Goal: Transaction & Acquisition: Purchase product/service

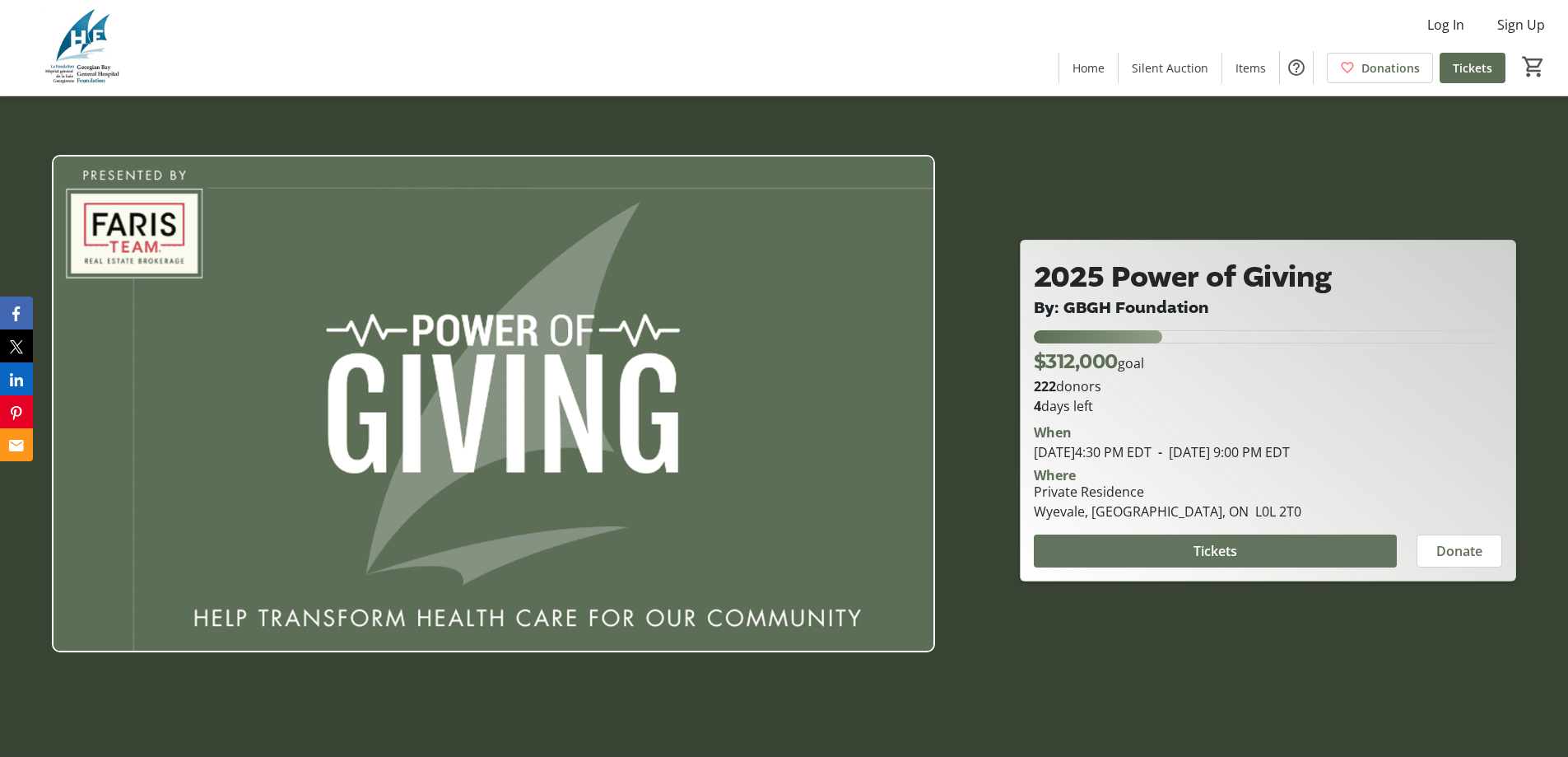
click at [1246, 550] on span at bounding box center [1215, 551] width 363 height 40
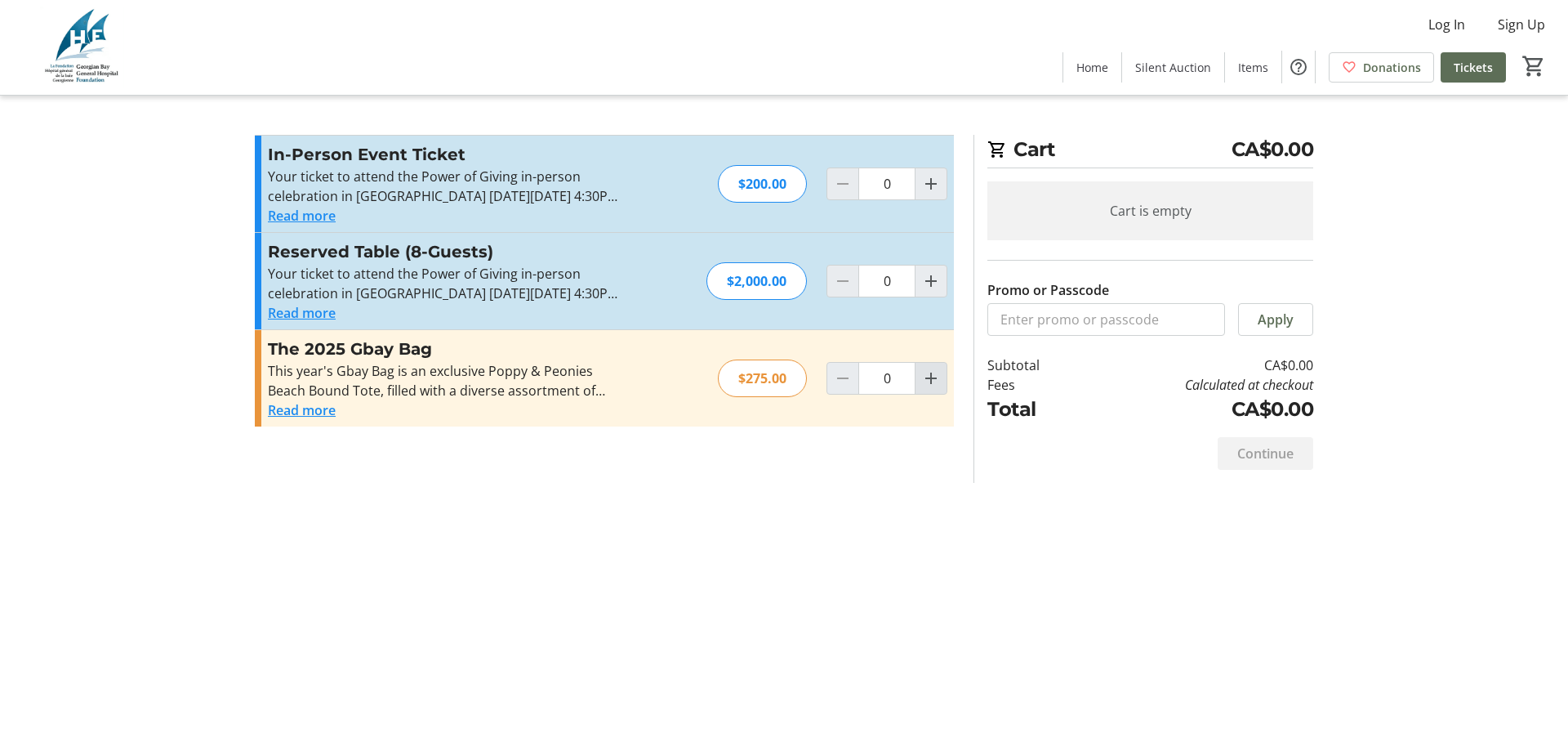
click at [929, 375] on mat-icon "Increment by one" at bounding box center [931, 378] width 19 height 19
type input "1"
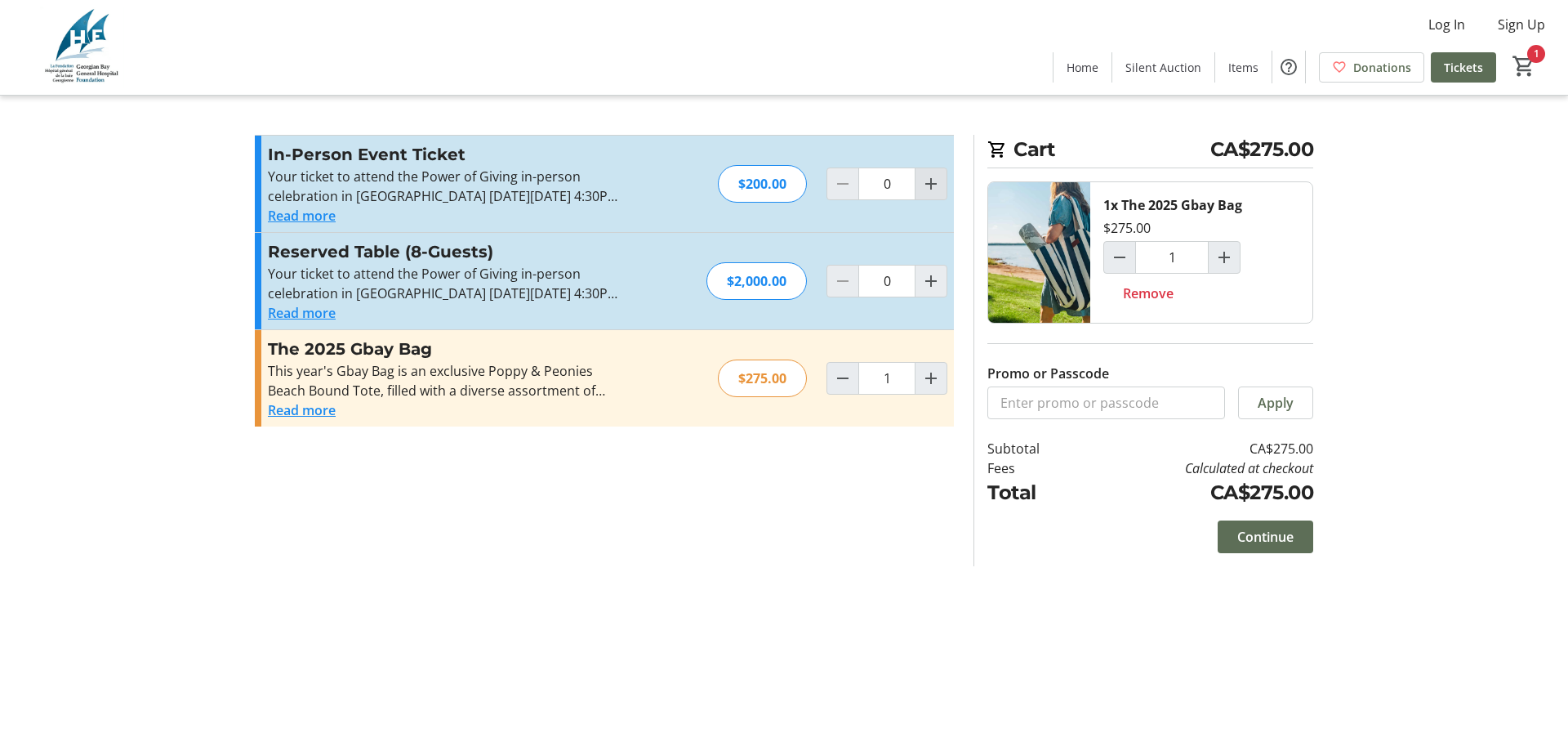
click at [936, 182] on mat-icon "Increment by one" at bounding box center [931, 183] width 19 height 19
type input "1"
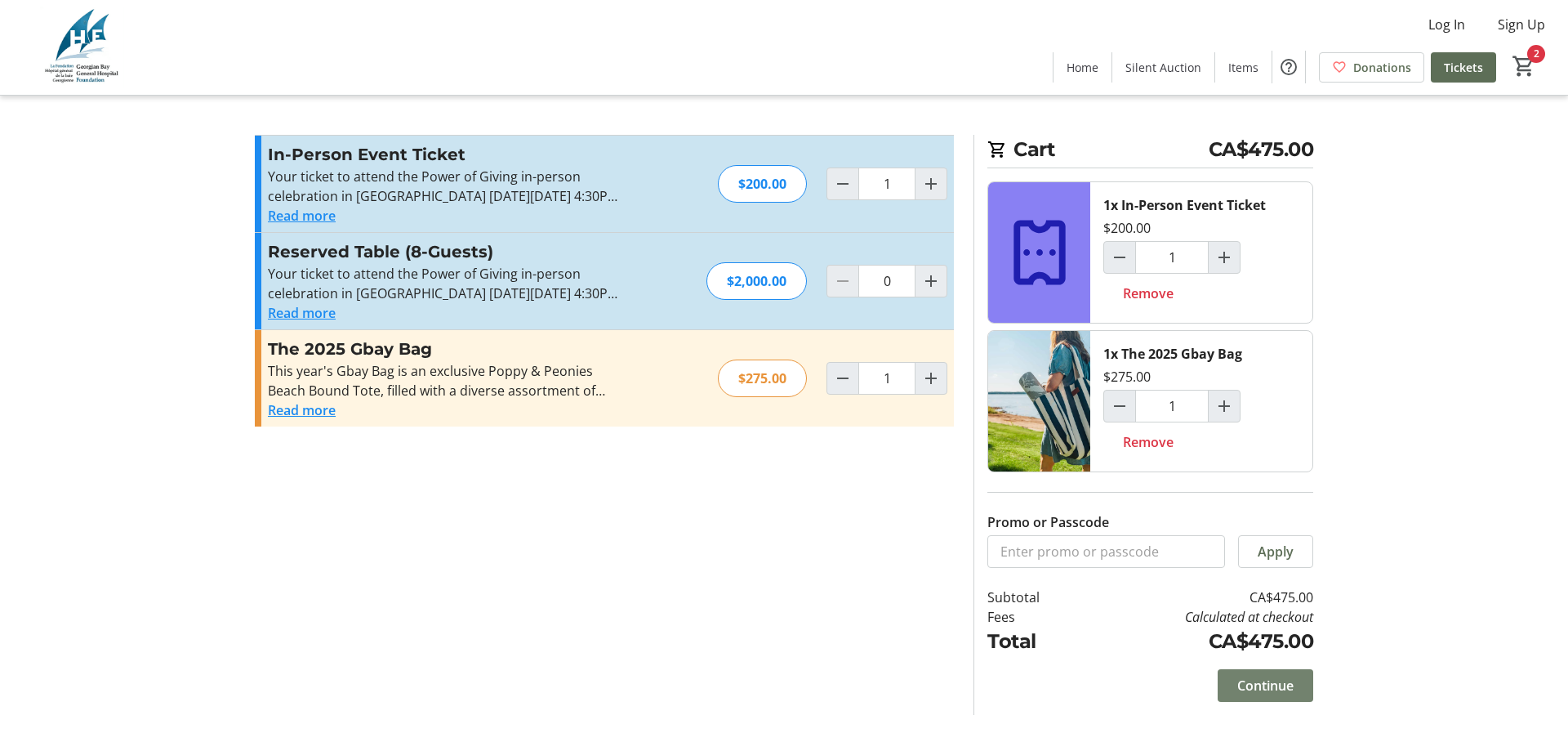
click at [1274, 679] on span "Continue" at bounding box center [1265, 684] width 56 height 19
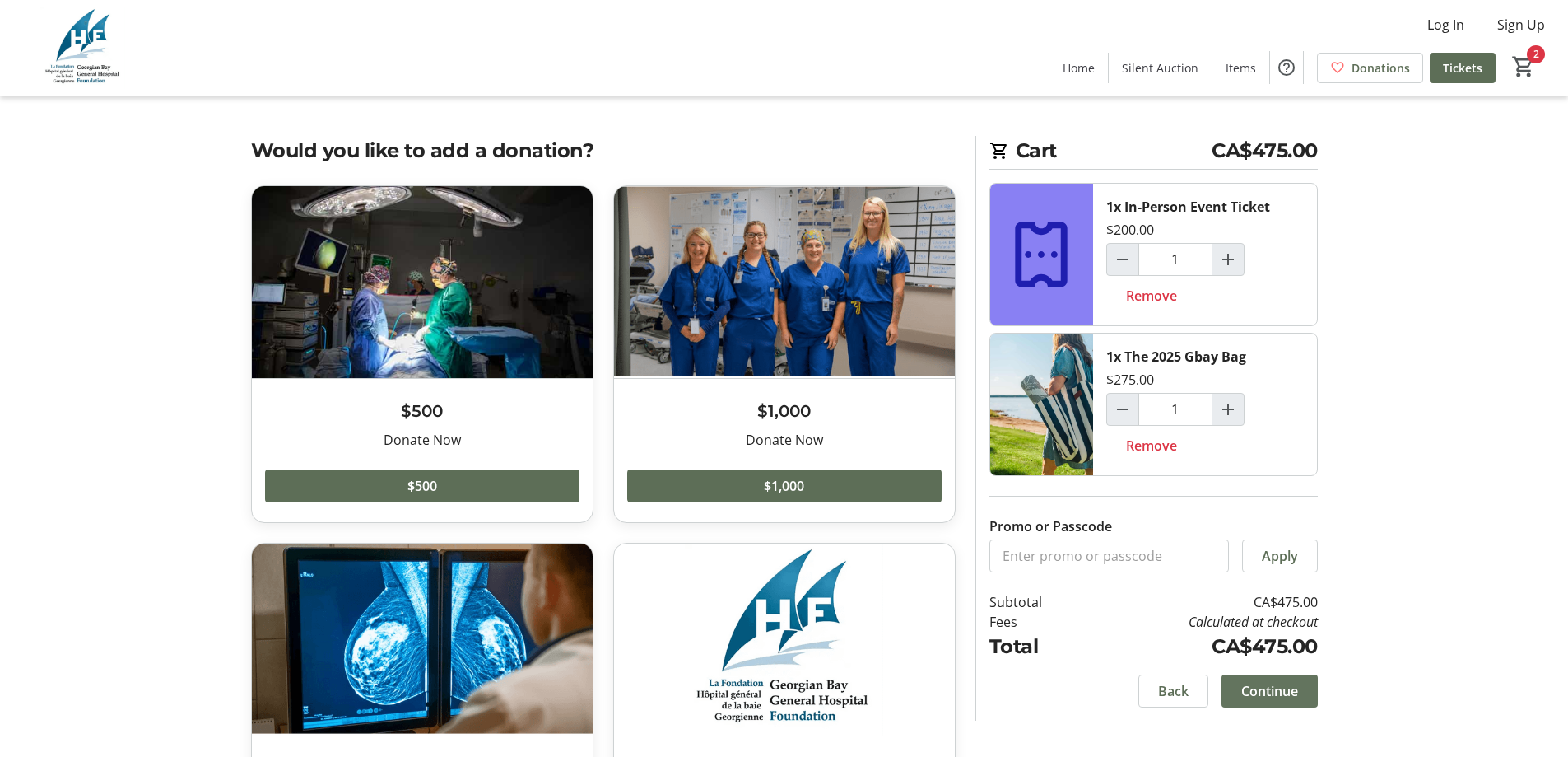
click at [1265, 692] on span "Continue" at bounding box center [1269, 690] width 57 height 20
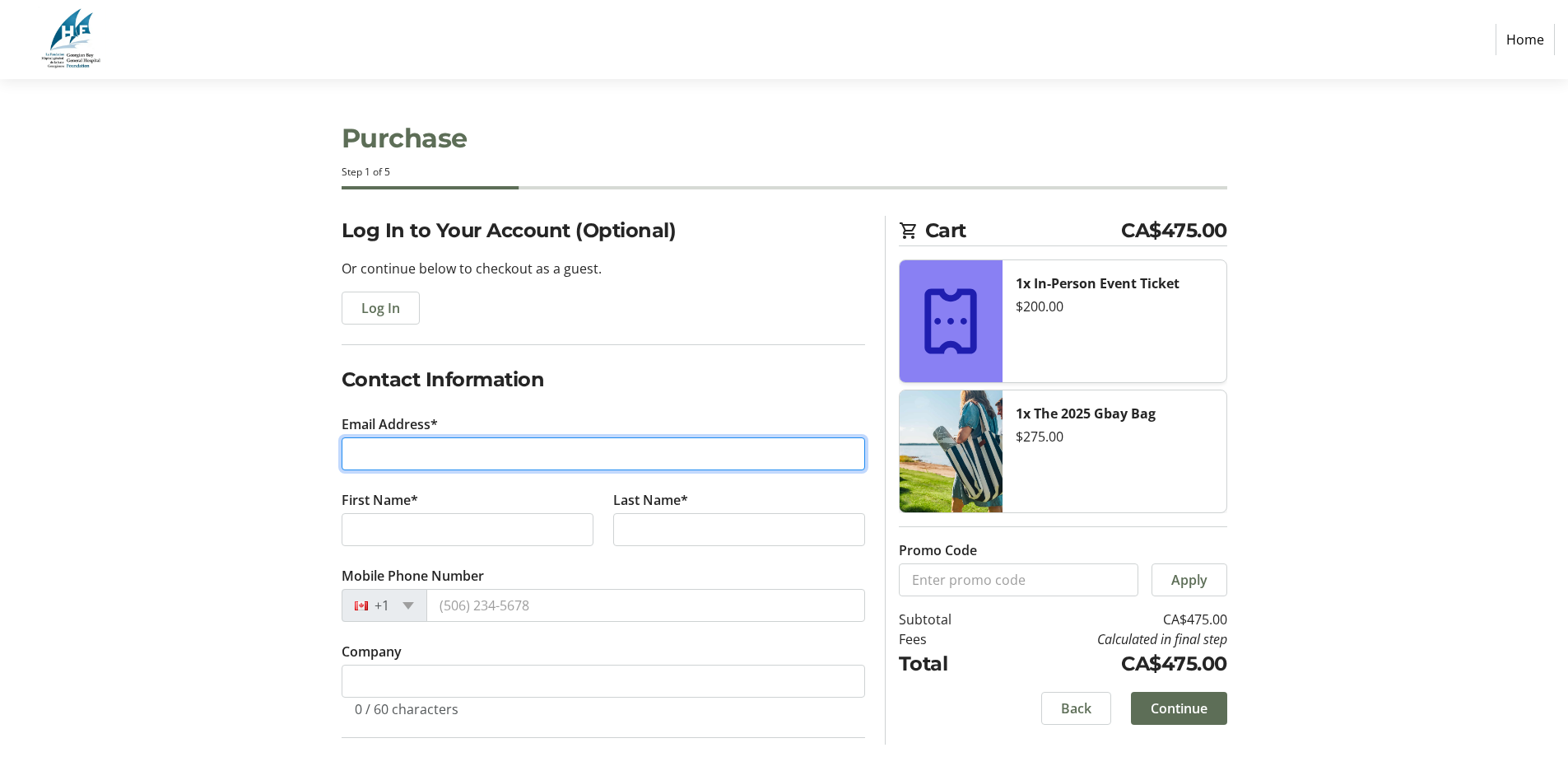
click at [383, 446] on input "Email Address*" at bounding box center [603, 454] width 523 height 33
type input "[EMAIL_ADDRESS][DOMAIN_NAME]"
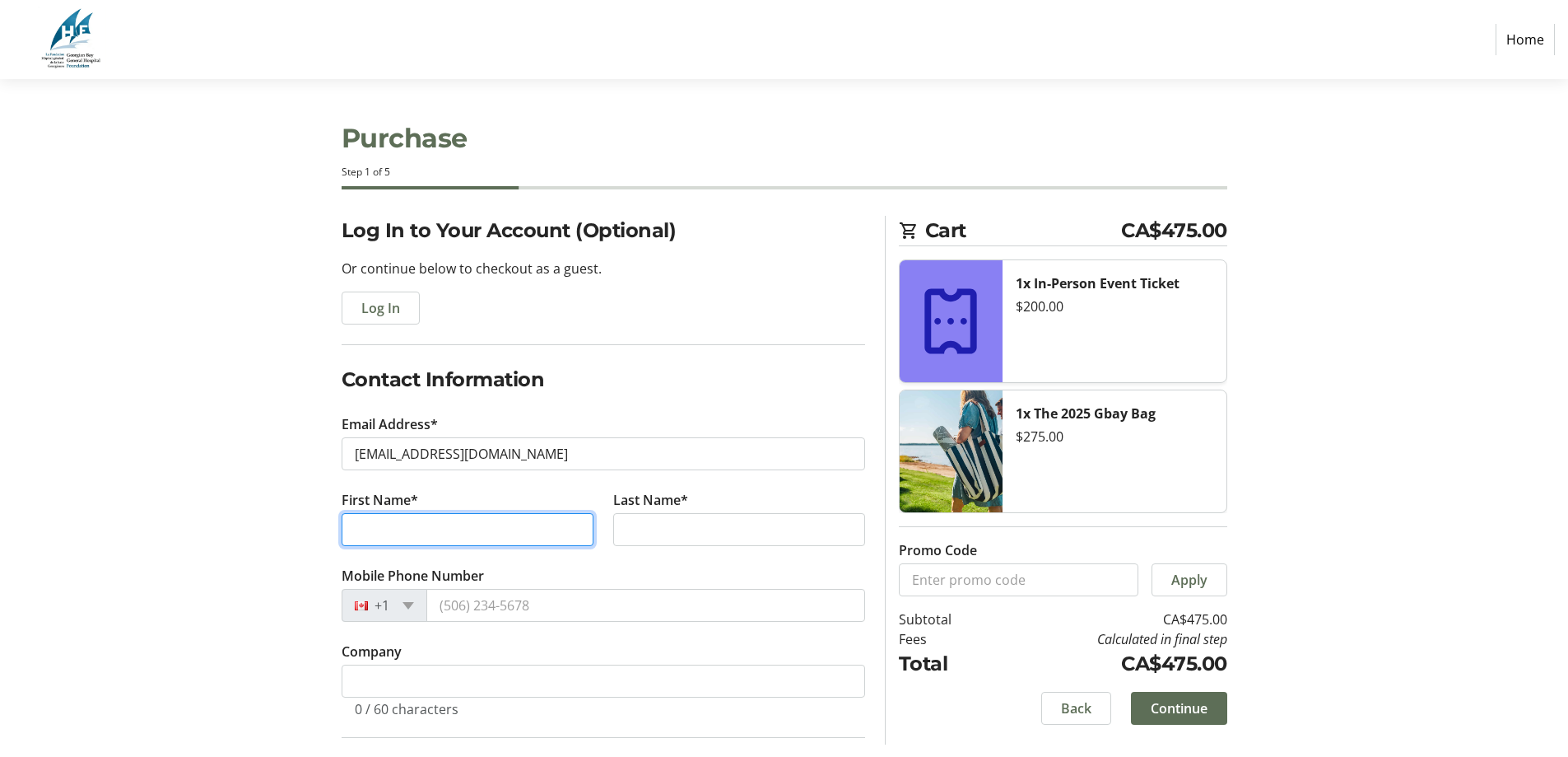
click at [401, 519] on input "First Name*" at bounding box center [467, 529] width 252 height 33
type input "[PERSON_NAME]"
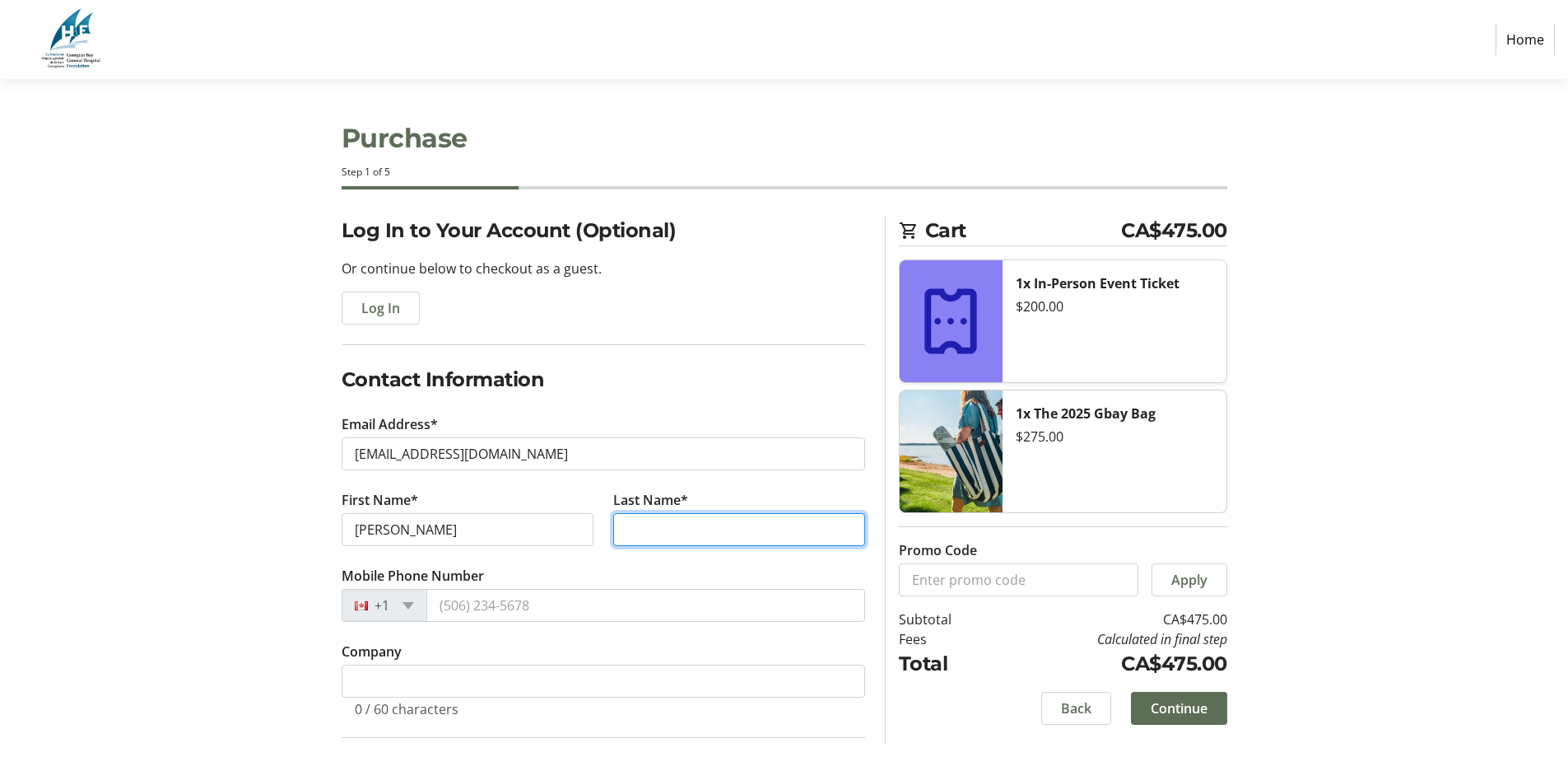
click at [636, 525] on input "Last Name*" at bounding box center [739, 529] width 252 height 33
type input "Kraftscik"
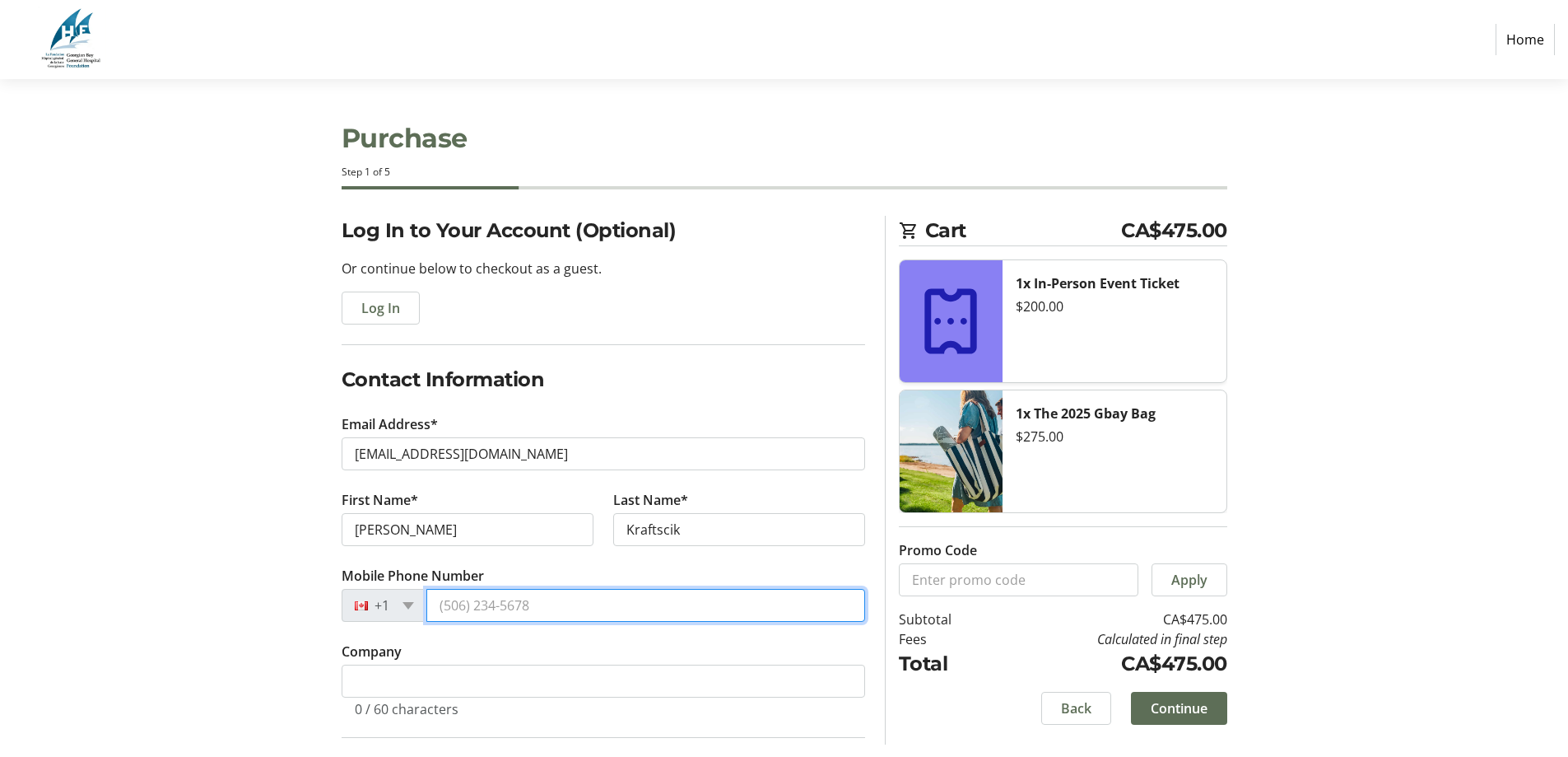
click at [475, 601] on input "Mobile Phone Number" at bounding box center [646, 605] width 438 height 33
type input "[PHONE_NUMBER]"
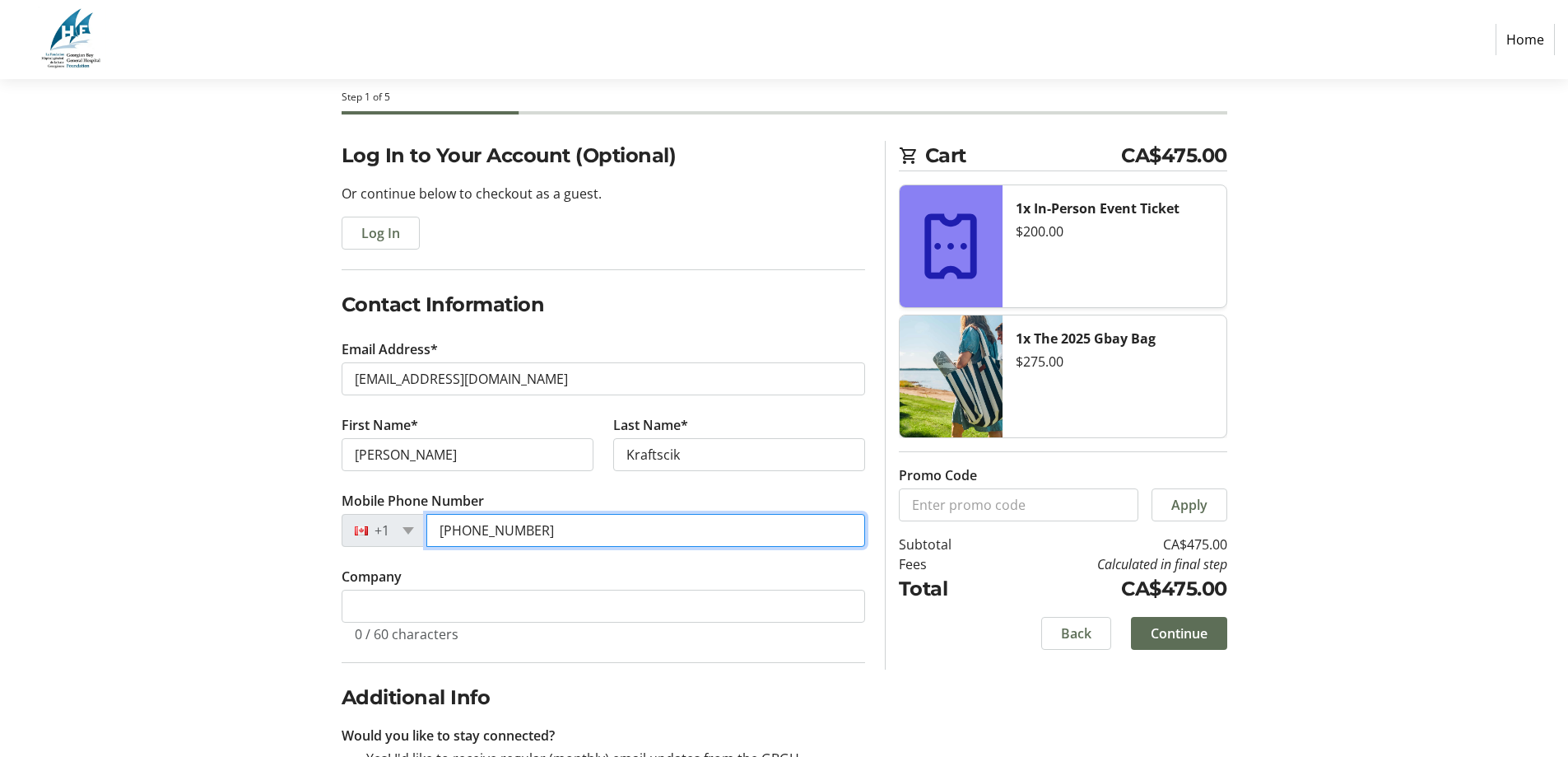
scroll to position [212, 0]
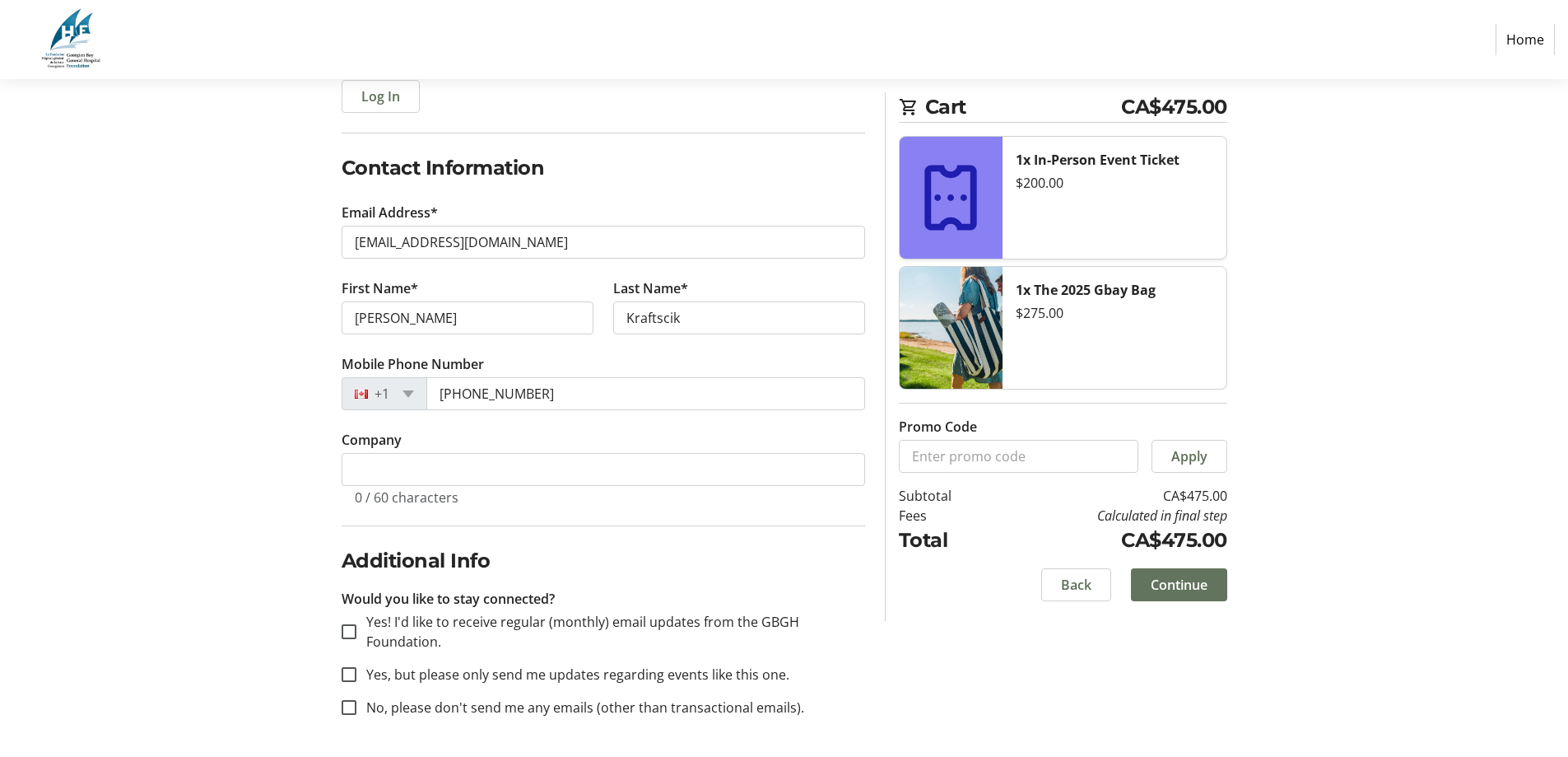
click at [1188, 583] on span "Continue" at bounding box center [1179, 584] width 57 height 20
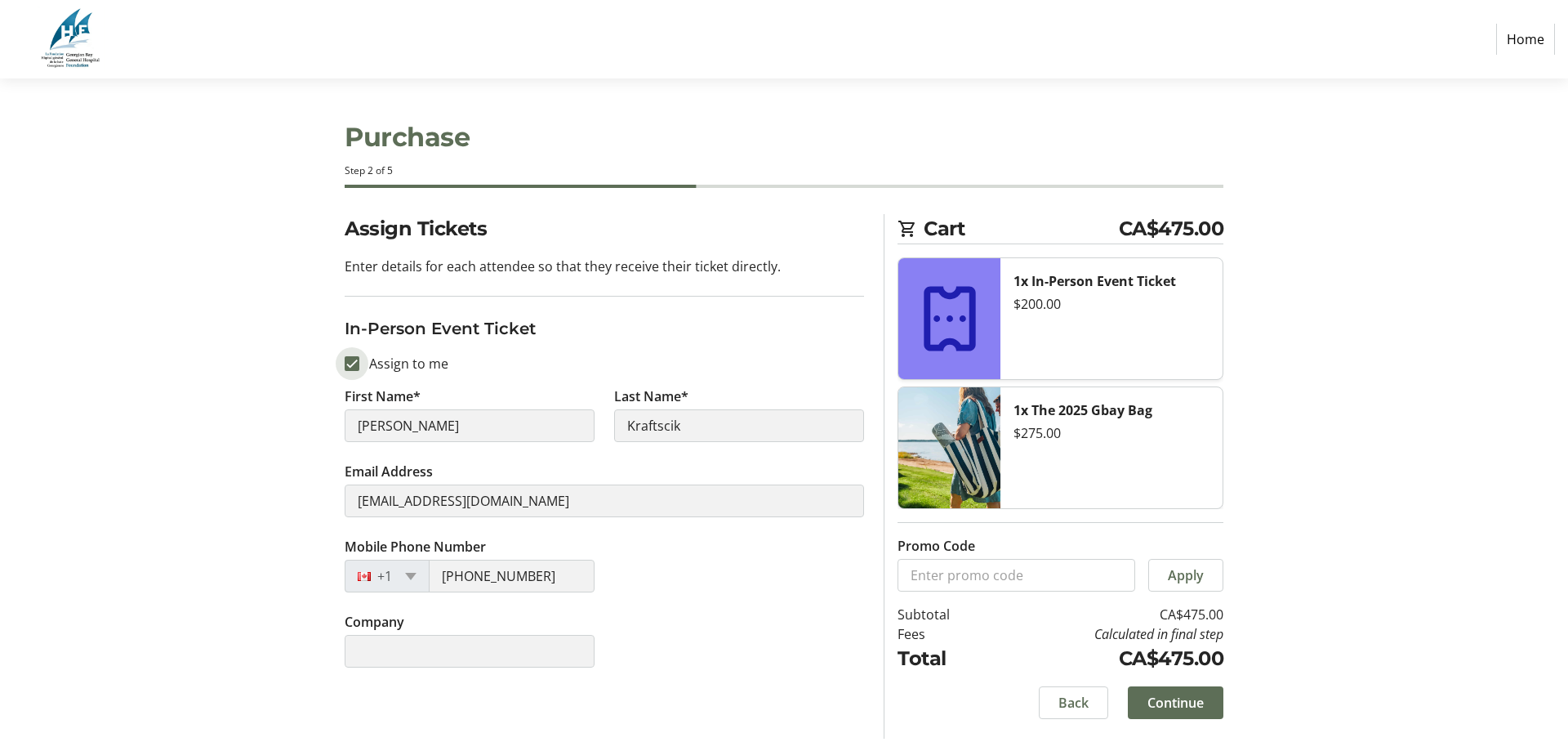
click at [355, 365] on input "Assign to me" at bounding box center [352, 362] width 14 height 14
checkbox input "false"
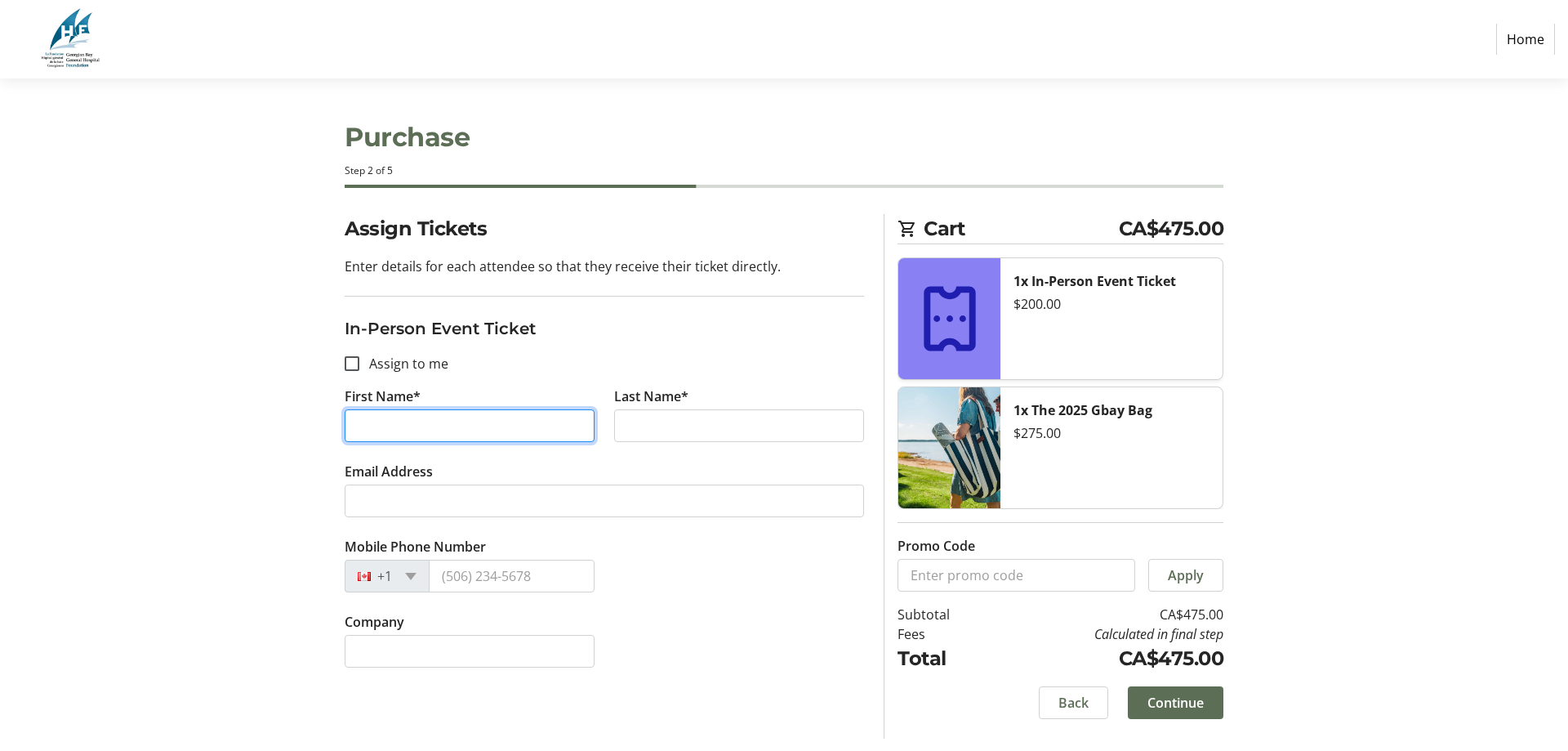
drag, startPoint x: 397, startPoint y: 426, endPoint x: 343, endPoint y: 420, distance: 54.3
click at [343, 420] on tr-form-field "First Name*" at bounding box center [470, 423] width 270 height 75
type input "[PERSON_NAME]"
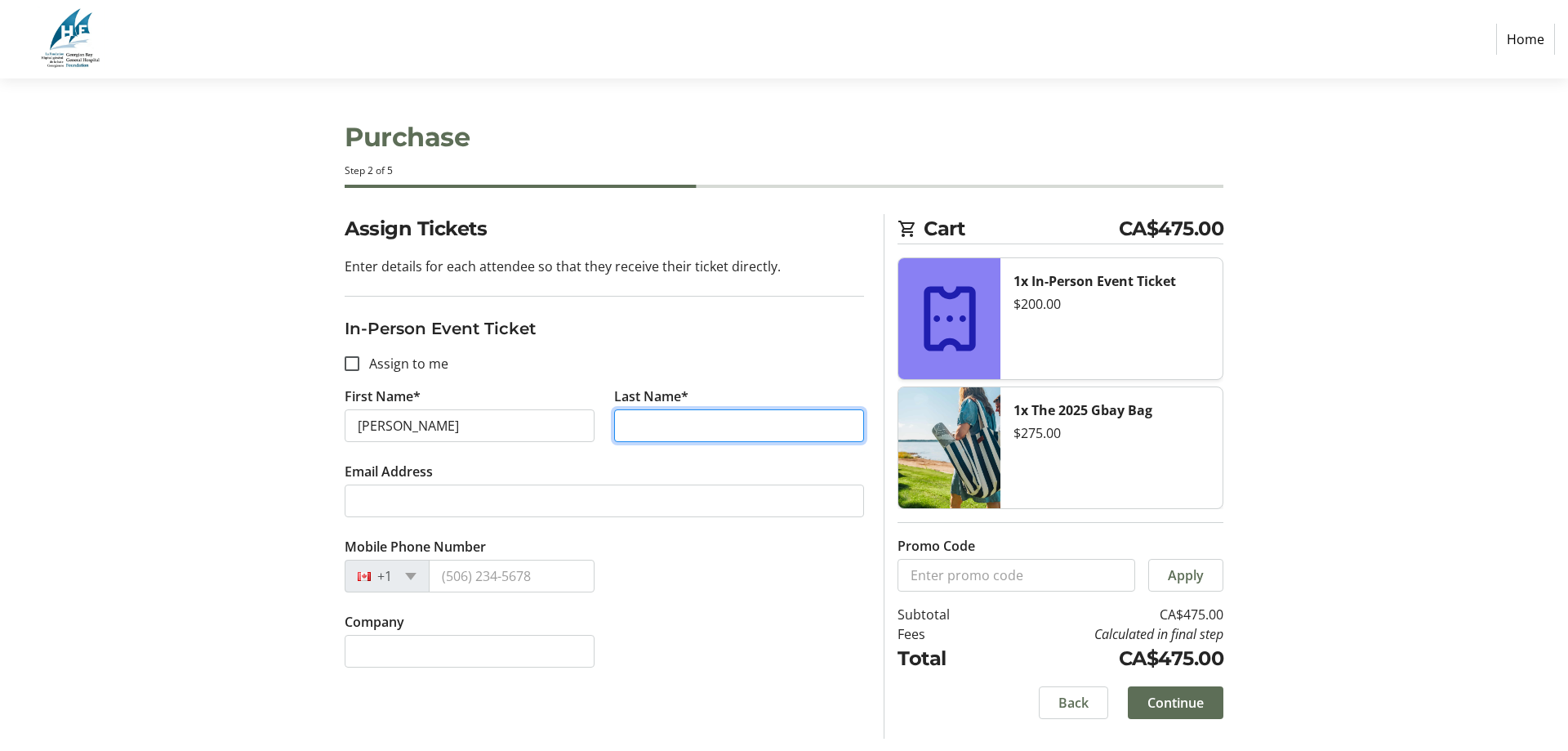
click at [661, 424] on input "Last Name*" at bounding box center [739, 425] width 250 height 33
type input "Kraftscik"
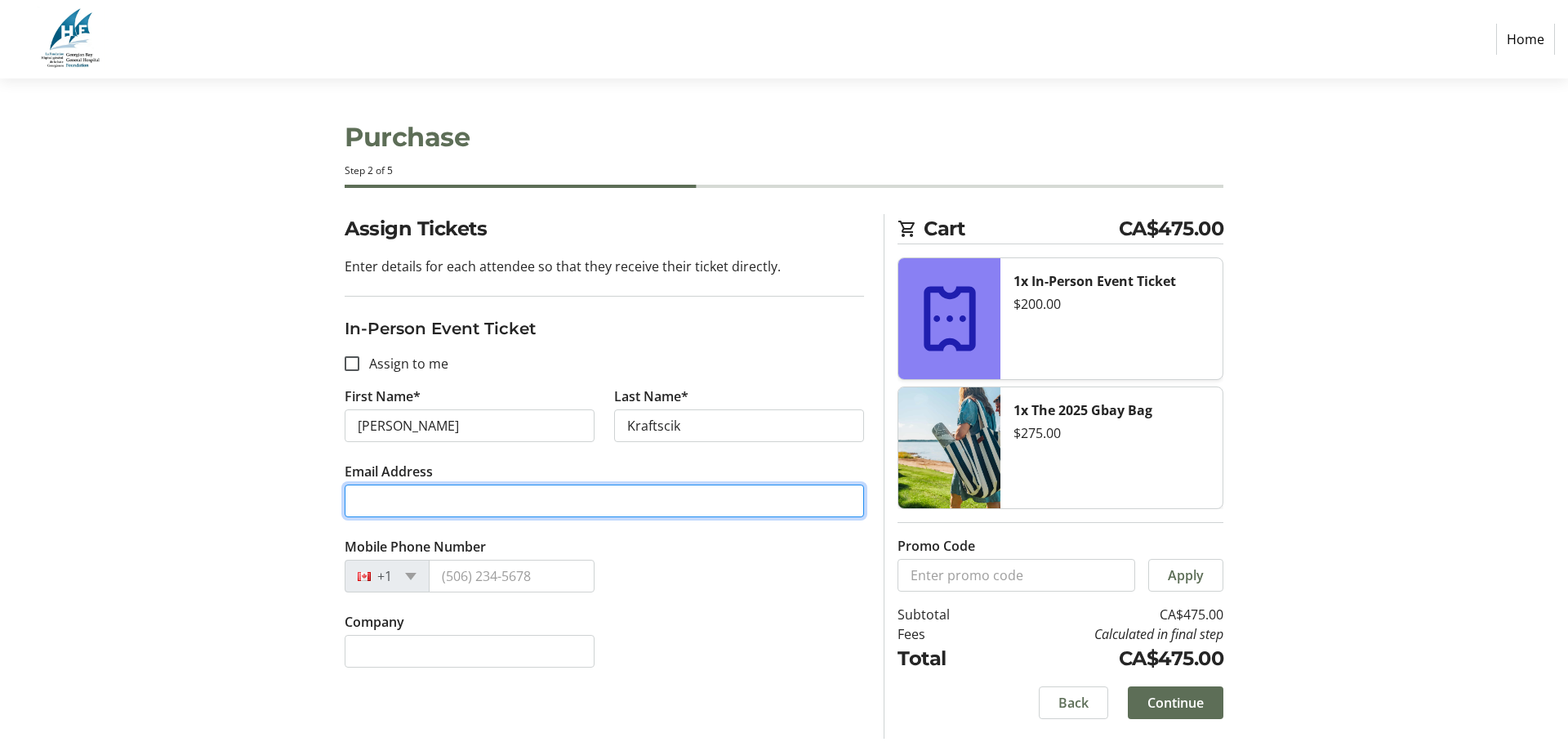
click at [359, 503] on input "Email Address" at bounding box center [604, 501] width 519 height 33
type input "[EMAIL_ADDRESS][DOMAIN_NAME]"
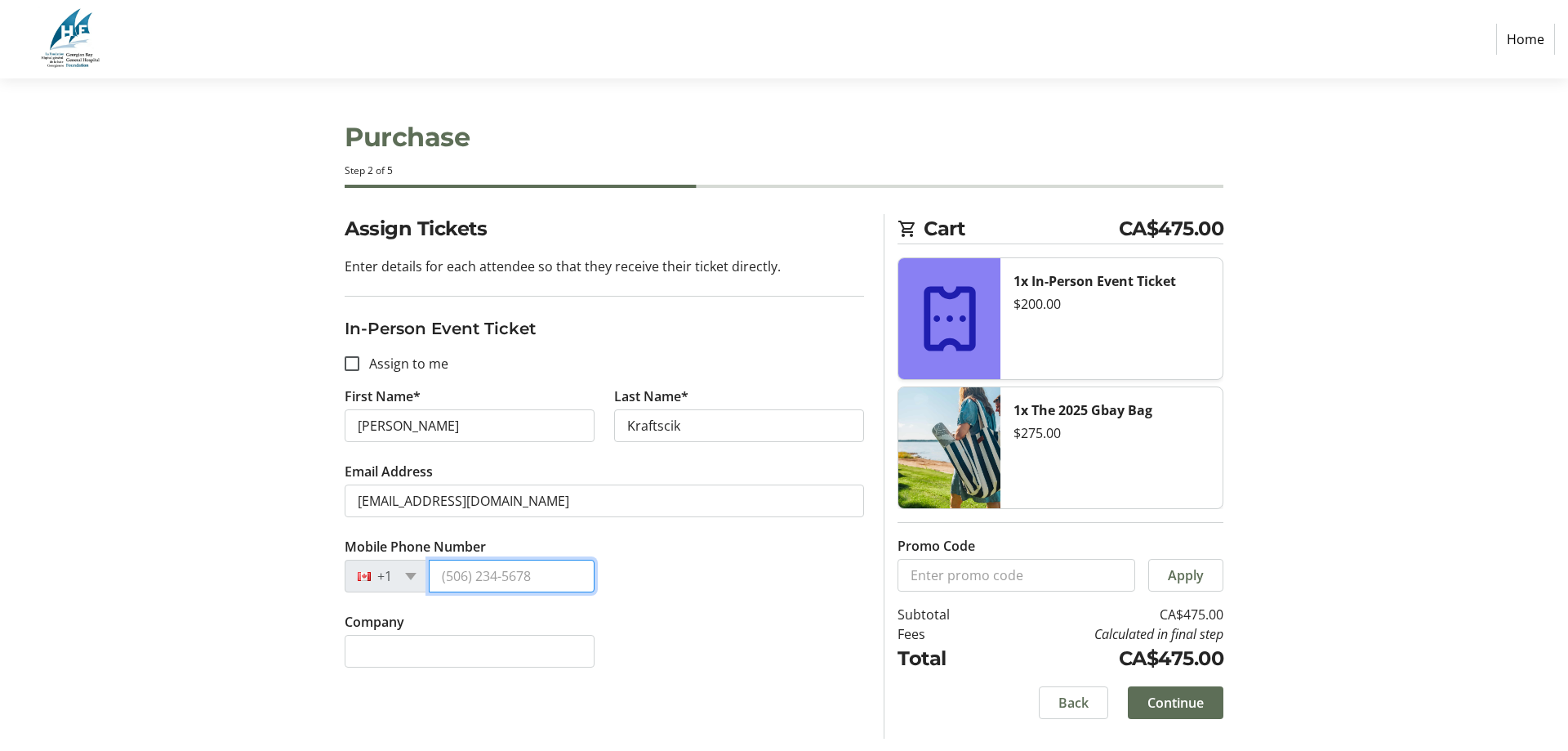
click at [458, 583] on input "Mobile Phone Number" at bounding box center [512, 576] width 166 height 33
type input "[PHONE_NUMBER]"
click at [715, 629] on div "Company" at bounding box center [604, 649] width 540 height 75
click at [1180, 701] on span "Continue" at bounding box center [1175, 702] width 56 height 19
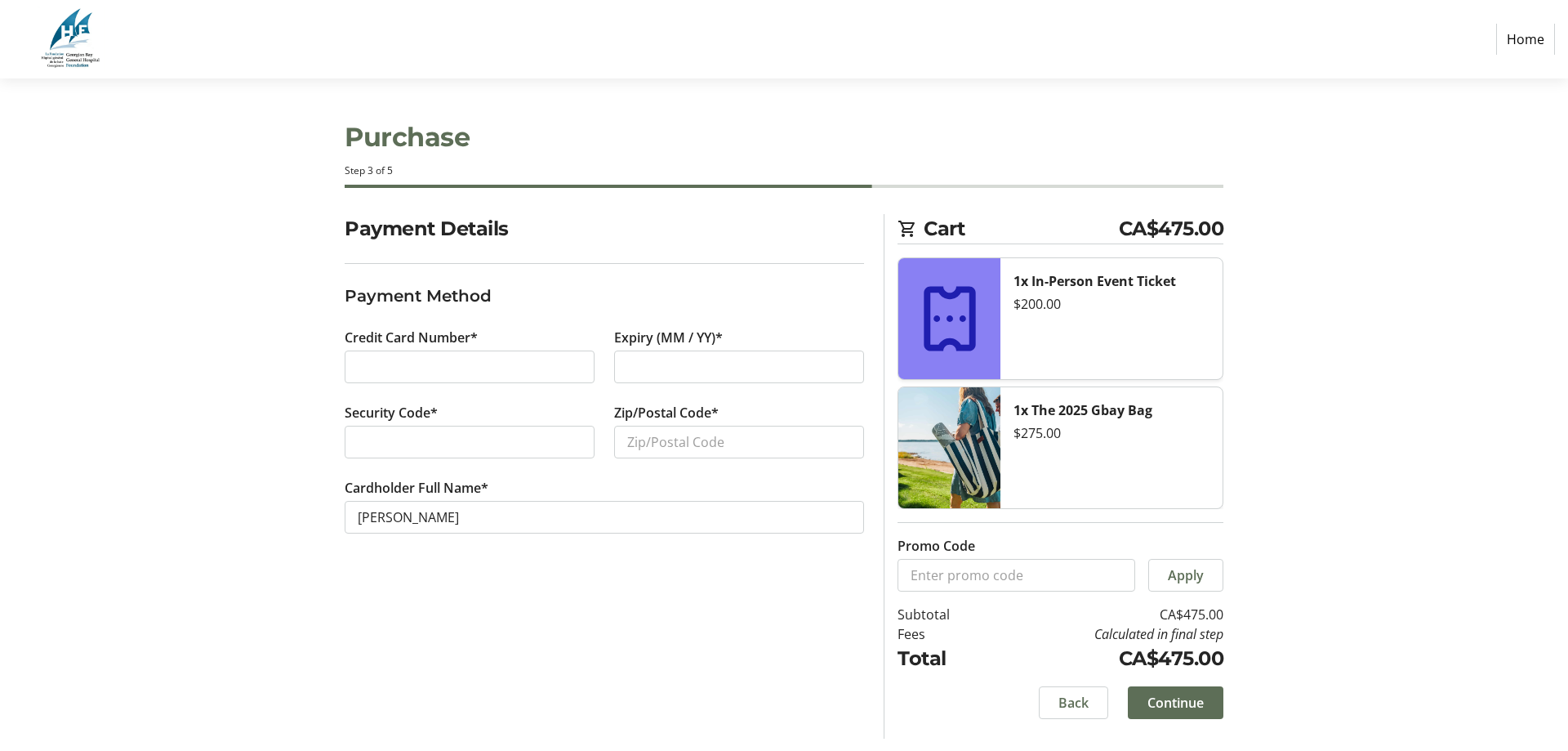
click at [668, 355] on div at bounding box center [739, 367] width 250 height 33
click at [679, 439] on input "Zip/Postal Code*" at bounding box center [739, 442] width 250 height 33
type input "L4R0C3"
click at [1176, 700] on span "Continue" at bounding box center [1175, 702] width 56 height 19
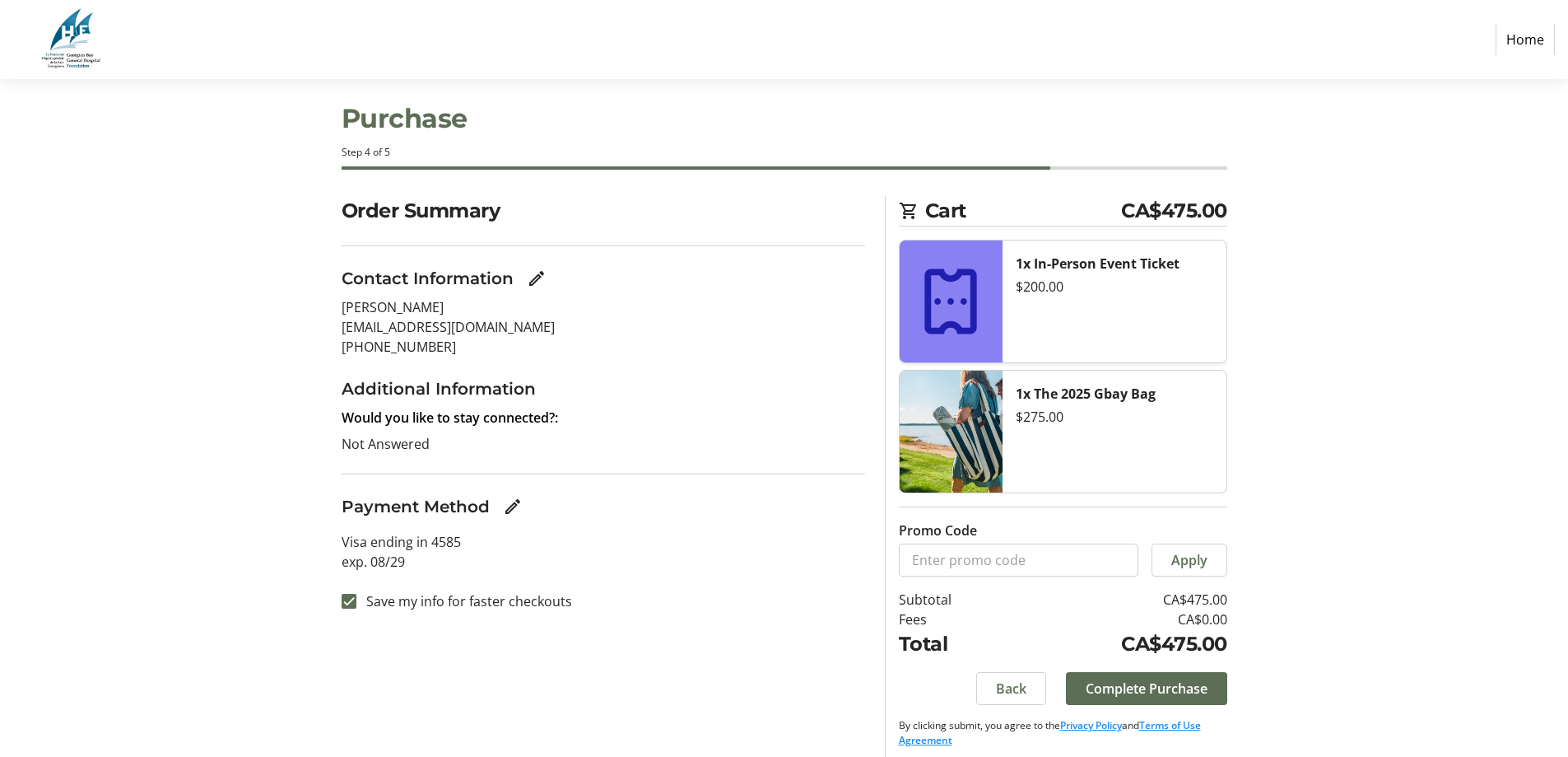
scroll to position [31, 0]
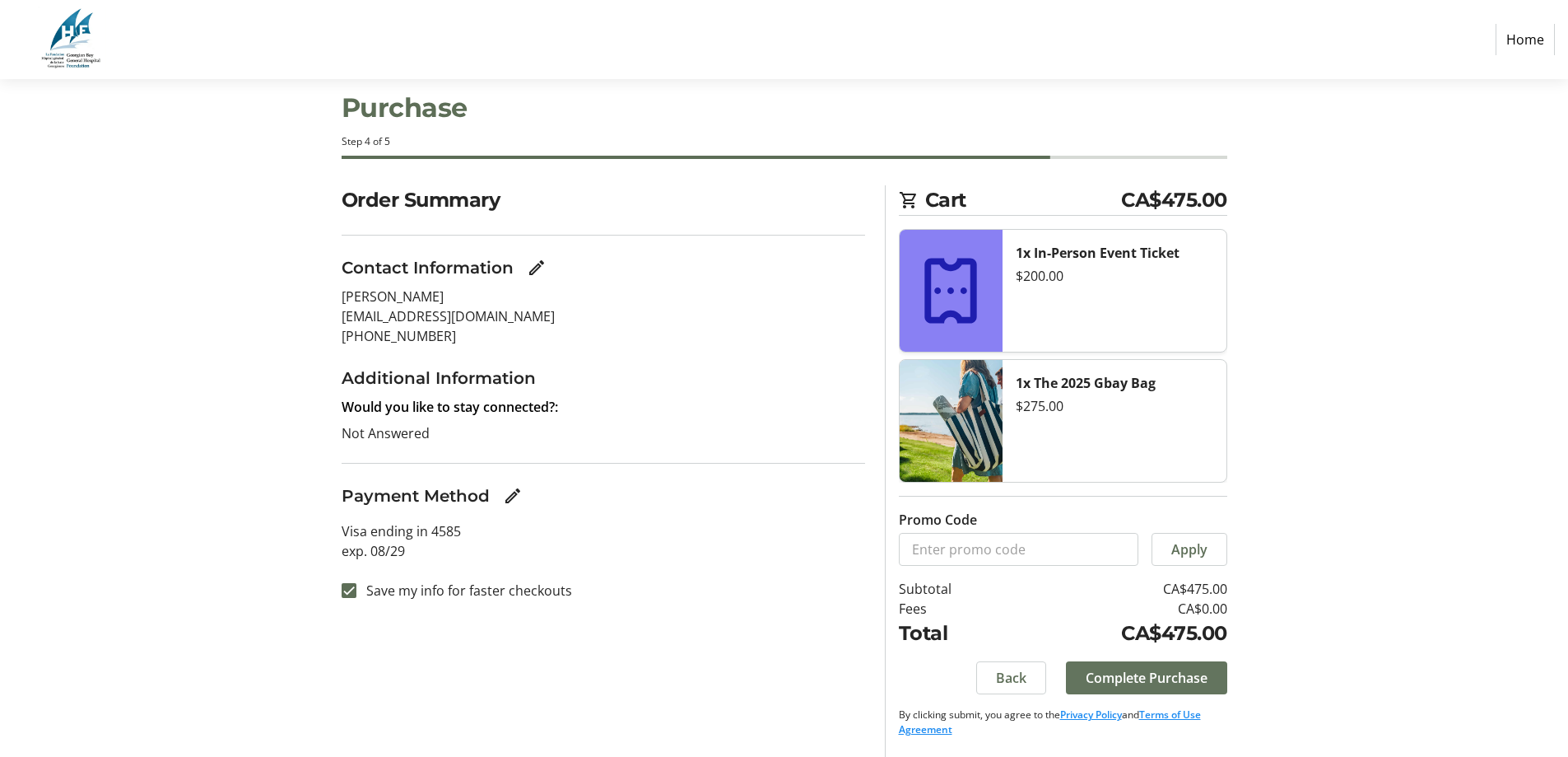
click at [1128, 669] on span "Complete Purchase" at bounding box center [1146, 677] width 121 height 20
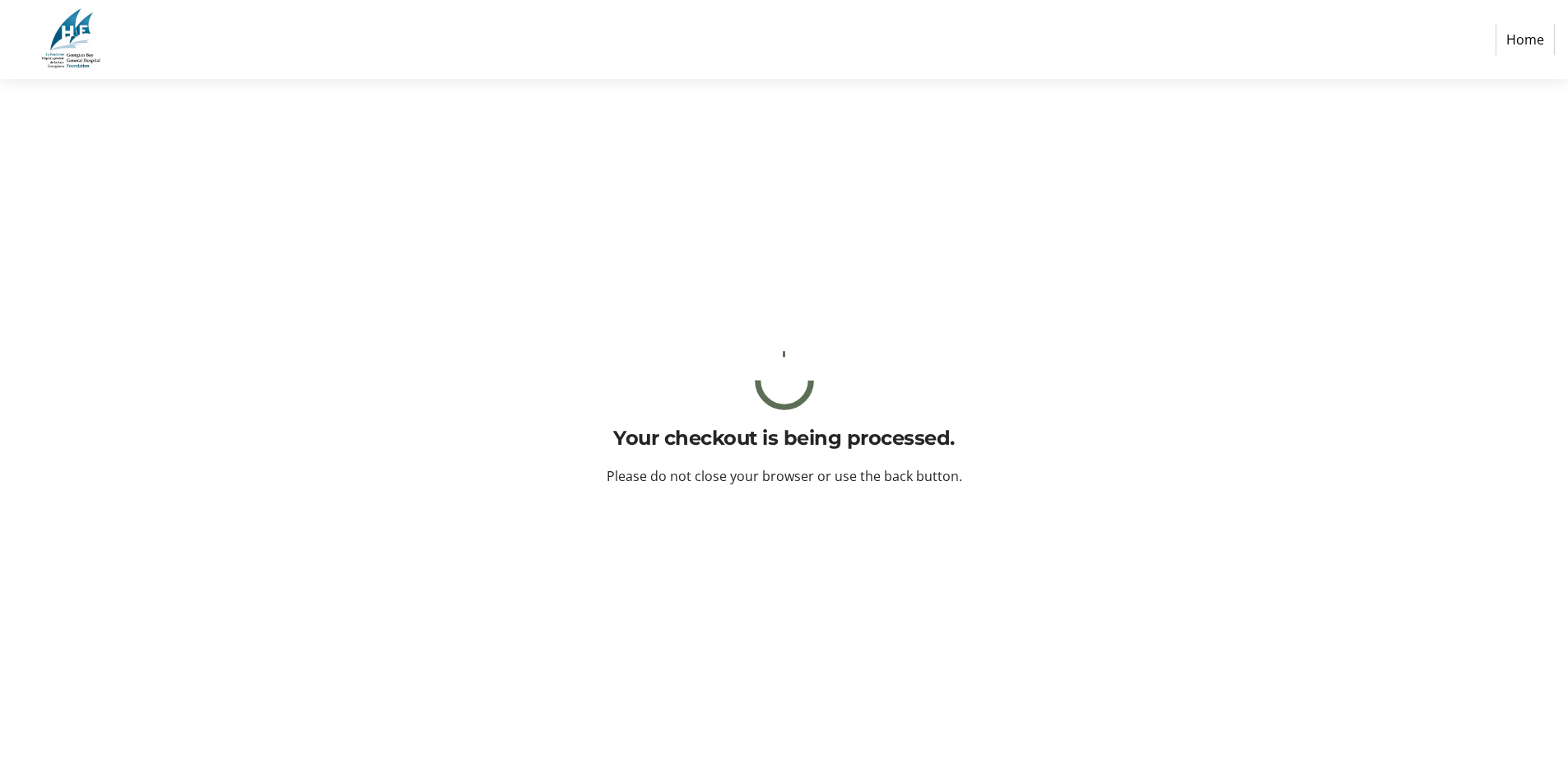
scroll to position [0, 0]
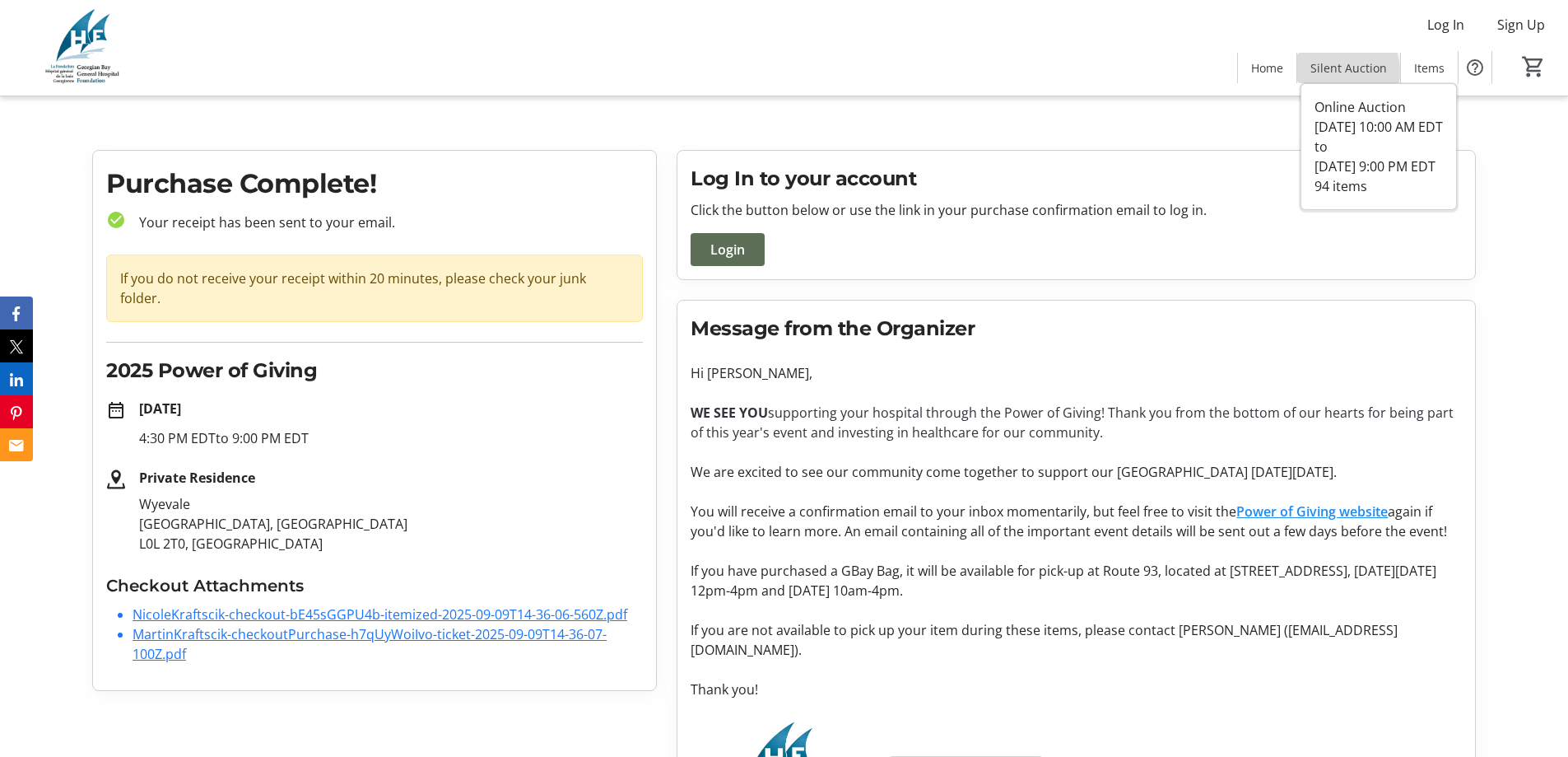
click at [1340, 71] on span "Silent Auction" at bounding box center [1349, 68] width 76 height 17
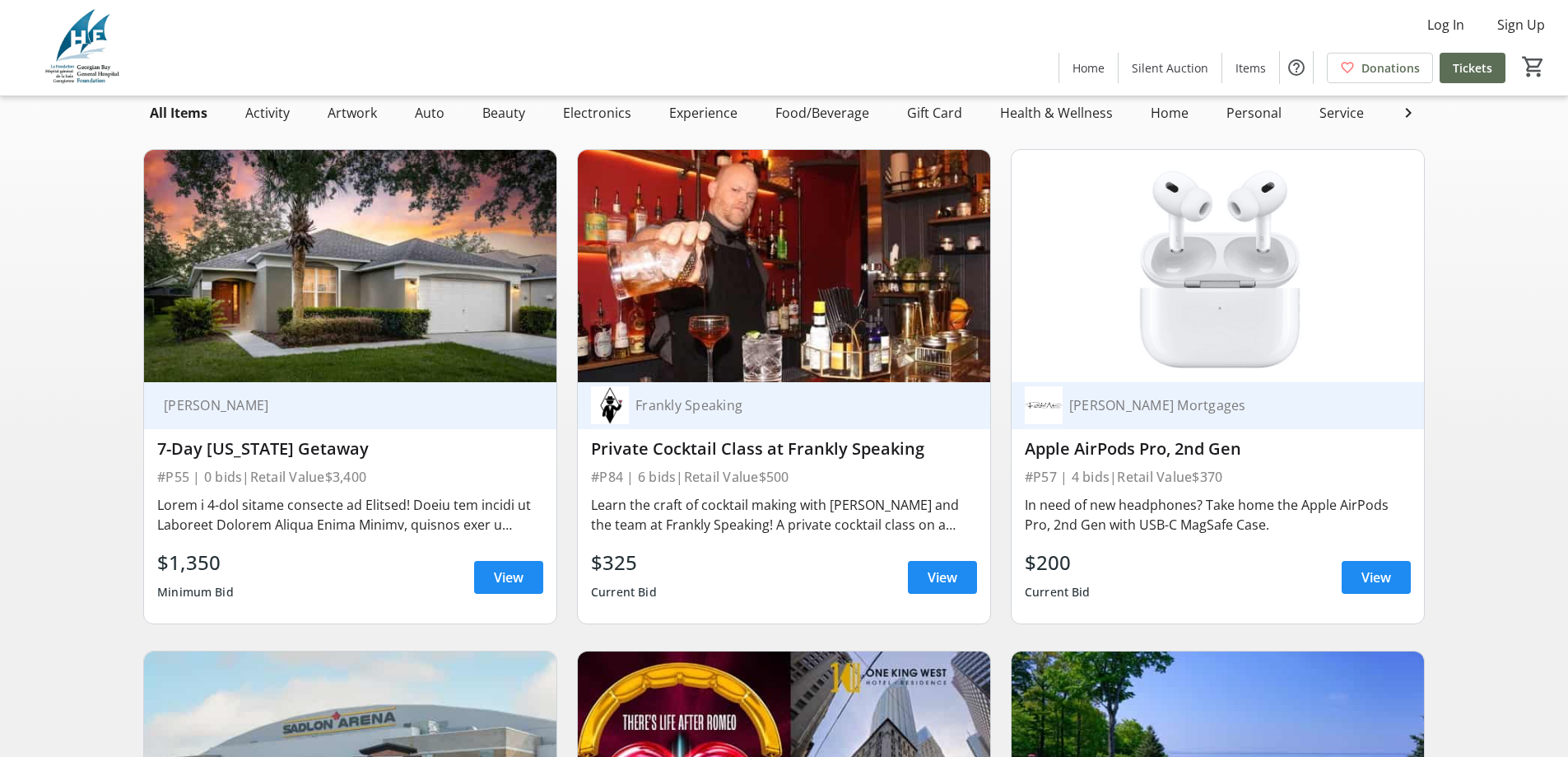
scroll to position [247, 0]
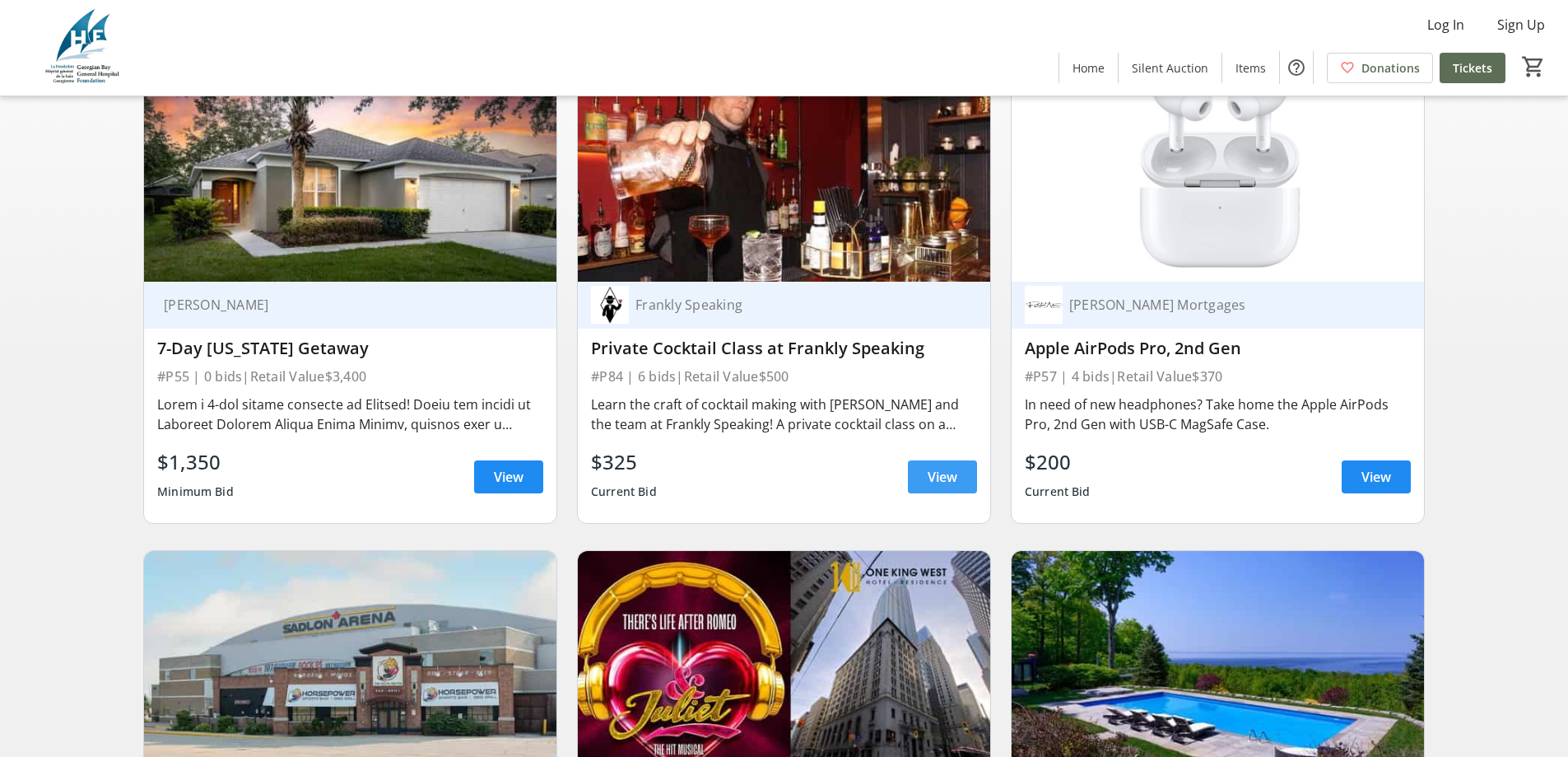
click at [952, 487] on span "View" at bounding box center [942, 476] width 30 height 20
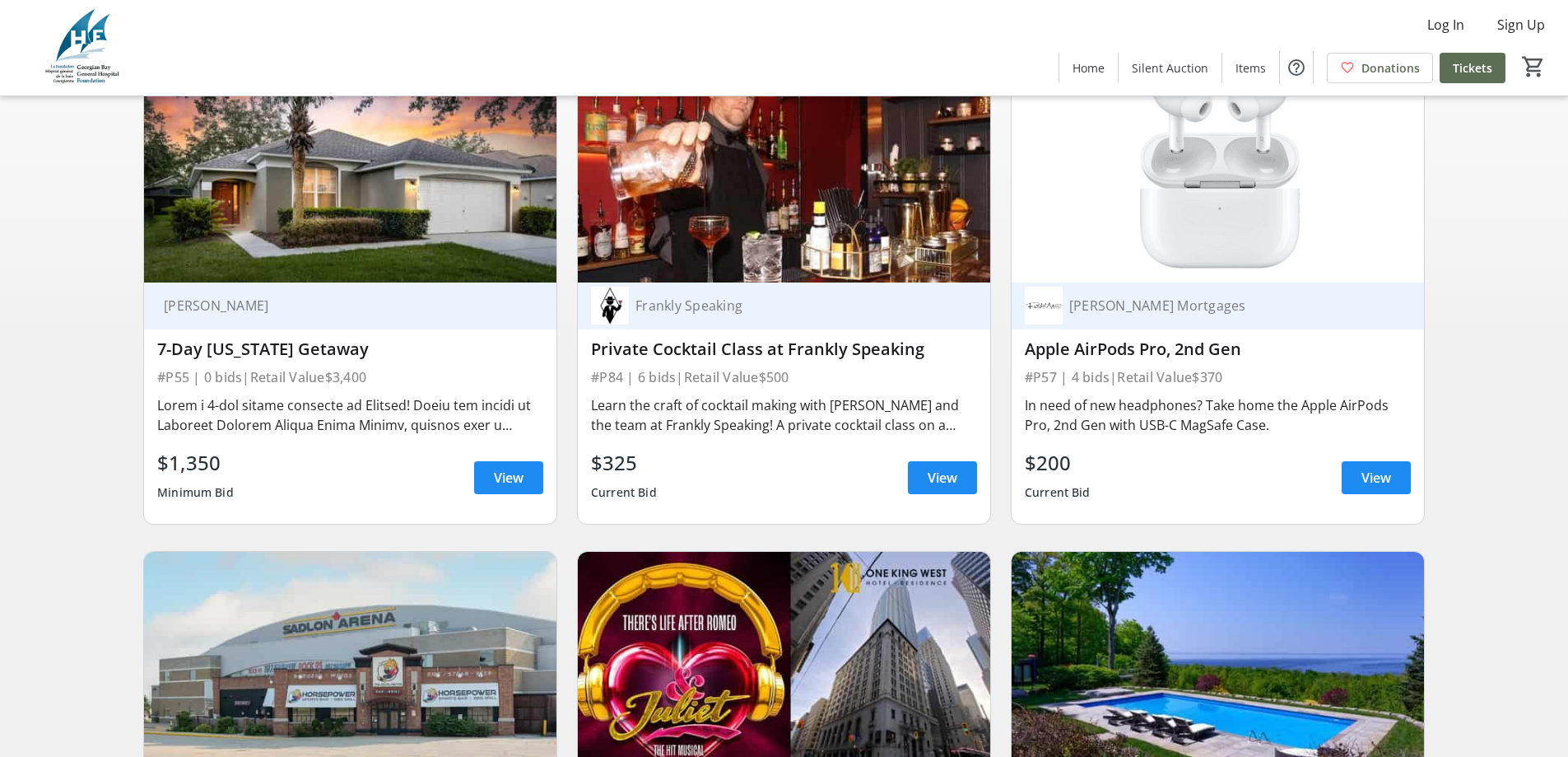
scroll to position [247, 0]
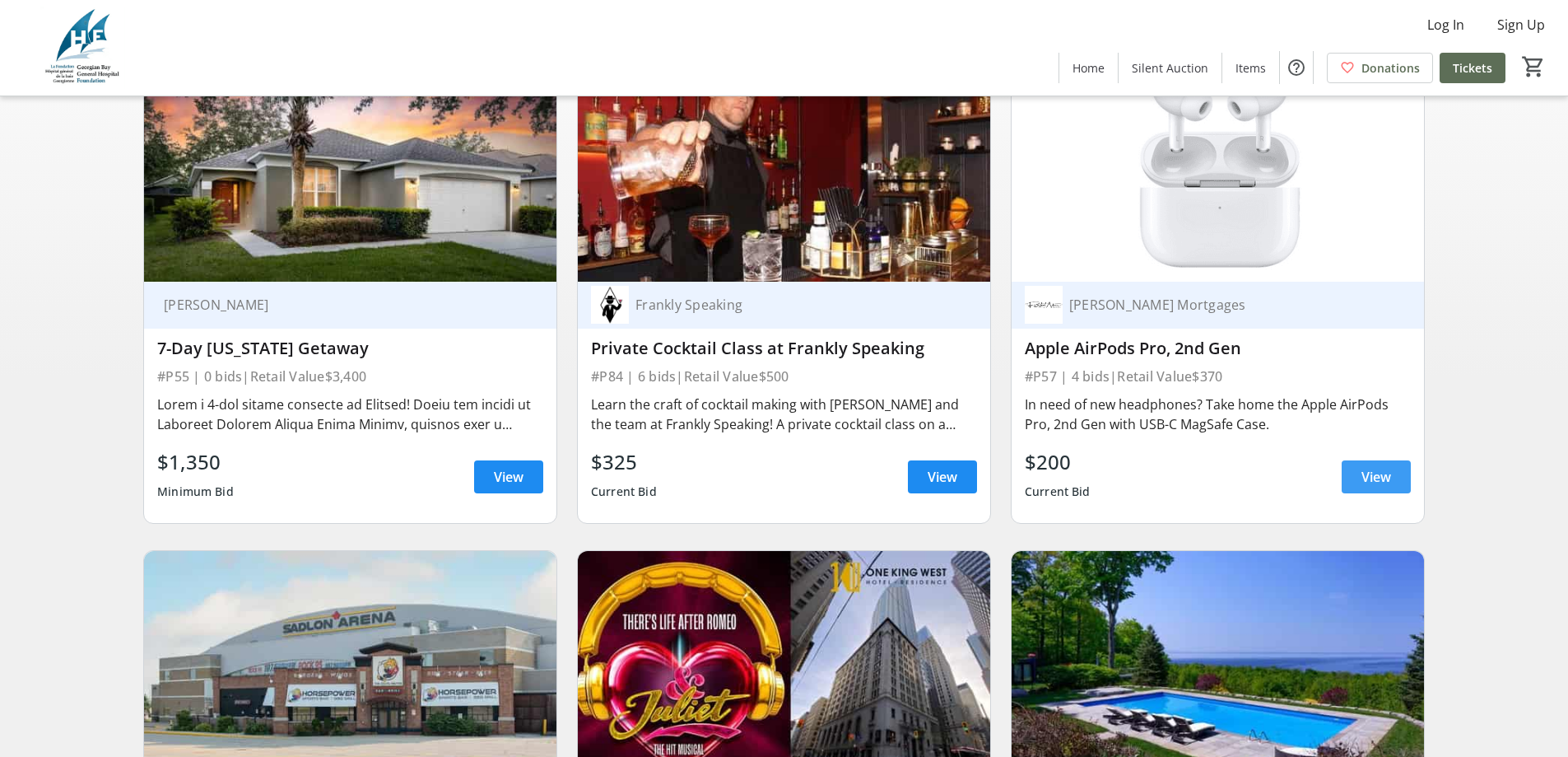
click at [1369, 483] on span "View" at bounding box center [1376, 476] width 30 height 20
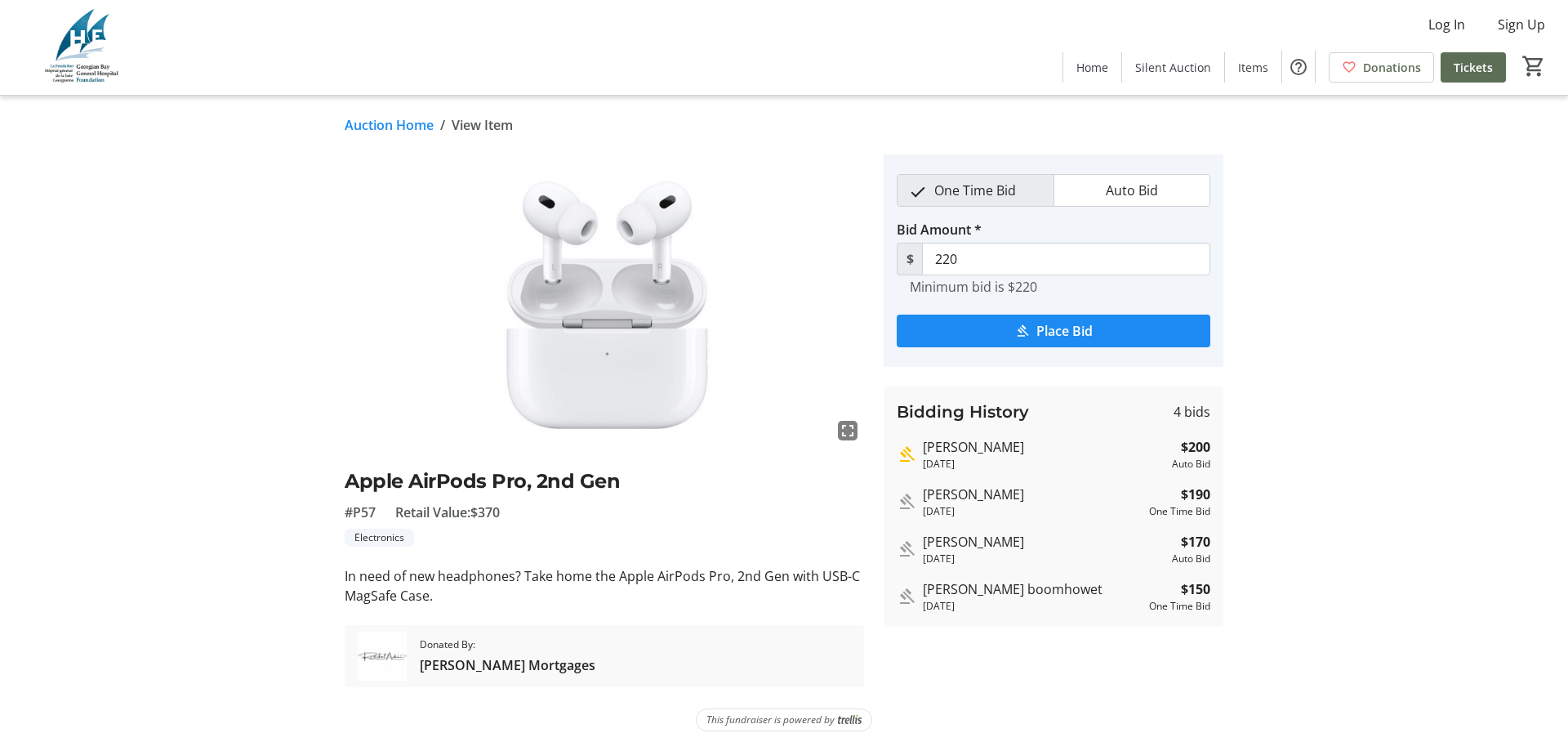
click at [371, 124] on link "Auction Home" at bounding box center [389, 125] width 89 height 19
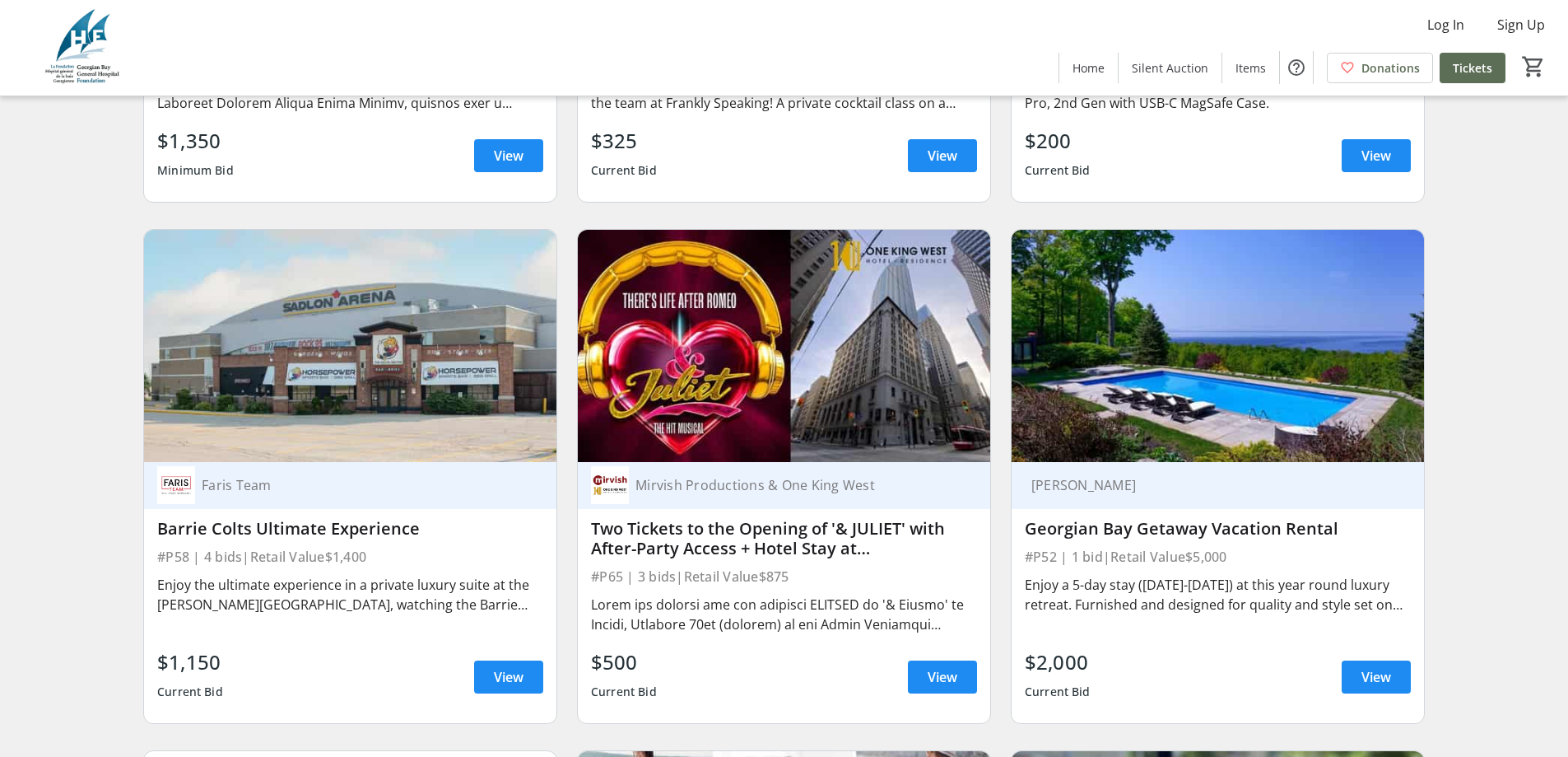
scroll to position [658, 0]
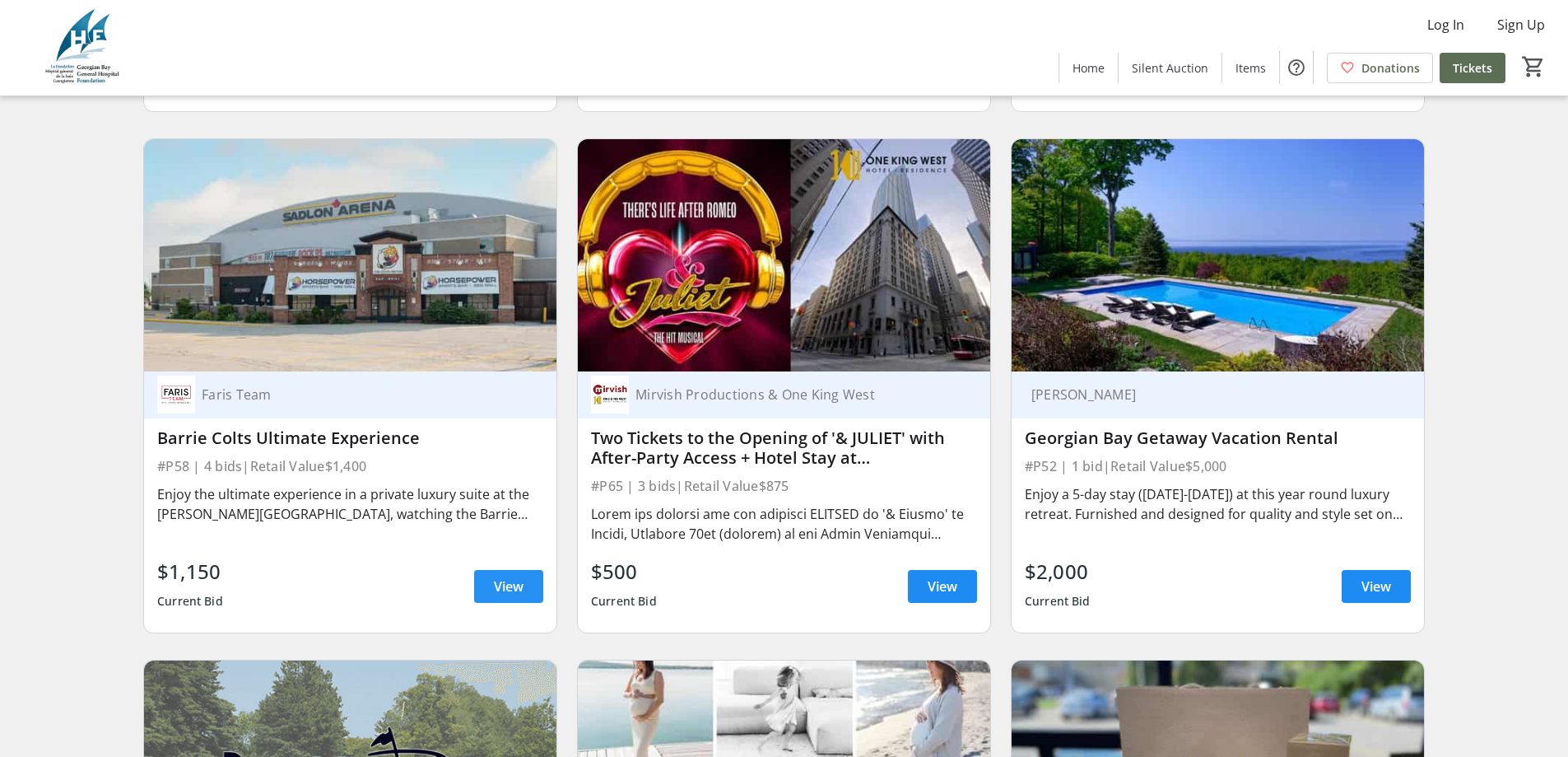
click at [503, 591] on span "View" at bounding box center [508, 585] width 30 height 20
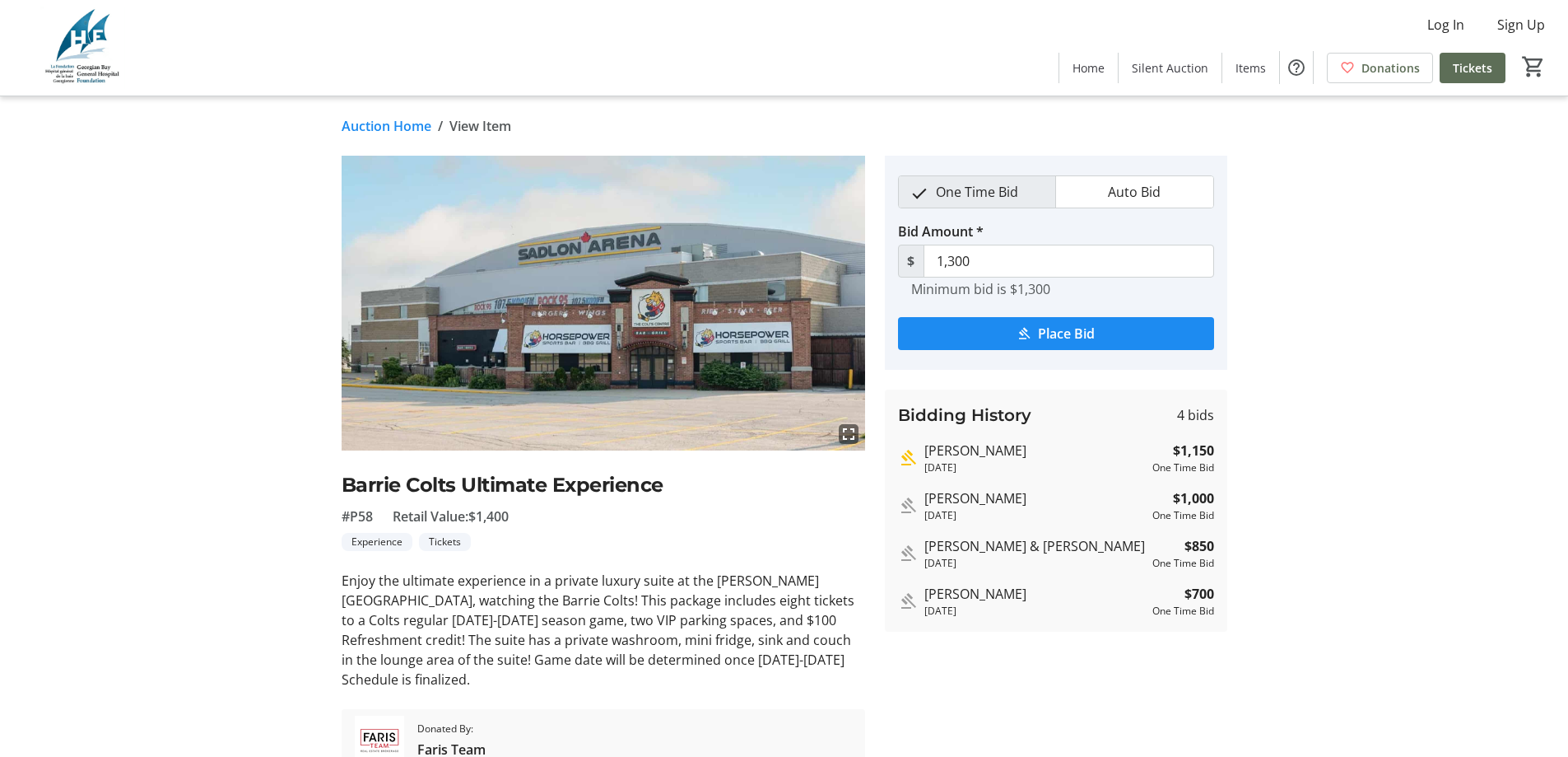
click at [376, 127] on link "Auction Home" at bounding box center [386, 126] width 90 height 20
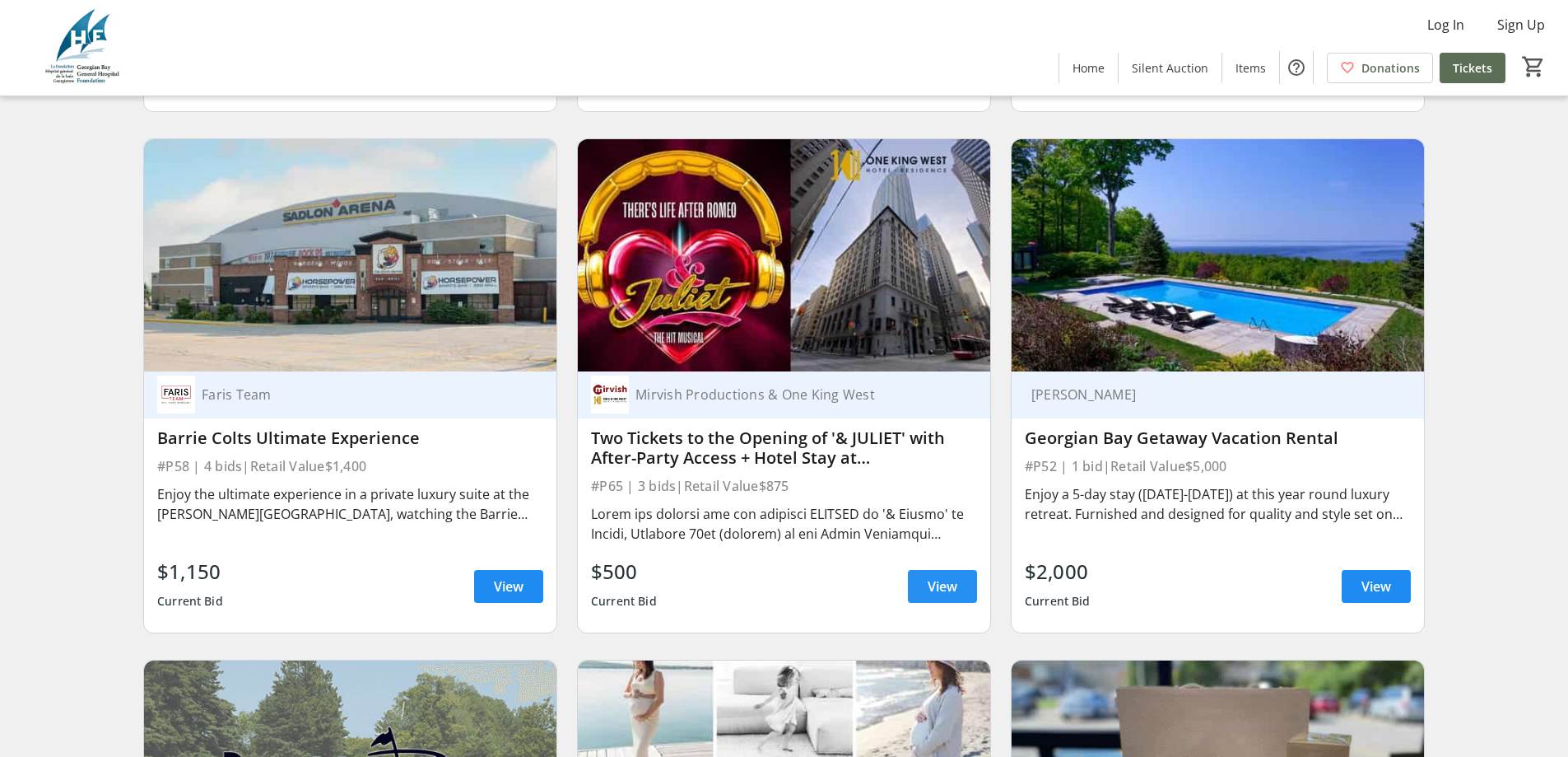
click at [946, 590] on span "View" at bounding box center [942, 585] width 30 height 20
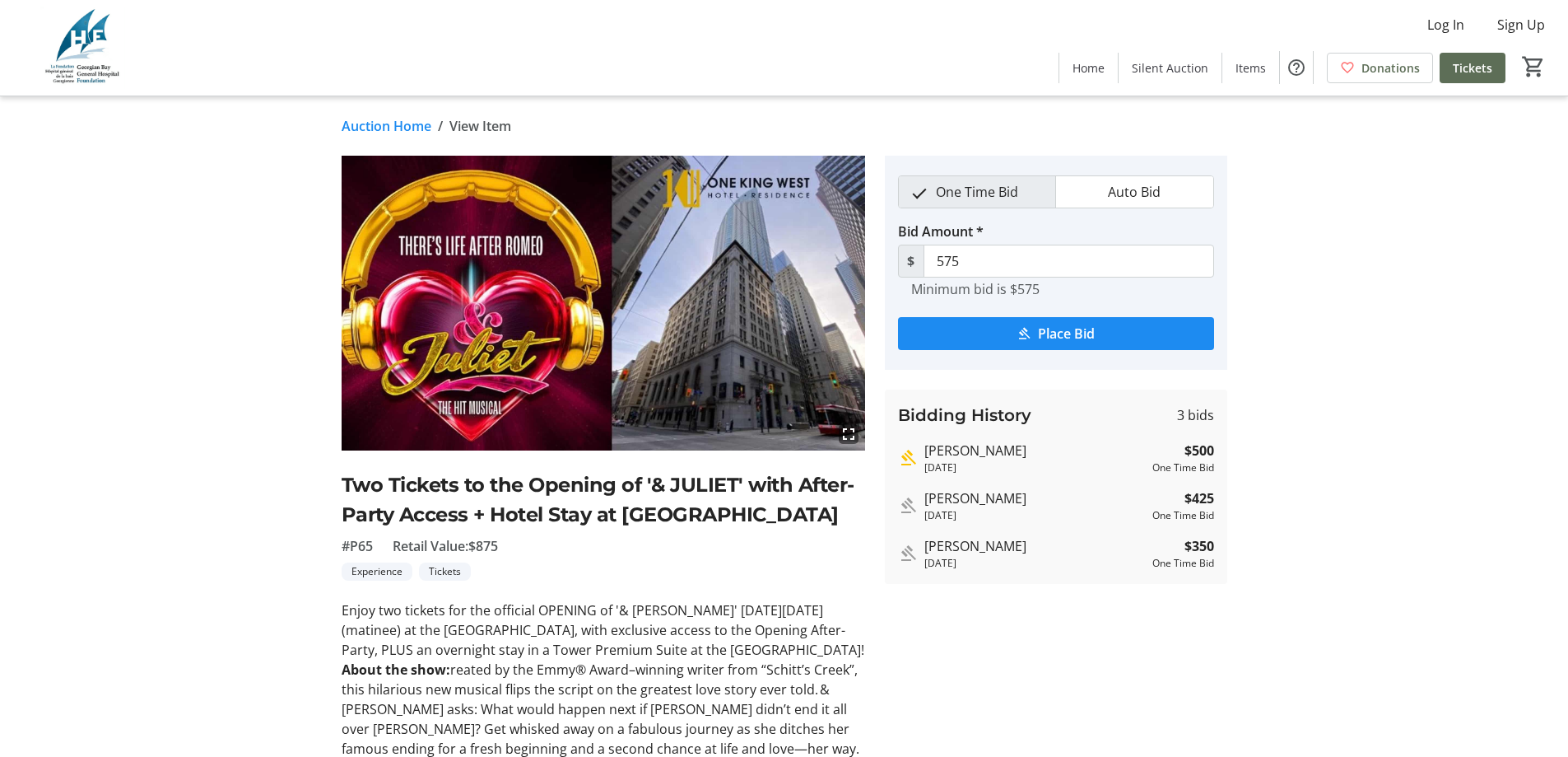
click at [364, 124] on link "Auction Home" at bounding box center [386, 126] width 90 height 20
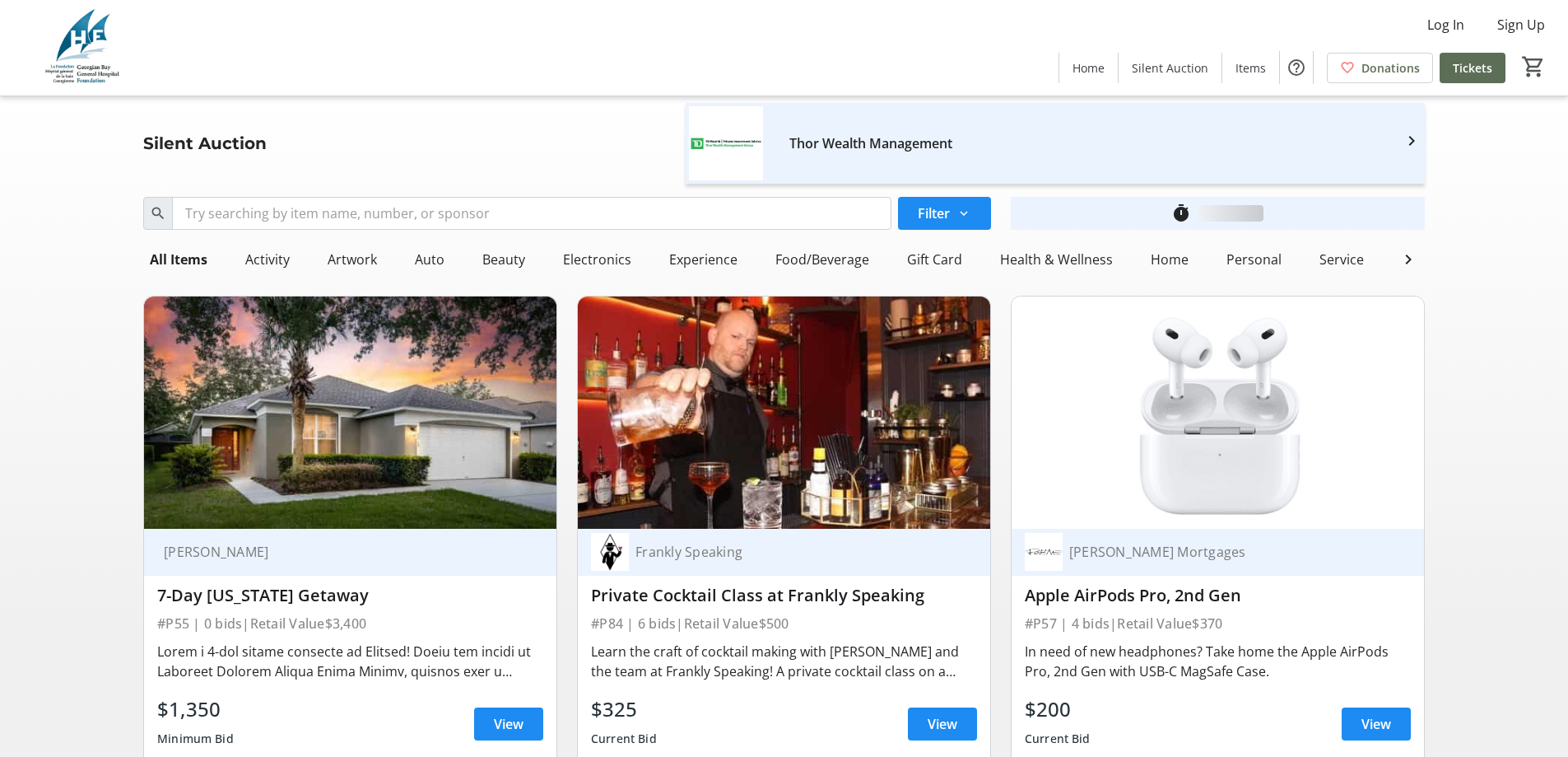
scroll to position [658, 0]
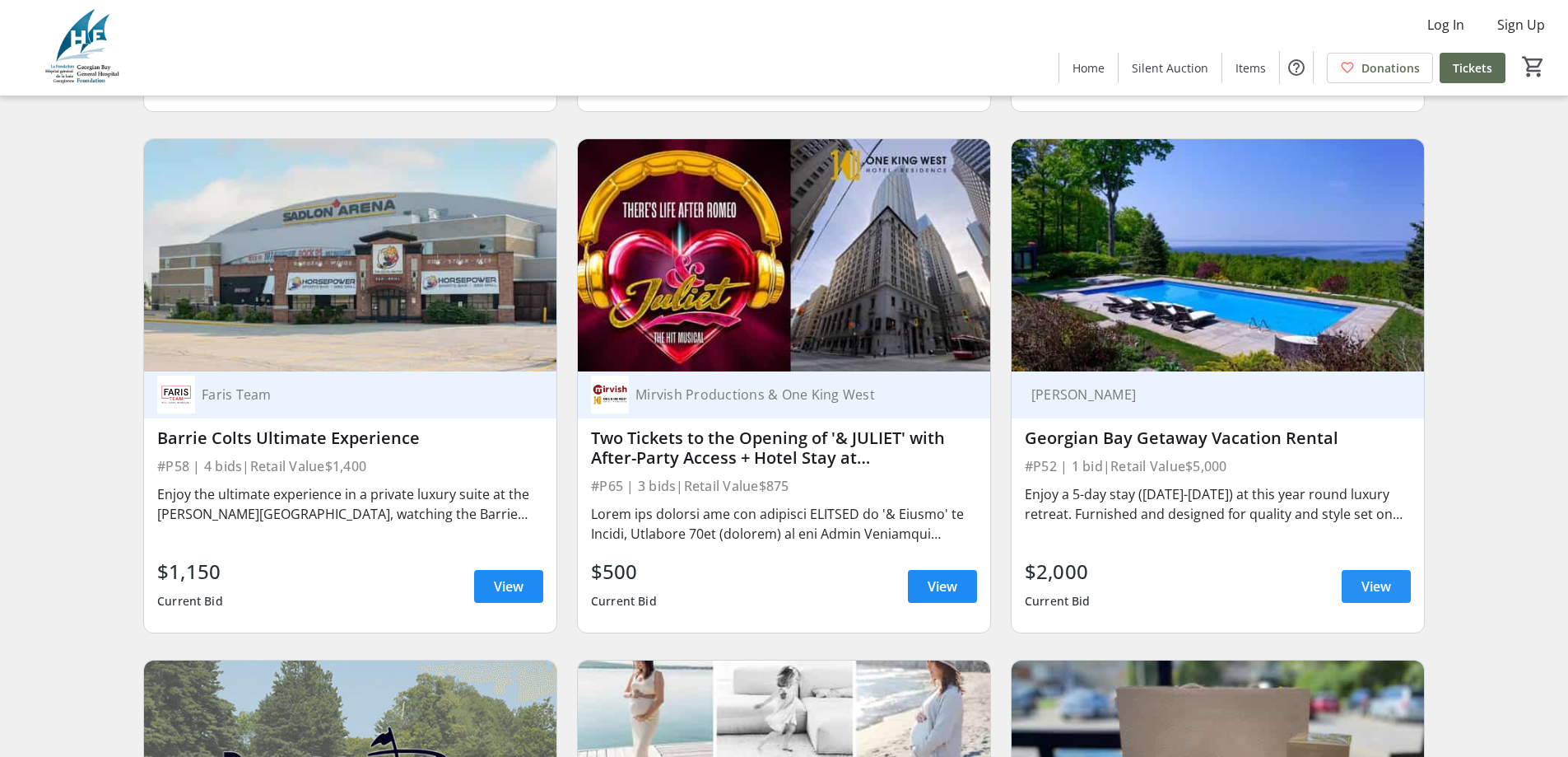
click at [1395, 596] on span at bounding box center [1375, 586] width 69 height 40
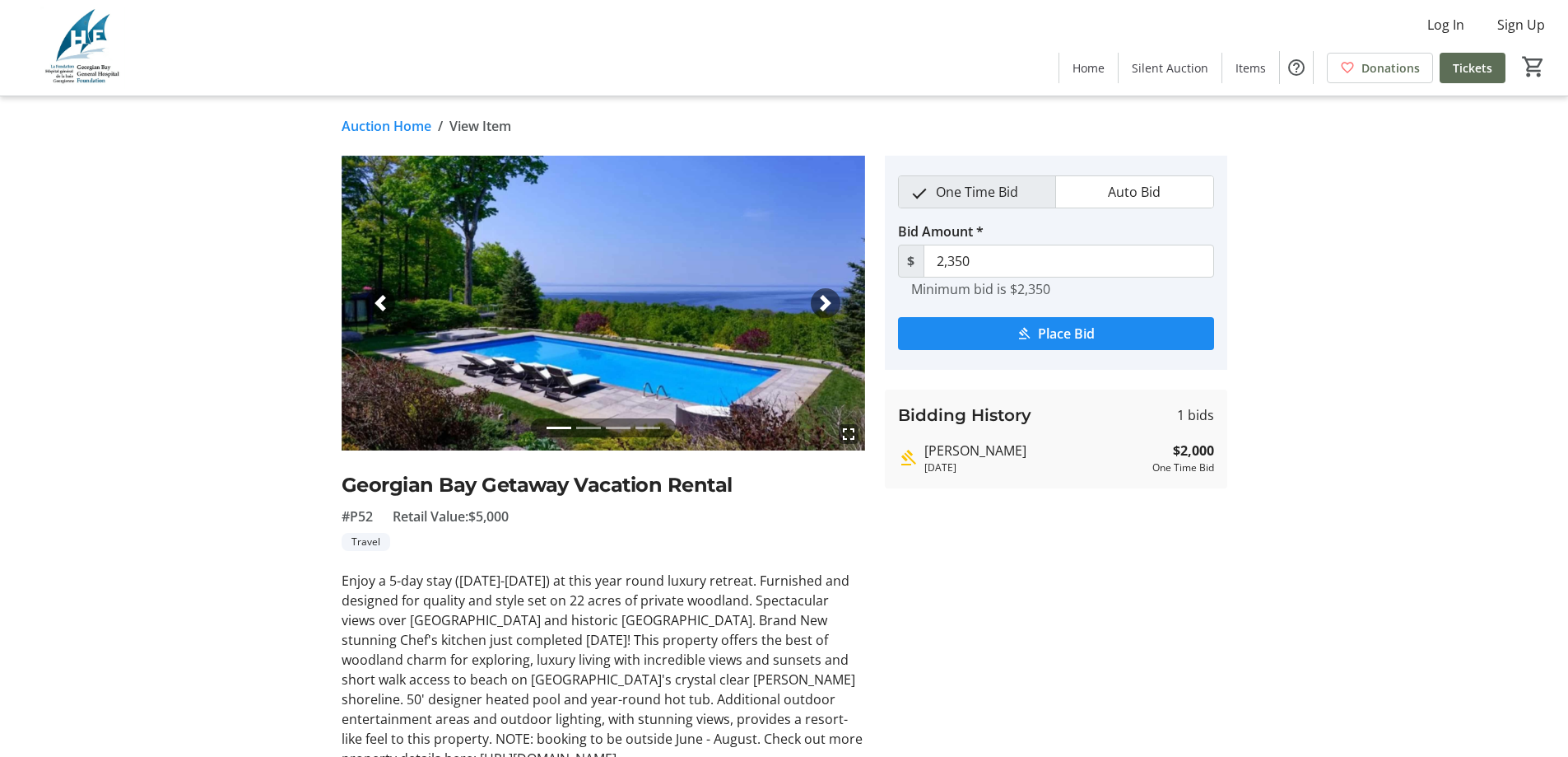
click at [393, 121] on link "Auction Home" at bounding box center [386, 126] width 90 height 20
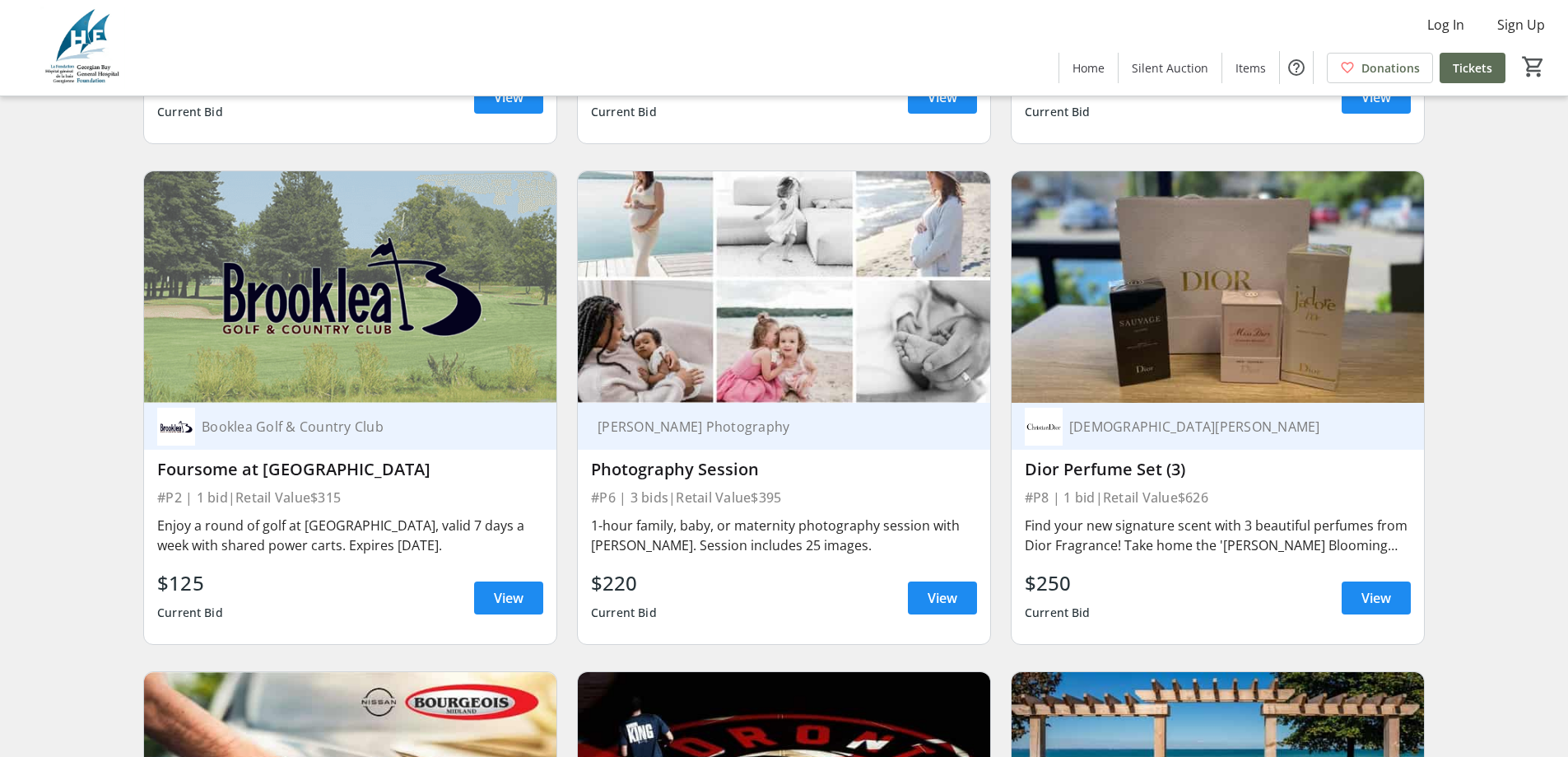
scroll to position [1235, 0]
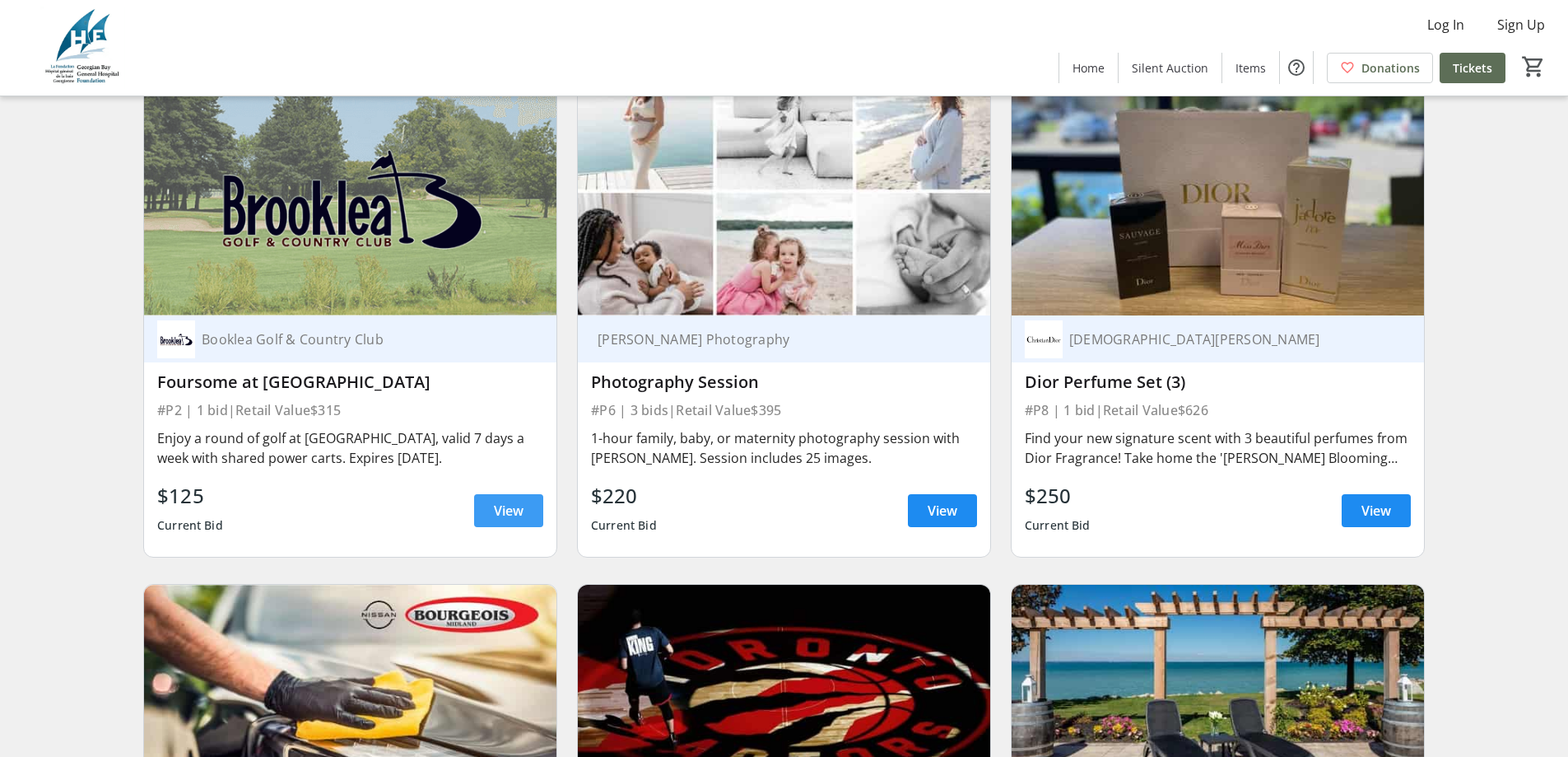
click at [508, 517] on span "View" at bounding box center [508, 510] width 30 height 20
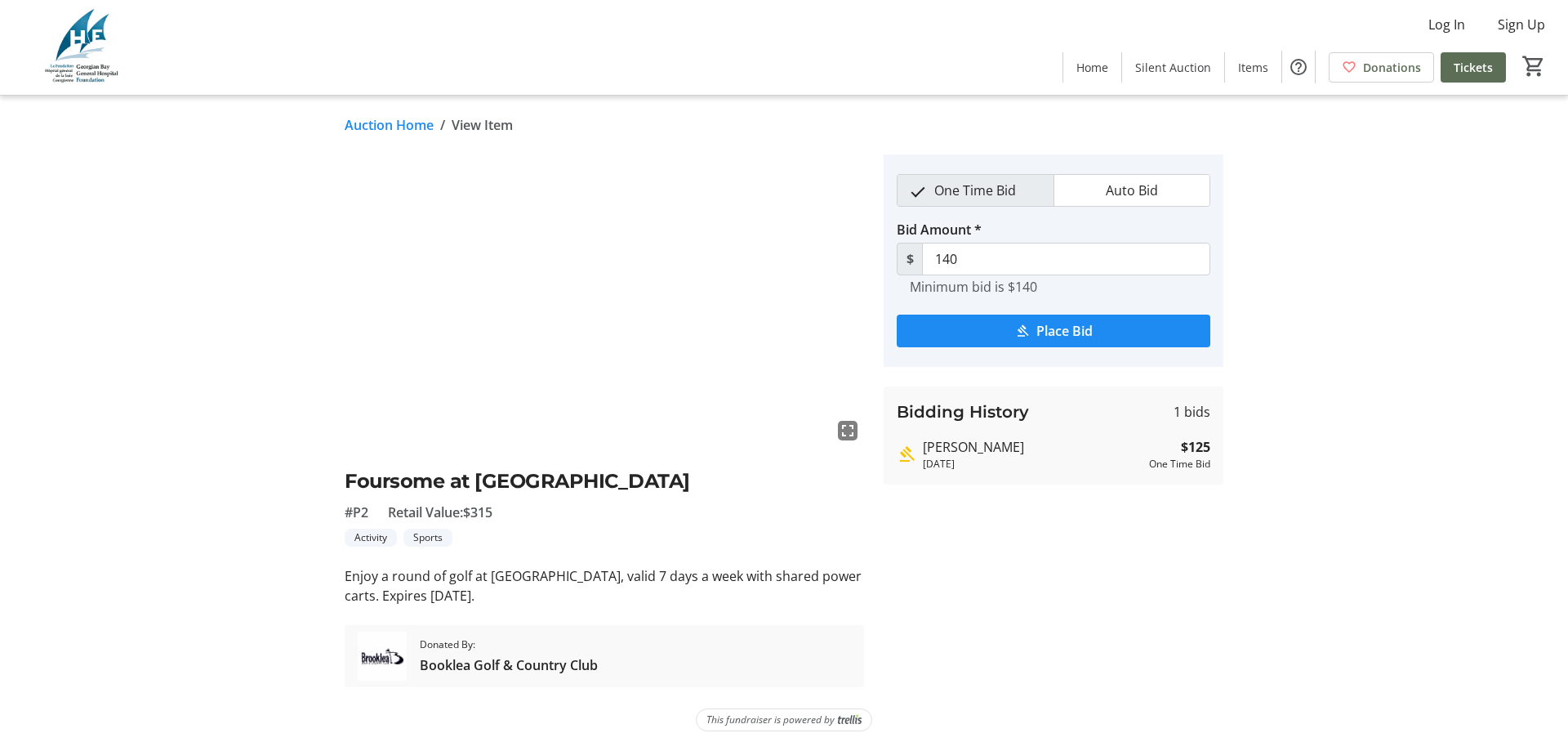
click at [389, 124] on link "Auction Home" at bounding box center [389, 125] width 89 height 19
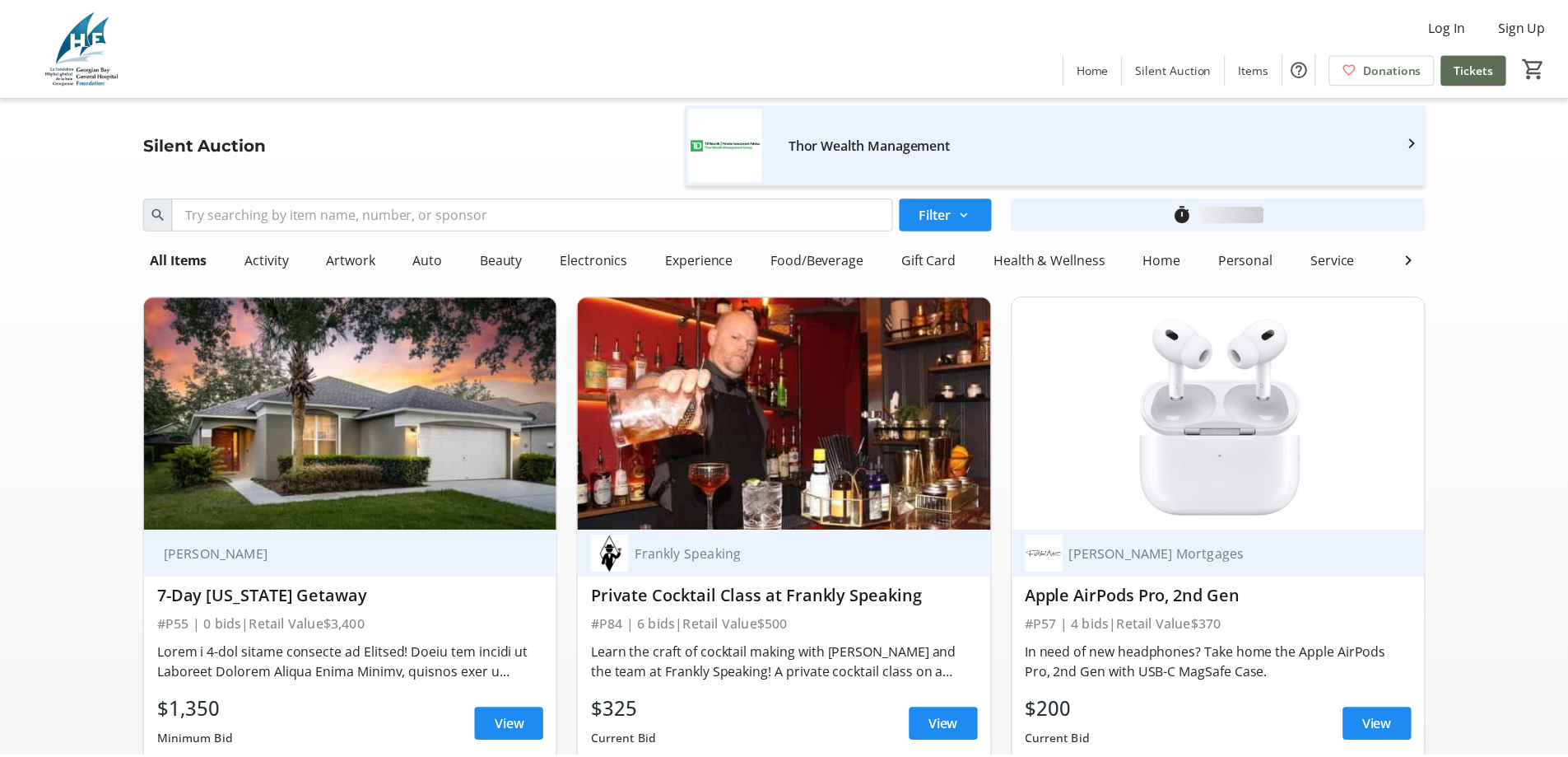
scroll to position [1235, 0]
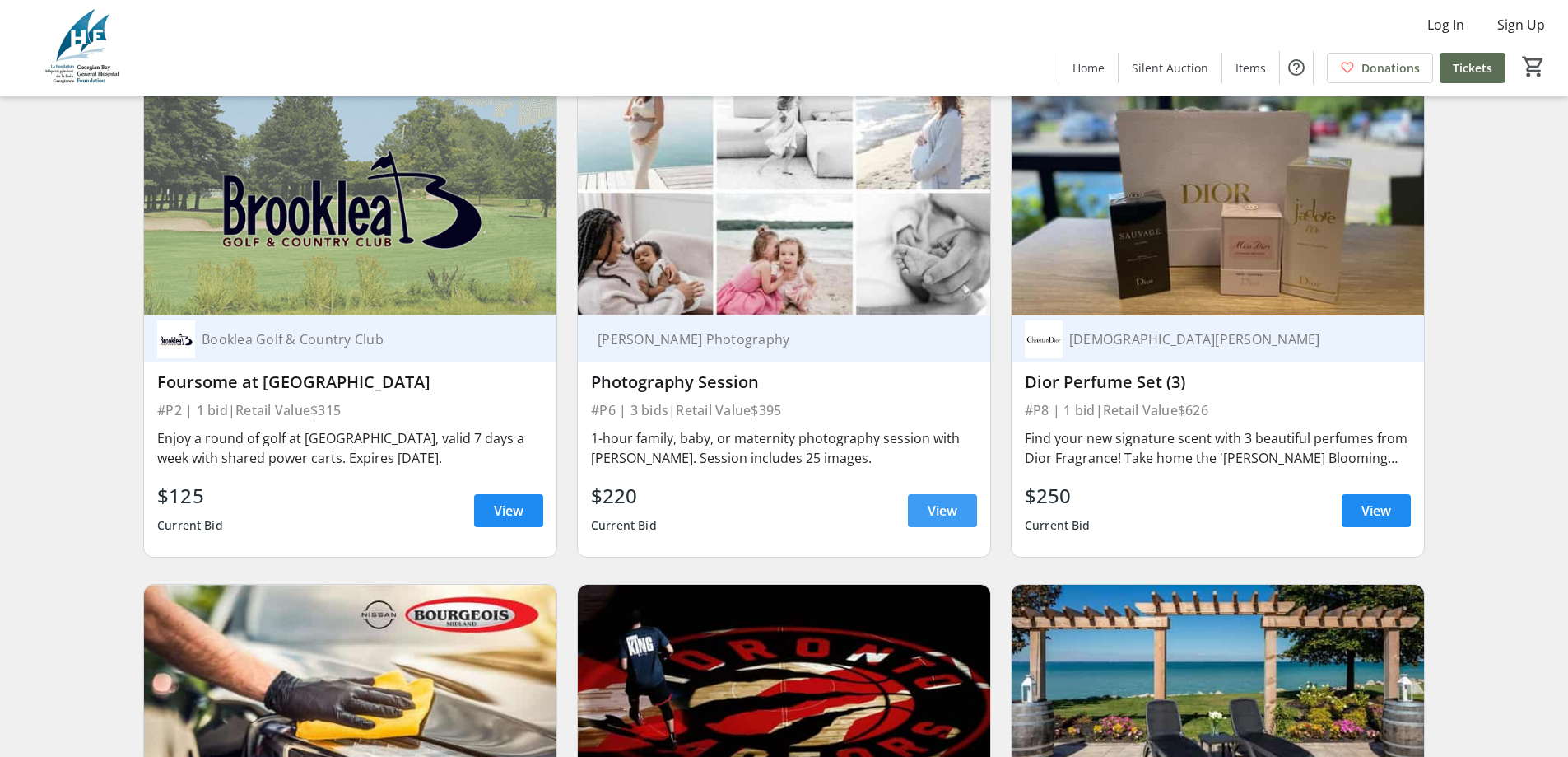
click at [950, 518] on span "View" at bounding box center [942, 510] width 30 height 20
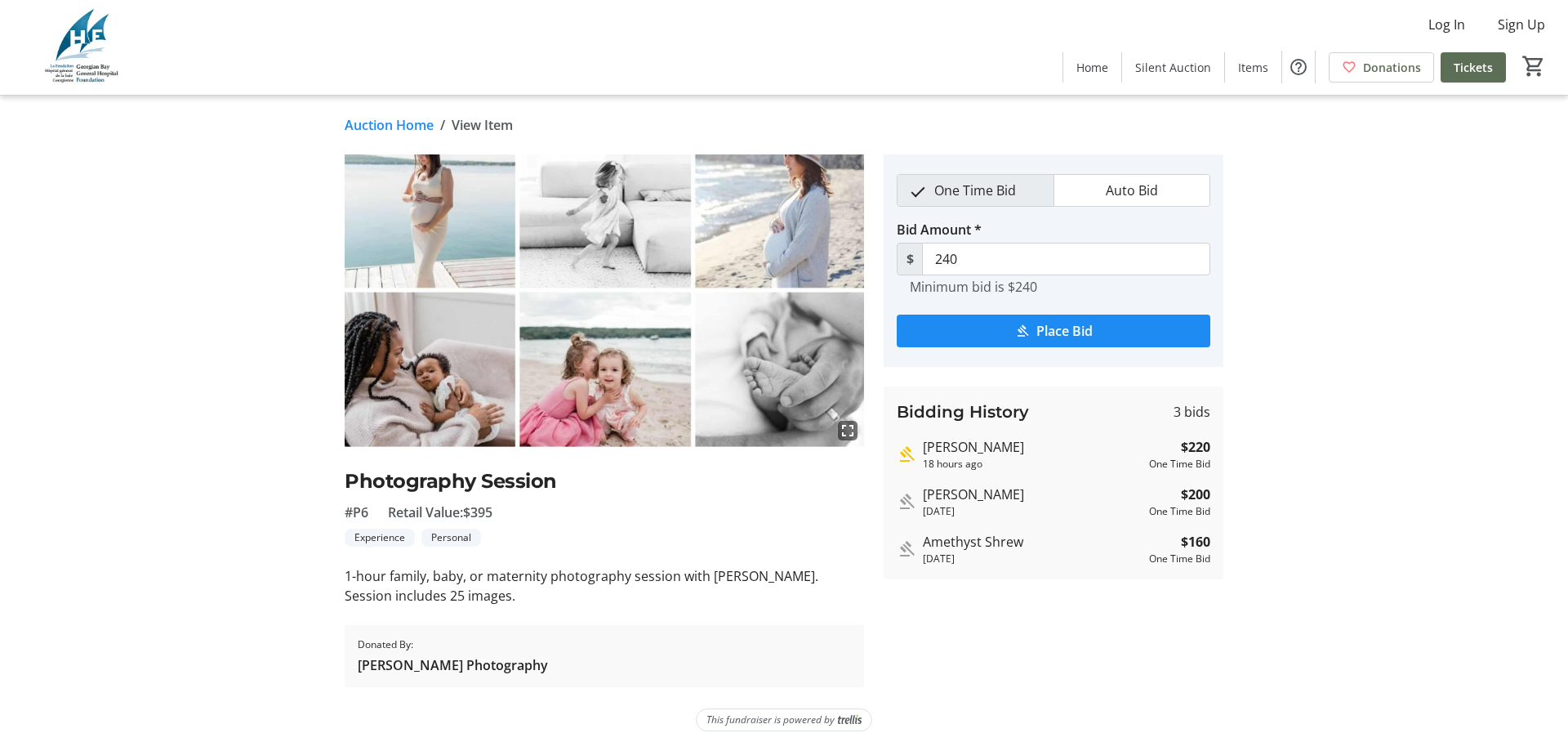
click at [391, 121] on link "Auction Home" at bounding box center [389, 125] width 89 height 19
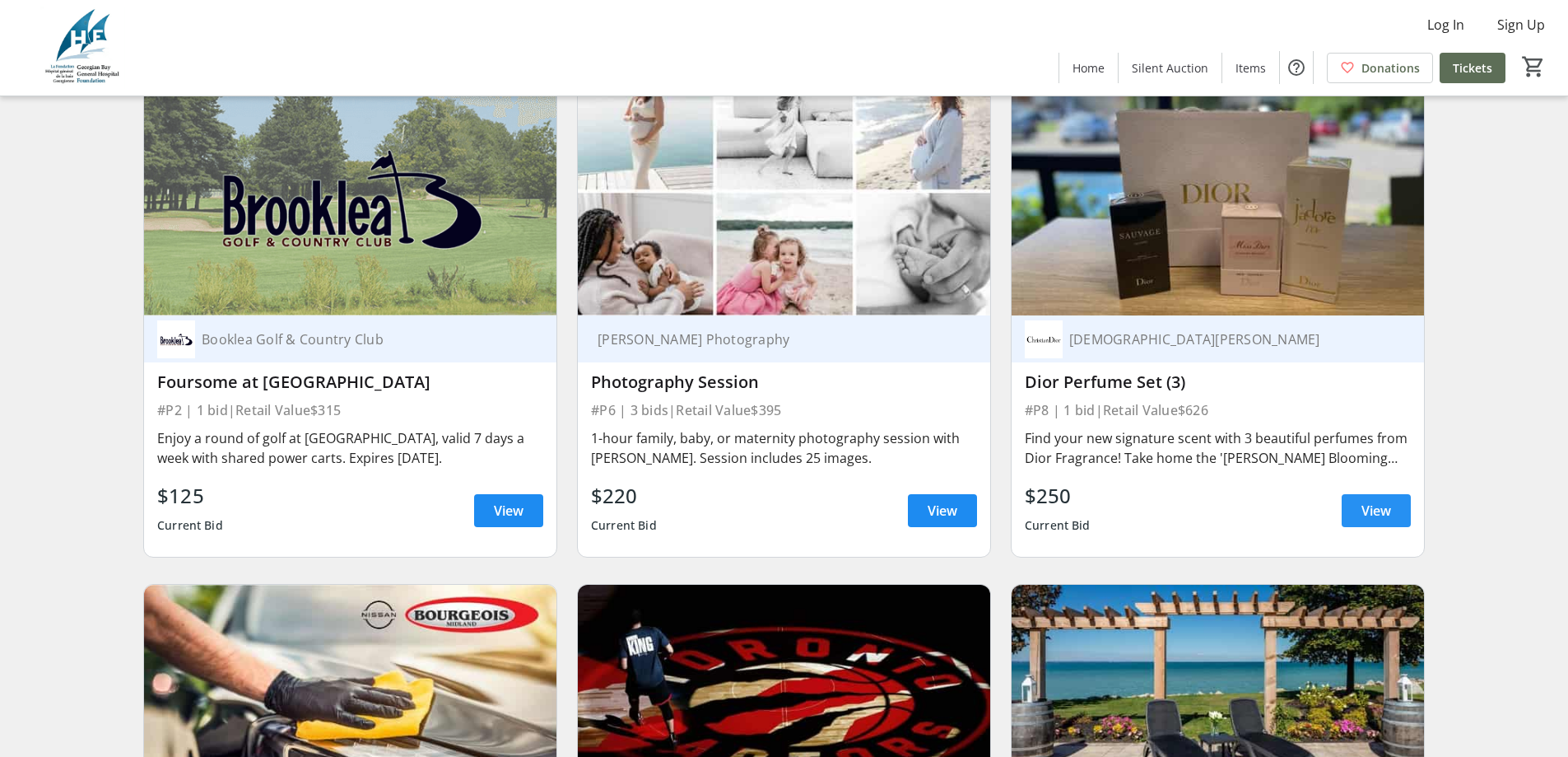
click at [1380, 520] on span "View" at bounding box center [1376, 510] width 30 height 20
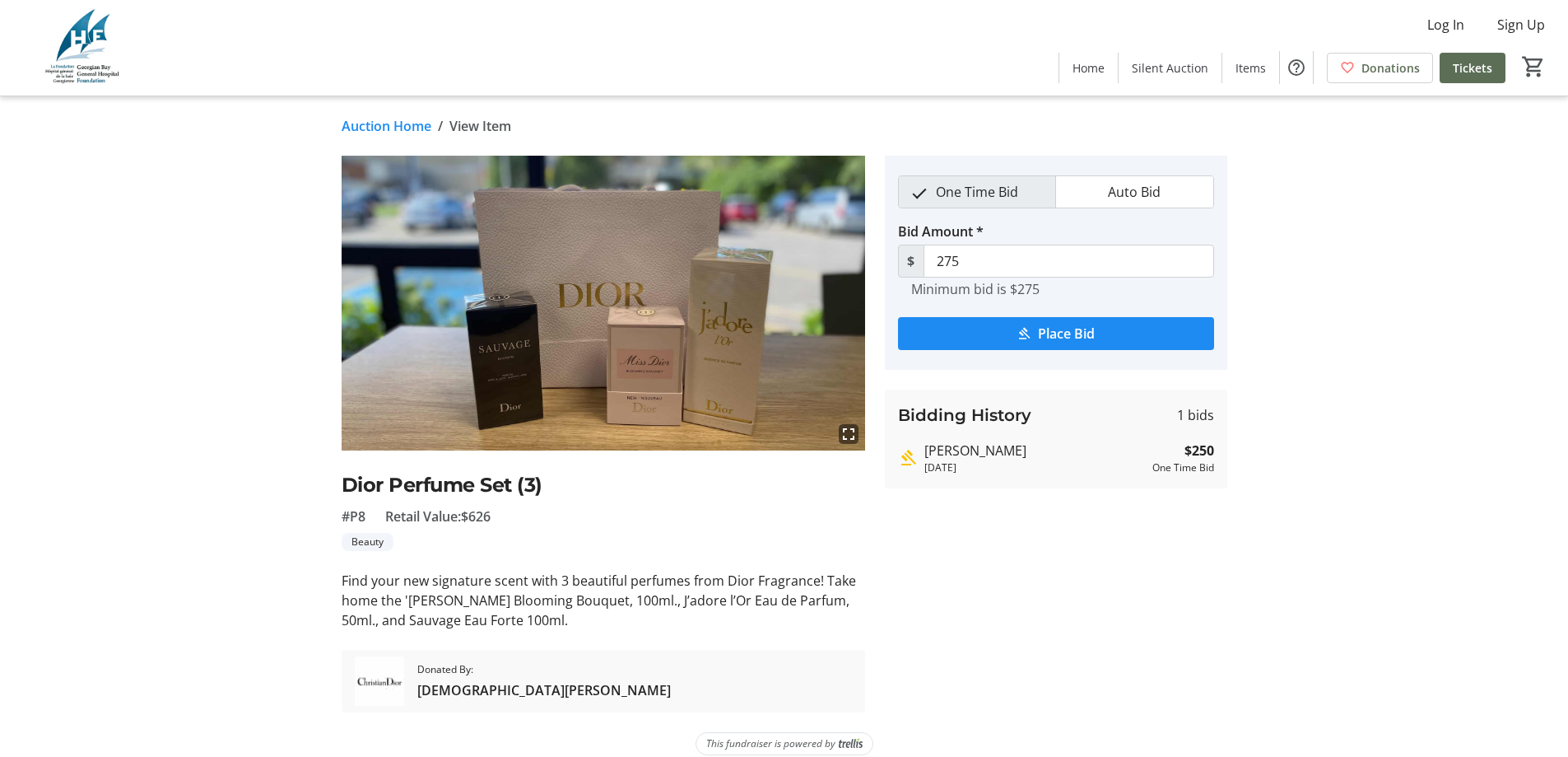
click at [369, 123] on link "Auction Home" at bounding box center [386, 126] width 90 height 20
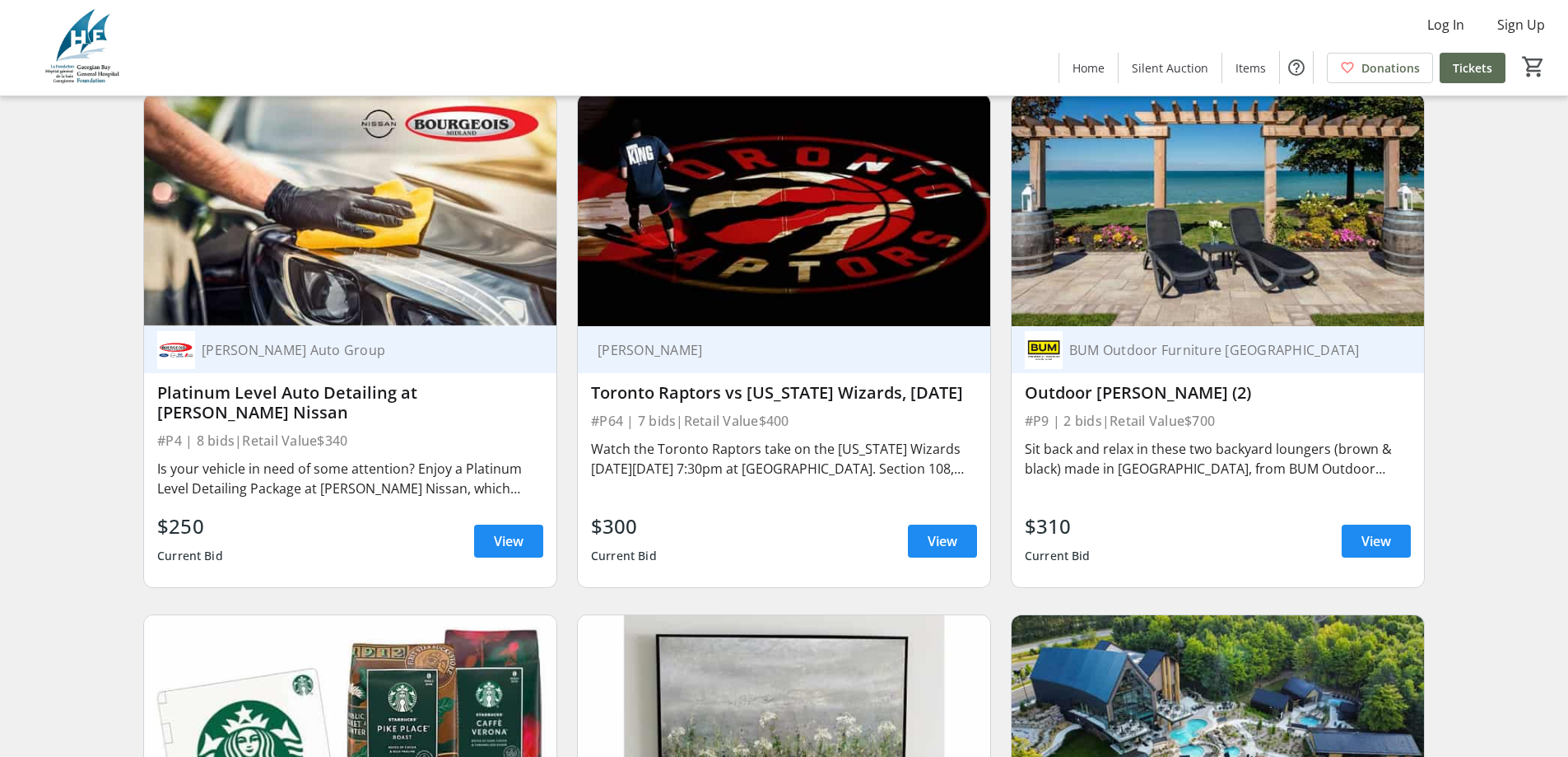
scroll to position [1729, 0]
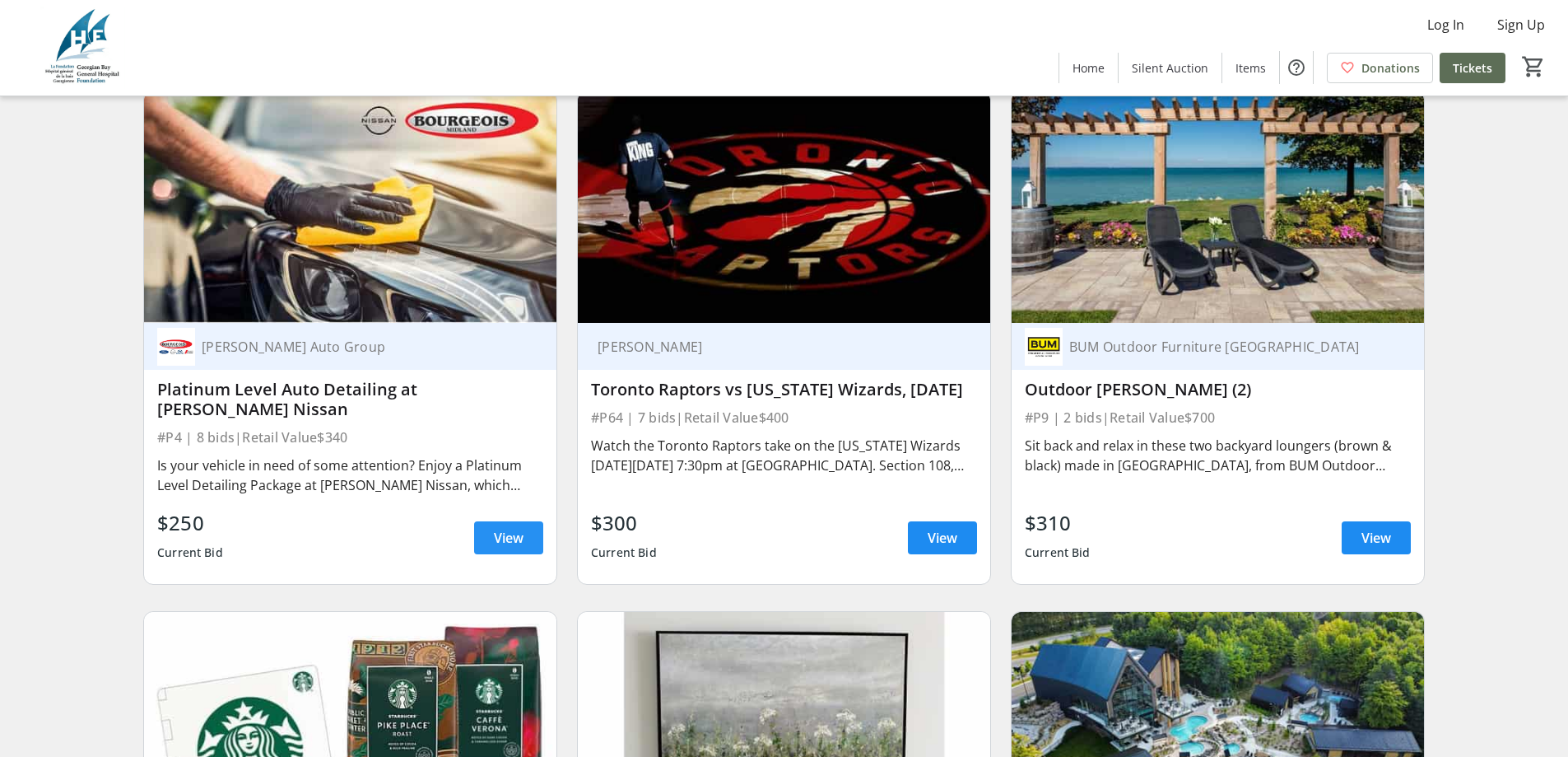
click at [510, 547] on span "View" at bounding box center [508, 537] width 30 height 20
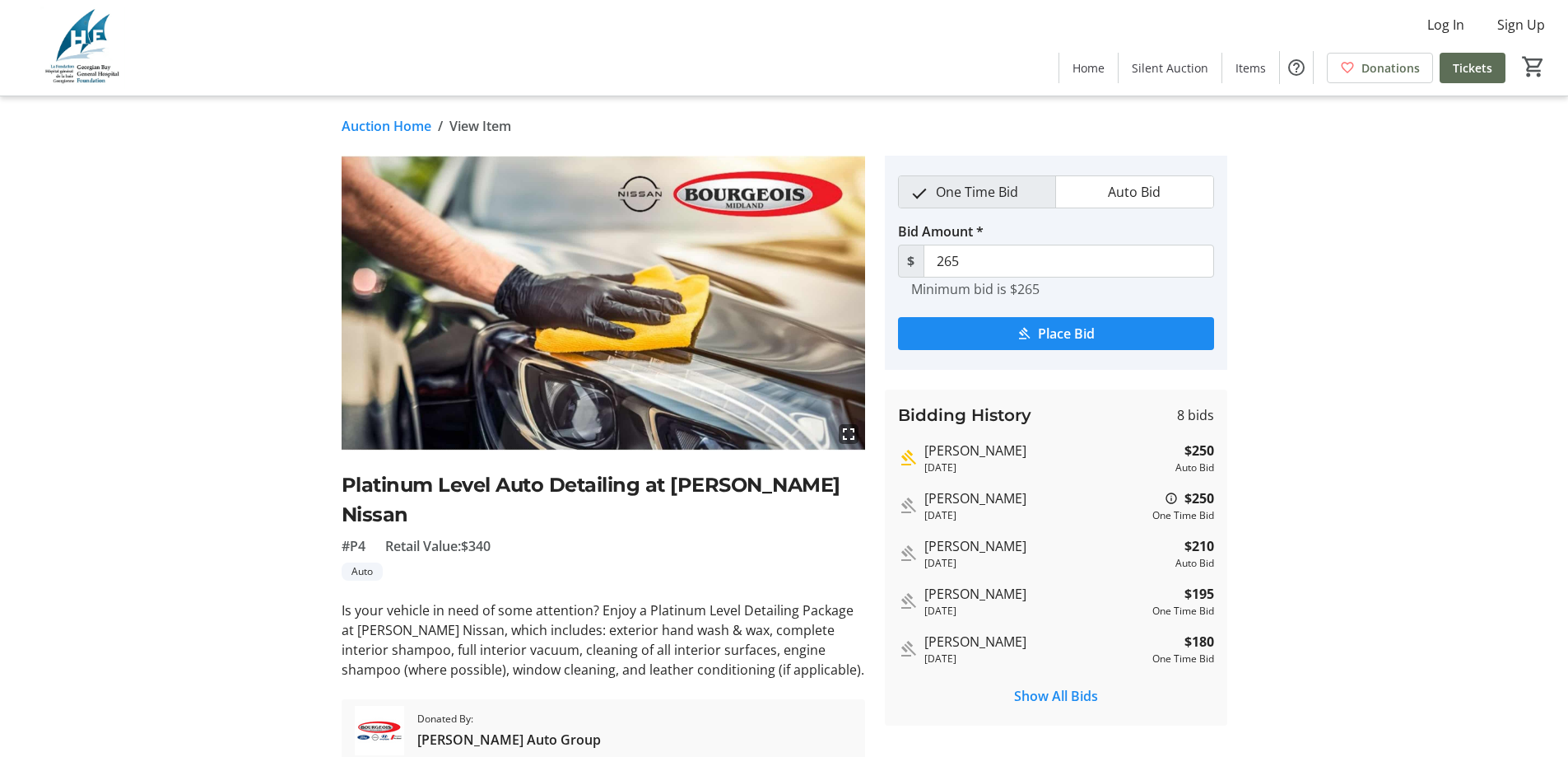
click at [369, 125] on link "Auction Home" at bounding box center [386, 126] width 90 height 20
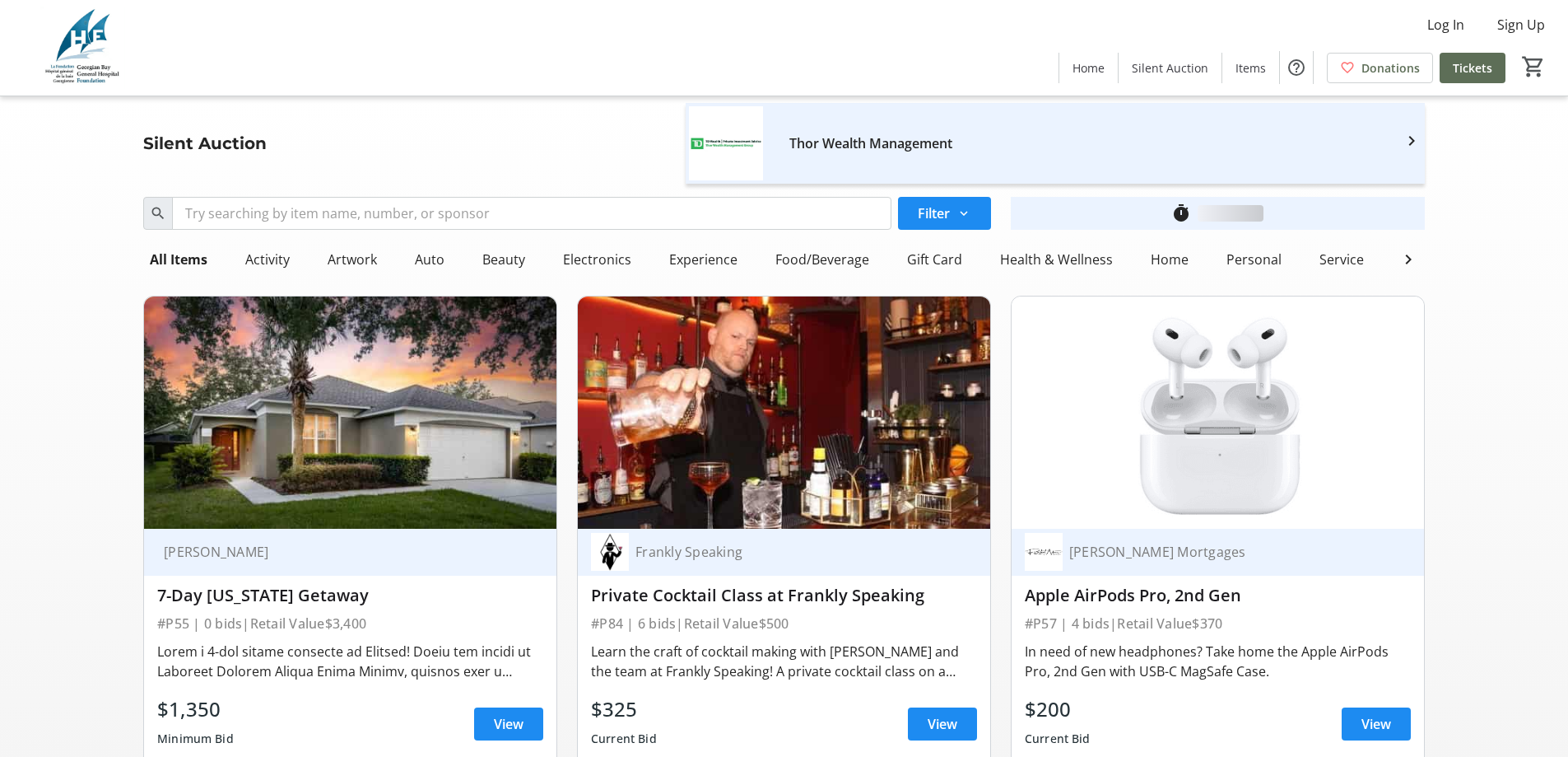
scroll to position [1729, 0]
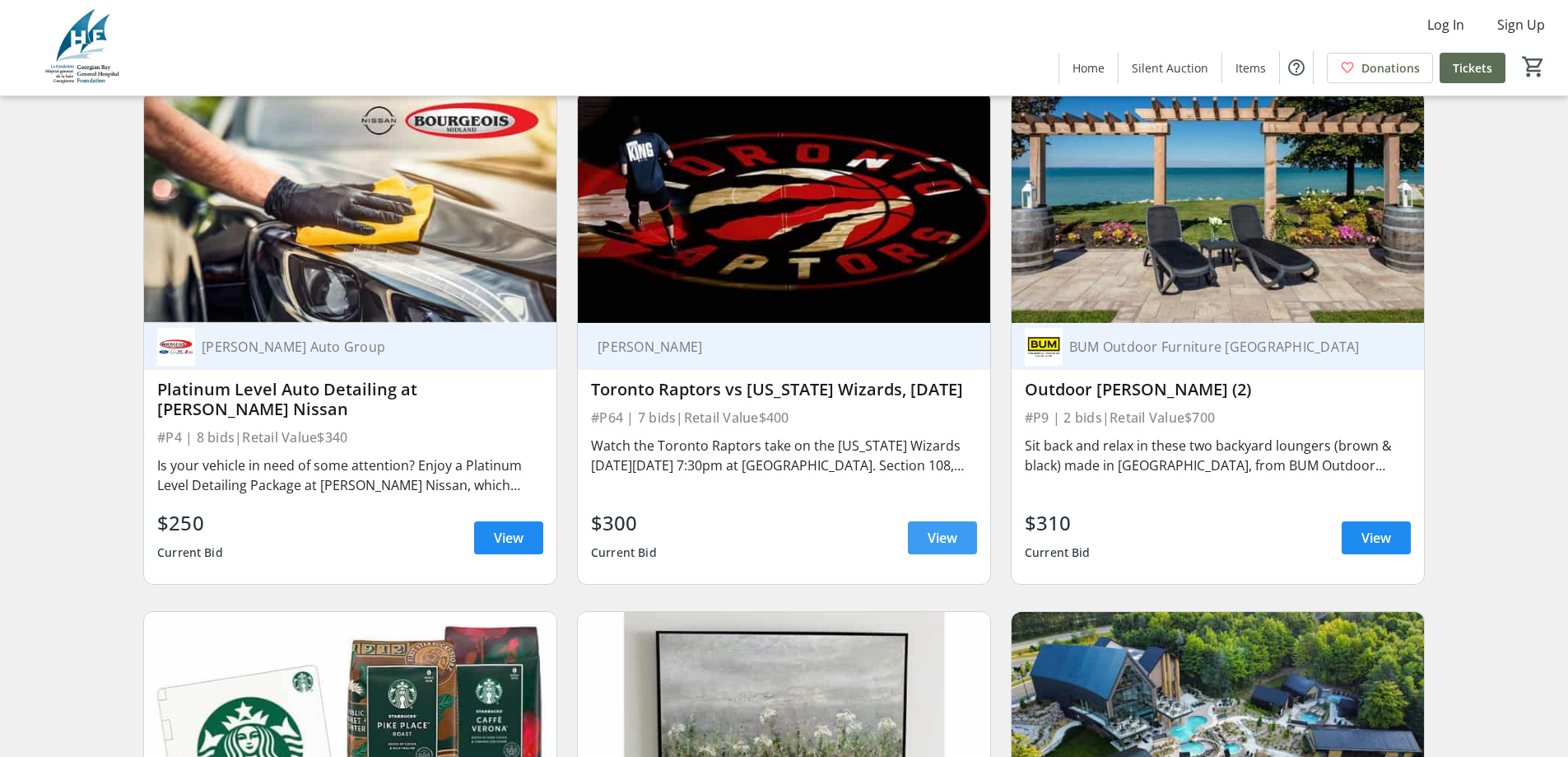
click at [943, 541] on span "View" at bounding box center [942, 537] width 30 height 20
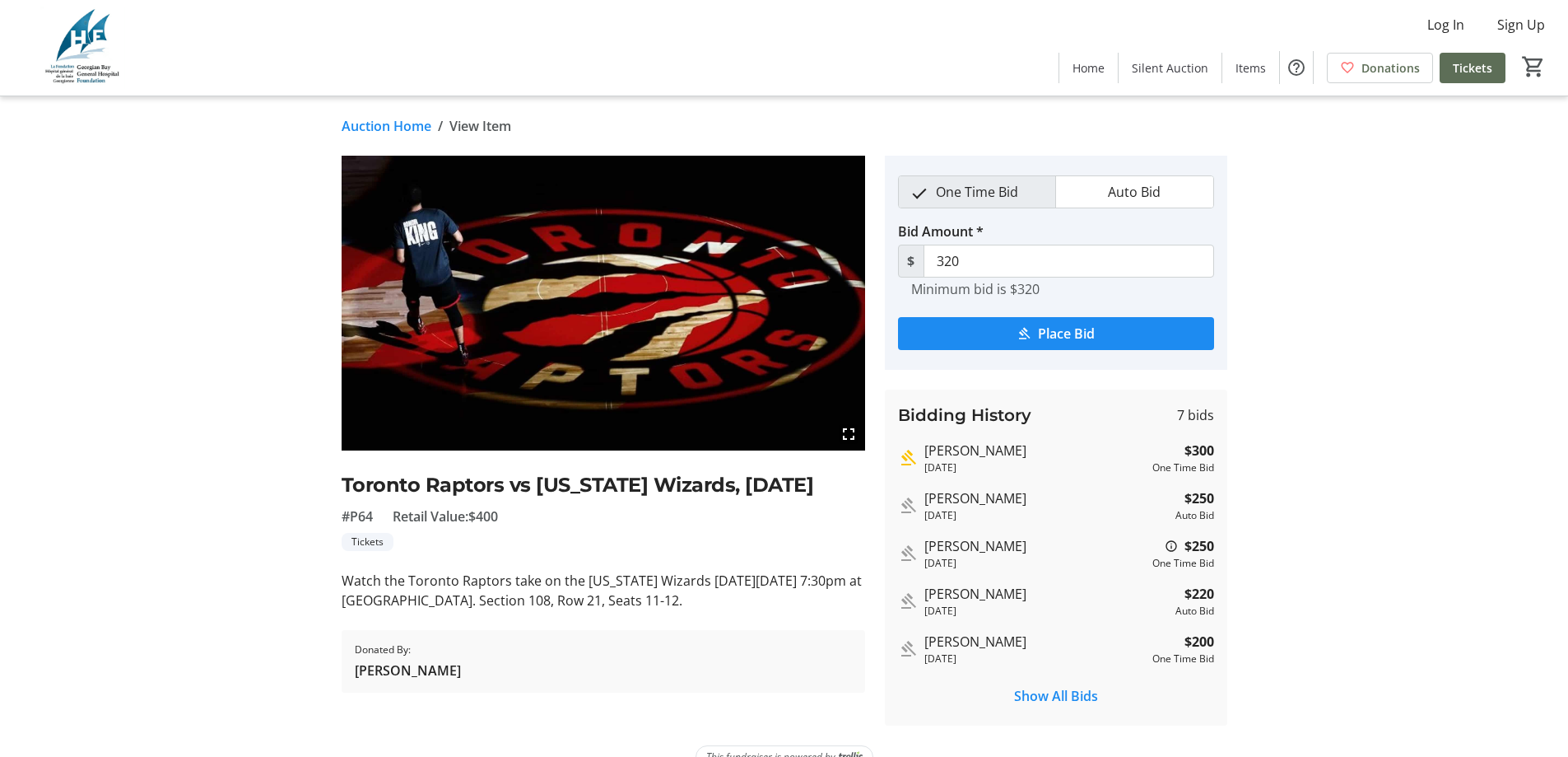
click at [383, 126] on link "Auction Home" at bounding box center [386, 126] width 90 height 20
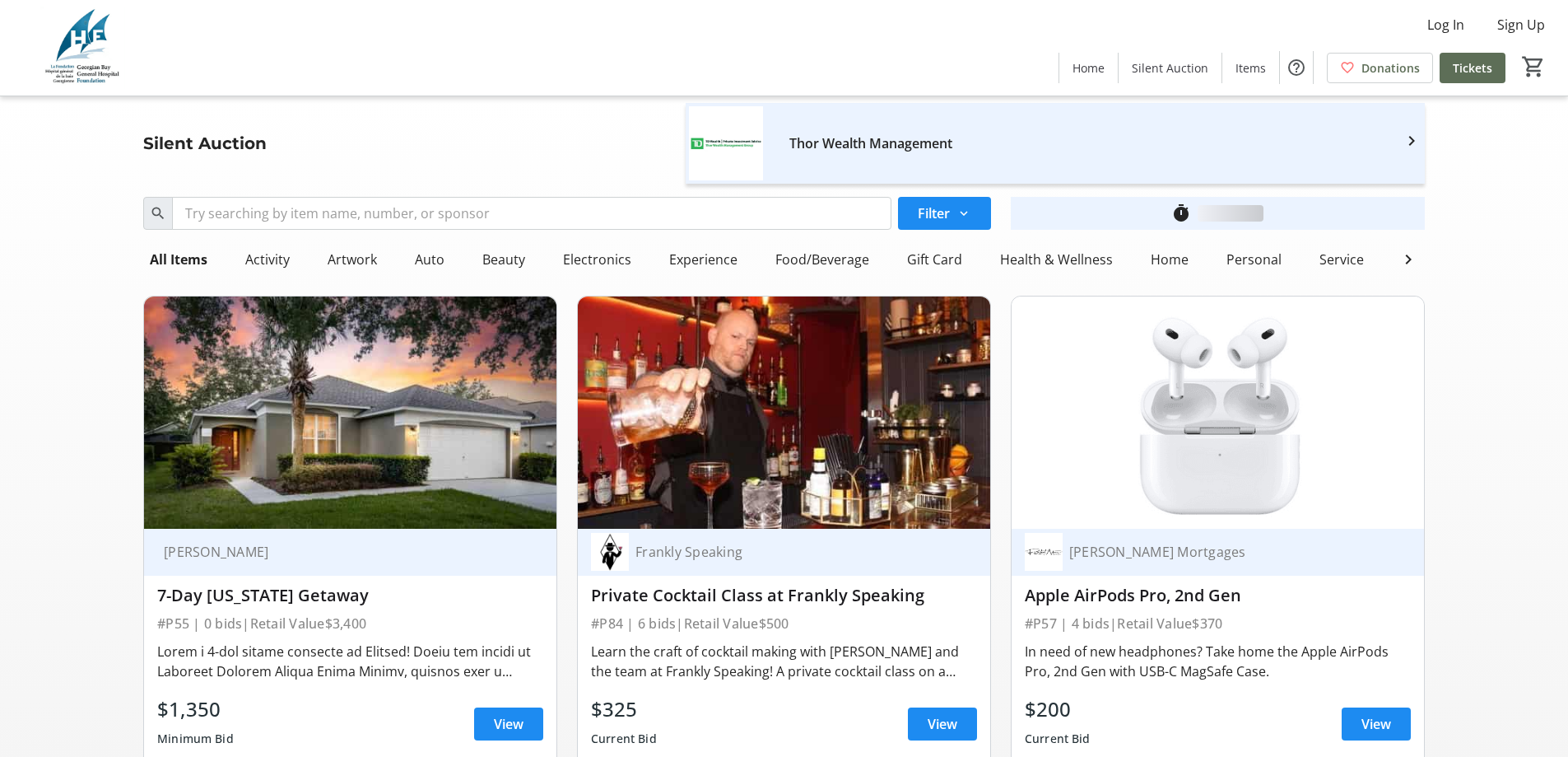
scroll to position [1729, 0]
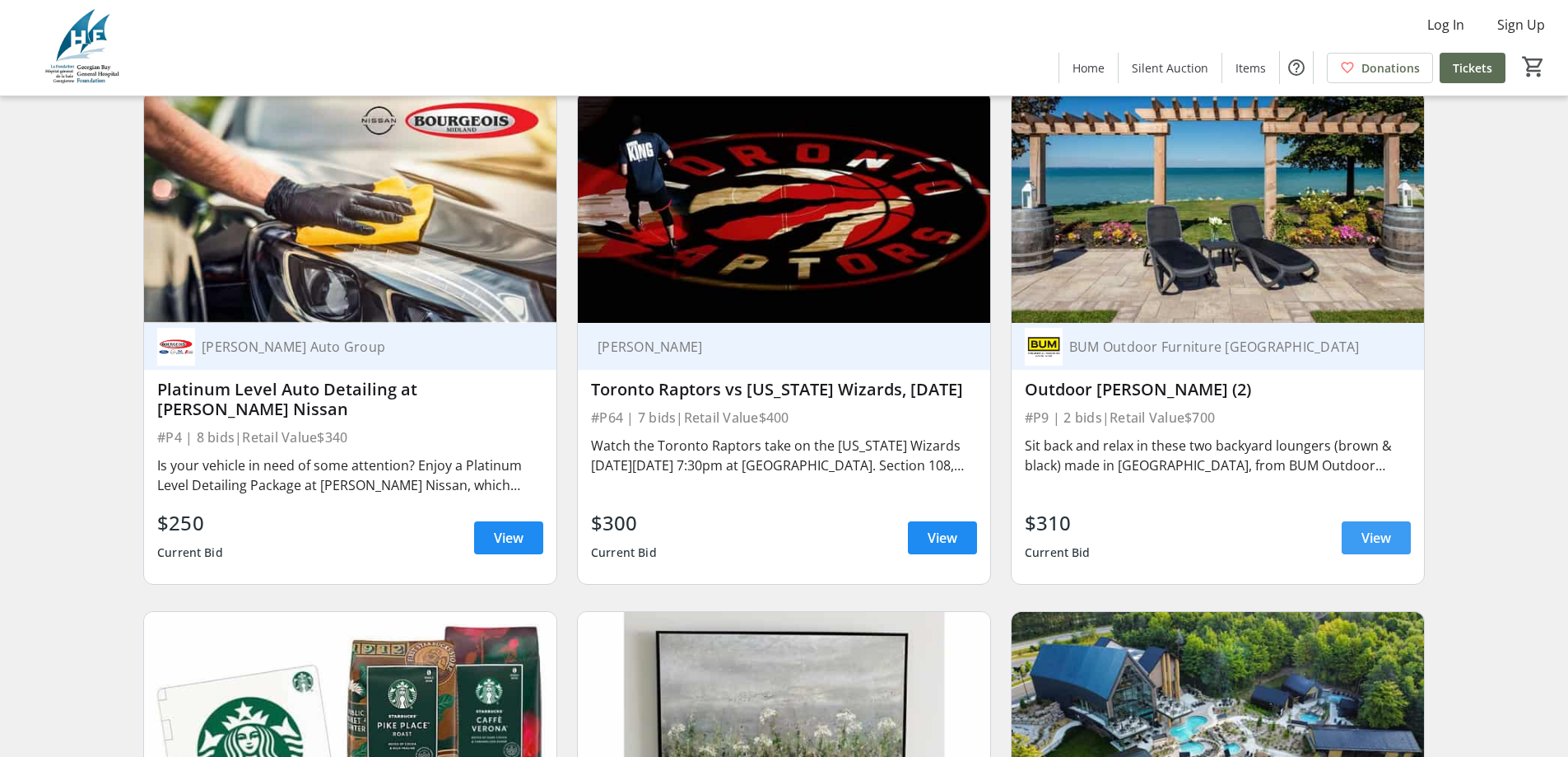
click at [1355, 545] on span at bounding box center [1375, 538] width 69 height 40
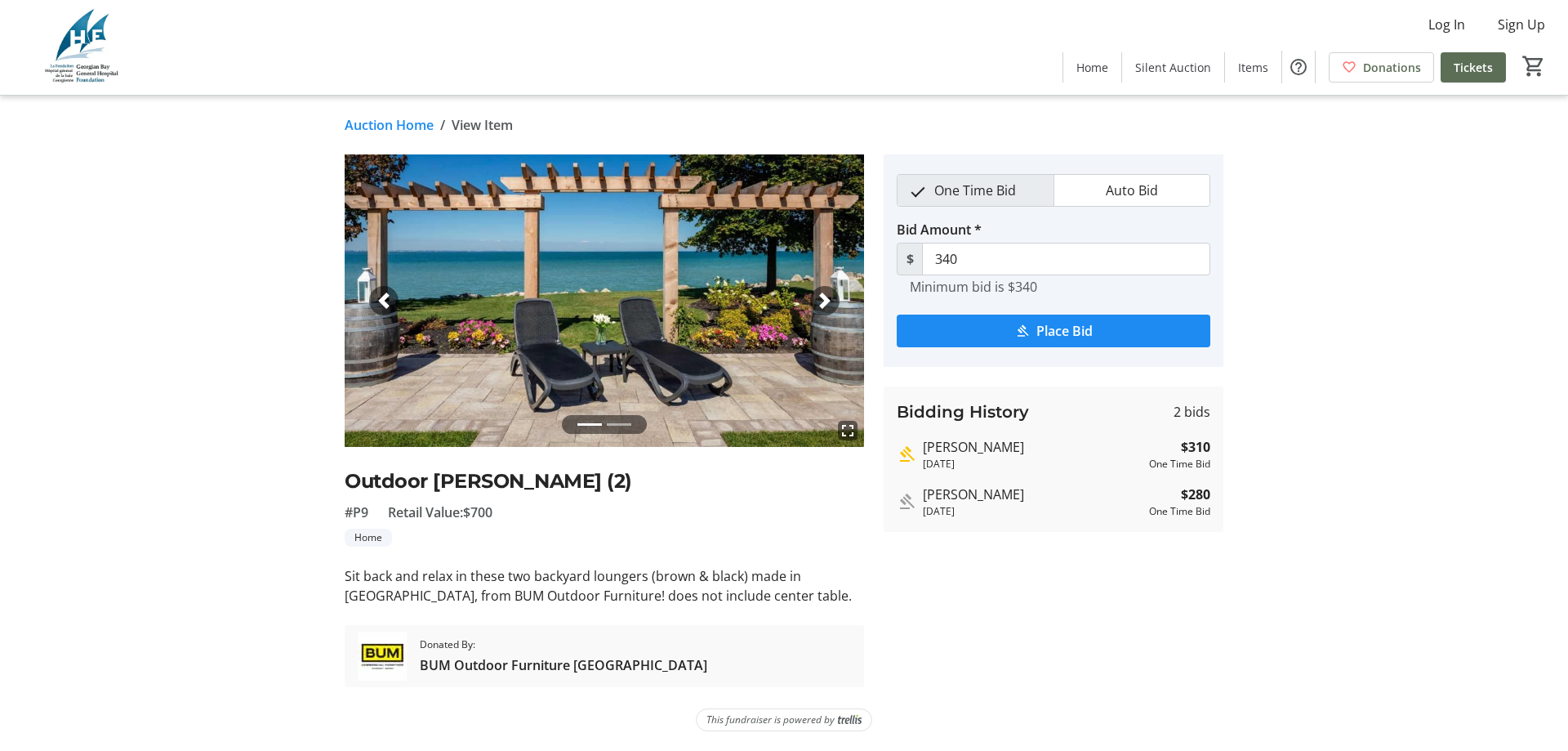
click at [390, 119] on link "Auction Home" at bounding box center [389, 125] width 89 height 19
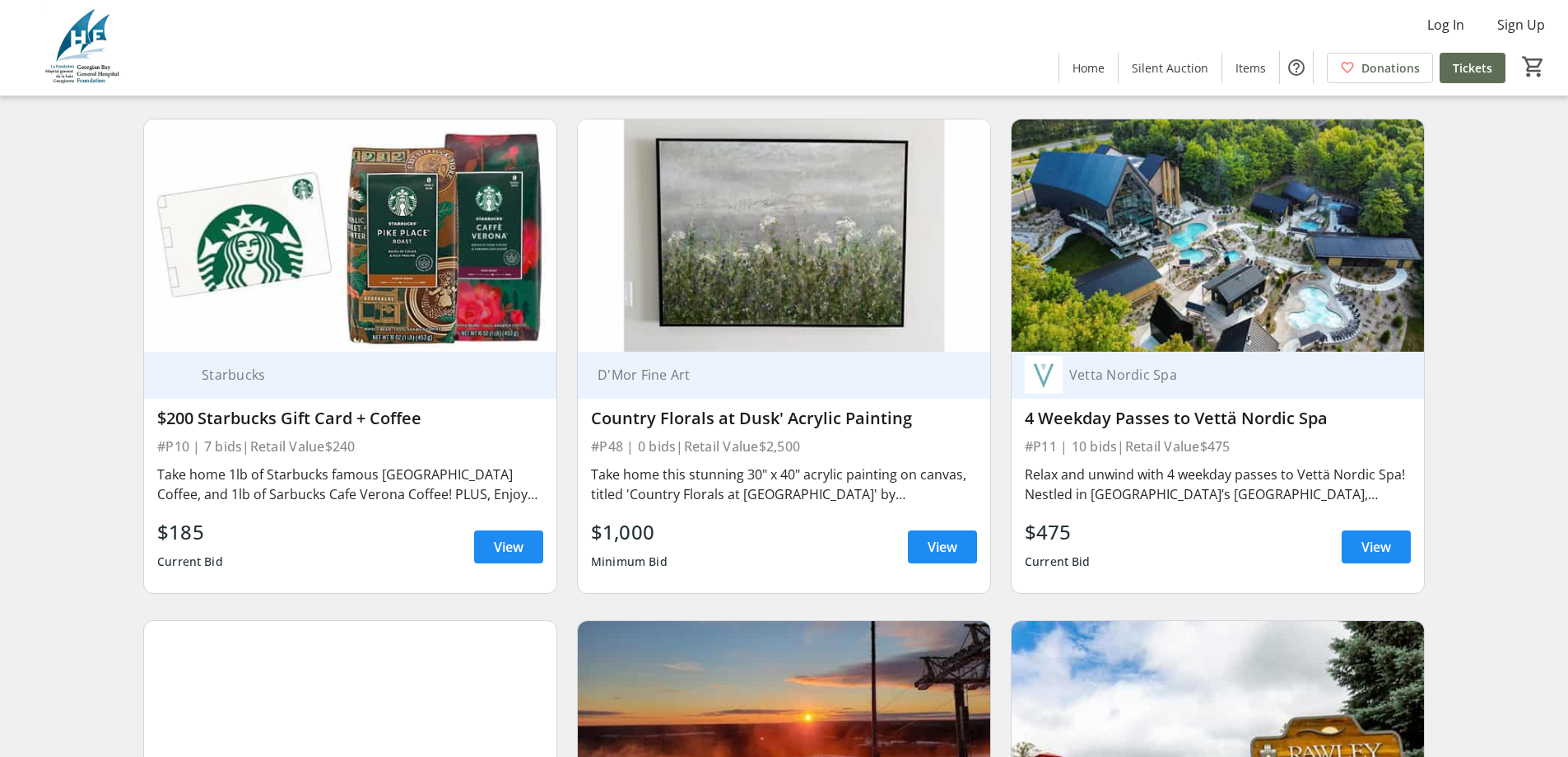
scroll to position [2223, 0]
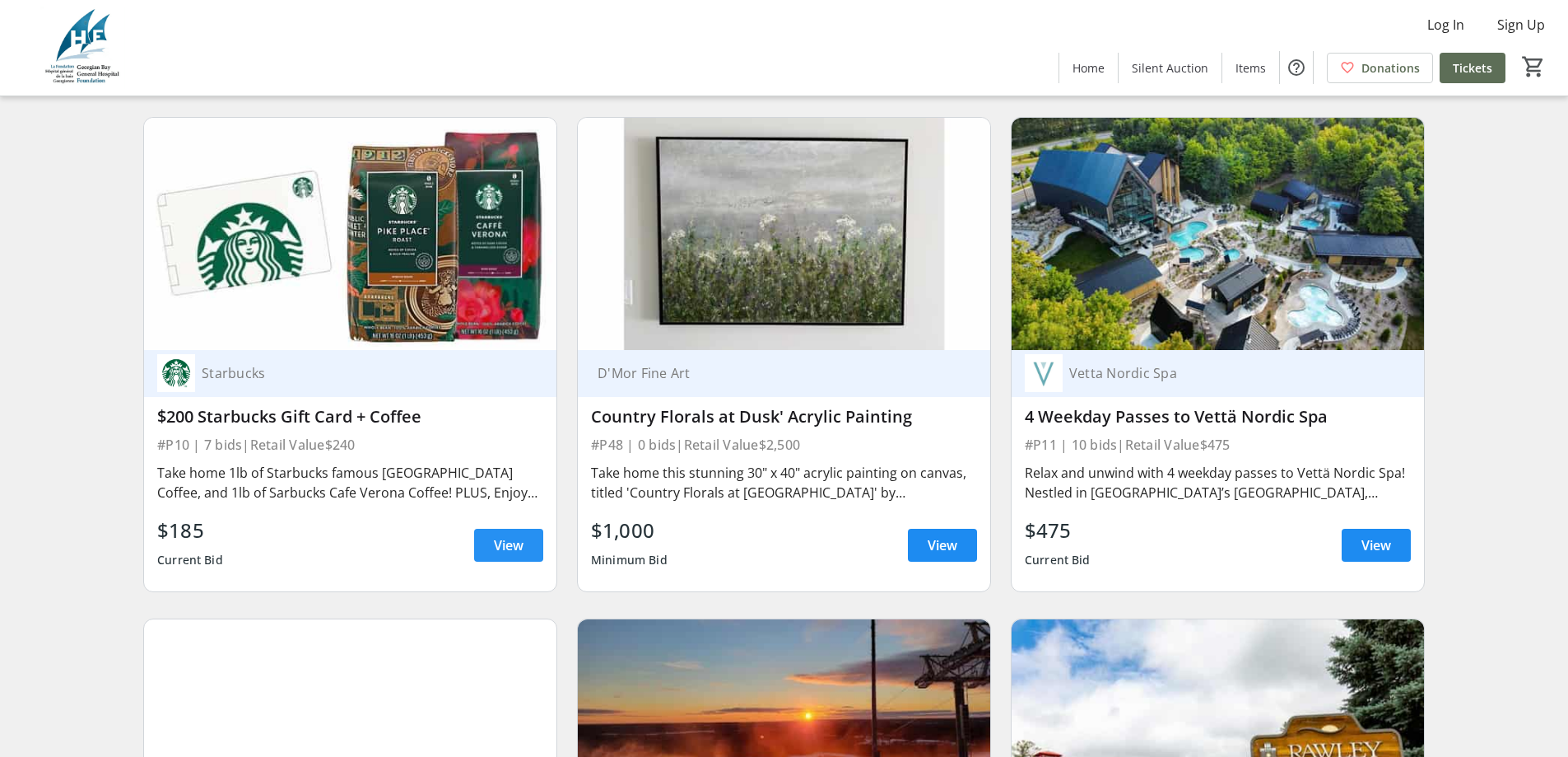
click at [520, 555] on span "View" at bounding box center [508, 545] width 30 height 20
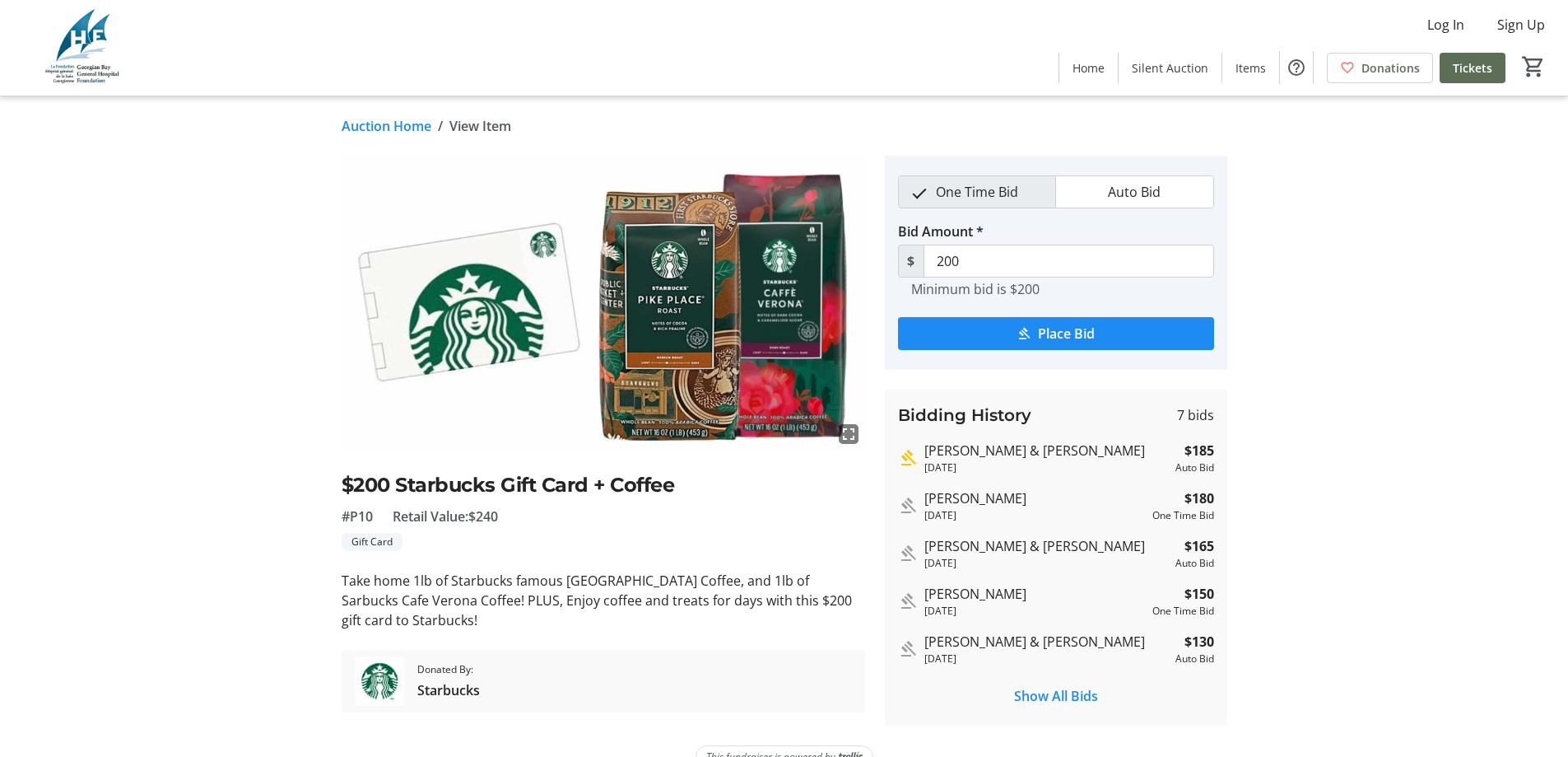
click at [370, 125] on link "Auction Home" at bounding box center [386, 126] width 90 height 20
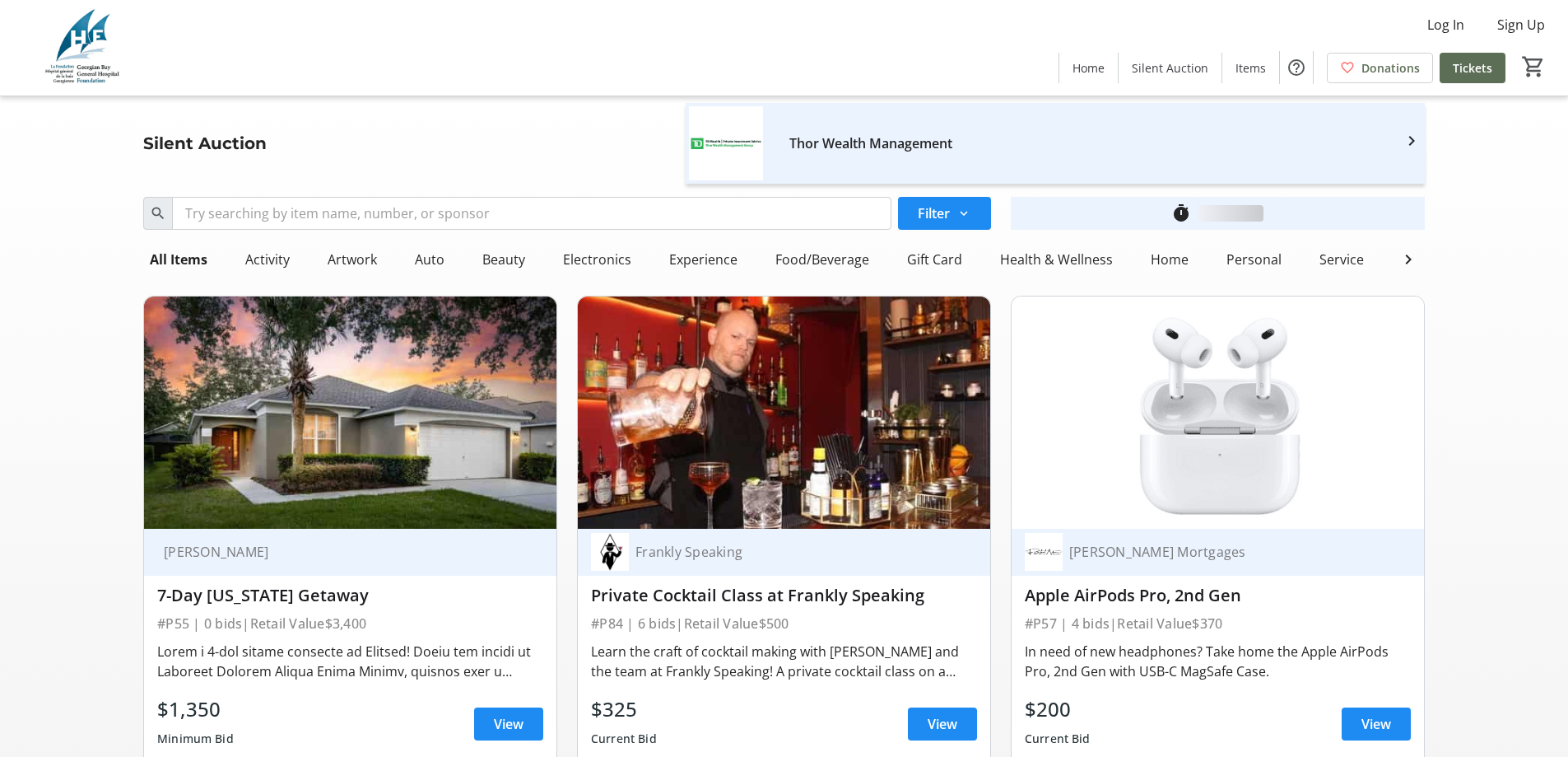
scroll to position [2223, 0]
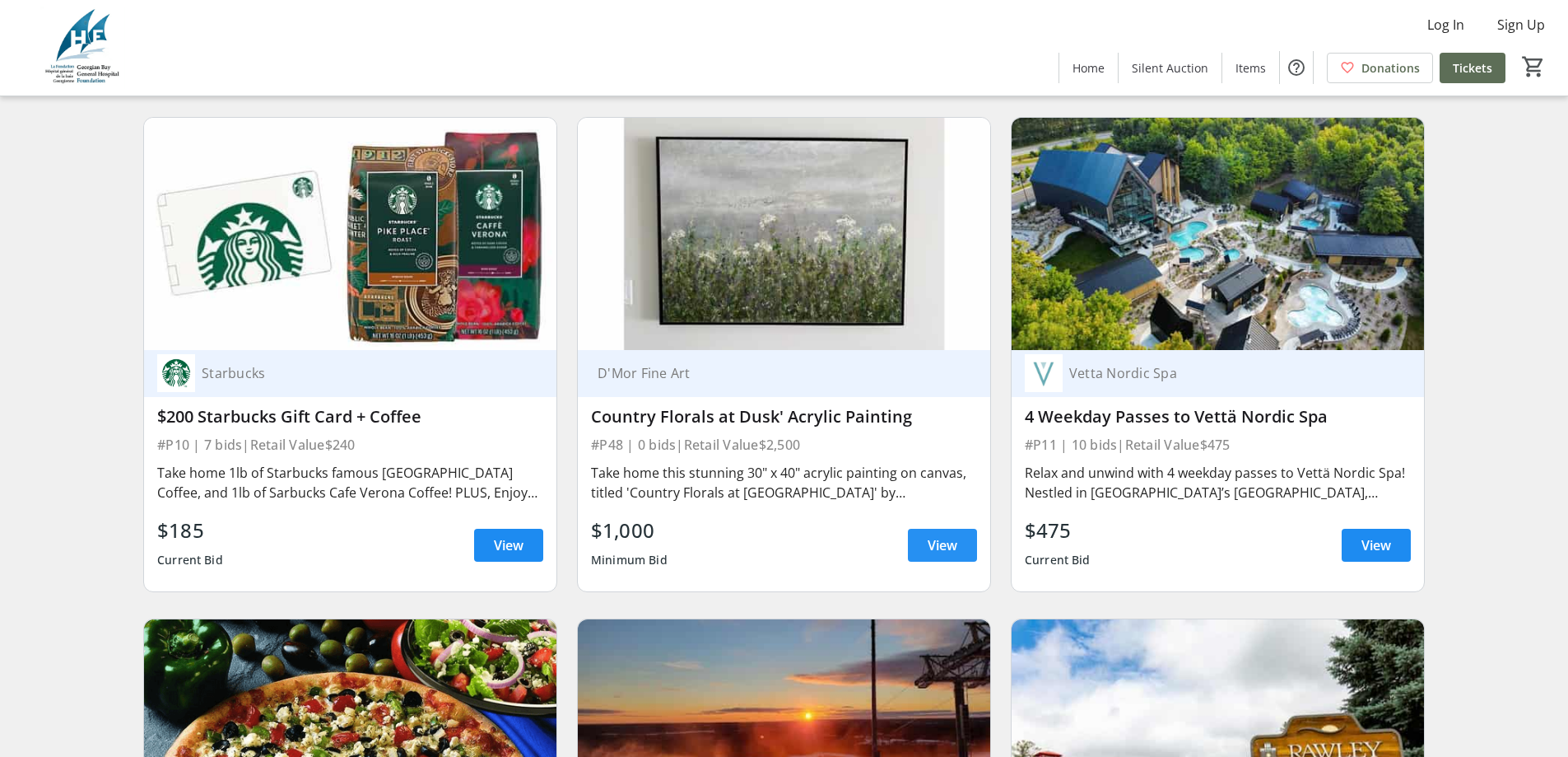
click at [949, 551] on span "View" at bounding box center [942, 545] width 30 height 20
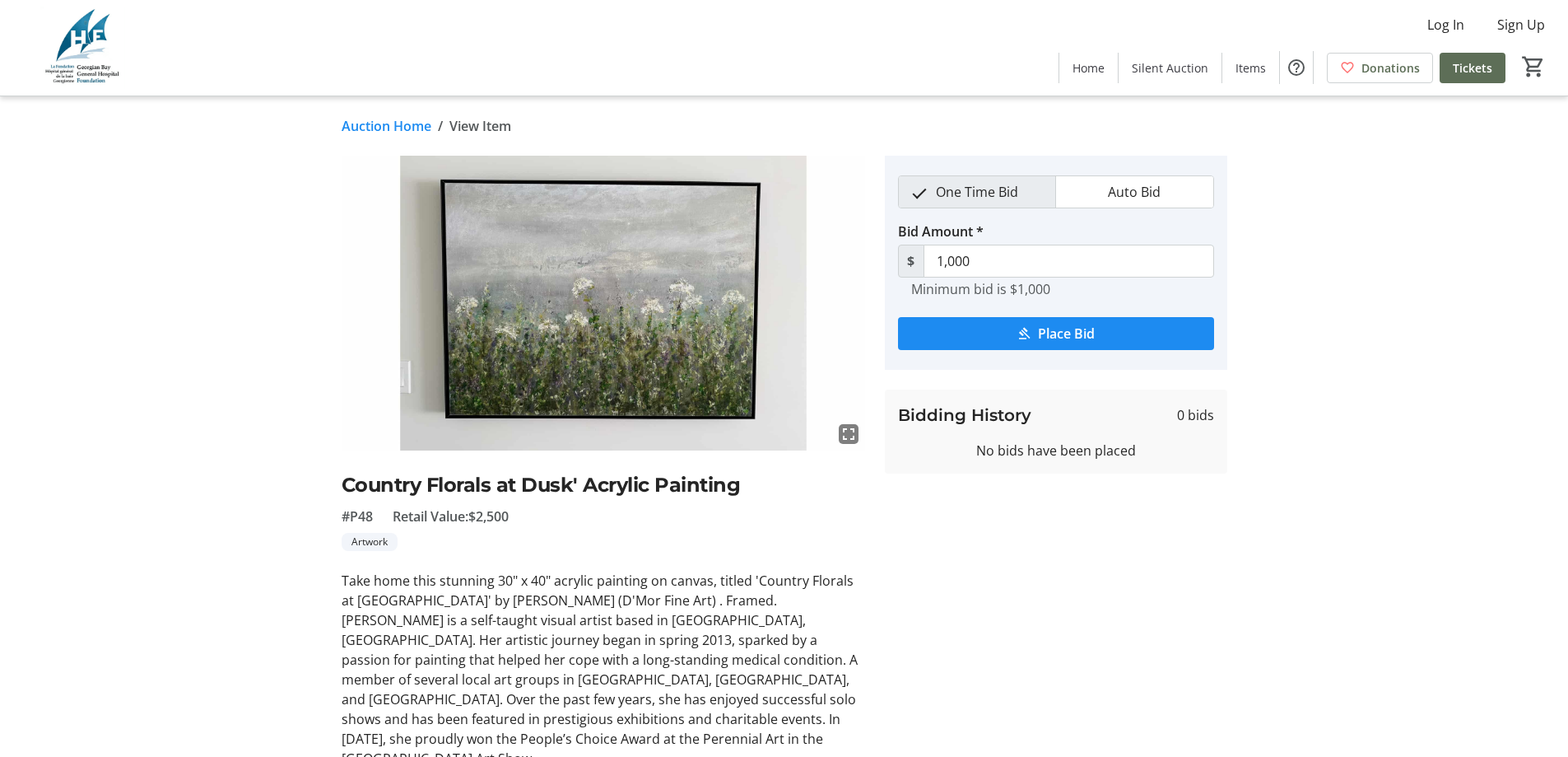
click at [363, 120] on link "Auction Home" at bounding box center [386, 126] width 90 height 20
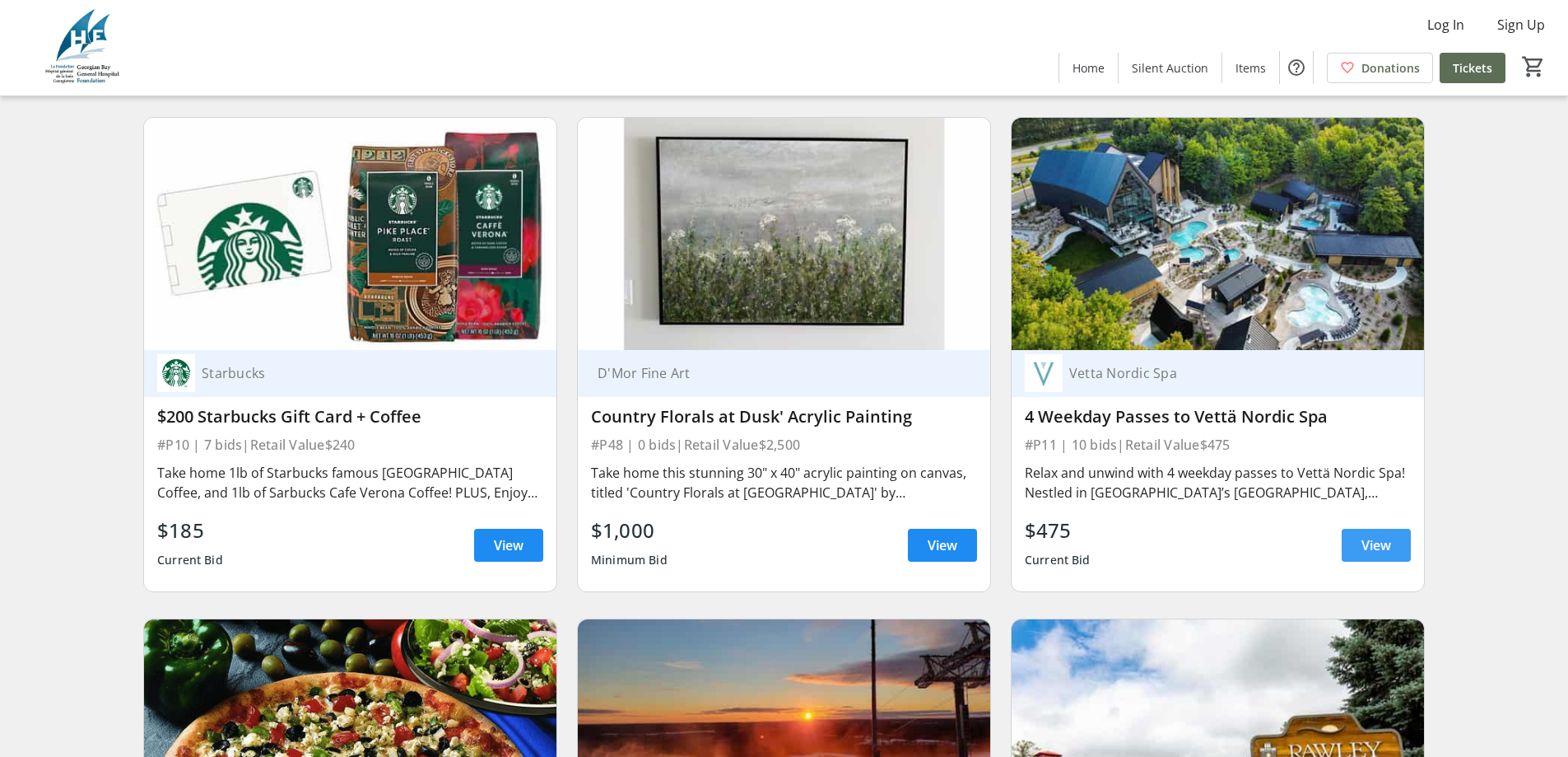
click at [1383, 554] on span "View" at bounding box center [1376, 545] width 30 height 20
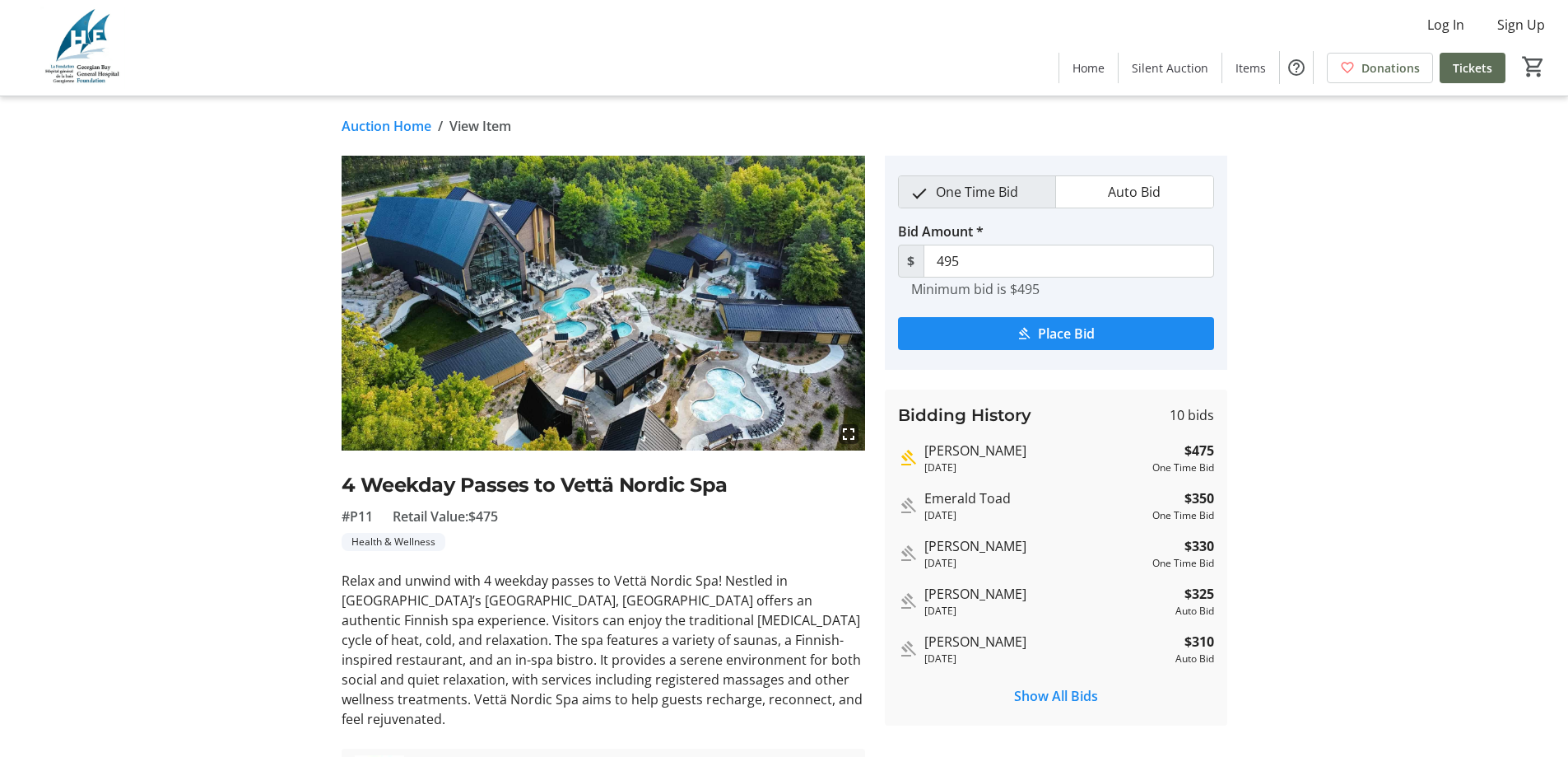
click at [363, 123] on link "Auction Home" at bounding box center [386, 126] width 90 height 20
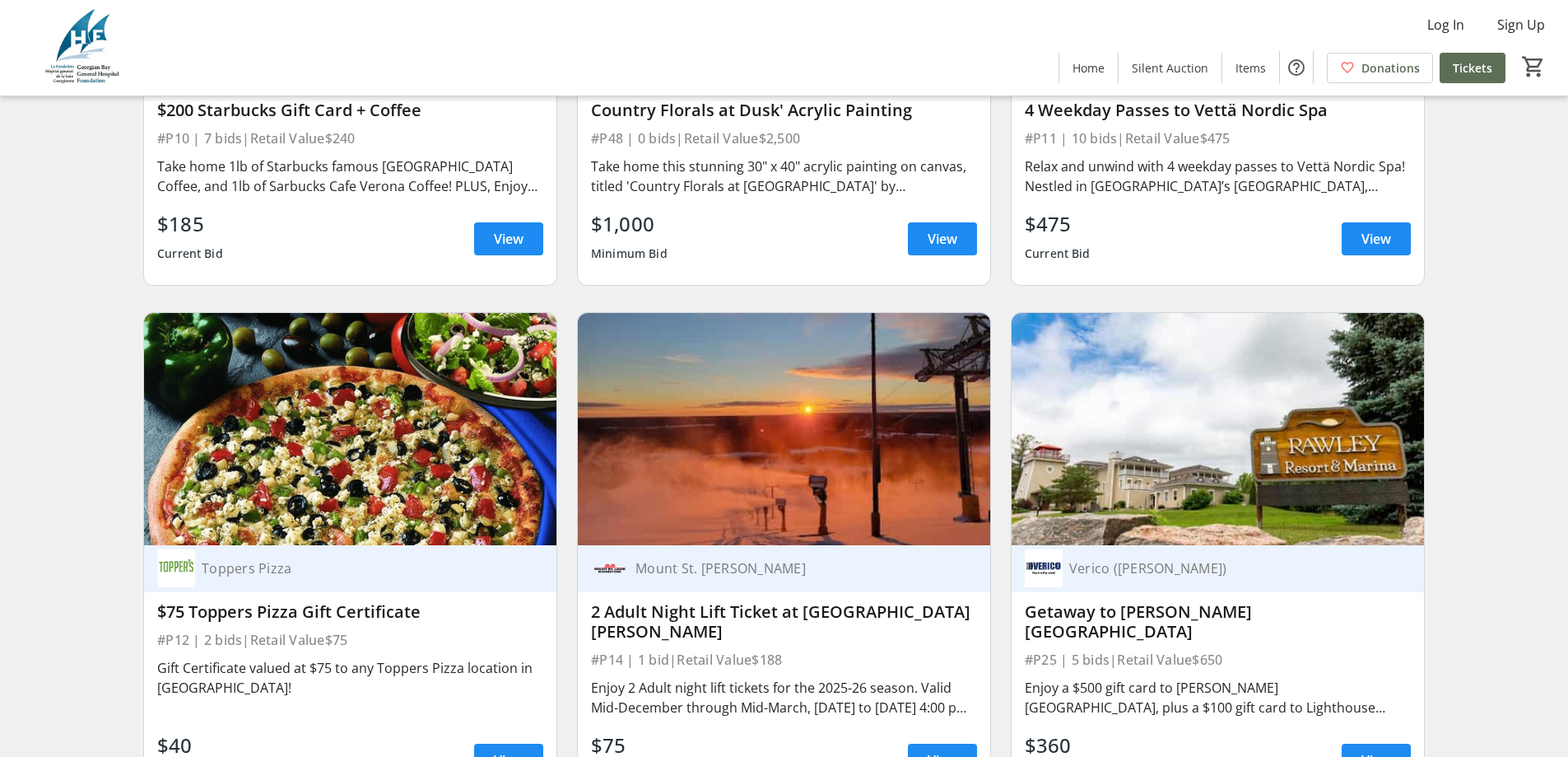
scroll to position [2635, 0]
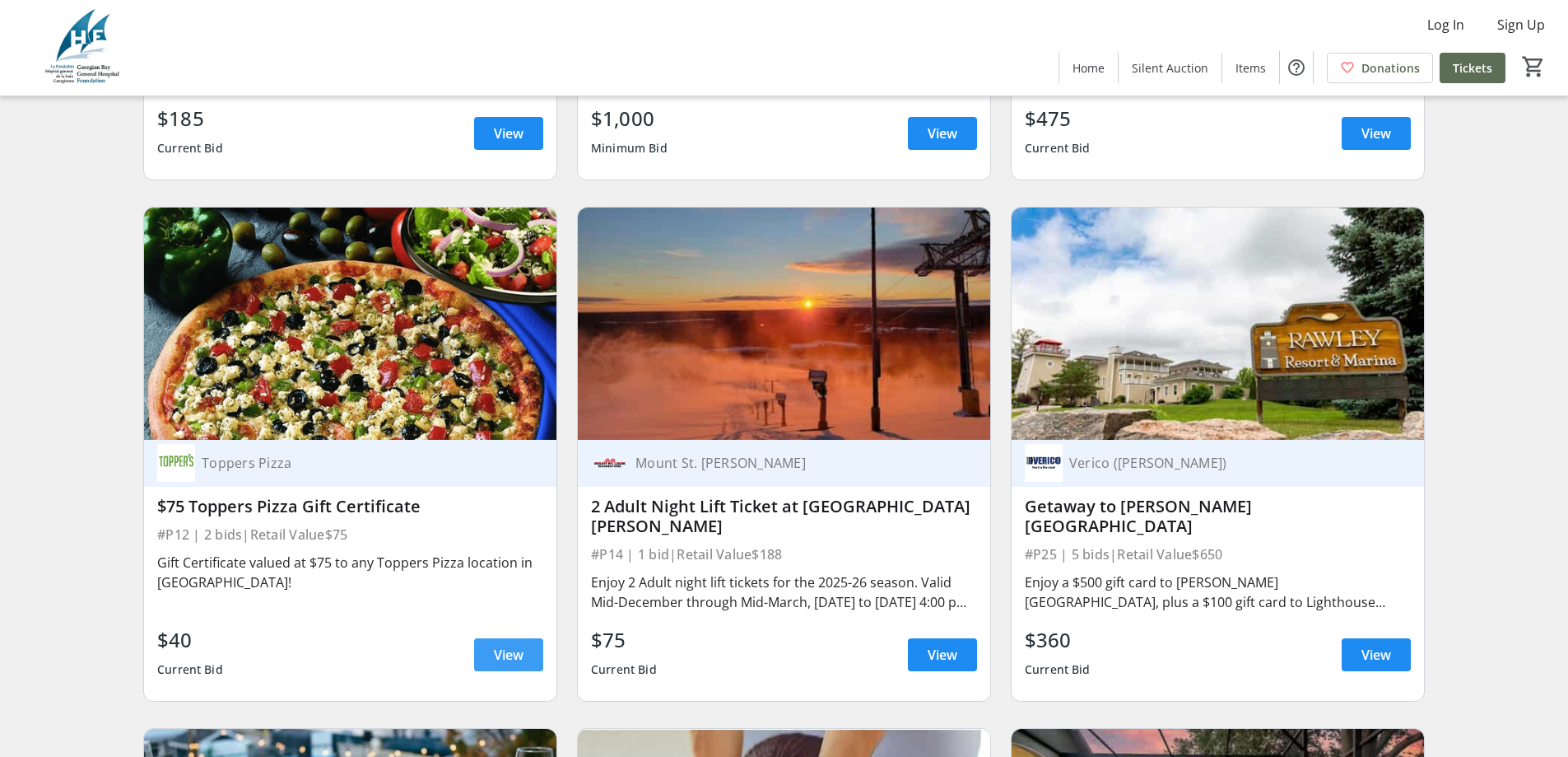
click at [516, 663] on span "View" at bounding box center [508, 654] width 30 height 20
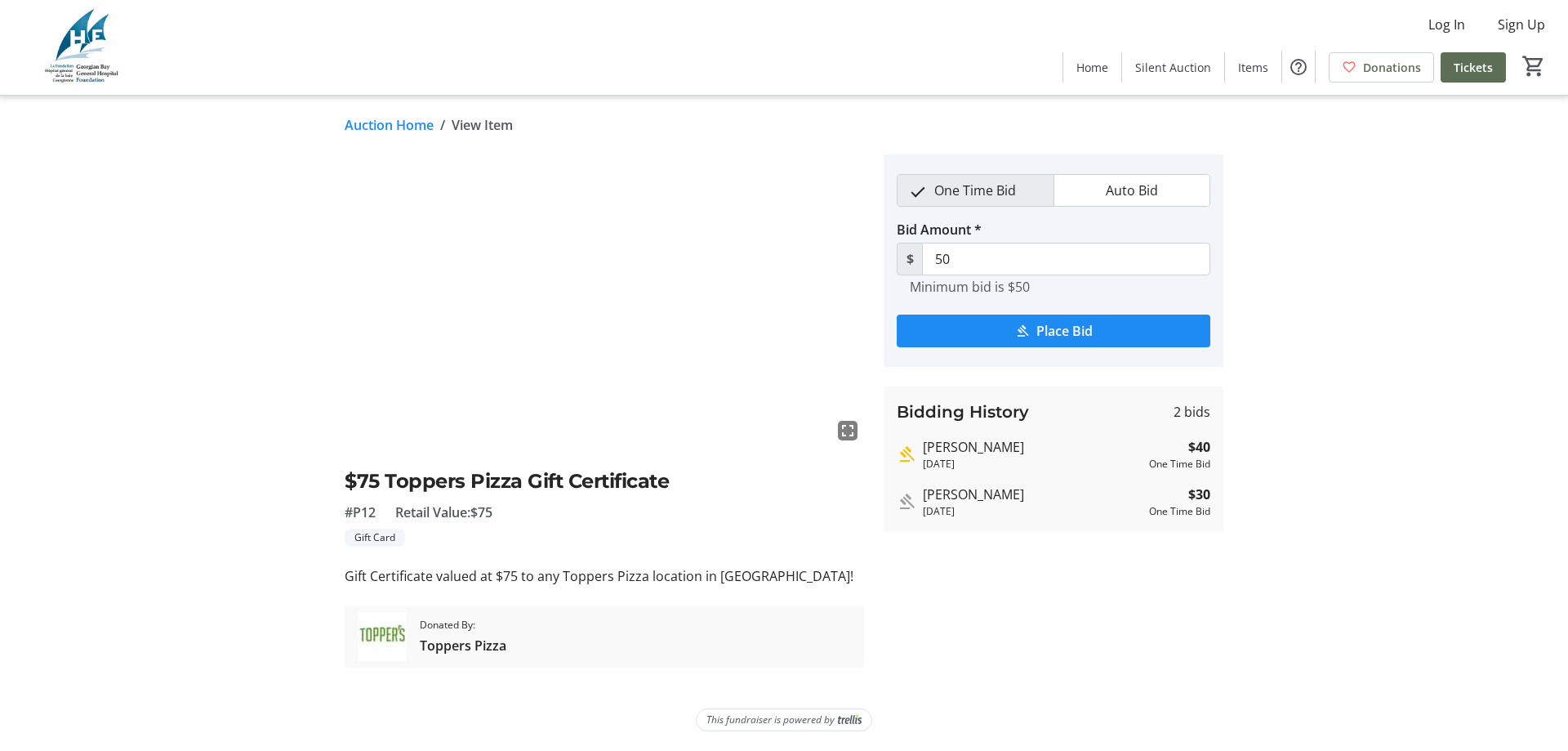
click at [384, 131] on link "Auction Home" at bounding box center [389, 125] width 89 height 19
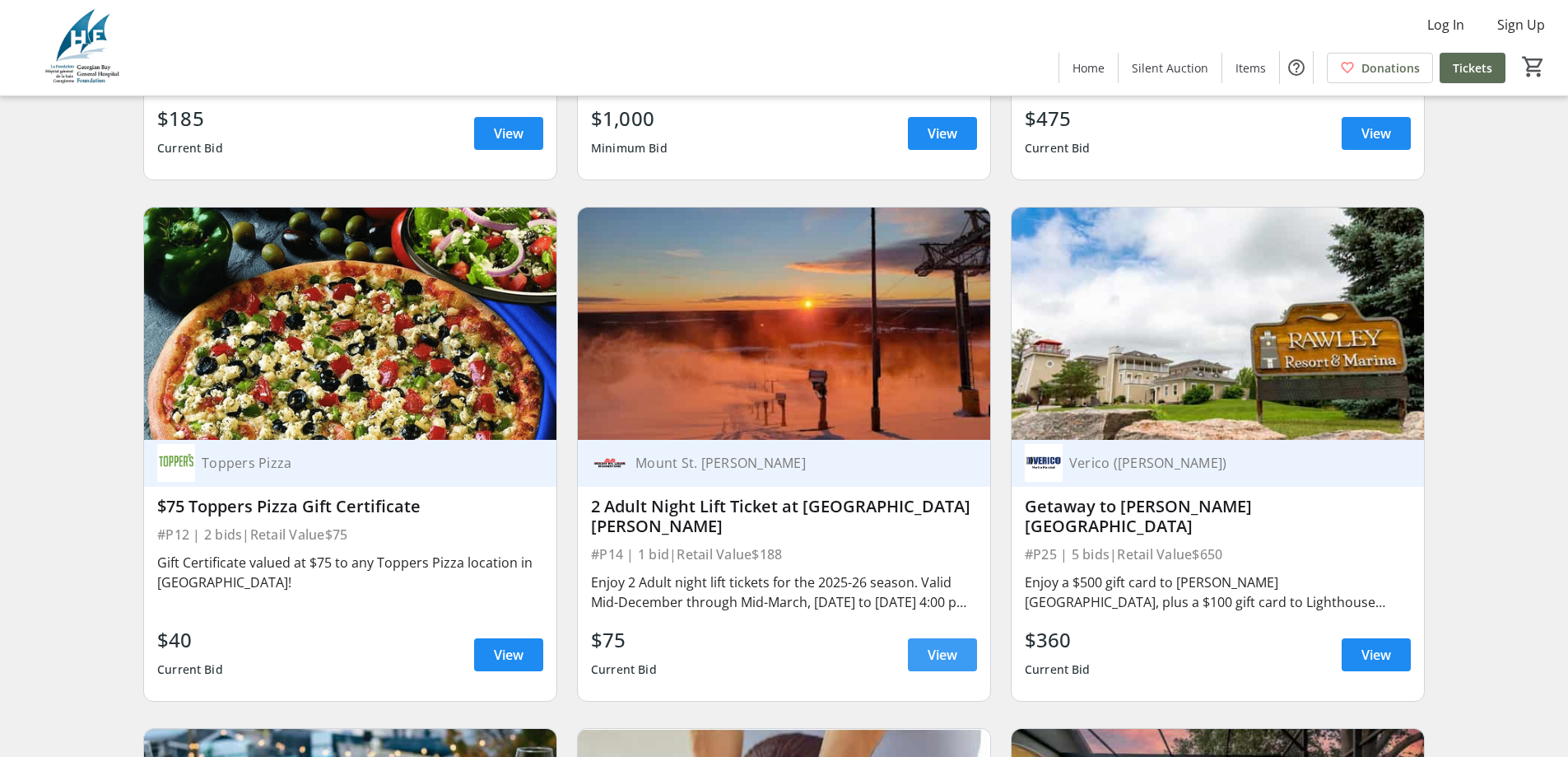
click at [951, 664] on span "View" at bounding box center [942, 654] width 30 height 20
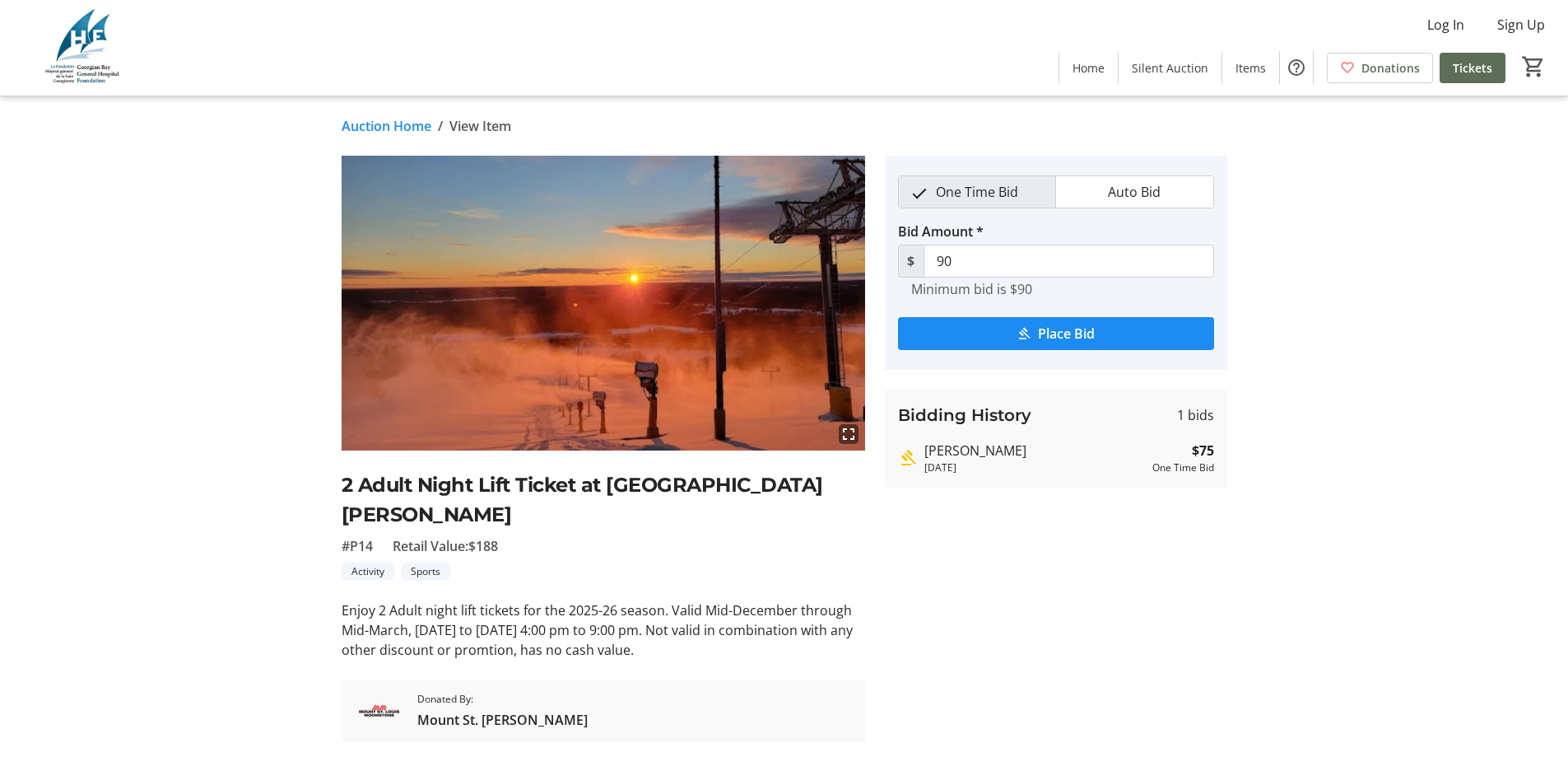
click at [400, 125] on link "Auction Home" at bounding box center [386, 126] width 90 height 20
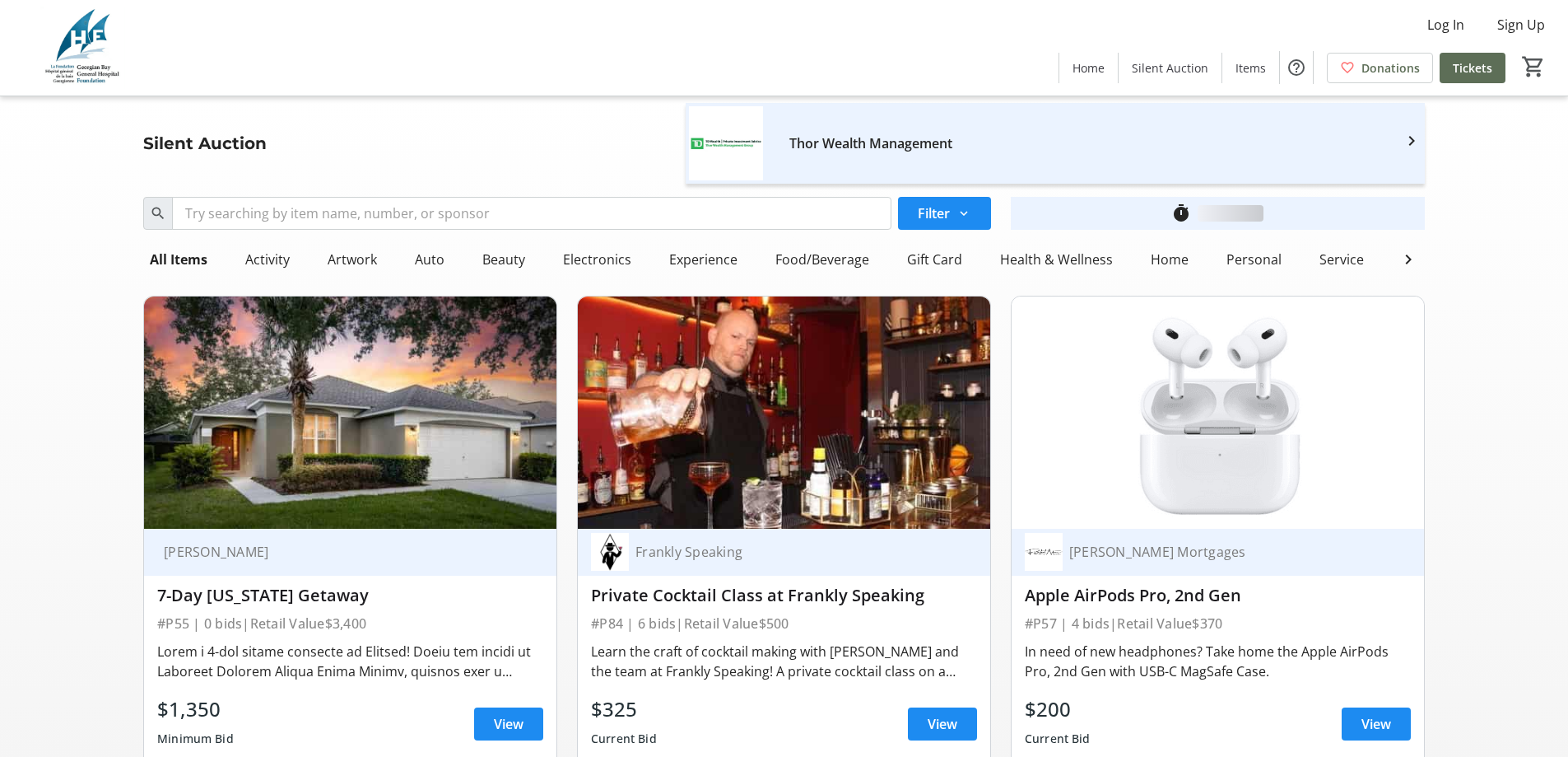
scroll to position [2635, 0]
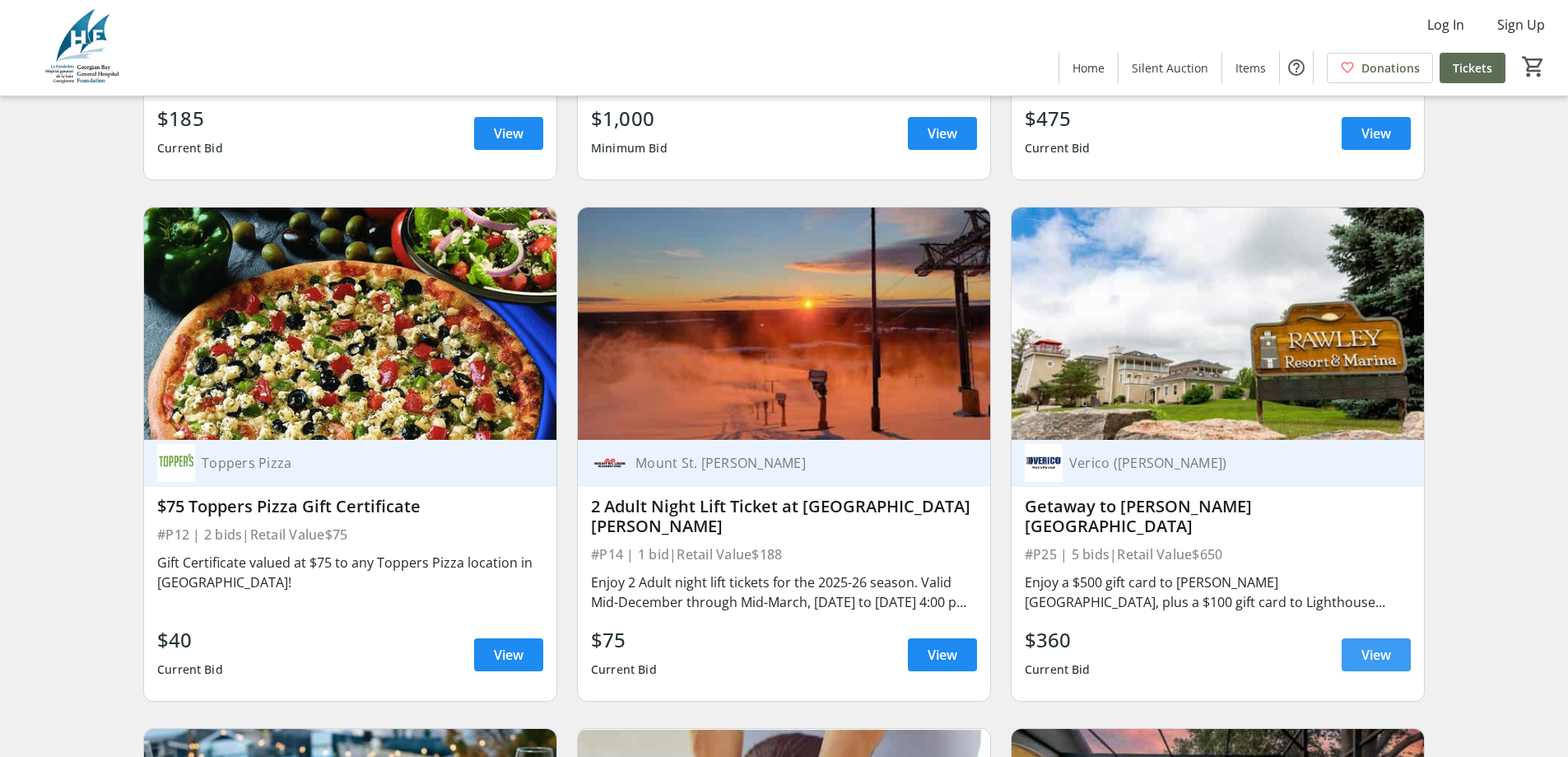
click at [1363, 658] on span "View" at bounding box center [1376, 654] width 30 height 20
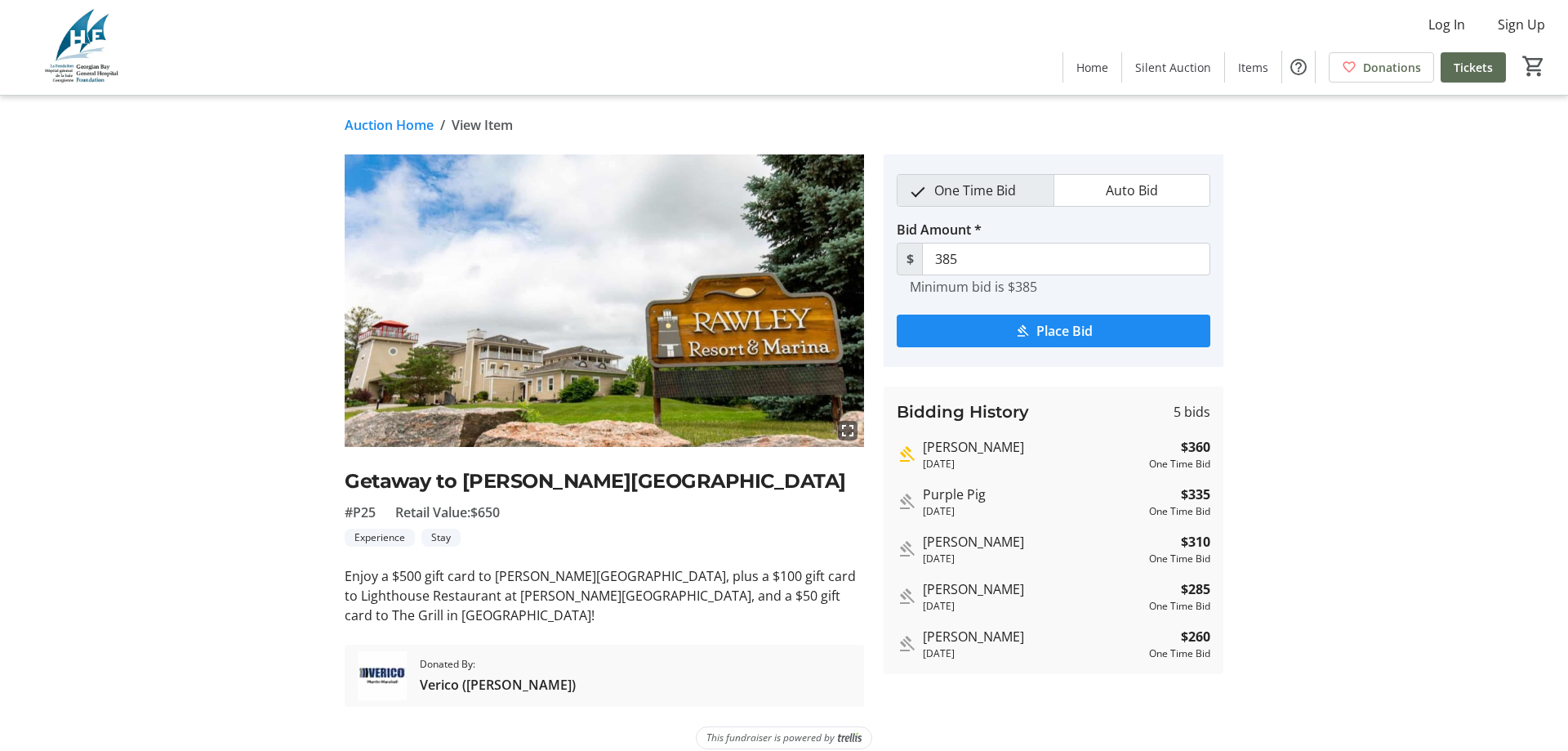
click at [374, 123] on link "Auction Home" at bounding box center [389, 125] width 89 height 19
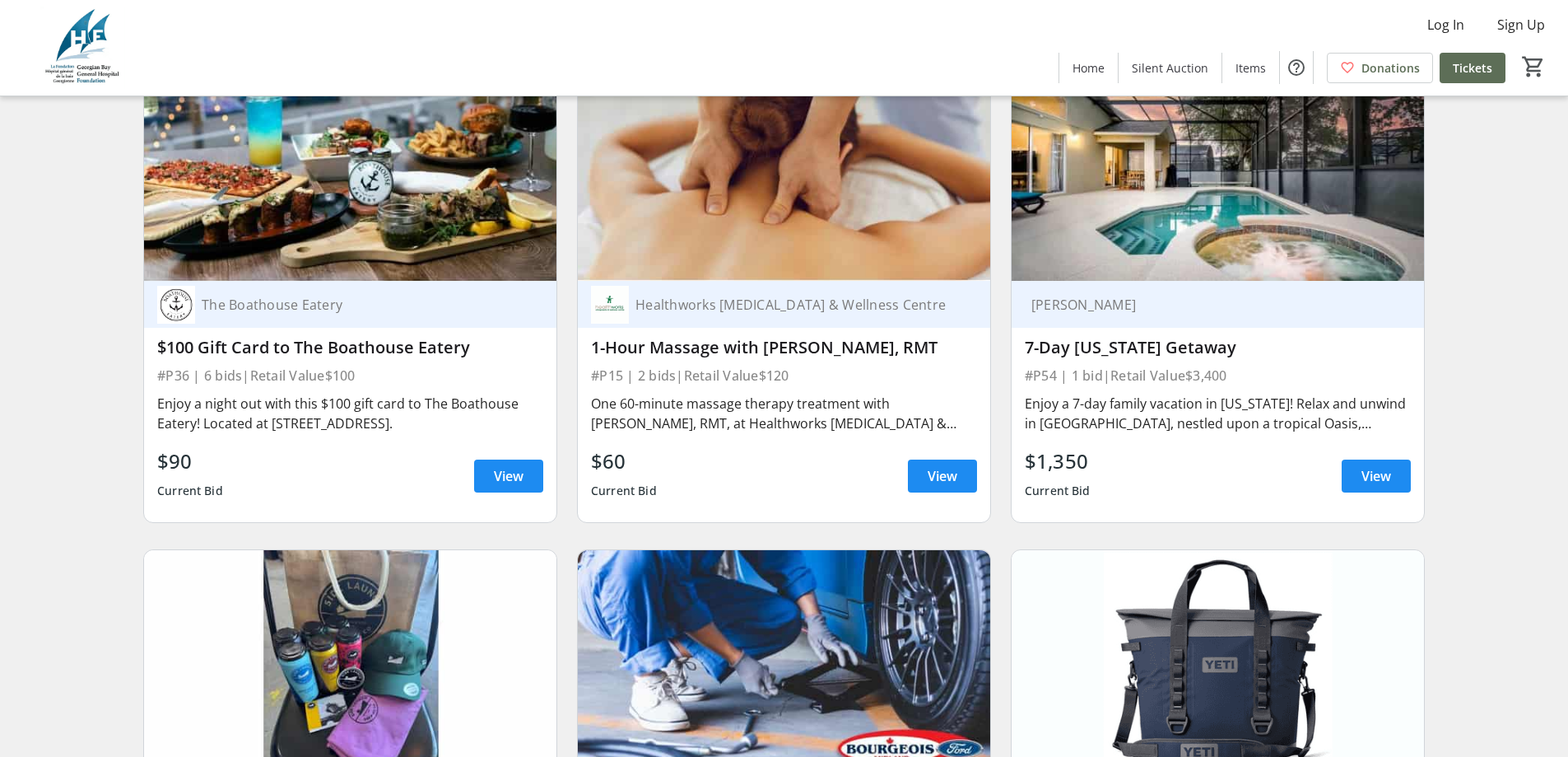
scroll to position [3375, 0]
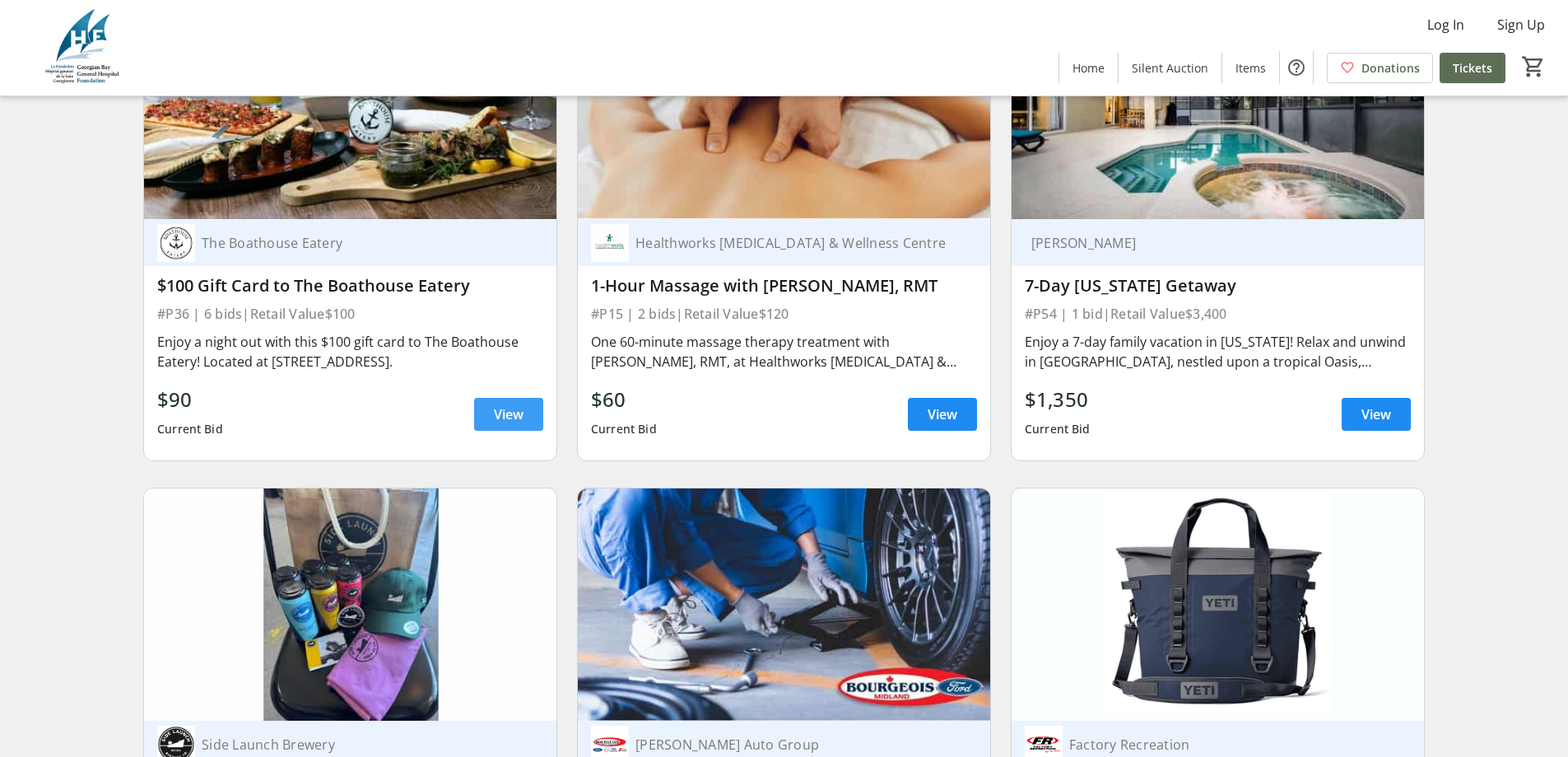
click at [510, 418] on span "View" at bounding box center [508, 414] width 30 height 20
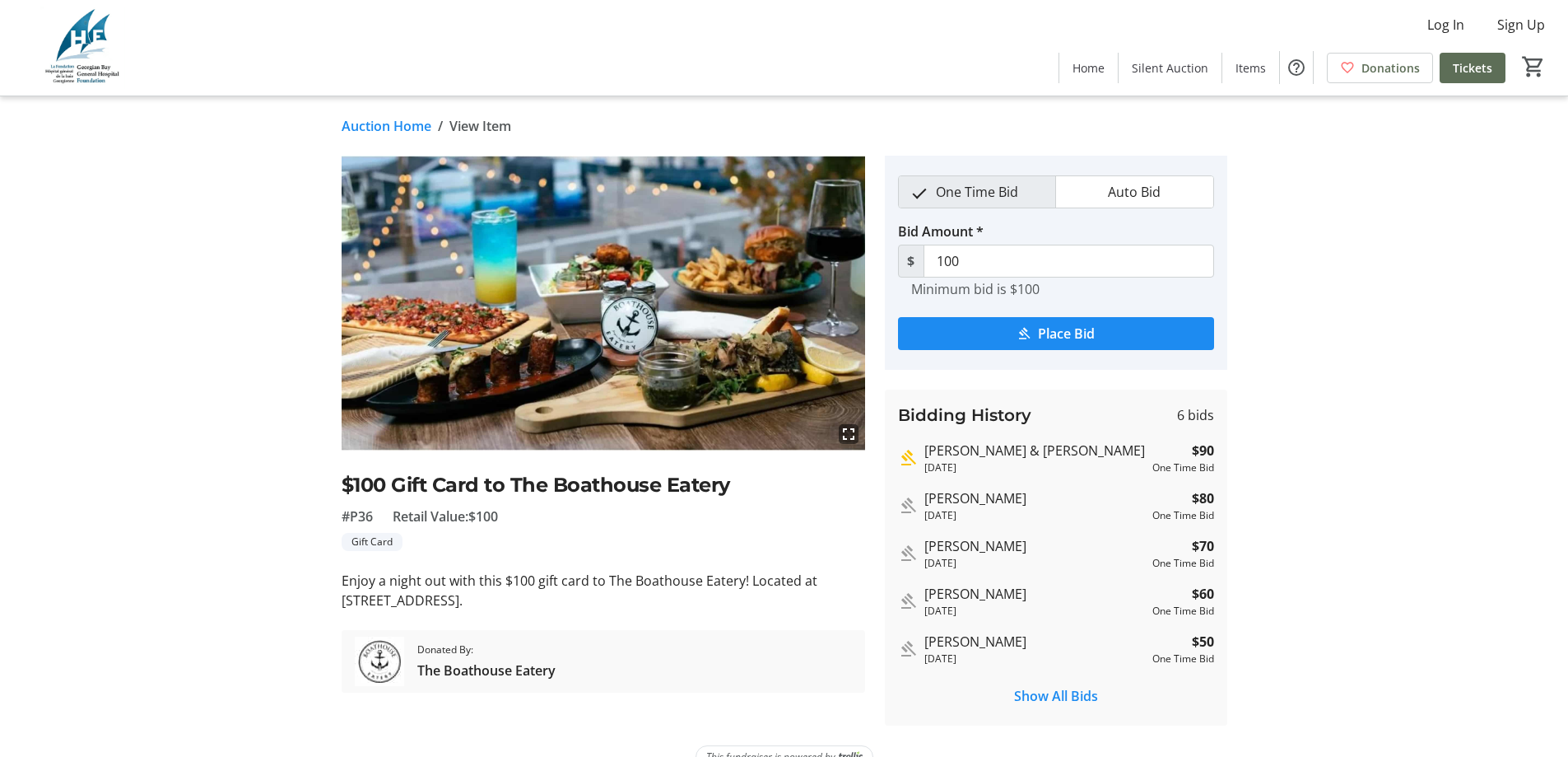
click at [376, 125] on link "Auction Home" at bounding box center [386, 126] width 90 height 20
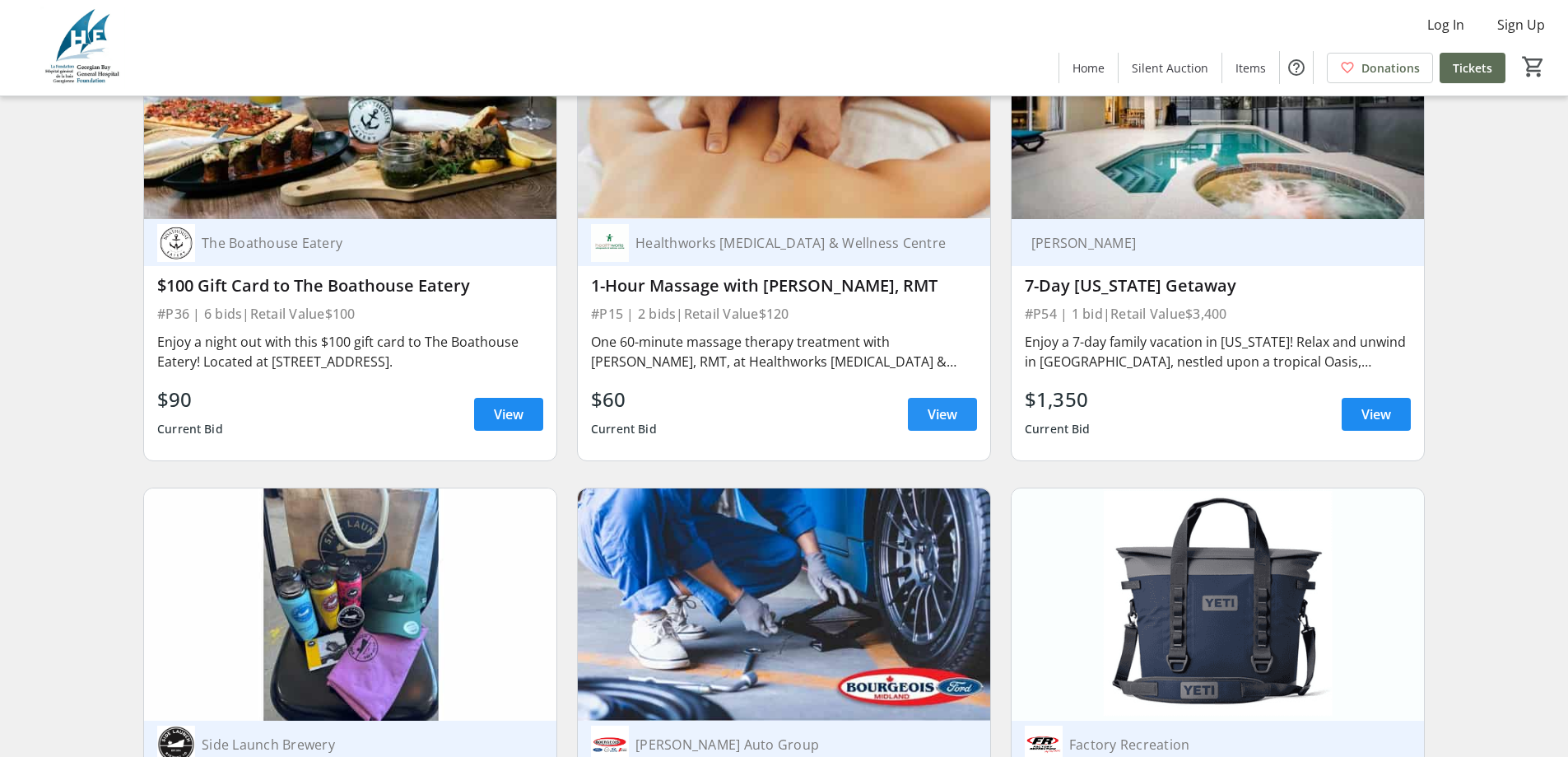
click at [945, 424] on span "View" at bounding box center [942, 414] width 30 height 20
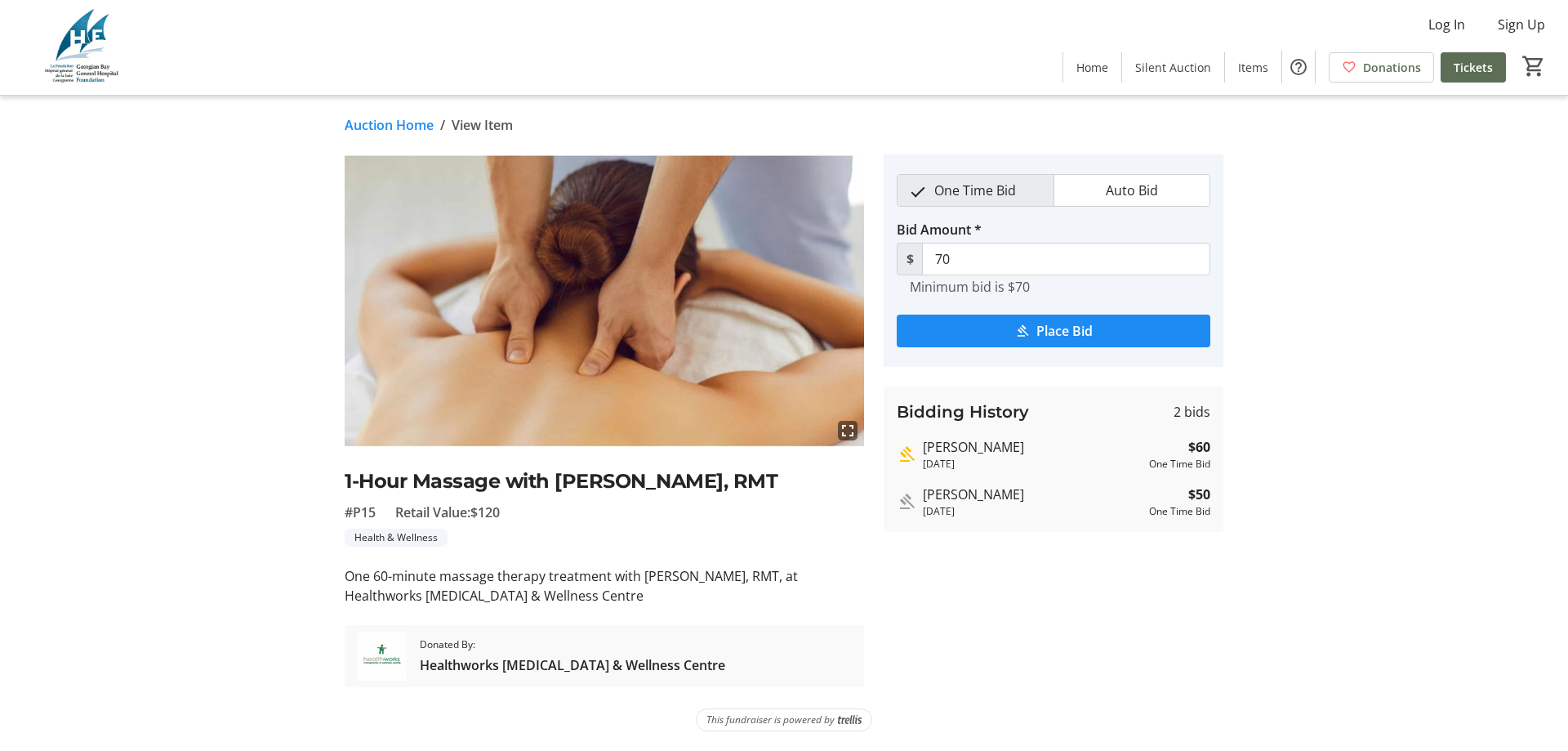
click at [387, 123] on link "Auction Home" at bounding box center [389, 125] width 89 height 19
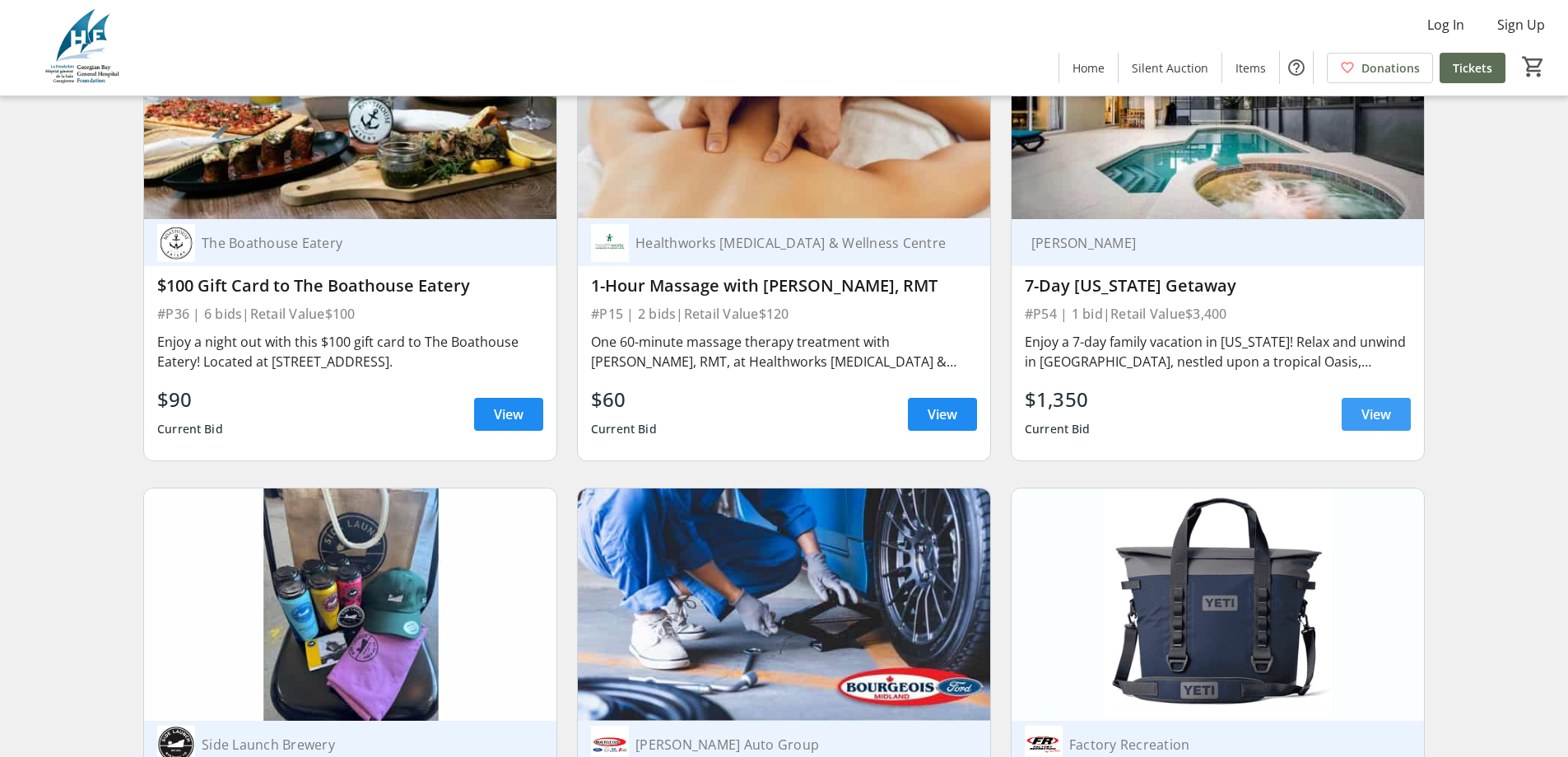
click at [1379, 417] on span "View" at bounding box center [1376, 414] width 30 height 20
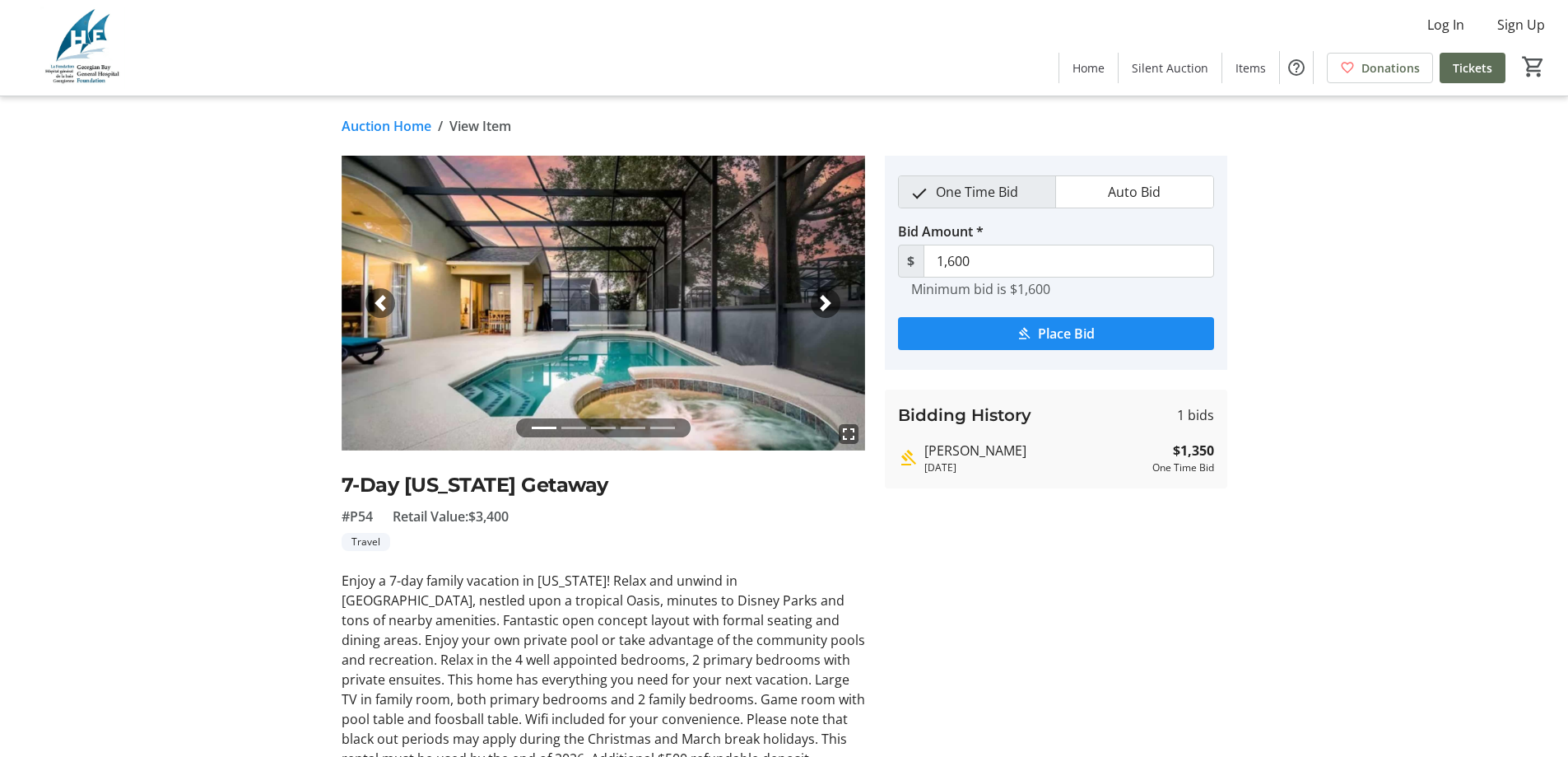
click at [358, 117] on link "Auction Home" at bounding box center [386, 126] width 90 height 20
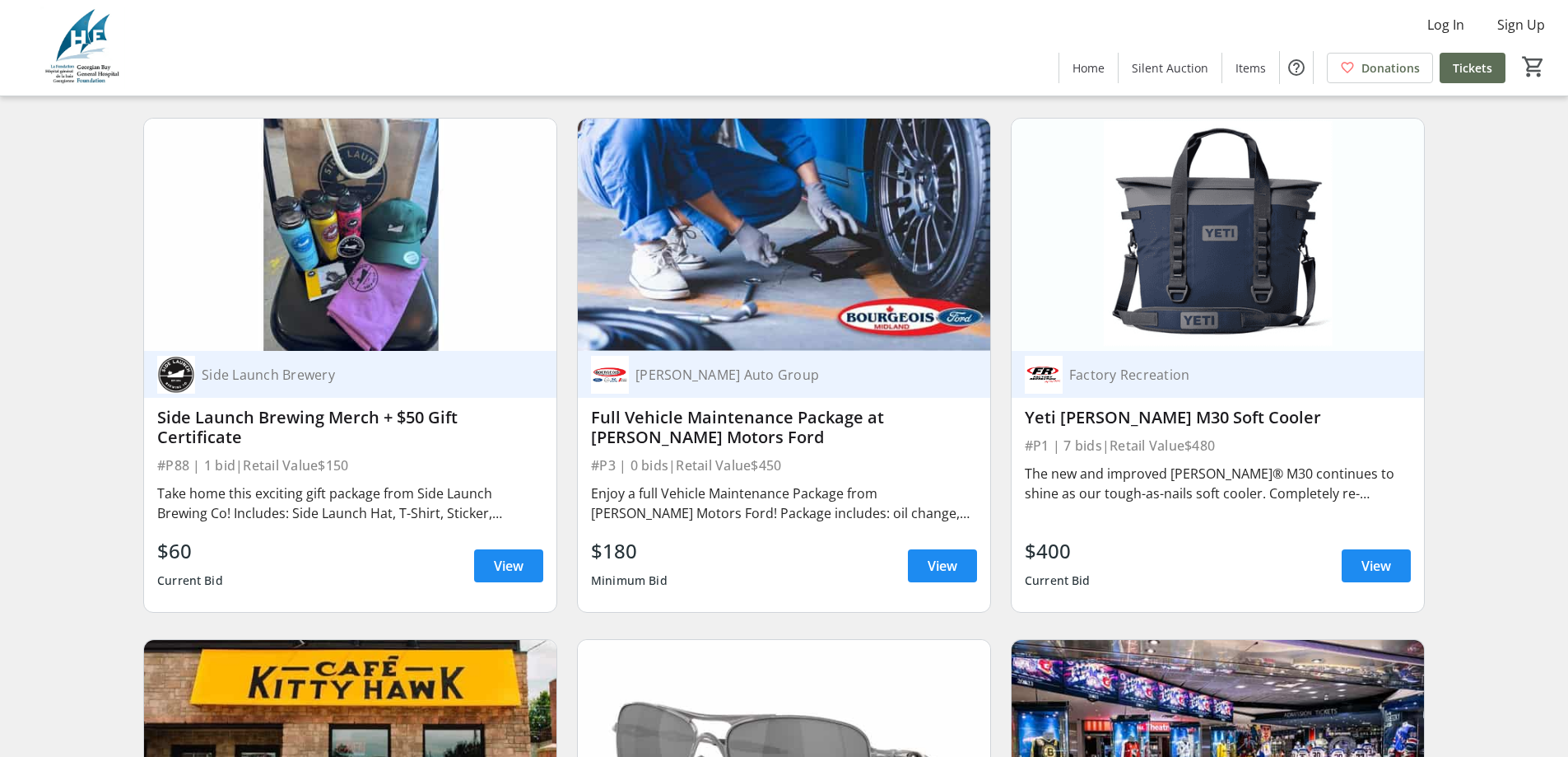
scroll to position [3787, 0]
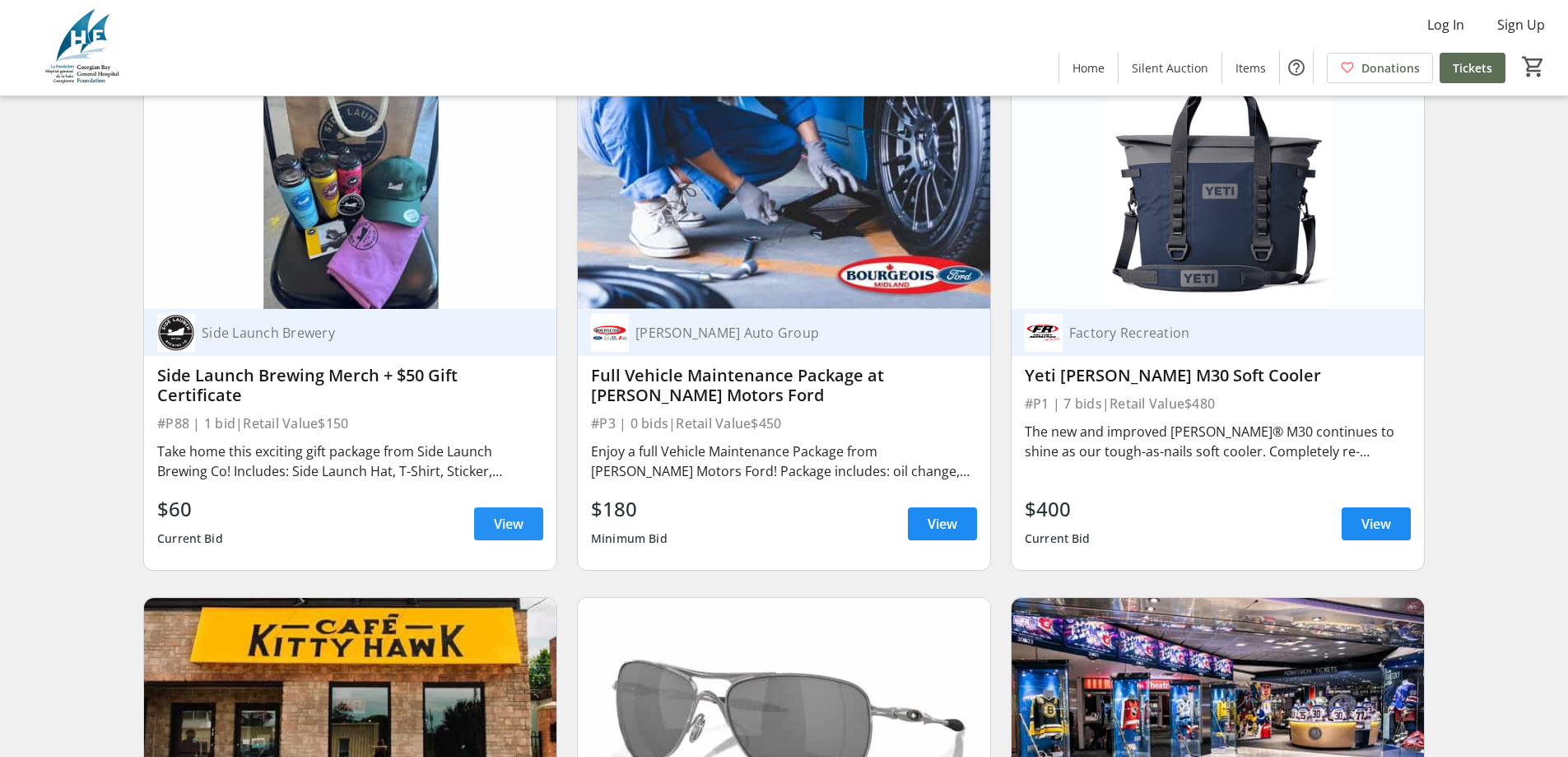
click at [522, 528] on span "View" at bounding box center [508, 523] width 30 height 20
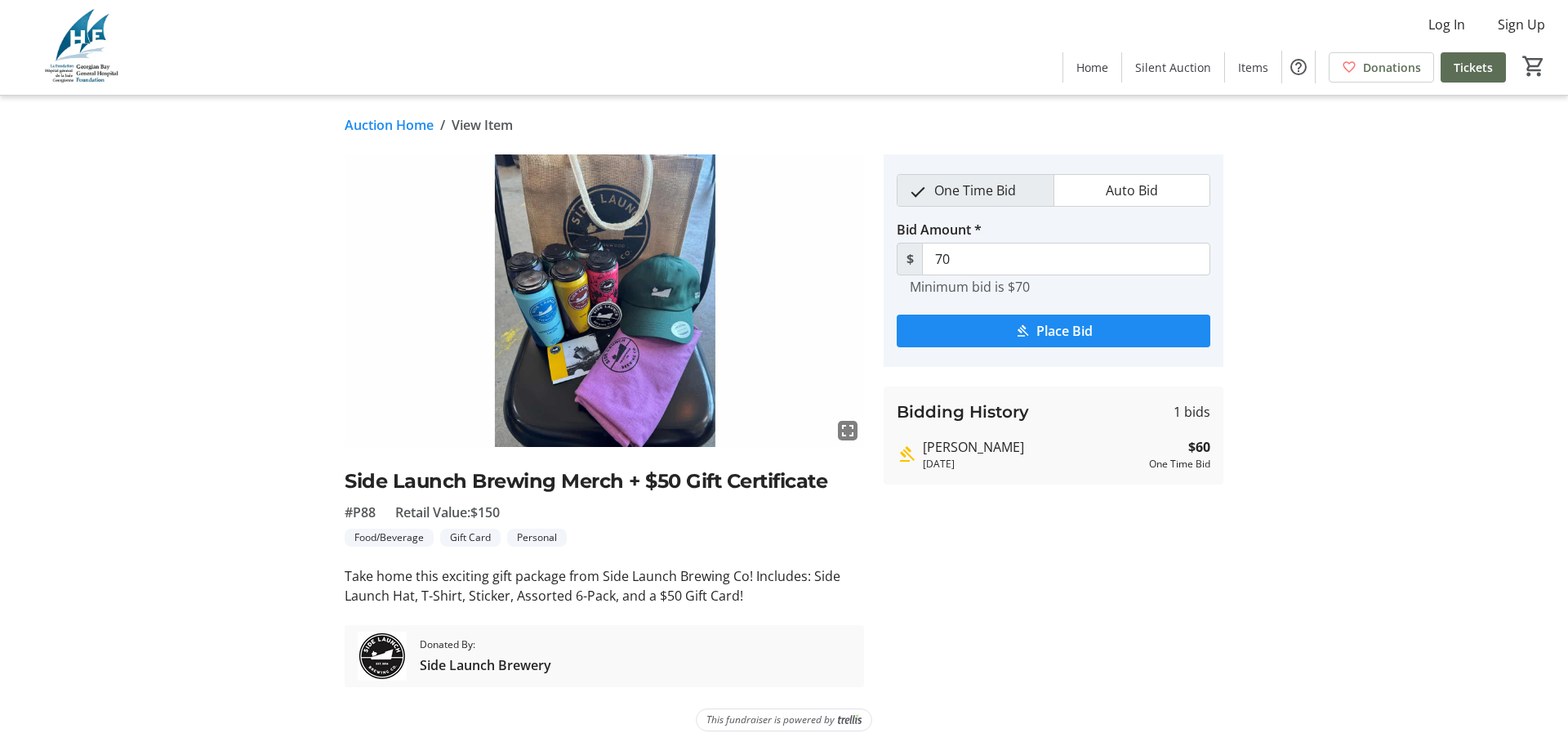
click at [397, 130] on link "Auction Home" at bounding box center [389, 125] width 89 height 19
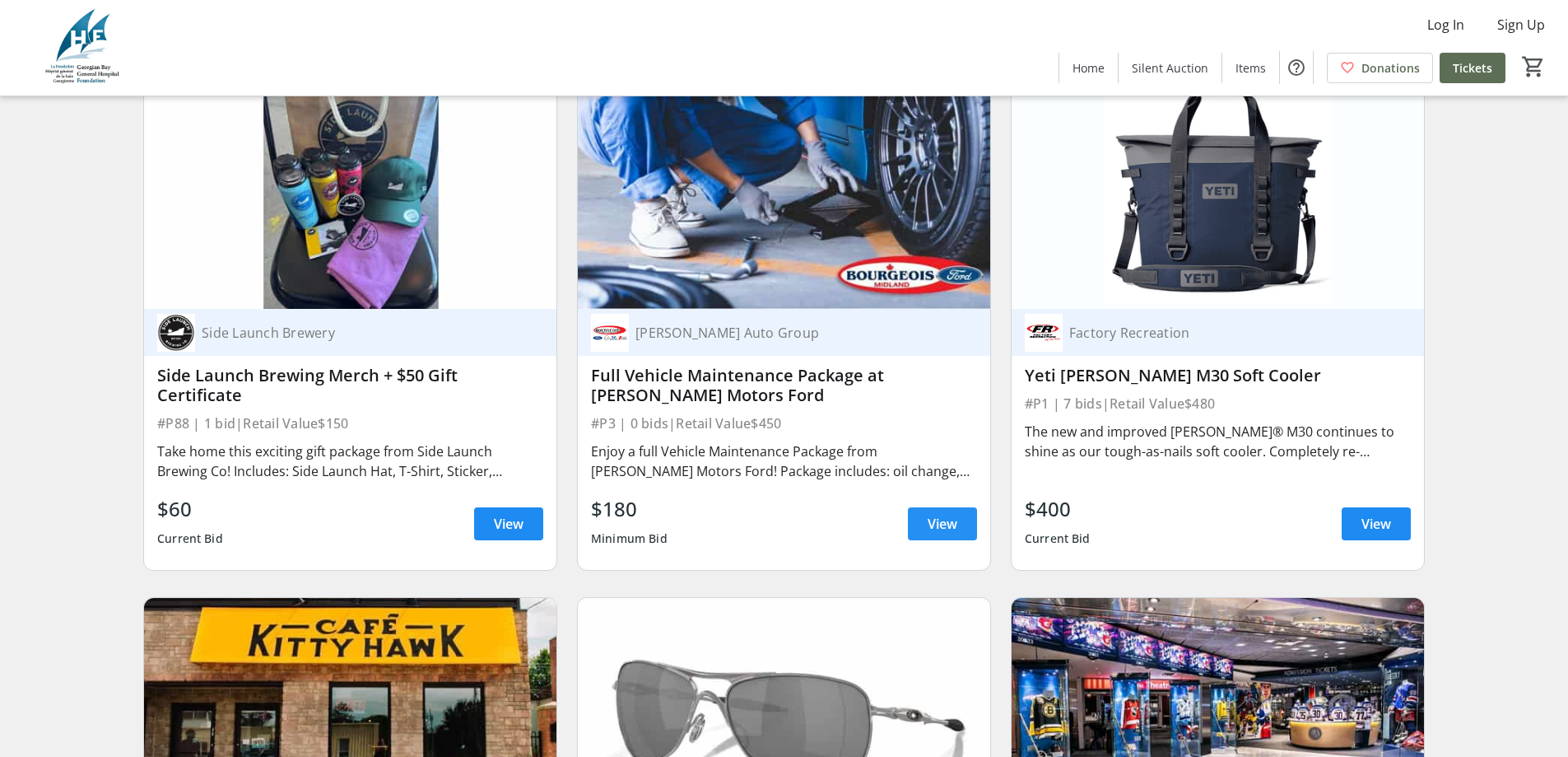
click at [959, 538] on span at bounding box center [942, 523] width 69 height 40
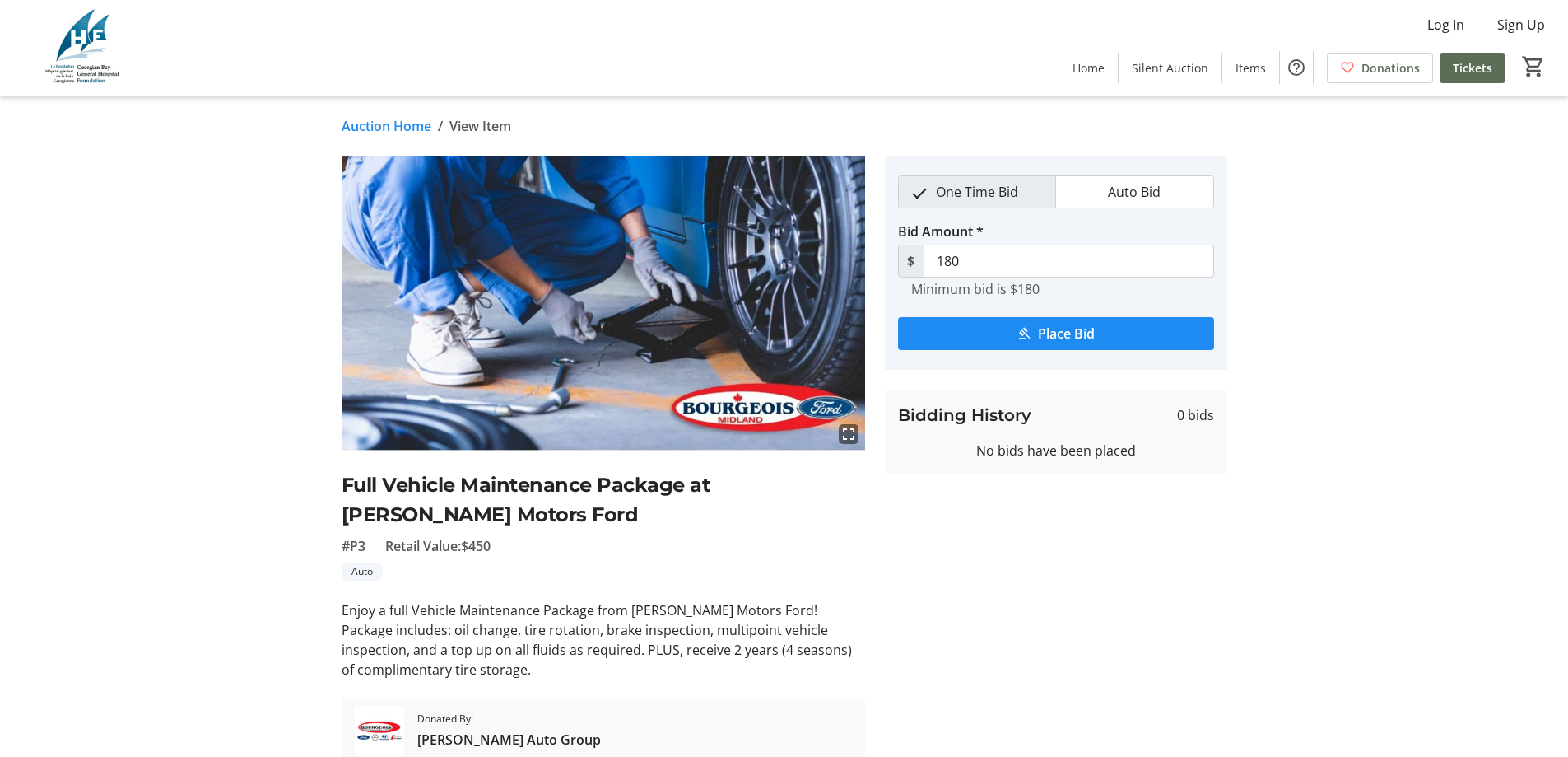
click at [374, 123] on link "Auction Home" at bounding box center [386, 126] width 90 height 20
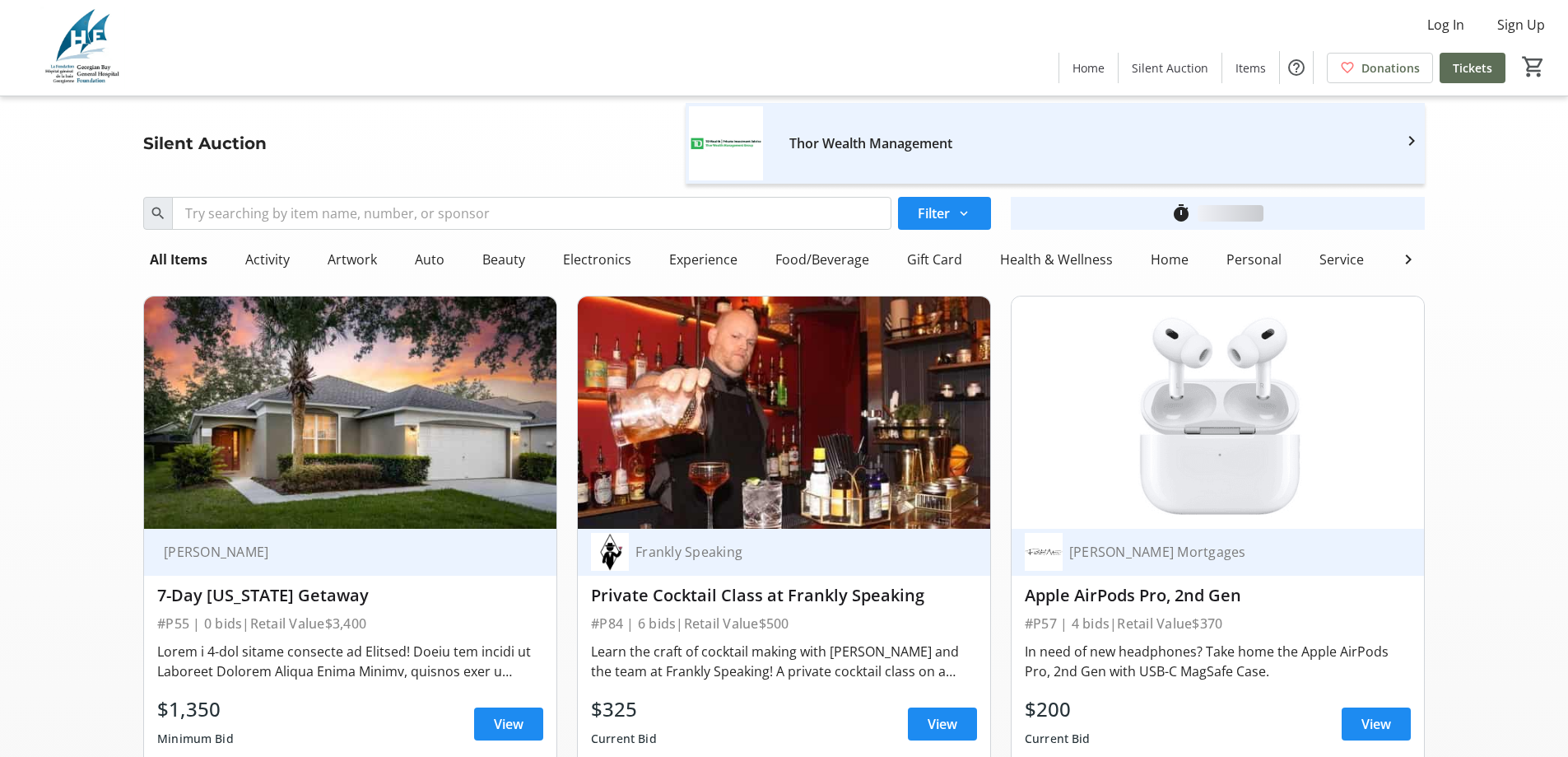
scroll to position [3787, 0]
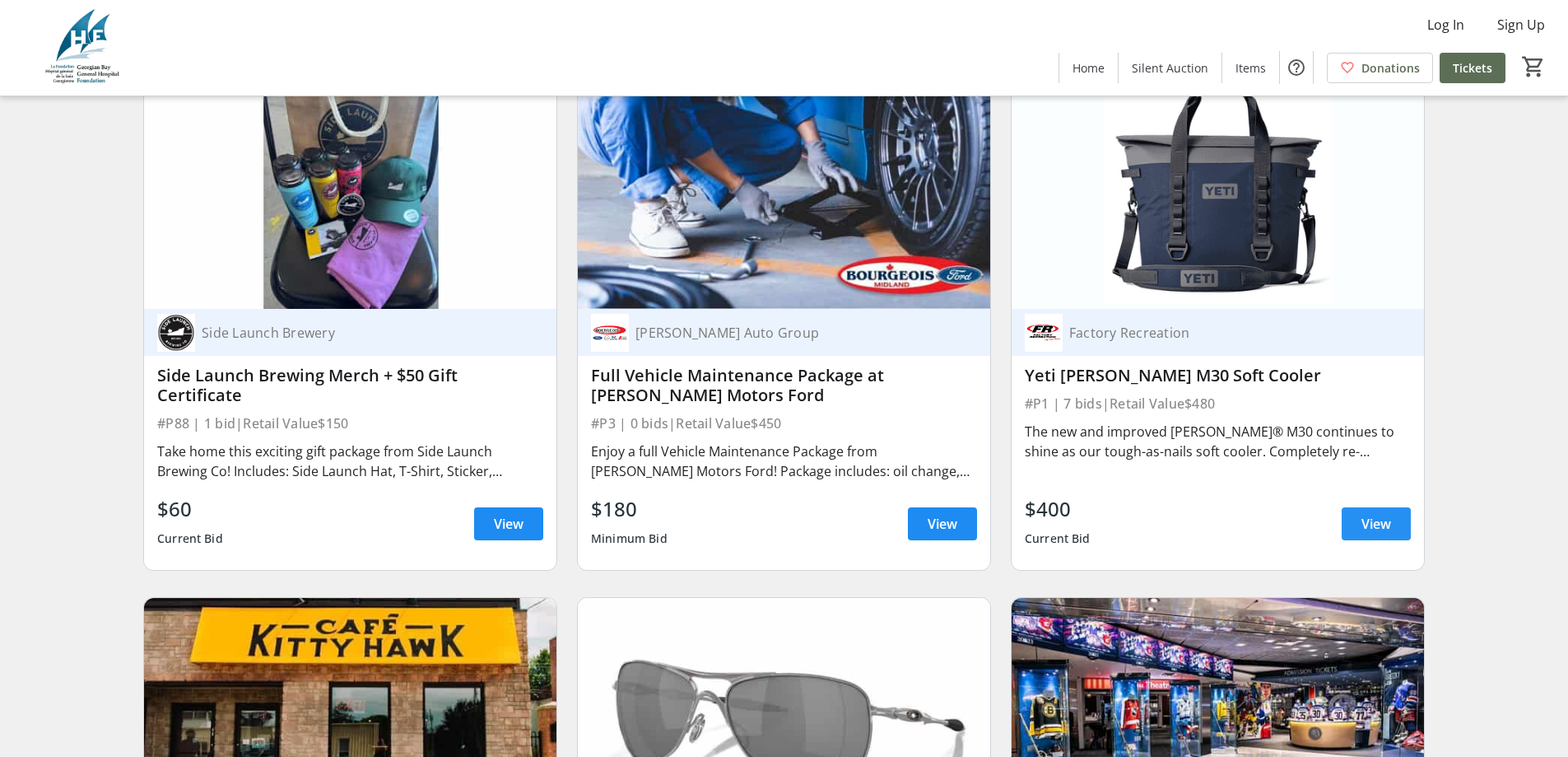
click at [1375, 534] on span "View" at bounding box center [1376, 523] width 30 height 20
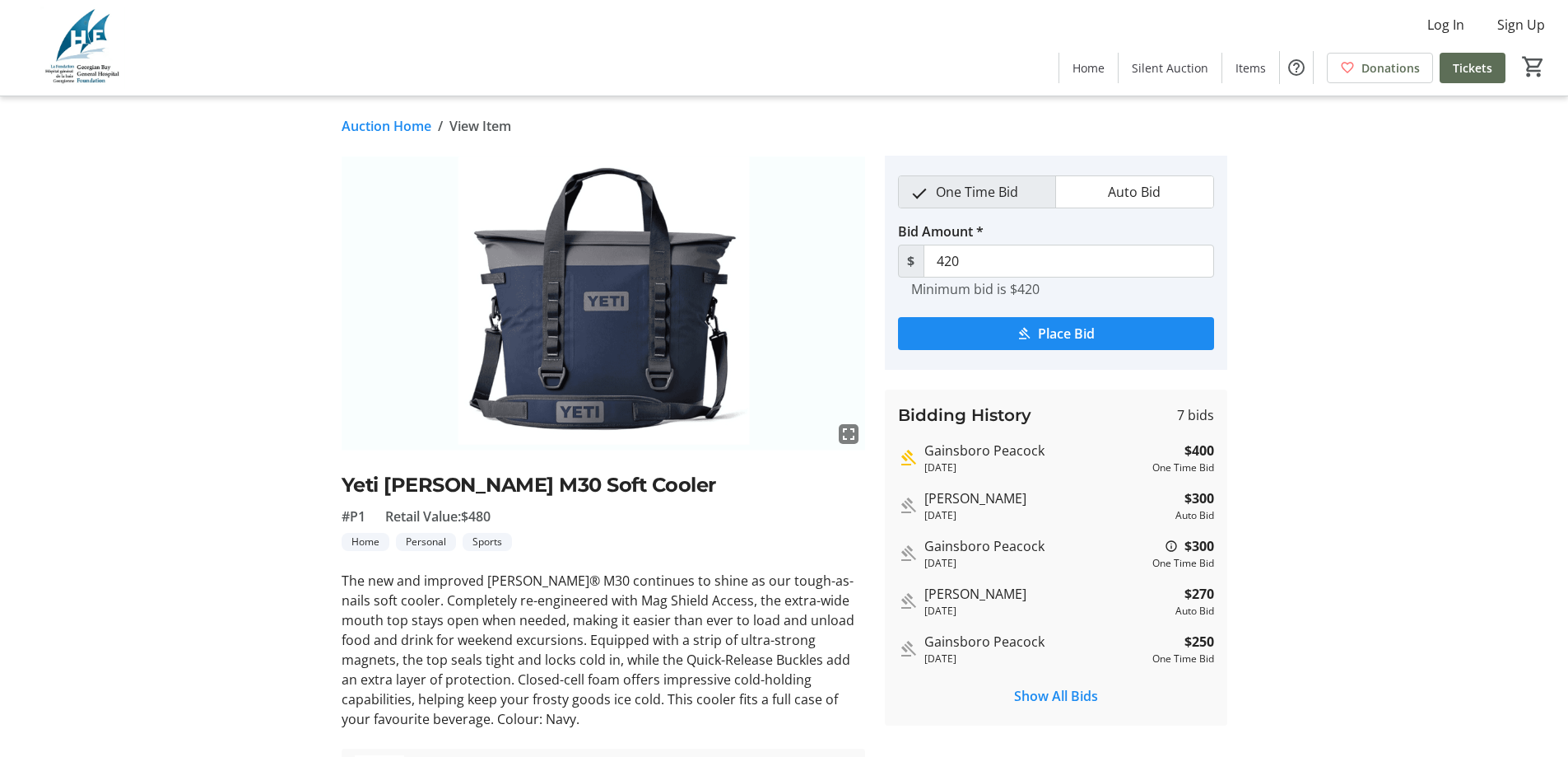
click at [377, 123] on link "Auction Home" at bounding box center [386, 126] width 90 height 20
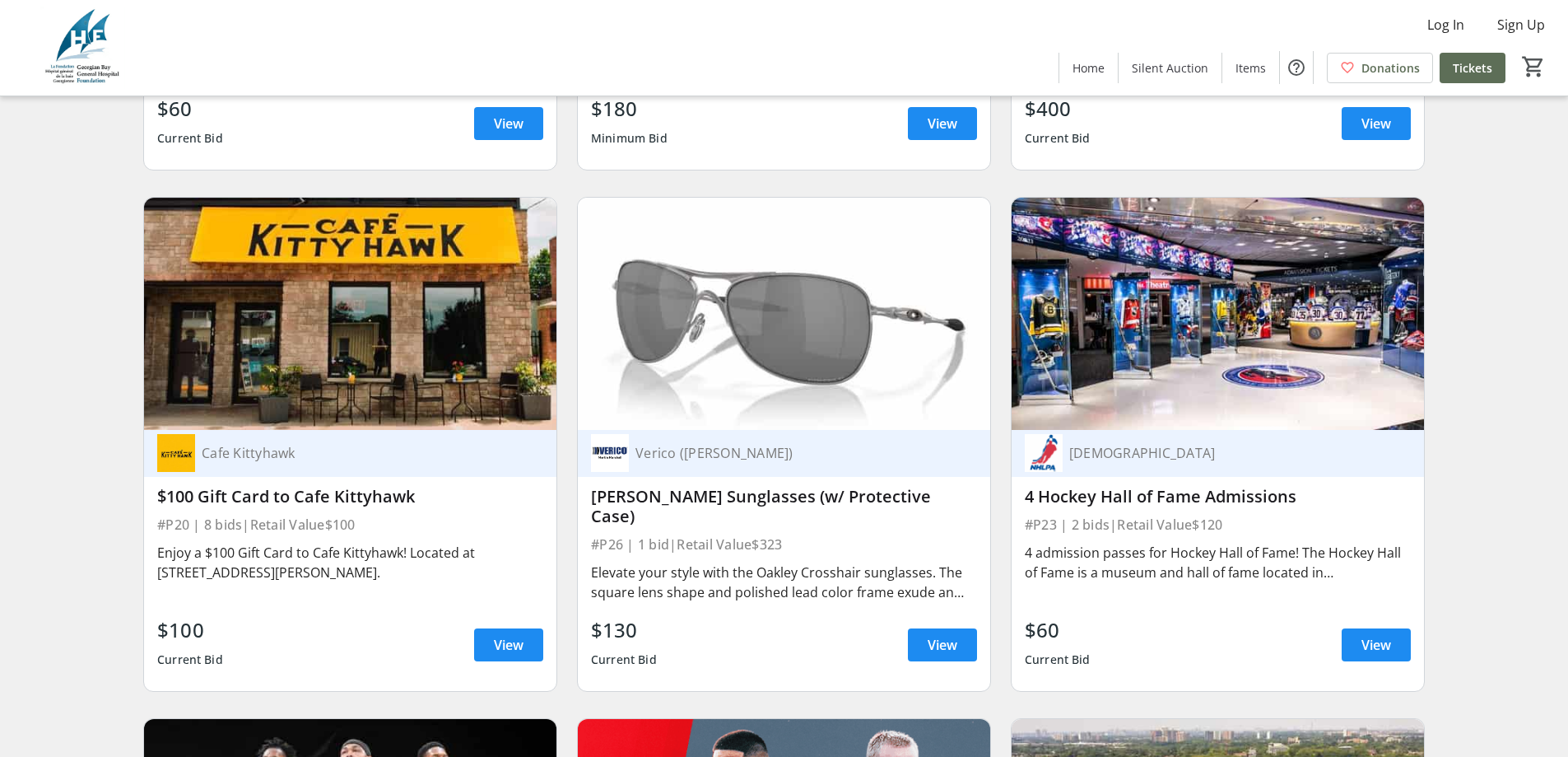
scroll to position [4199, 0]
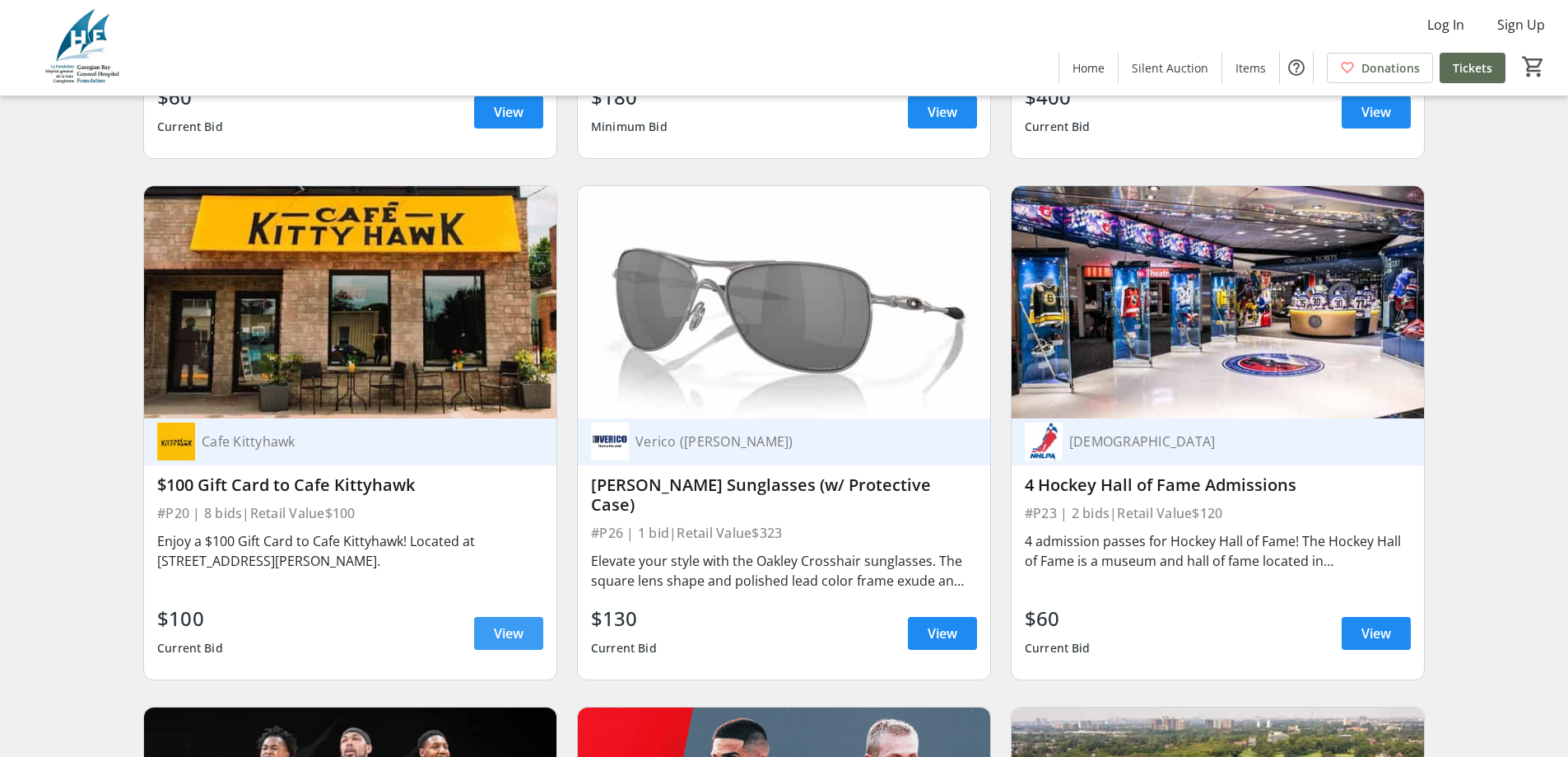
click at [518, 628] on span "View" at bounding box center [508, 633] width 30 height 20
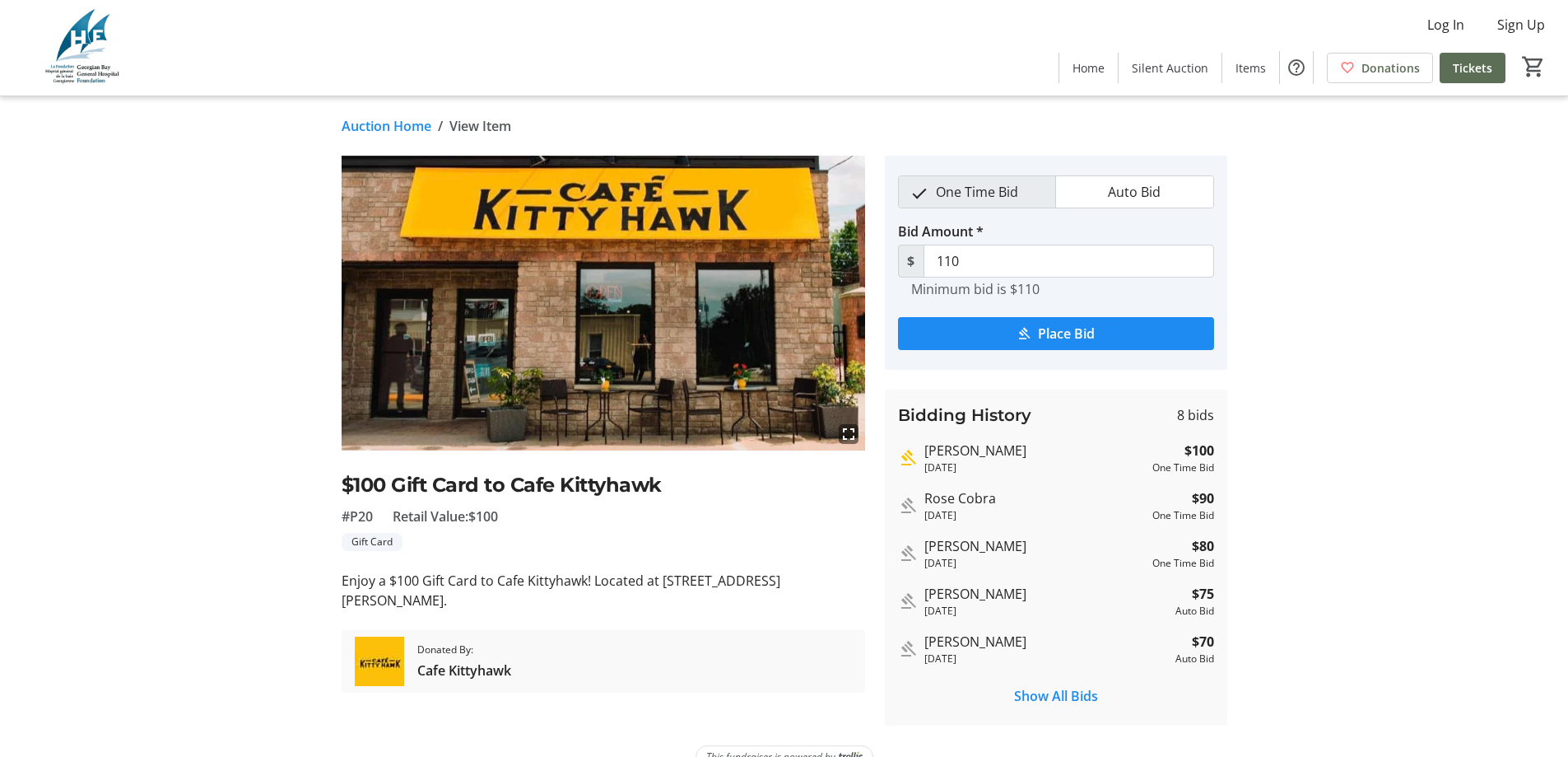
click at [381, 123] on link "Auction Home" at bounding box center [386, 126] width 90 height 20
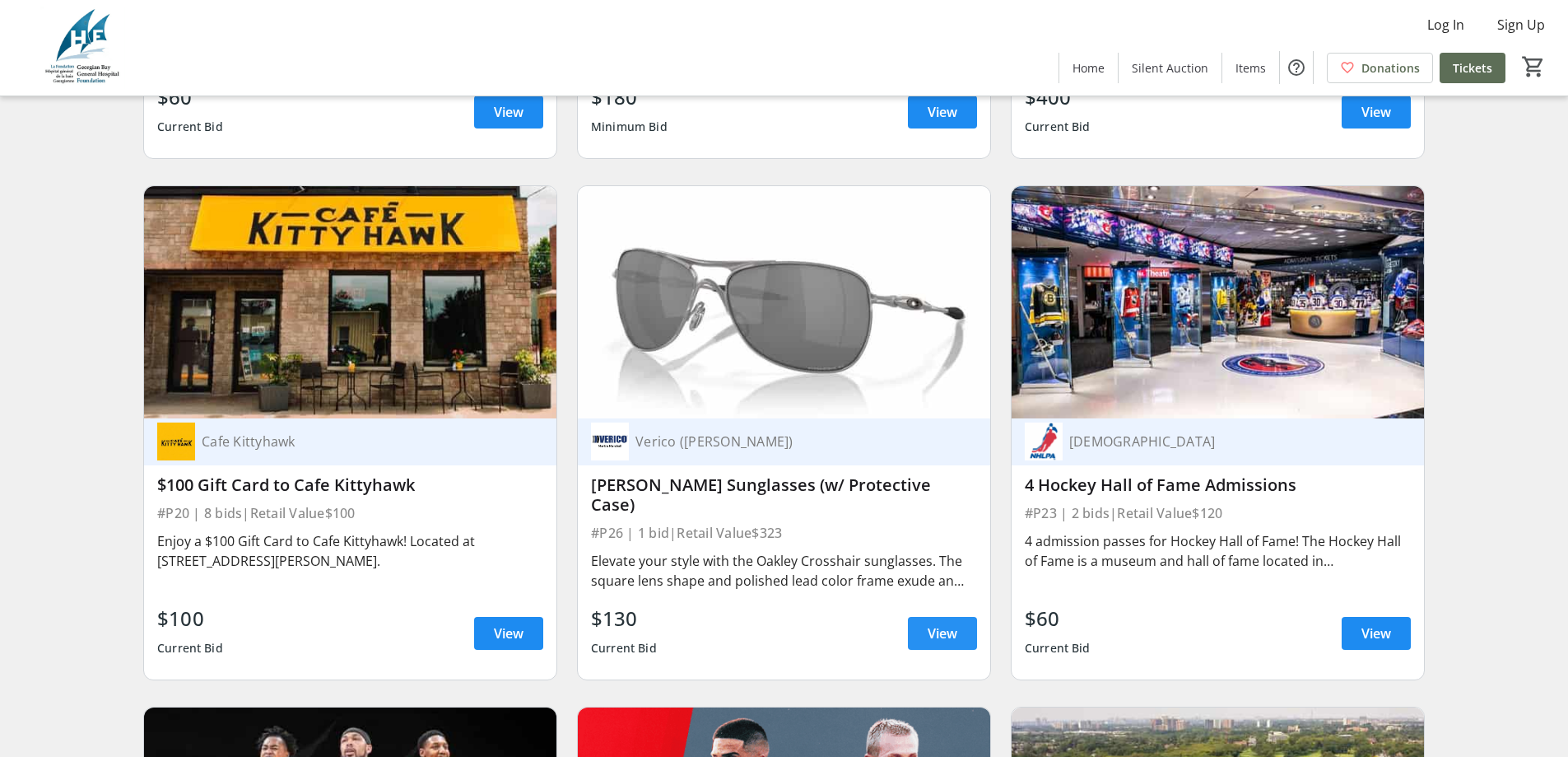
click at [931, 624] on span "View" at bounding box center [942, 633] width 30 height 20
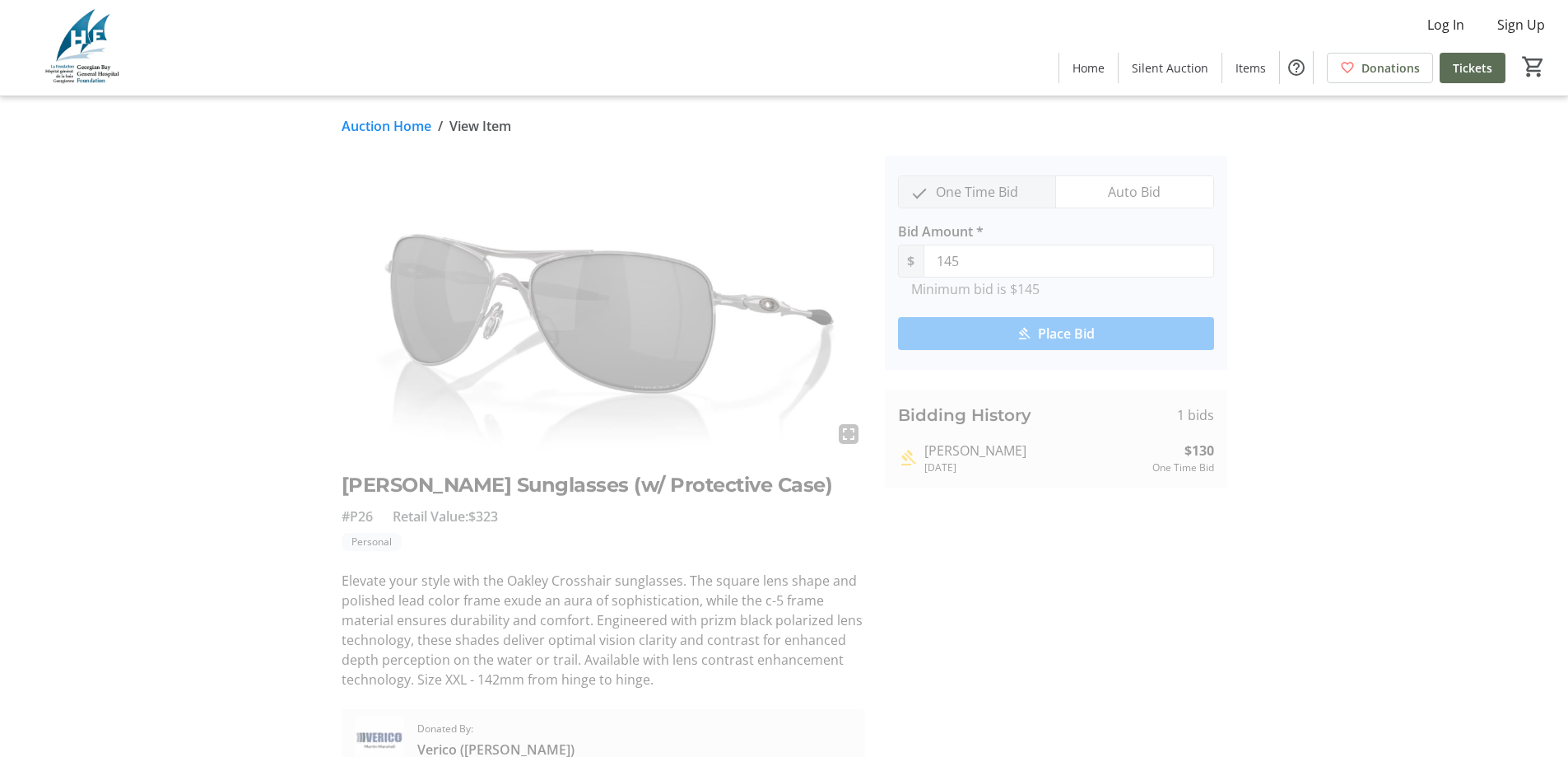
click at [415, 126] on link "Auction Home" at bounding box center [386, 126] width 90 height 20
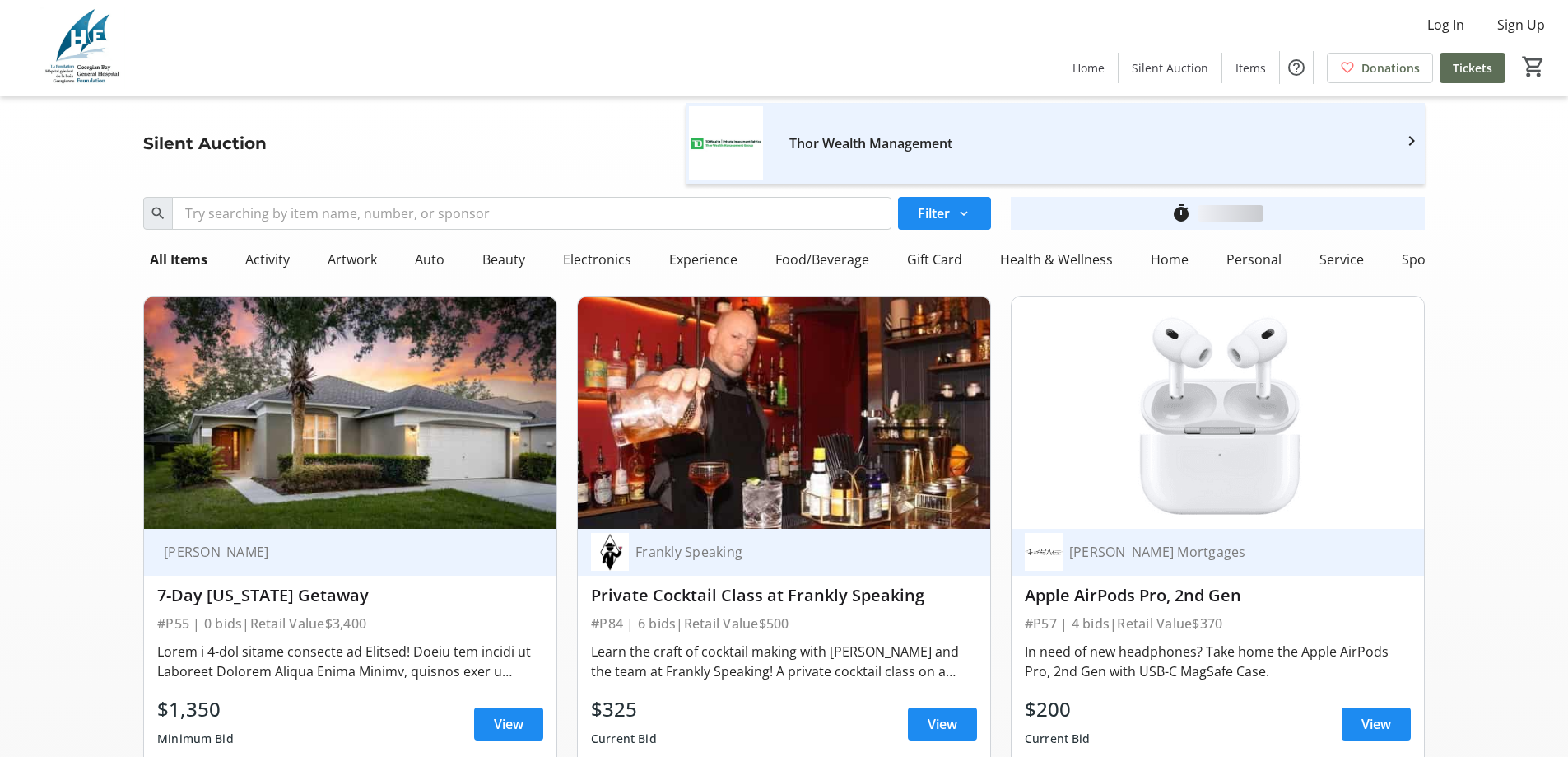
scroll to position [4199, 0]
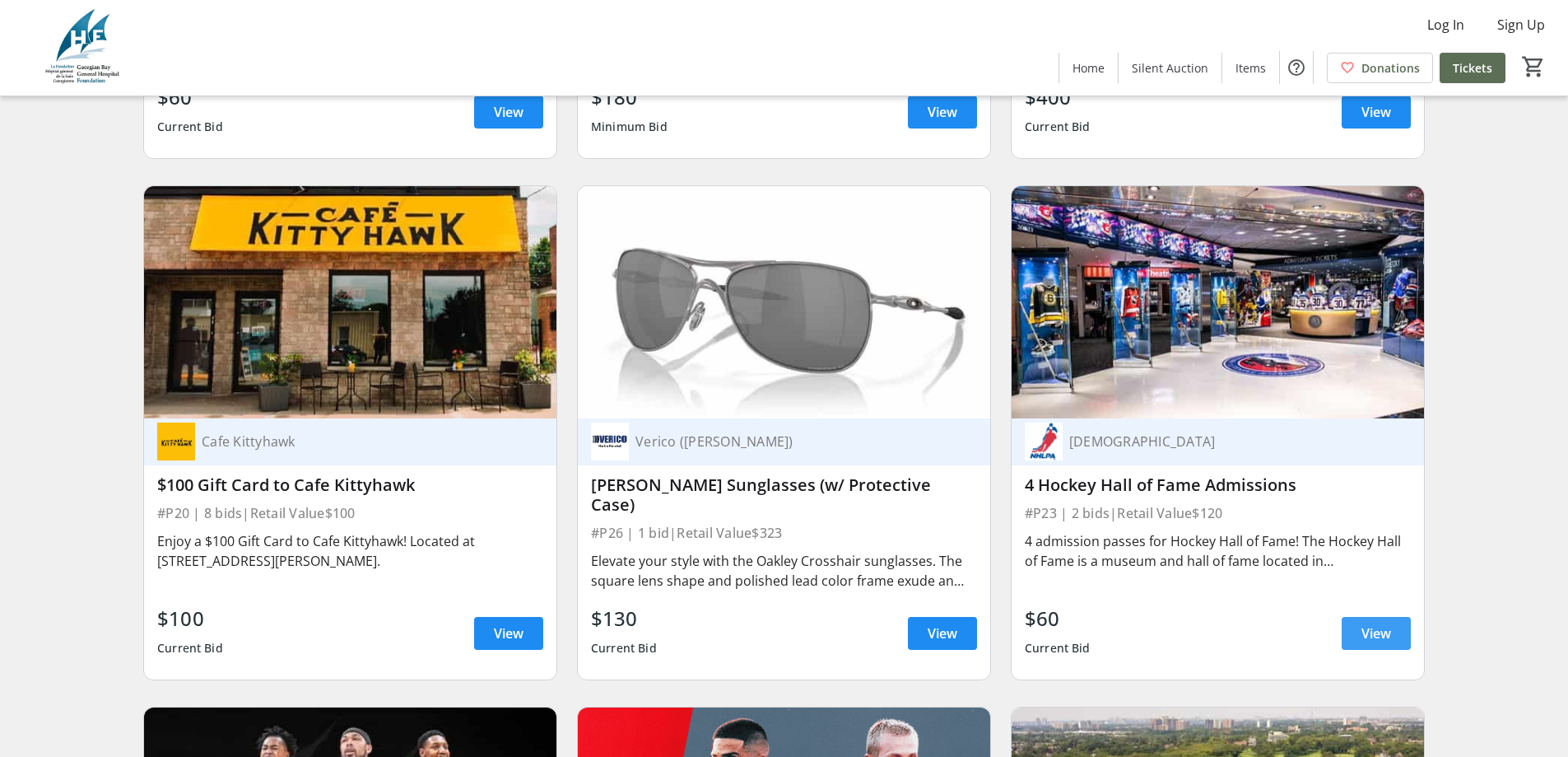
click at [1386, 628] on span "View" at bounding box center [1376, 633] width 30 height 20
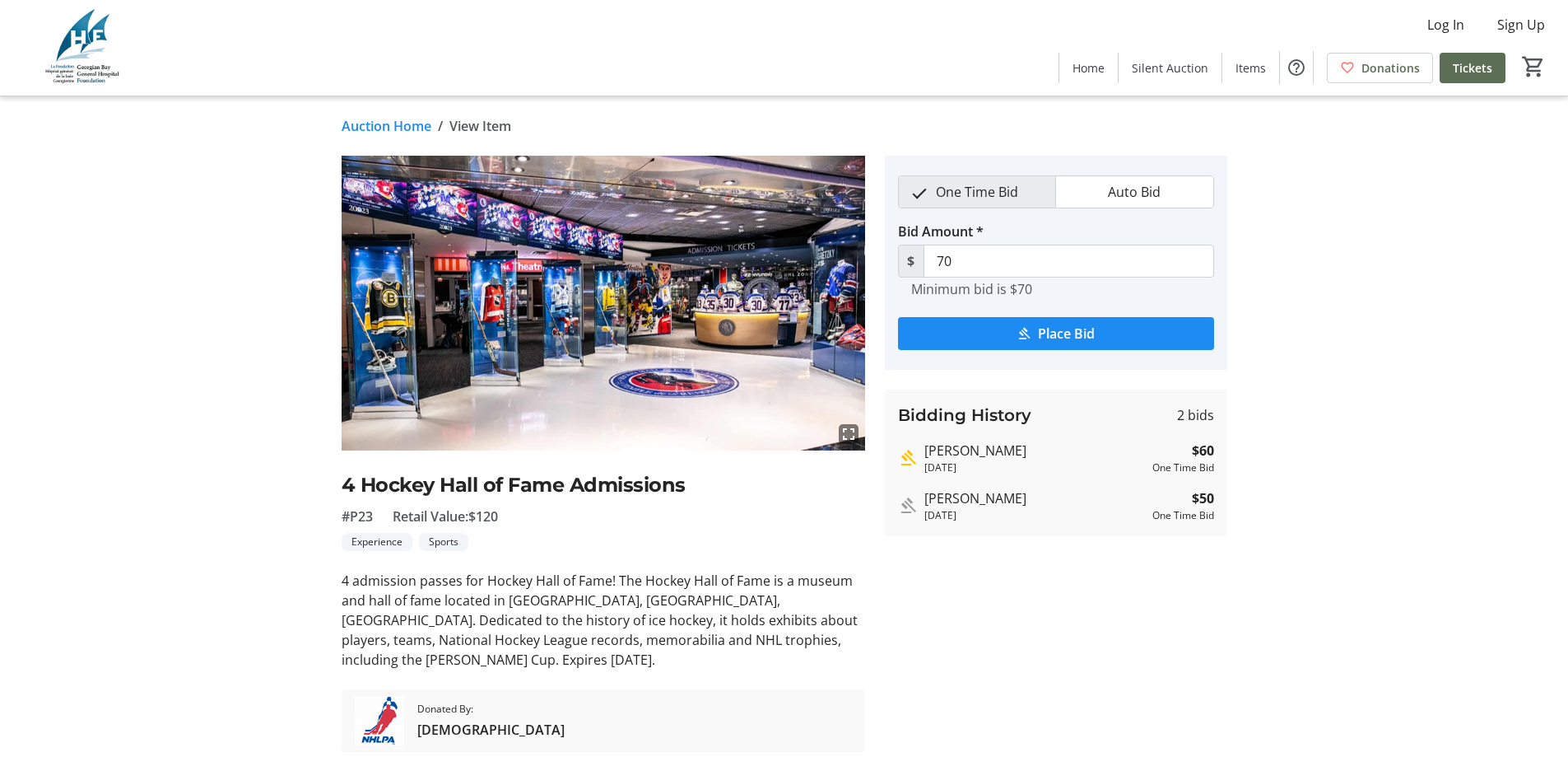
click at [404, 122] on link "Auction Home" at bounding box center [386, 126] width 90 height 20
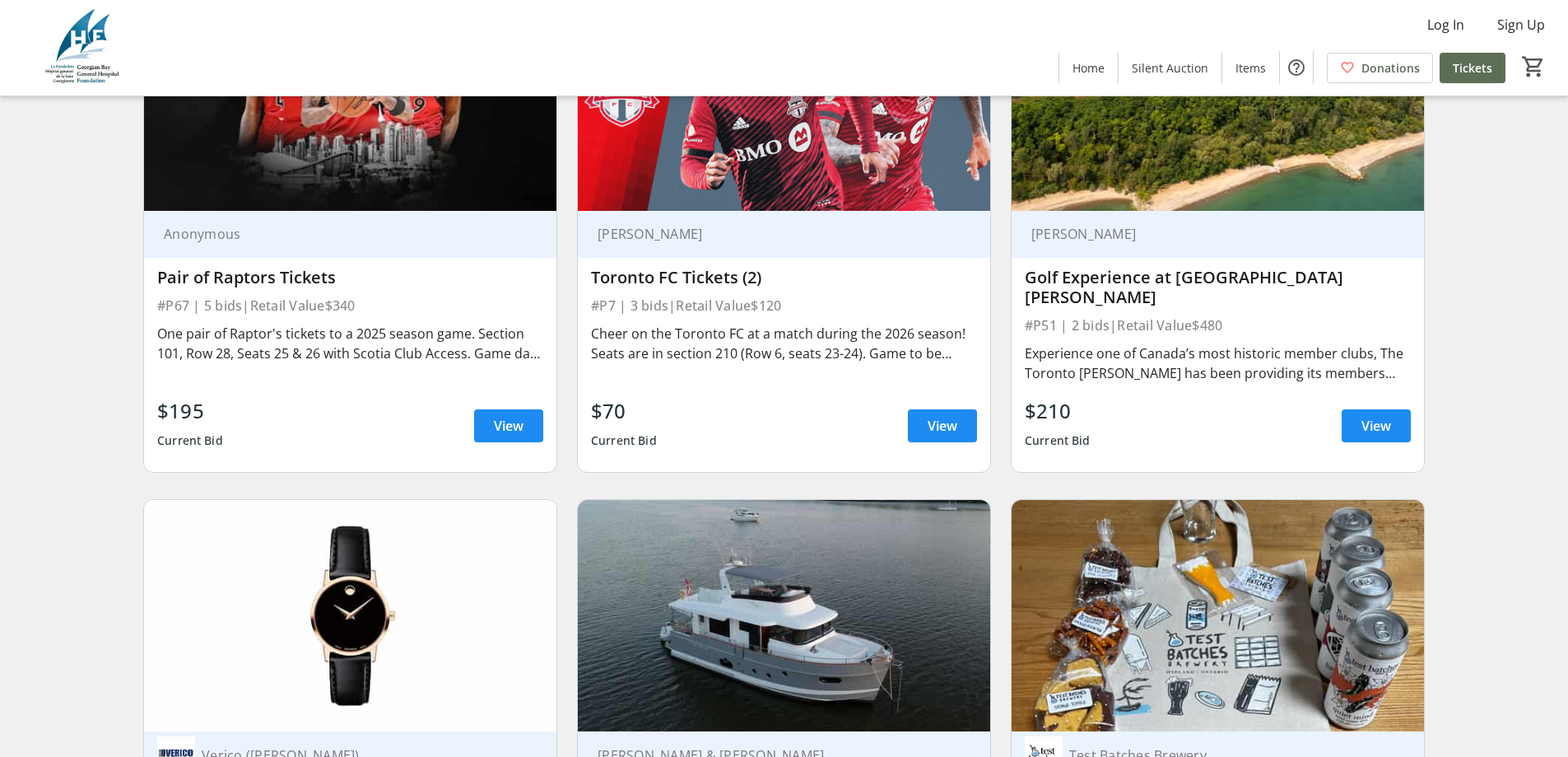
scroll to position [4940, 0]
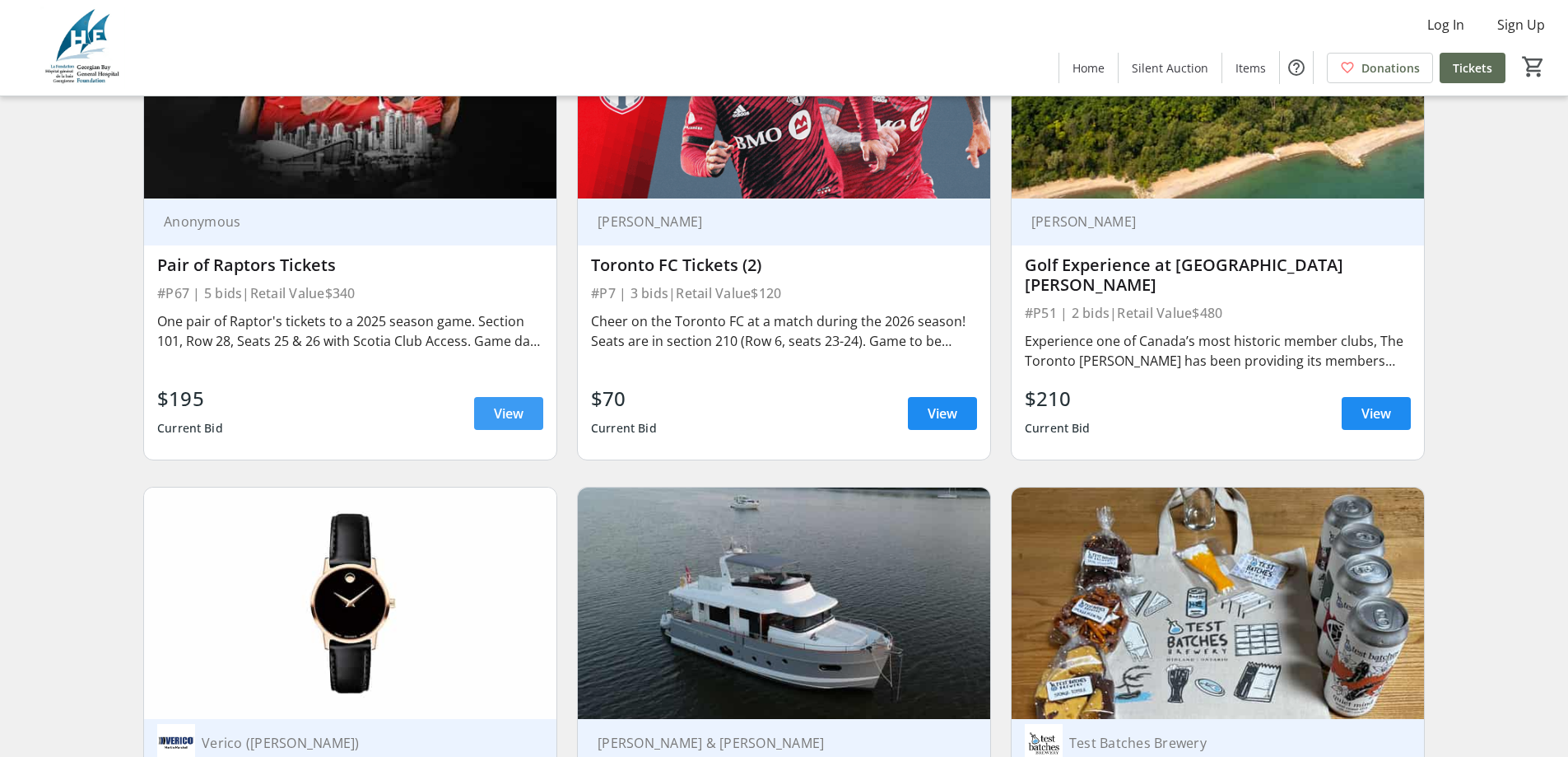
click at [489, 393] on span at bounding box center [508, 413] width 69 height 40
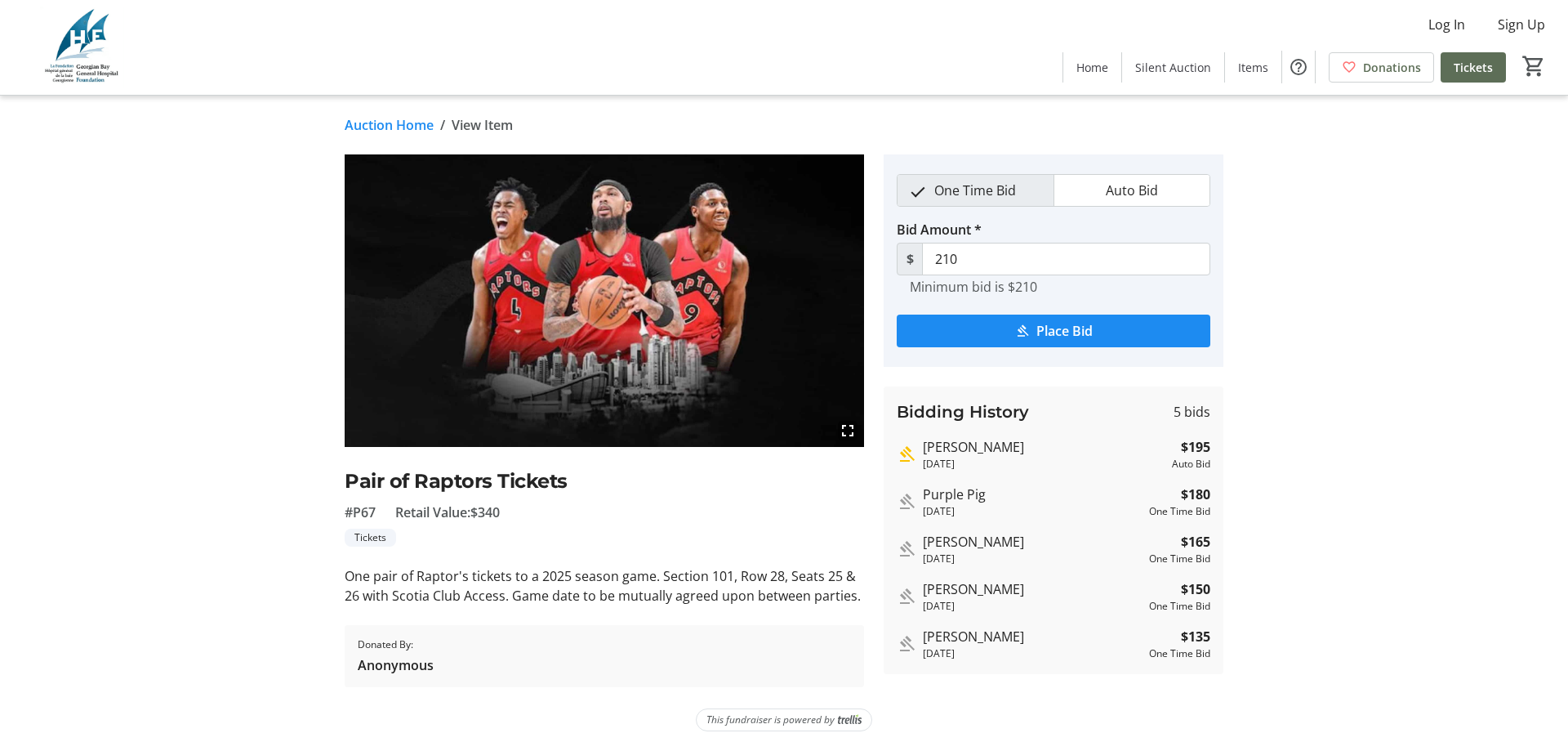
click at [403, 120] on link "Auction Home" at bounding box center [389, 125] width 89 height 19
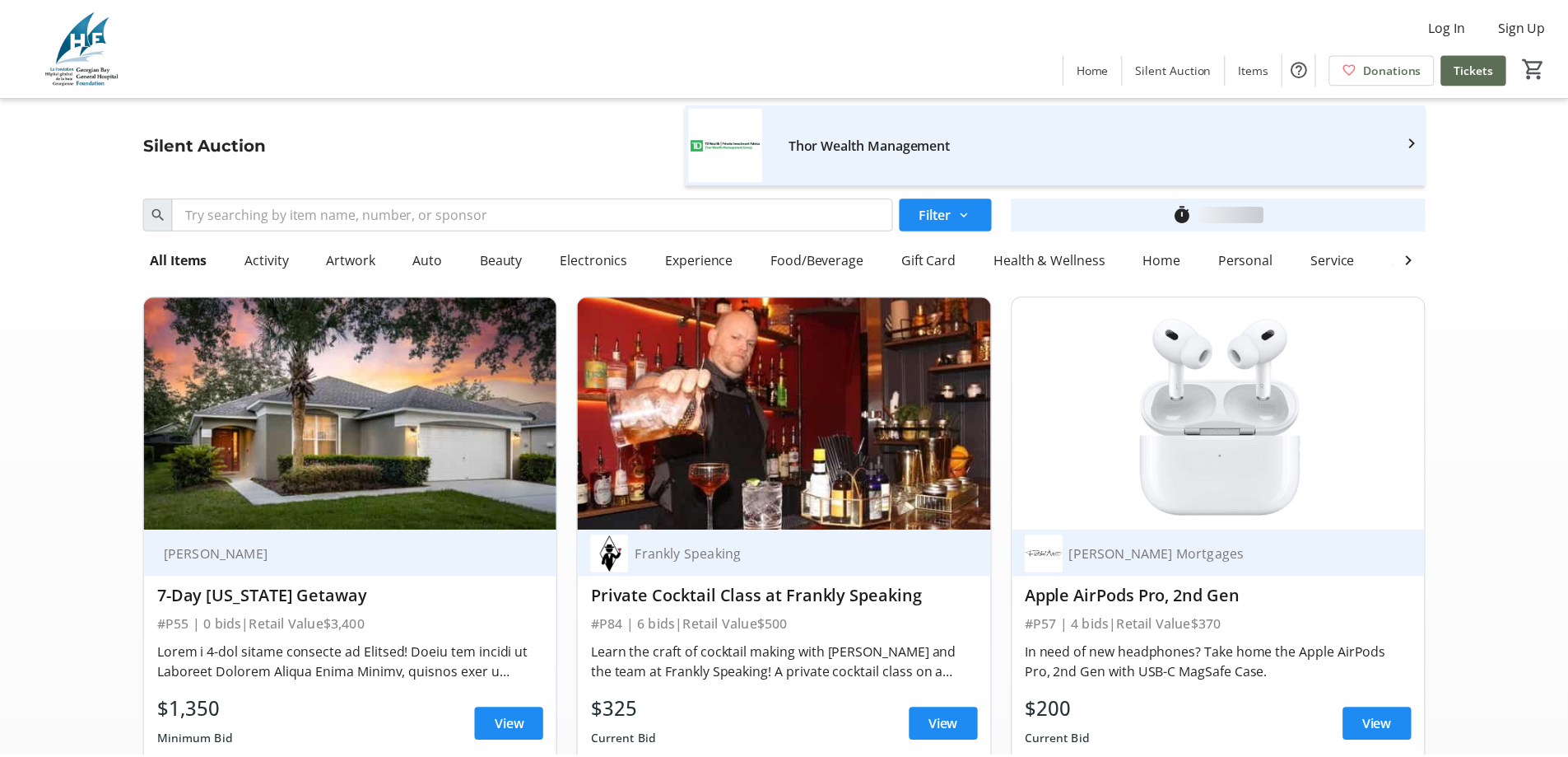
scroll to position [4940, 0]
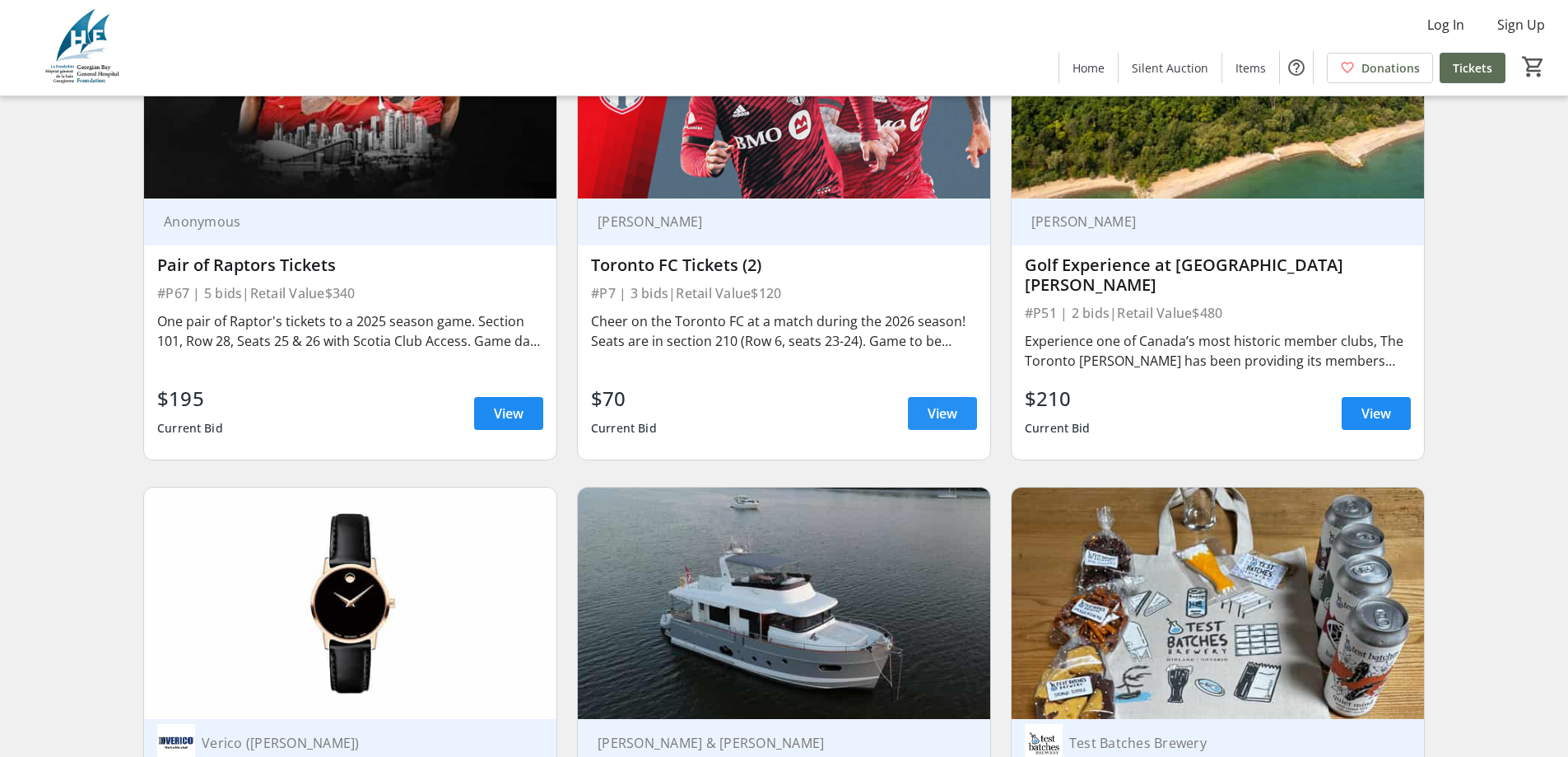
click at [963, 393] on span at bounding box center [942, 413] width 69 height 40
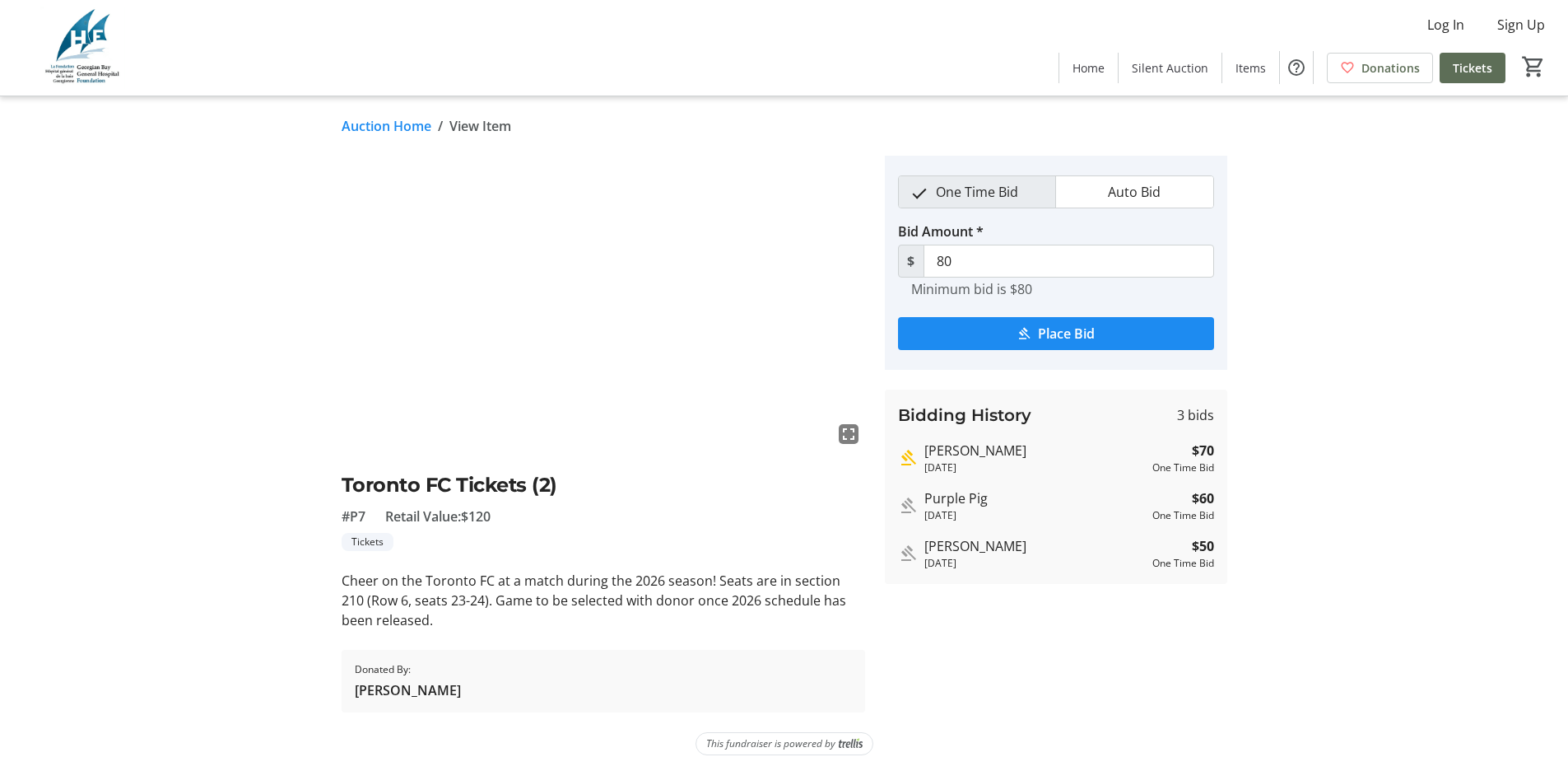
click at [426, 129] on link "Auction Home" at bounding box center [386, 126] width 90 height 20
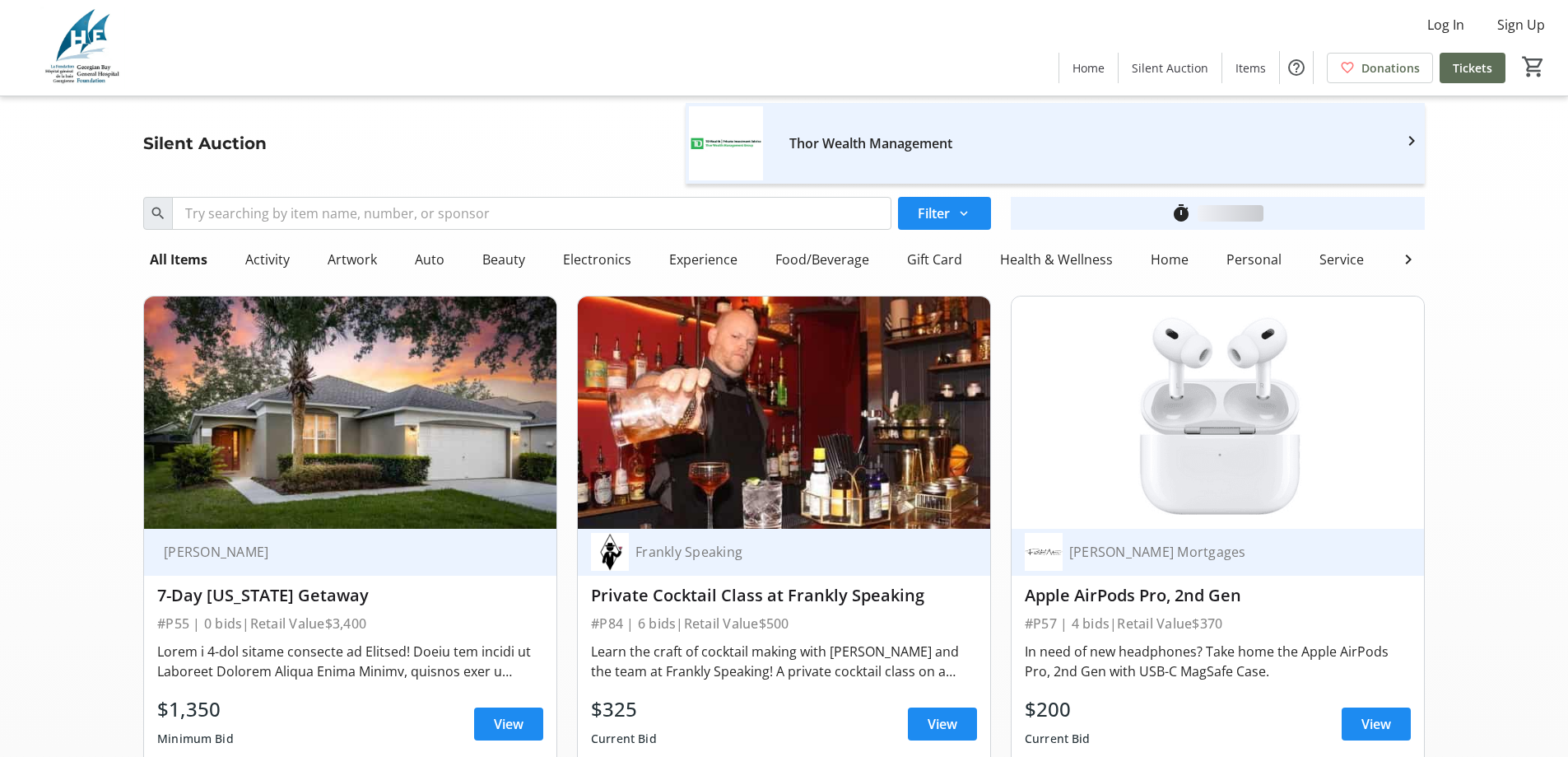
scroll to position [4940, 0]
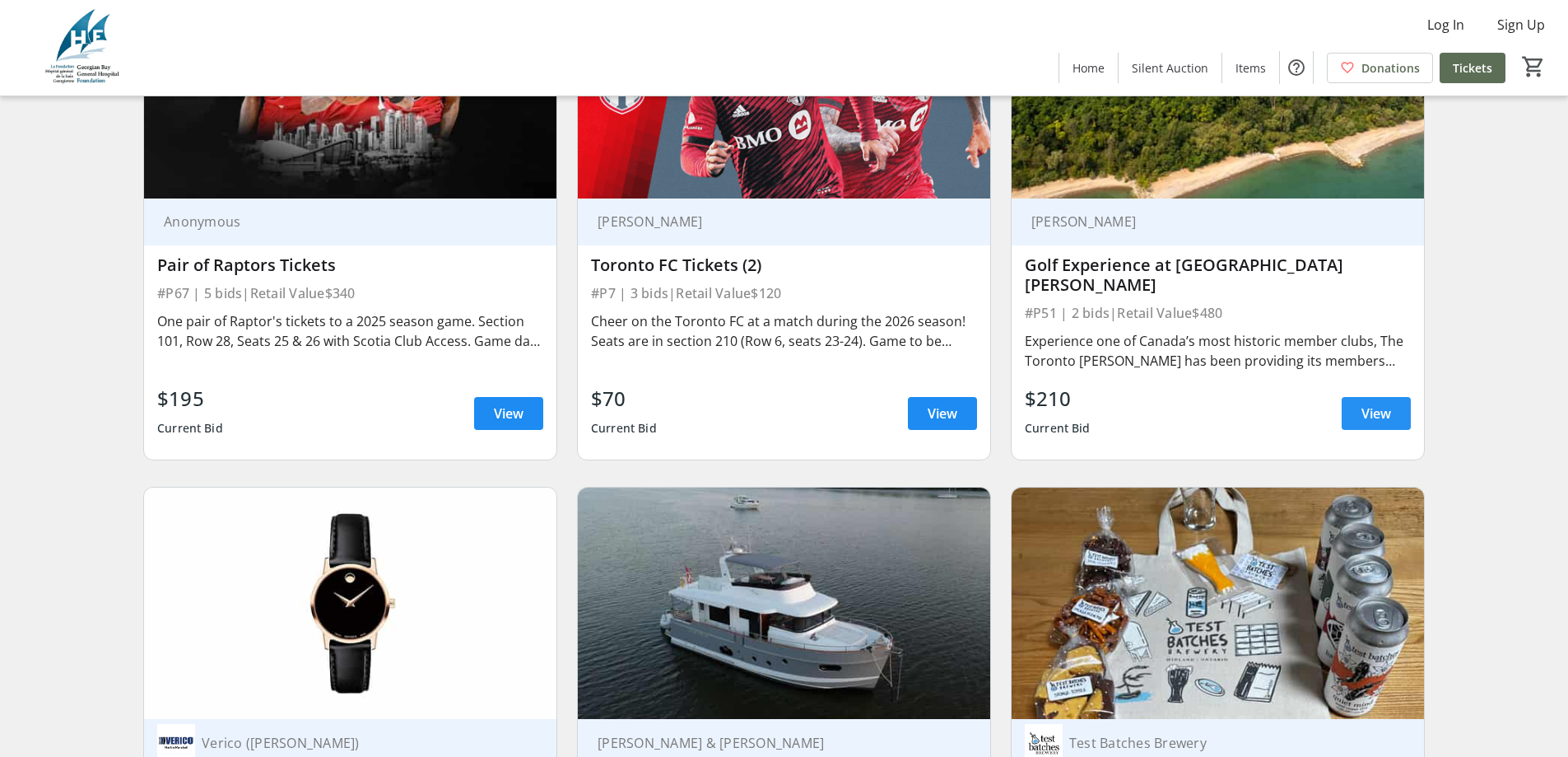
click at [1384, 404] on span "View" at bounding box center [1376, 413] width 30 height 20
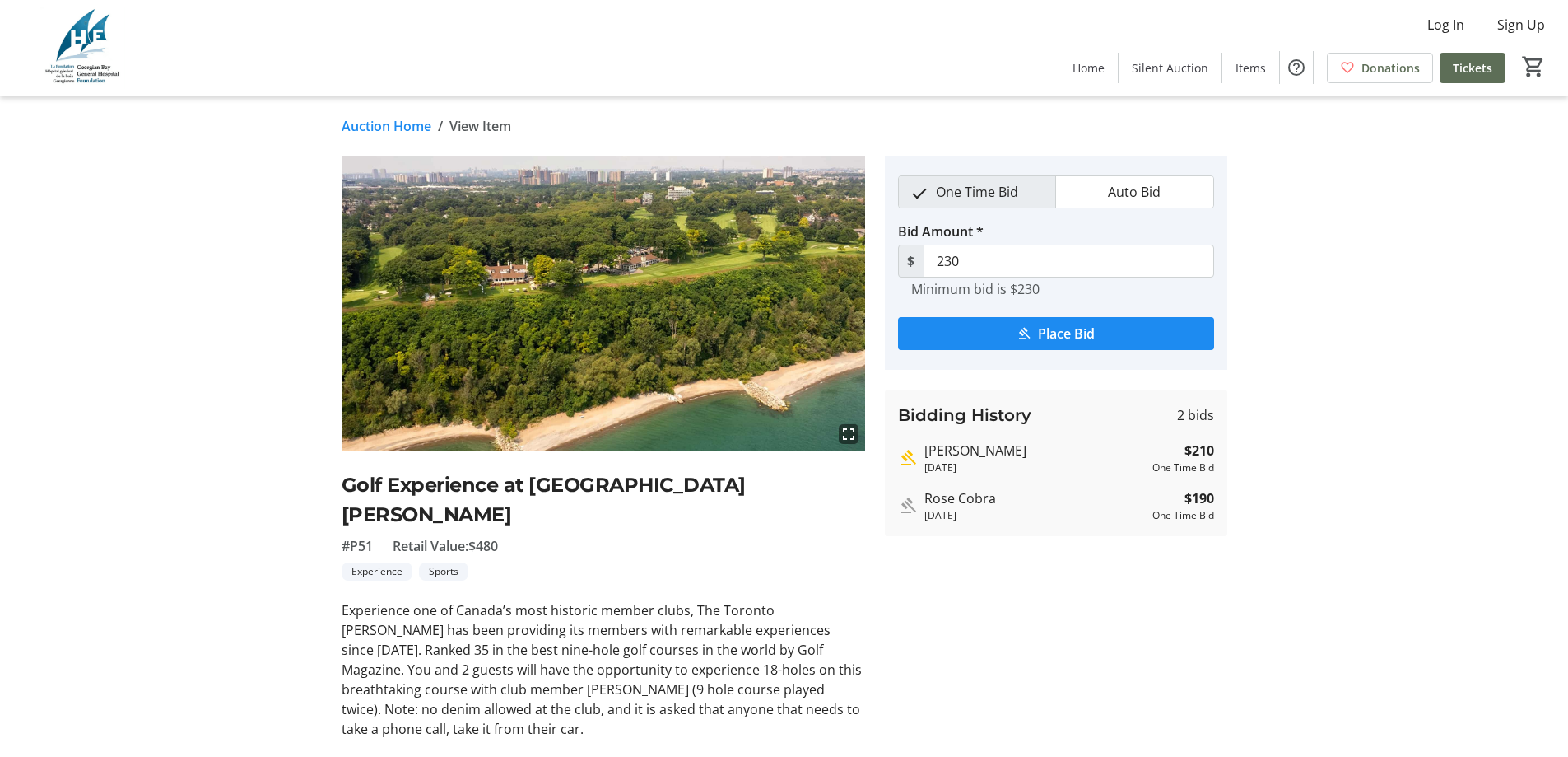
click at [385, 125] on link "Auction Home" at bounding box center [386, 126] width 90 height 20
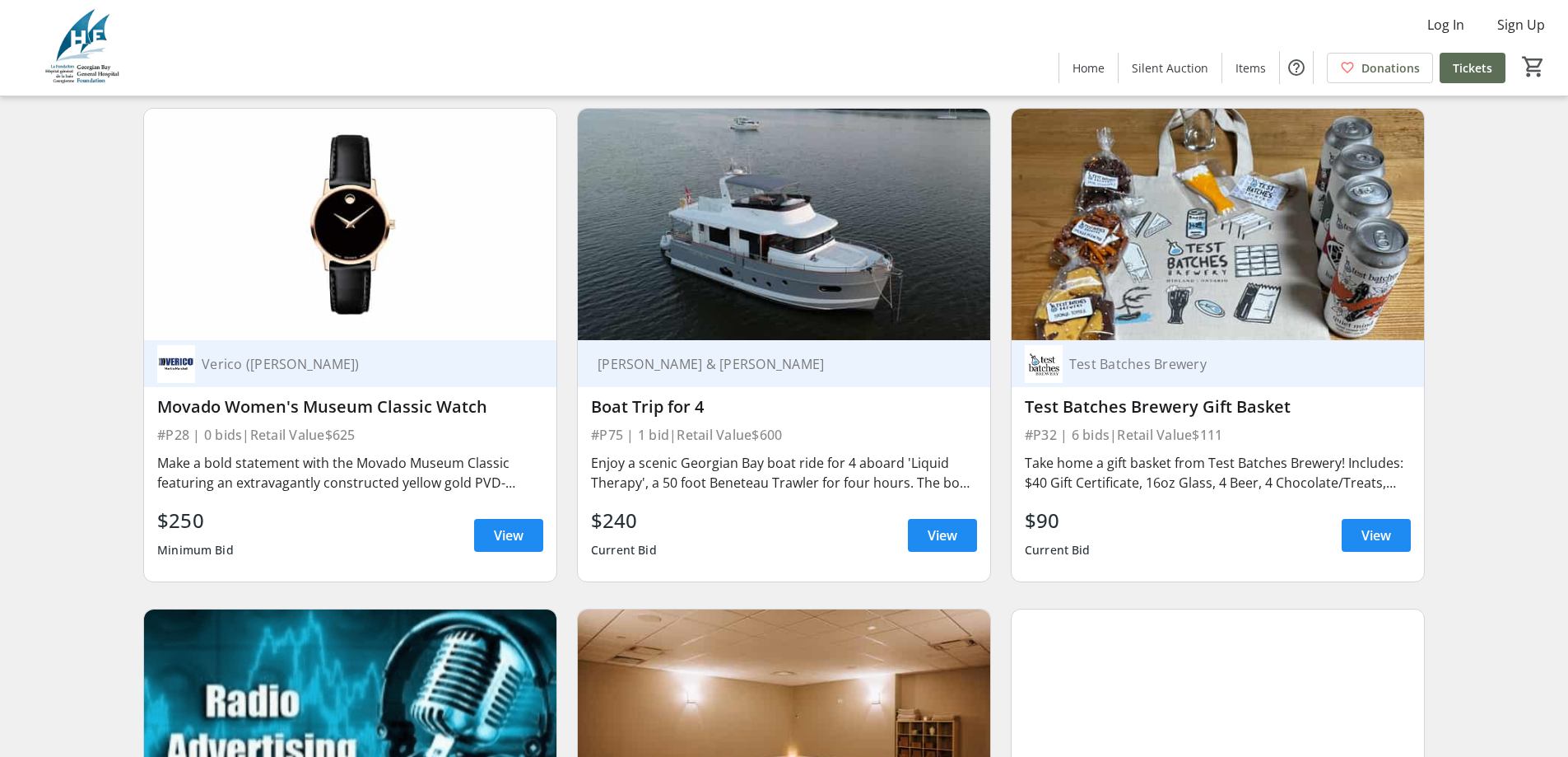
scroll to position [5352, 0]
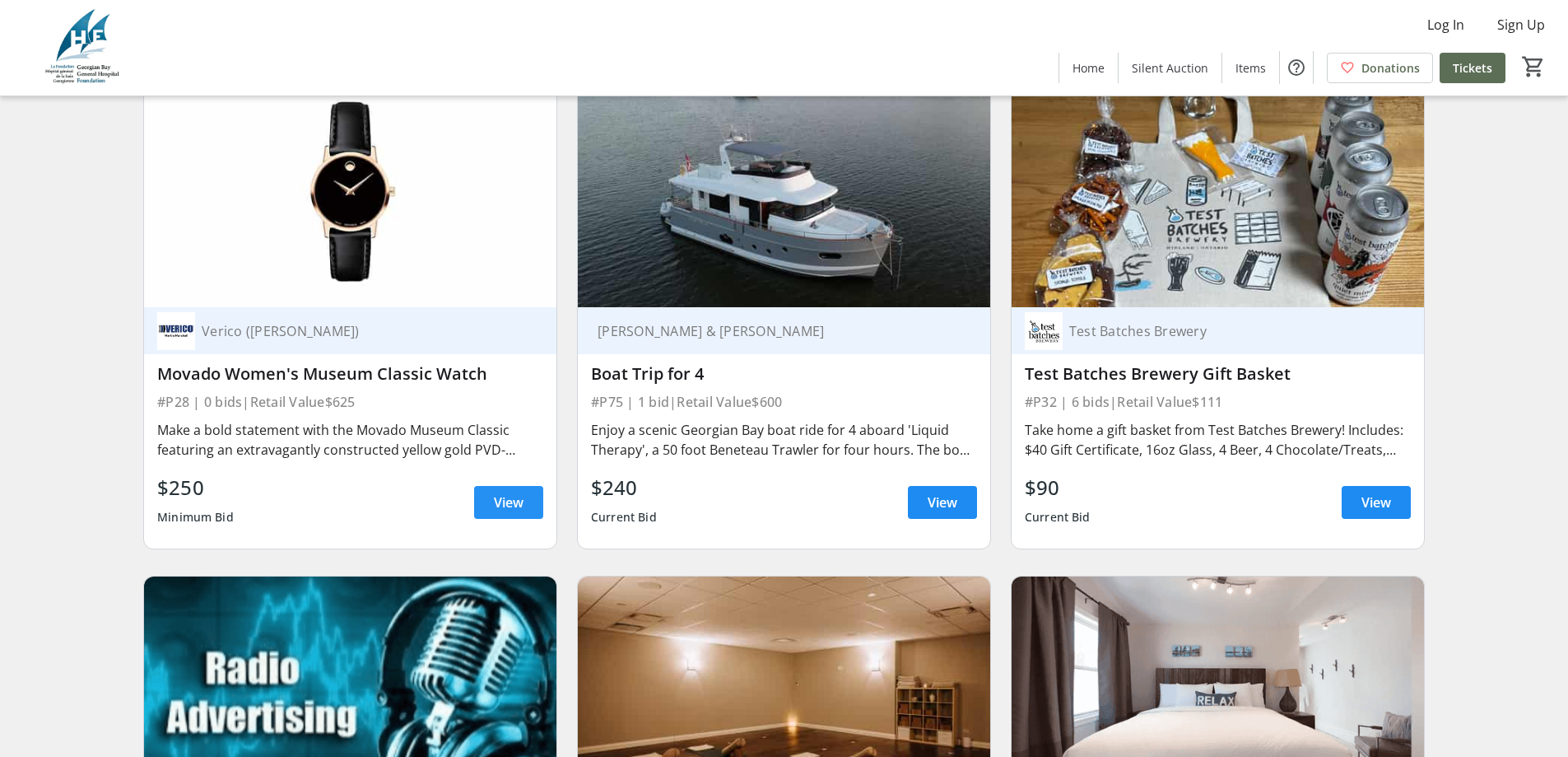
click at [501, 492] on span "View" at bounding box center [508, 501] width 30 height 20
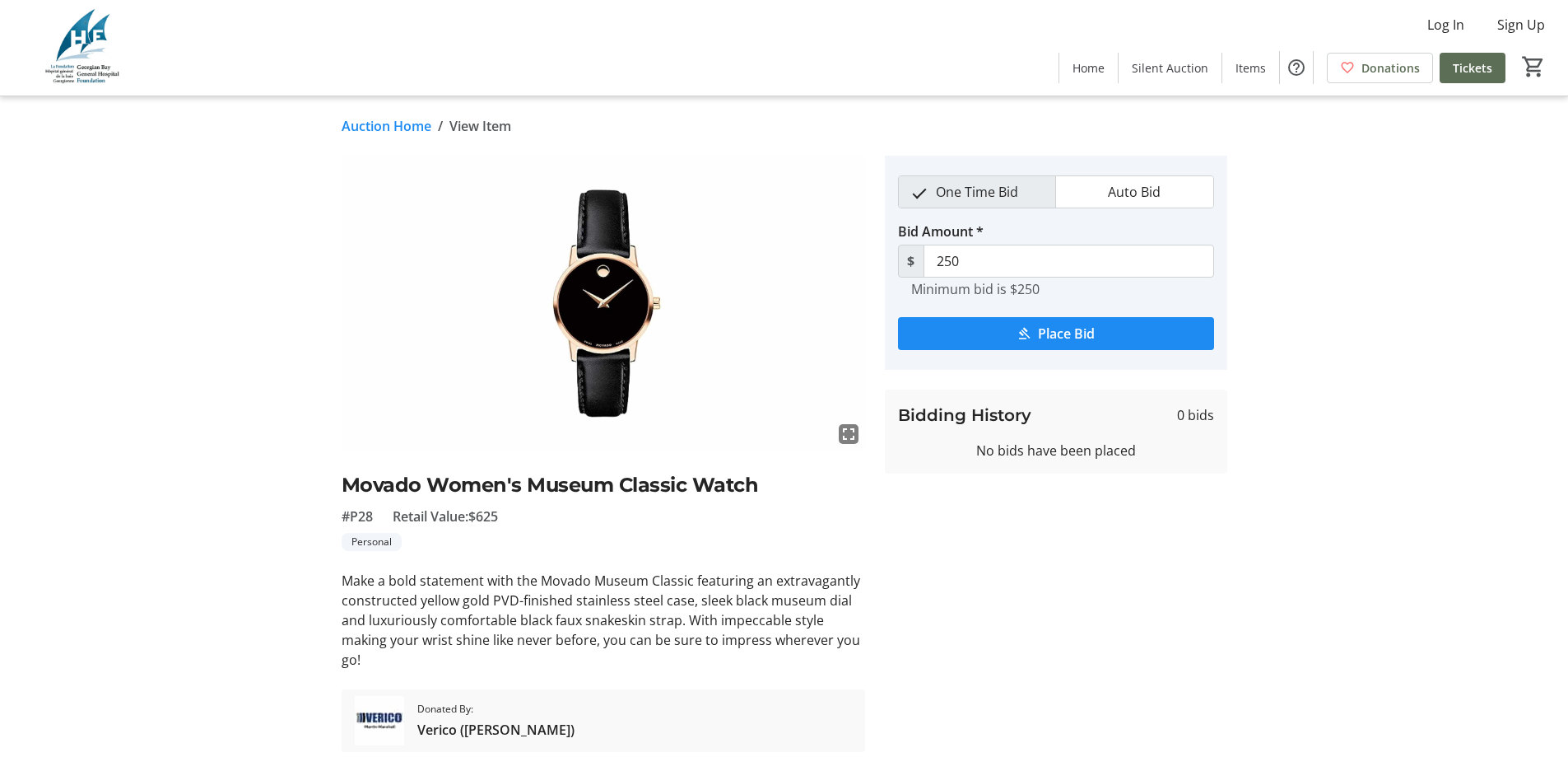
click at [364, 121] on link "Auction Home" at bounding box center [386, 126] width 90 height 20
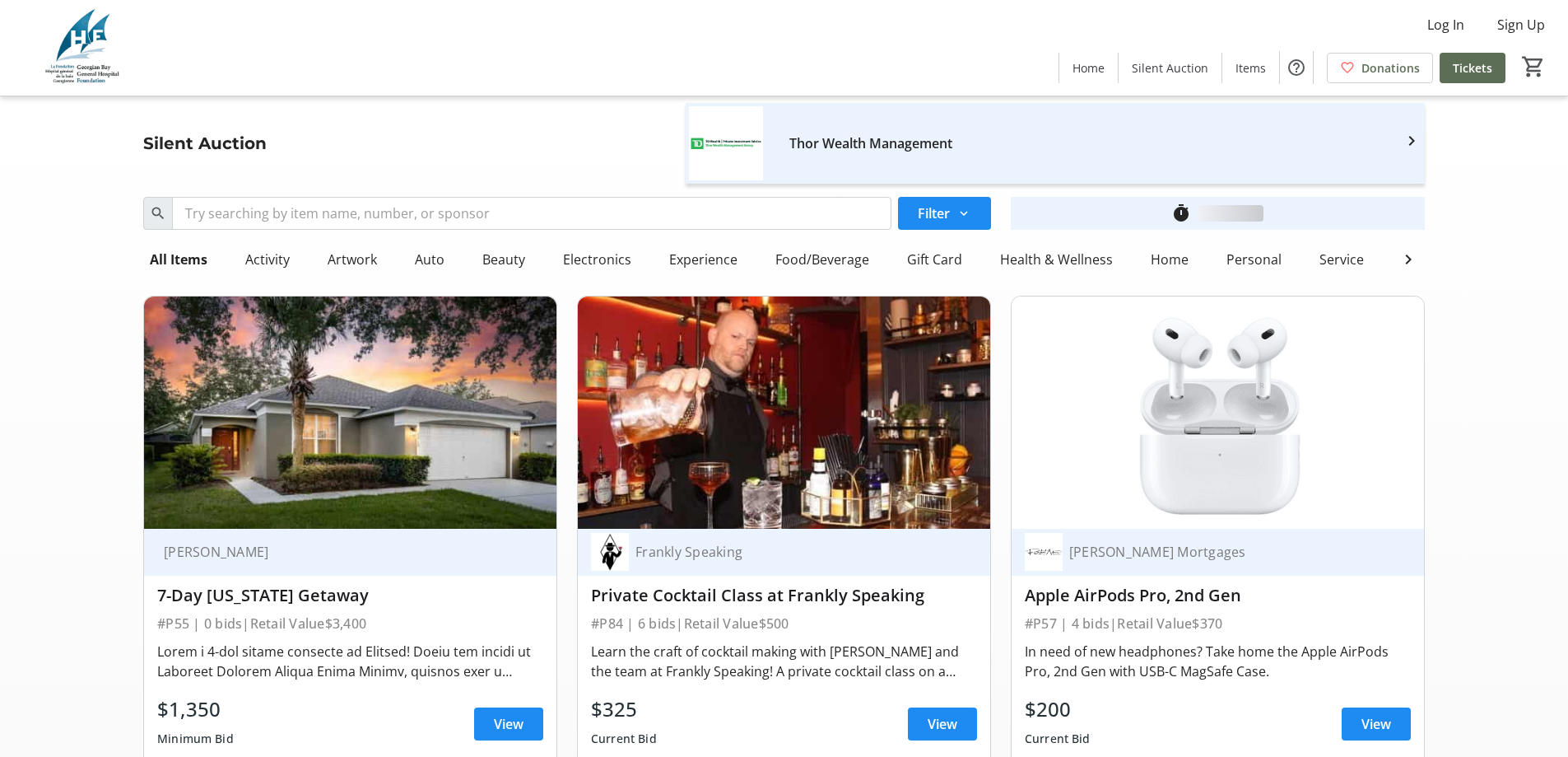
scroll to position [5352, 0]
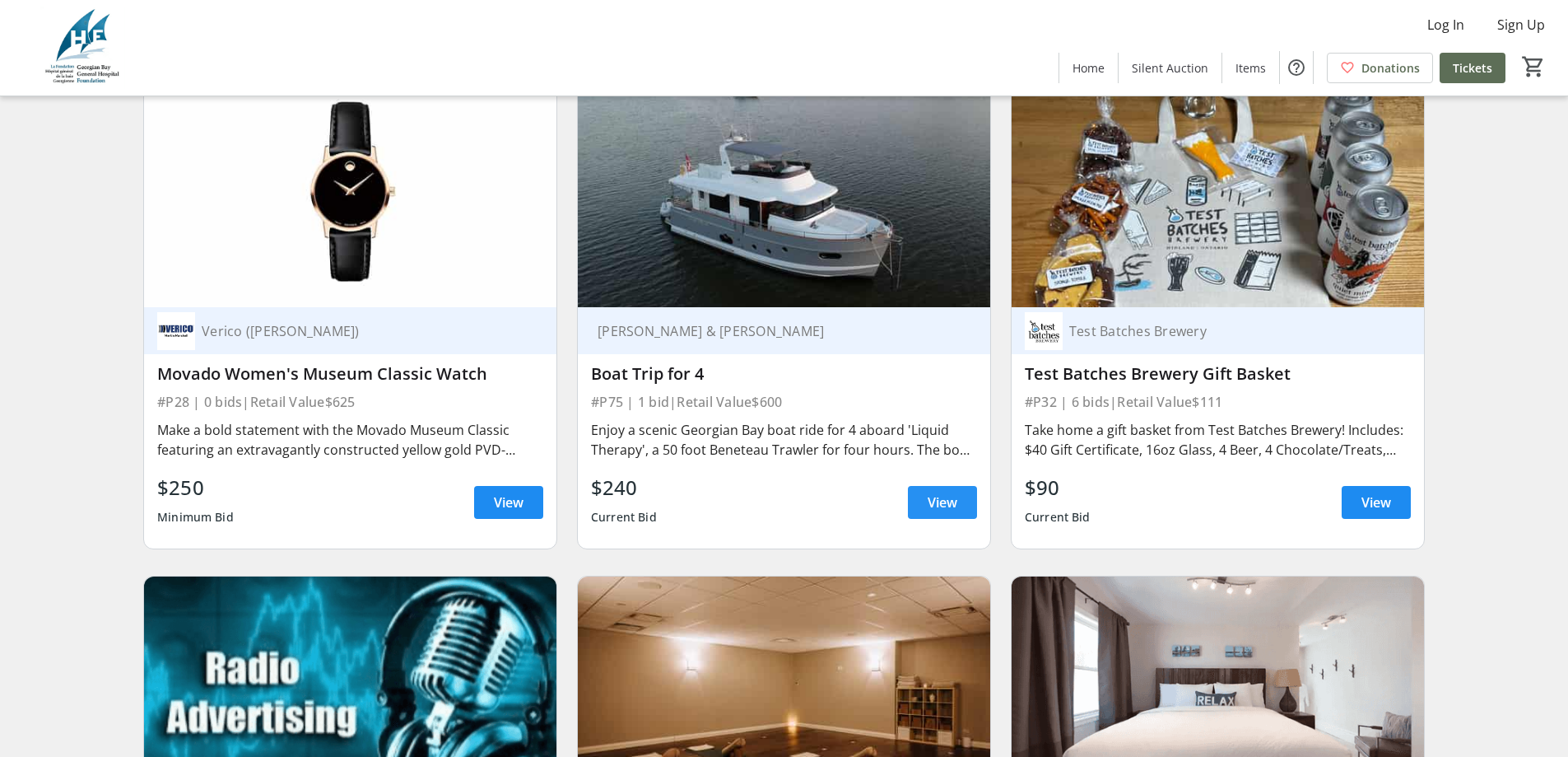
click at [949, 492] on span "View" at bounding box center [942, 501] width 30 height 20
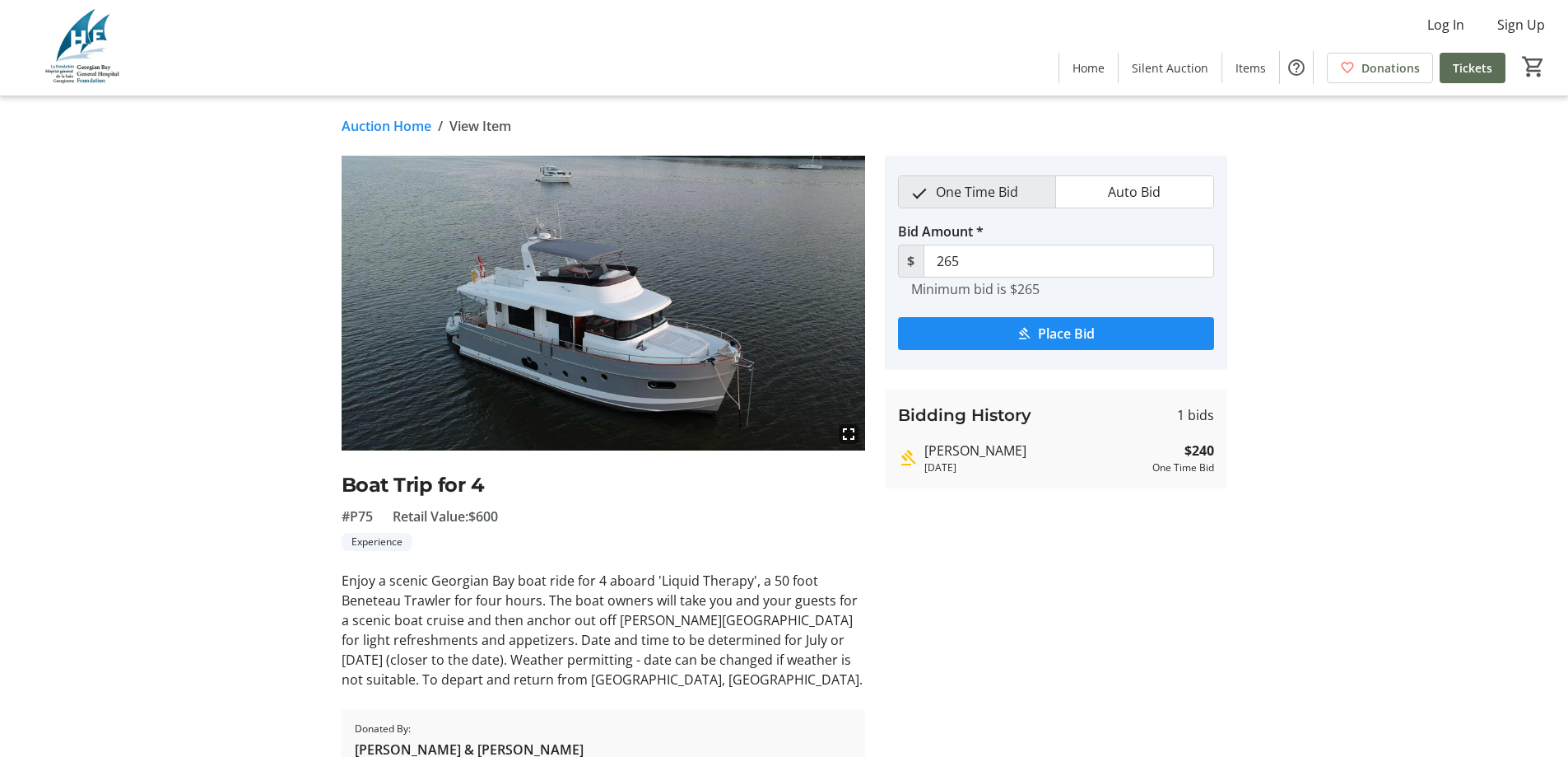
click at [372, 124] on link "Auction Home" at bounding box center [386, 126] width 90 height 20
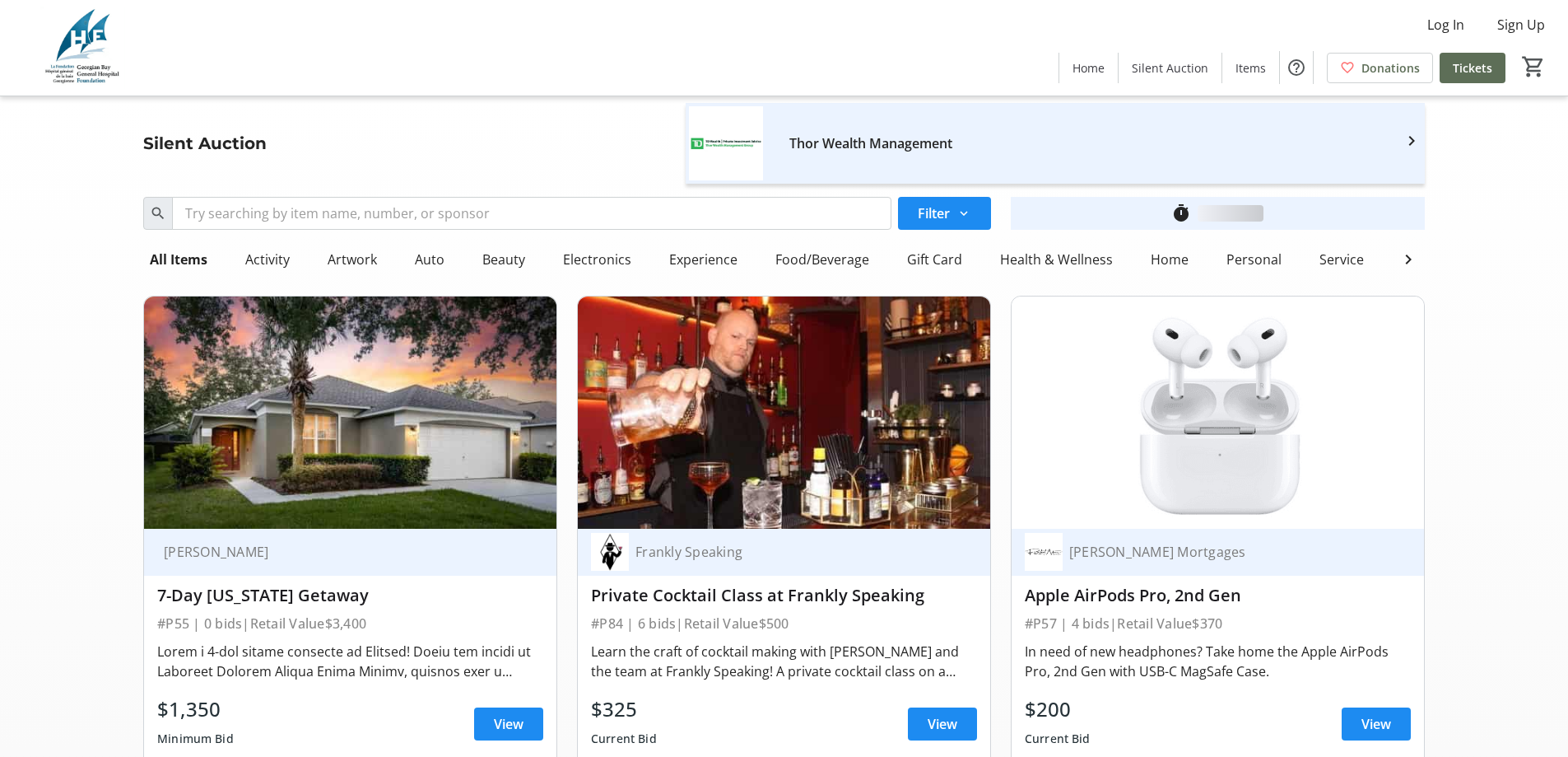
scroll to position [5352, 0]
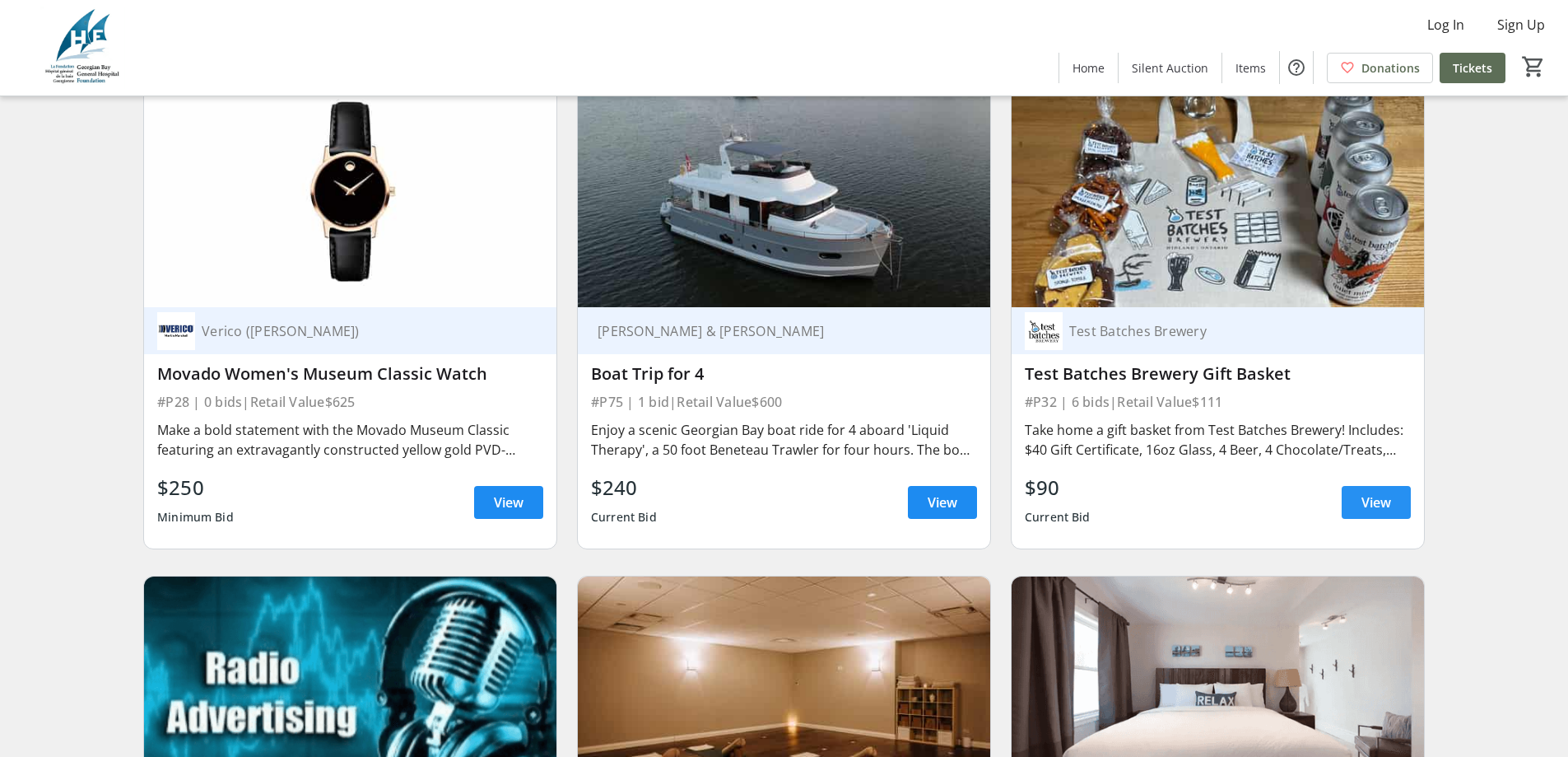
click at [1375, 492] on span "View" at bounding box center [1376, 501] width 30 height 20
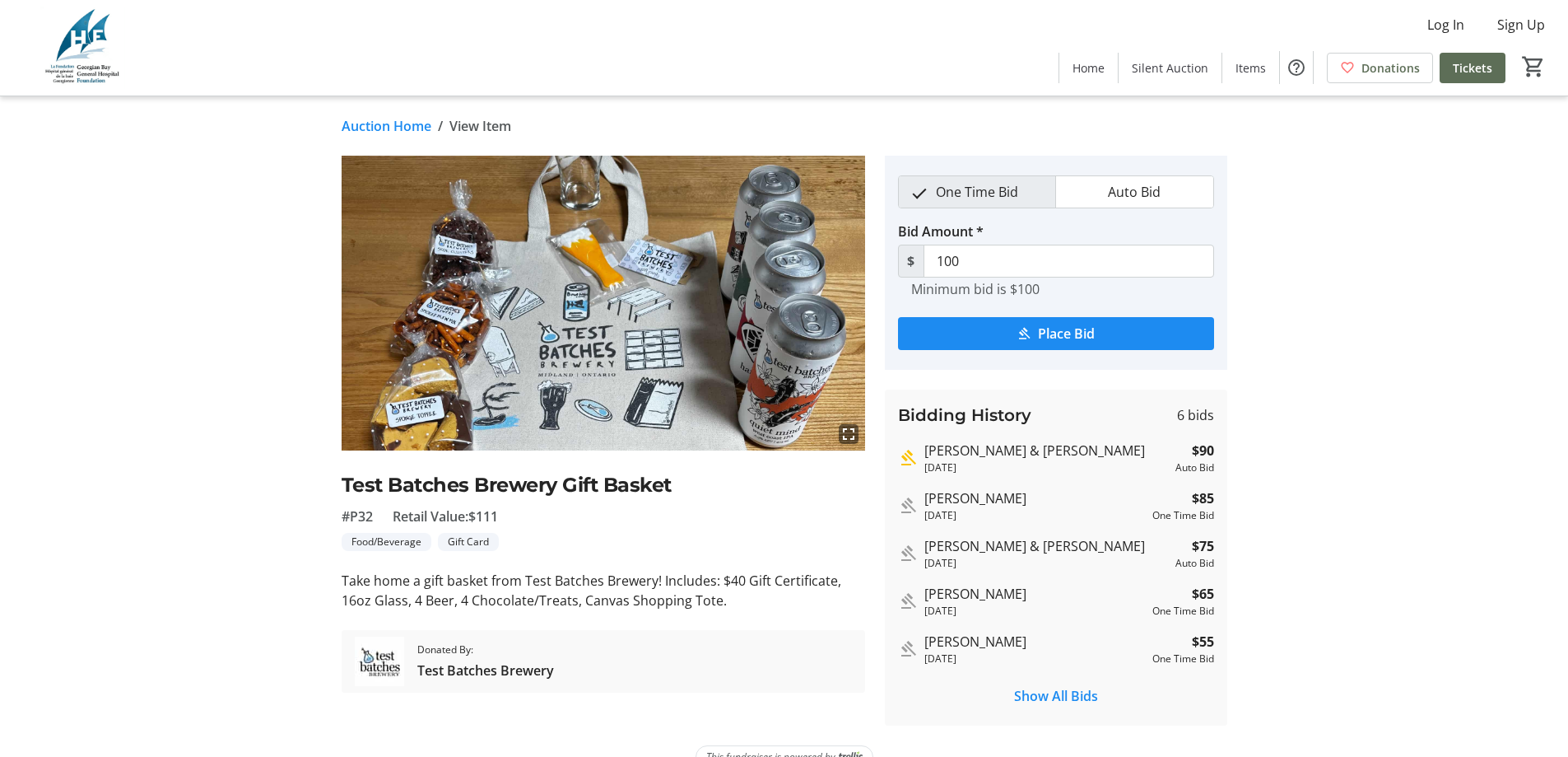
click at [402, 128] on link "Auction Home" at bounding box center [386, 126] width 90 height 20
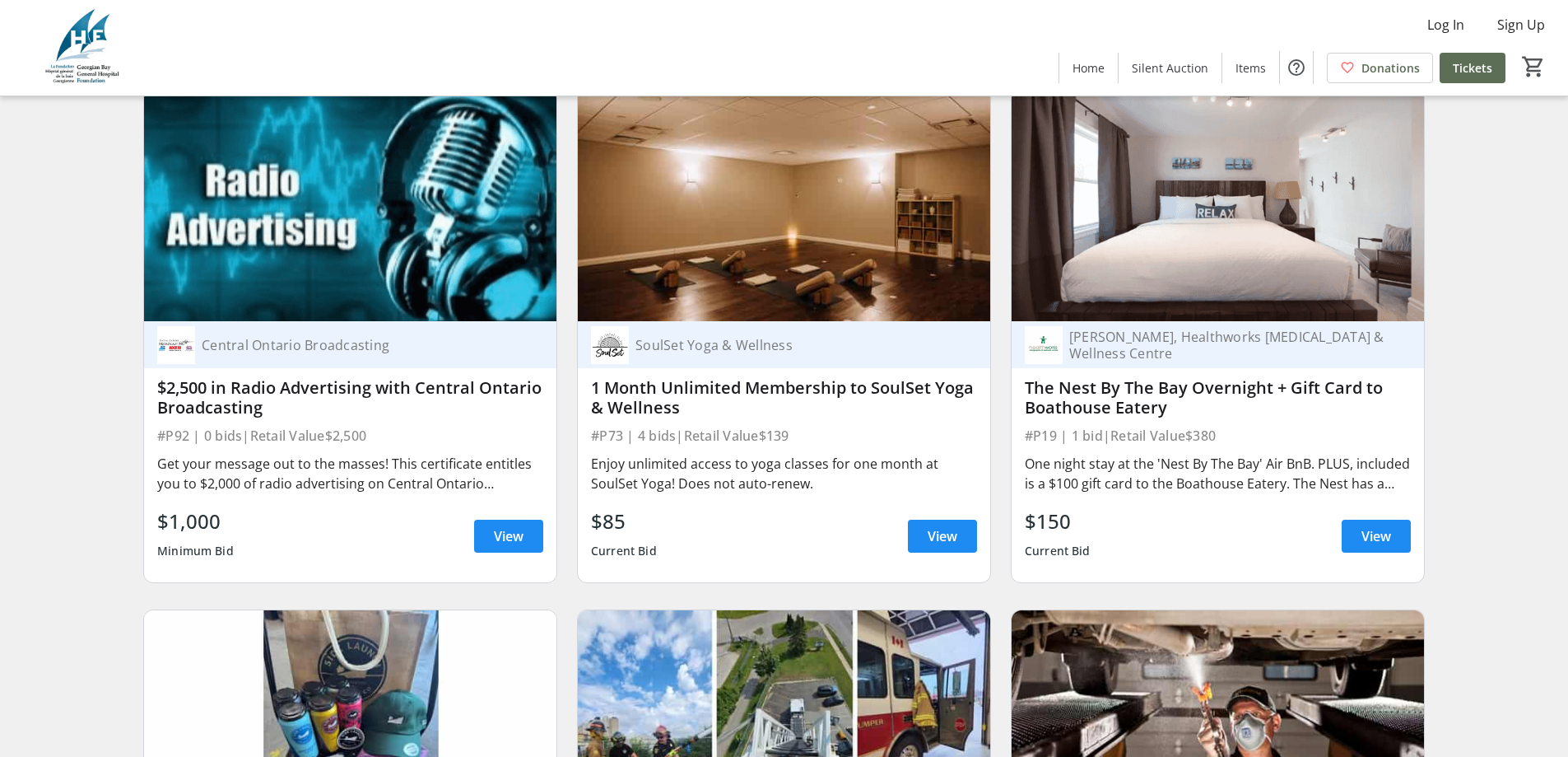
scroll to position [5845, 0]
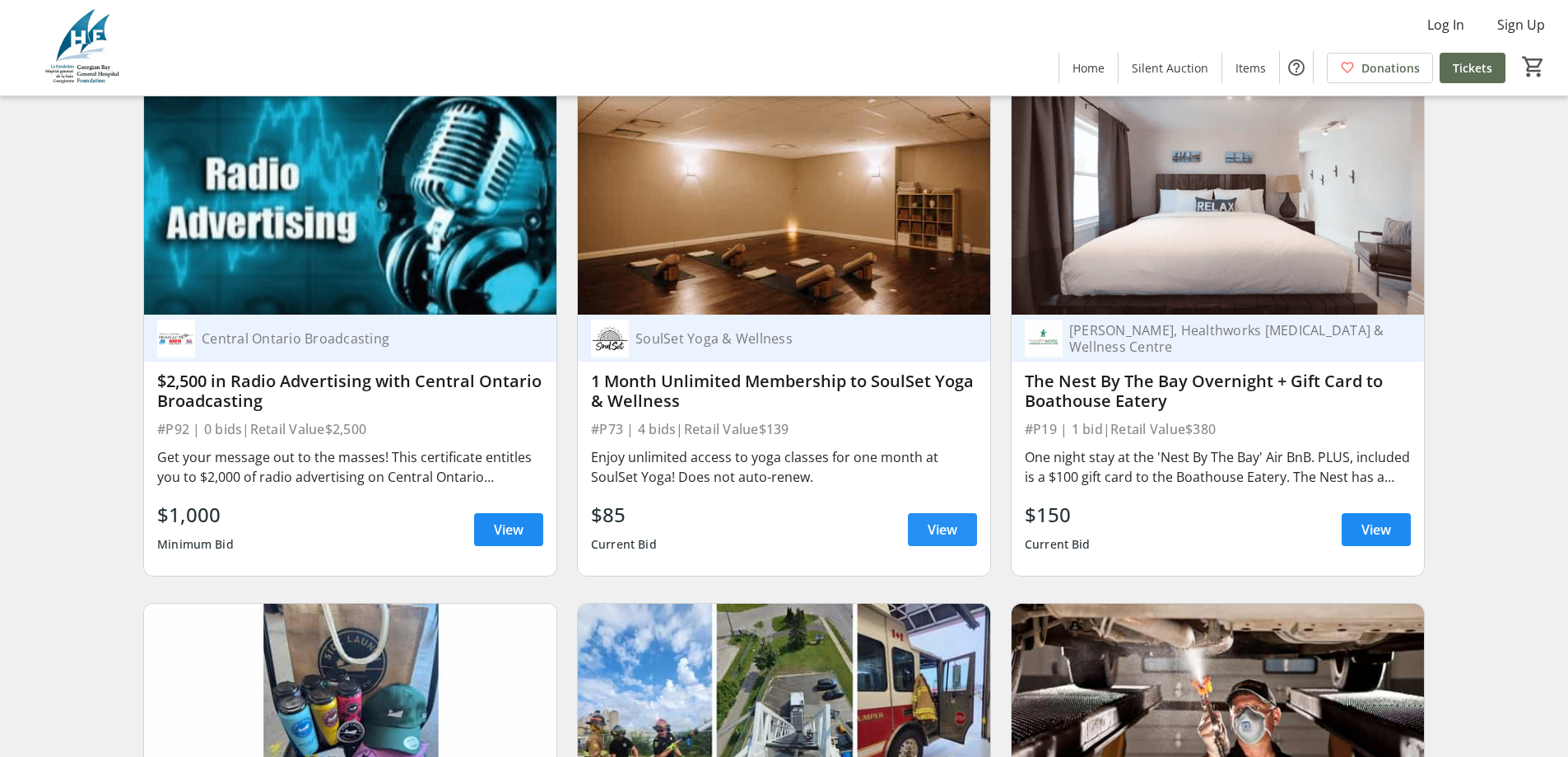
click at [946, 519] on span "View" at bounding box center [942, 528] width 30 height 20
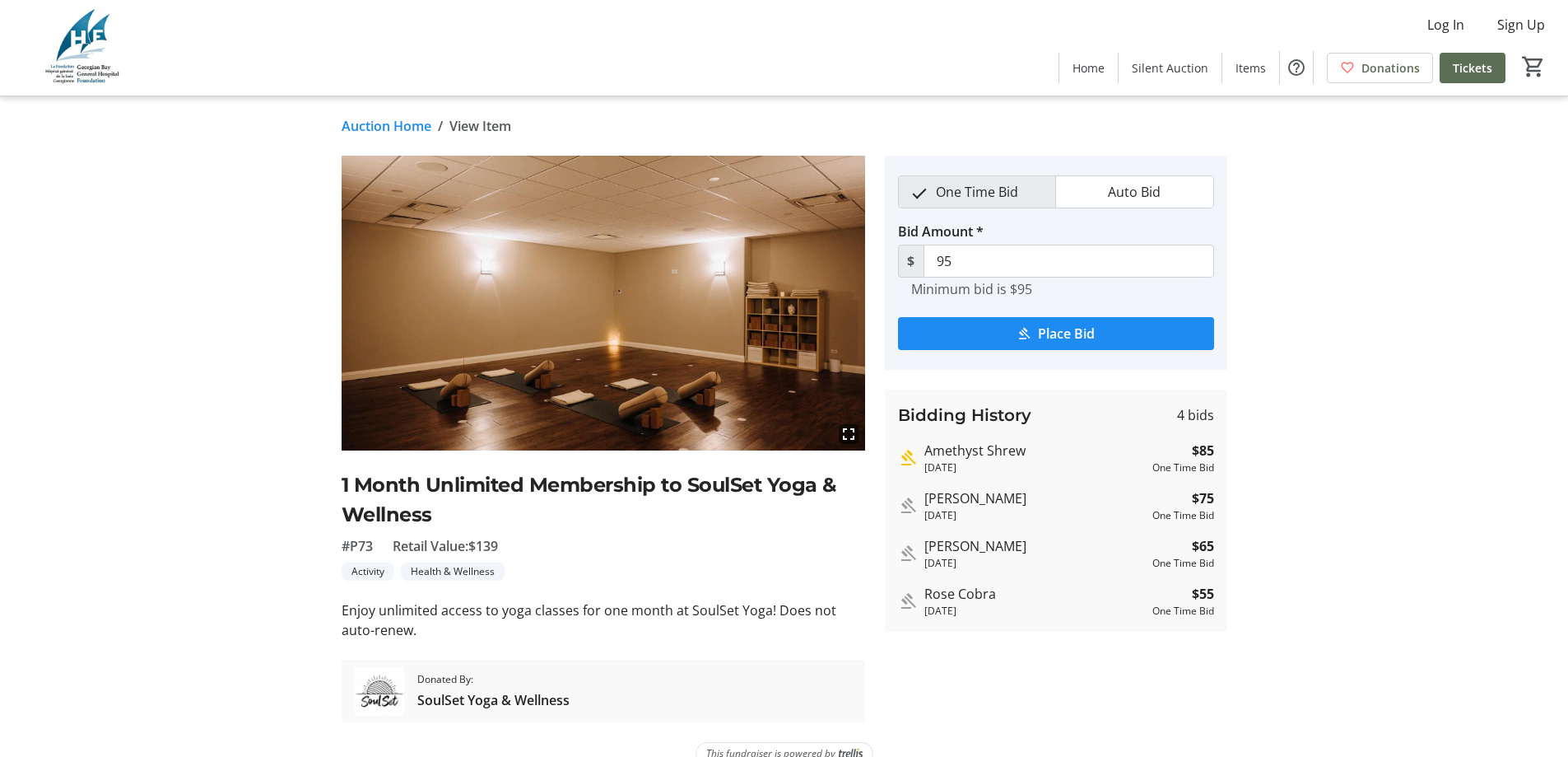
click at [385, 124] on link "Auction Home" at bounding box center [386, 126] width 90 height 20
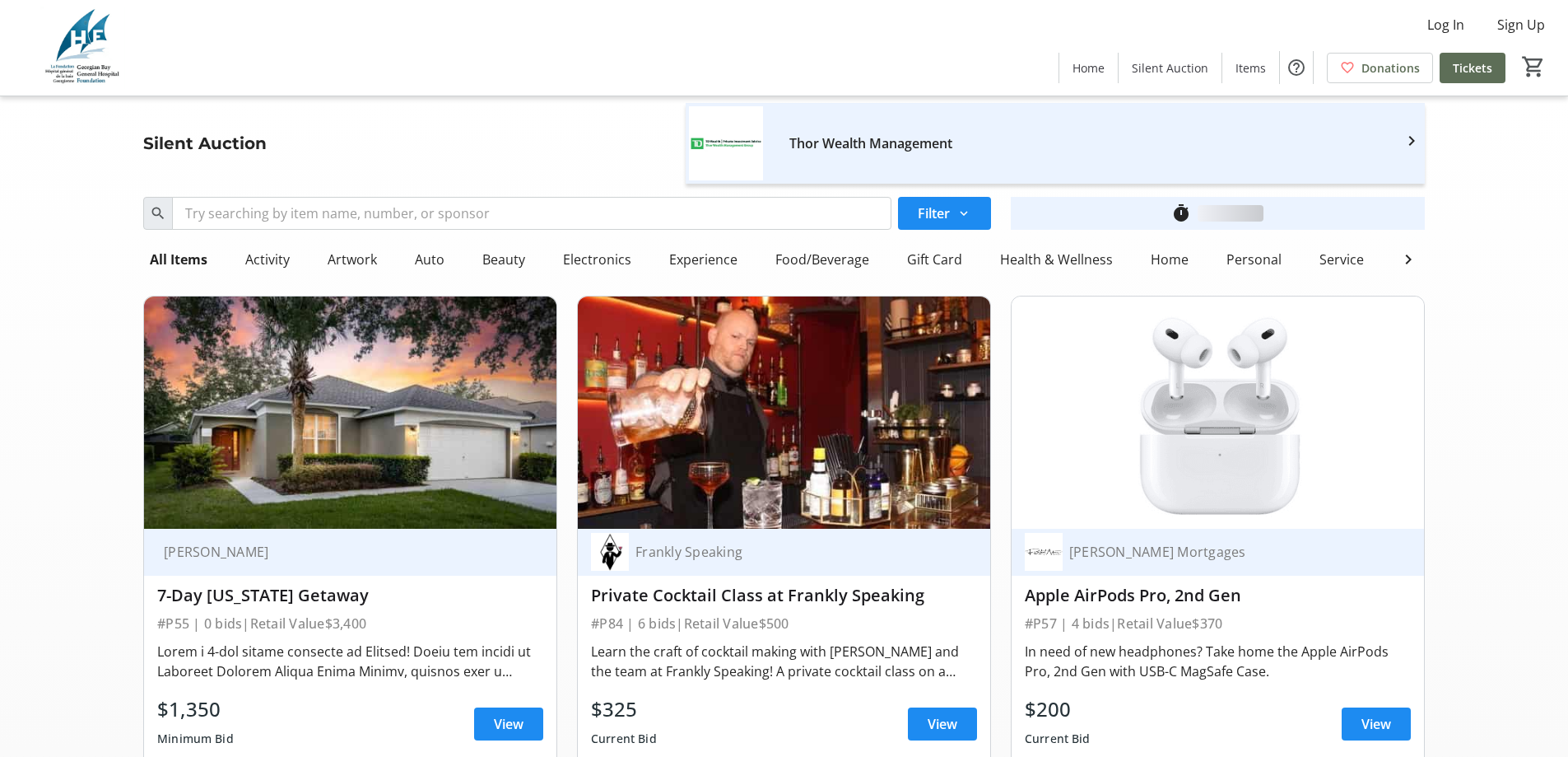
scroll to position [5845, 0]
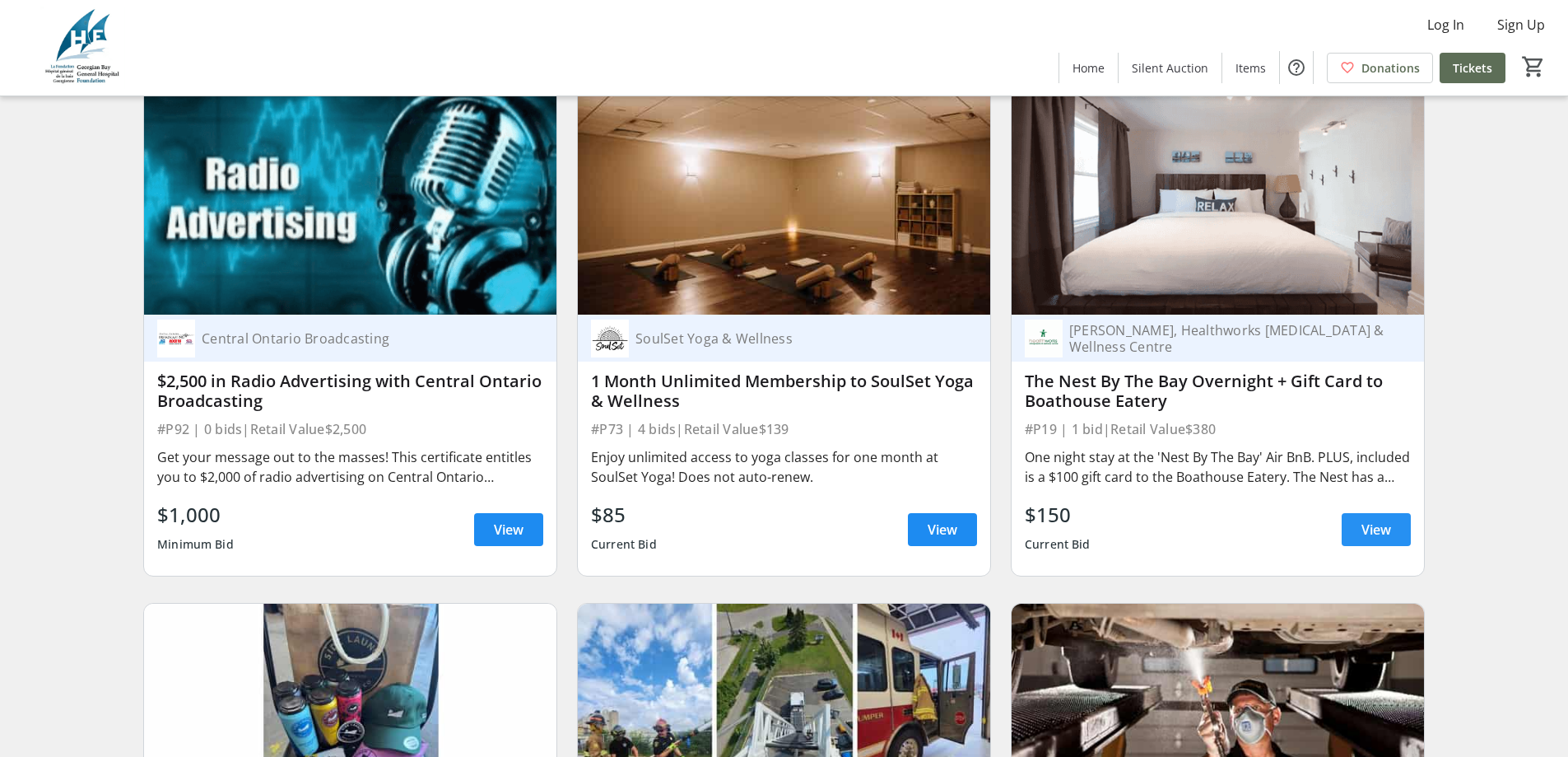
click at [1371, 519] on span "View" at bounding box center [1376, 528] width 30 height 20
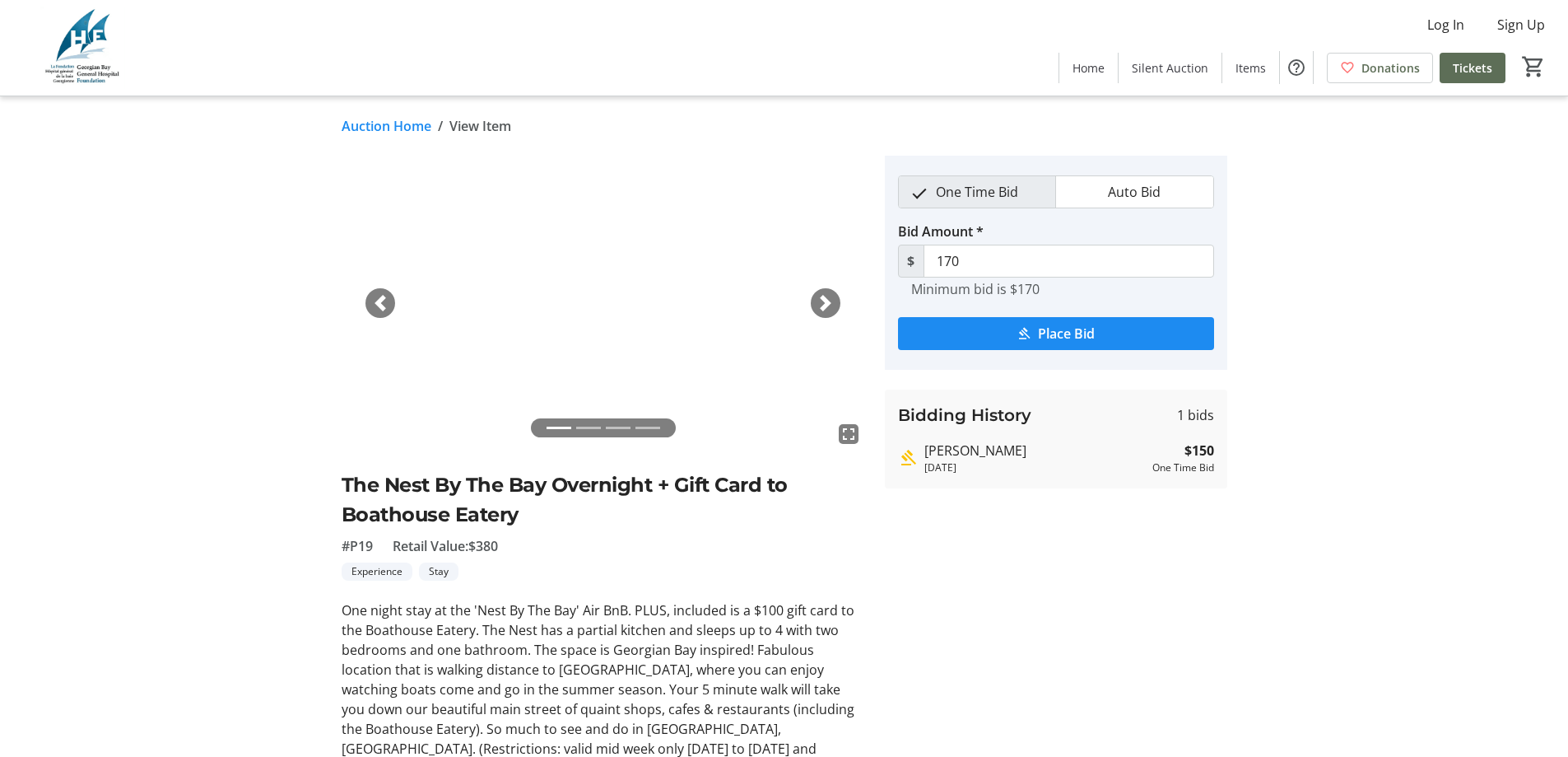
click at [387, 126] on link "Auction Home" at bounding box center [386, 126] width 90 height 20
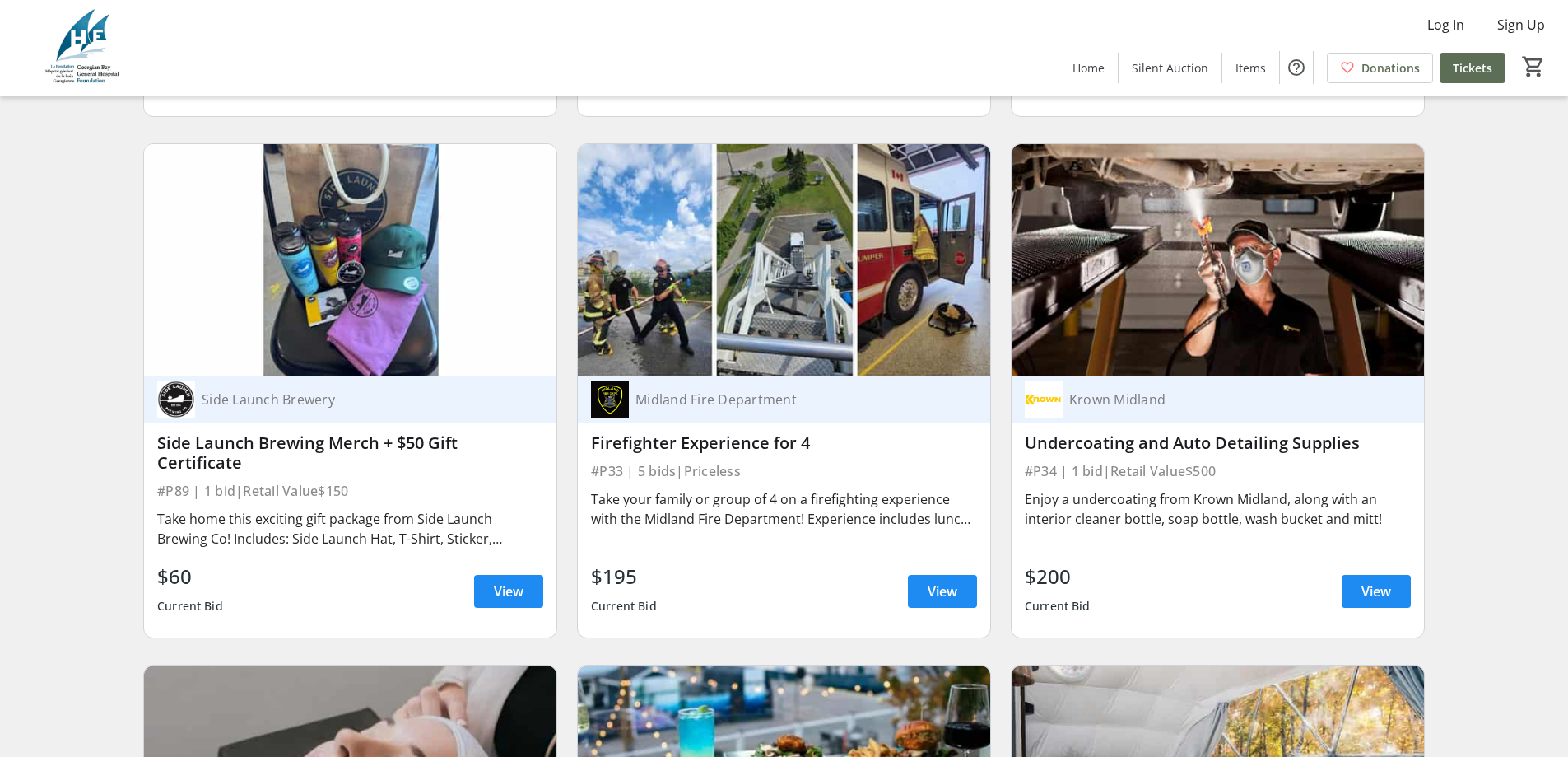
scroll to position [6339, 0]
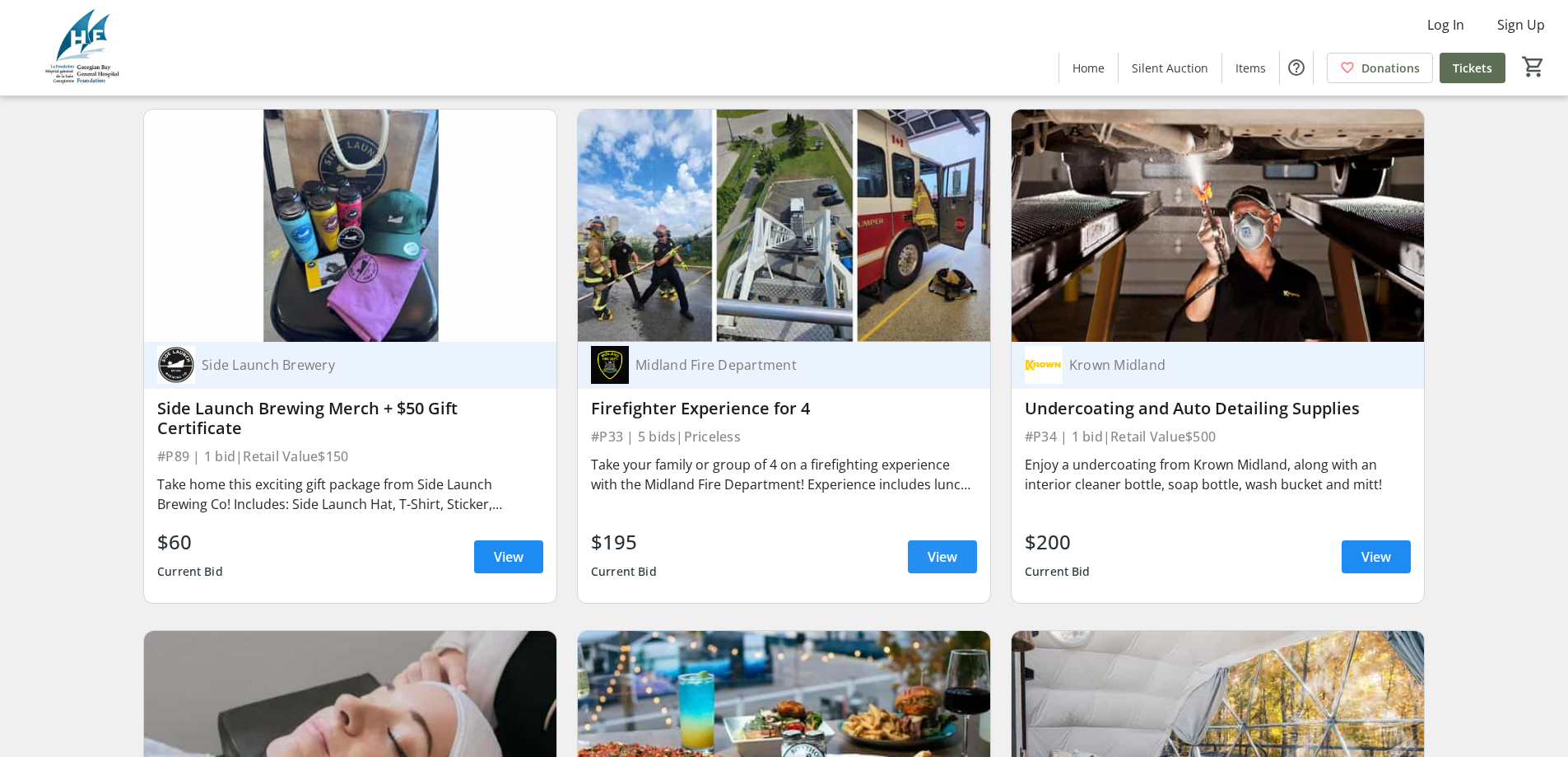
click at [960, 537] on span at bounding box center [942, 556] width 69 height 40
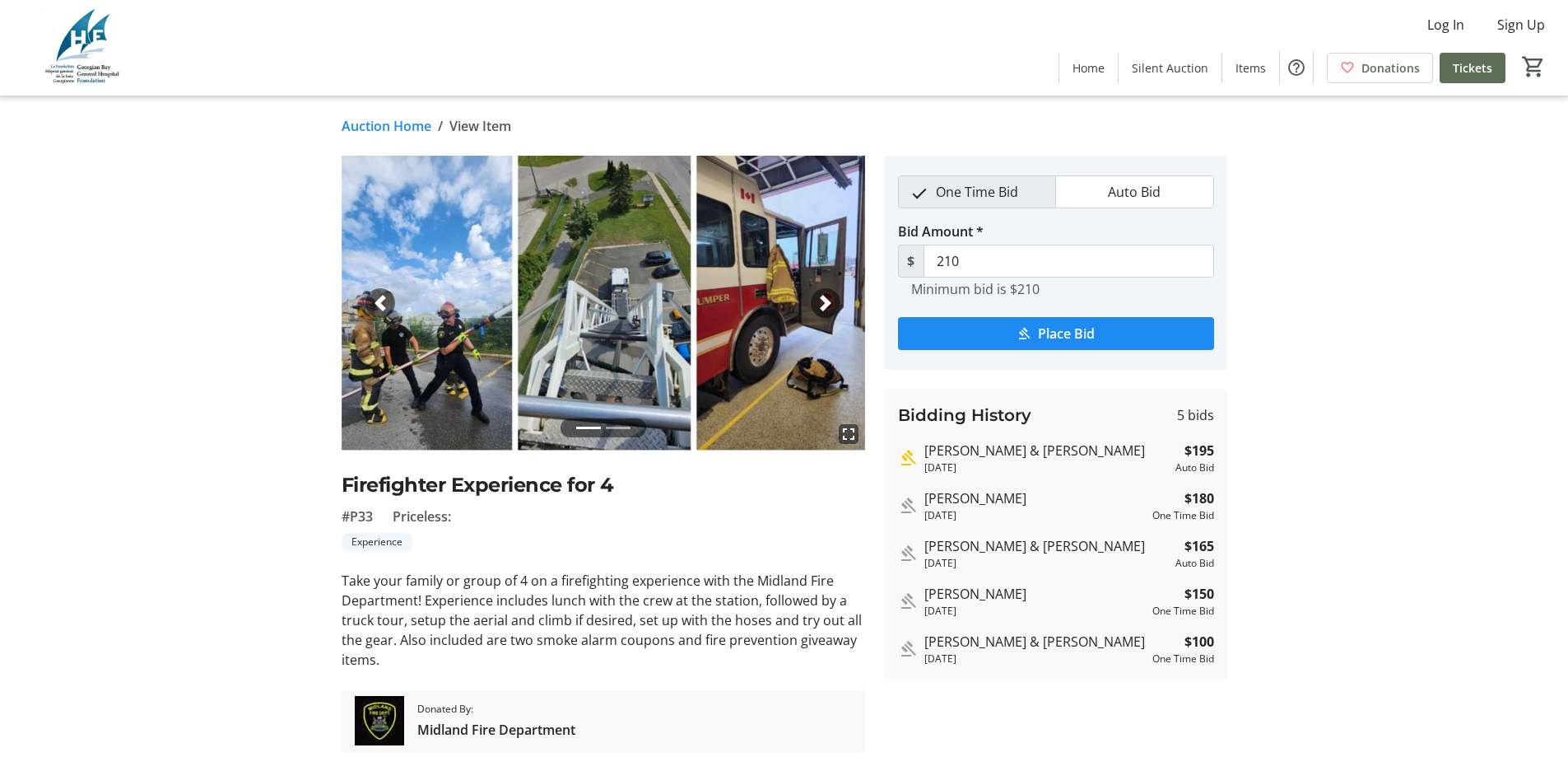
click at [411, 123] on link "Auction Home" at bounding box center [386, 126] width 90 height 20
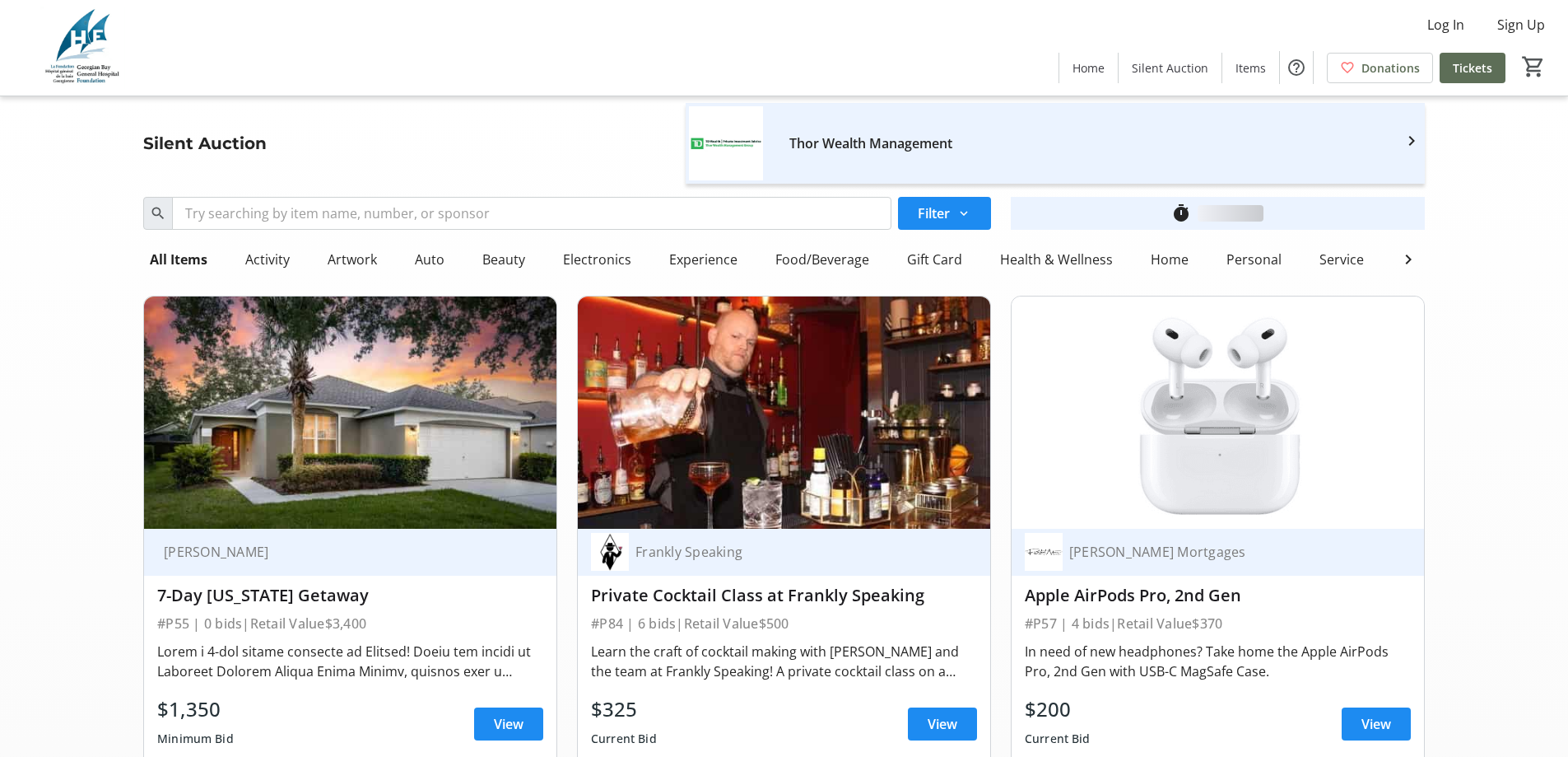
scroll to position [6339, 0]
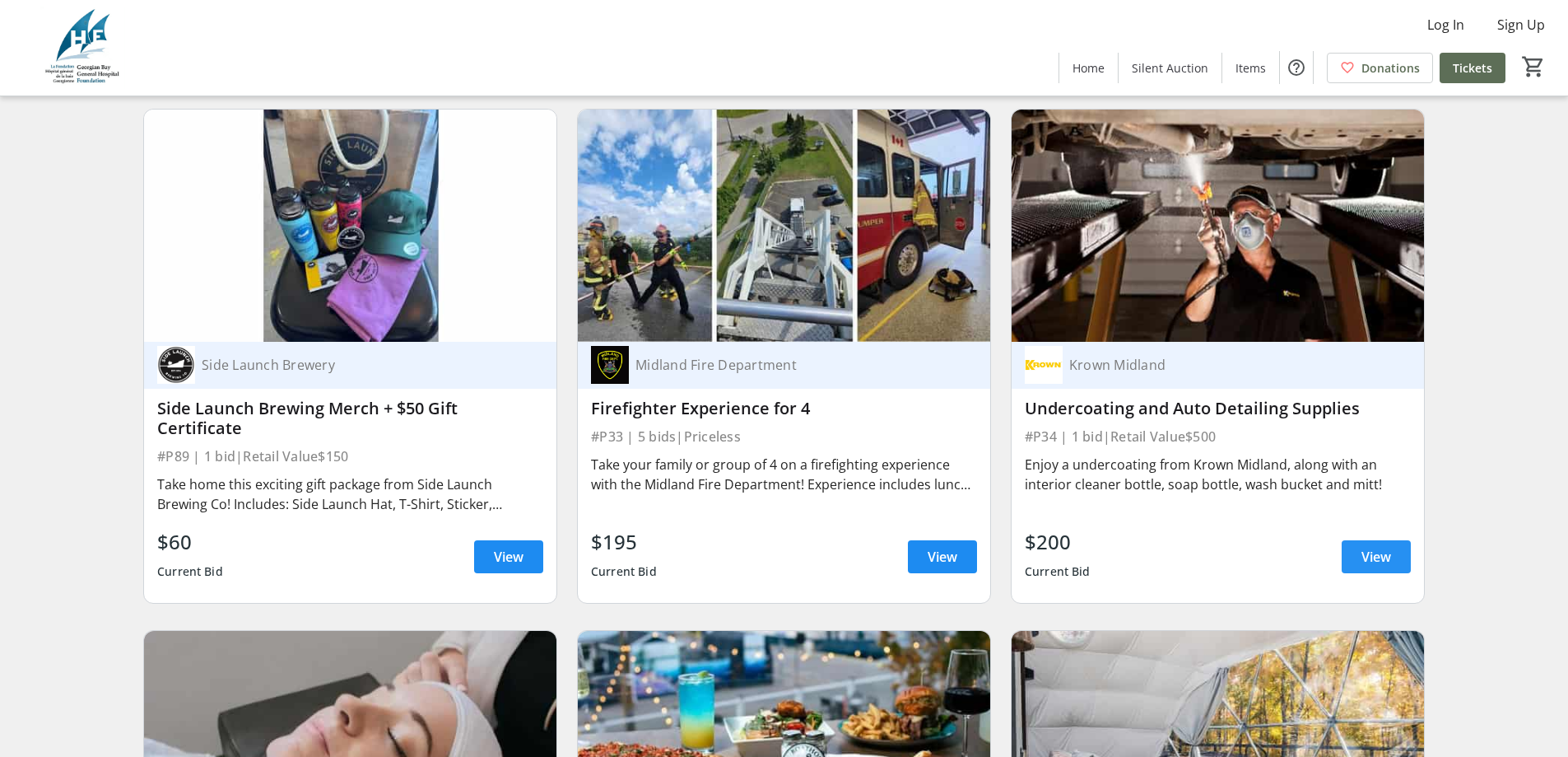
click at [1370, 546] on span "View" at bounding box center [1376, 556] width 30 height 20
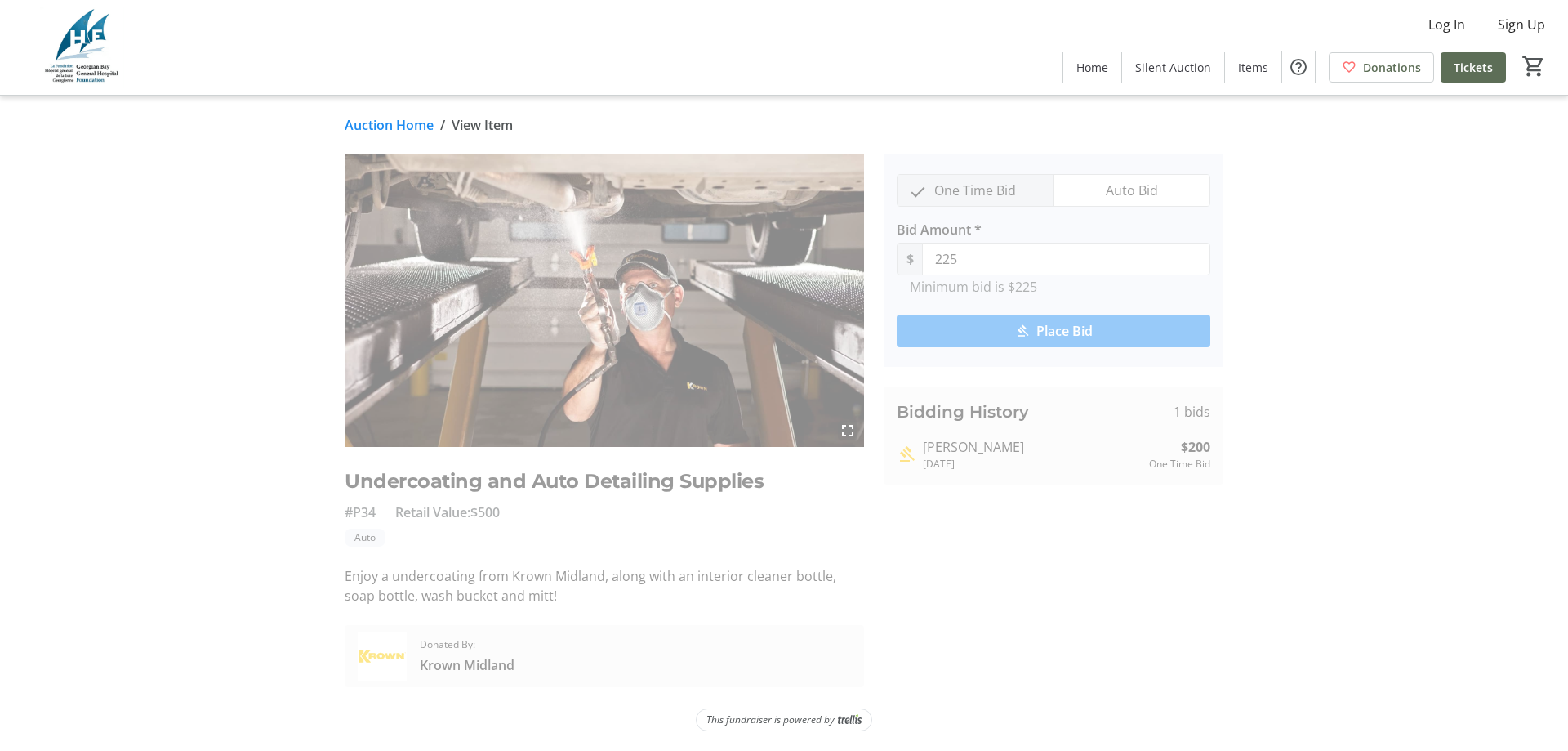
click at [369, 126] on link "Auction Home" at bounding box center [389, 125] width 89 height 19
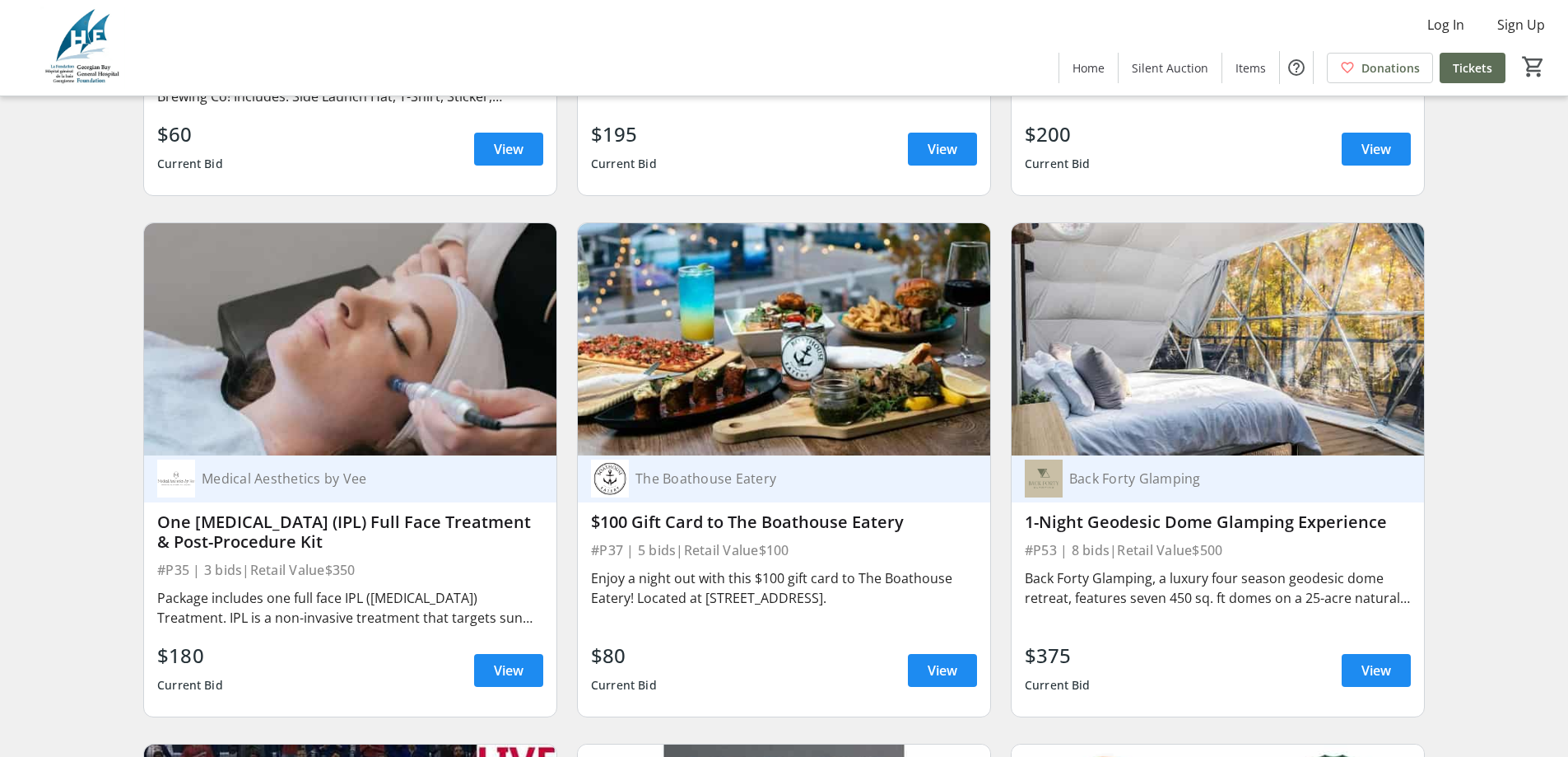
scroll to position [6751, 0]
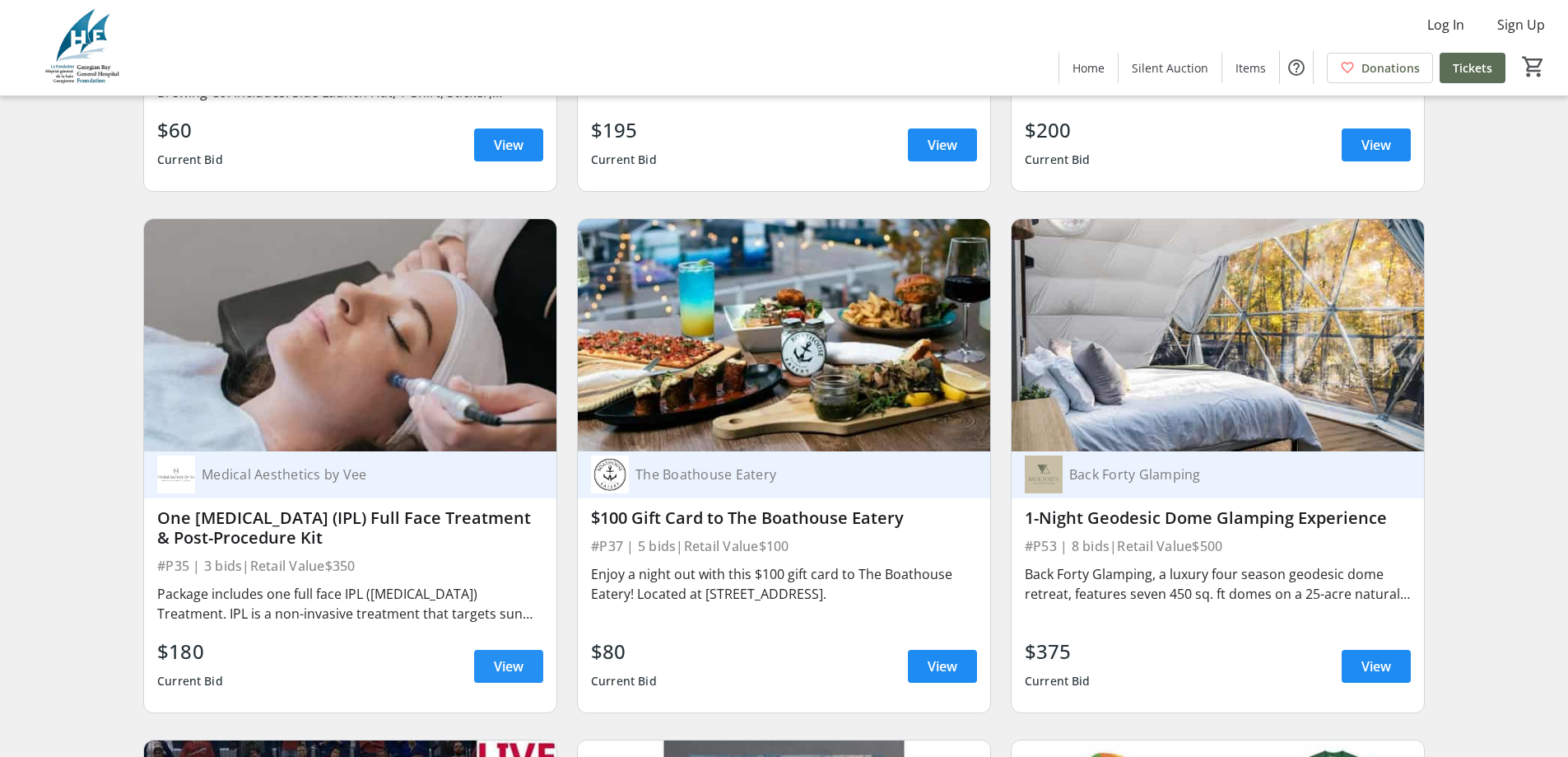
click at [488, 647] on span at bounding box center [508, 666] width 69 height 40
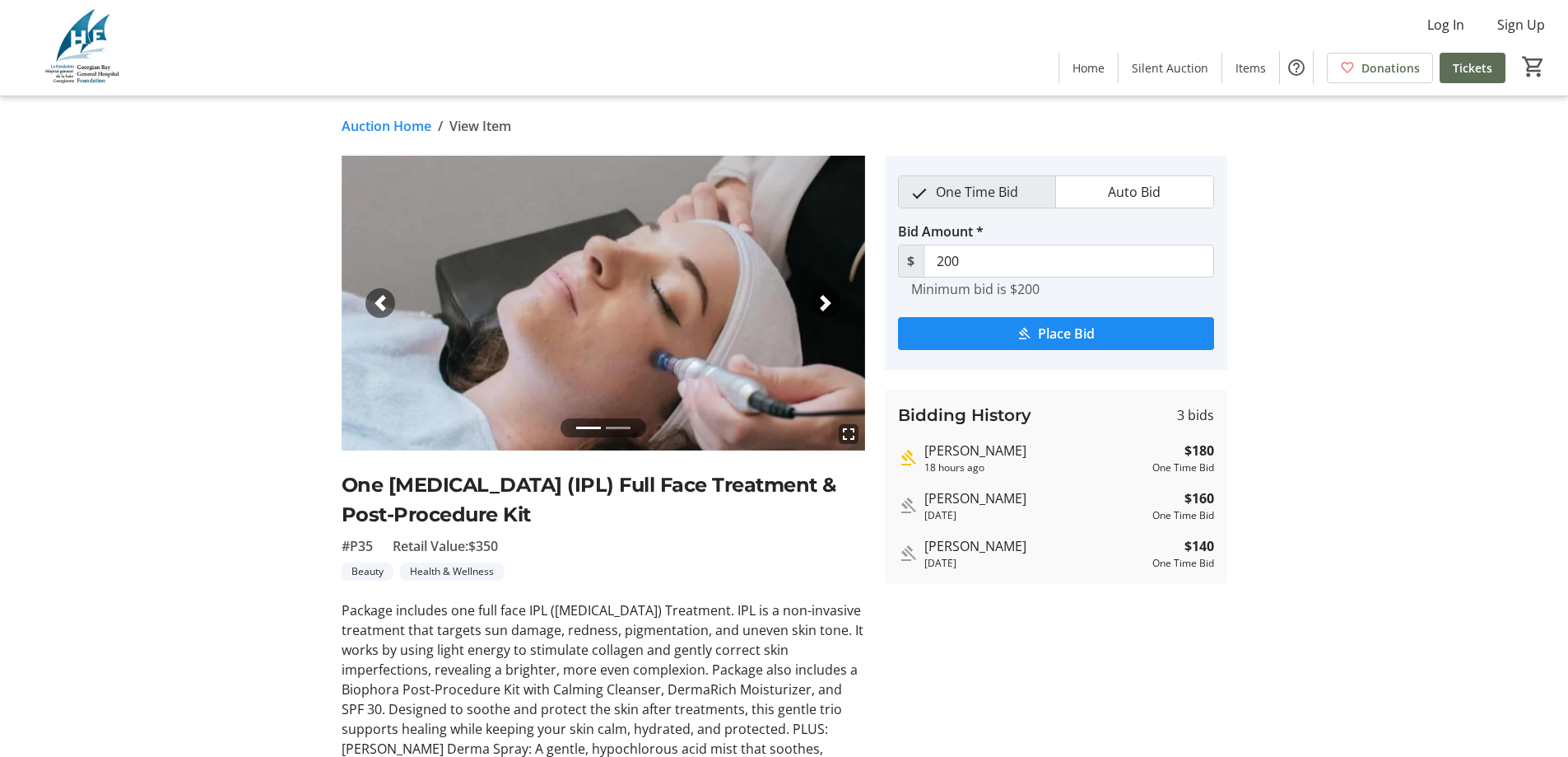
click at [390, 120] on link "Auction Home" at bounding box center [386, 126] width 90 height 20
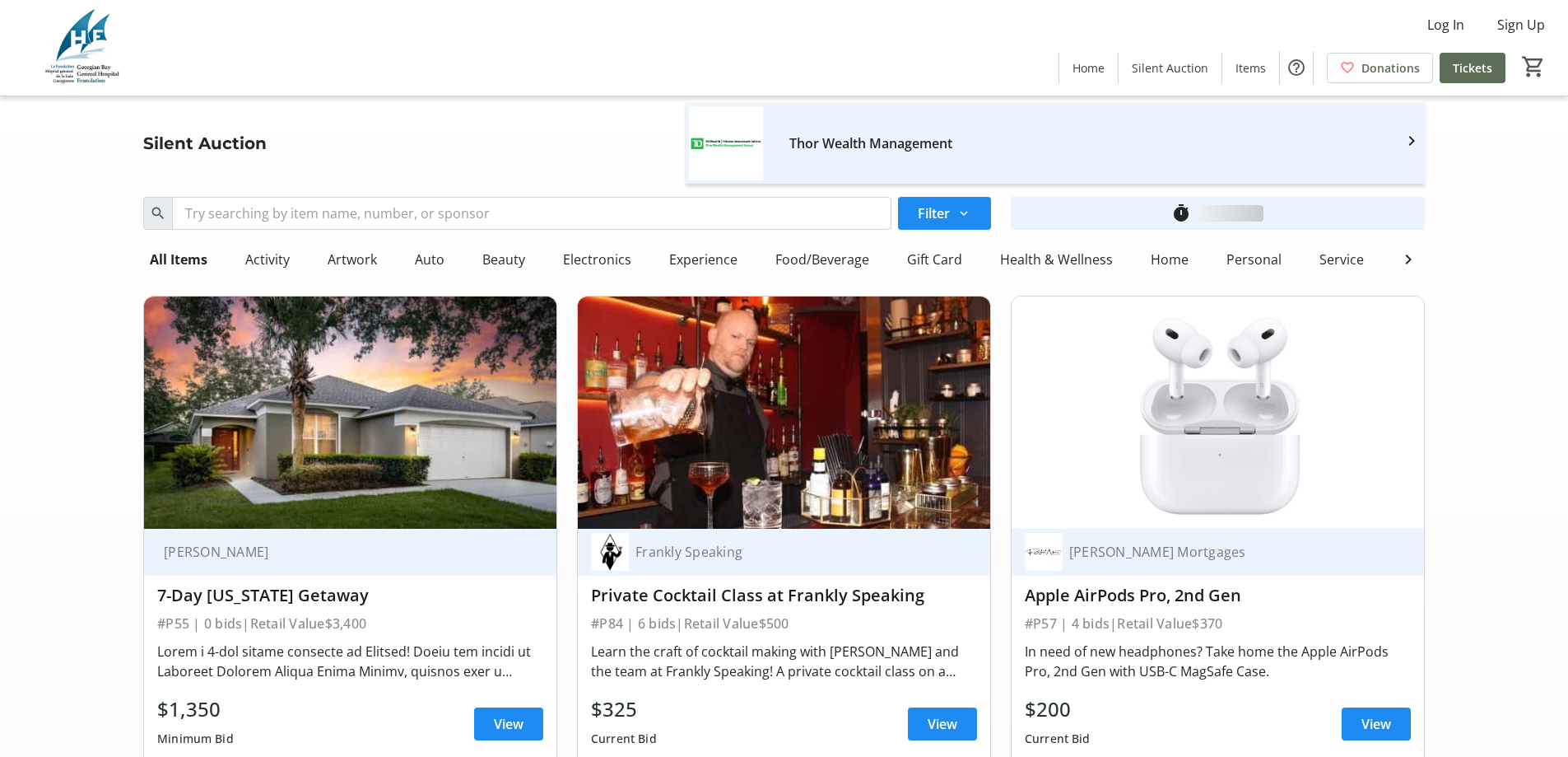
scroll to position [6751, 0]
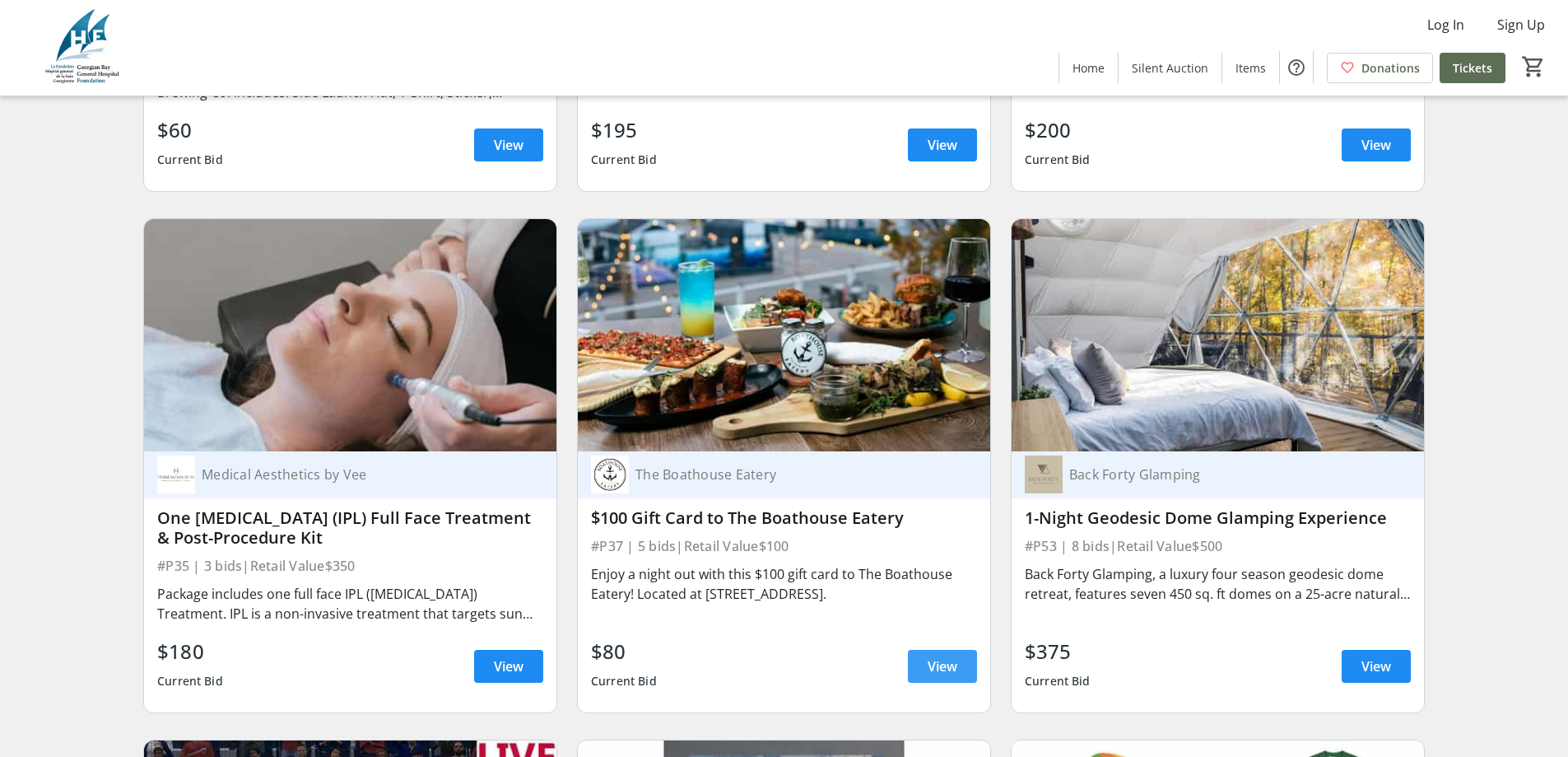
click at [947, 656] on span "View" at bounding box center [942, 665] width 30 height 20
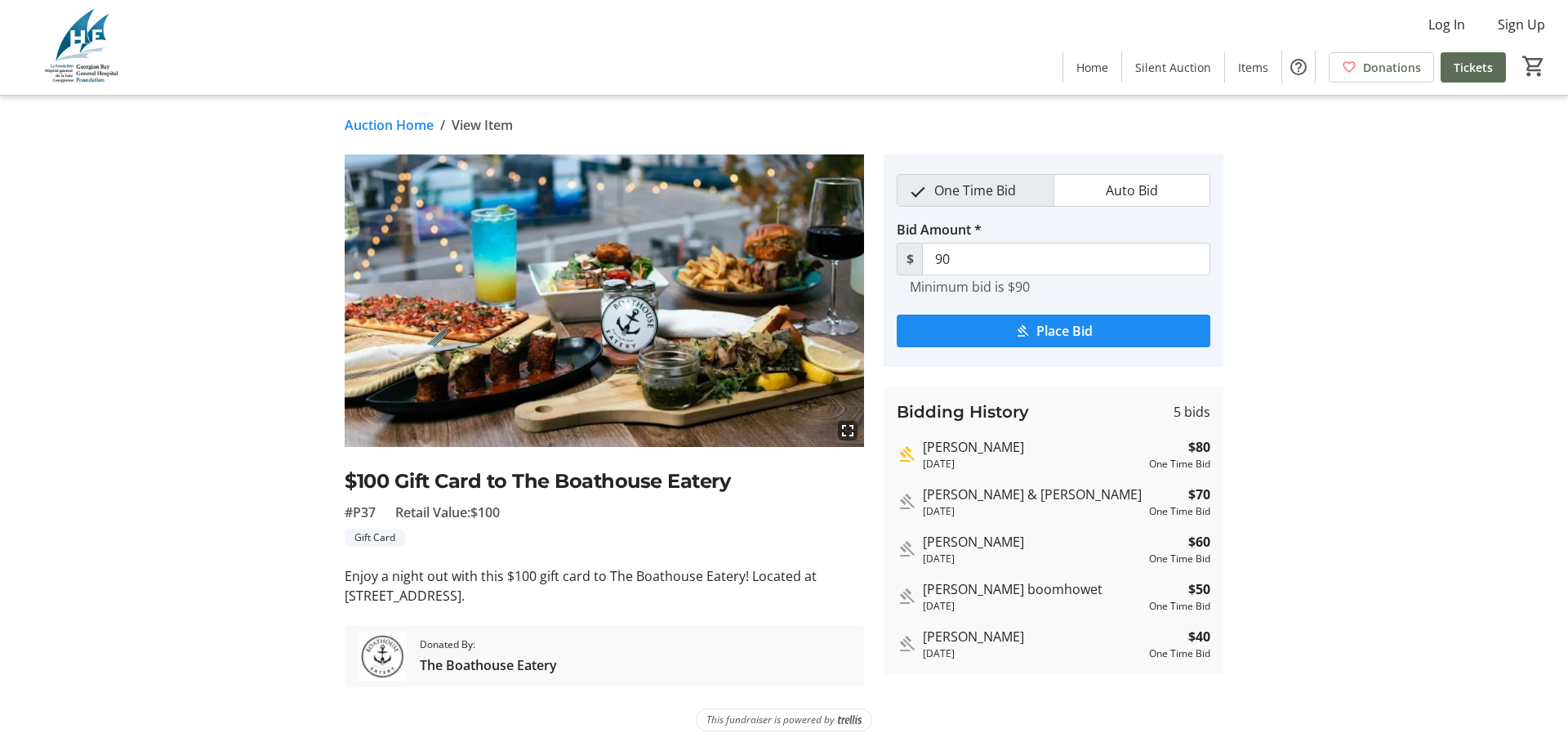
click at [395, 120] on link "Auction Home" at bounding box center [389, 125] width 89 height 19
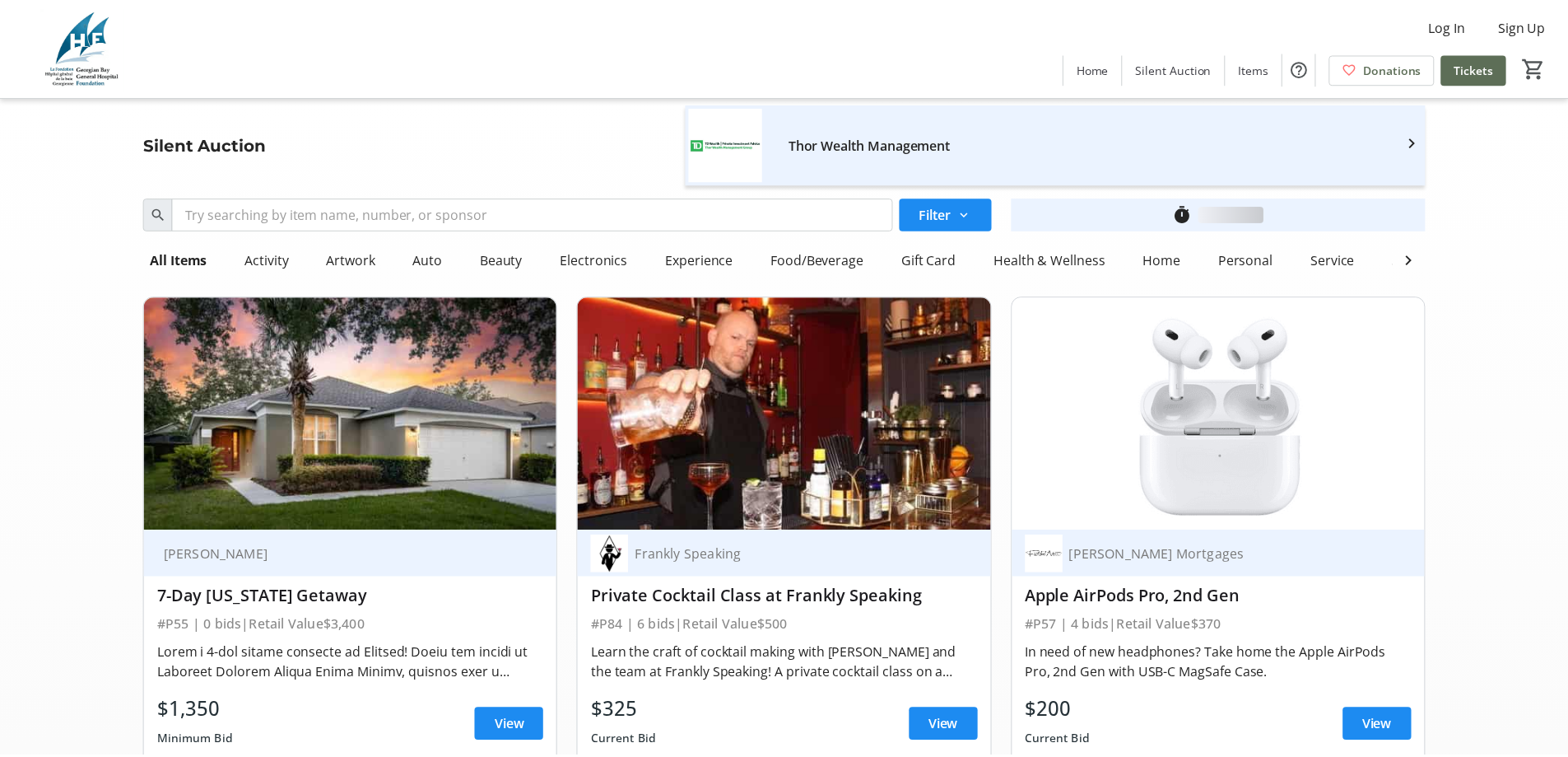
scroll to position [6751, 0]
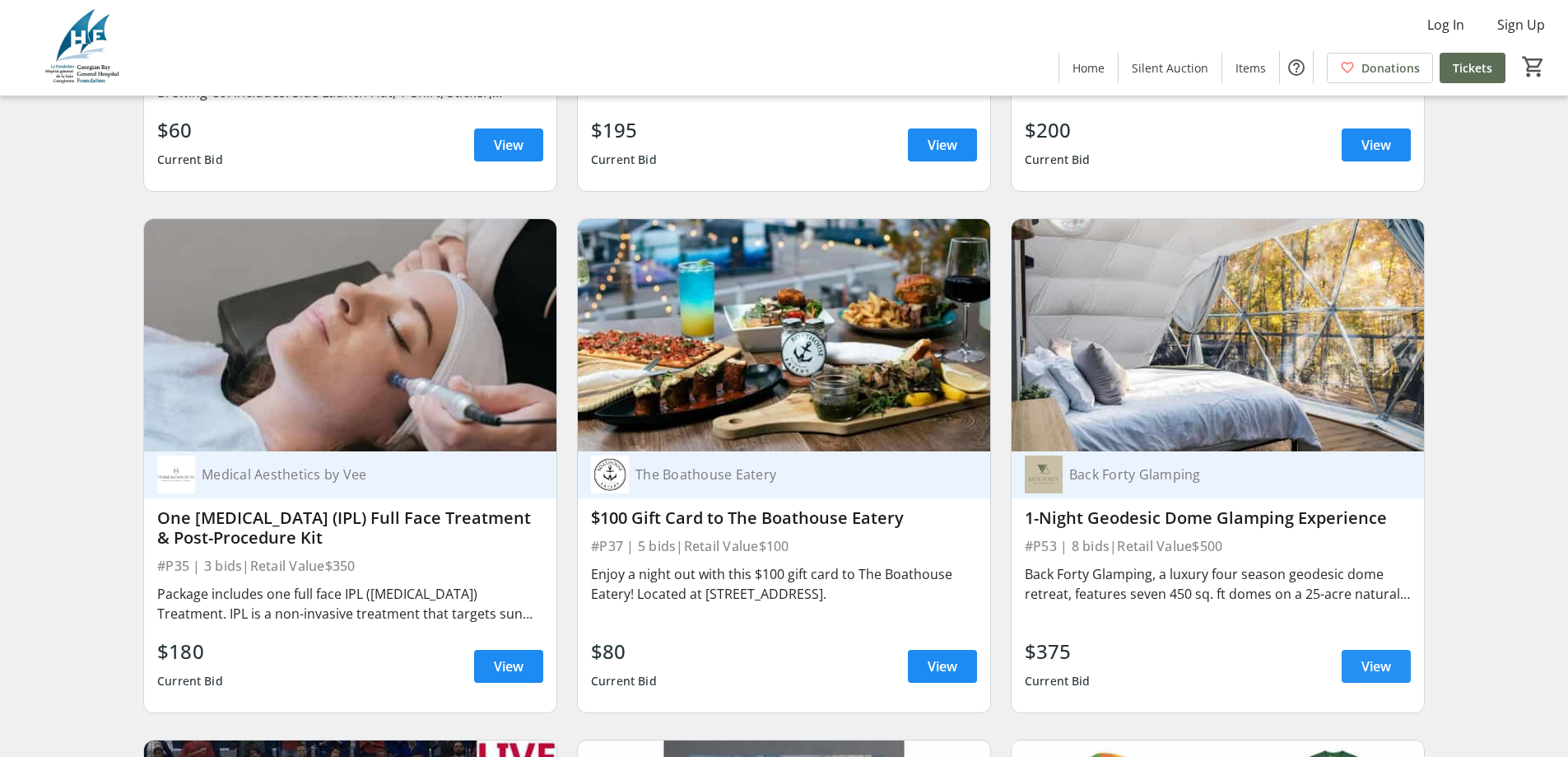
click at [1363, 656] on span "View" at bounding box center [1376, 665] width 30 height 20
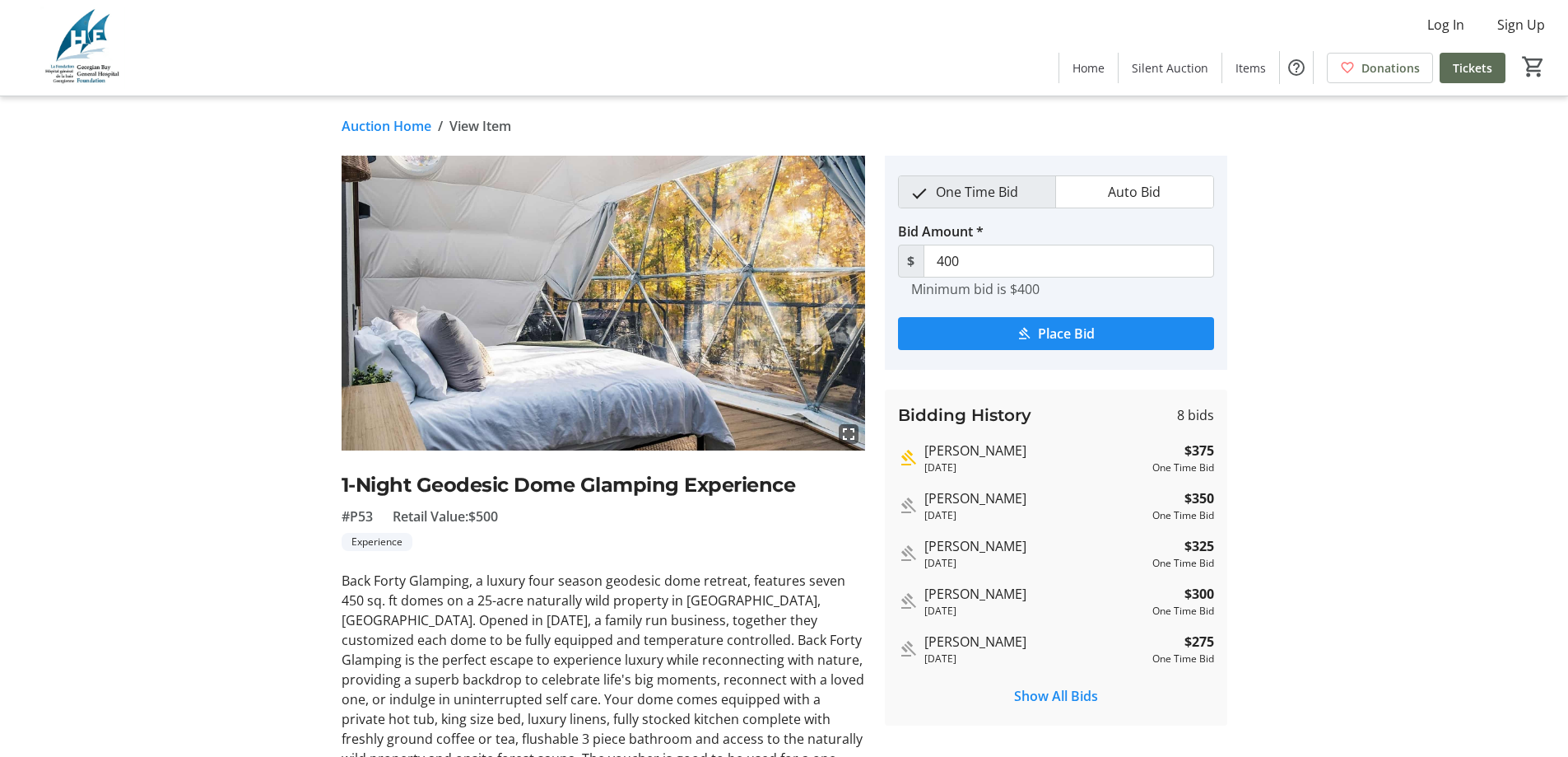
click at [386, 127] on link "Auction Home" at bounding box center [386, 126] width 90 height 20
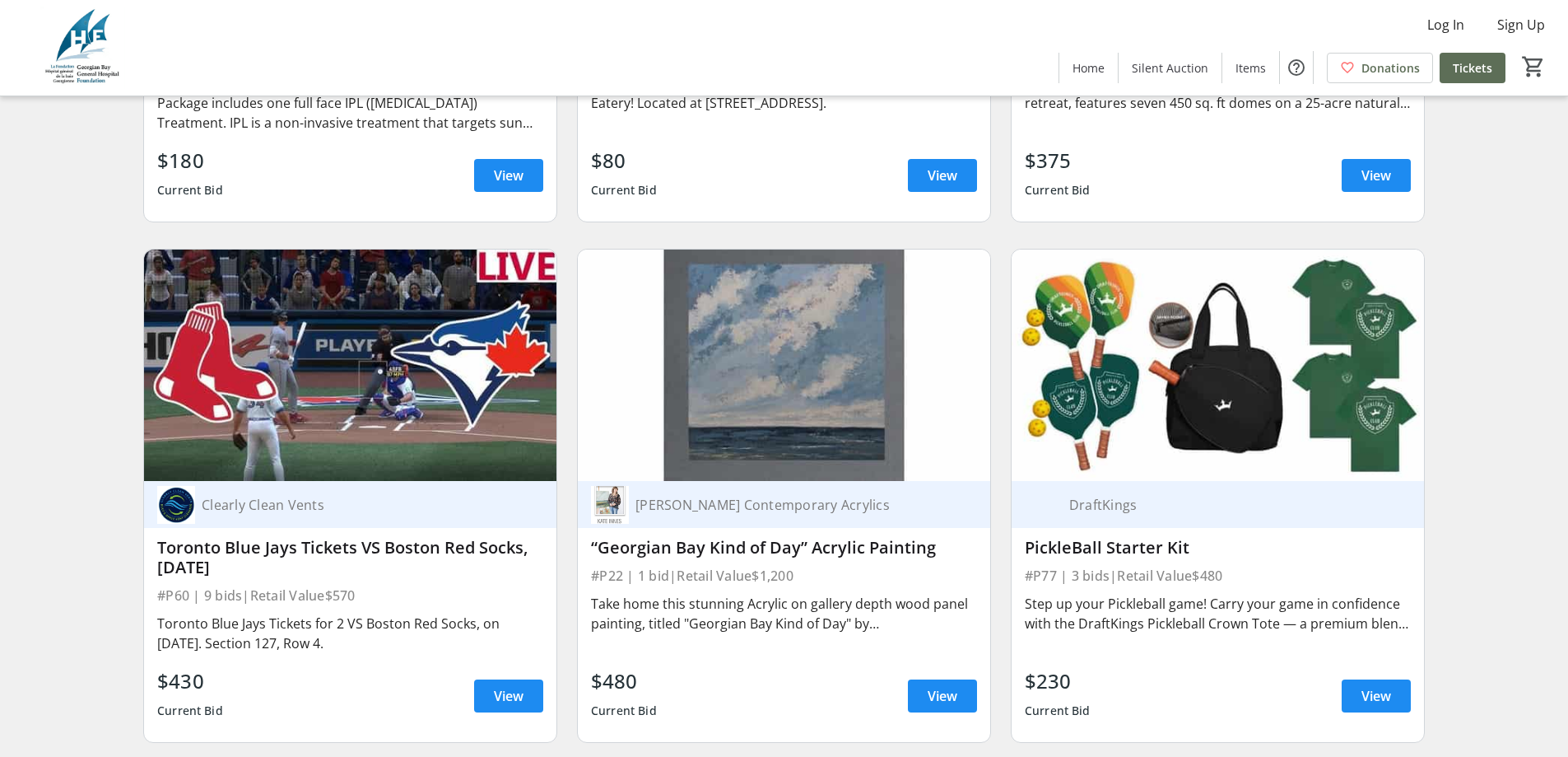
scroll to position [7245, 0]
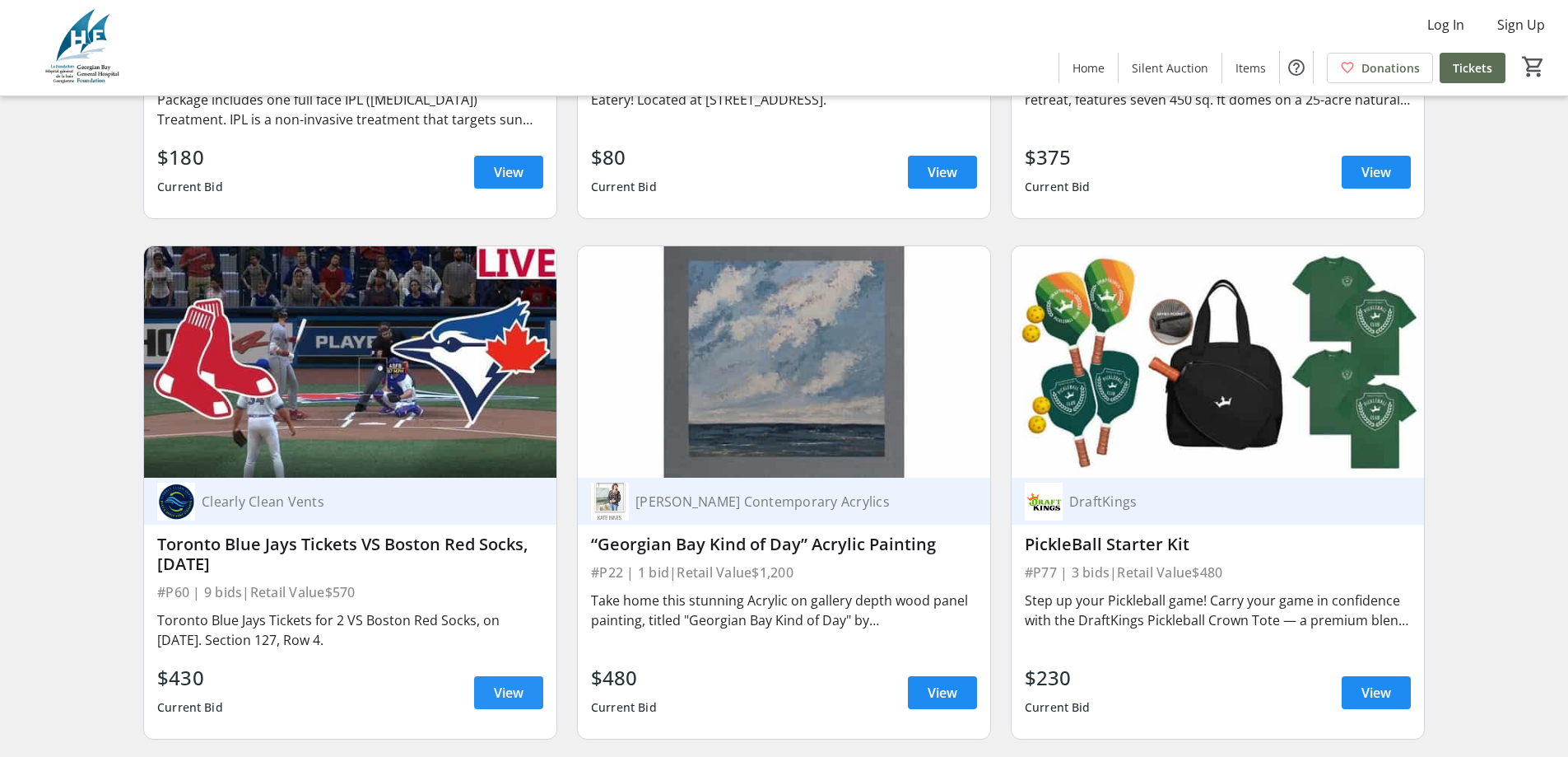
click at [512, 682] on span "View" at bounding box center [508, 692] width 30 height 20
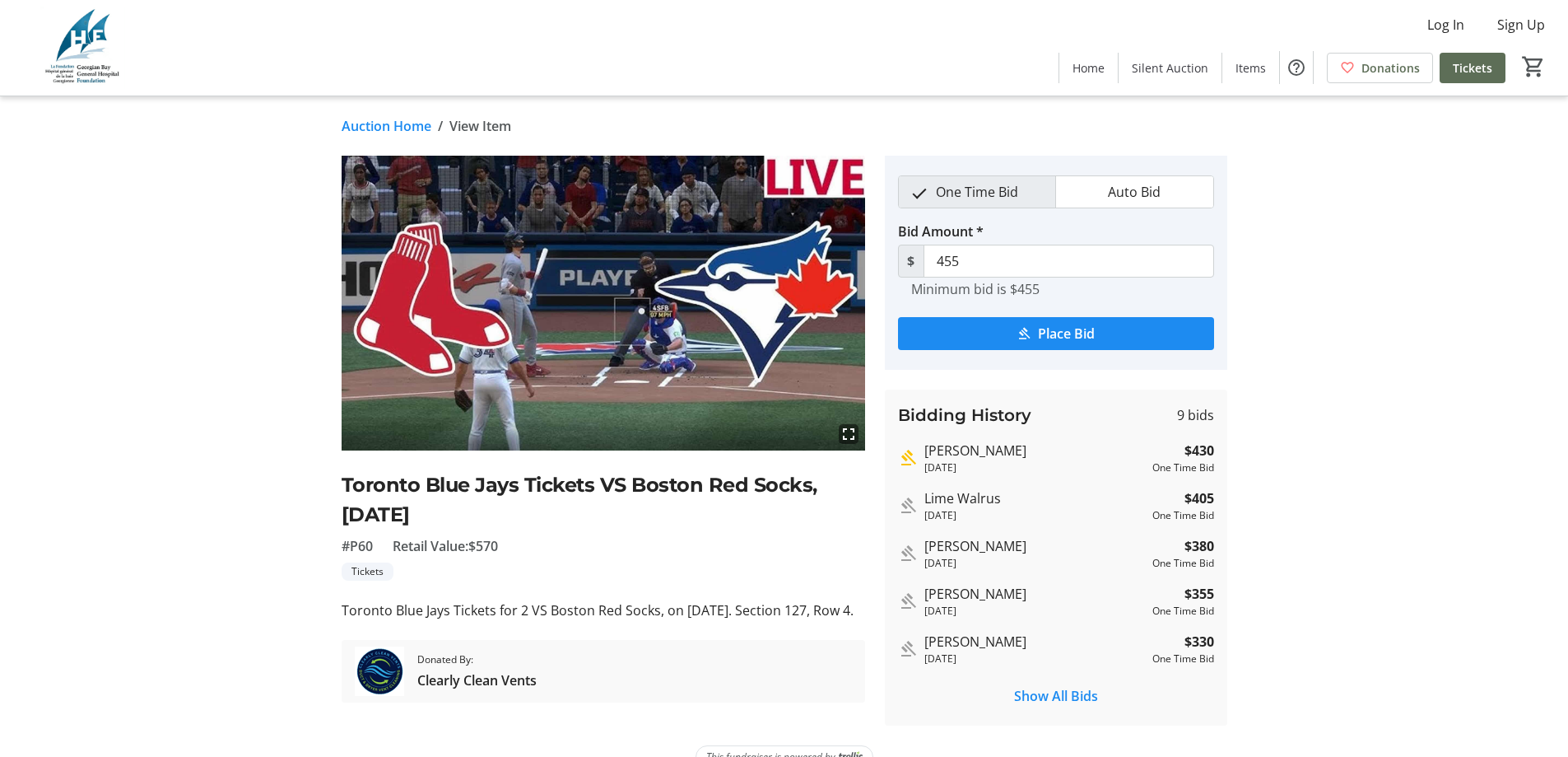
click at [356, 129] on link "Auction Home" at bounding box center [386, 126] width 90 height 20
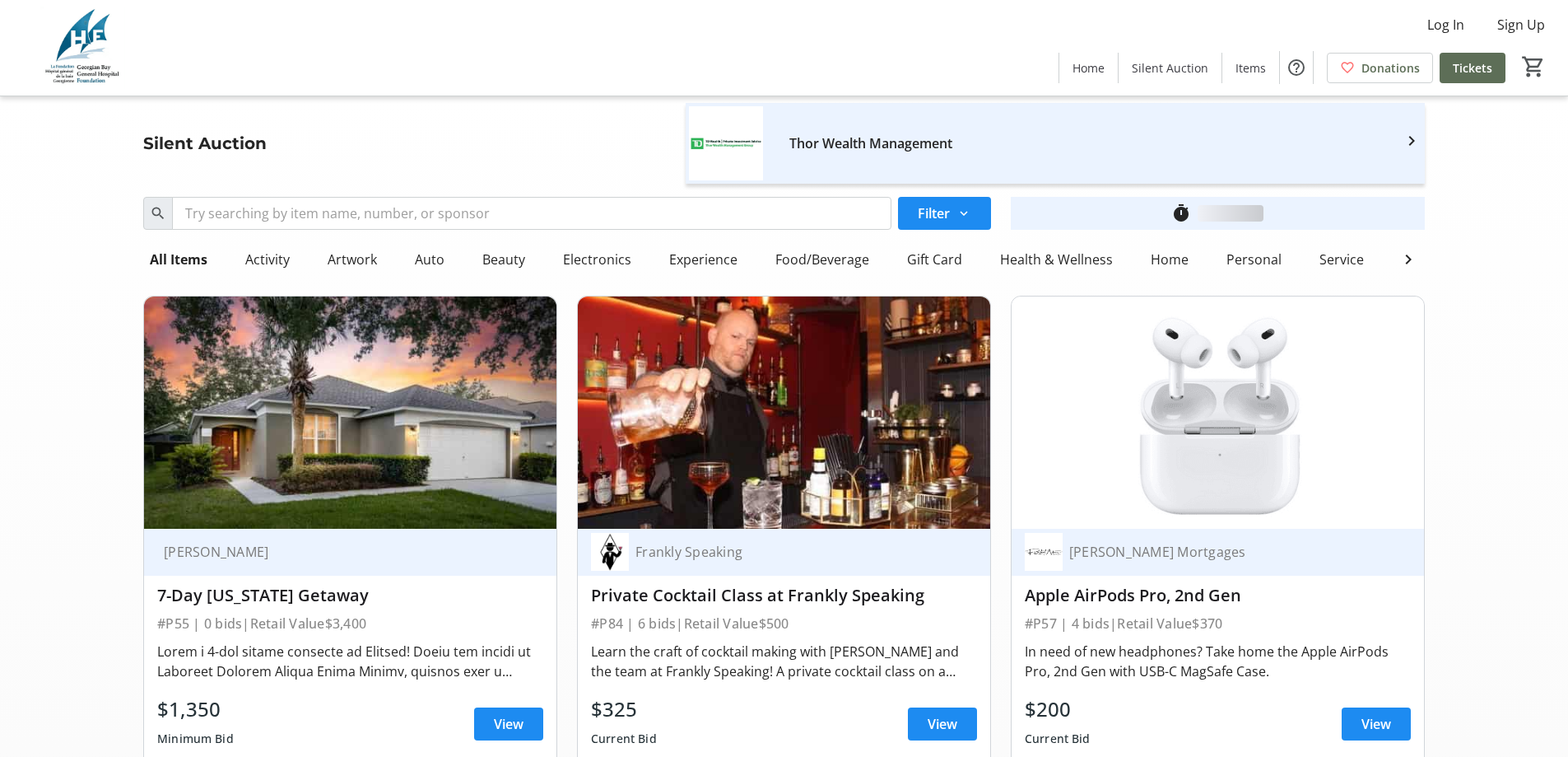
scroll to position [7245, 0]
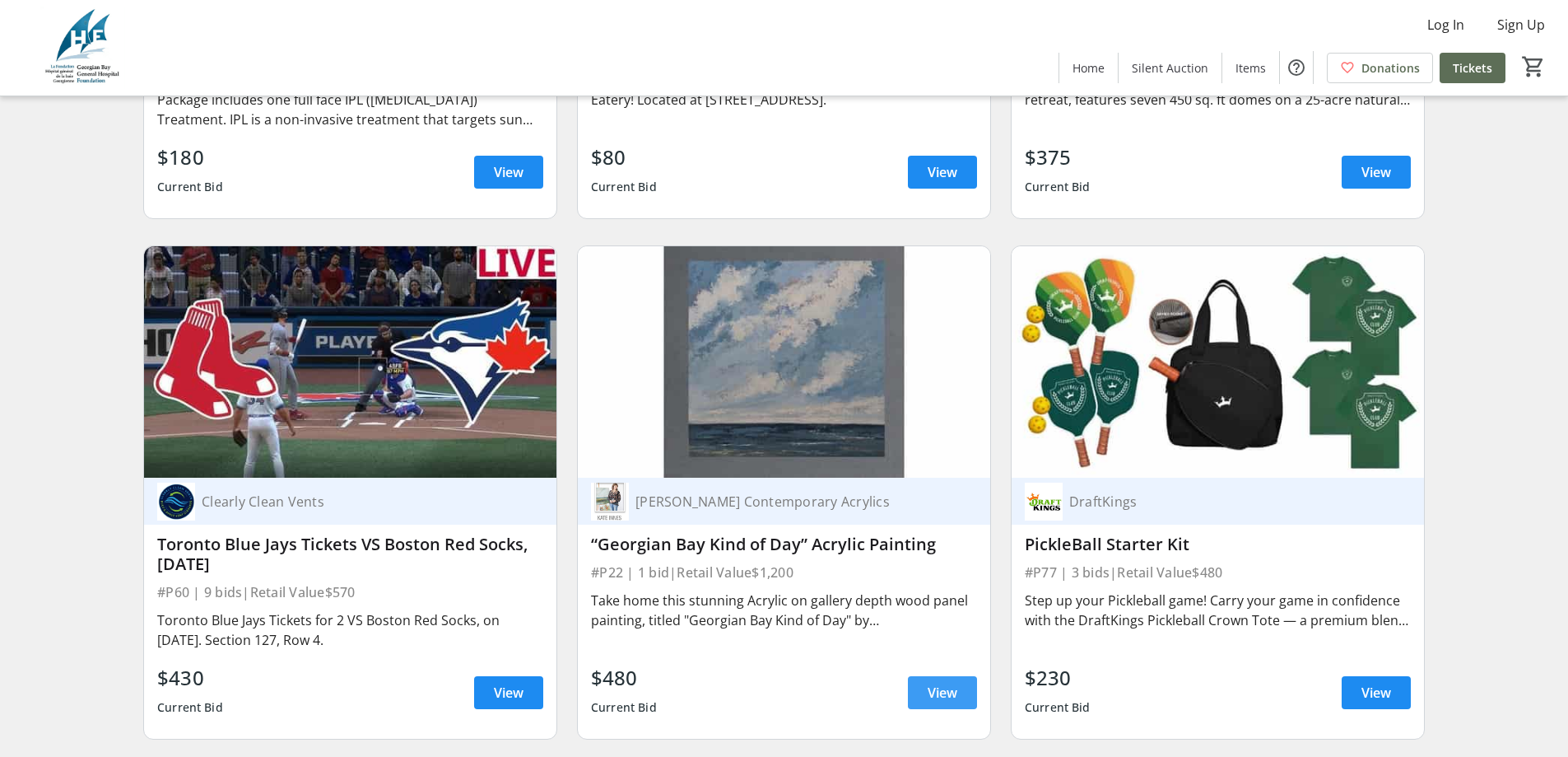
click at [940, 682] on span "View" at bounding box center [942, 692] width 30 height 20
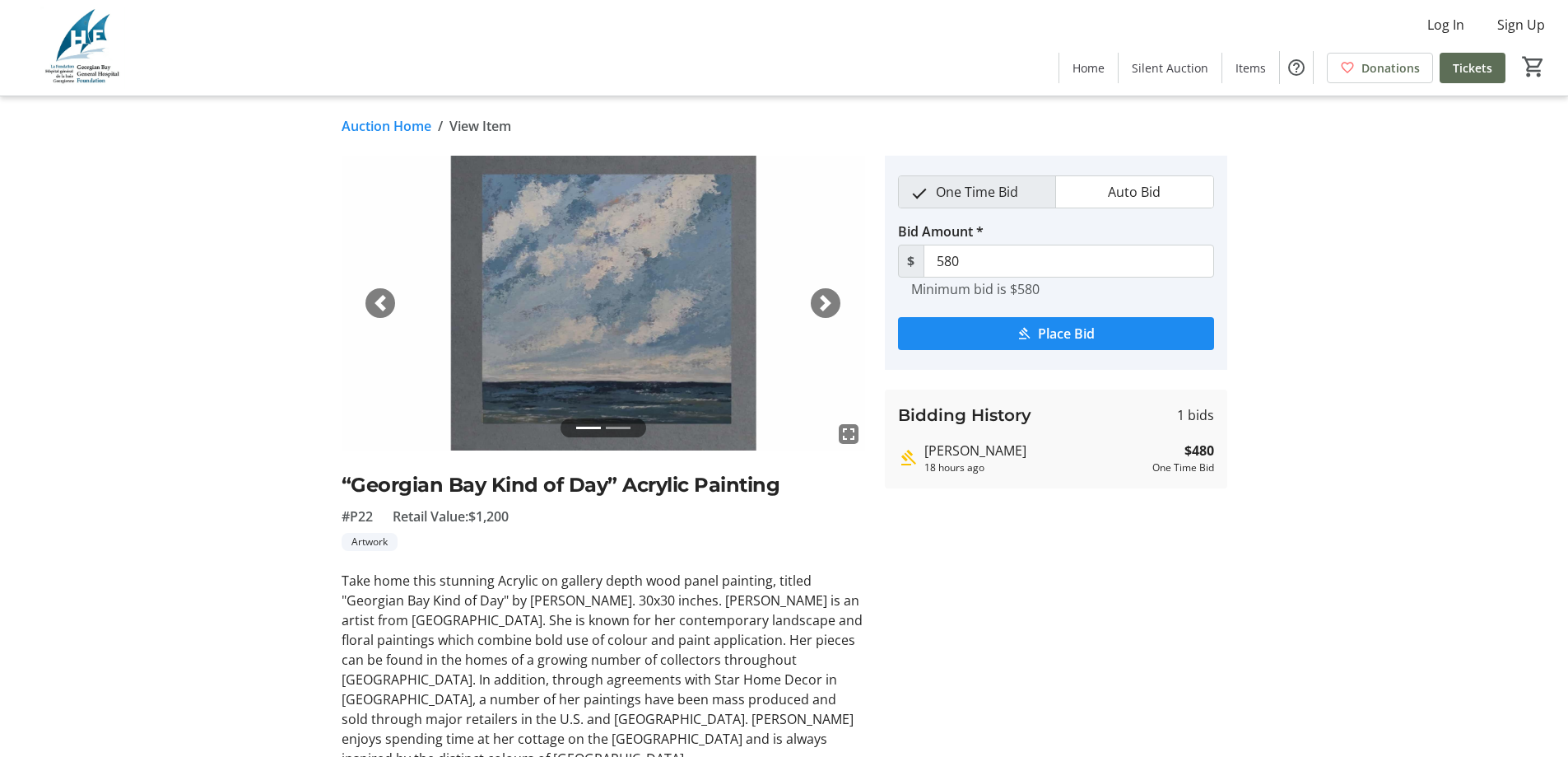
click at [366, 121] on link "Auction Home" at bounding box center [386, 126] width 90 height 20
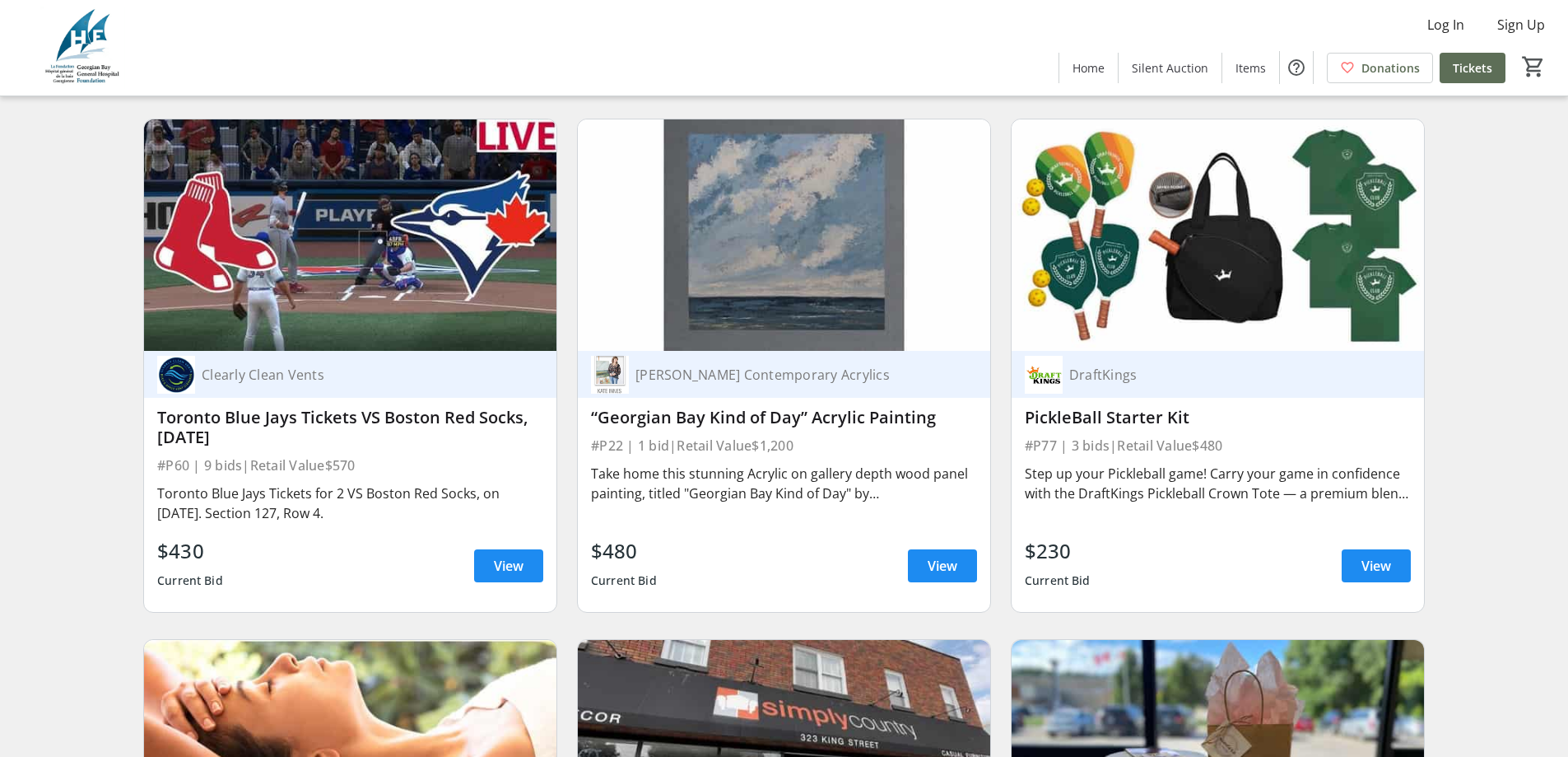
scroll to position [7409, 0]
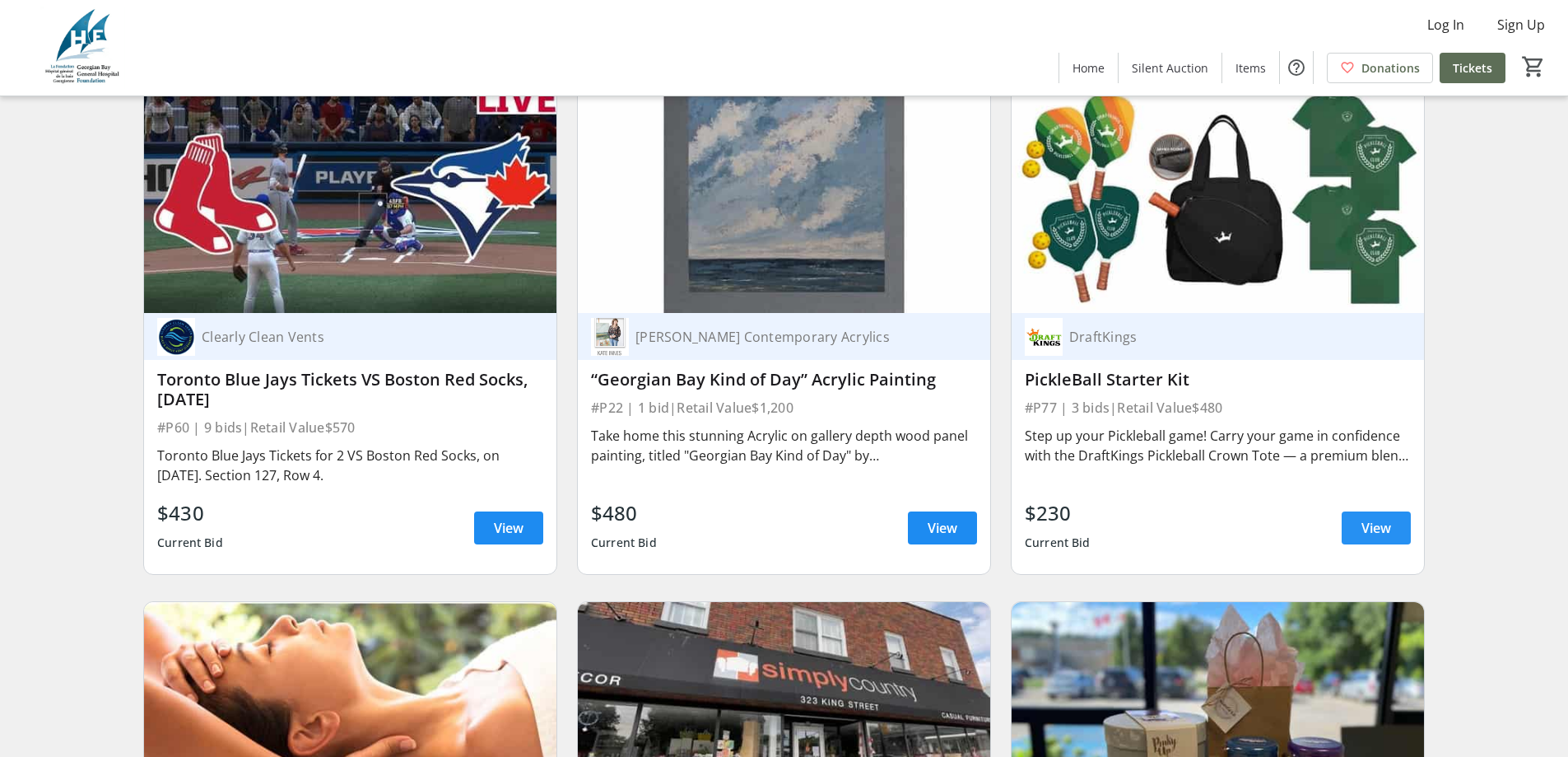
click at [1385, 518] on span "View" at bounding box center [1376, 528] width 30 height 20
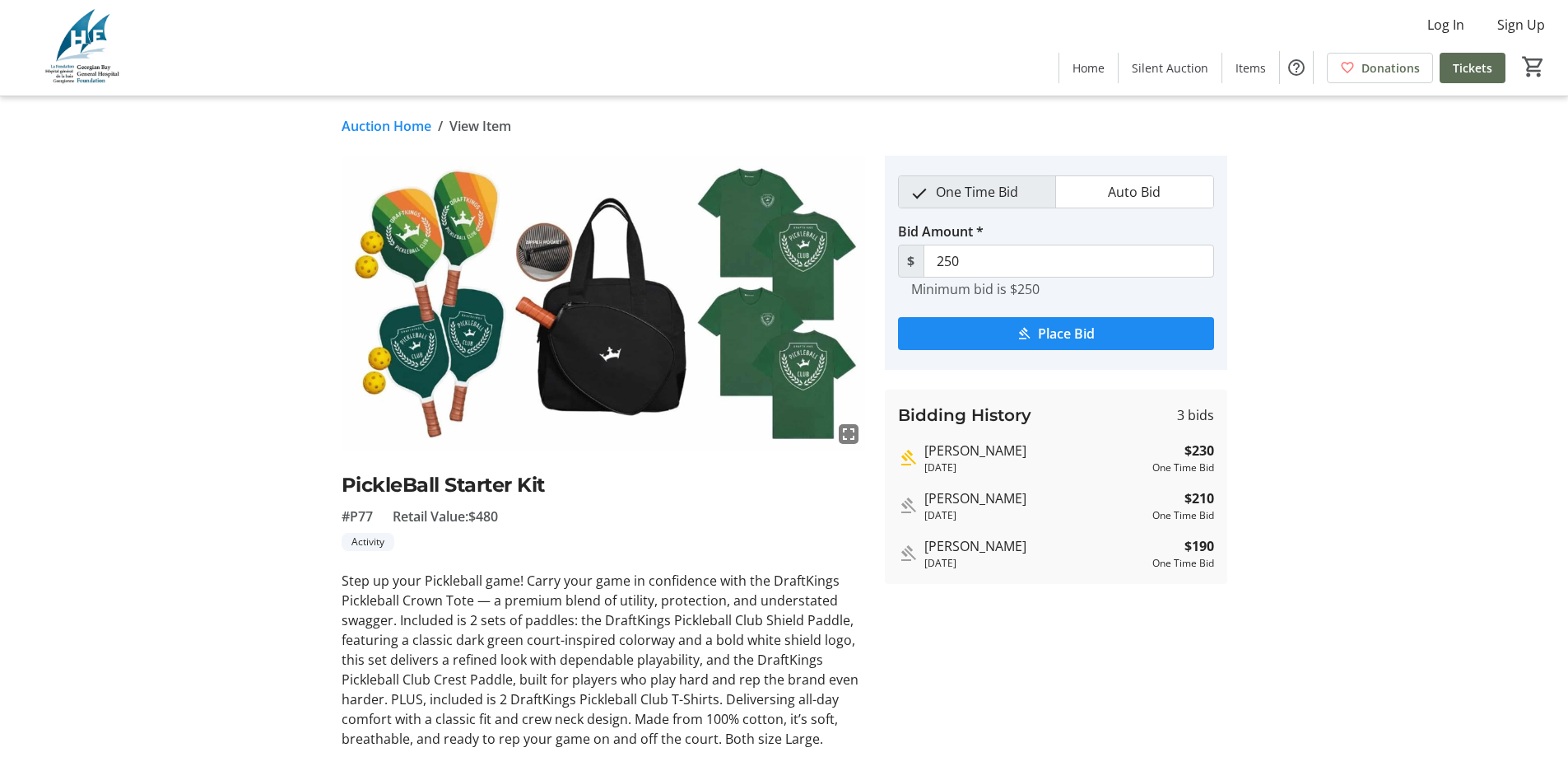
click at [385, 128] on link "Auction Home" at bounding box center [386, 126] width 90 height 20
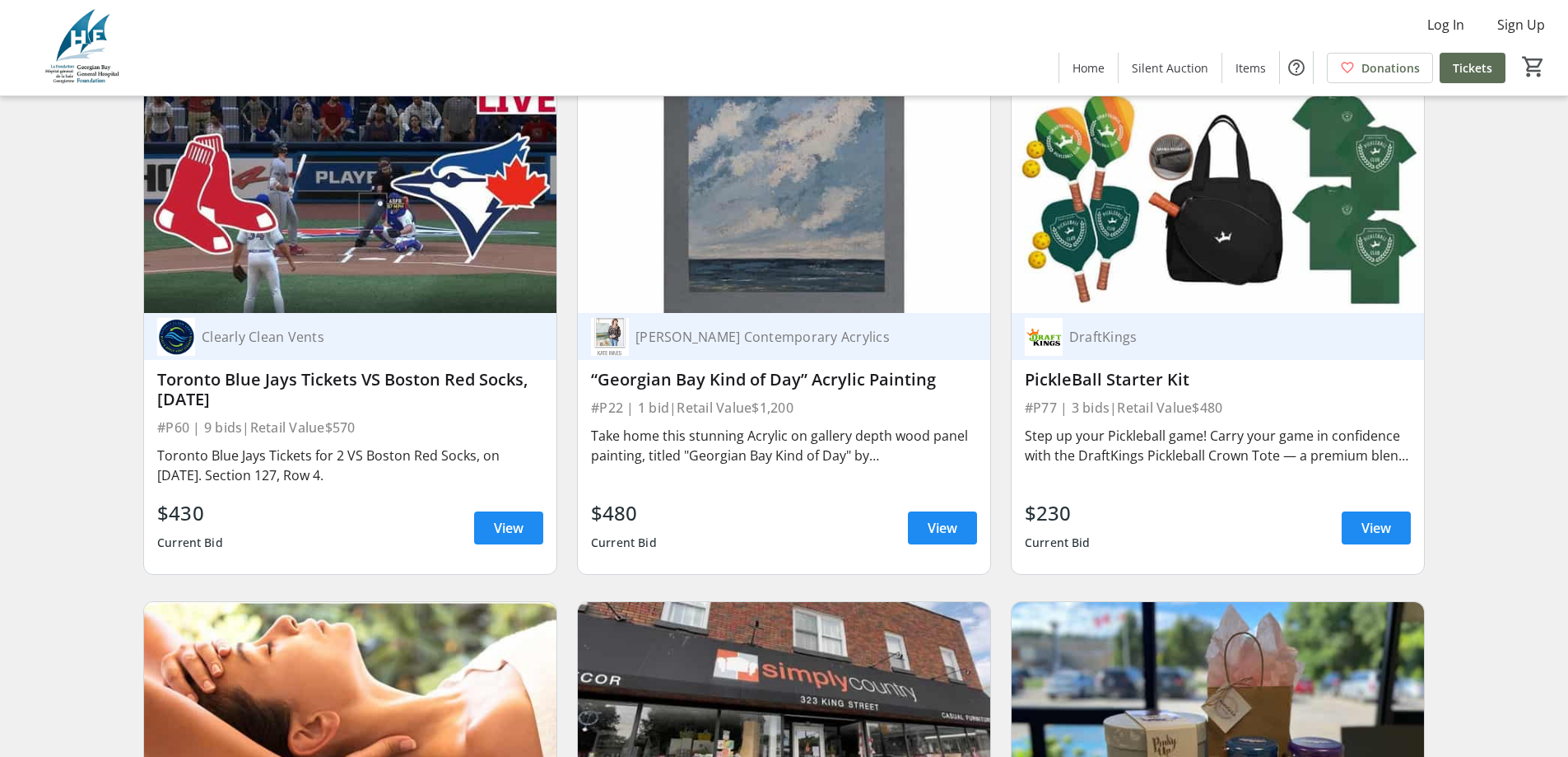
scroll to position [7821, 0]
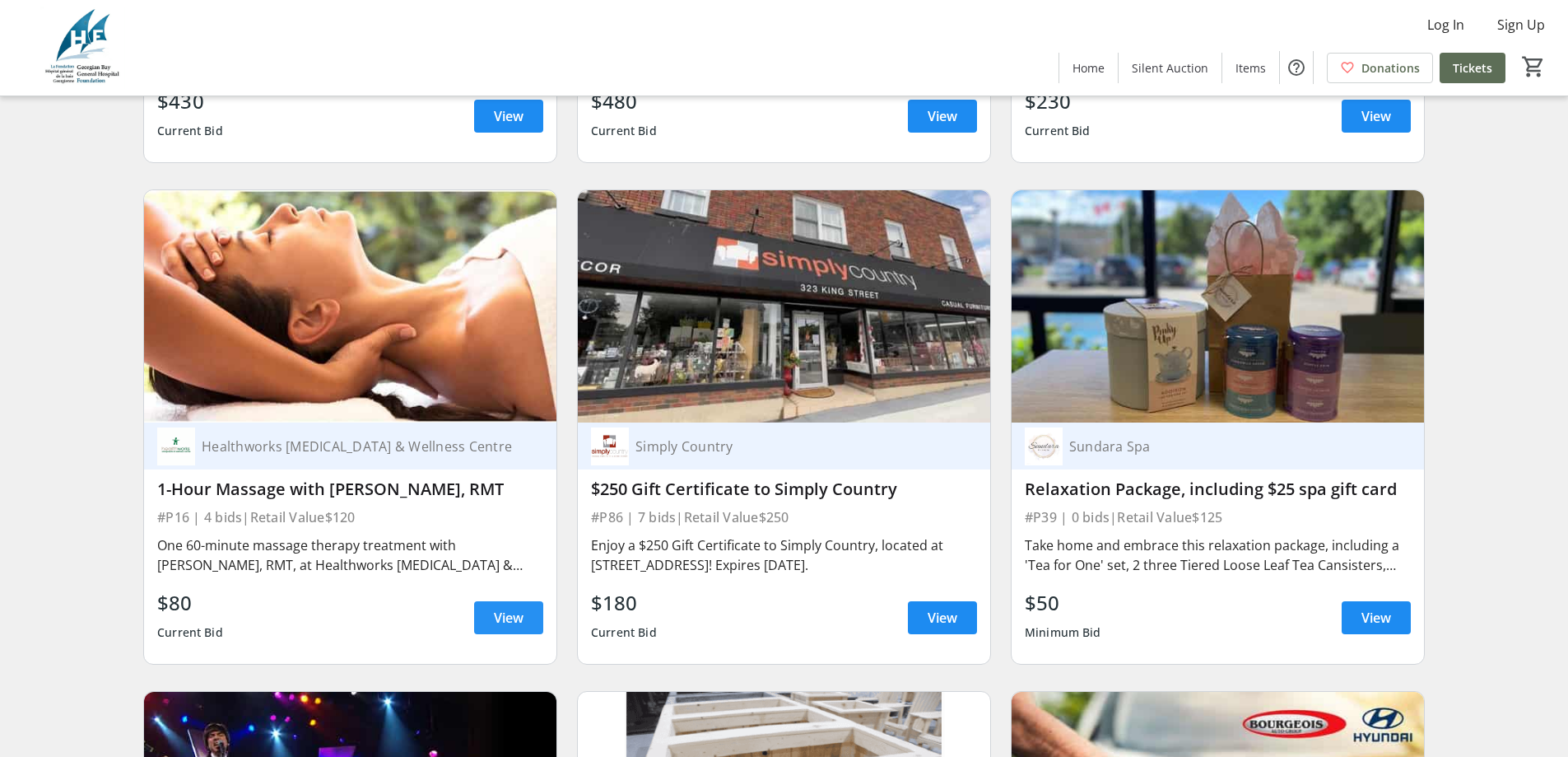
click at [502, 607] on span "View" at bounding box center [508, 617] width 30 height 20
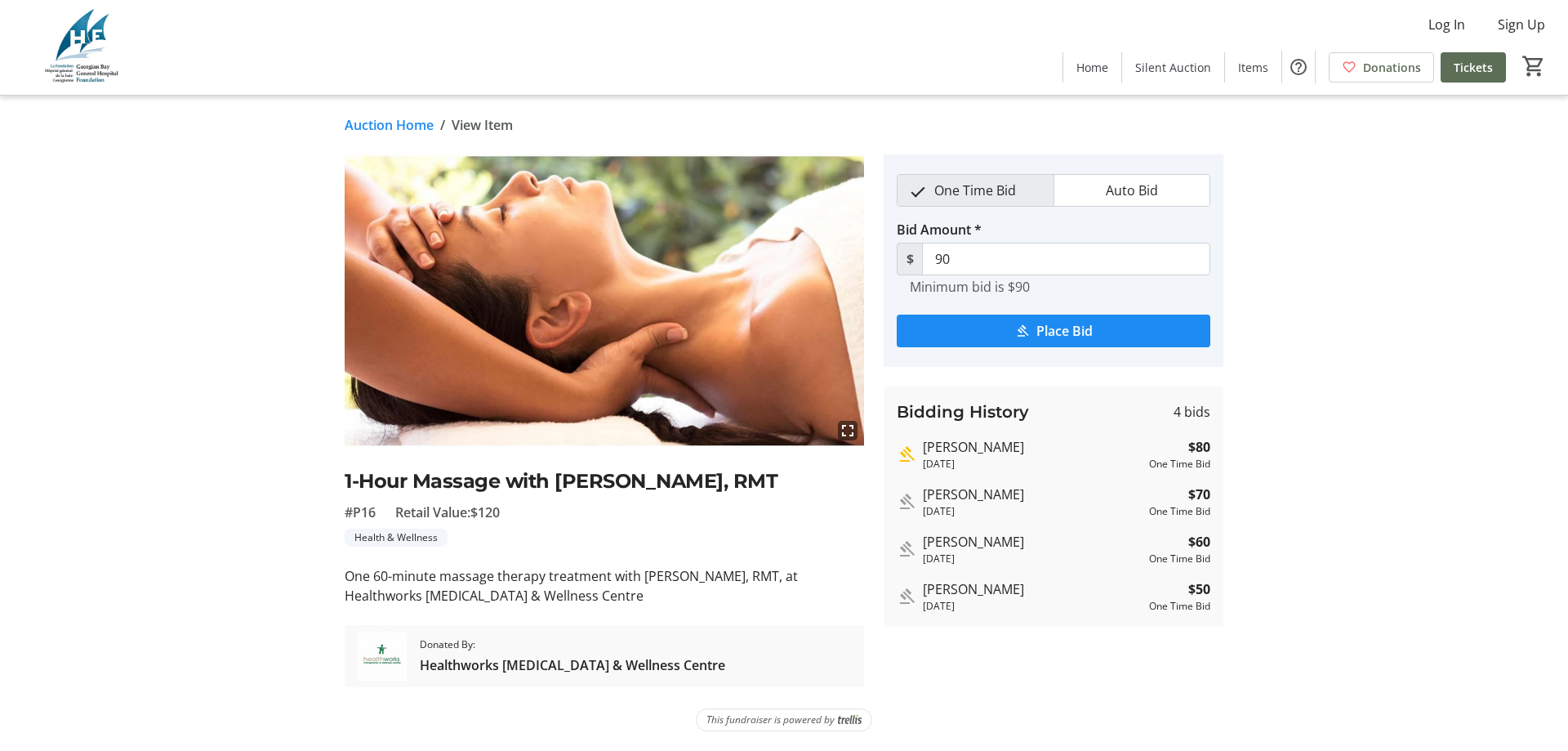
click at [410, 120] on link "Auction Home" at bounding box center [389, 125] width 89 height 19
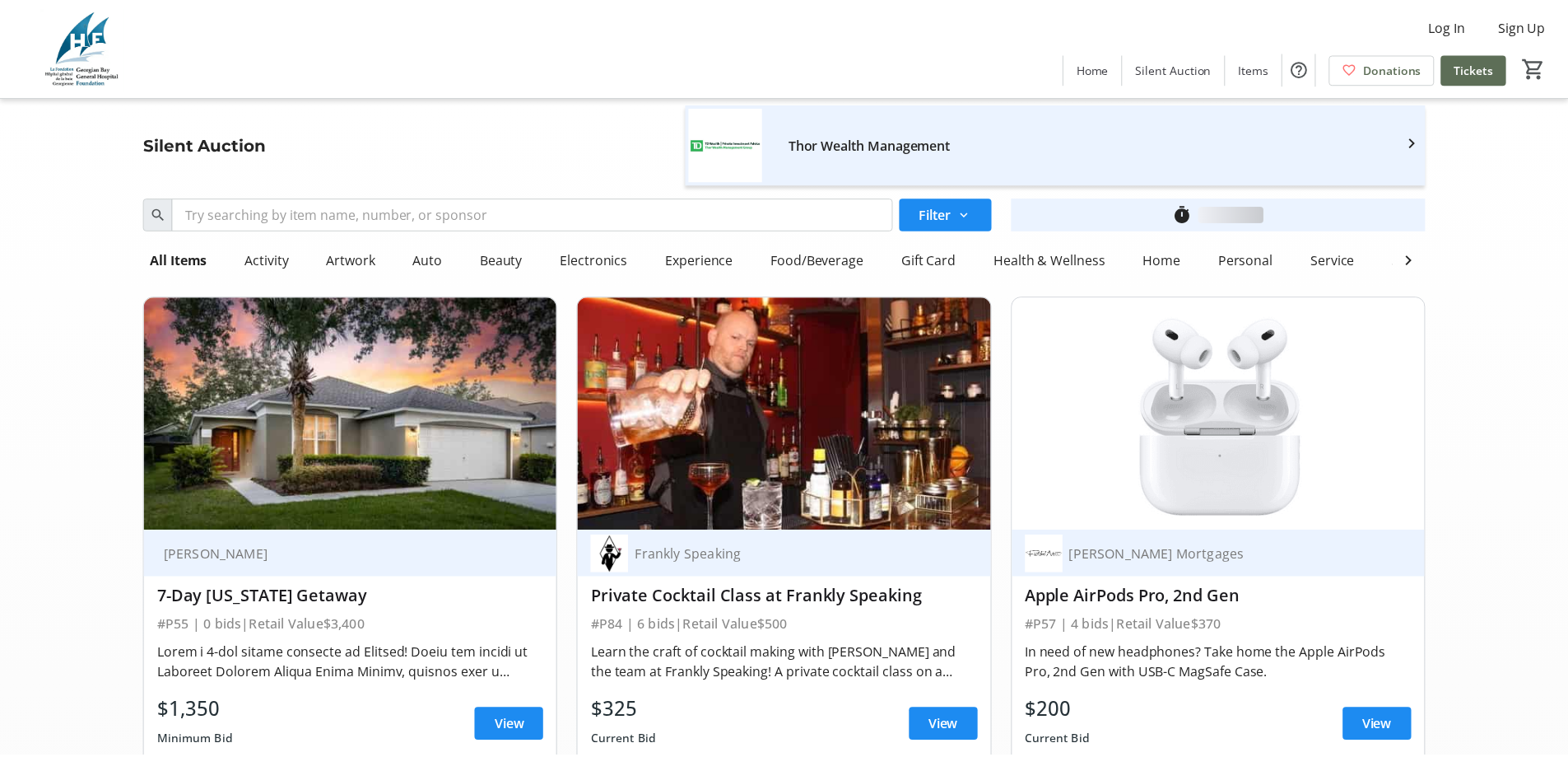
scroll to position [7821, 0]
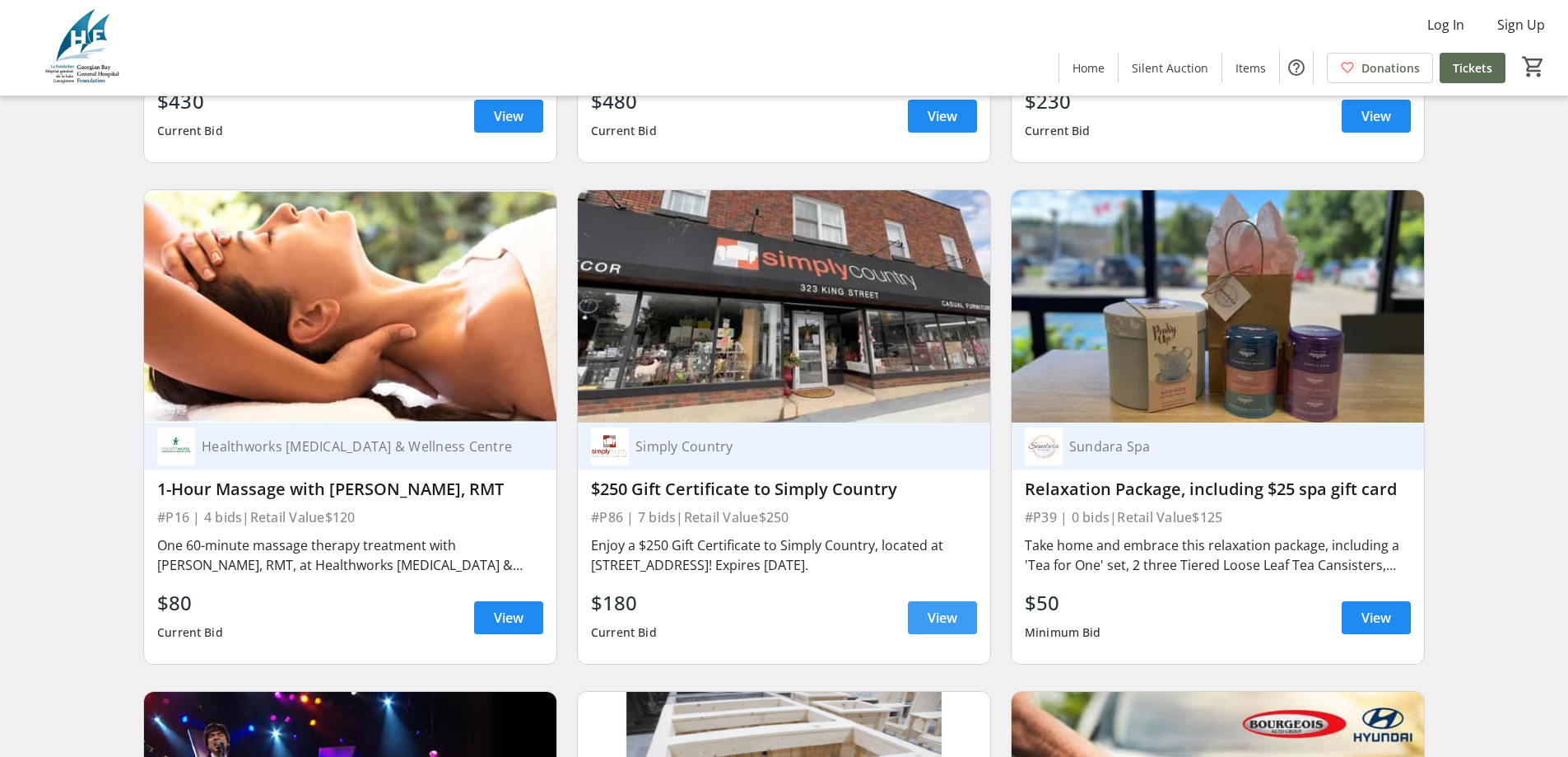
click at [952, 607] on span "View" at bounding box center [942, 617] width 30 height 20
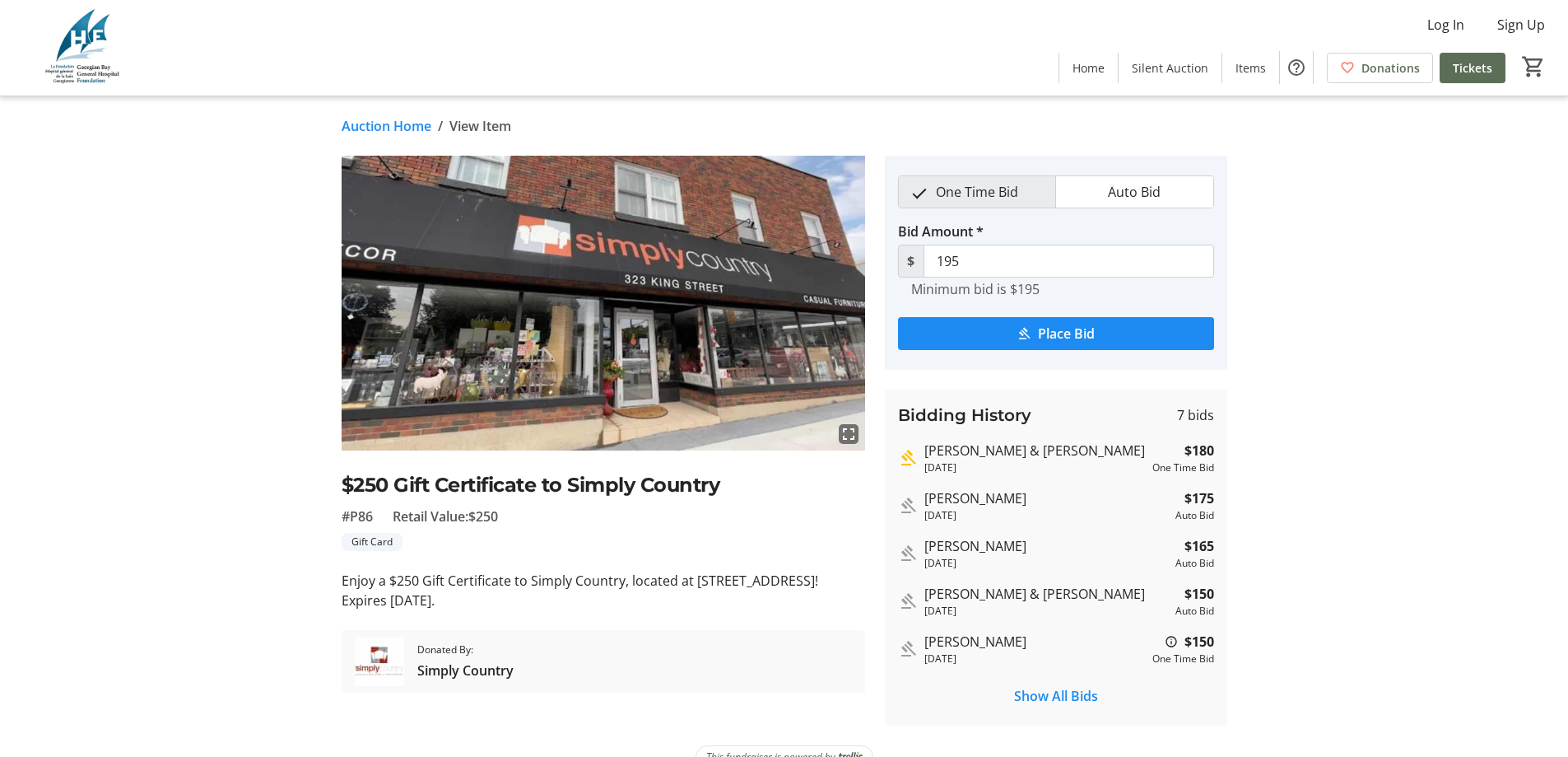
click at [401, 123] on link "Auction Home" at bounding box center [386, 126] width 90 height 20
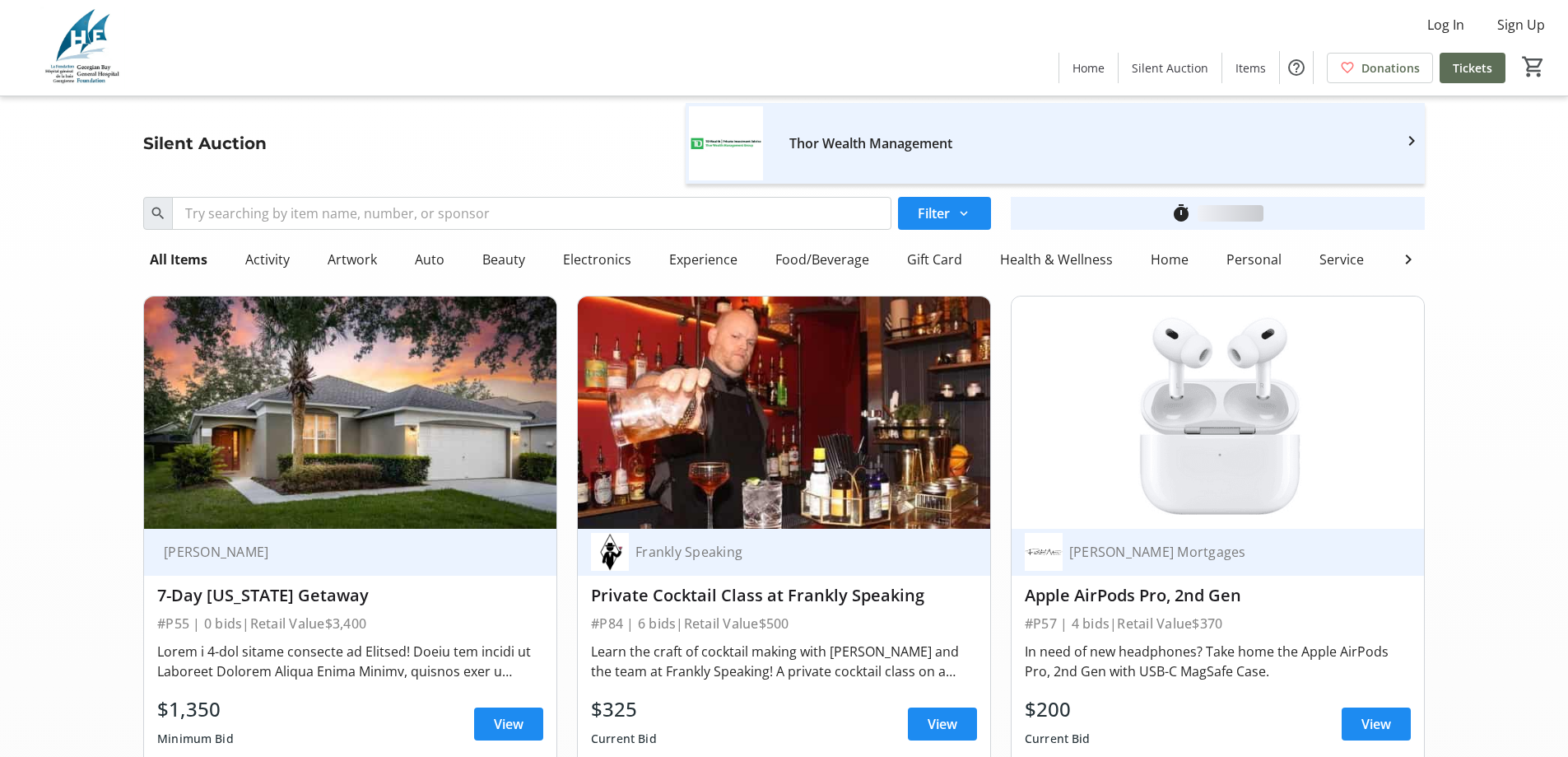
scroll to position [7821, 0]
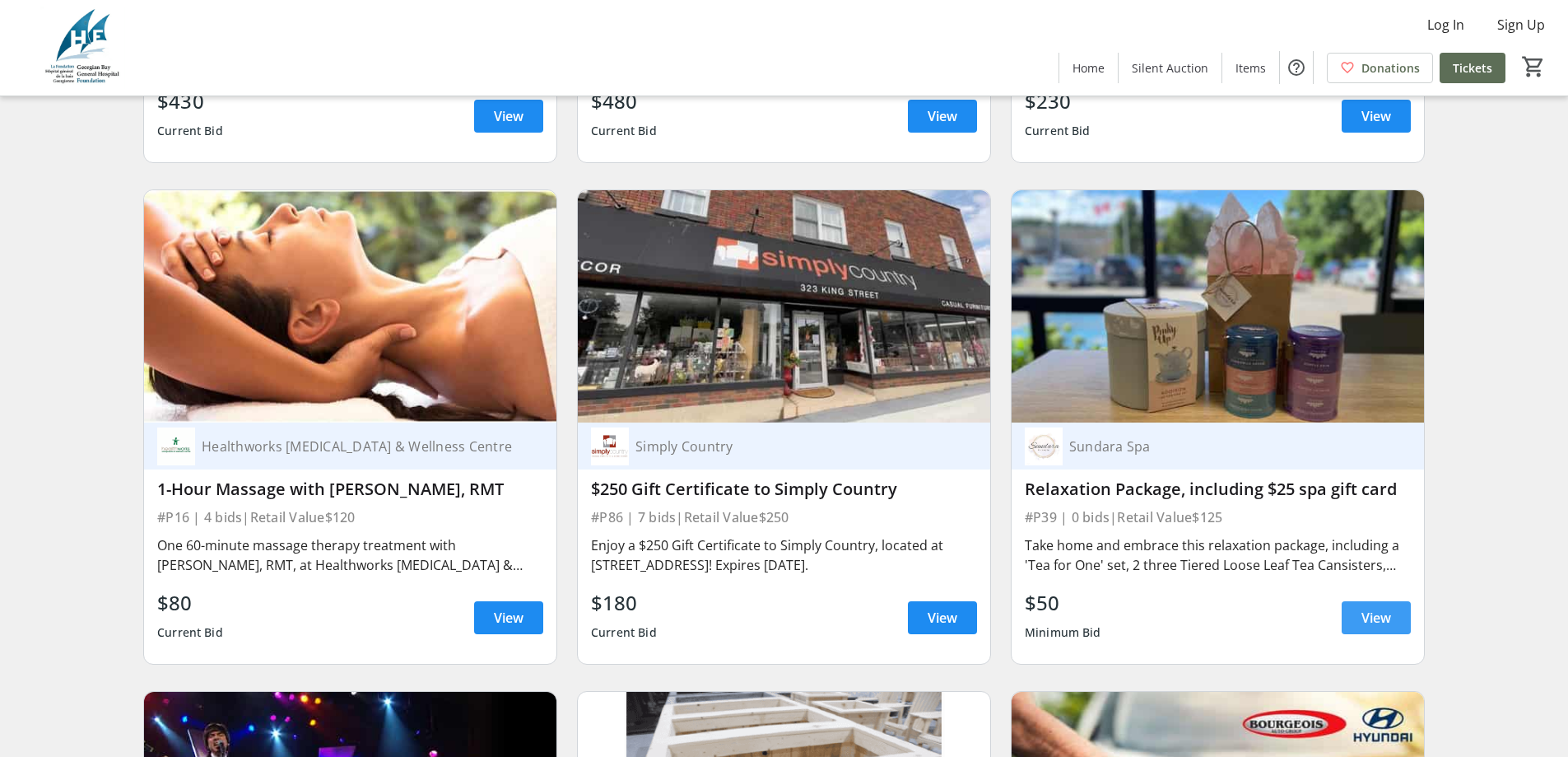
click at [1361, 598] on span at bounding box center [1375, 618] width 69 height 40
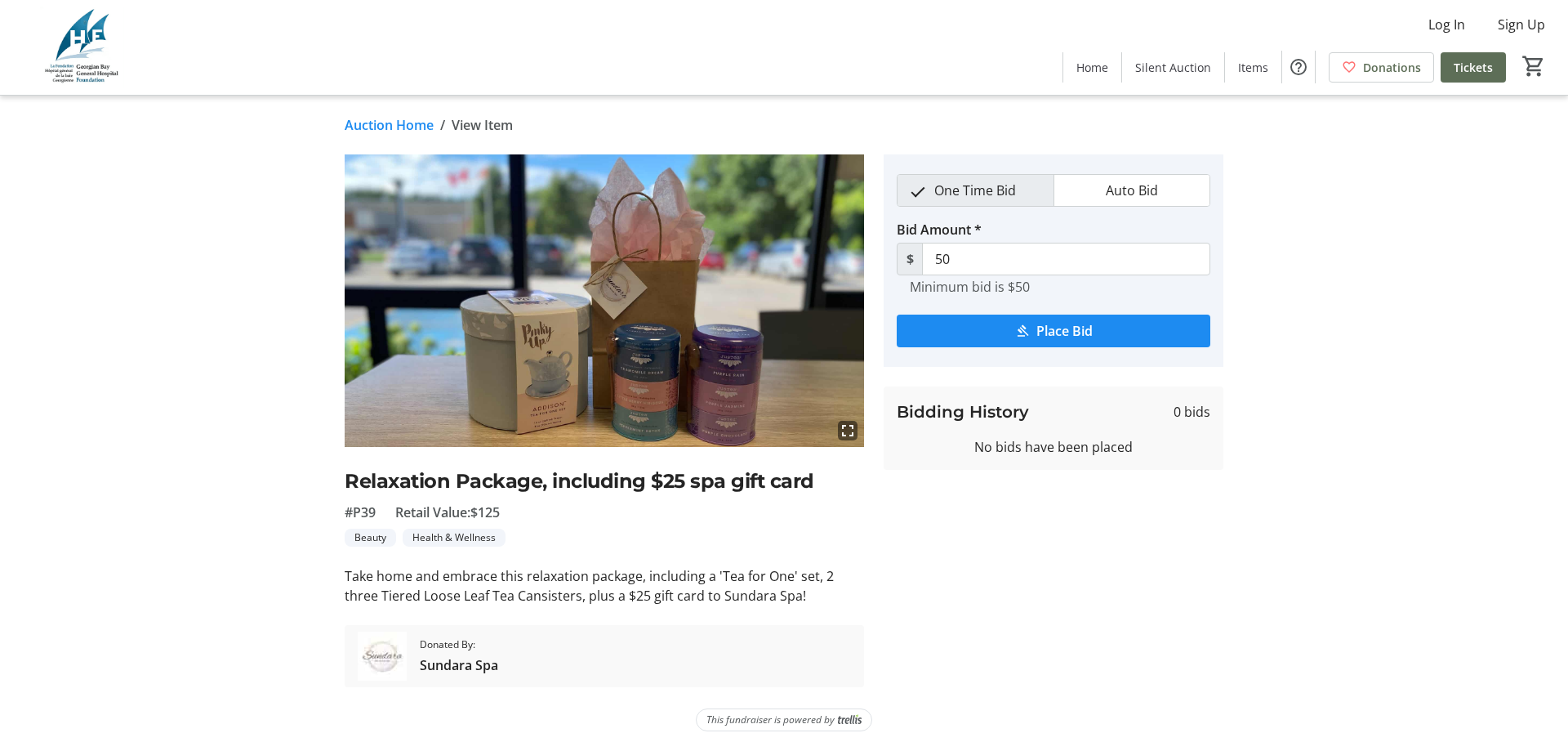
click at [350, 122] on link "Auction Home" at bounding box center [389, 125] width 89 height 19
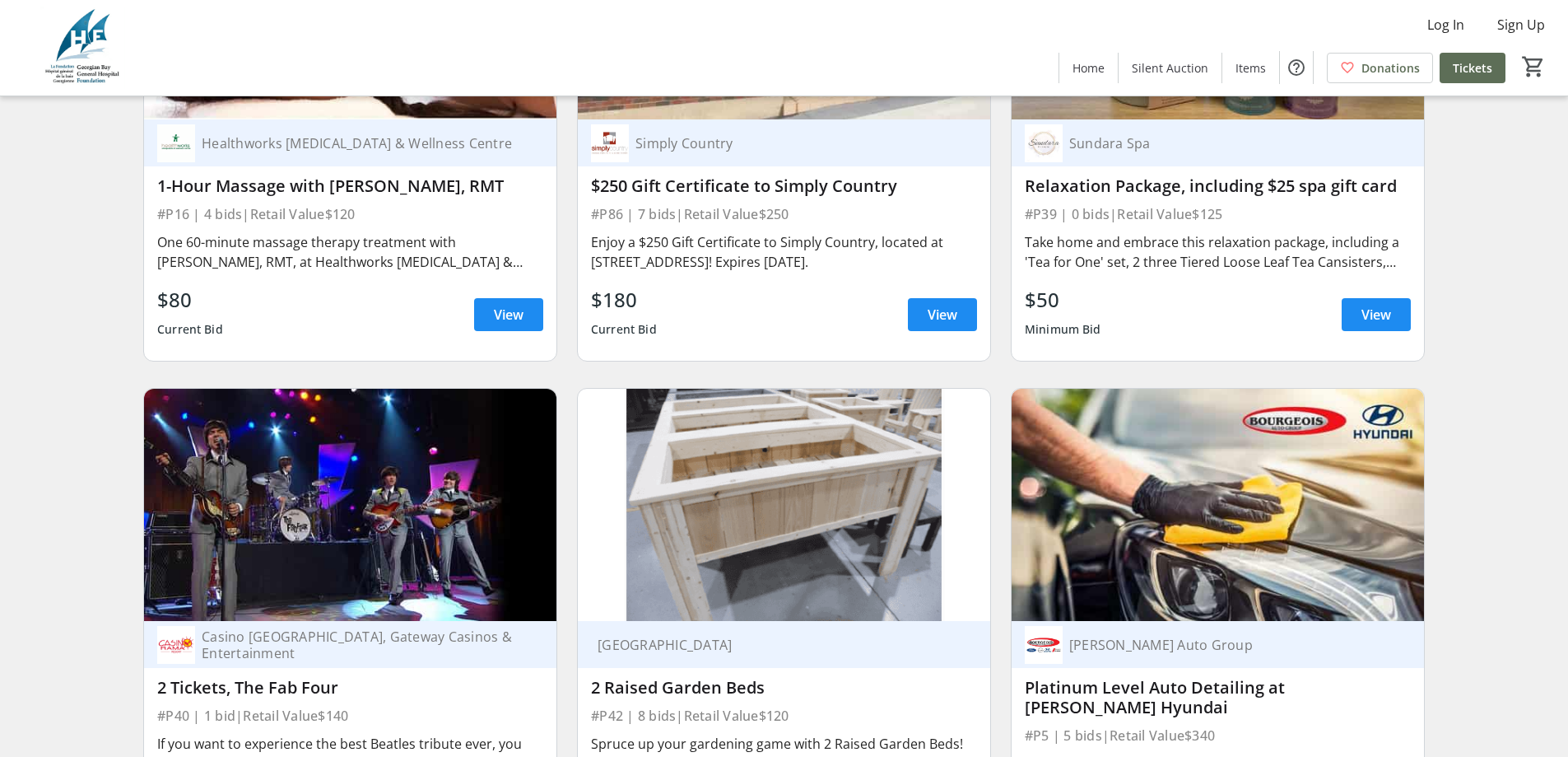
scroll to position [8315, 0]
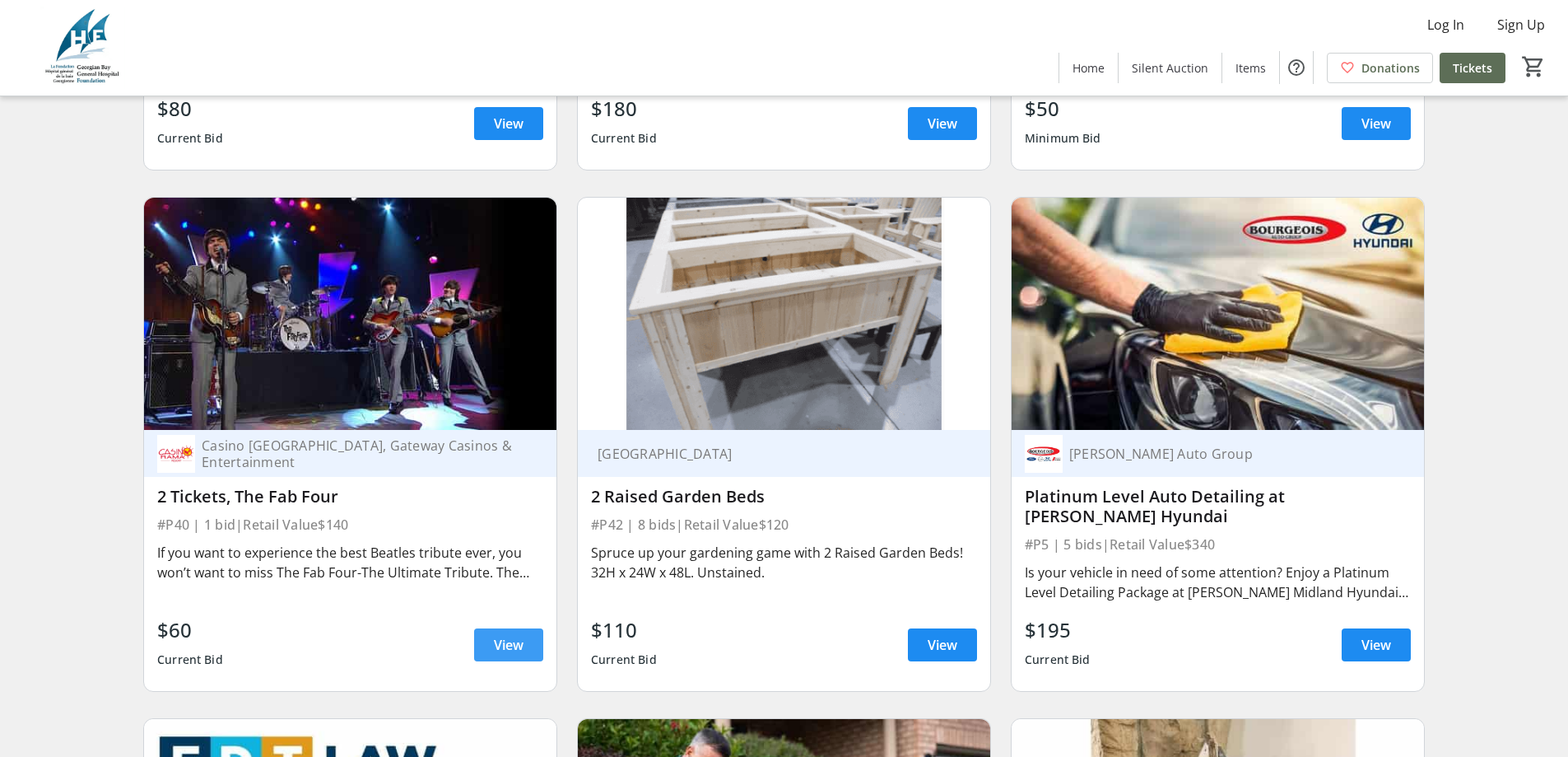
click at [519, 635] on span "View" at bounding box center [508, 644] width 30 height 20
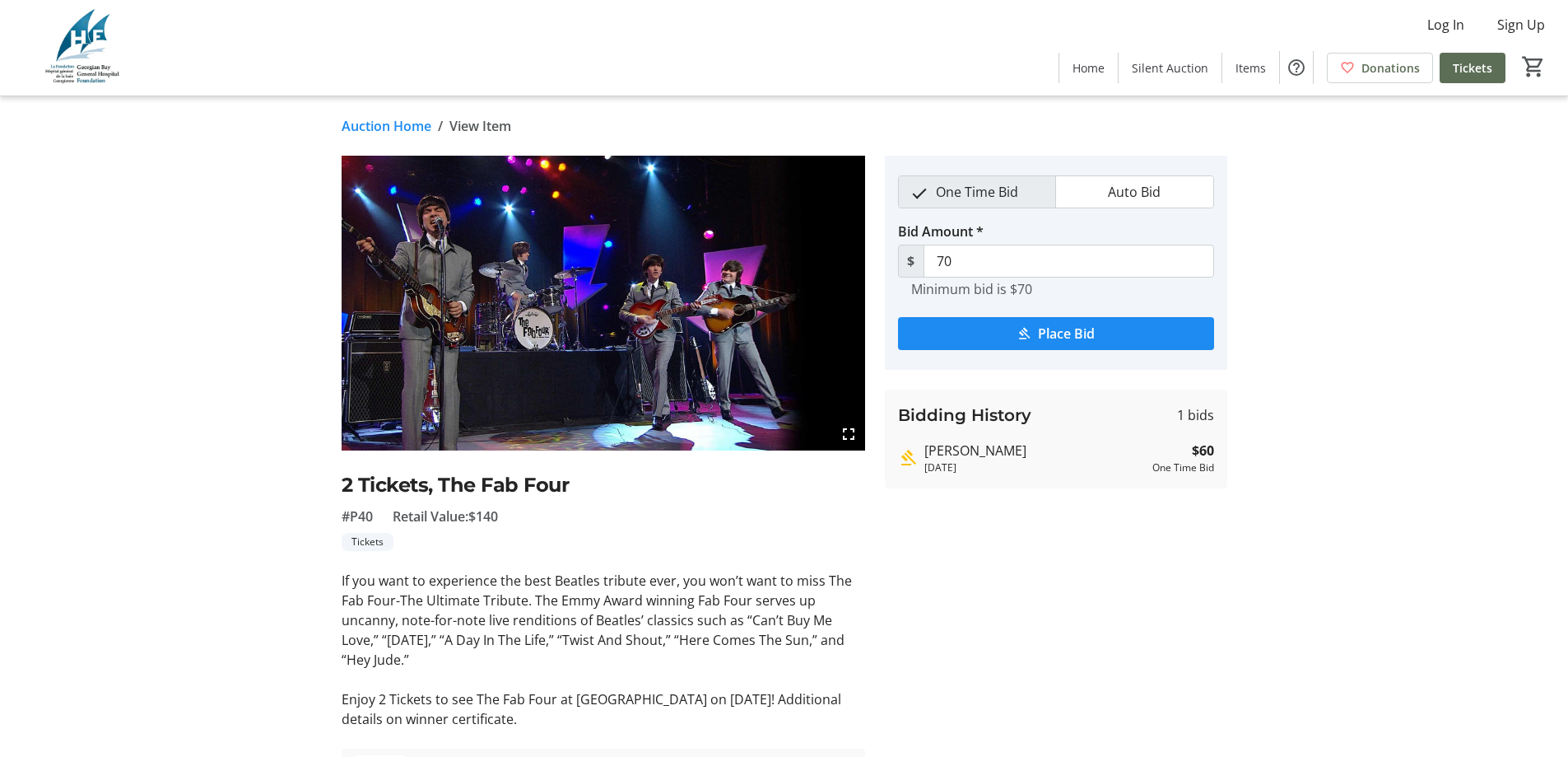
click at [400, 123] on link "Auction Home" at bounding box center [386, 126] width 90 height 20
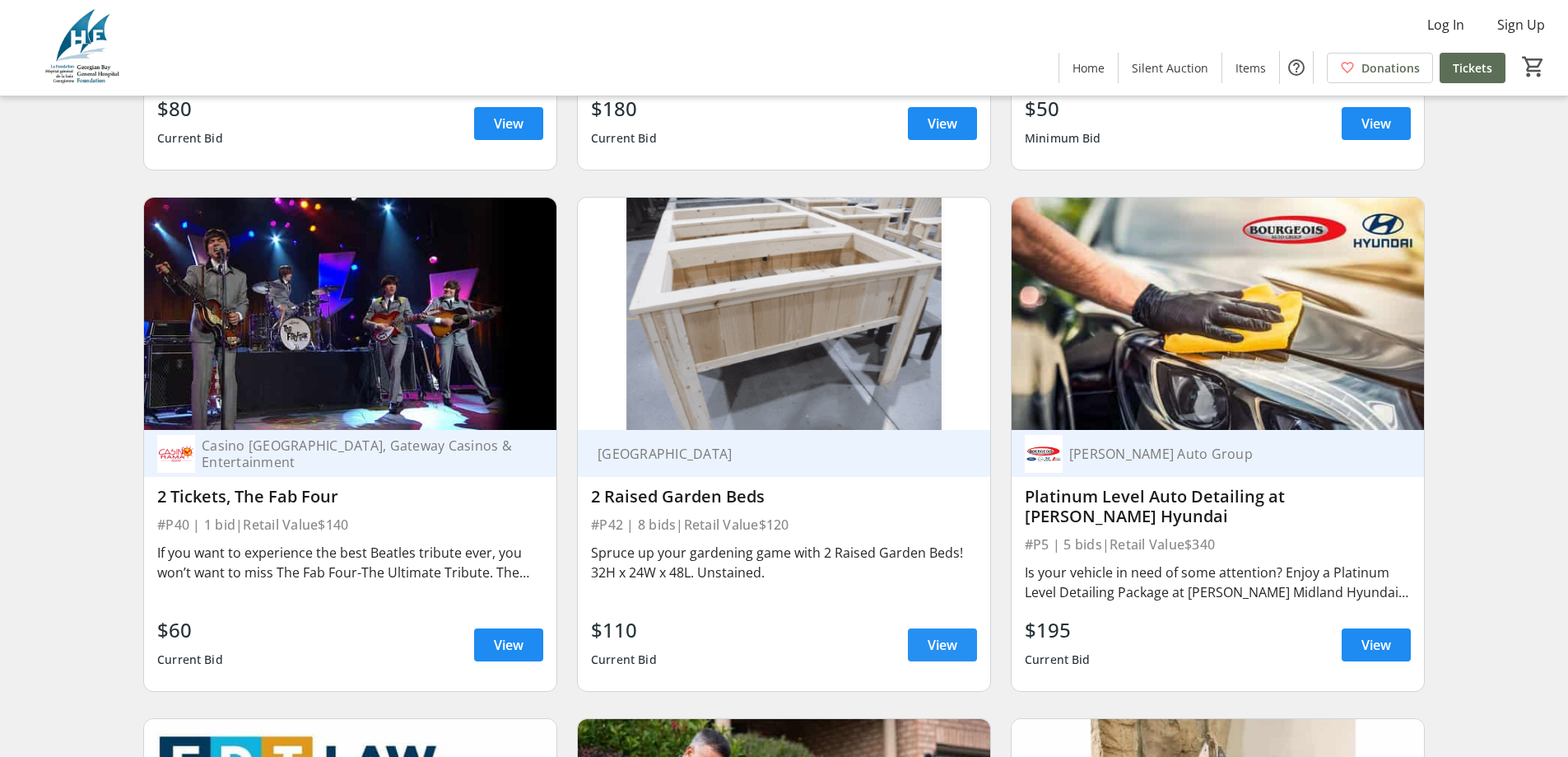
click at [926, 624] on span at bounding box center [942, 644] width 69 height 40
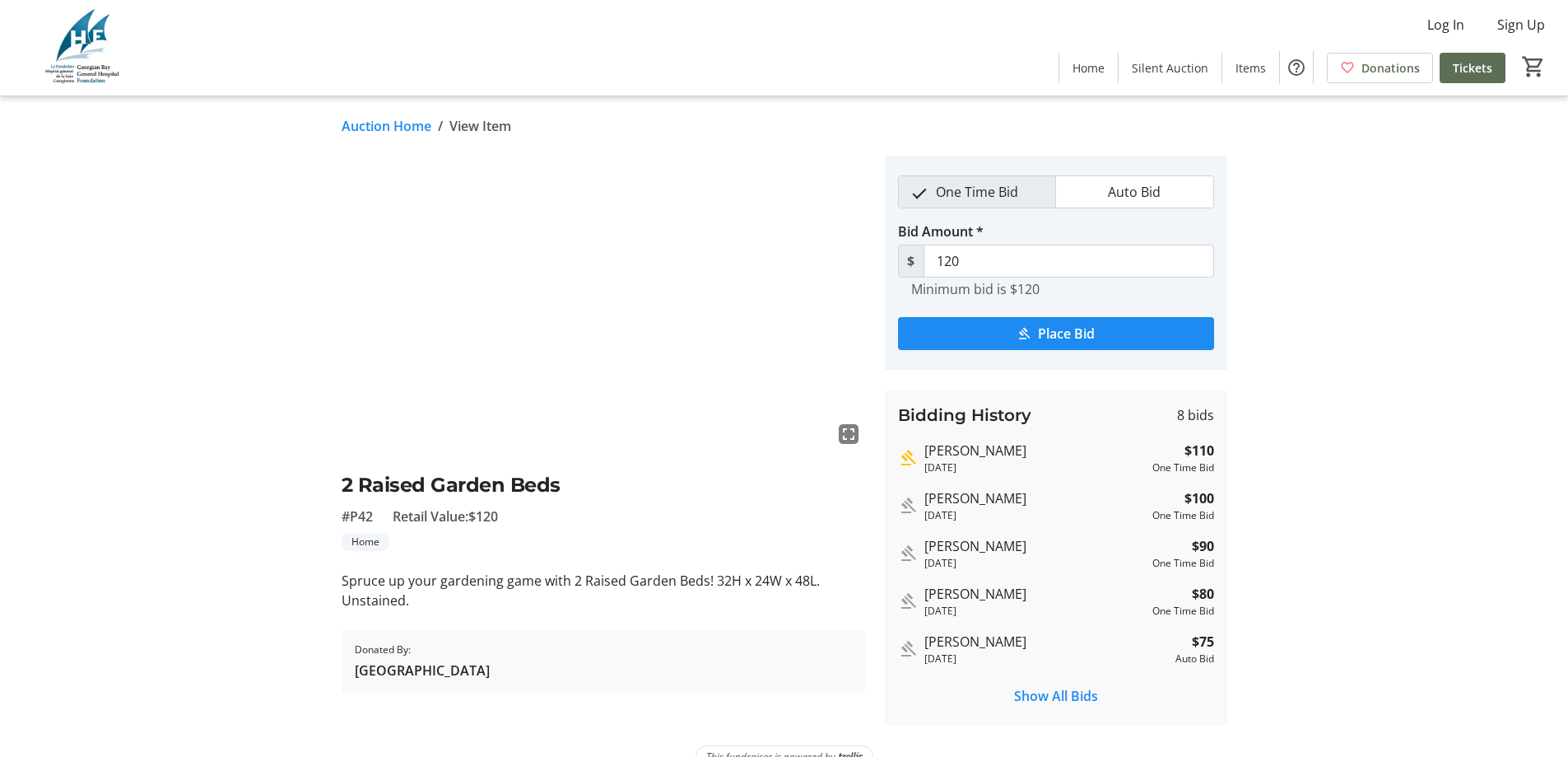
click at [381, 117] on link "Auction Home" at bounding box center [386, 126] width 90 height 20
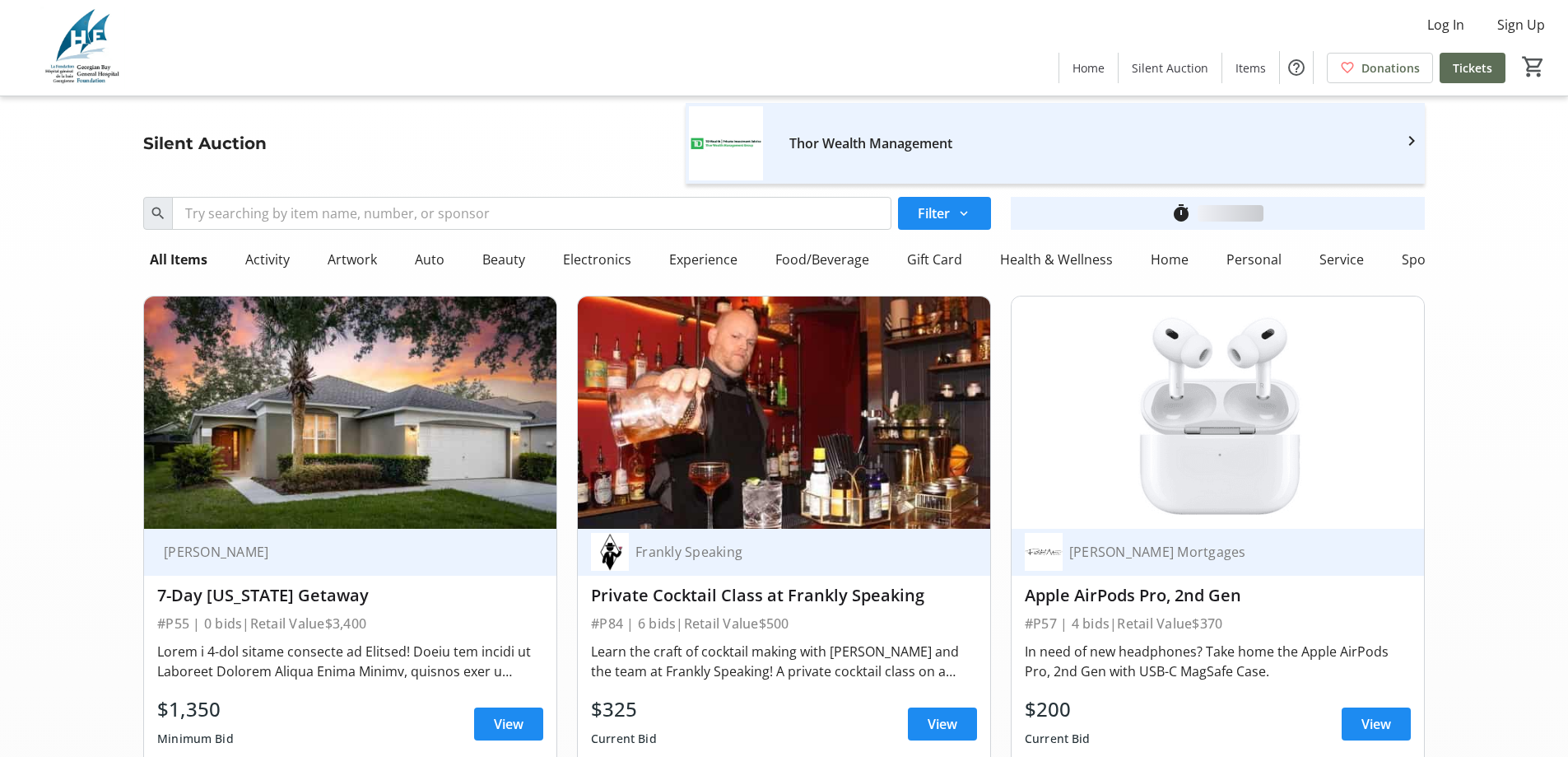
scroll to position [8315, 0]
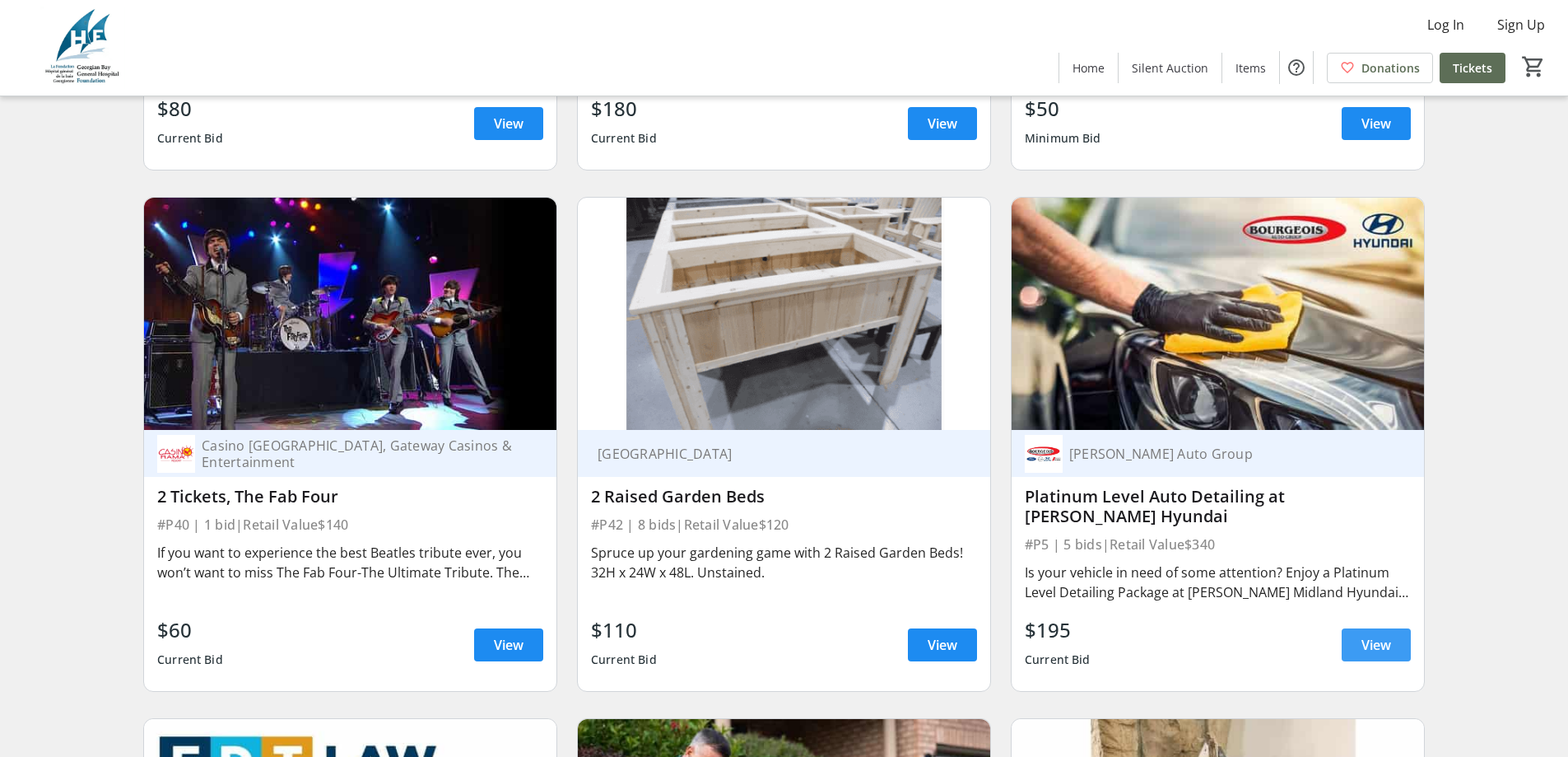
click at [1390, 635] on span "View" at bounding box center [1376, 644] width 30 height 20
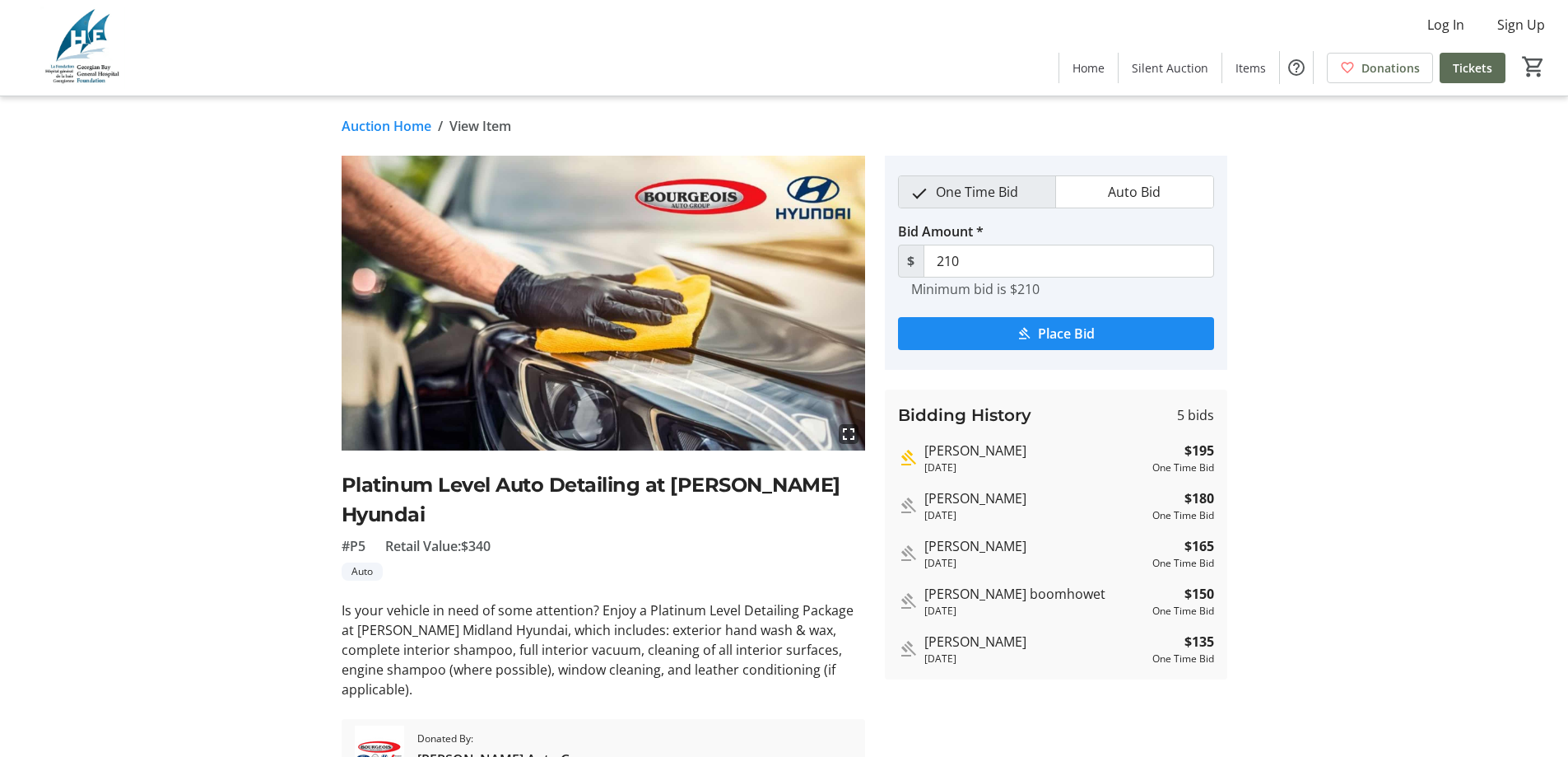
click at [416, 120] on link "Auction Home" at bounding box center [386, 126] width 90 height 20
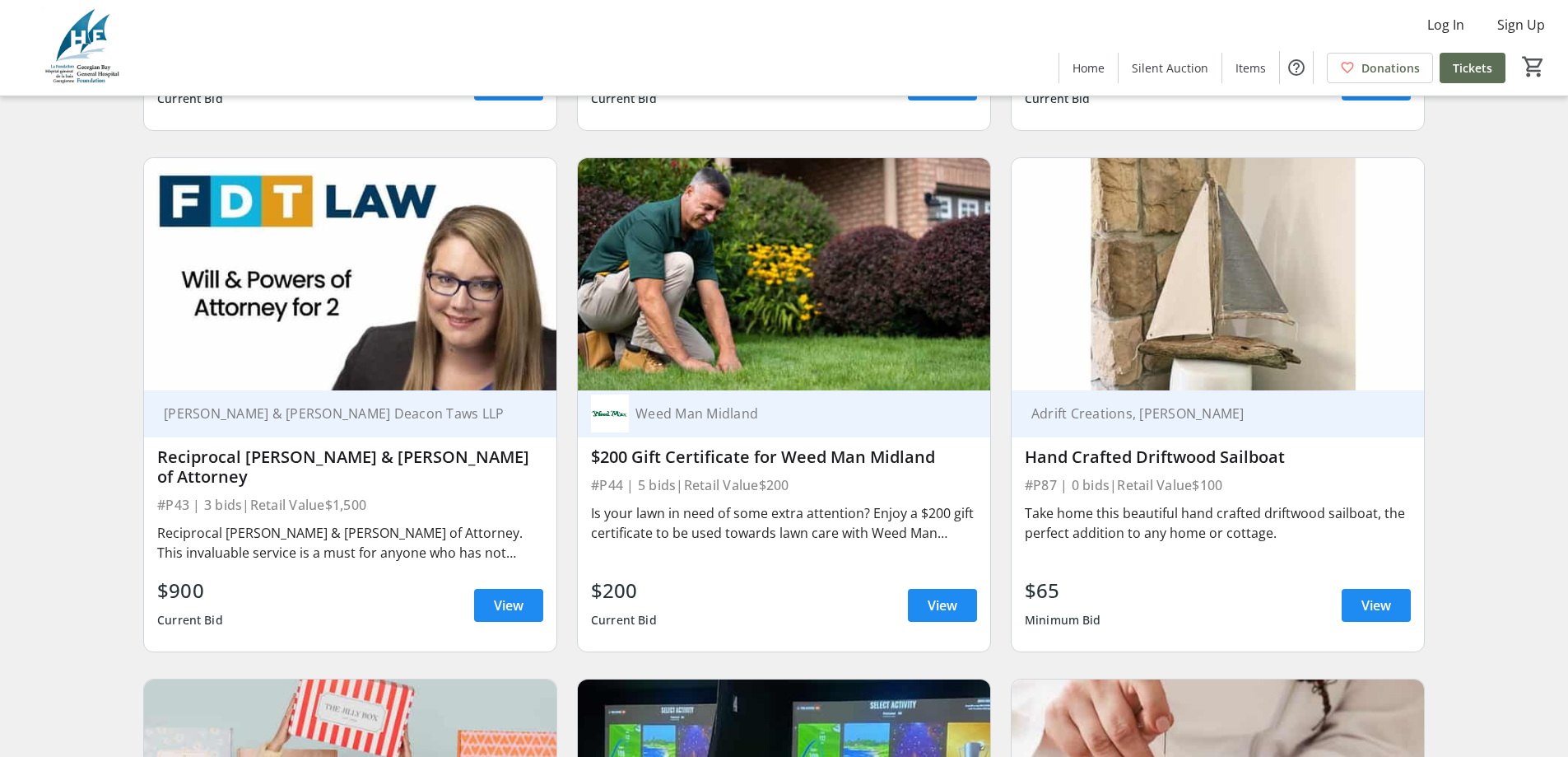
scroll to position [8891, 0]
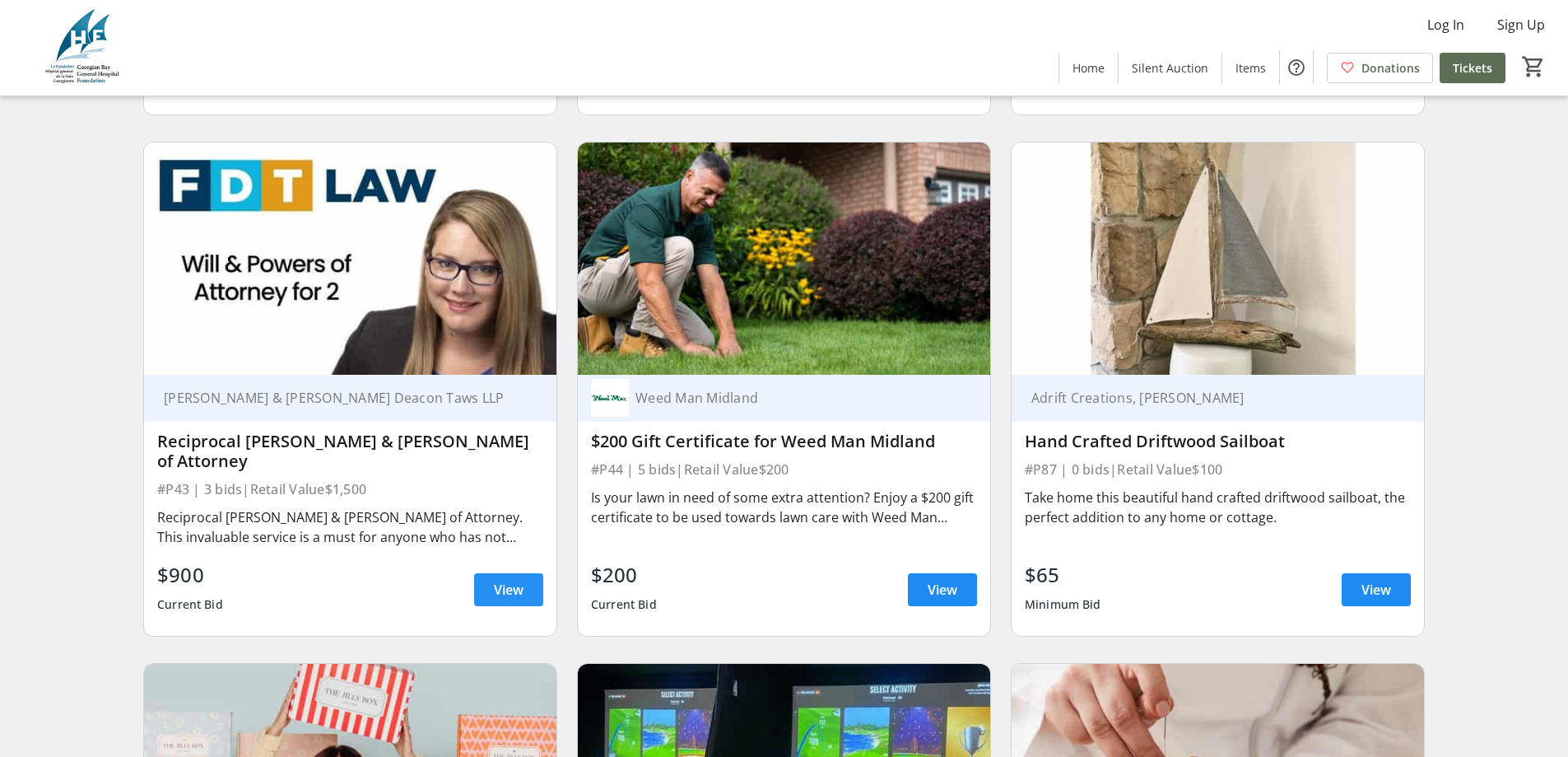
click at [524, 570] on span at bounding box center [508, 590] width 69 height 40
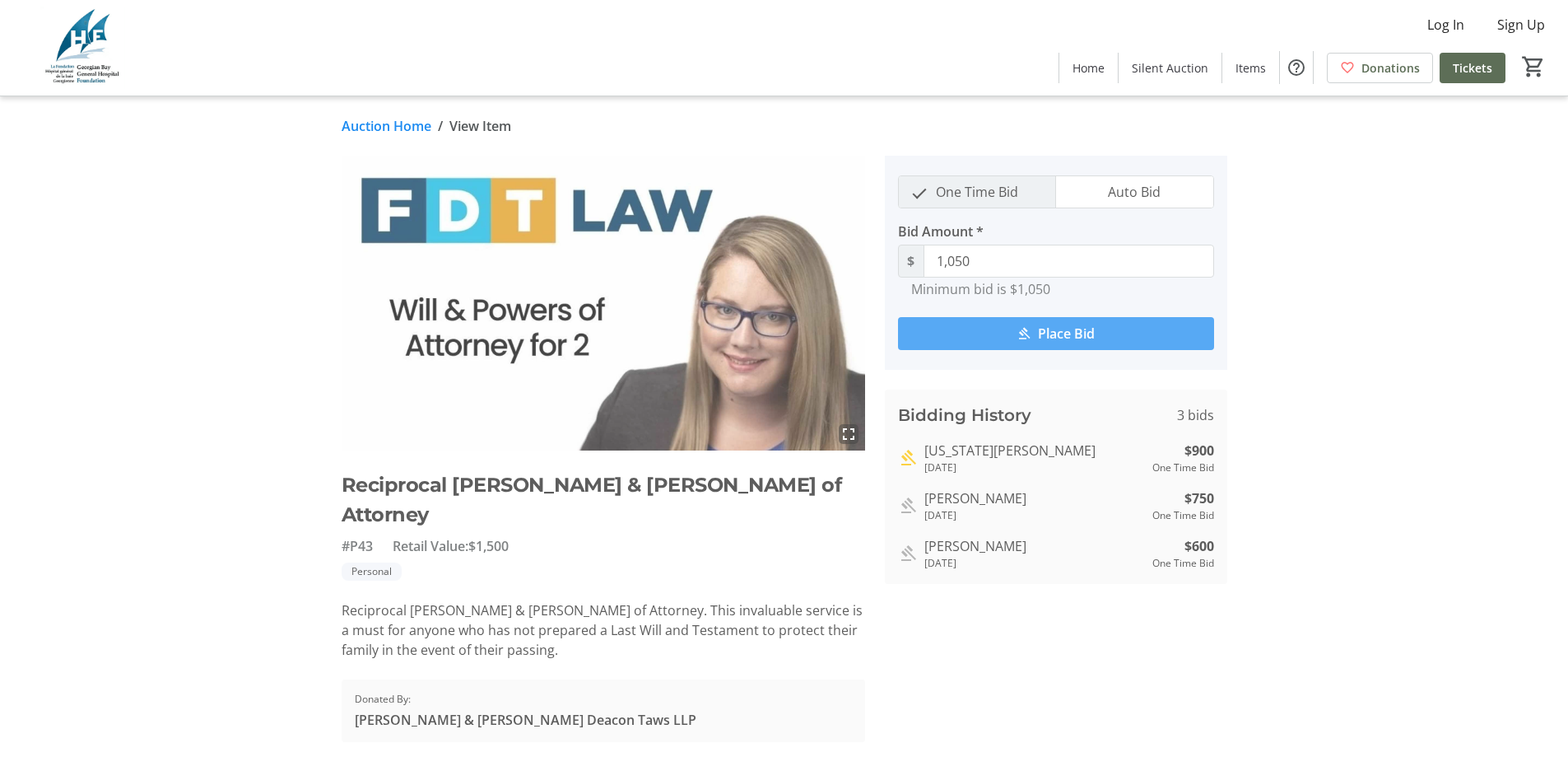
click at [411, 127] on link "Auction Home" at bounding box center [386, 126] width 90 height 20
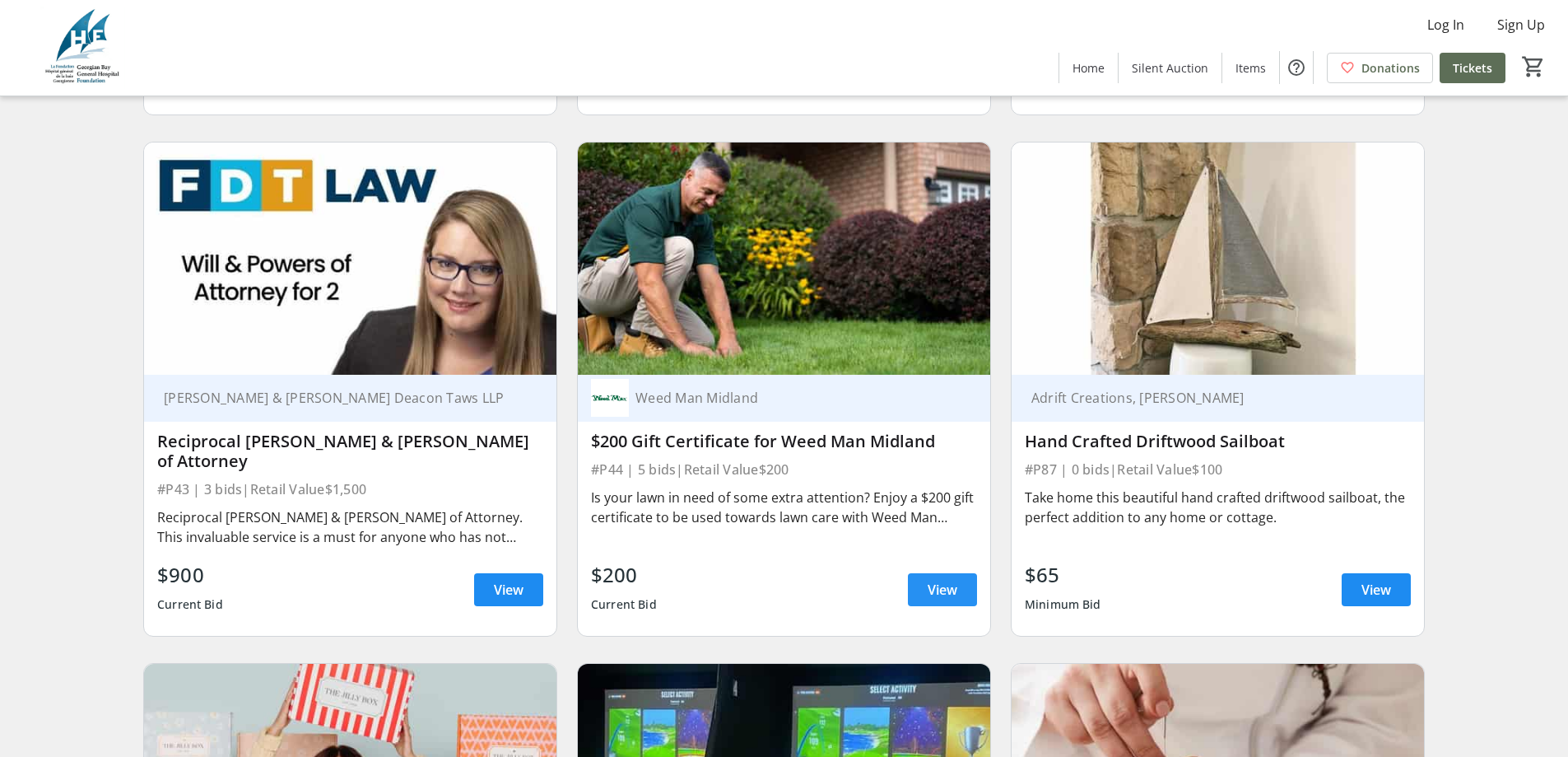
click at [931, 579] on span "View" at bounding box center [942, 589] width 30 height 20
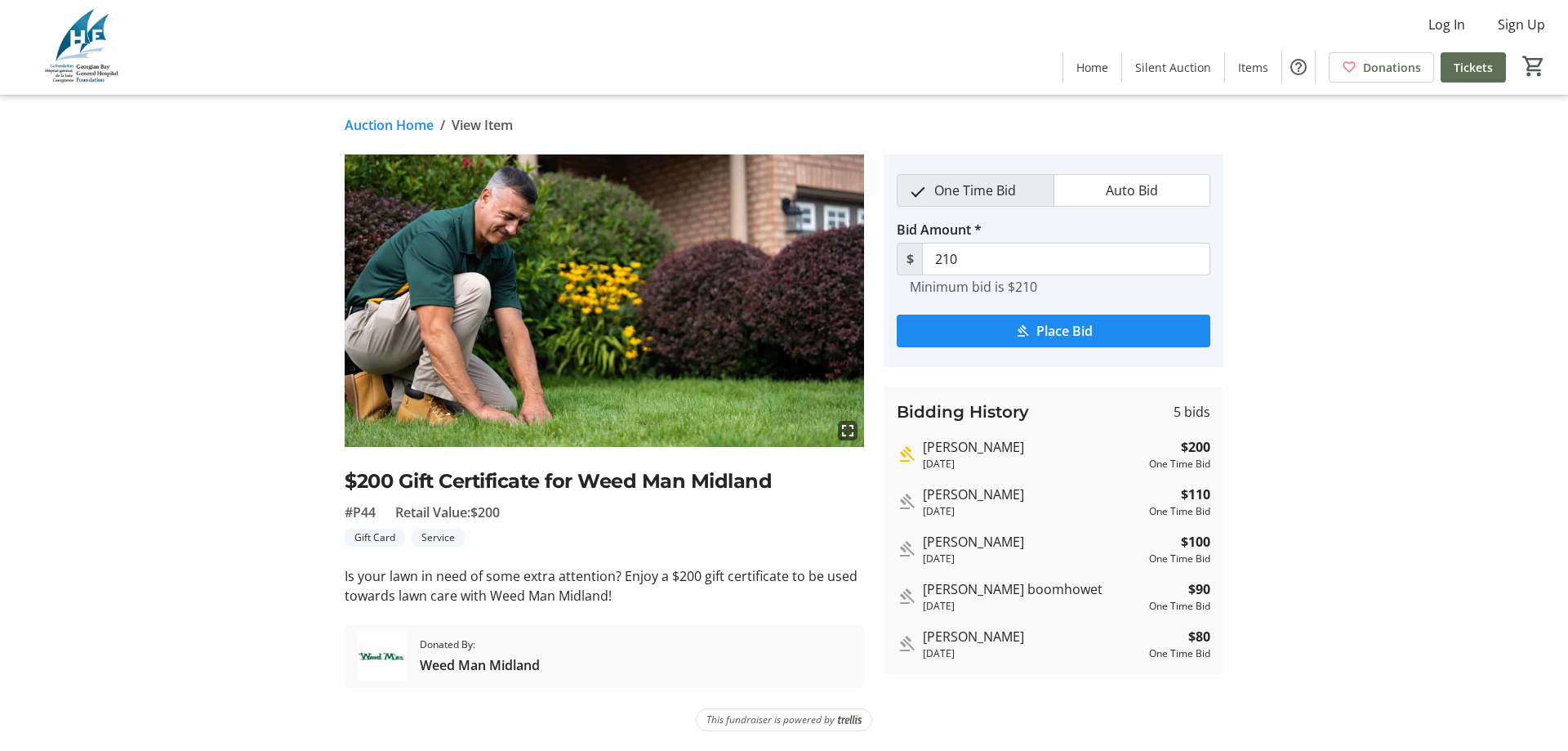
click at [405, 131] on link "Auction Home" at bounding box center [389, 125] width 89 height 19
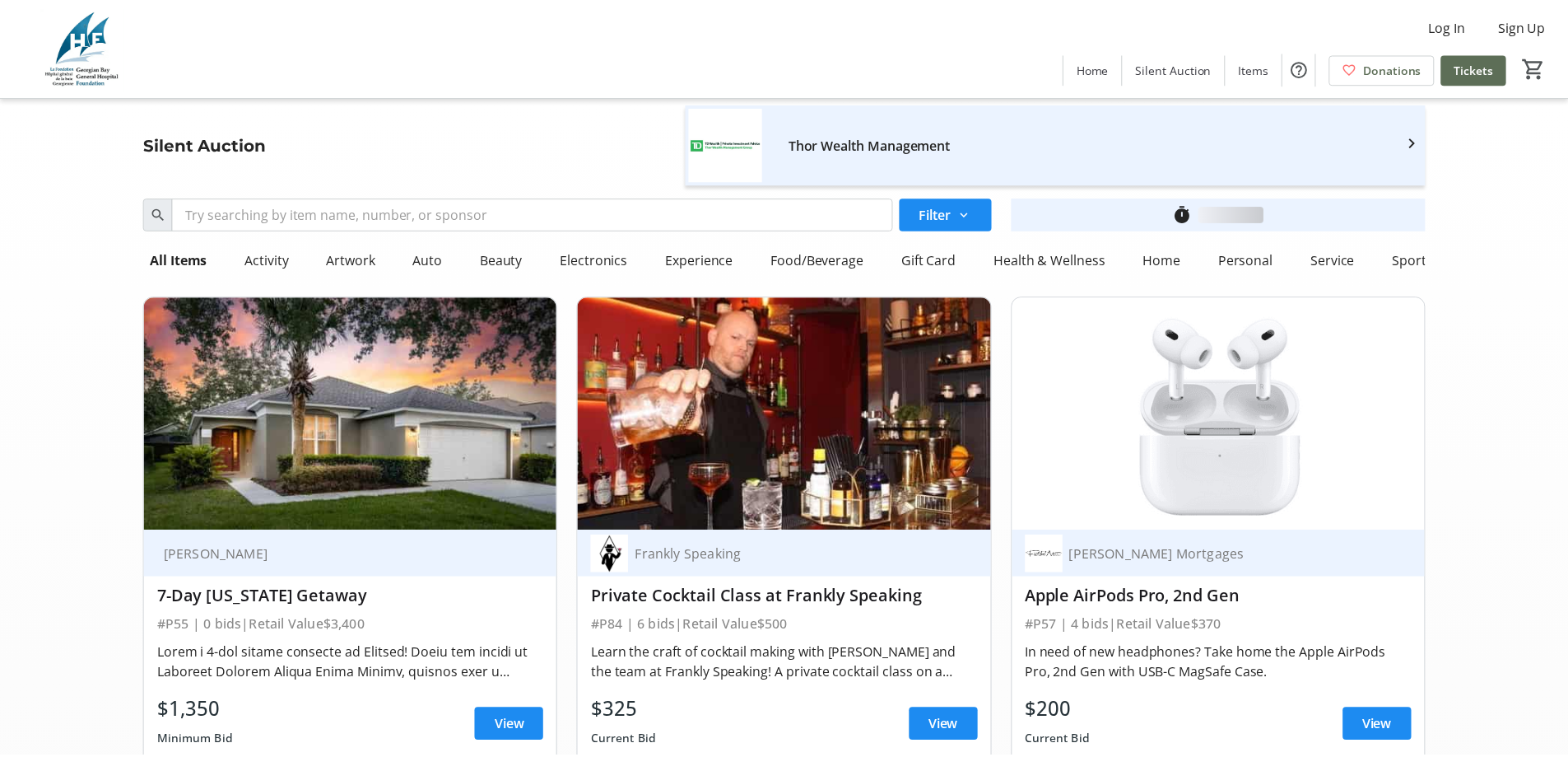
scroll to position [8891, 0]
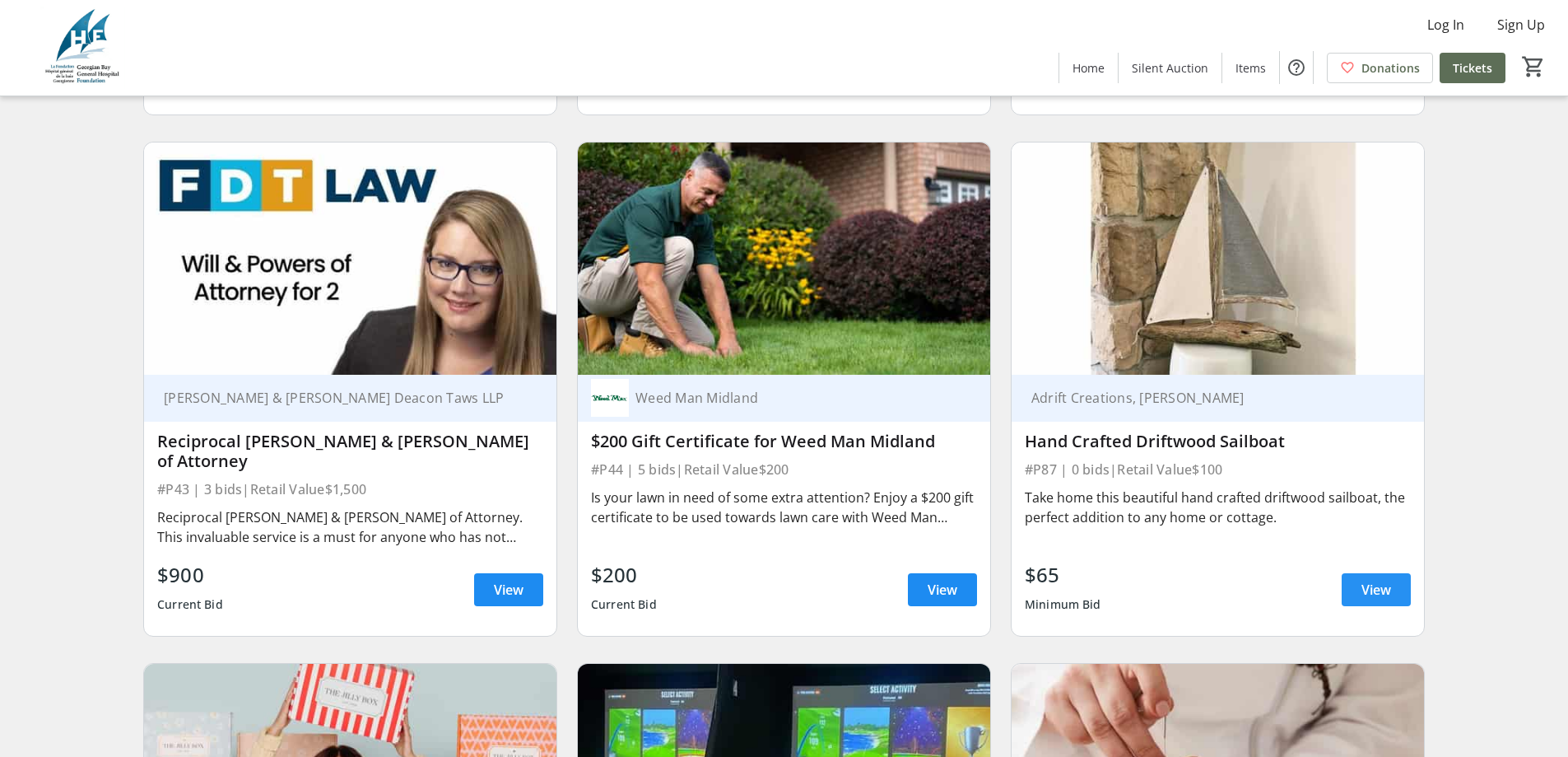
click at [1379, 579] on span "View" at bounding box center [1376, 589] width 30 height 20
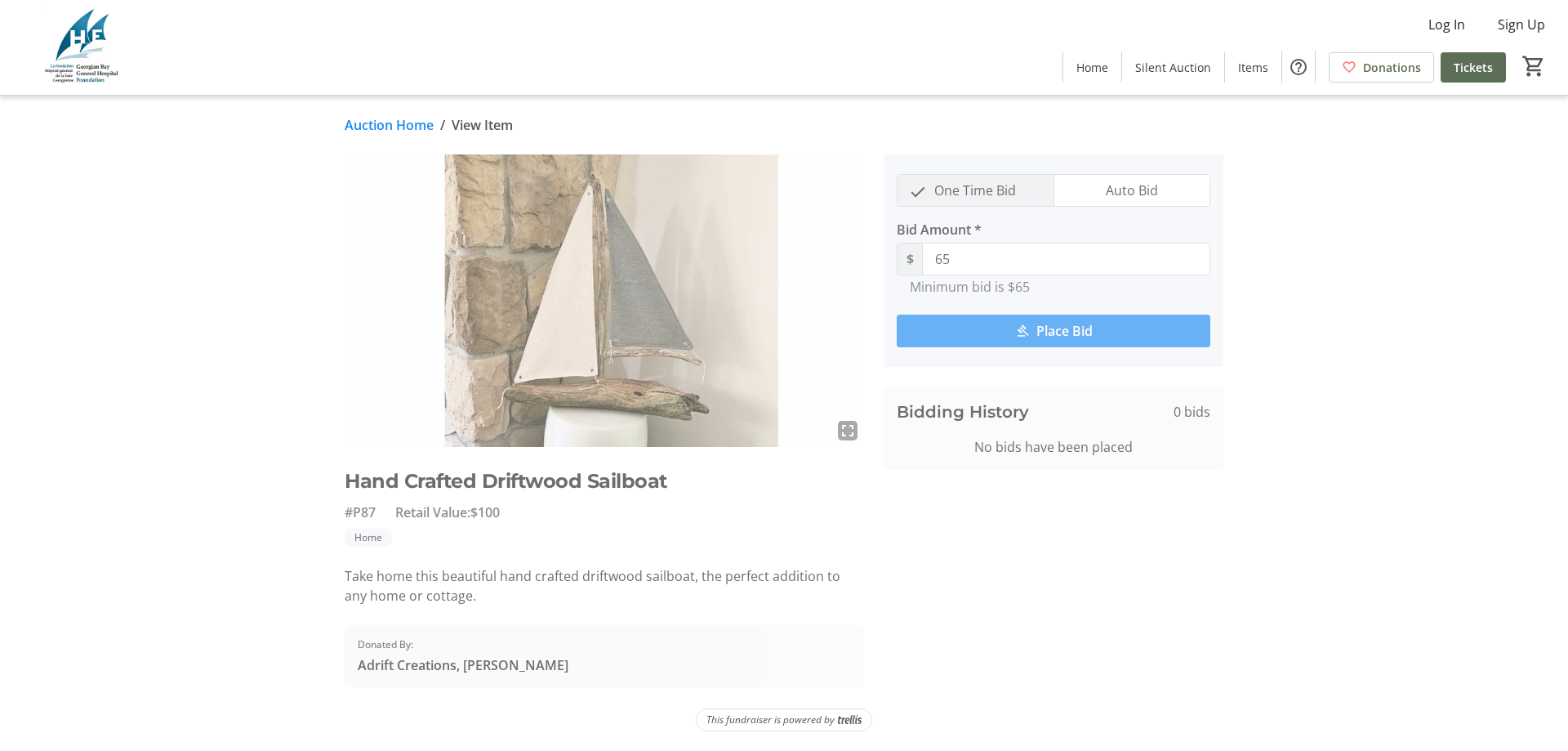
click at [362, 121] on link "Auction Home" at bounding box center [389, 125] width 89 height 19
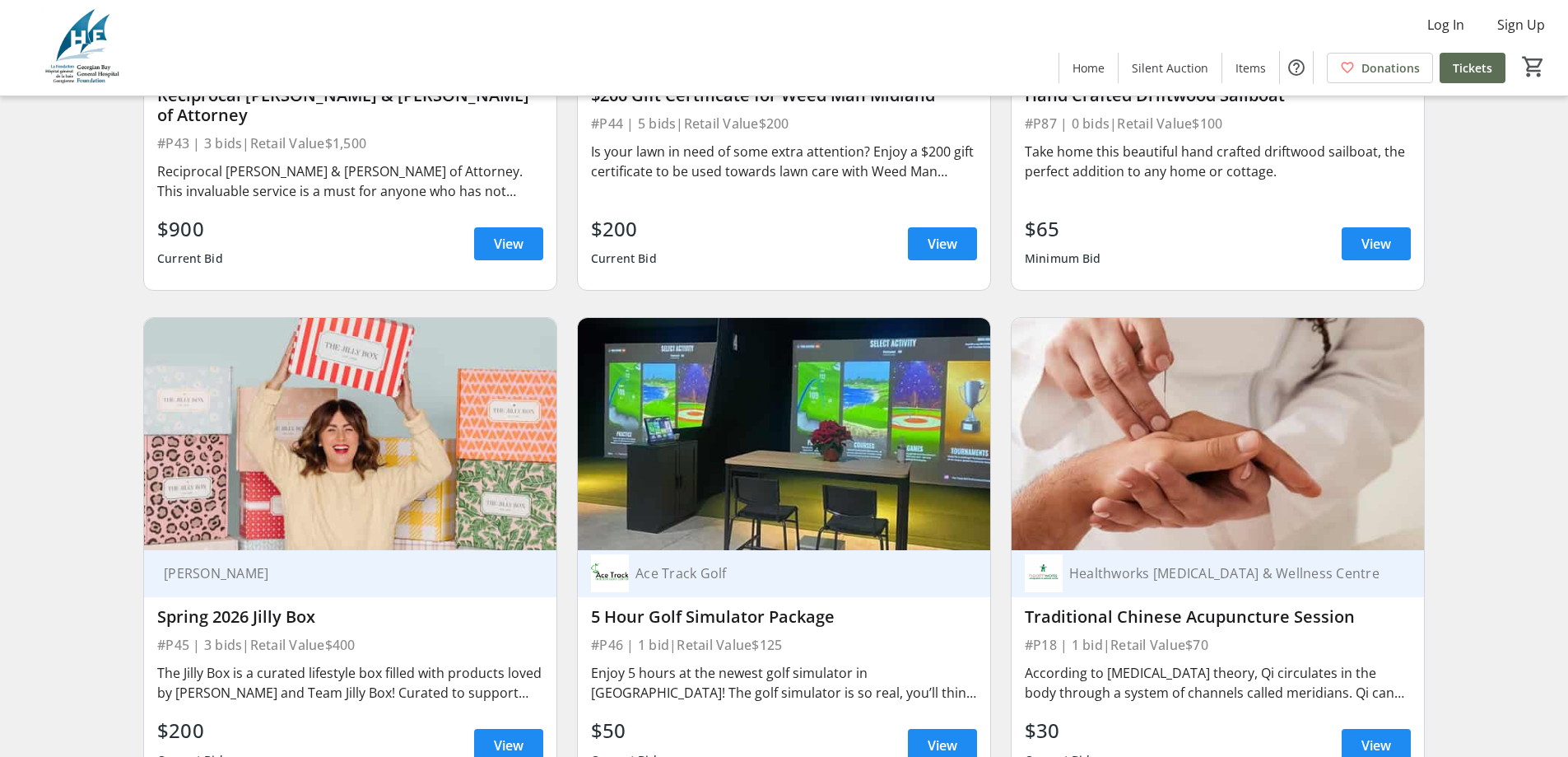
scroll to position [9303, 0]
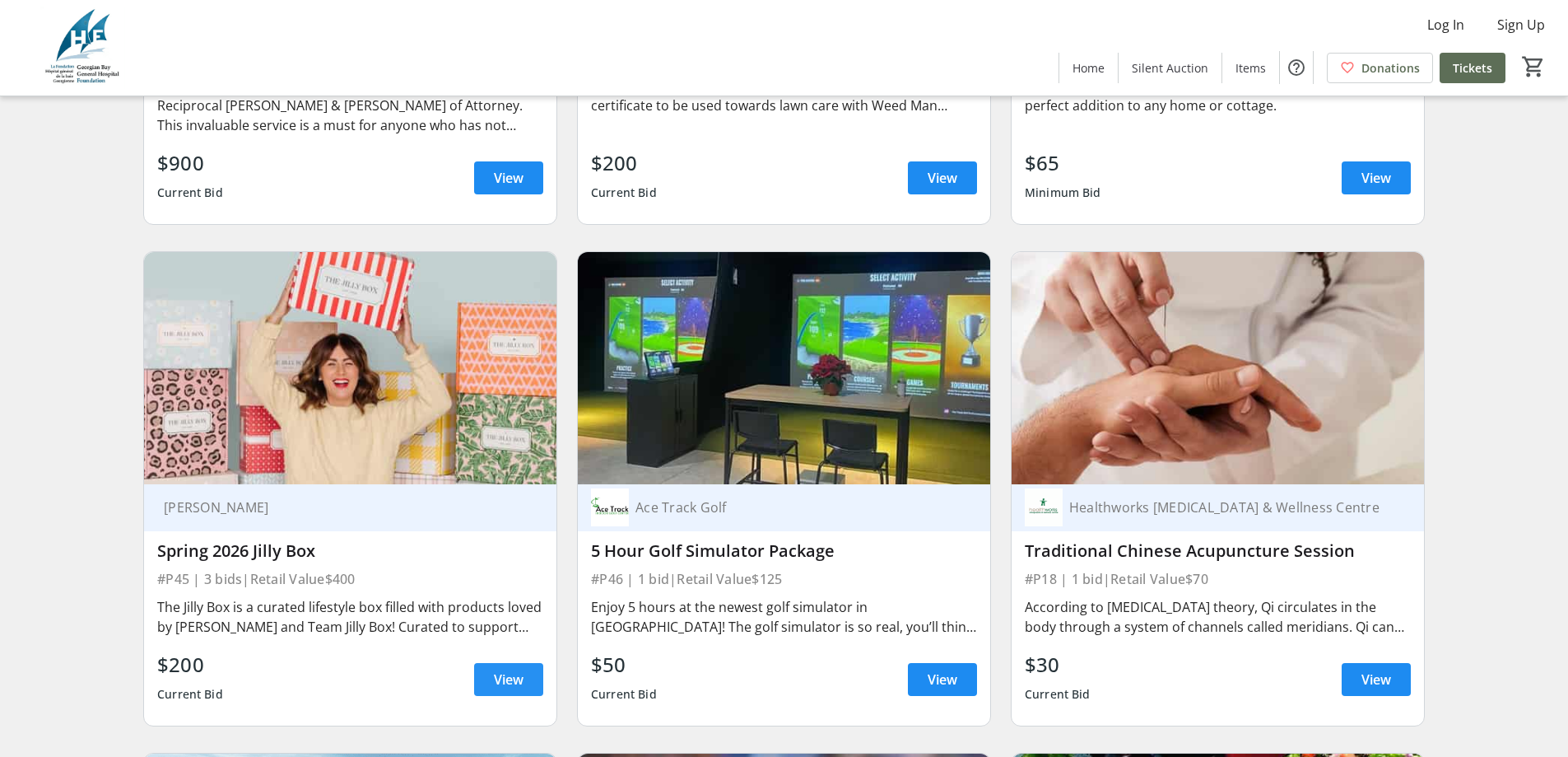
click at [521, 669] on span "View" at bounding box center [508, 679] width 30 height 20
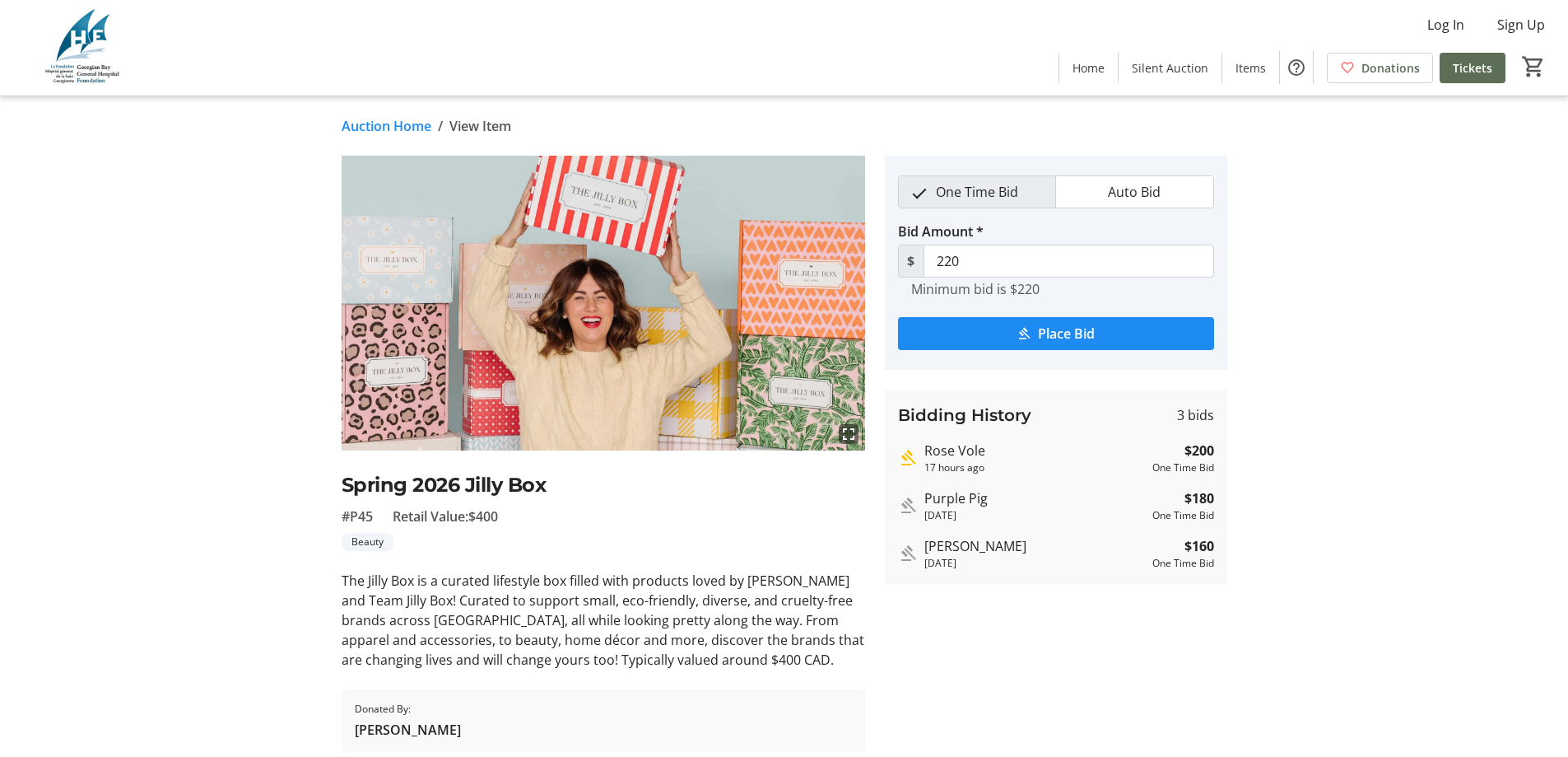
click at [375, 120] on link "Auction Home" at bounding box center [386, 126] width 90 height 20
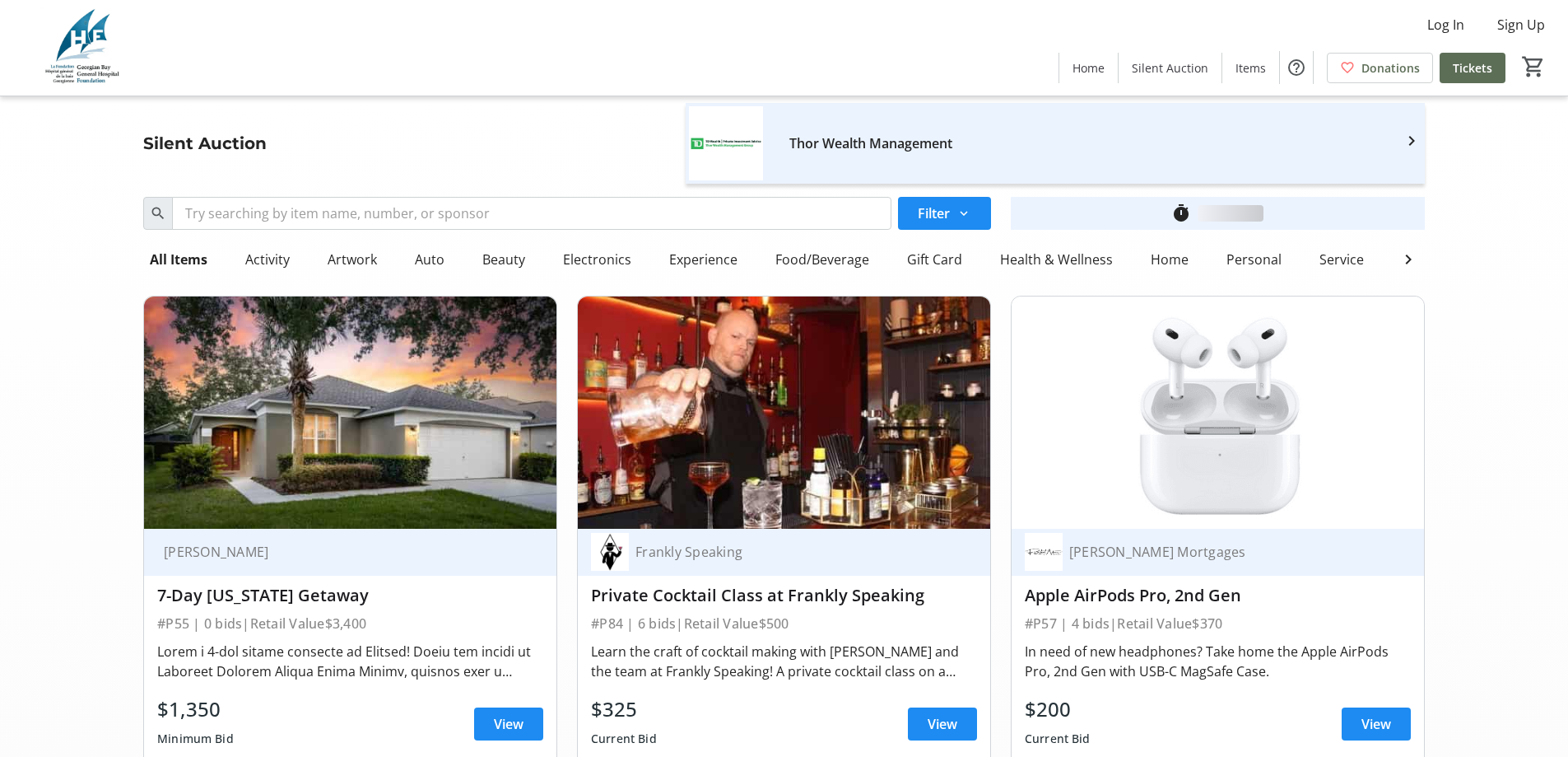
scroll to position [9303, 0]
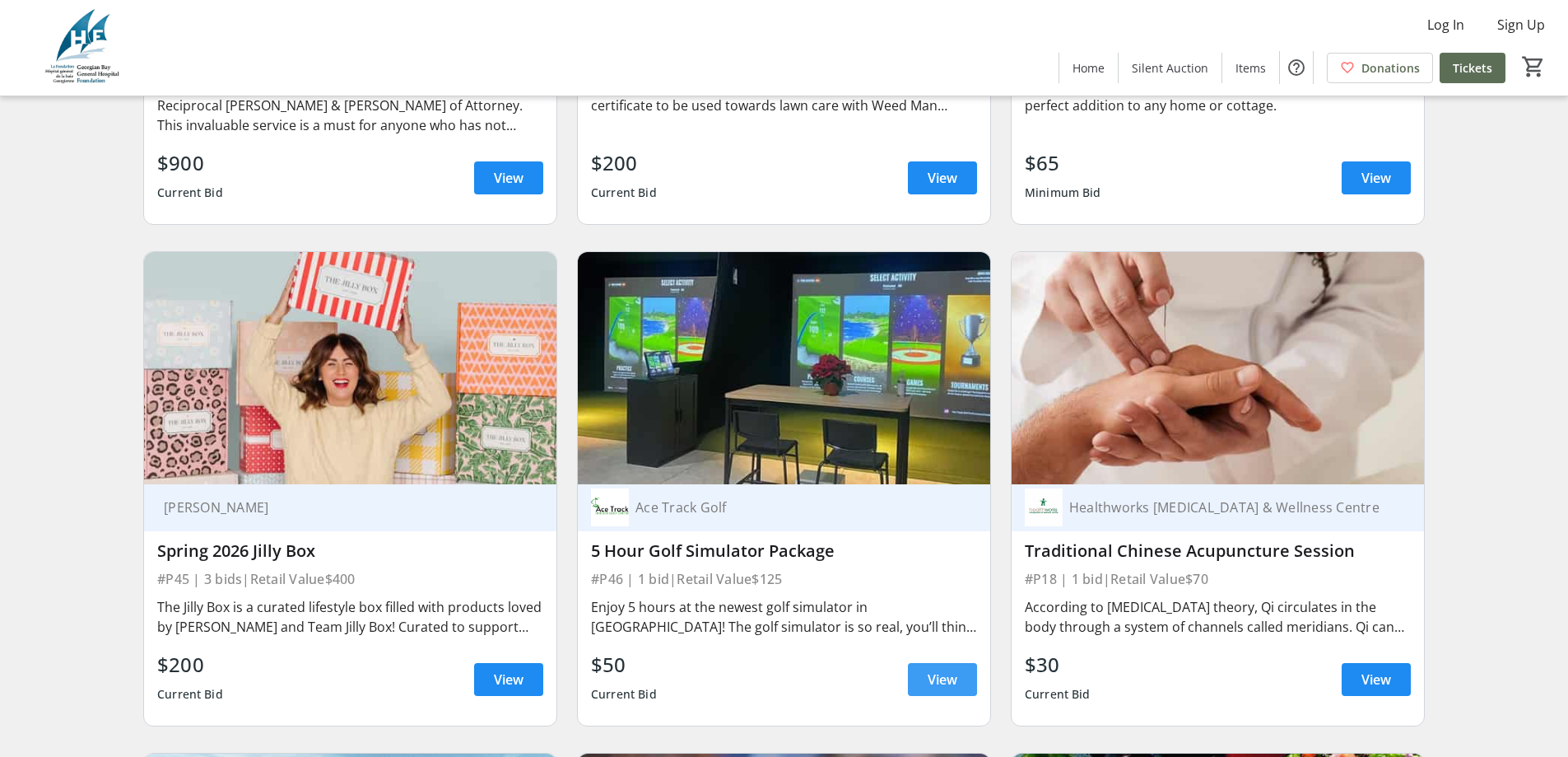
click at [944, 669] on span "View" at bounding box center [942, 679] width 30 height 20
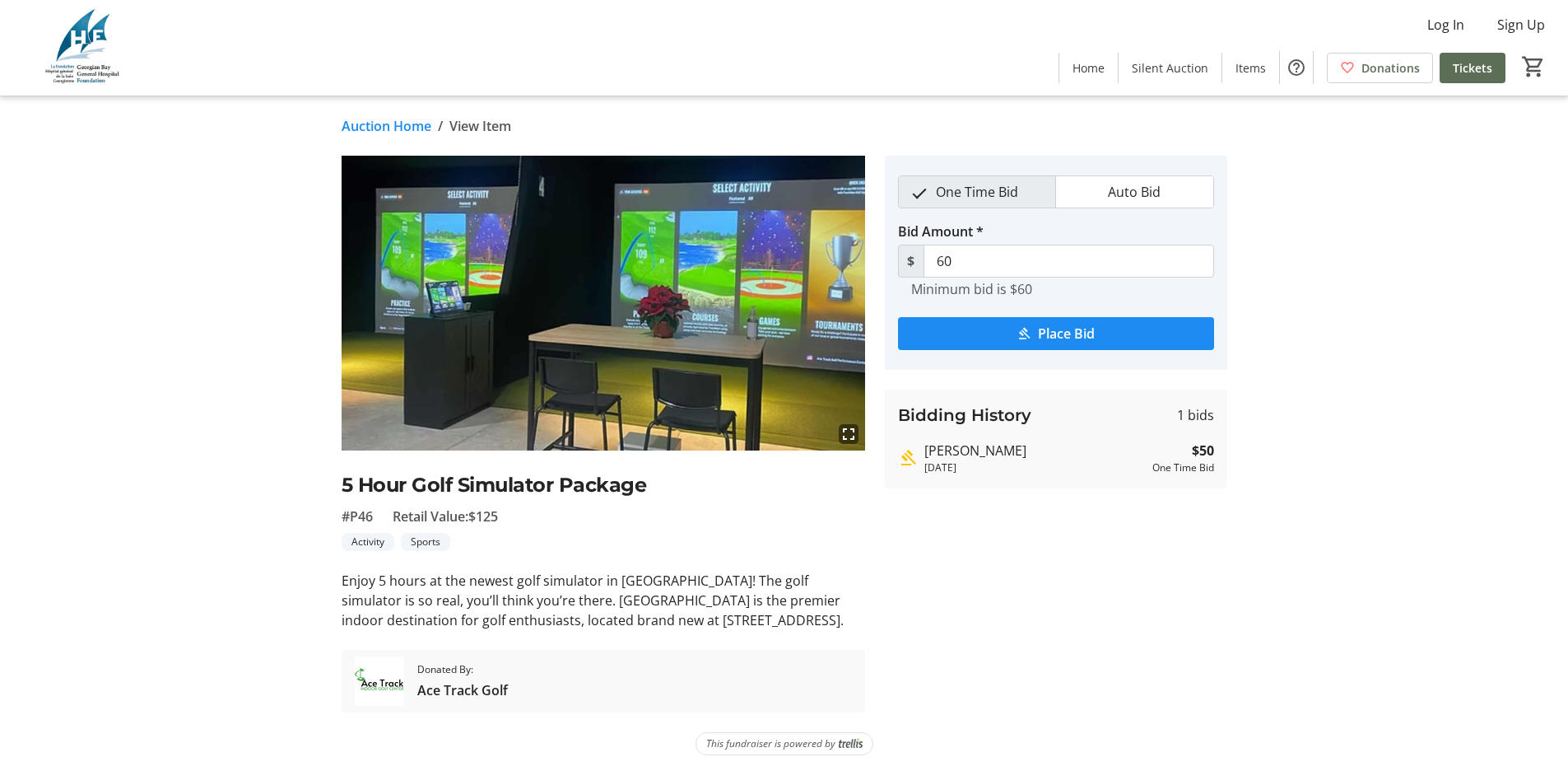
click at [410, 126] on link "Auction Home" at bounding box center [386, 126] width 90 height 20
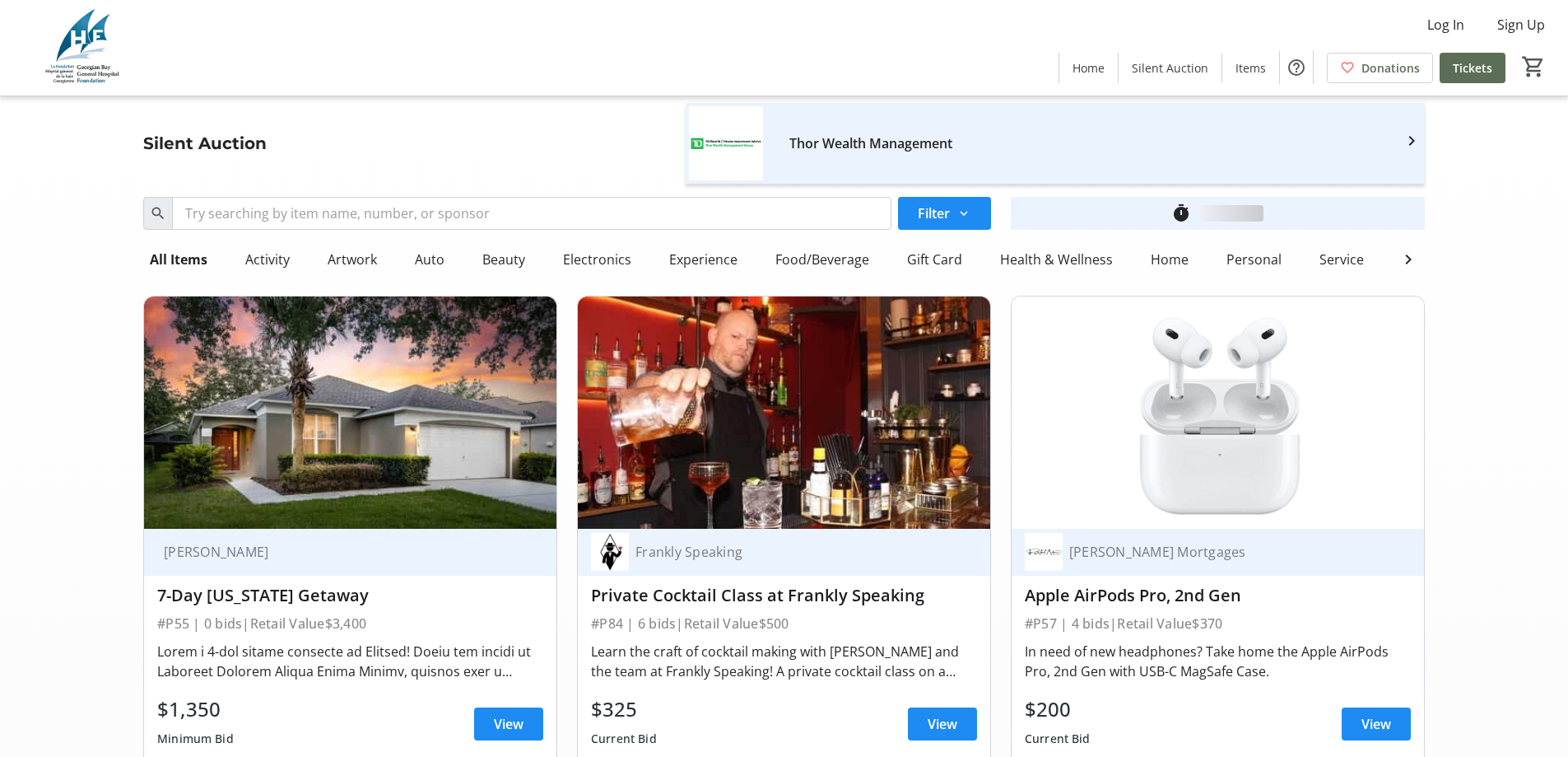
scroll to position [9303, 0]
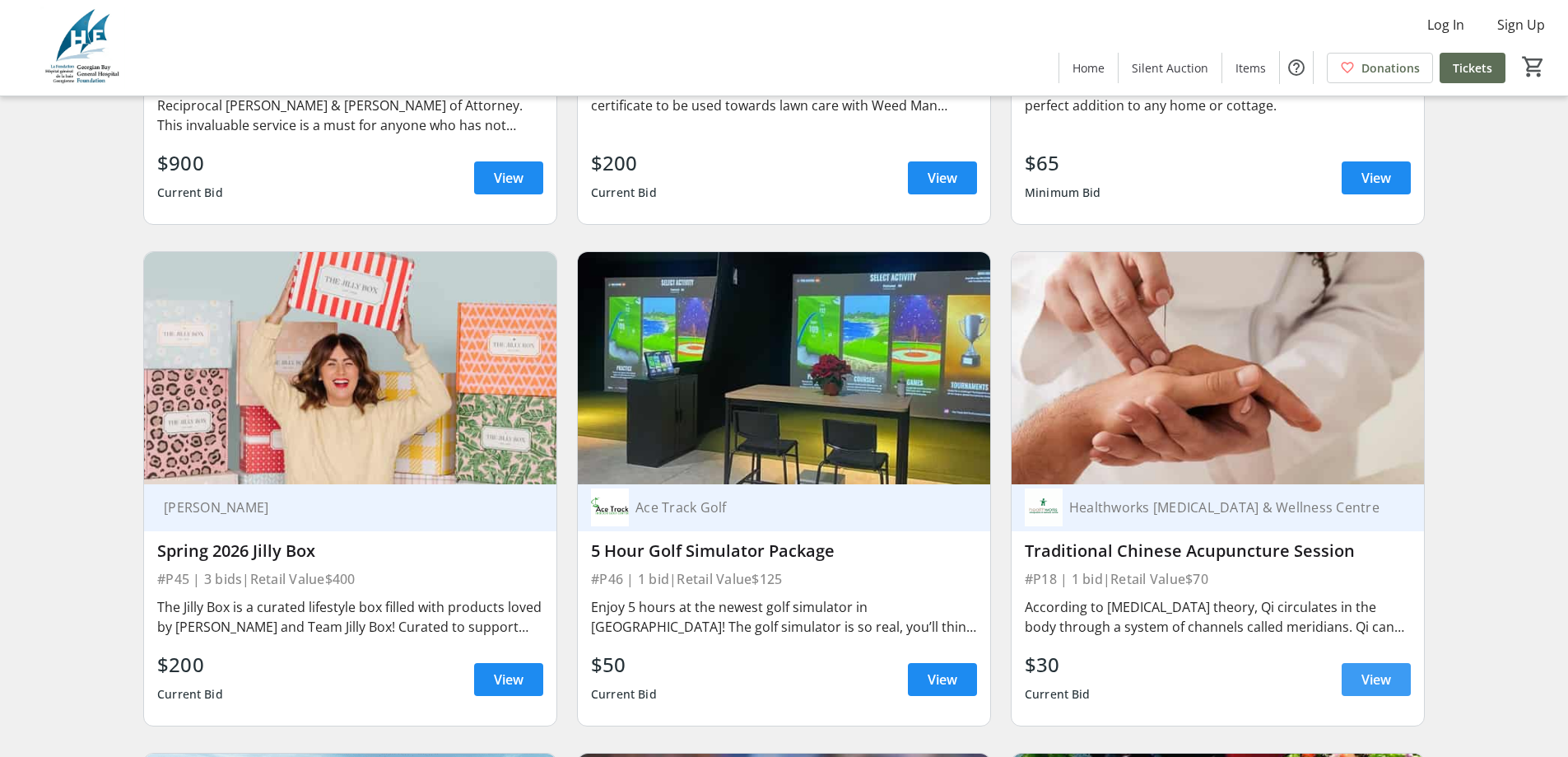
click at [1378, 669] on span "View" at bounding box center [1376, 679] width 30 height 20
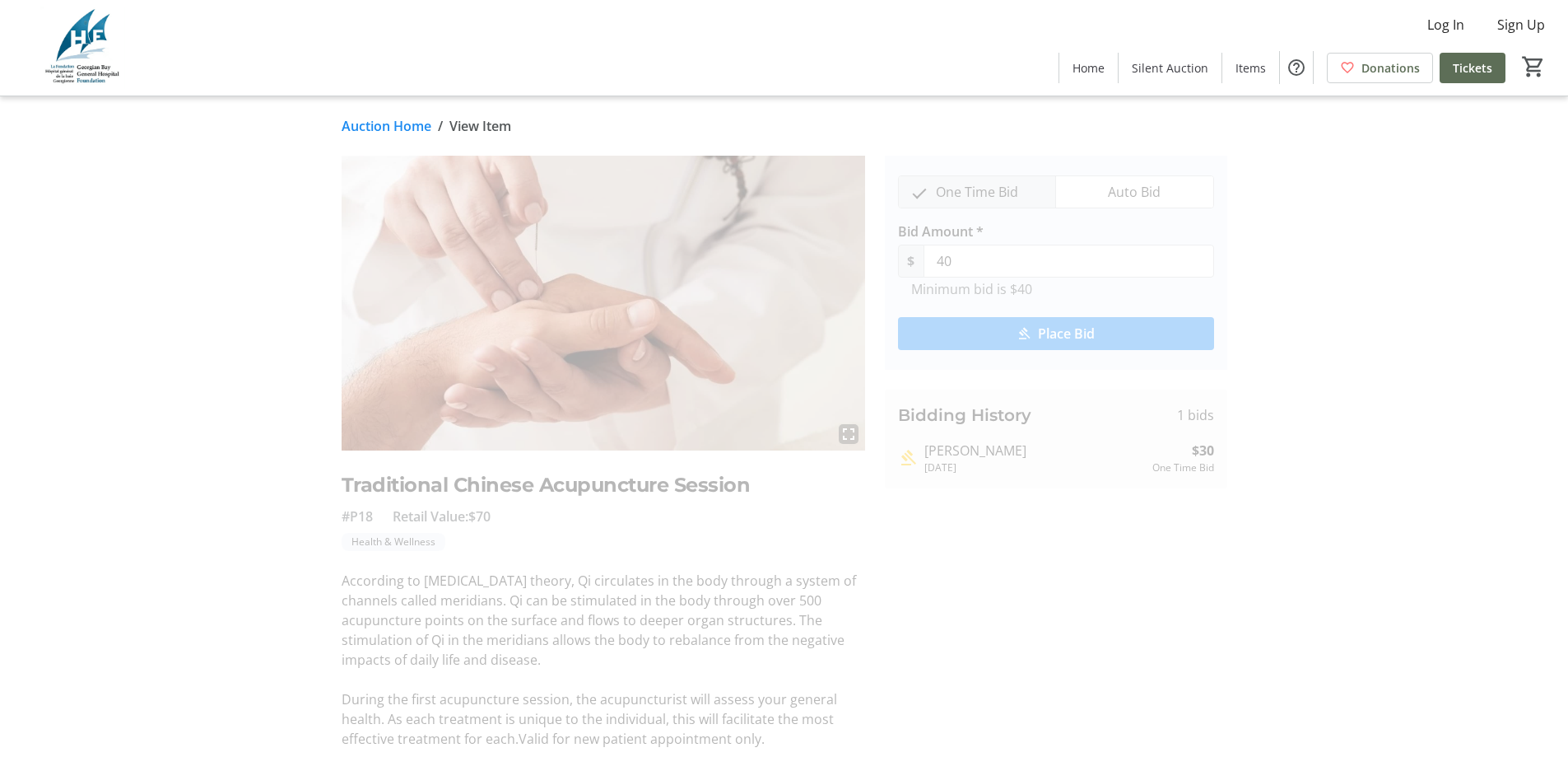
click at [404, 120] on link "Auction Home" at bounding box center [386, 126] width 90 height 20
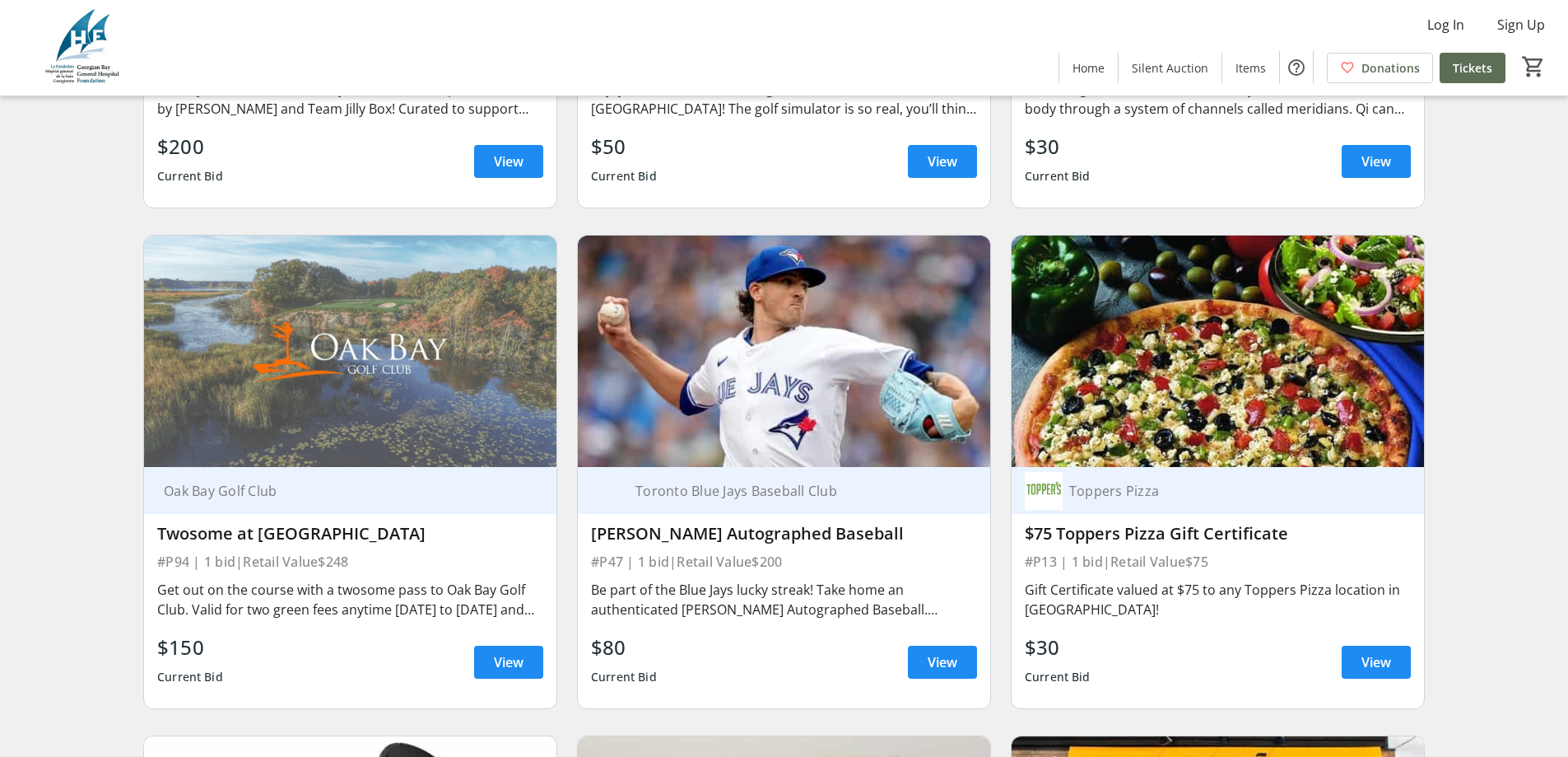
scroll to position [9879, 0]
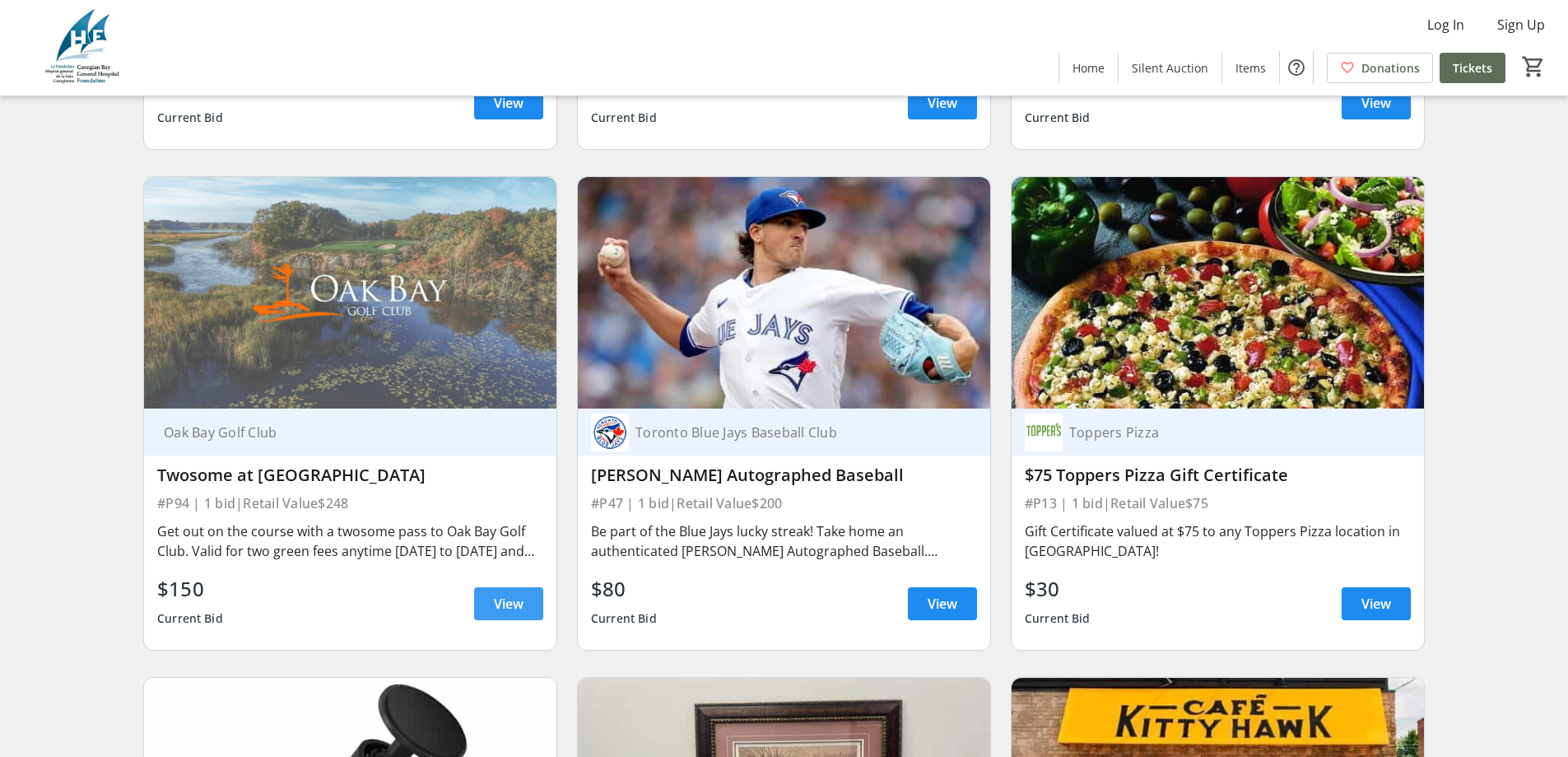
click at [514, 594] on span "View" at bounding box center [508, 603] width 30 height 20
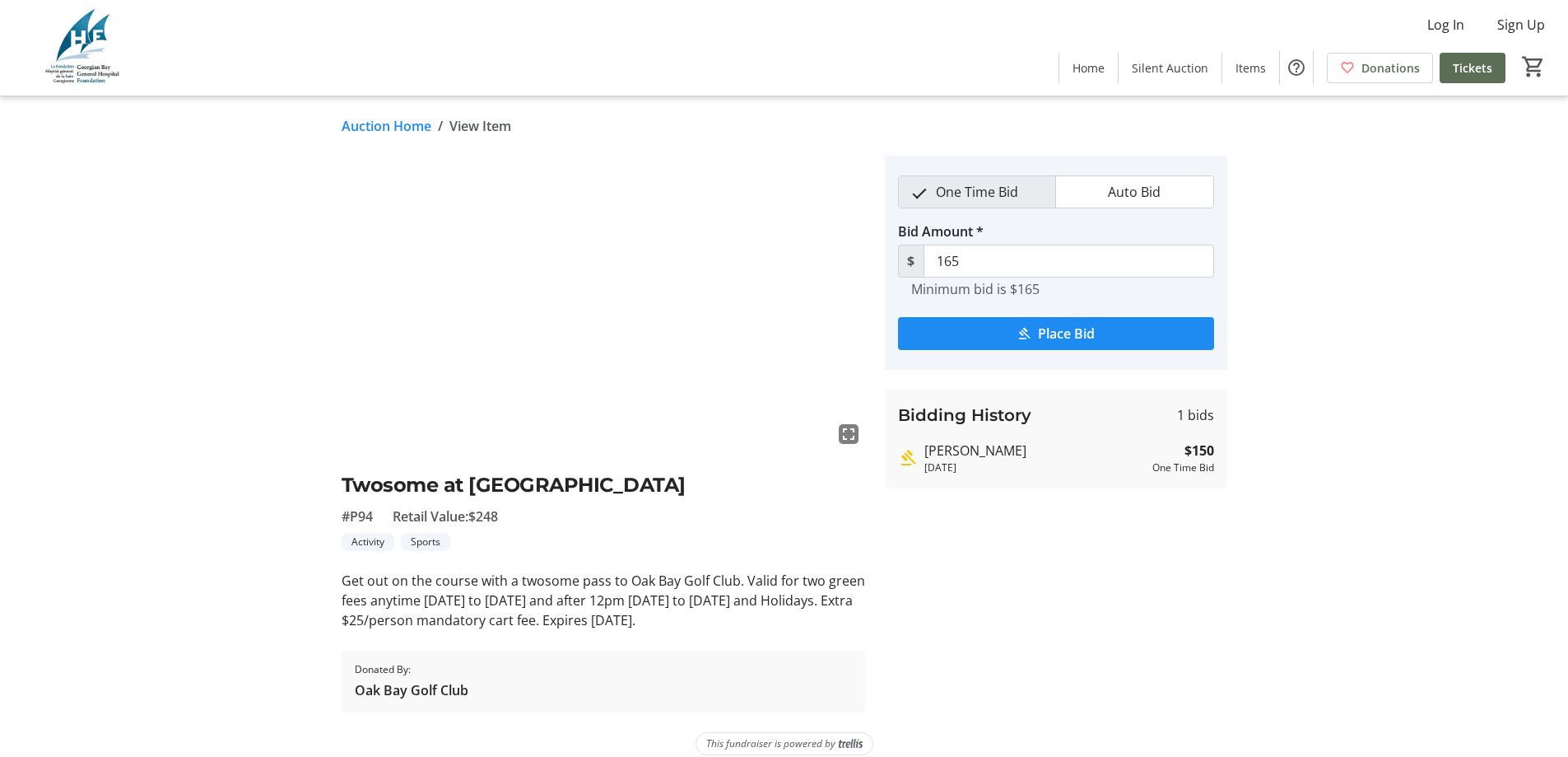
click at [379, 125] on link "Auction Home" at bounding box center [386, 126] width 90 height 20
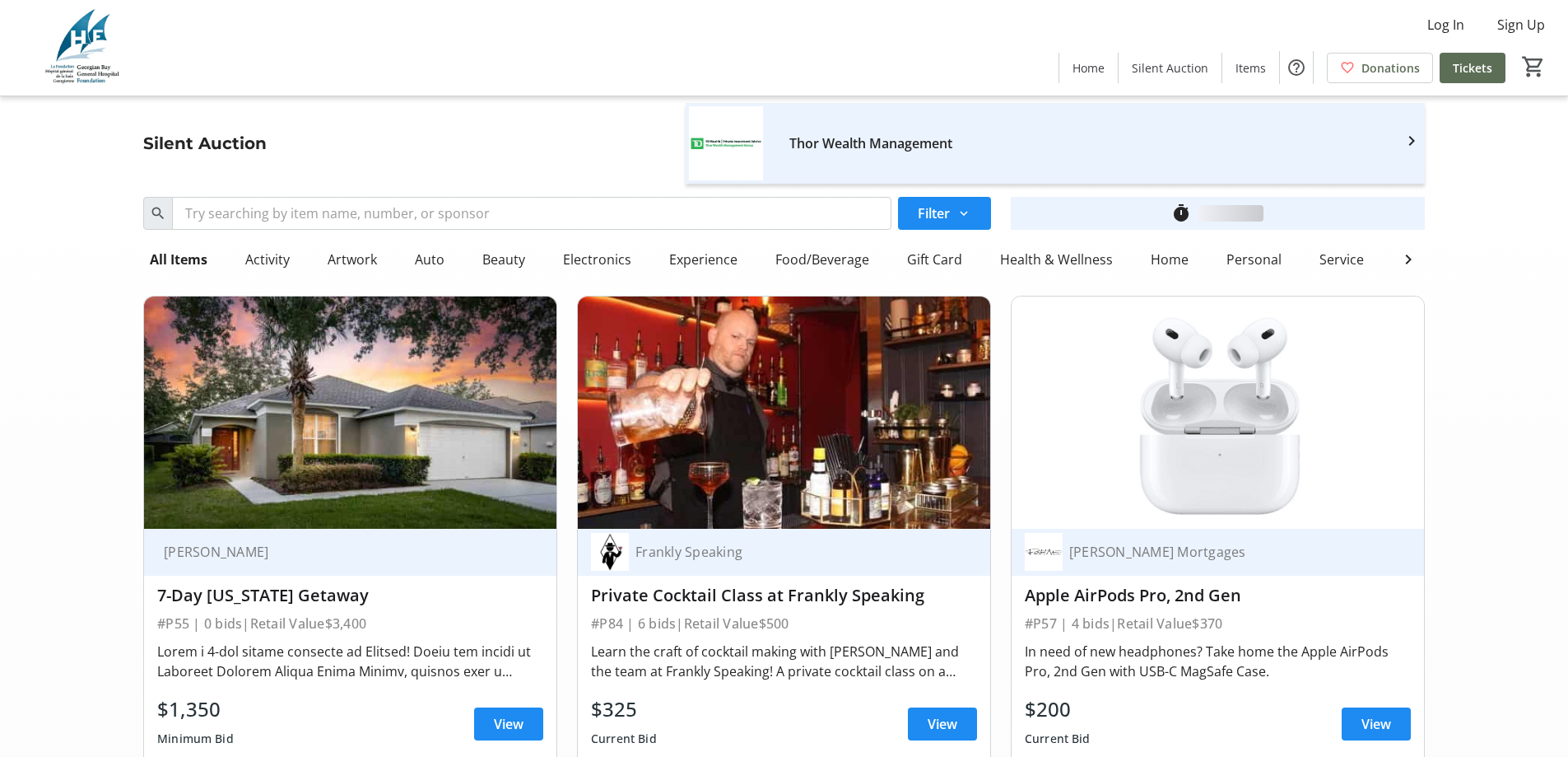
scroll to position [9879, 0]
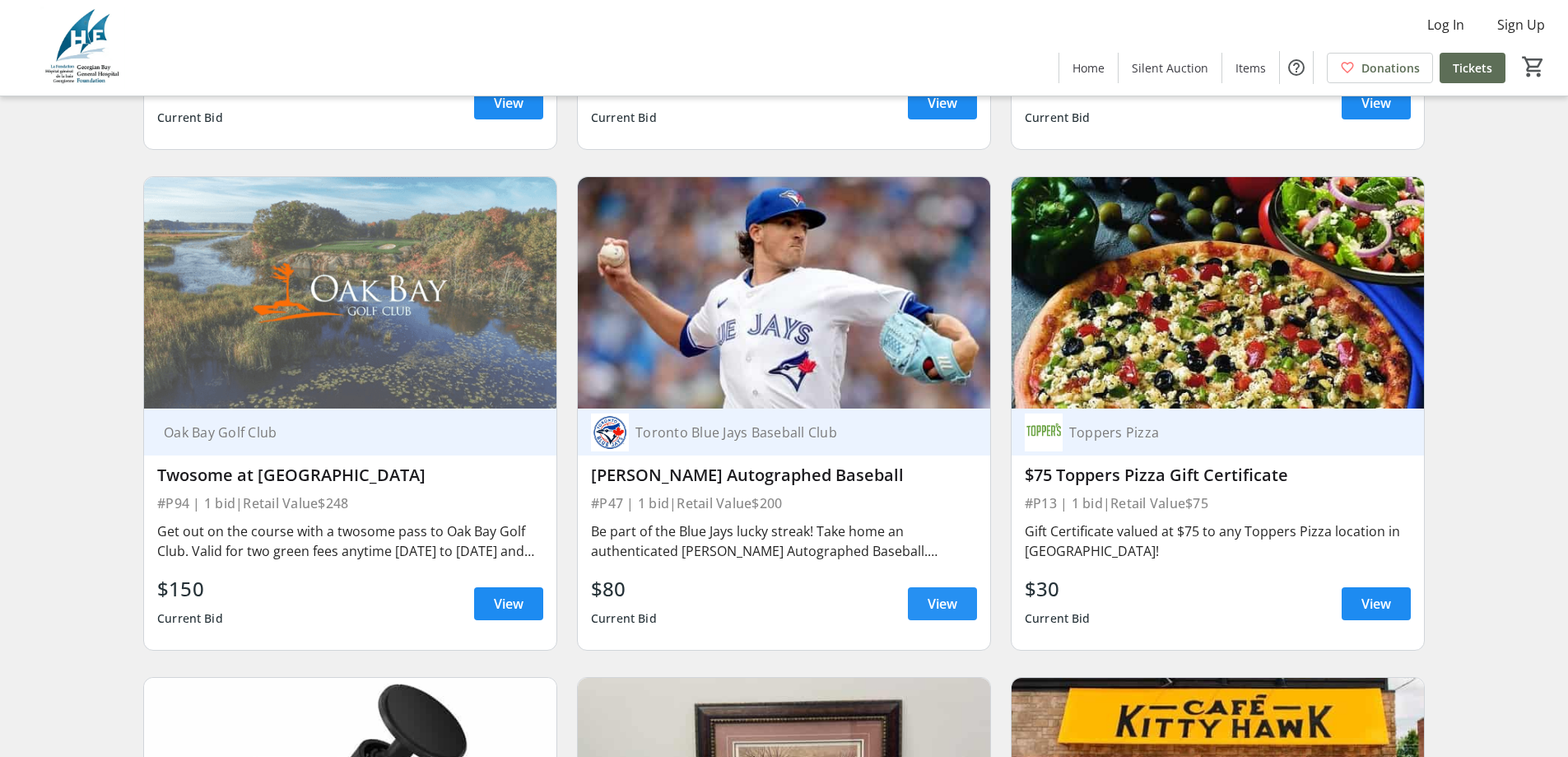
click at [934, 594] on span "View" at bounding box center [942, 603] width 30 height 20
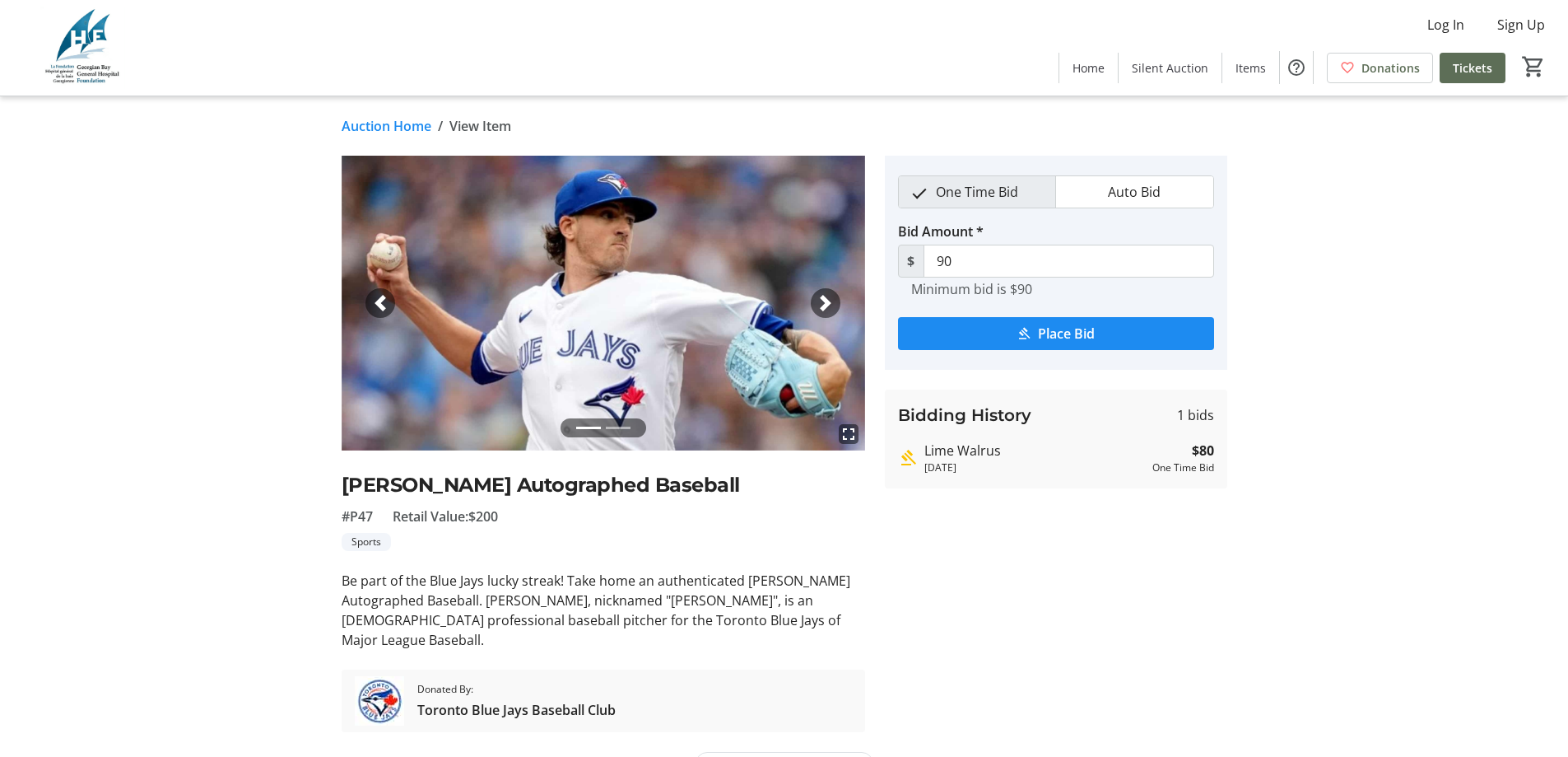
click at [385, 121] on link "Auction Home" at bounding box center [386, 126] width 90 height 20
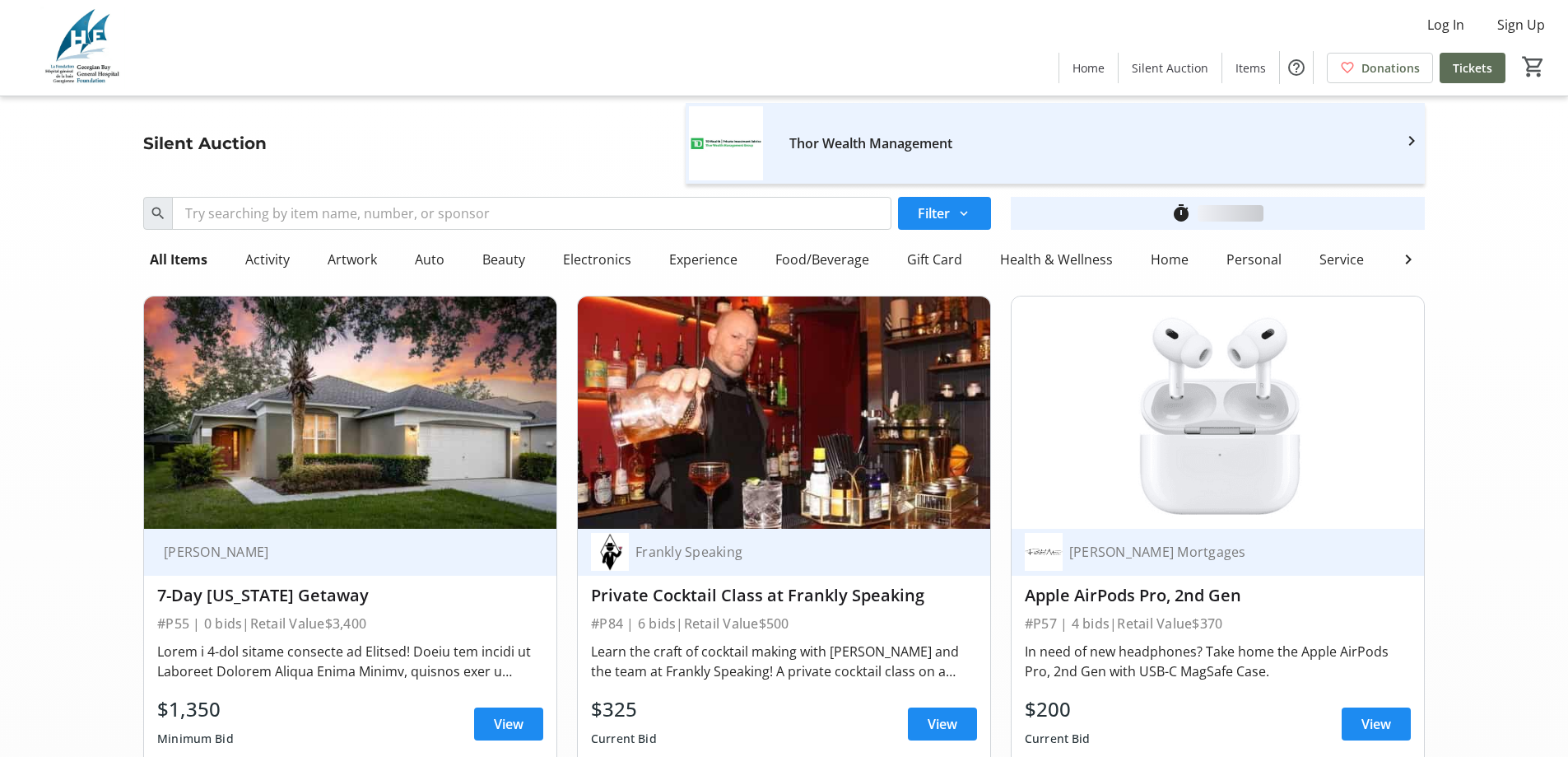
scroll to position [9879, 0]
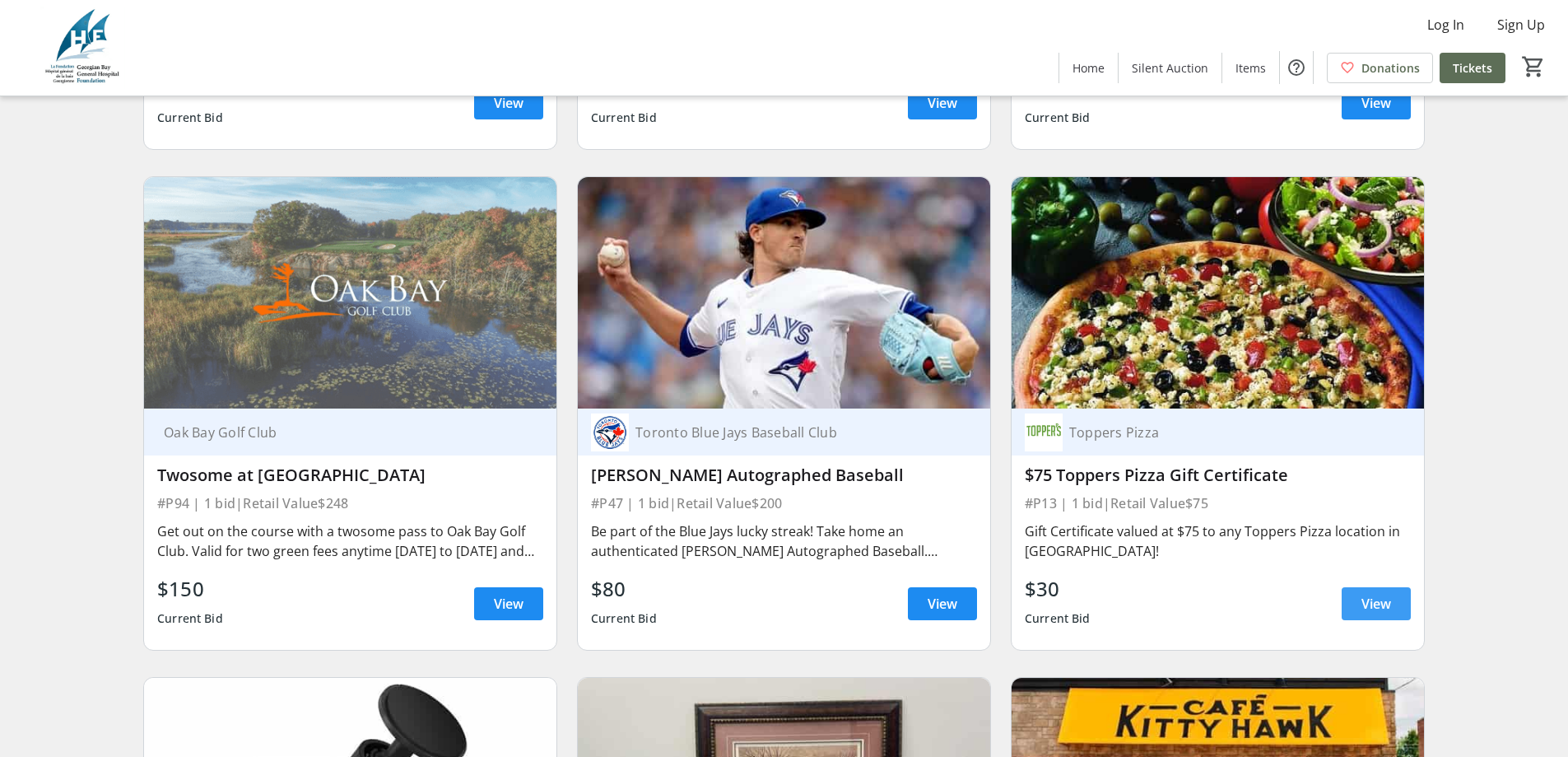
click at [1385, 594] on span "View" at bounding box center [1376, 603] width 30 height 20
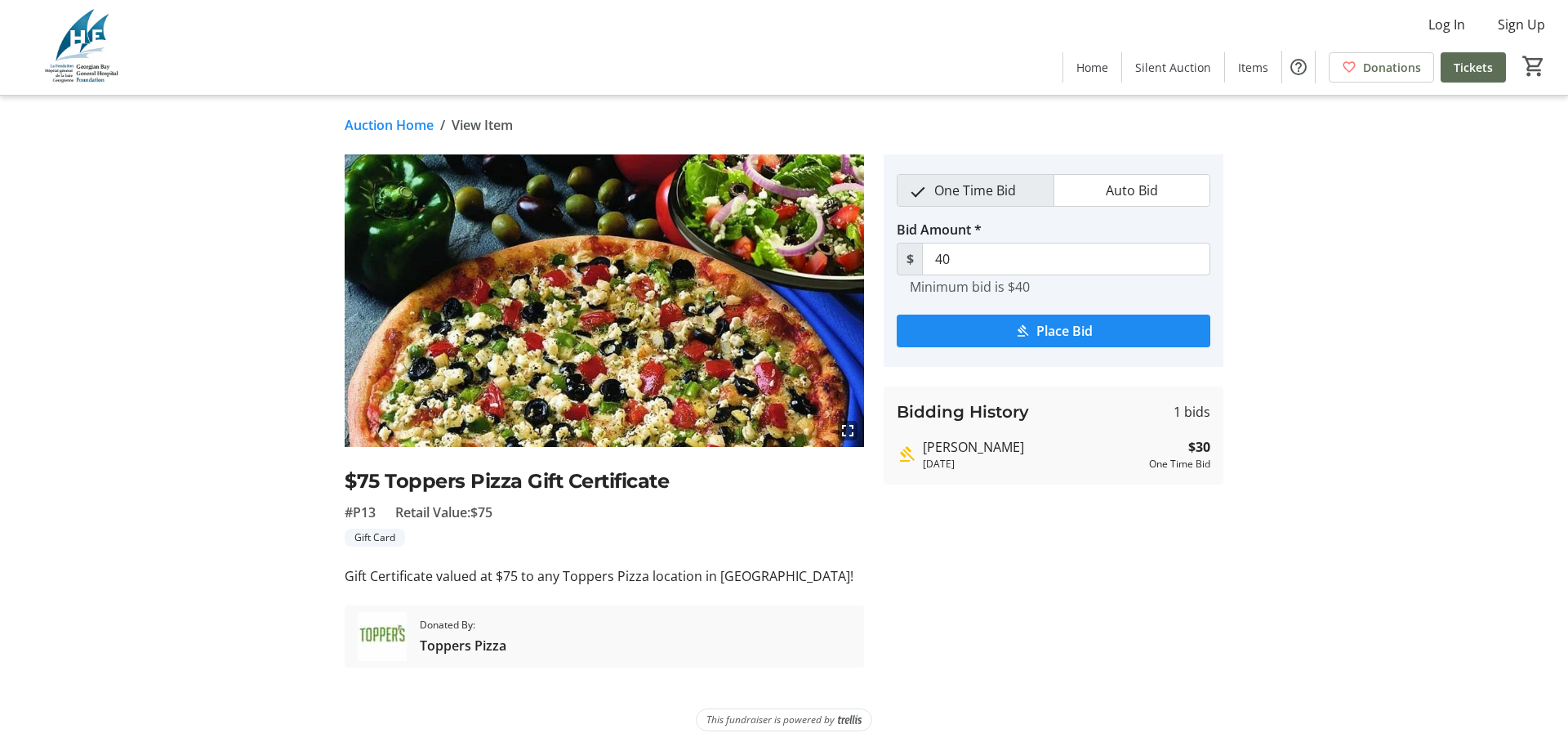
click at [367, 126] on link "Auction Home" at bounding box center [389, 125] width 89 height 19
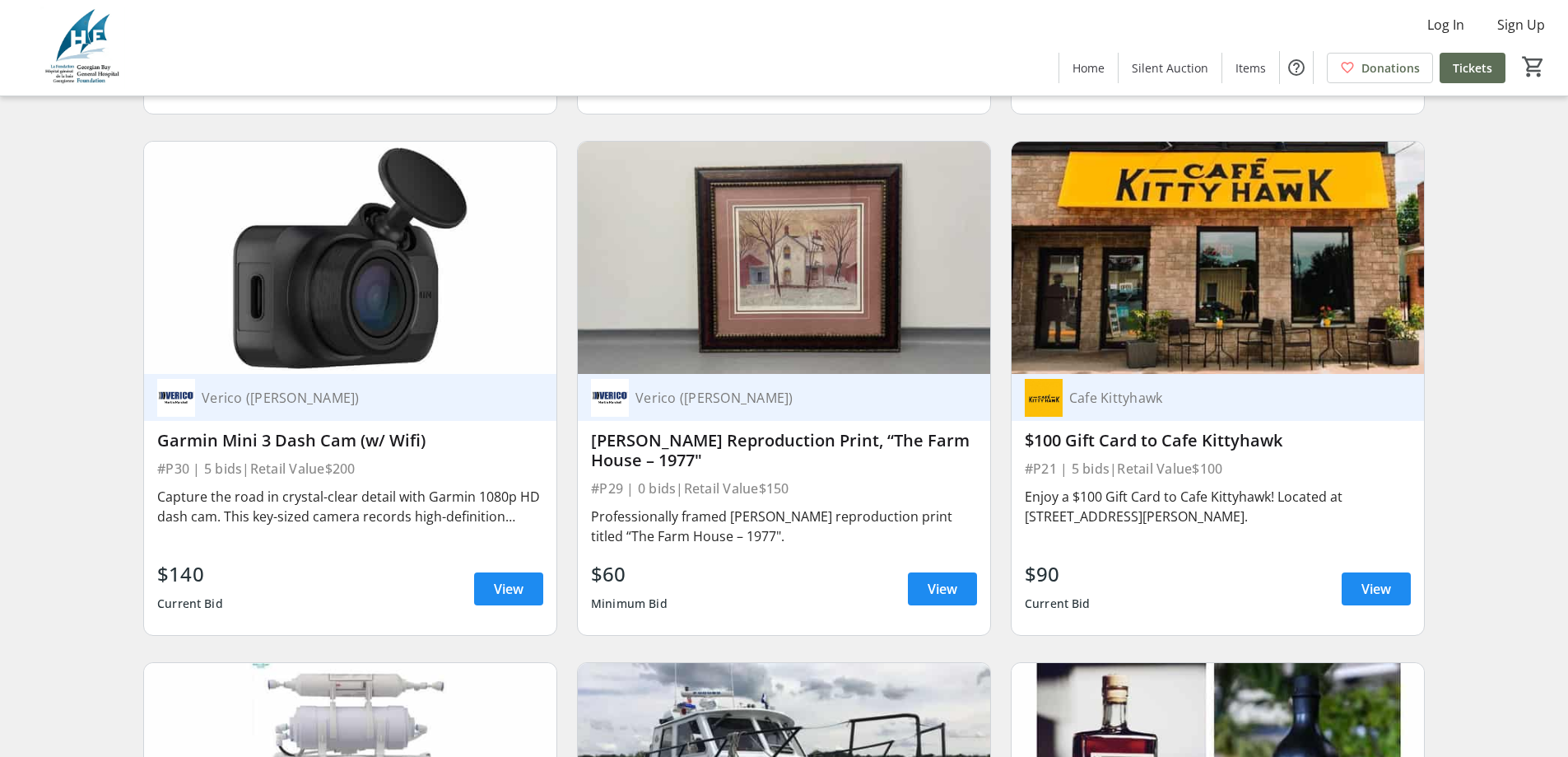
scroll to position [10455, 0]
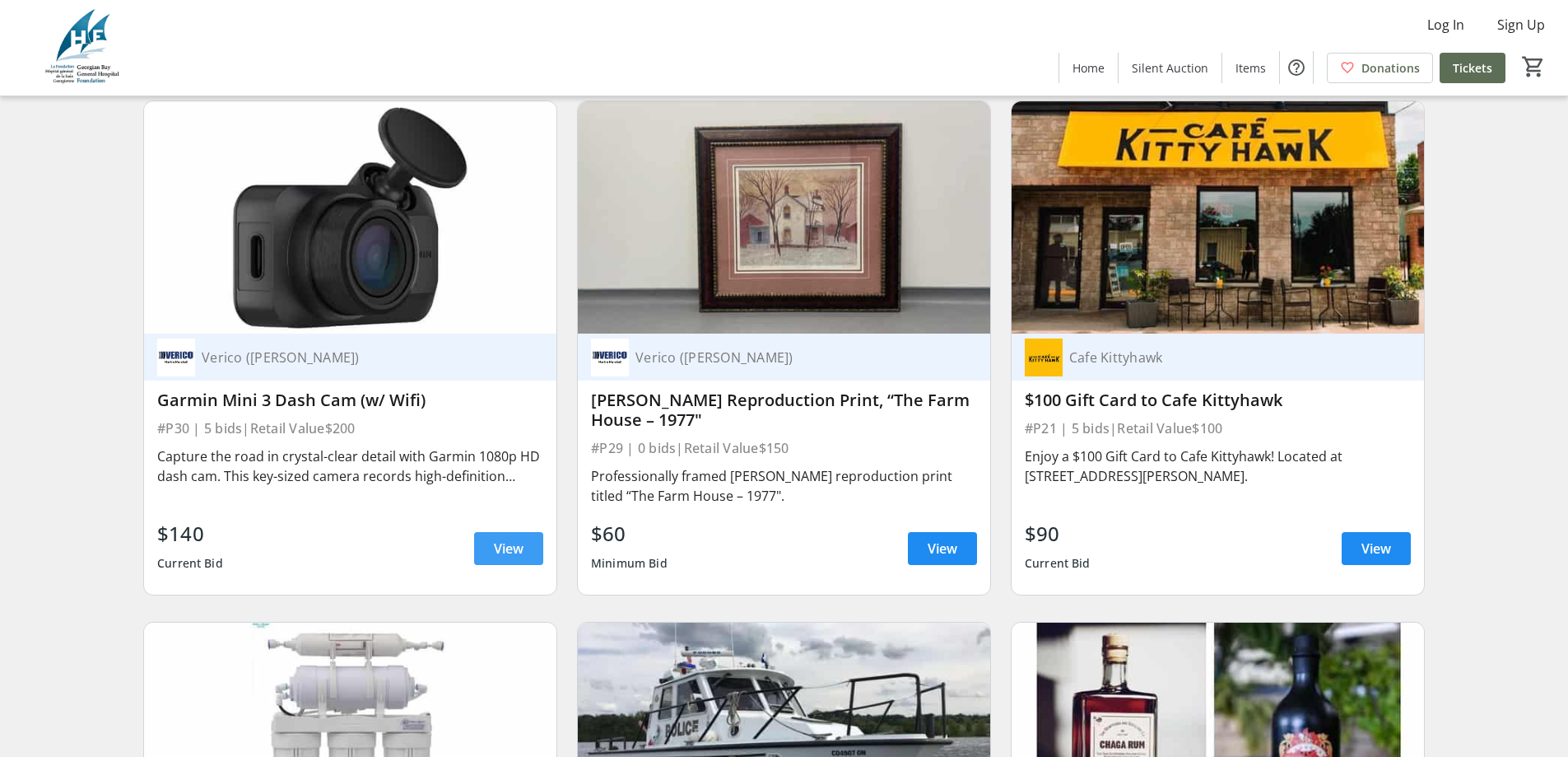
click at [509, 539] on span "View" at bounding box center [508, 548] width 30 height 20
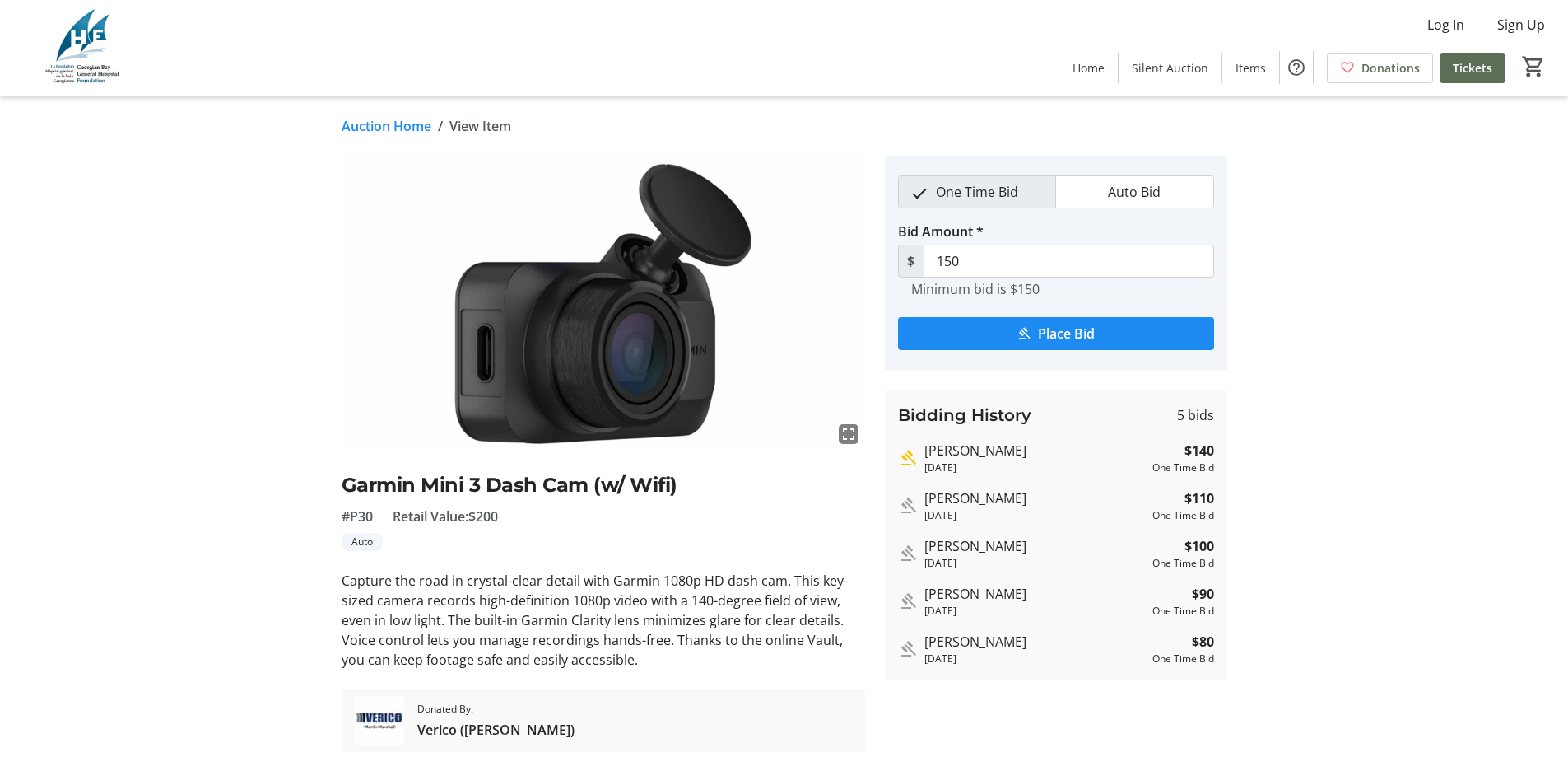
click at [390, 120] on link "Auction Home" at bounding box center [386, 126] width 90 height 20
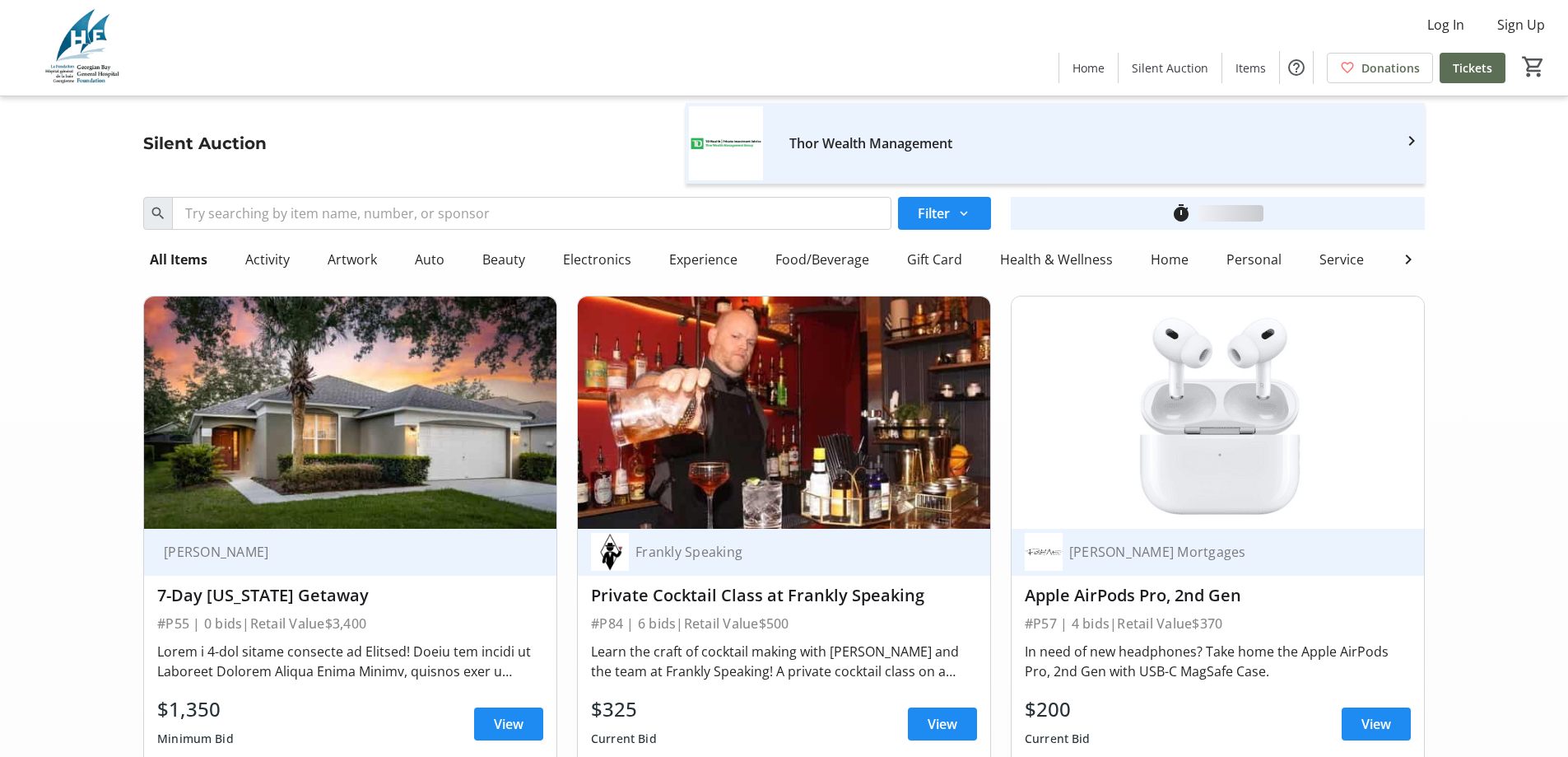
scroll to position [10455, 0]
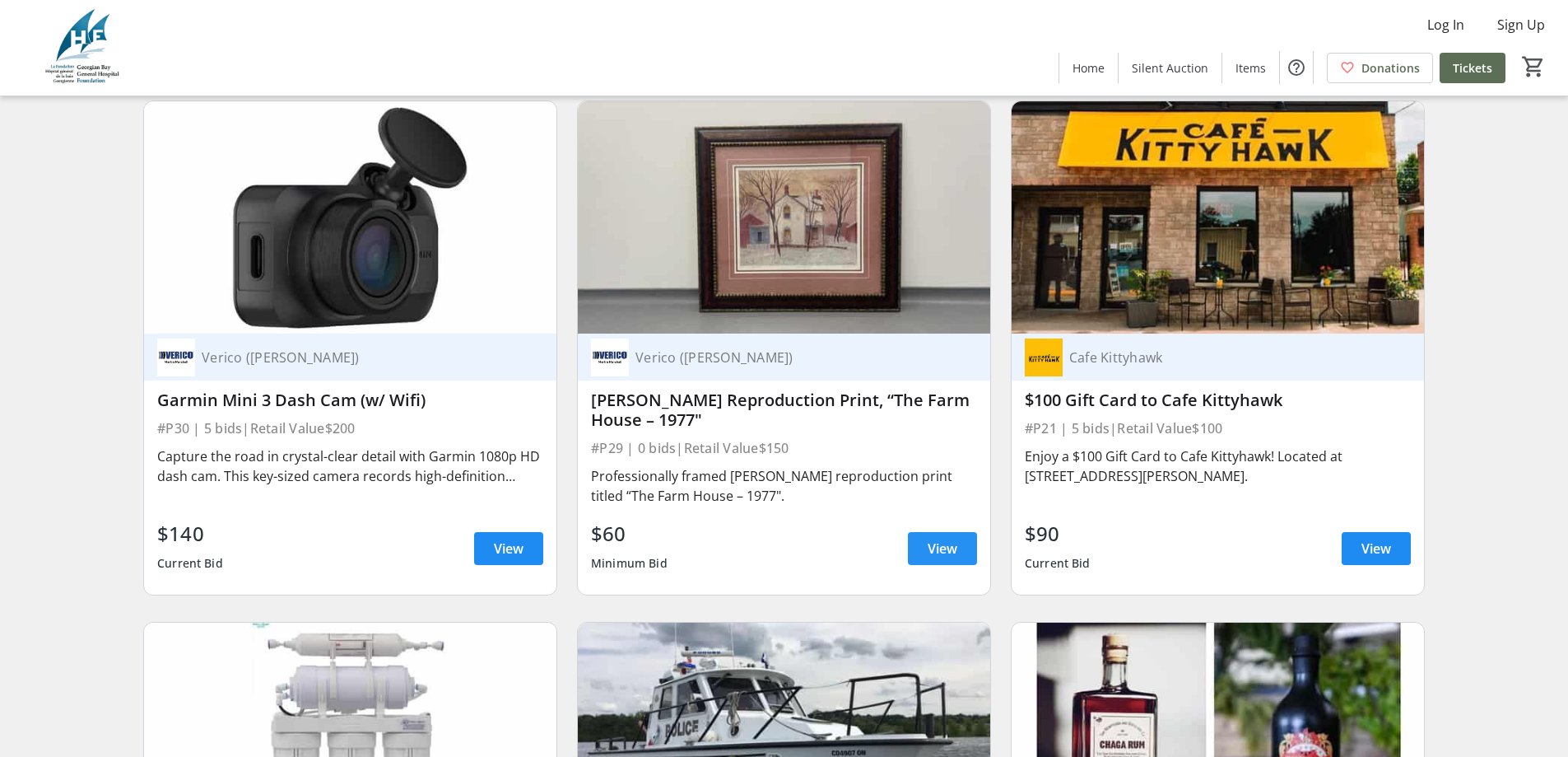
click at [949, 539] on span "View" at bounding box center [942, 548] width 30 height 20
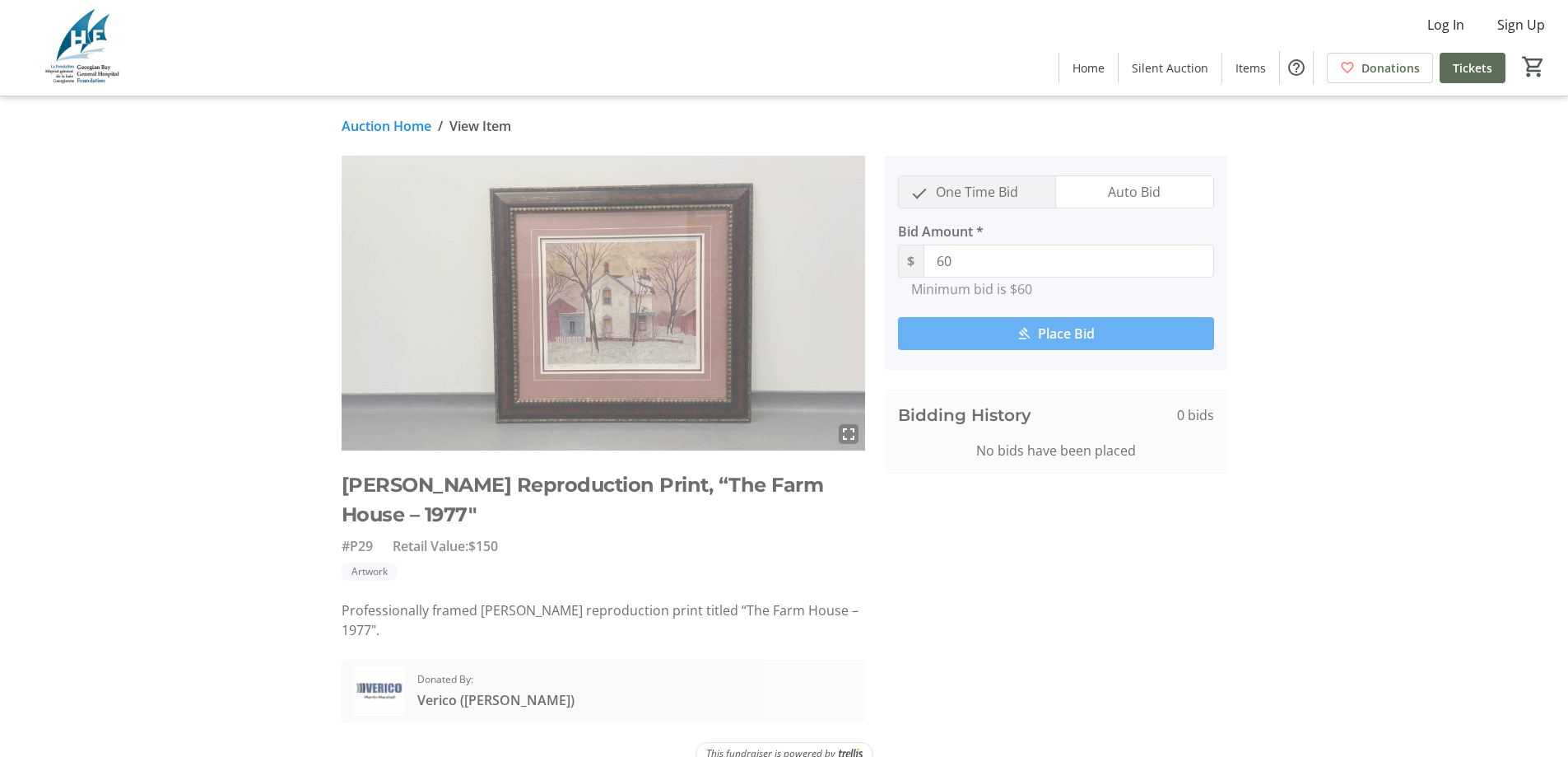
click at [398, 125] on link "Auction Home" at bounding box center [386, 126] width 90 height 20
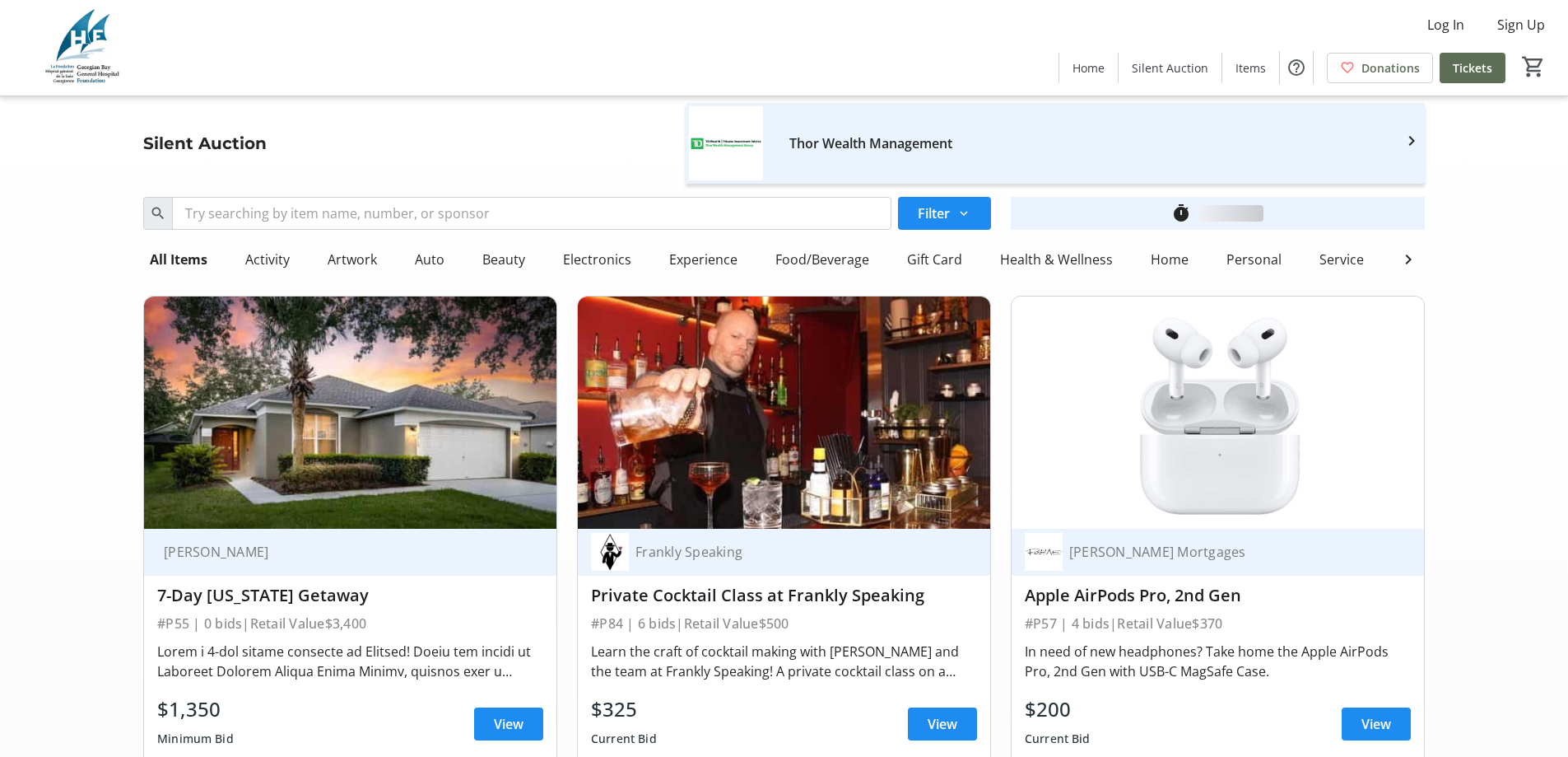
scroll to position [10455, 0]
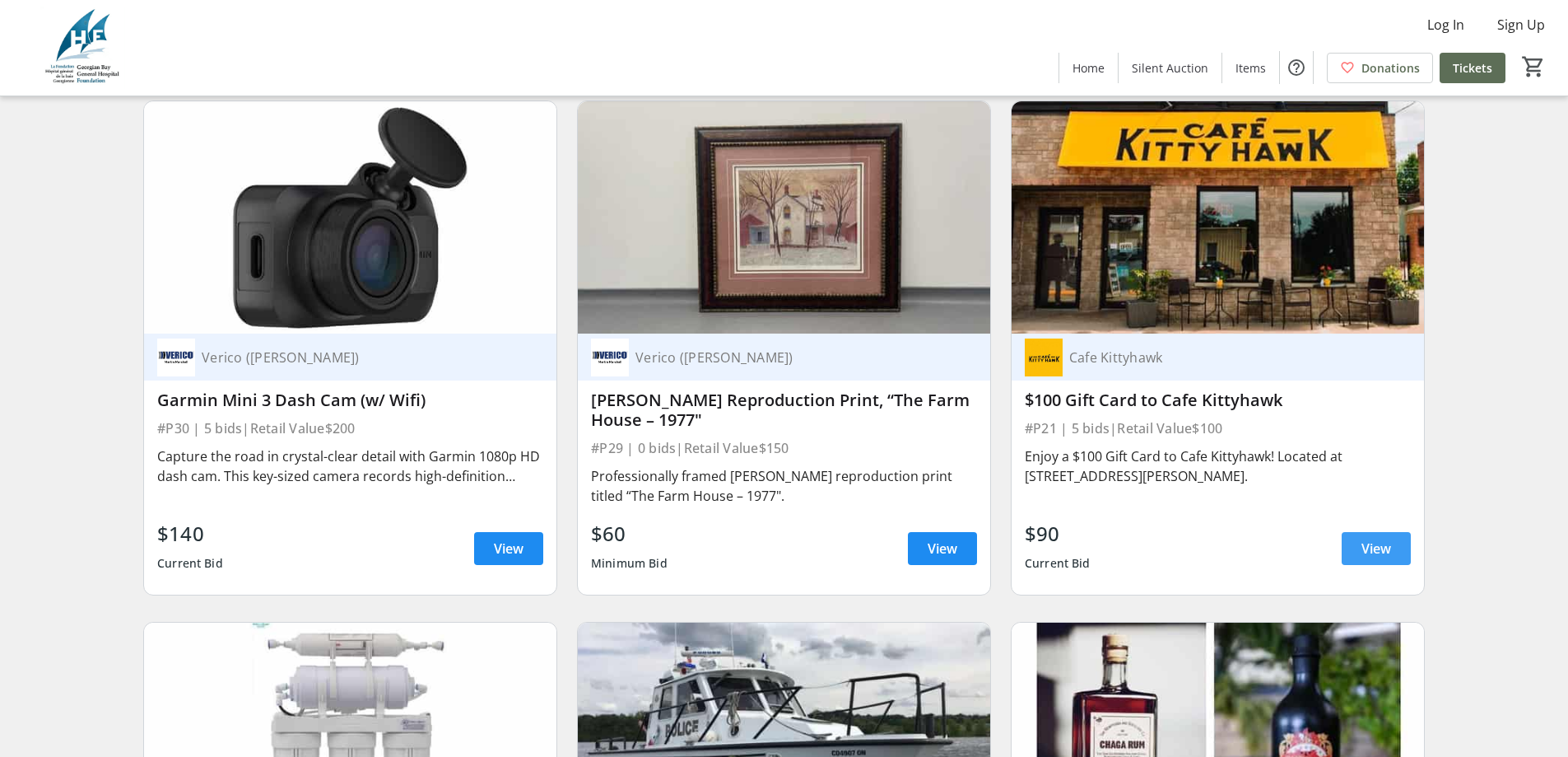
click at [1379, 539] on span "View" at bounding box center [1376, 548] width 30 height 20
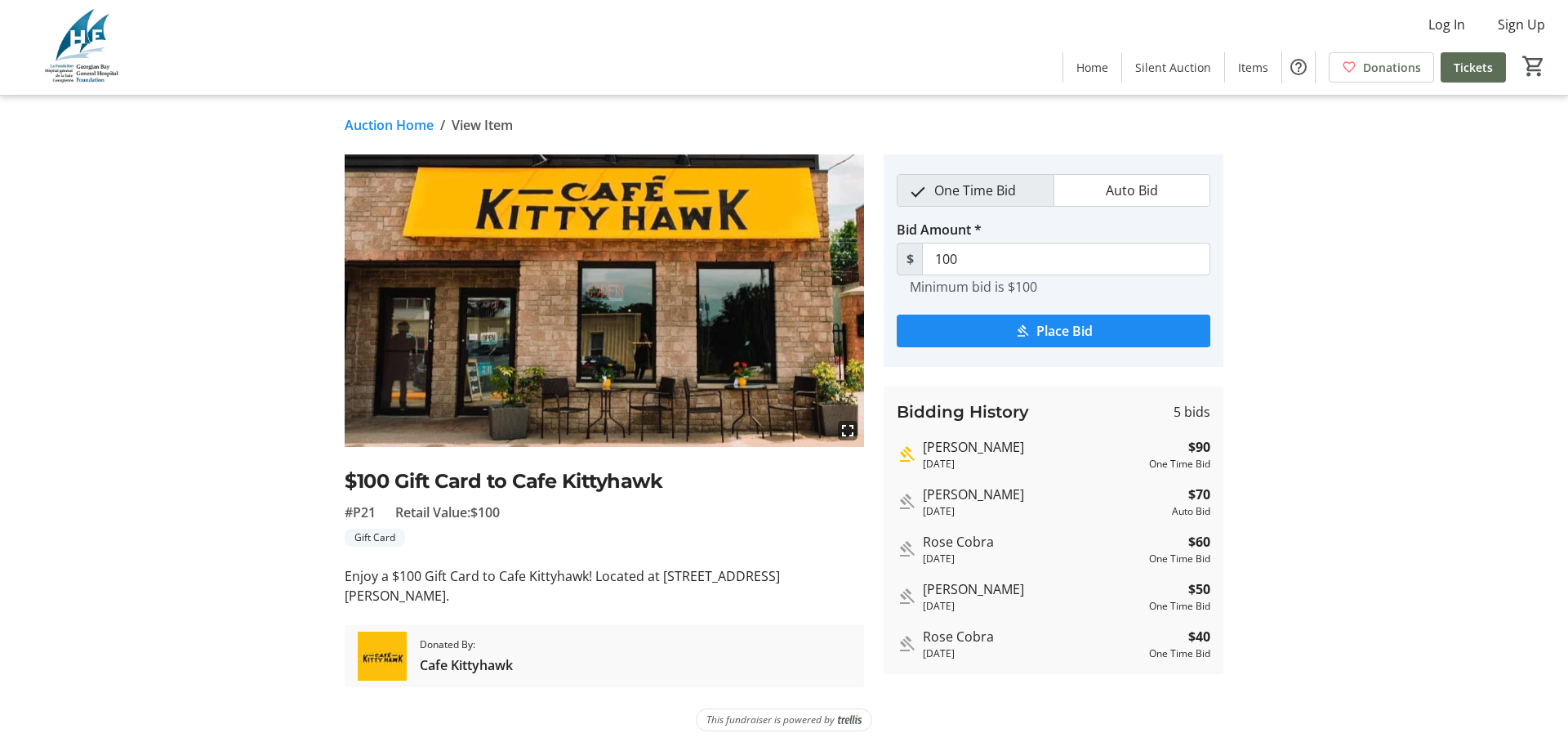
click at [364, 124] on link "Auction Home" at bounding box center [389, 125] width 89 height 19
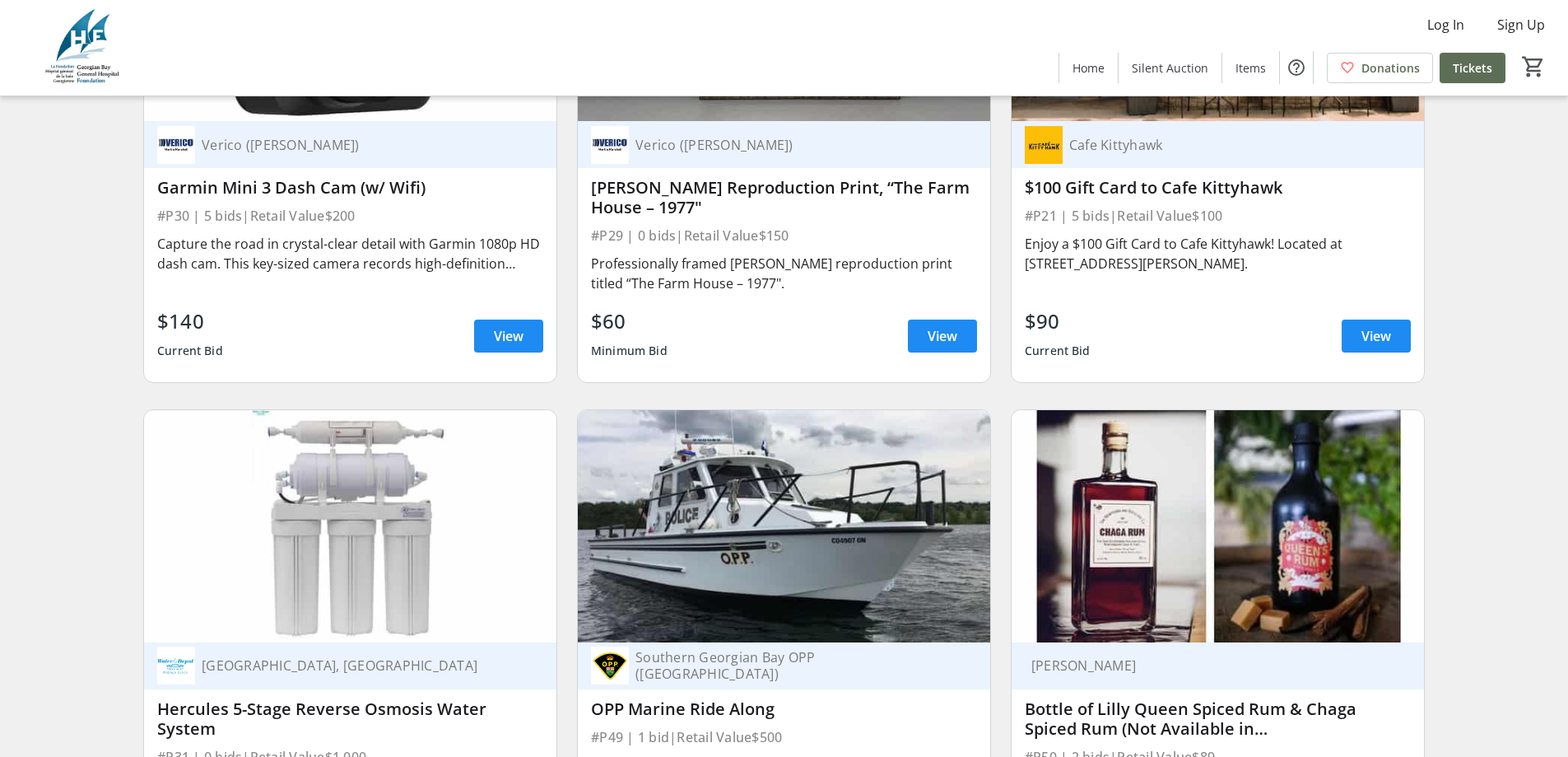
scroll to position [10785, 0]
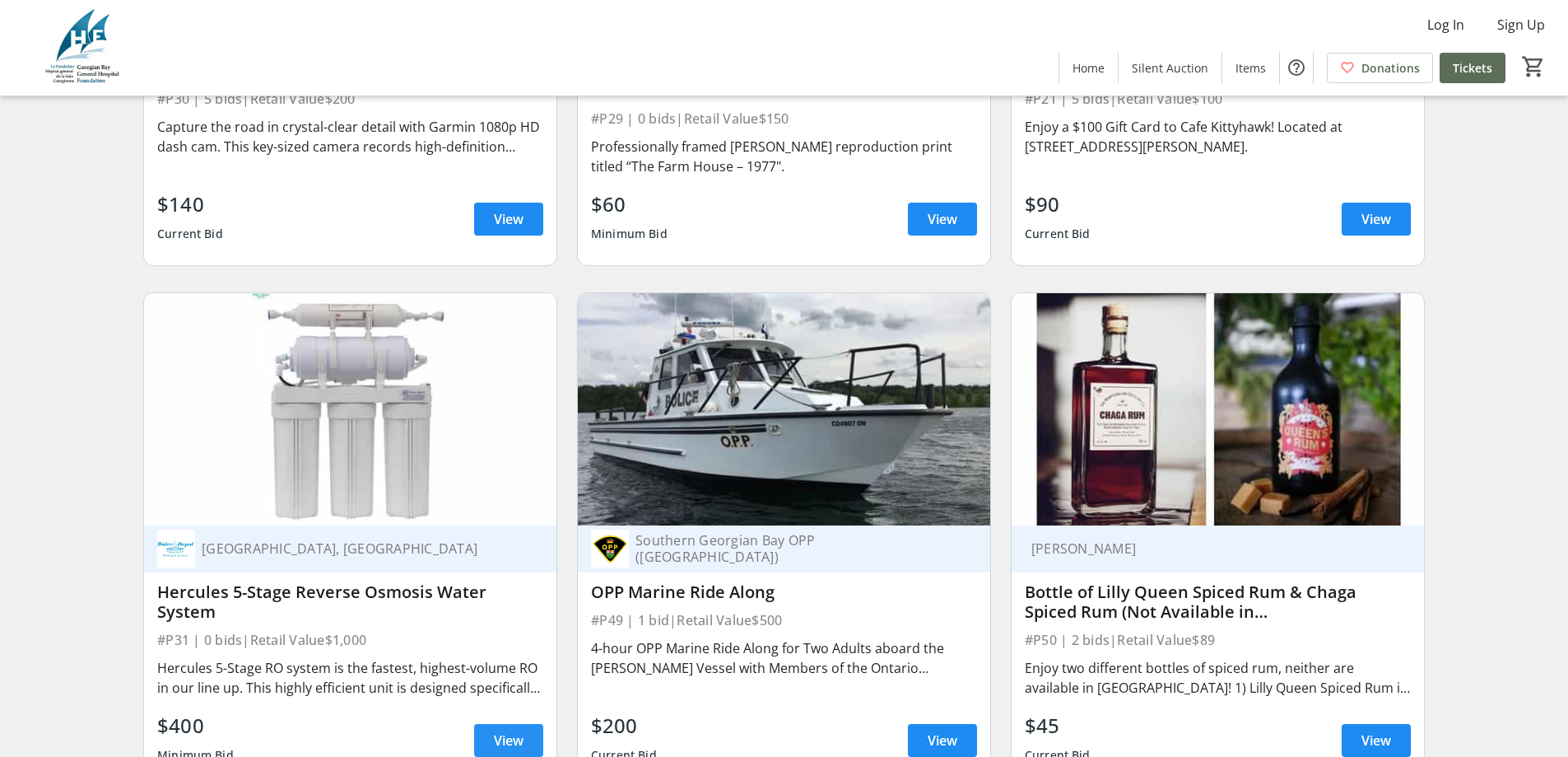
click at [507, 731] on span "View" at bounding box center [508, 740] width 30 height 20
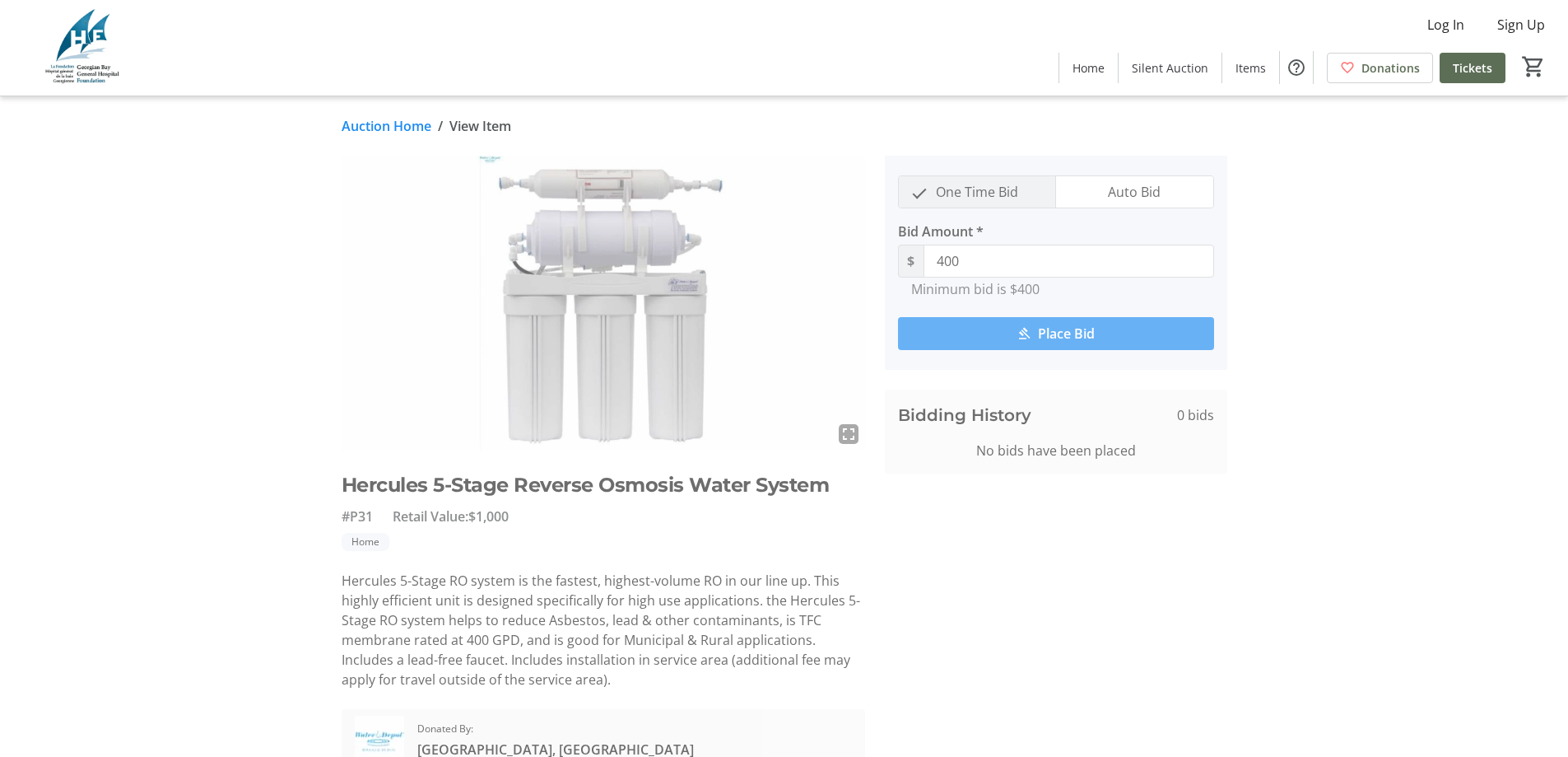
click at [390, 120] on link "Auction Home" at bounding box center [386, 126] width 90 height 20
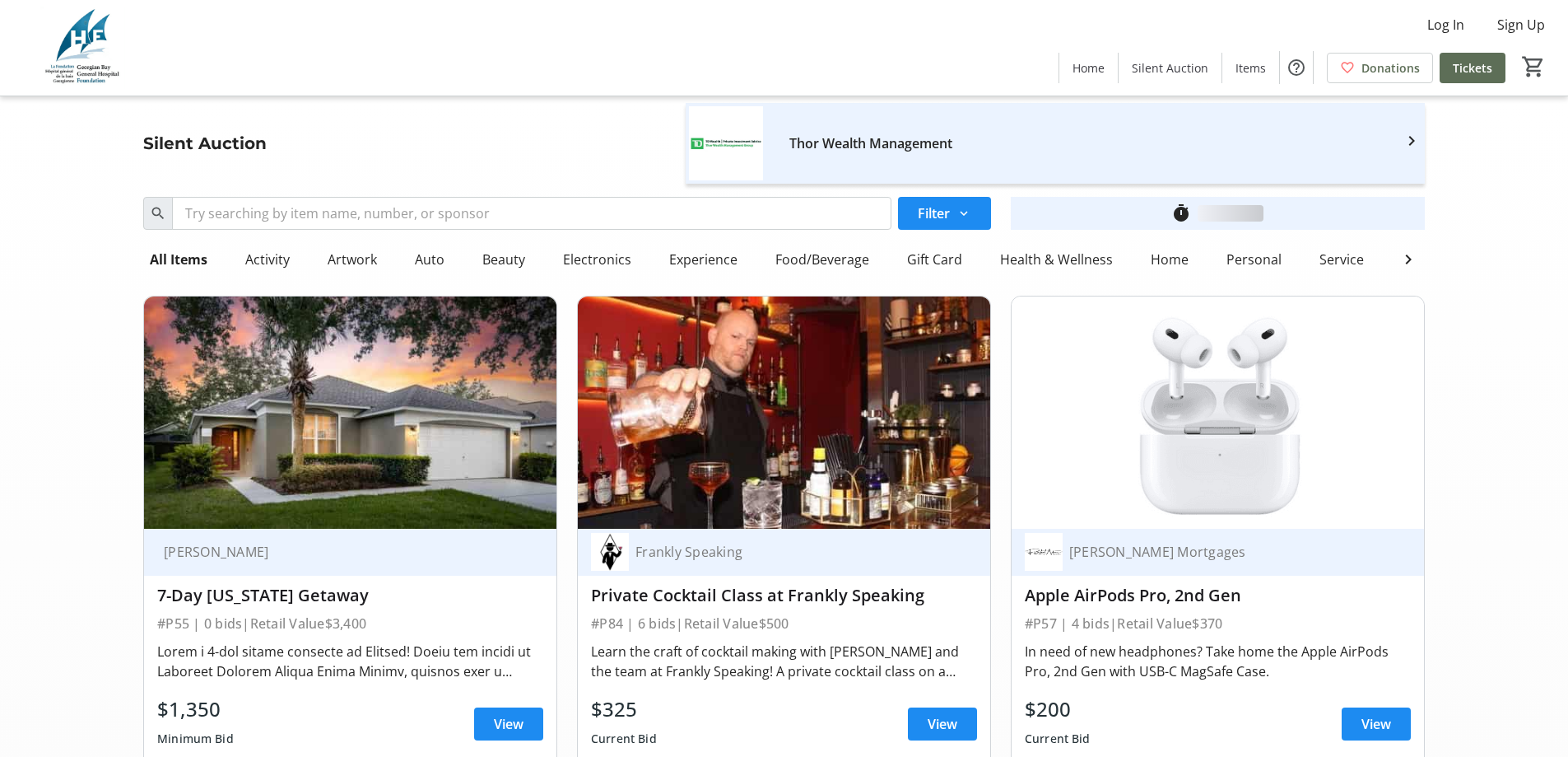
scroll to position [10785, 0]
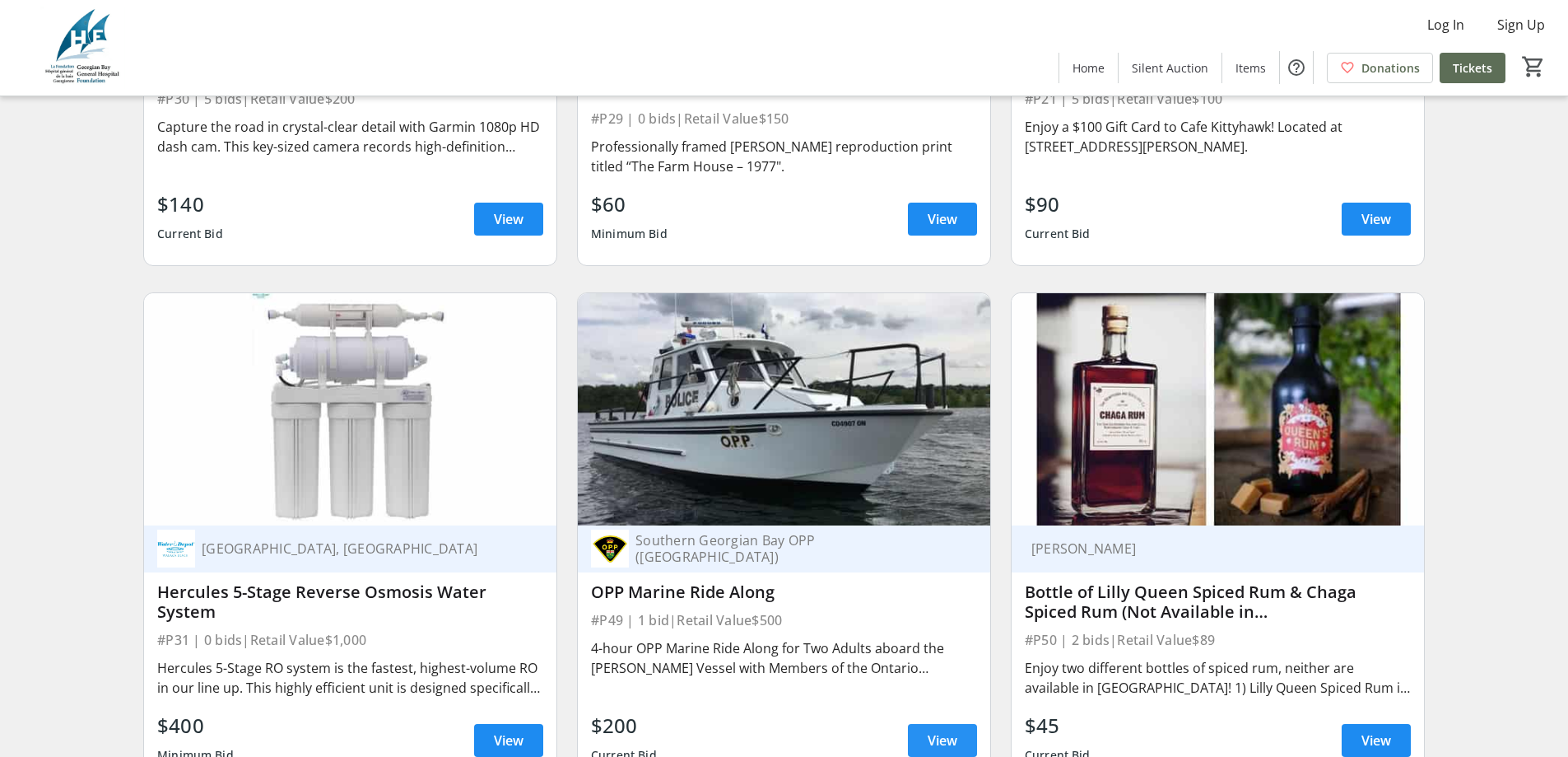
click at [932, 731] on span "View" at bounding box center [942, 740] width 30 height 20
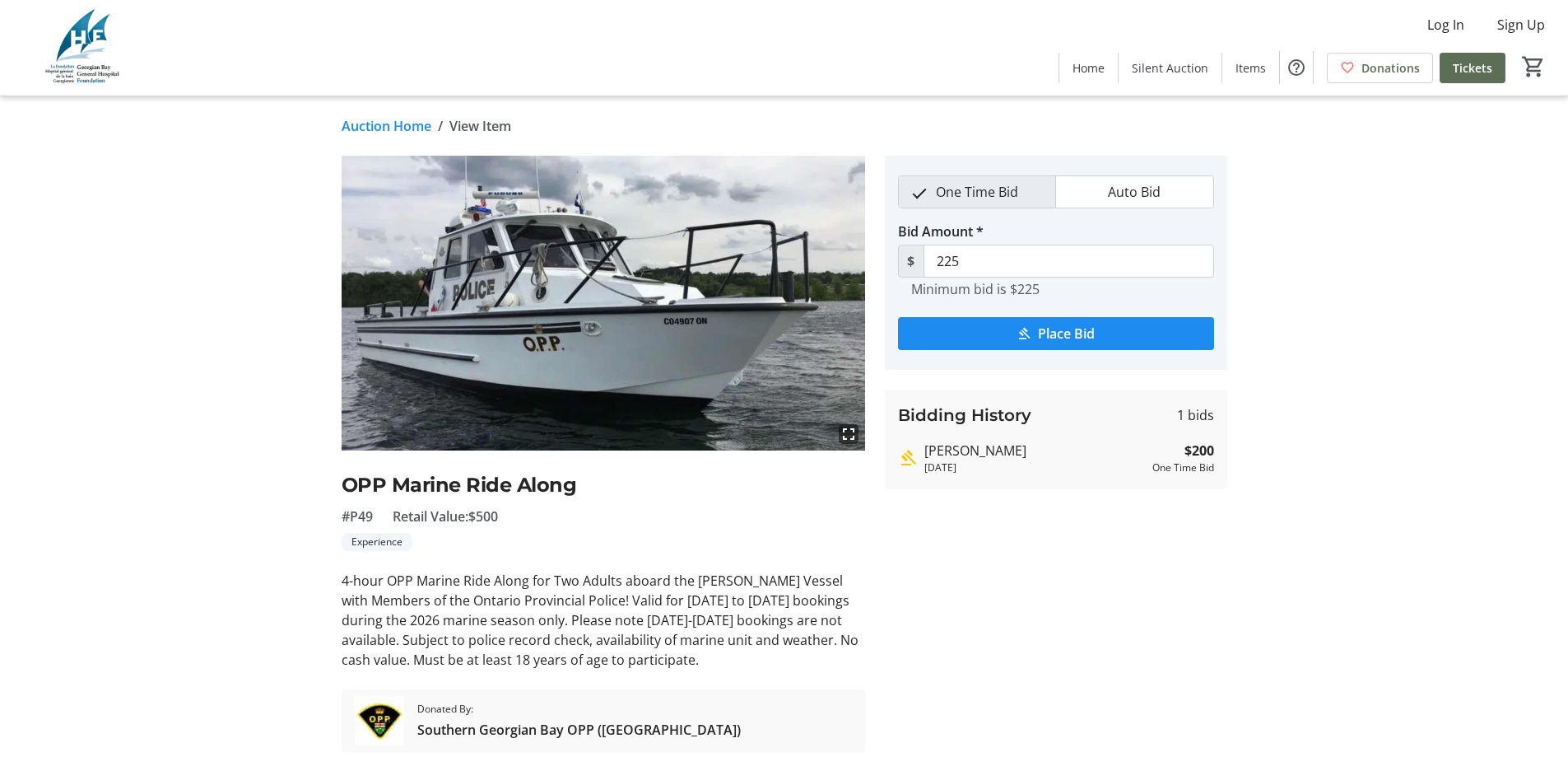
click at [411, 124] on link "Auction Home" at bounding box center [386, 126] width 90 height 20
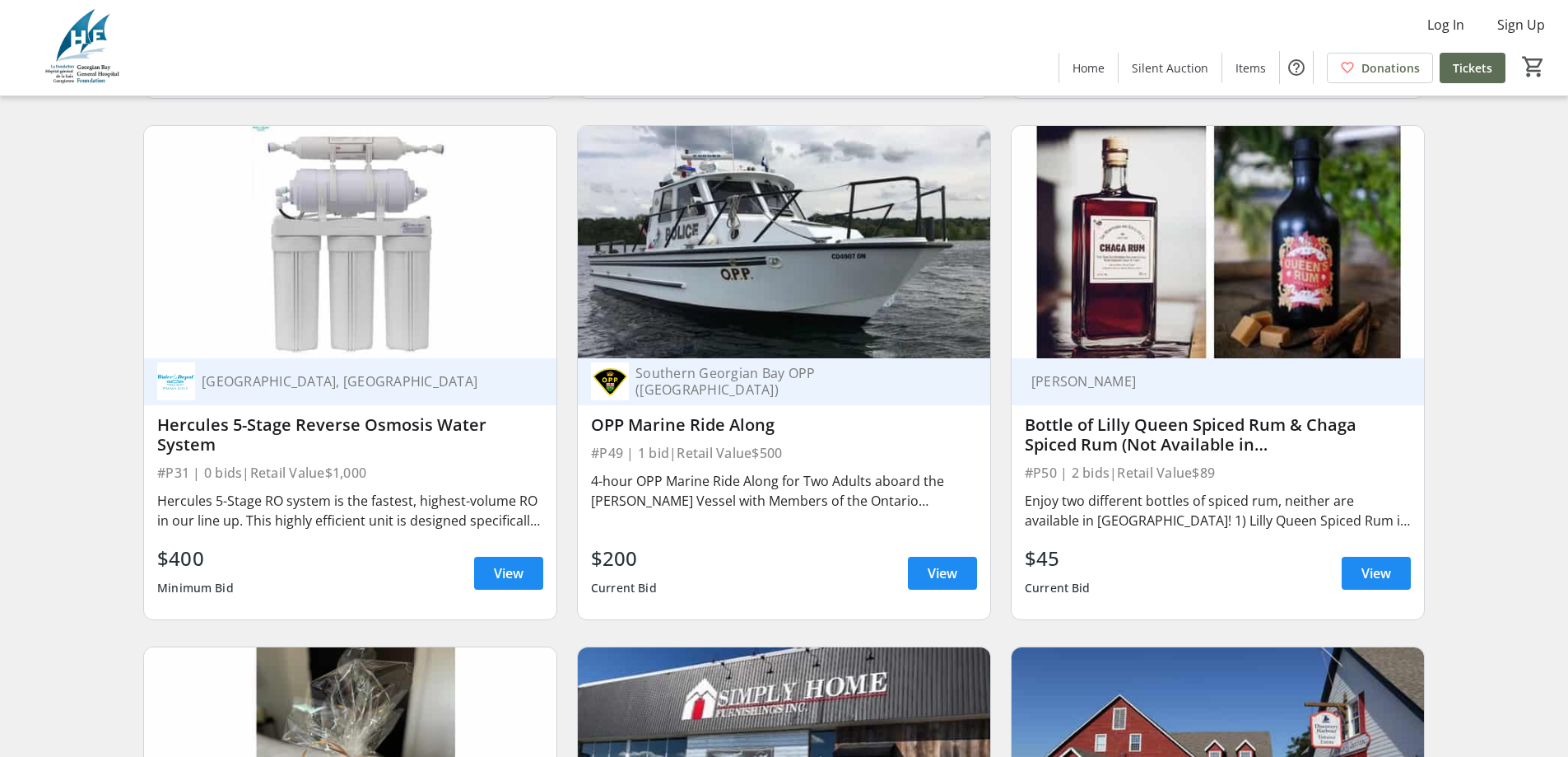
scroll to position [11032, 0]
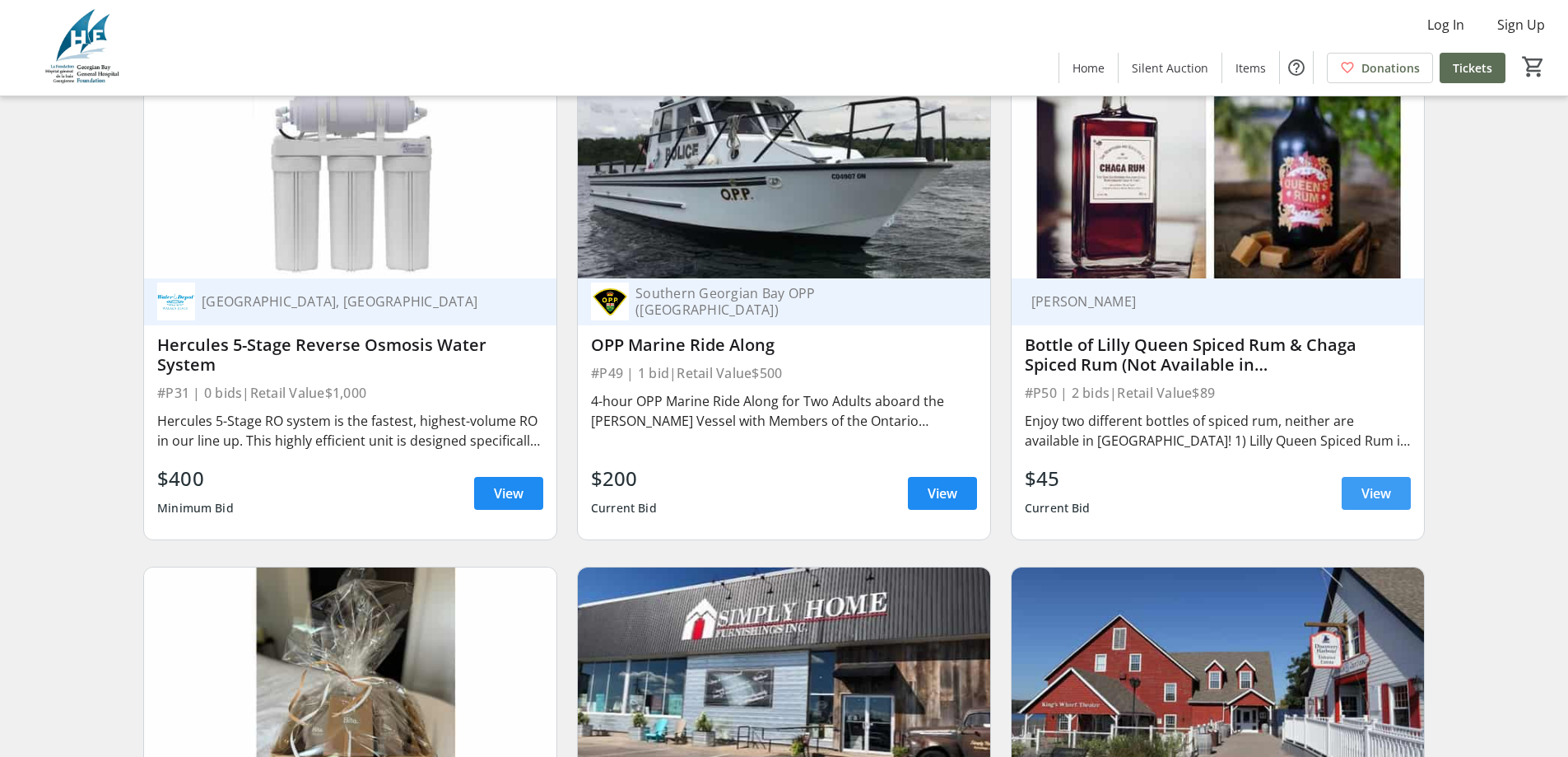
click at [1366, 483] on span "View" at bounding box center [1376, 493] width 30 height 20
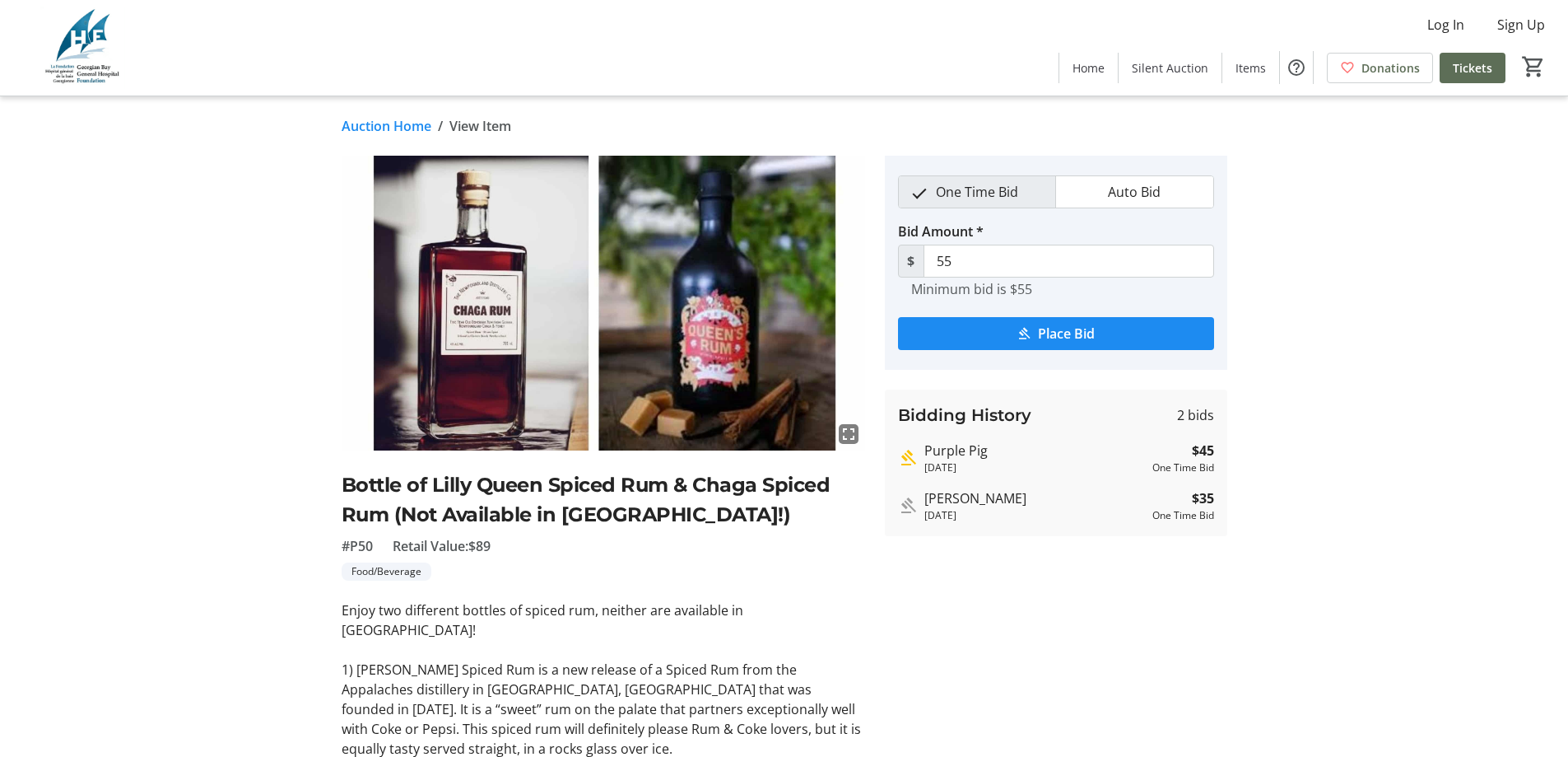
click at [405, 127] on link "Auction Home" at bounding box center [386, 126] width 90 height 20
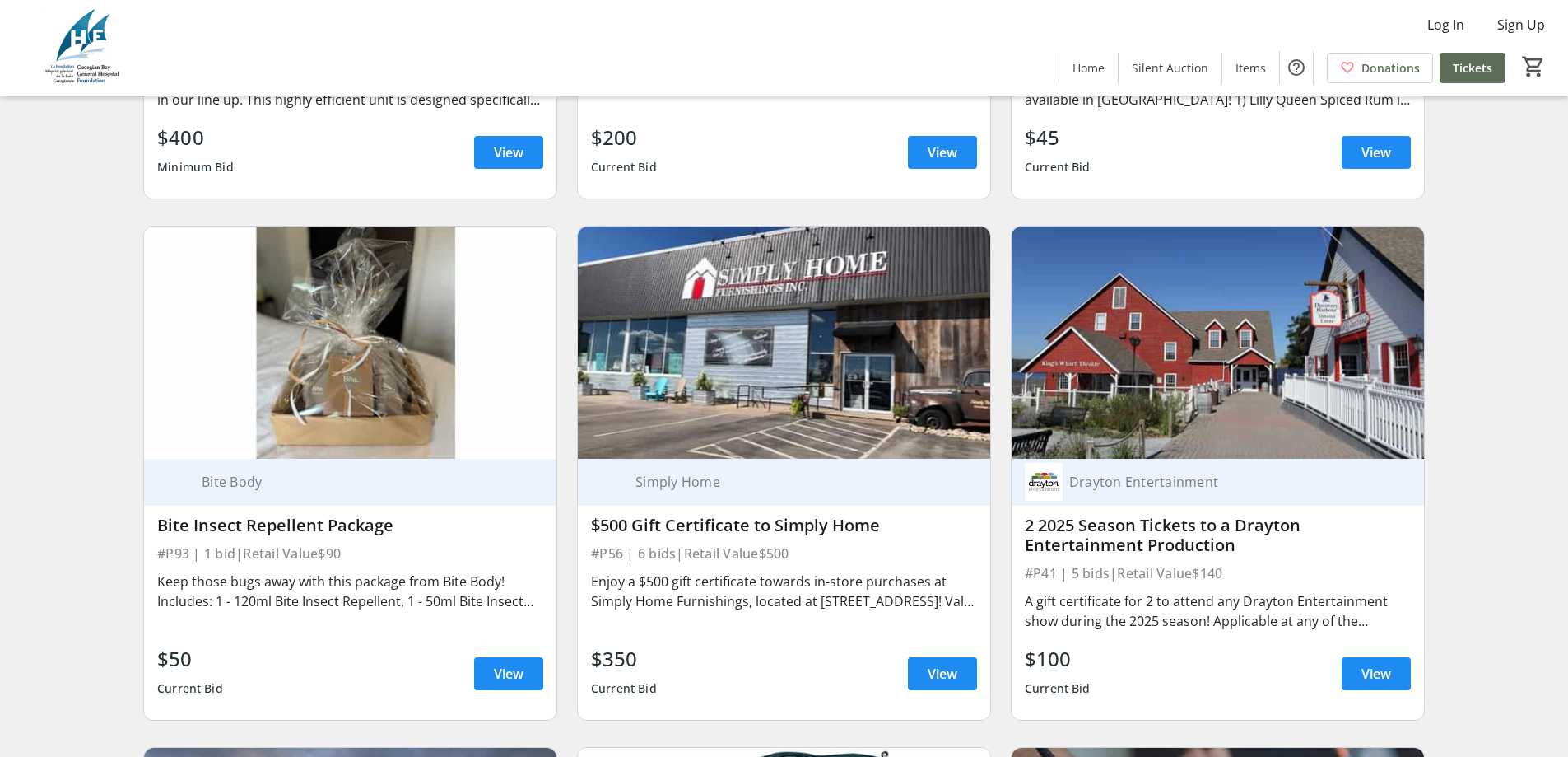
scroll to position [11361, 0]
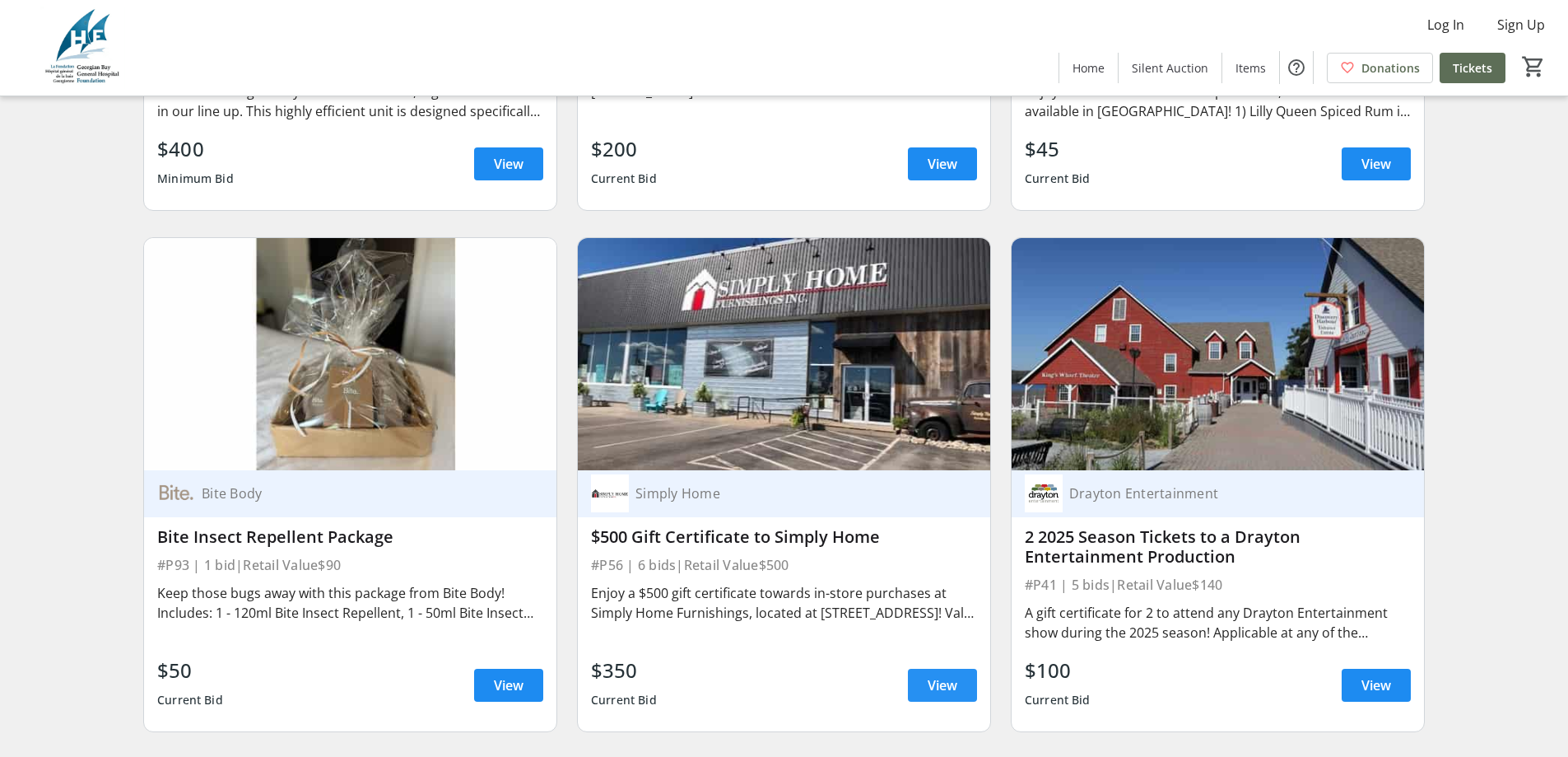
click at [938, 675] on span "View" at bounding box center [942, 685] width 30 height 20
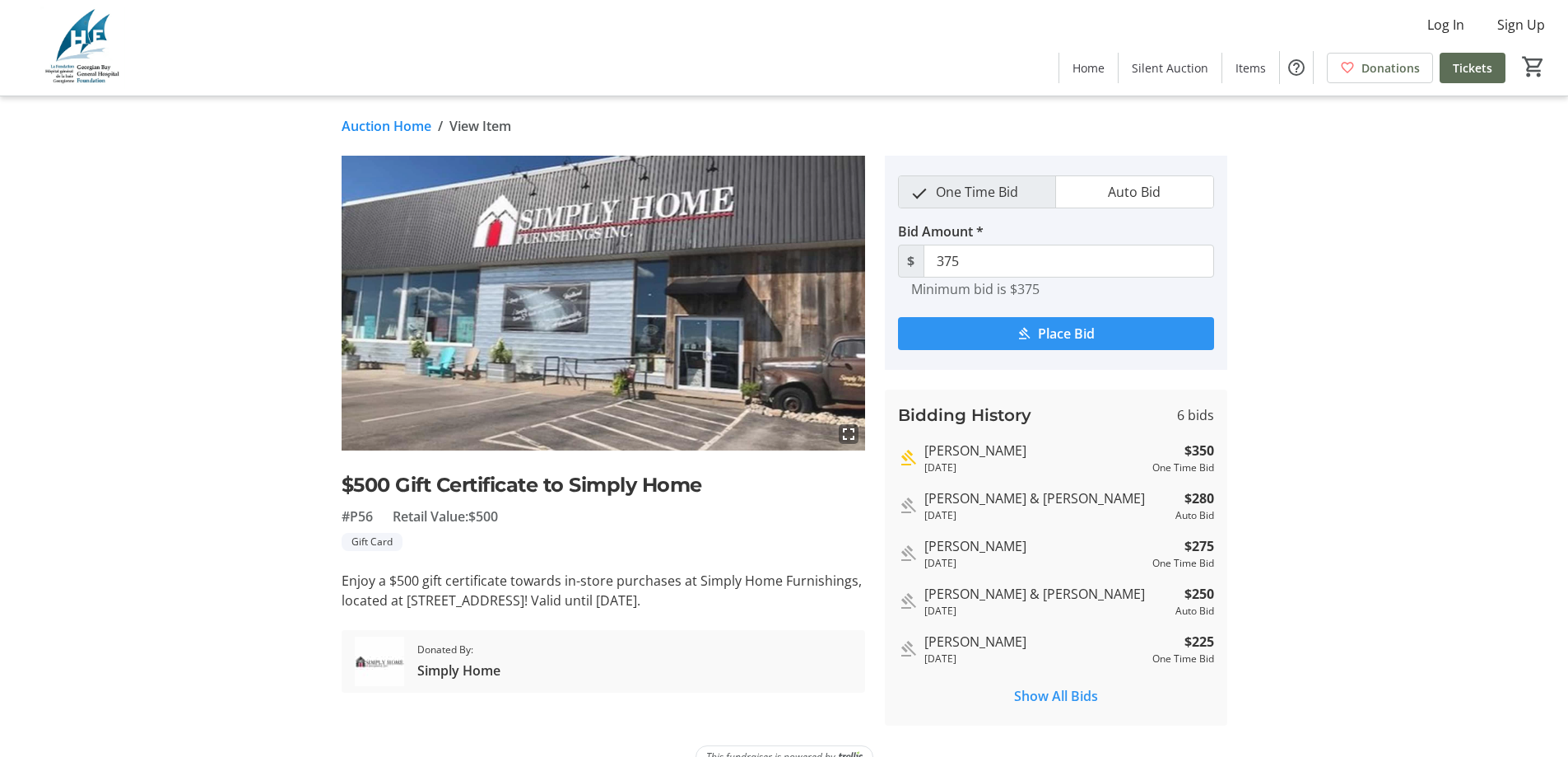
click at [381, 124] on link "Auction Home" at bounding box center [386, 126] width 90 height 20
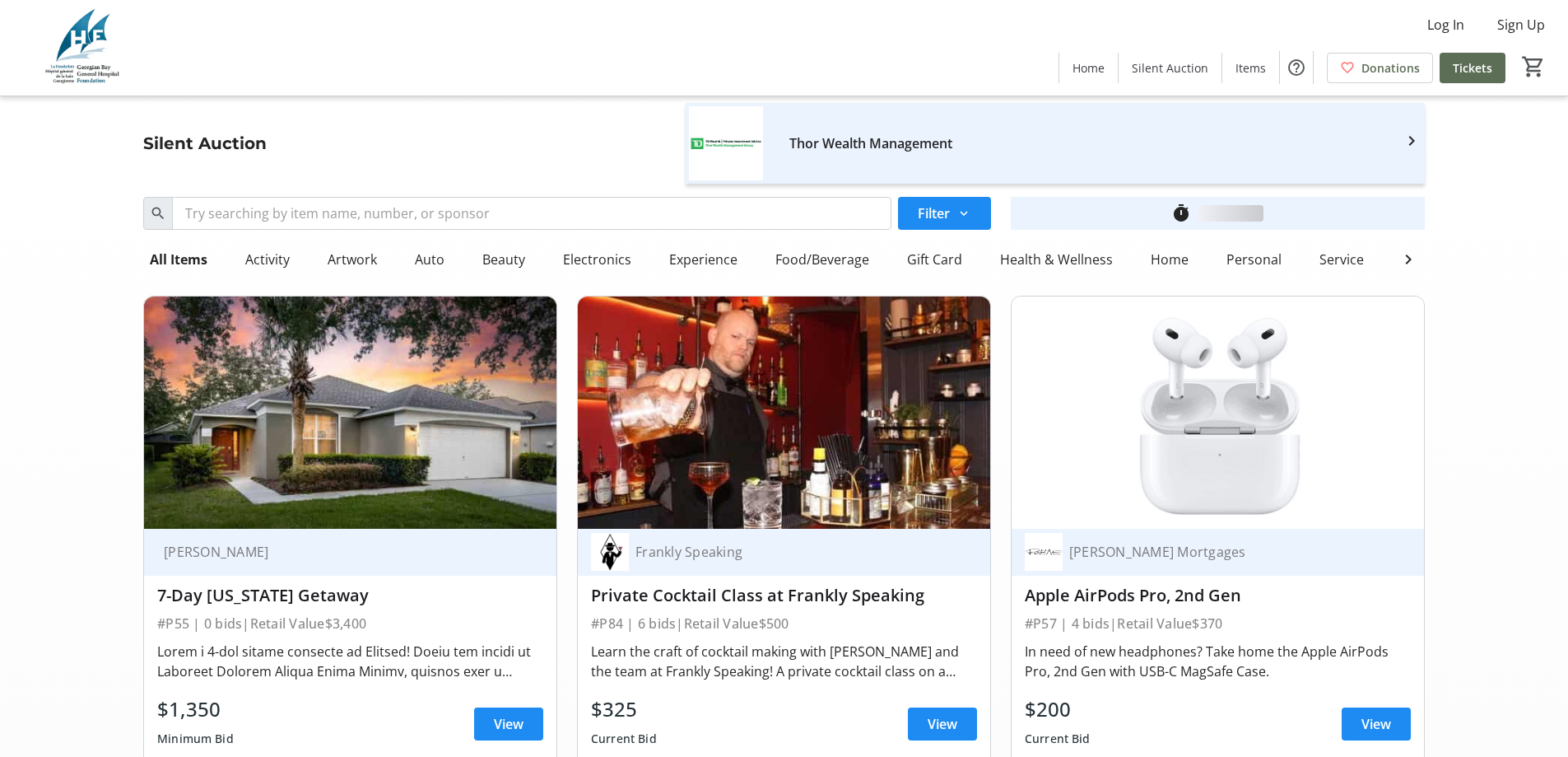
scroll to position [11361, 0]
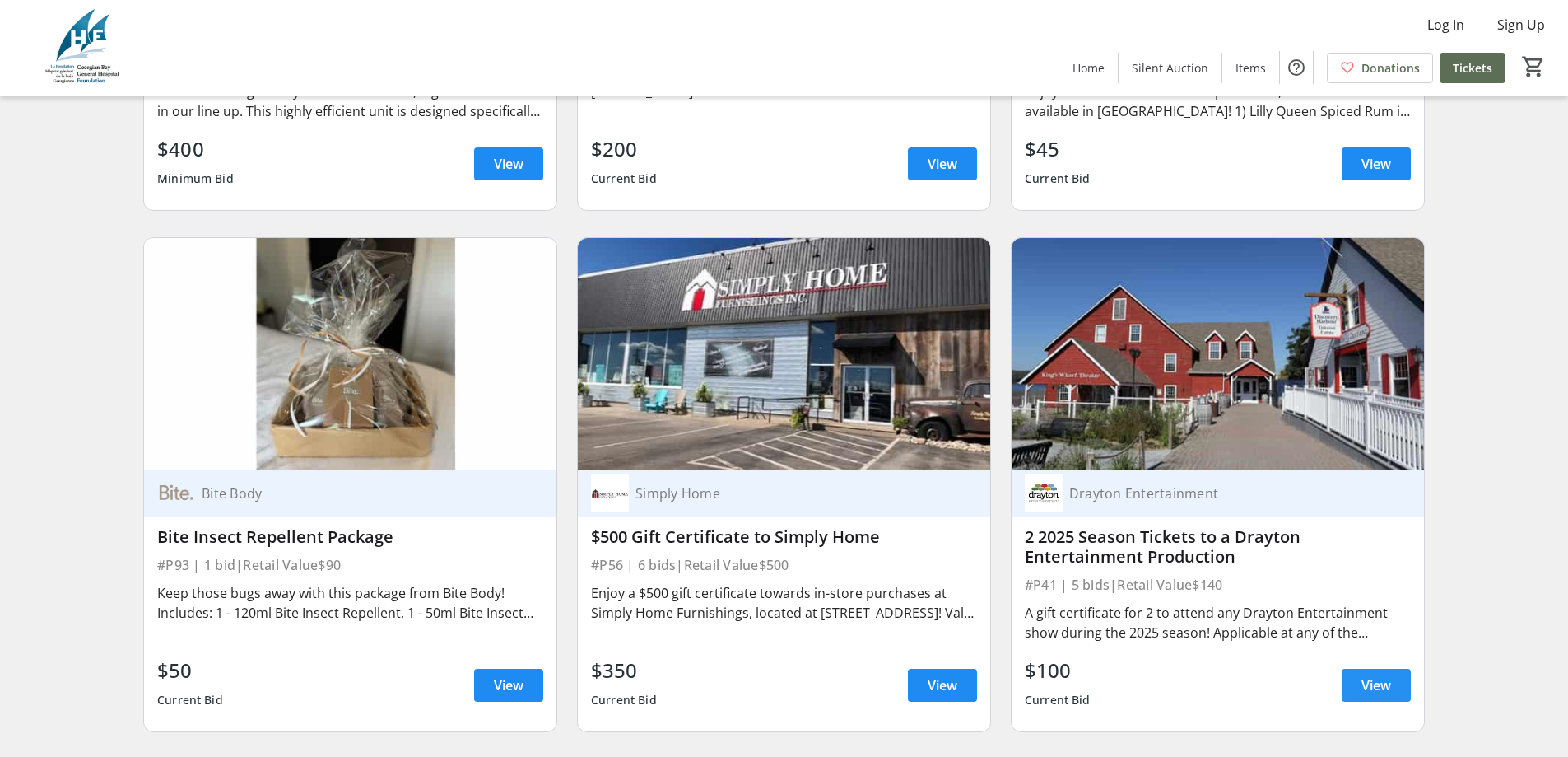
click at [1385, 675] on span "View" at bounding box center [1376, 685] width 30 height 20
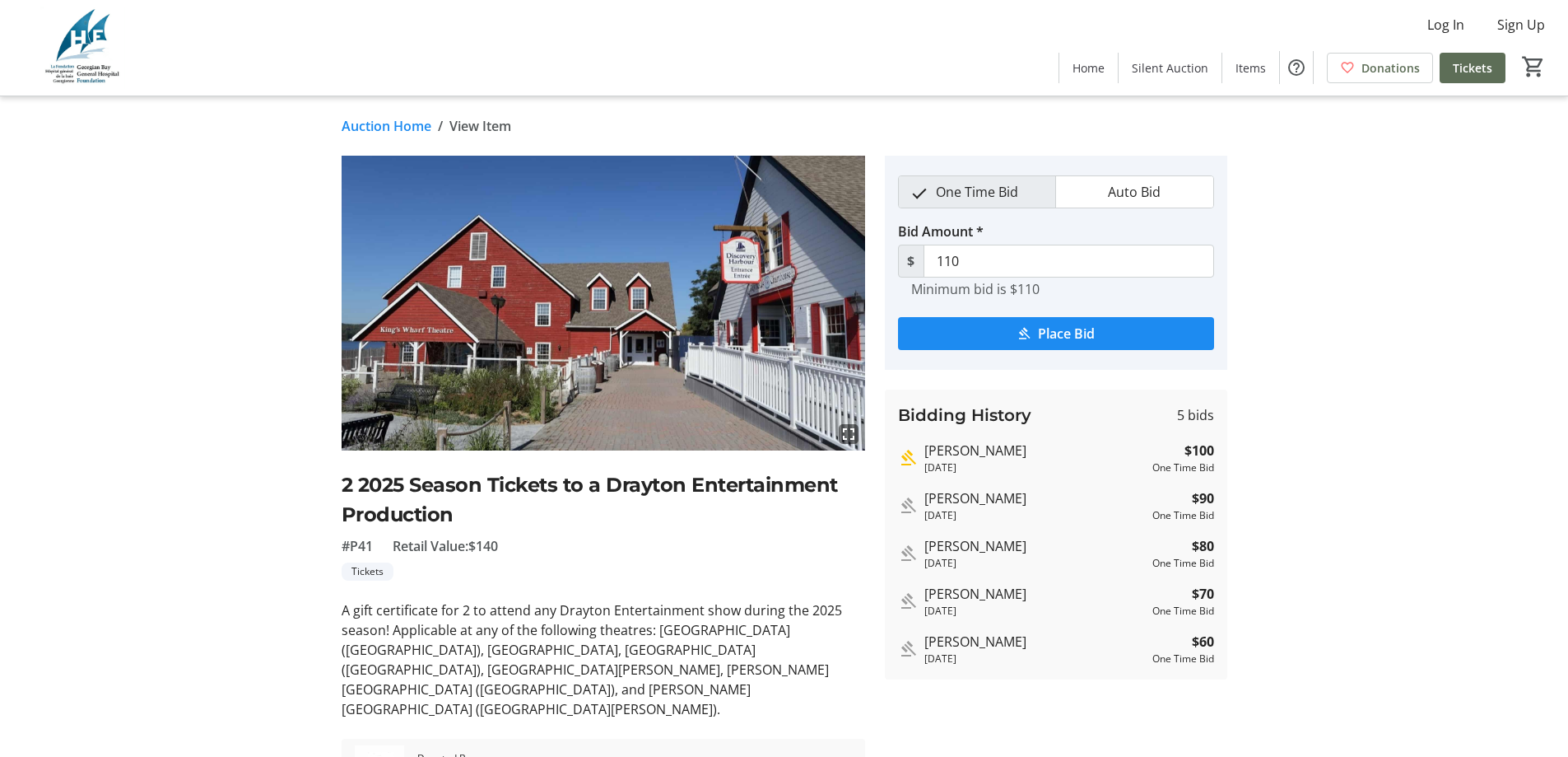
click at [381, 124] on link "Auction Home" at bounding box center [386, 126] width 90 height 20
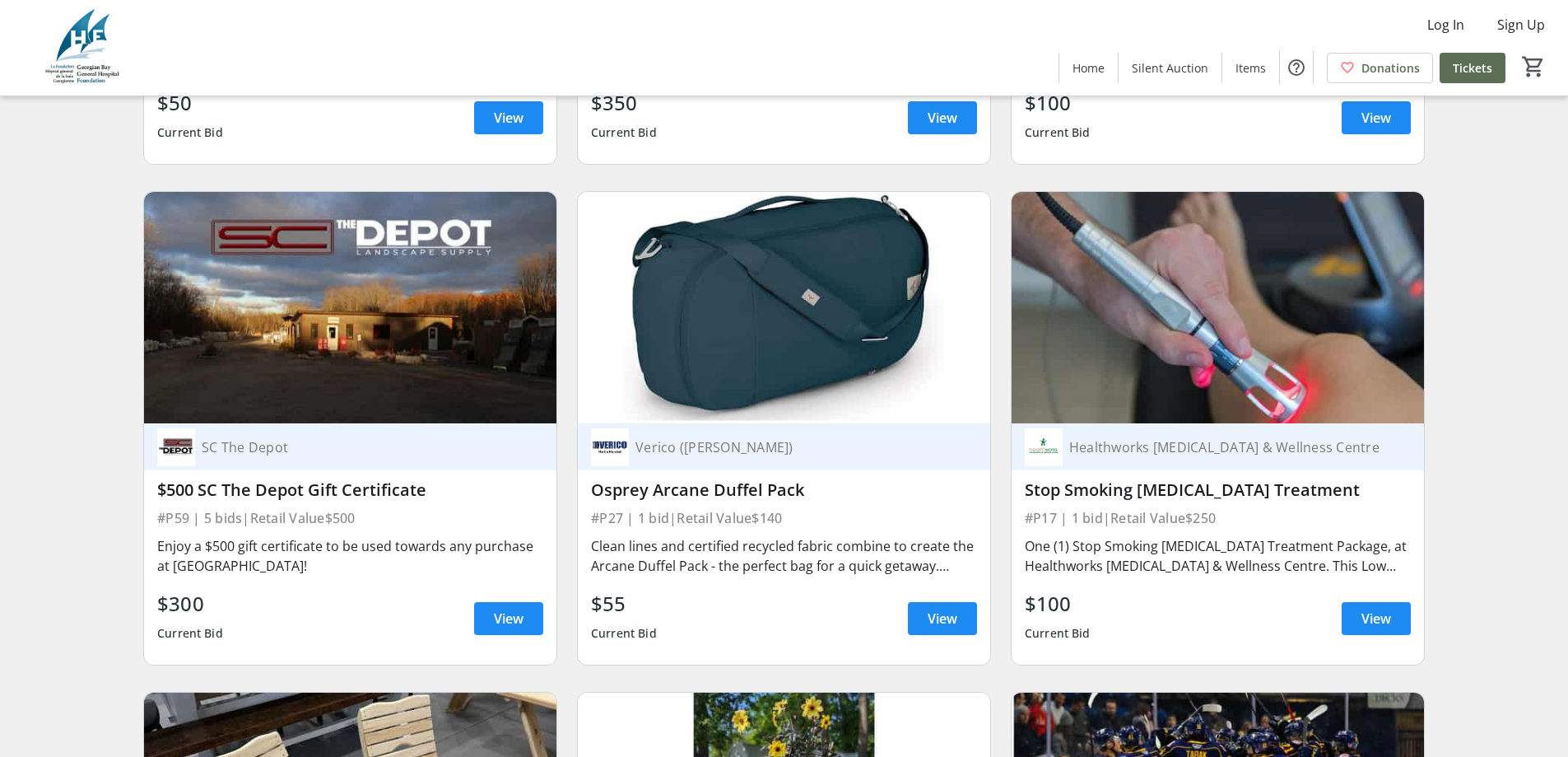
scroll to position [11938, 0]
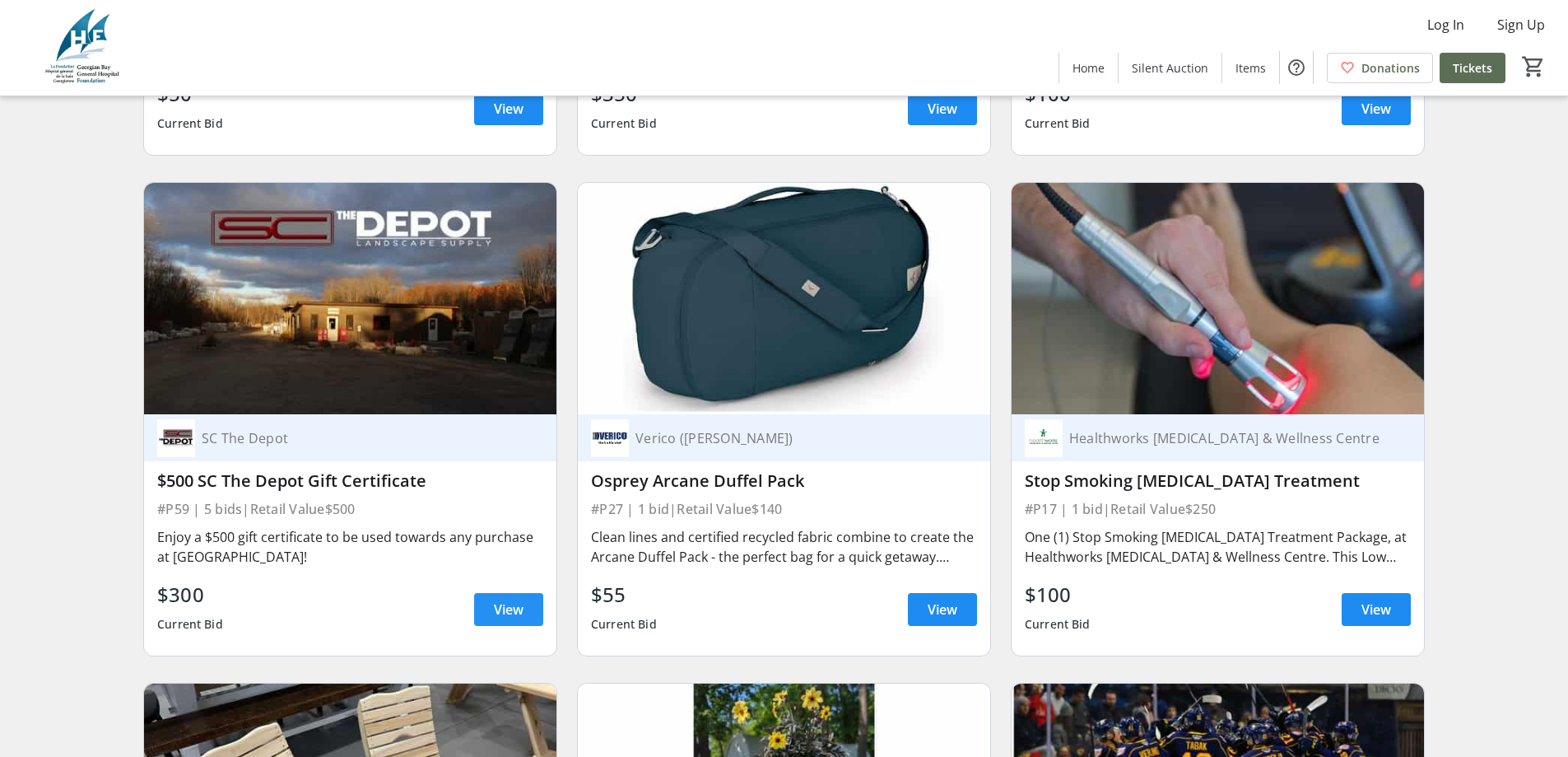
click at [494, 599] on span "View" at bounding box center [508, 608] width 30 height 20
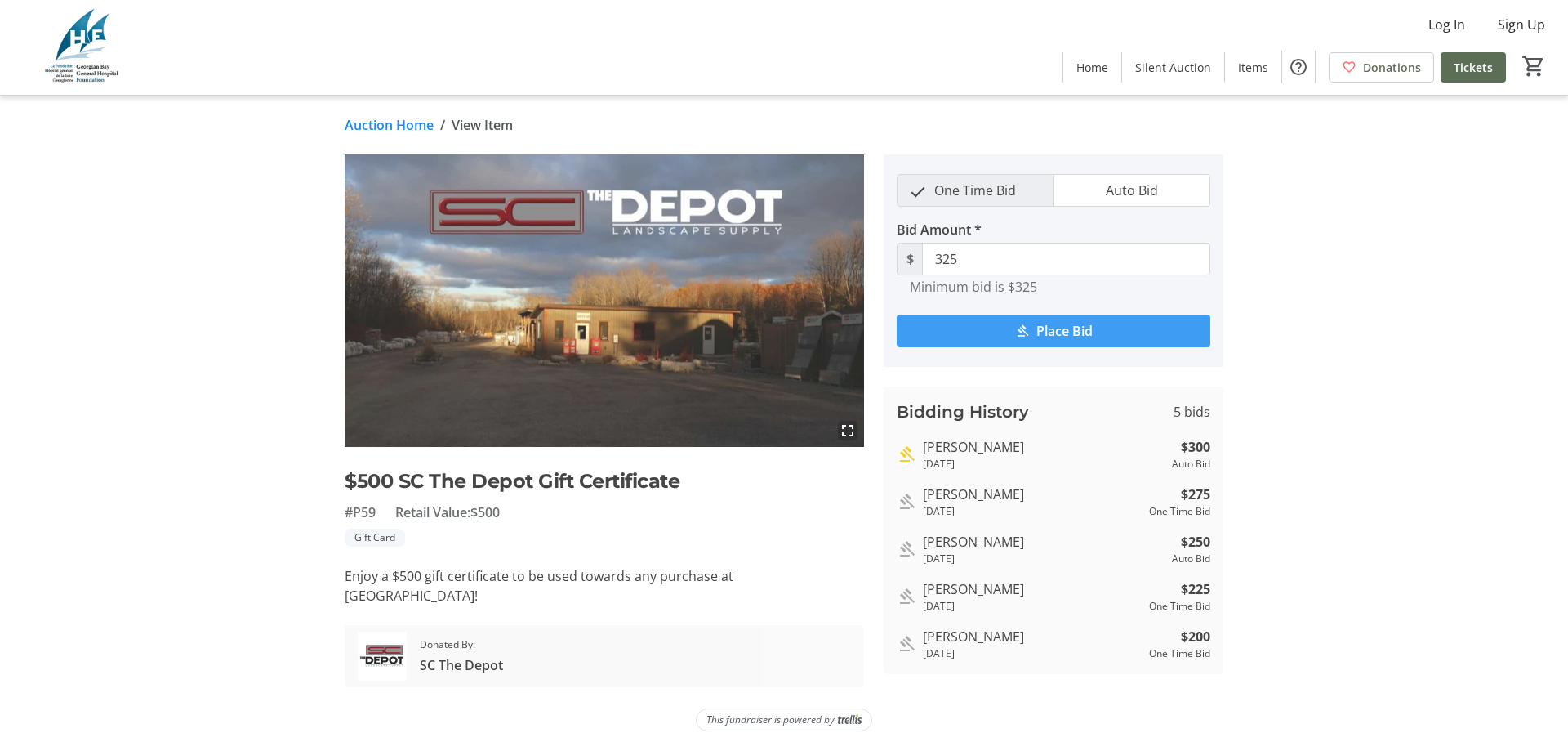
click at [406, 124] on link "Auction Home" at bounding box center [389, 125] width 89 height 19
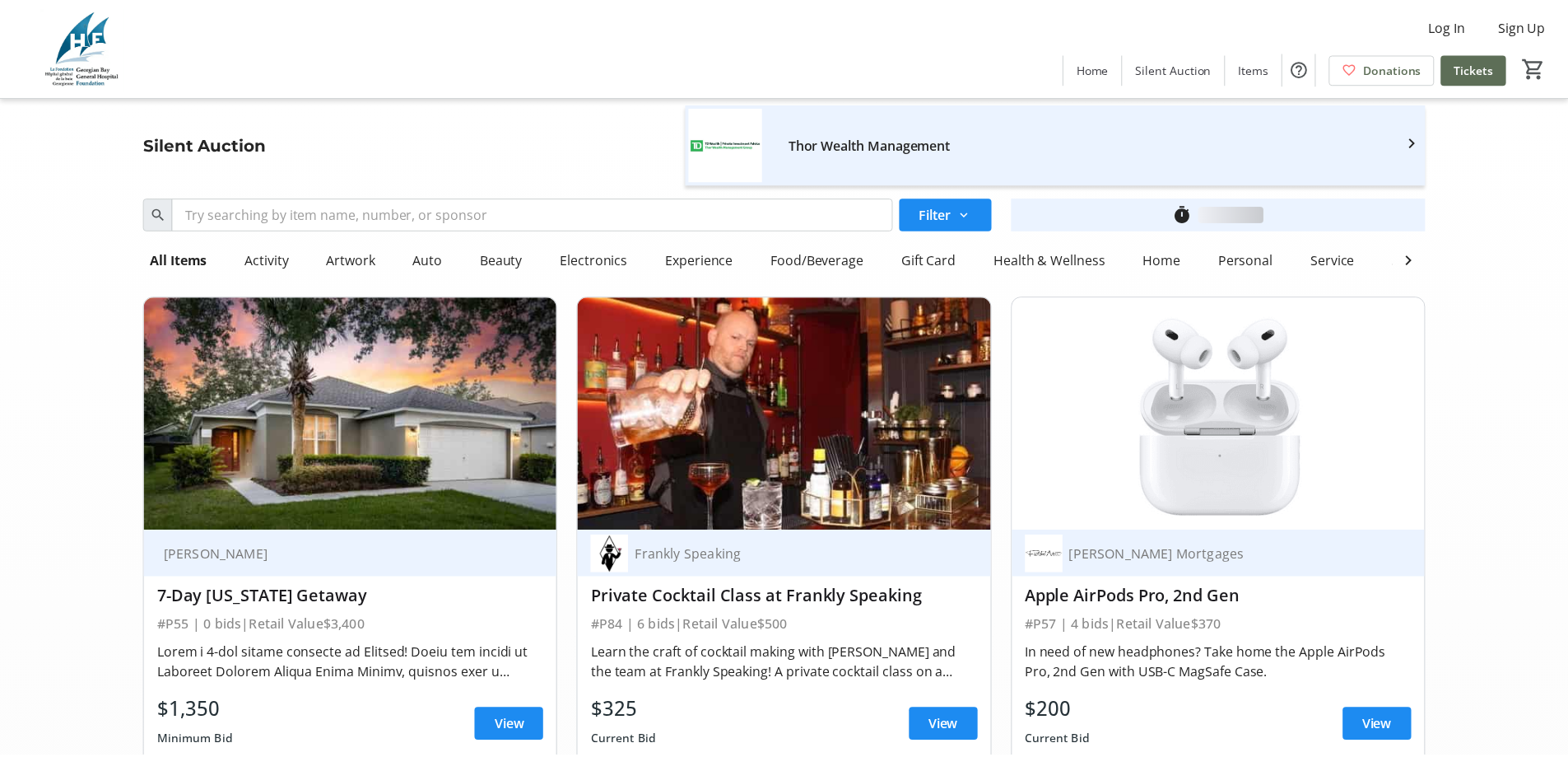
scroll to position [11938, 0]
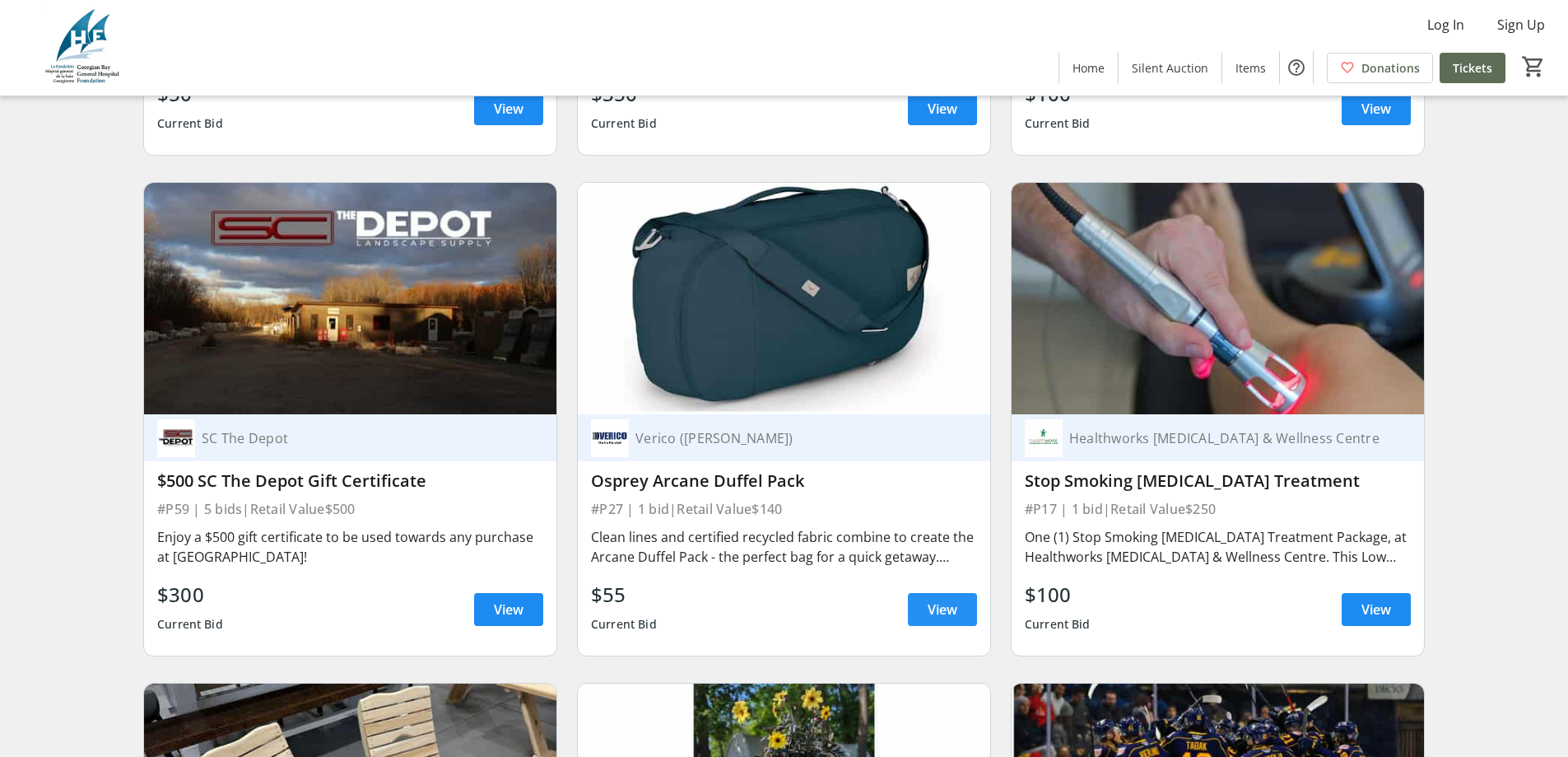
click at [937, 599] on span "View" at bounding box center [942, 608] width 30 height 20
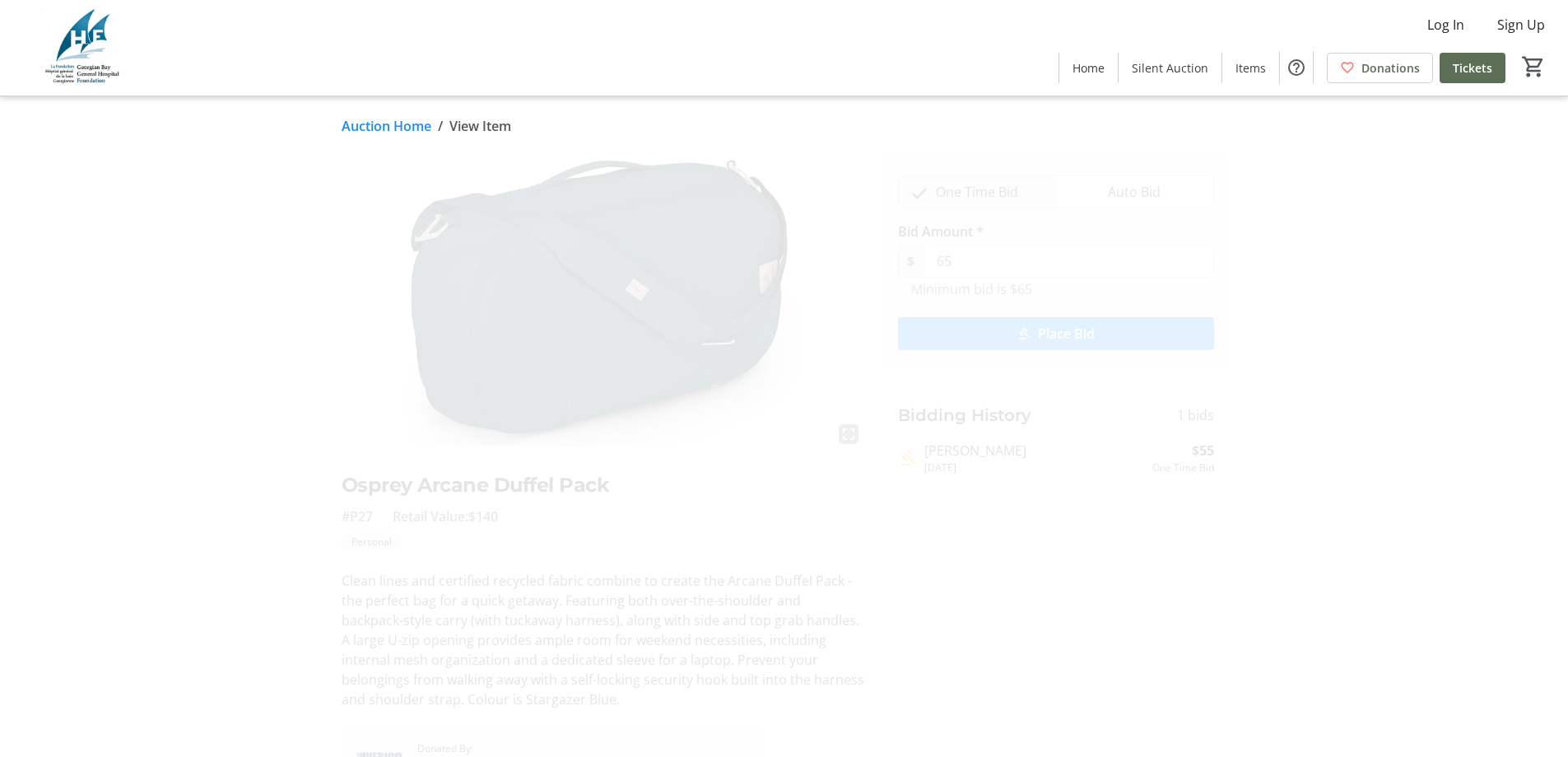
click at [394, 120] on link "Auction Home" at bounding box center [386, 126] width 90 height 20
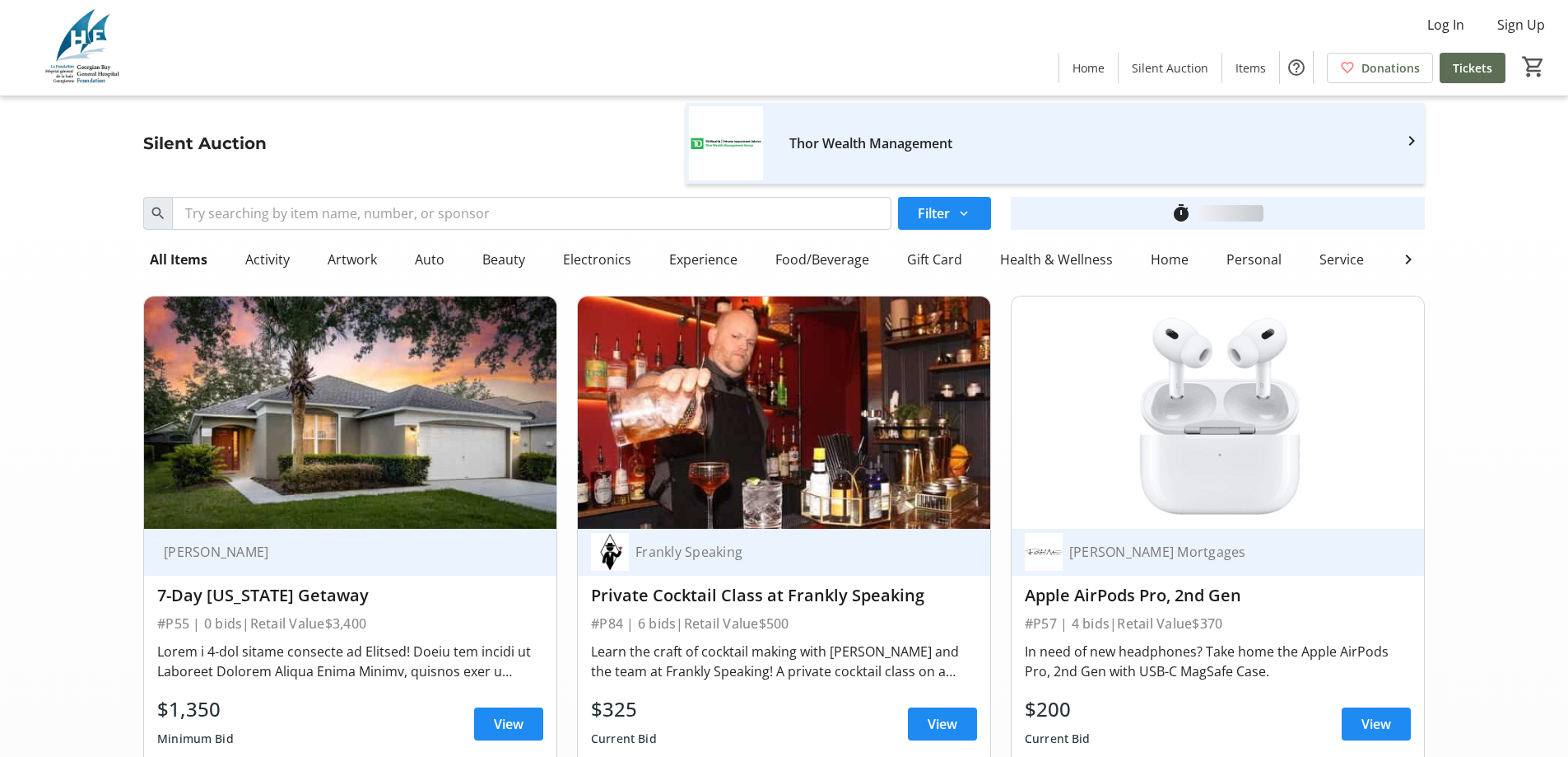
scroll to position [11938, 0]
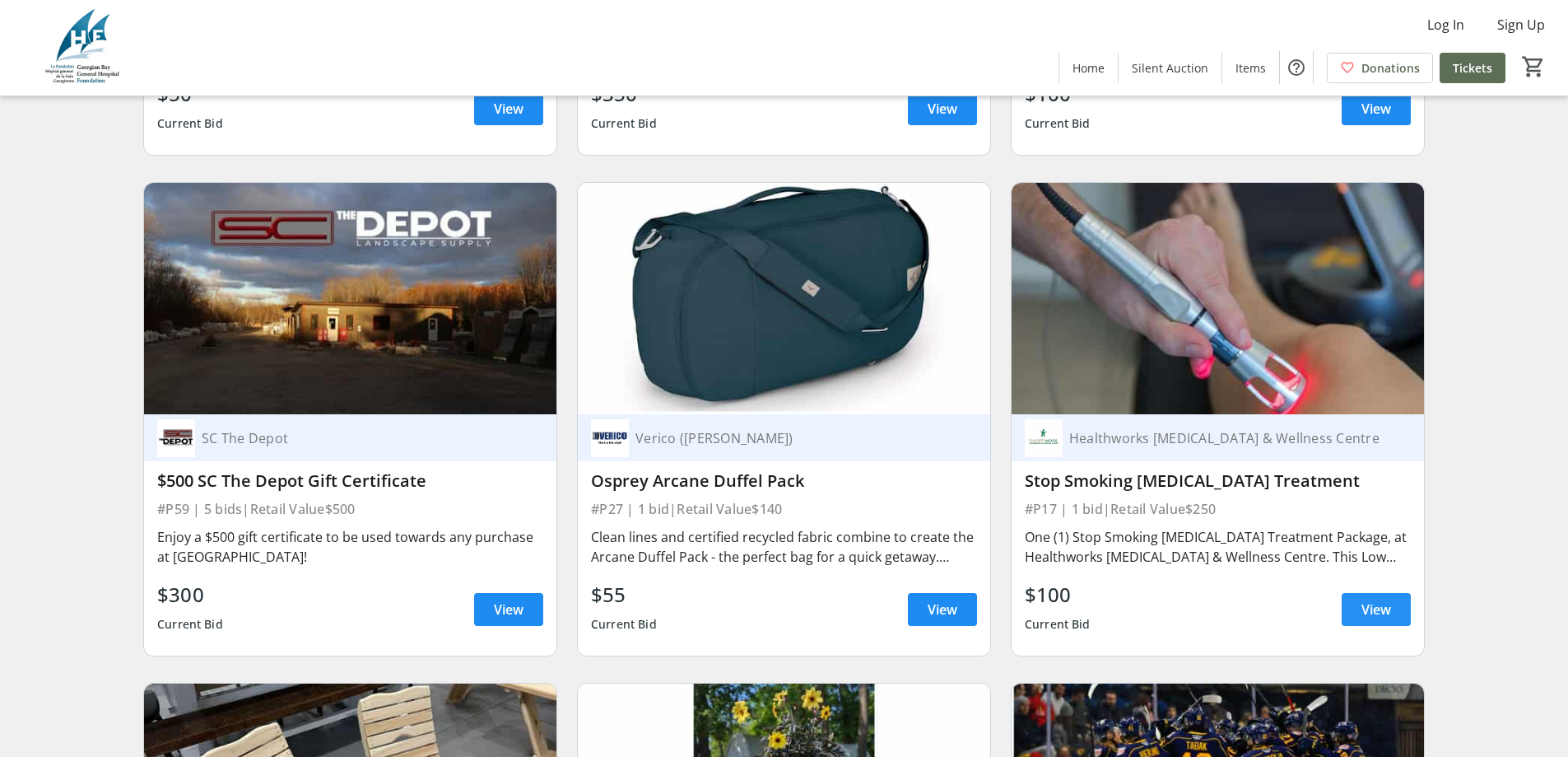
click at [1388, 599] on span "View" at bounding box center [1376, 608] width 30 height 20
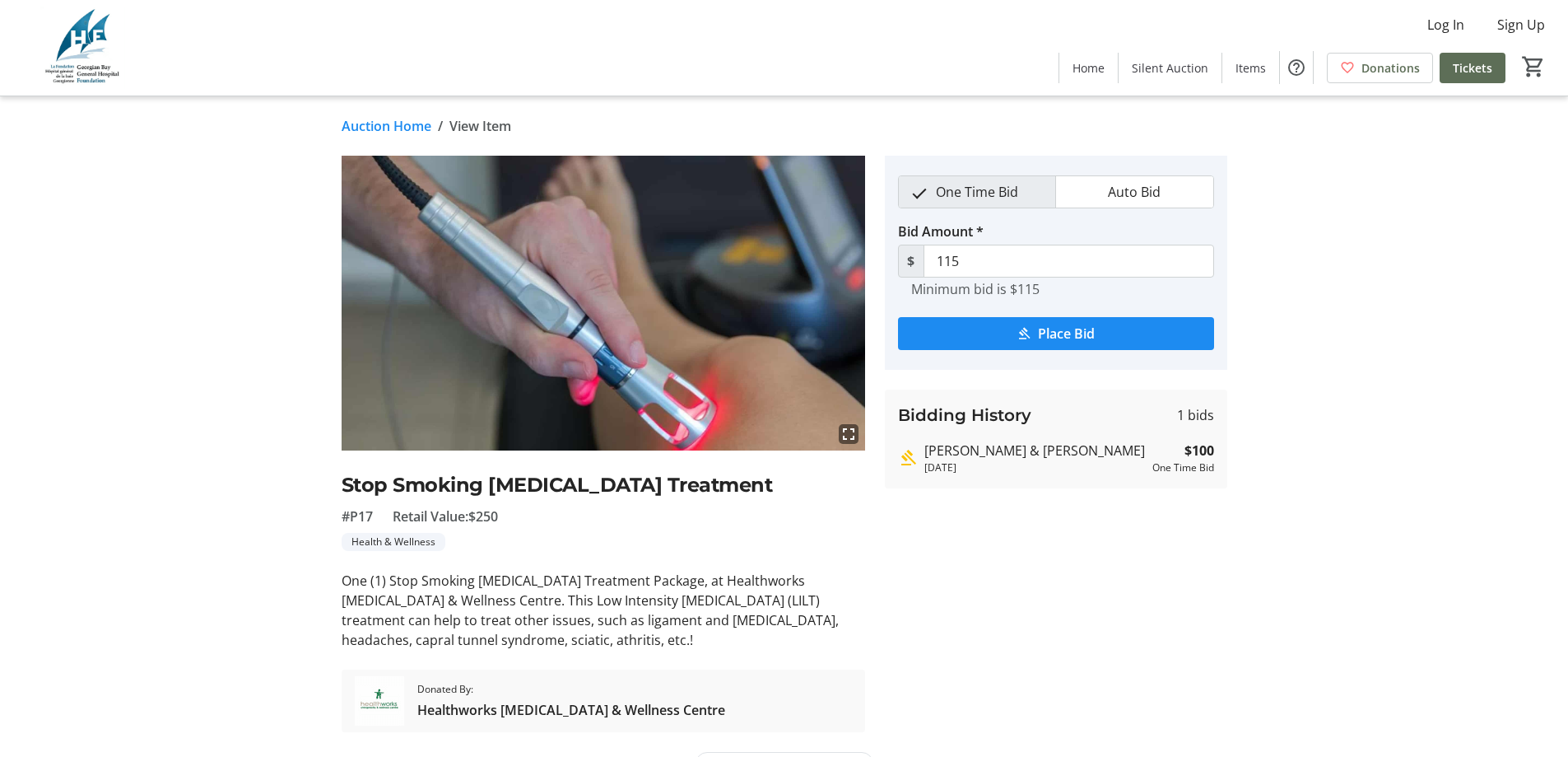
click at [414, 126] on link "Auction Home" at bounding box center [386, 126] width 90 height 20
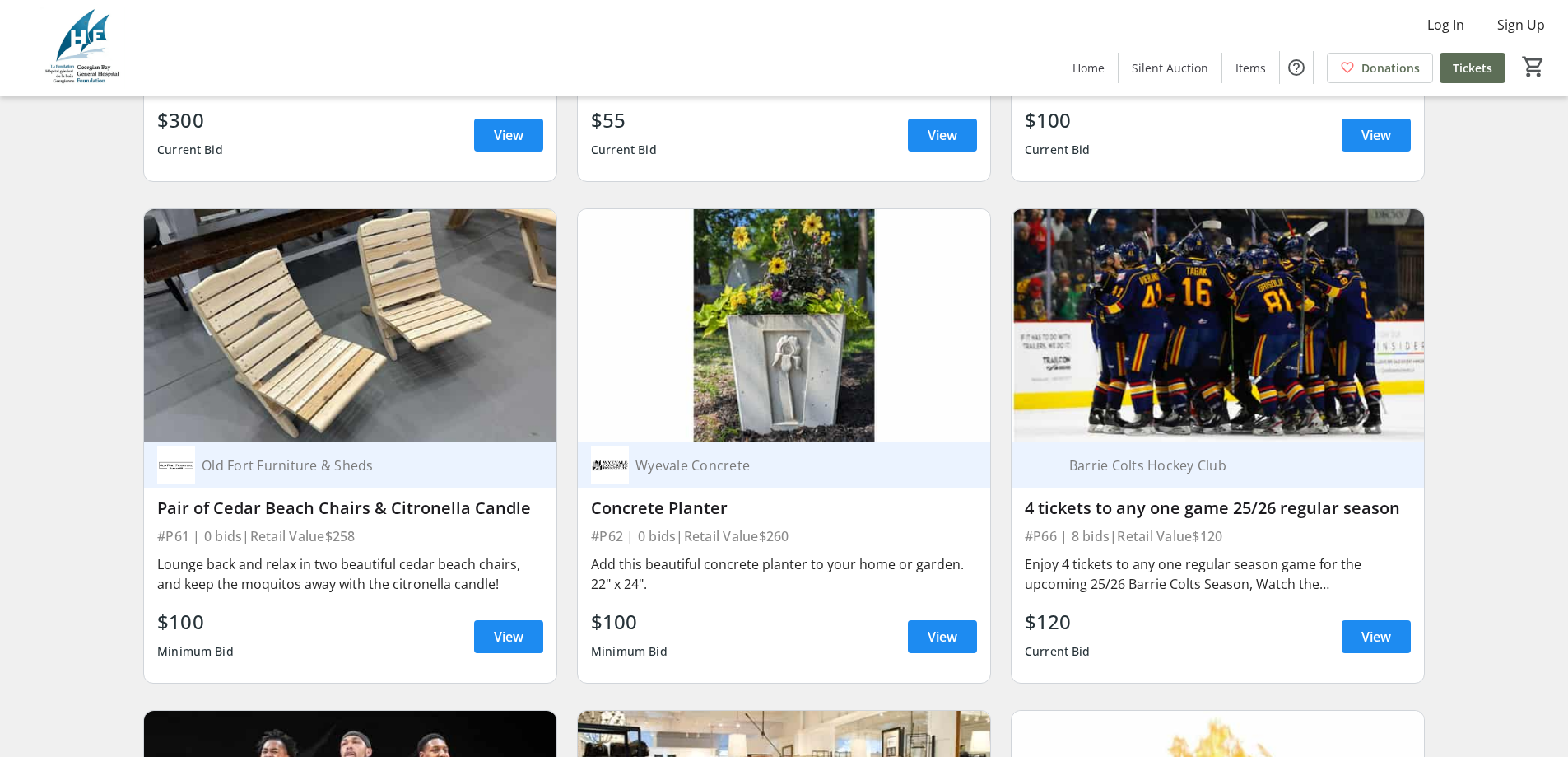
scroll to position [12431, 0]
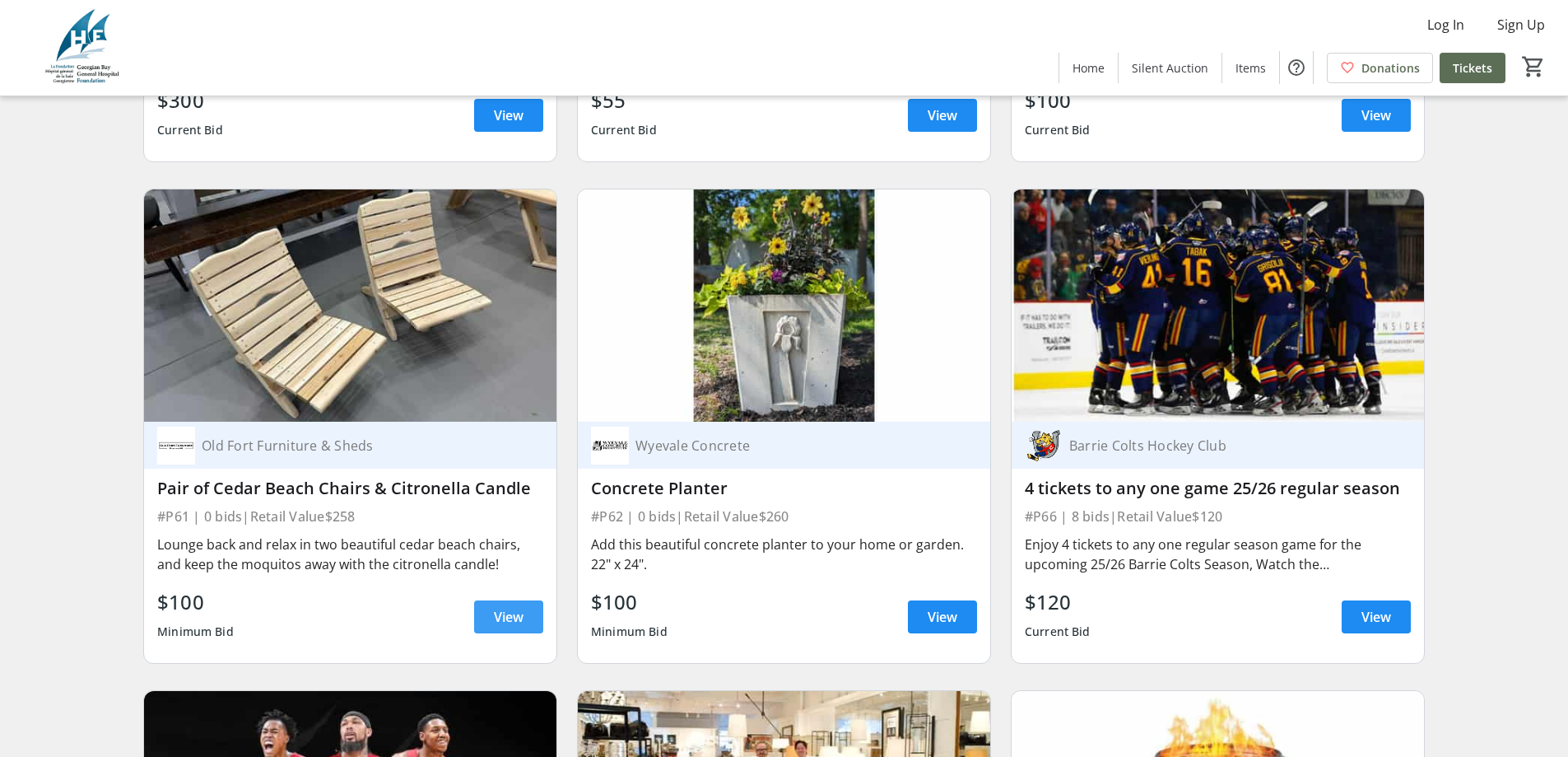
click at [510, 607] on span "View" at bounding box center [508, 616] width 30 height 20
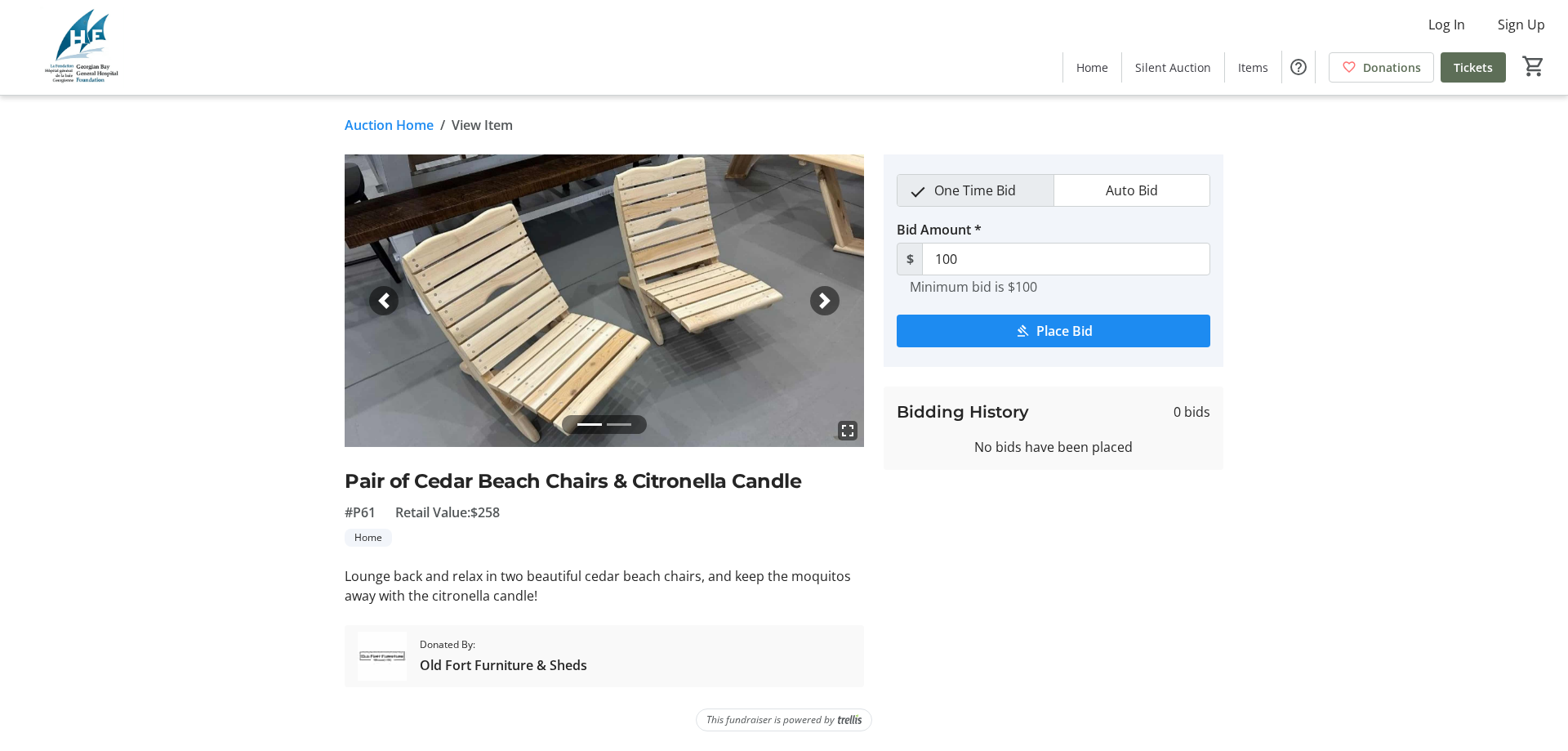
click at [364, 120] on link "Auction Home" at bounding box center [389, 125] width 89 height 19
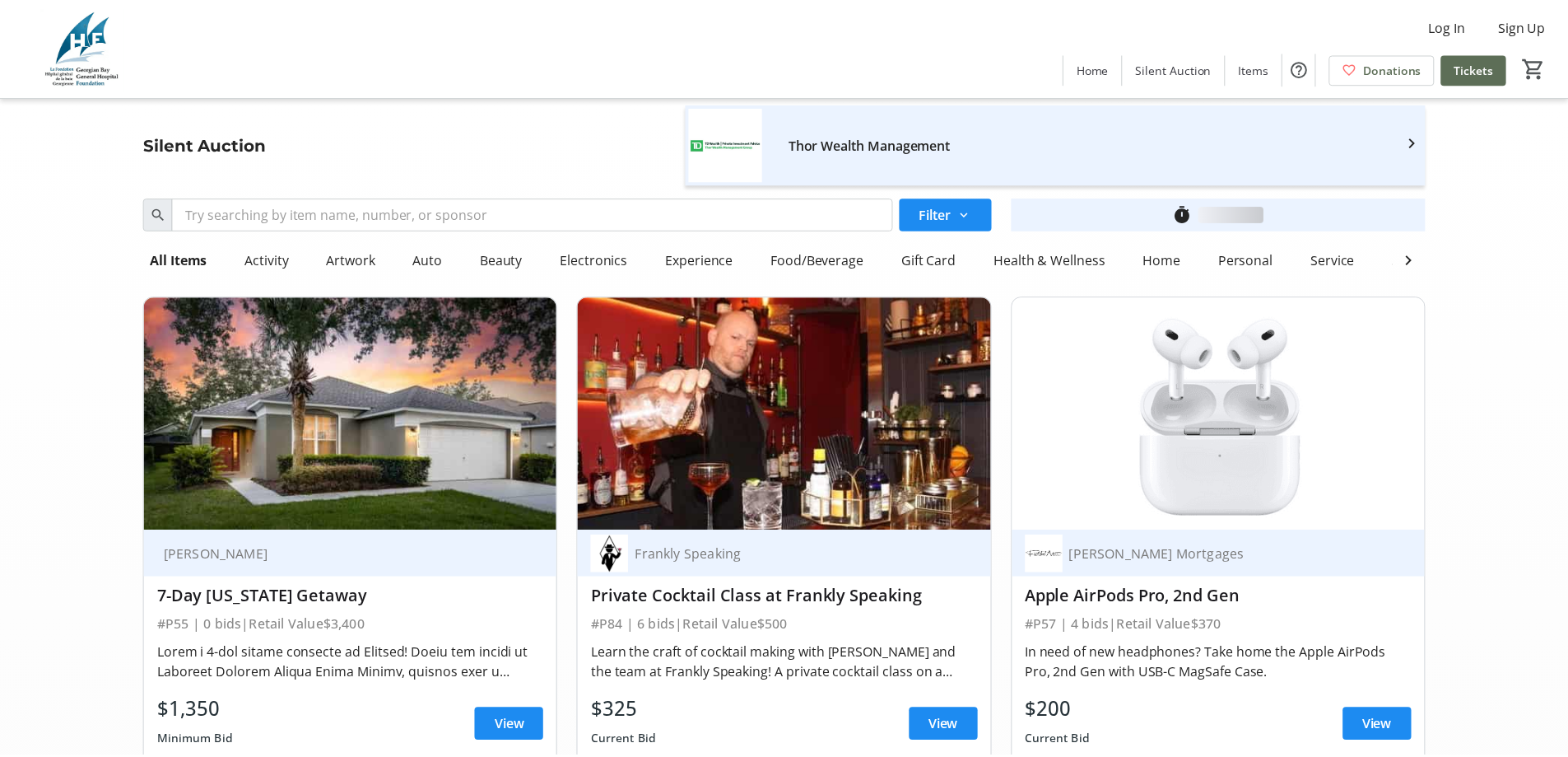
scroll to position [12431, 0]
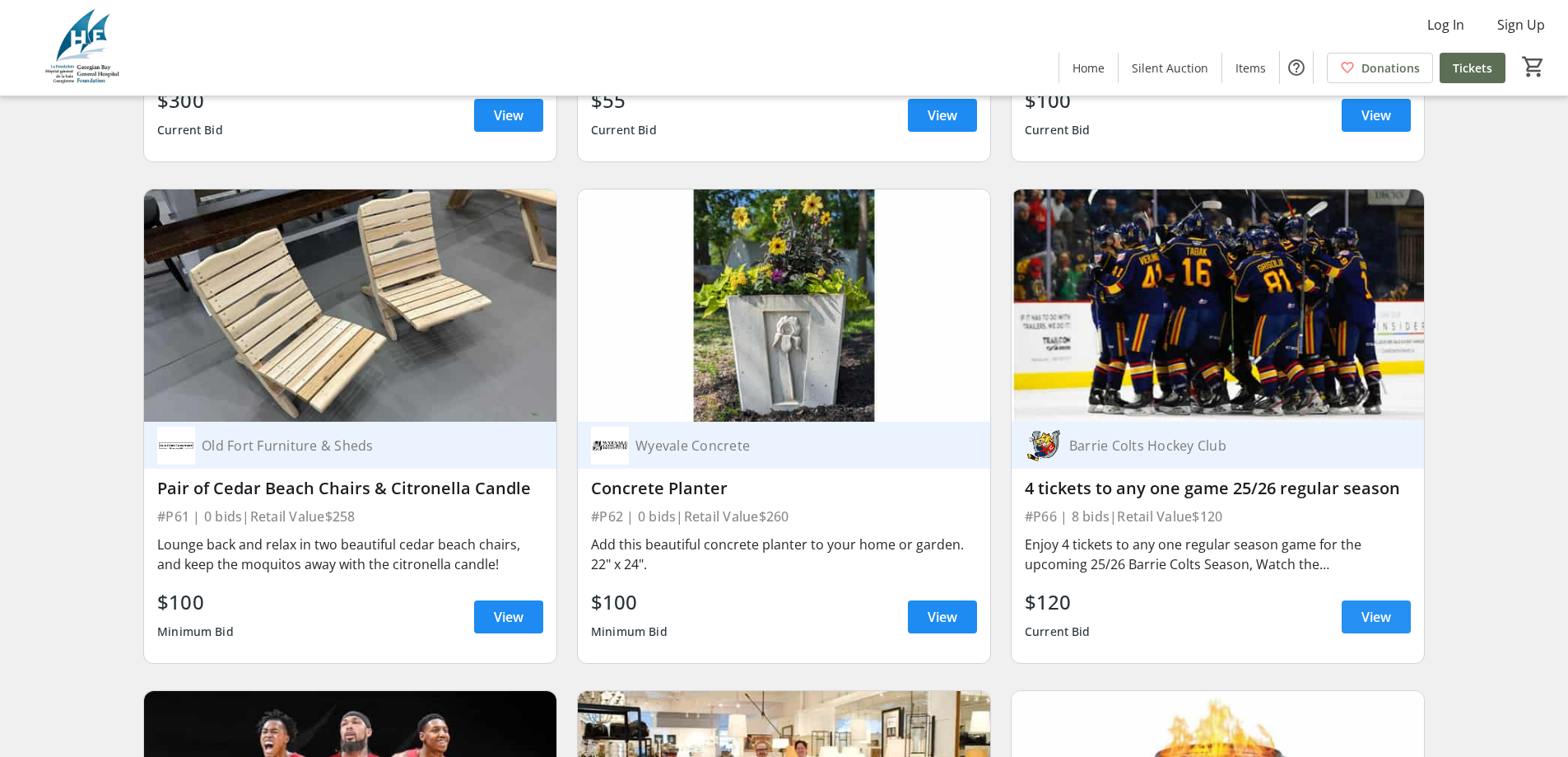
click at [1373, 607] on span "View" at bounding box center [1376, 616] width 30 height 20
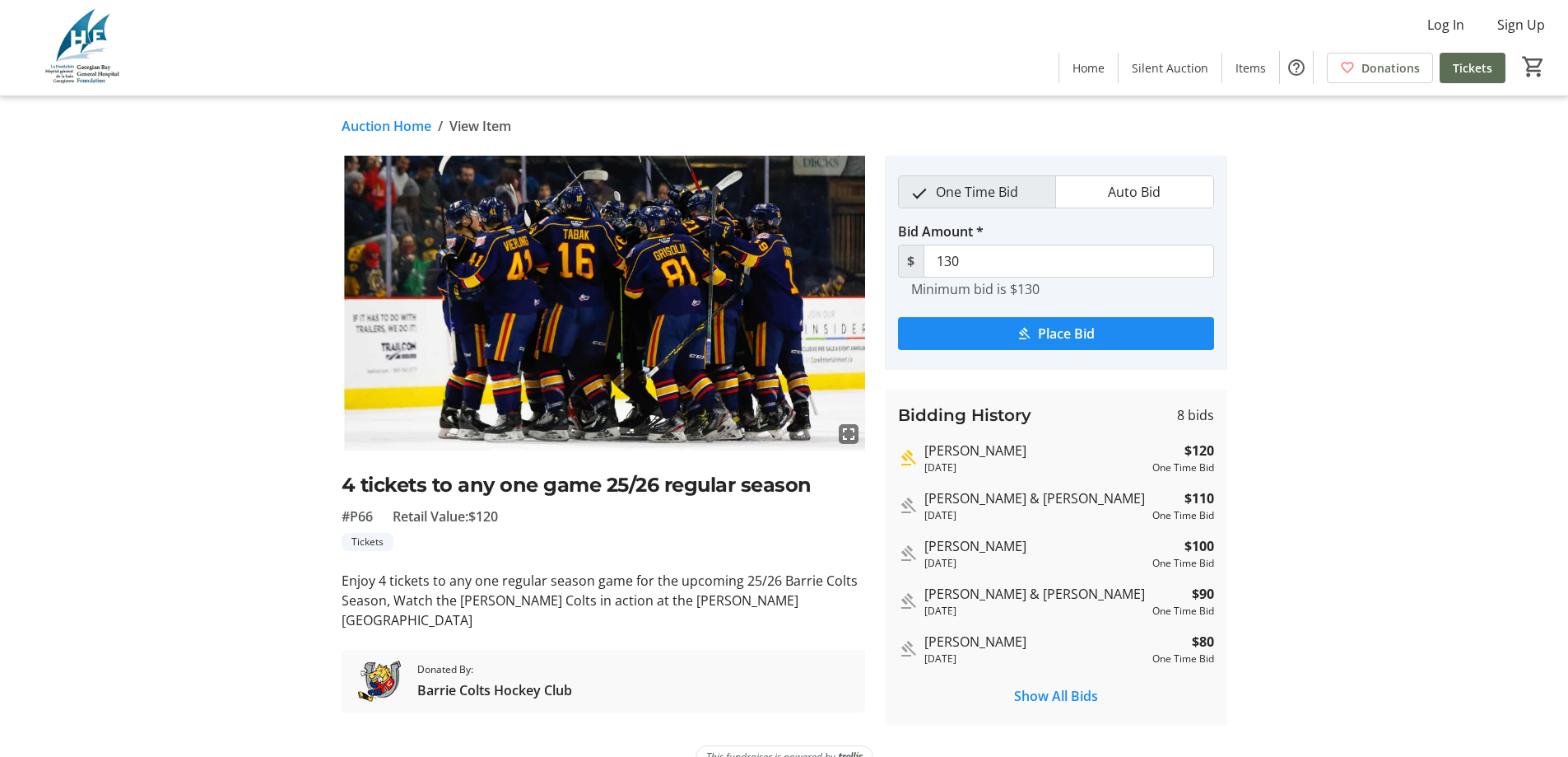
click at [409, 123] on link "Auction Home" at bounding box center [386, 126] width 90 height 20
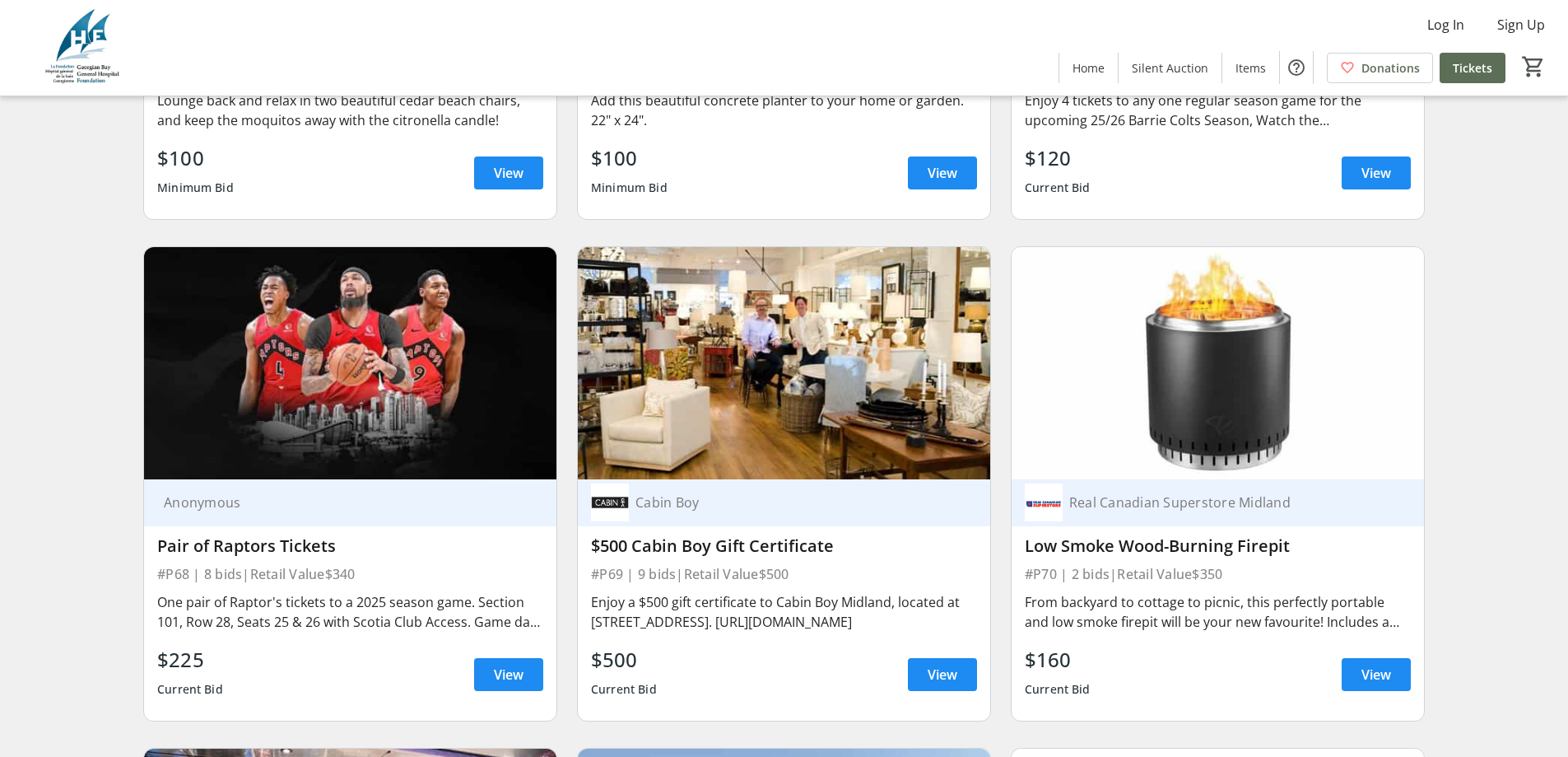
scroll to position [12925, 0]
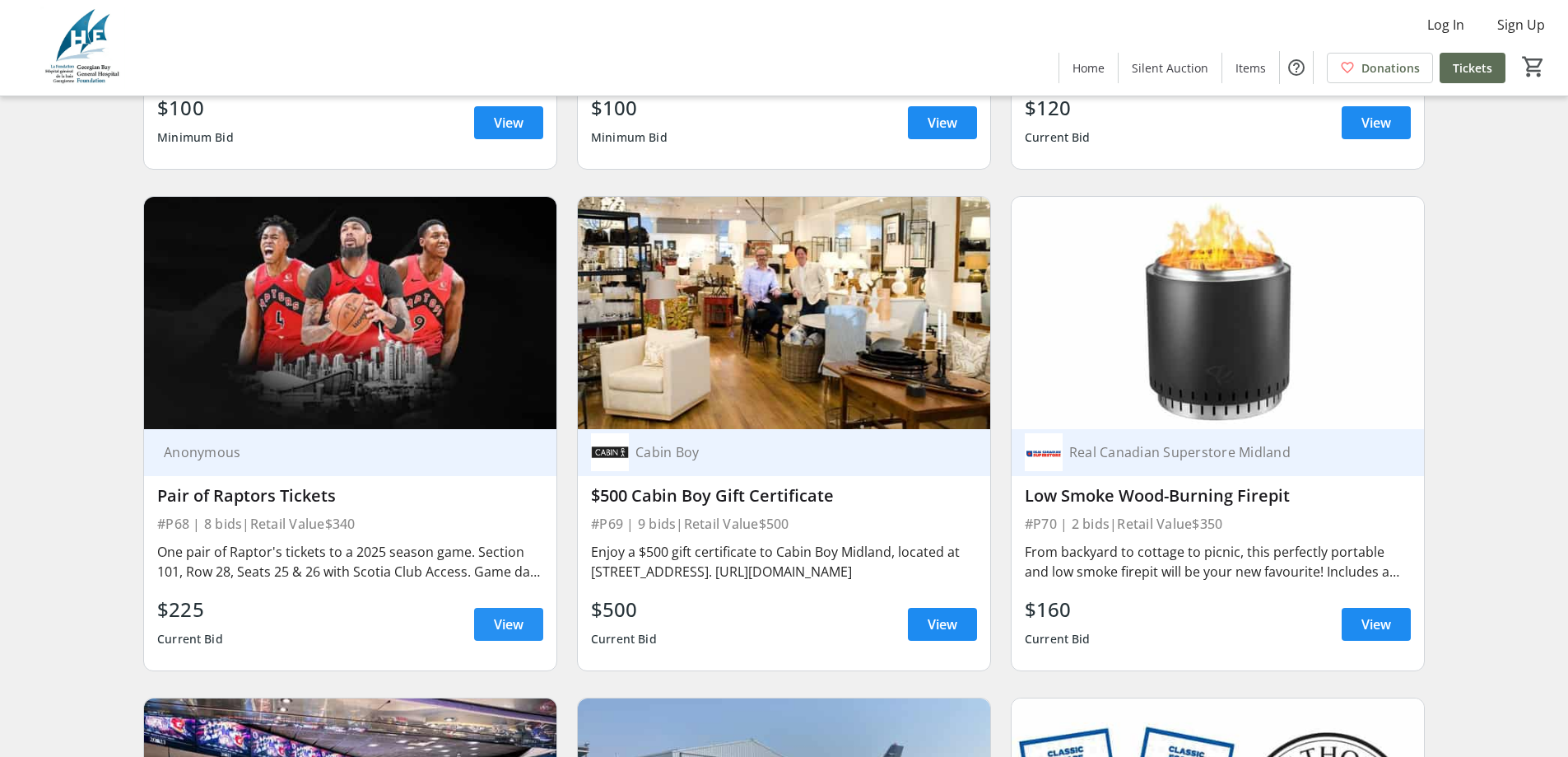
click at [508, 614] on span "View" at bounding box center [508, 624] width 30 height 20
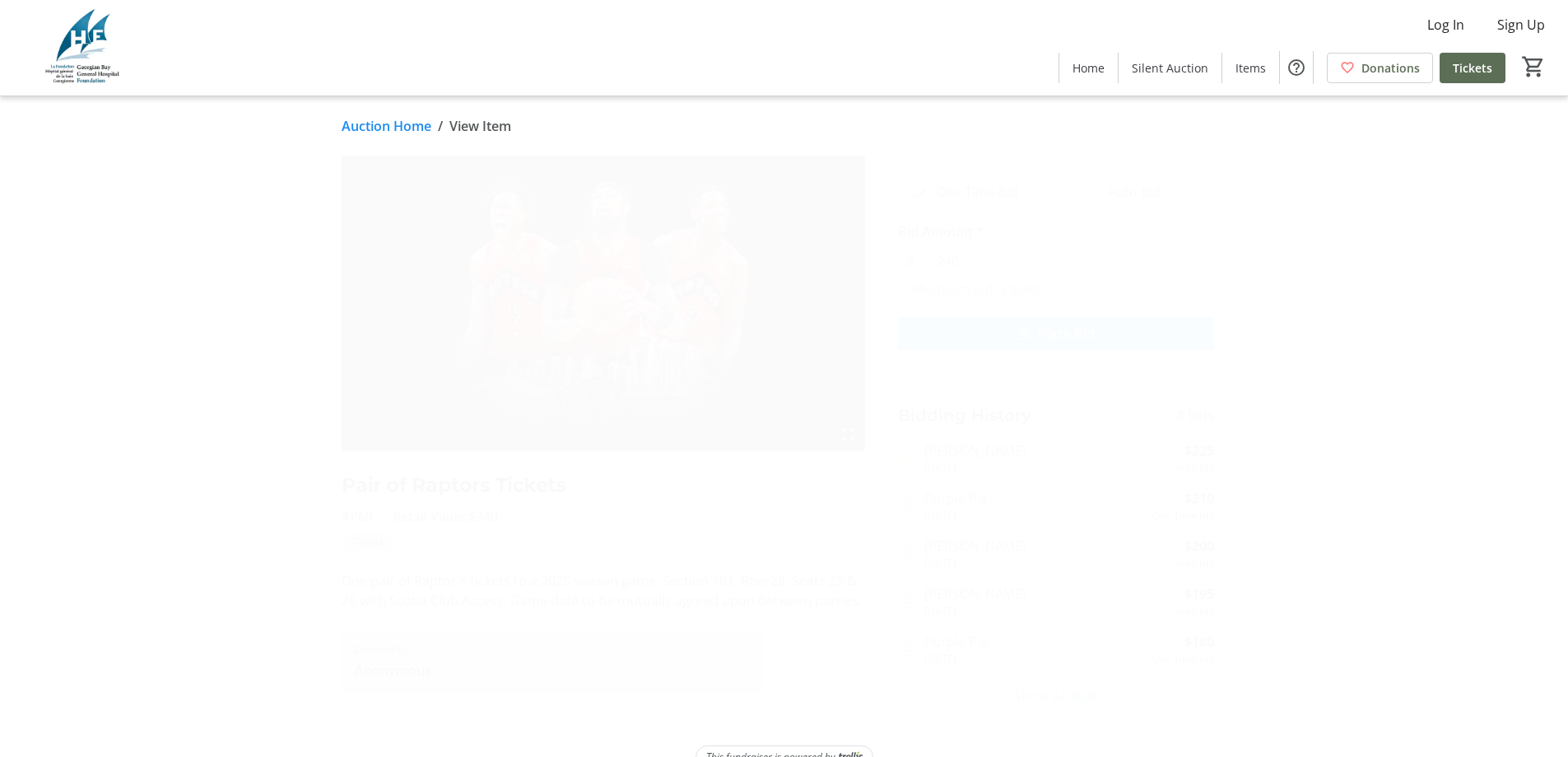
click at [367, 122] on link "Auction Home" at bounding box center [386, 126] width 90 height 20
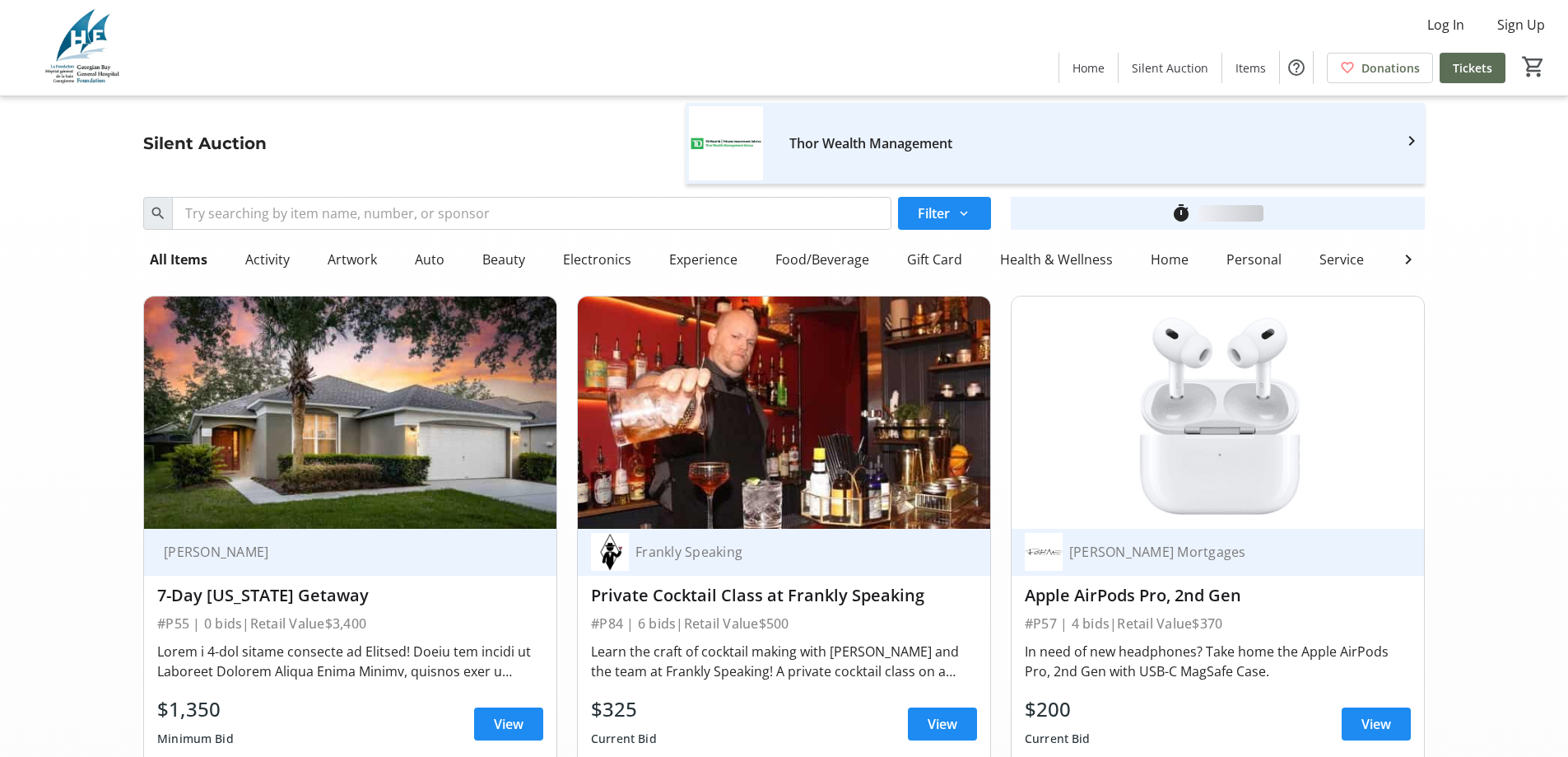
scroll to position [12925, 0]
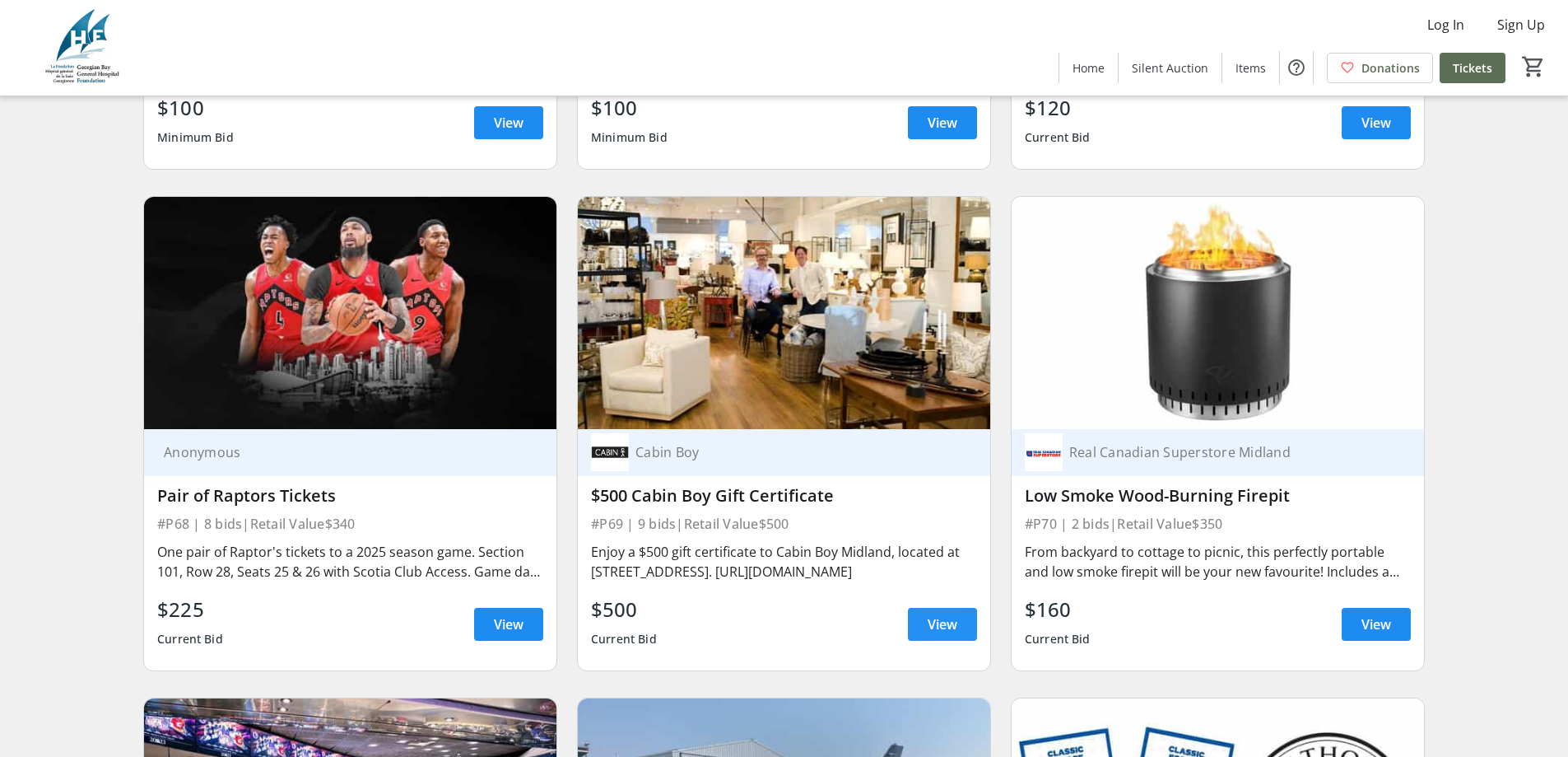
click at [948, 614] on span "View" at bounding box center [942, 624] width 30 height 20
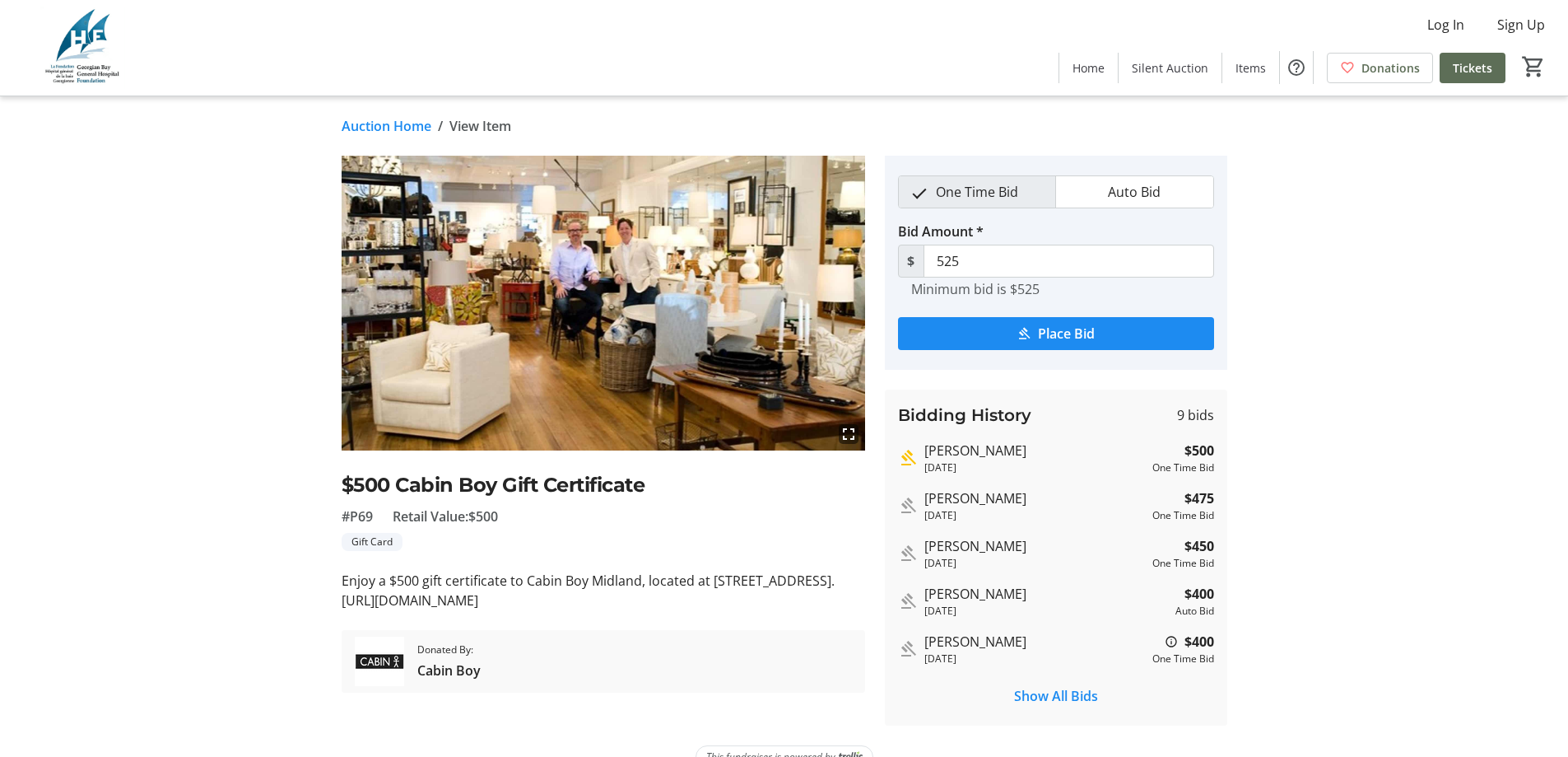
click at [402, 121] on link "Auction Home" at bounding box center [386, 126] width 90 height 20
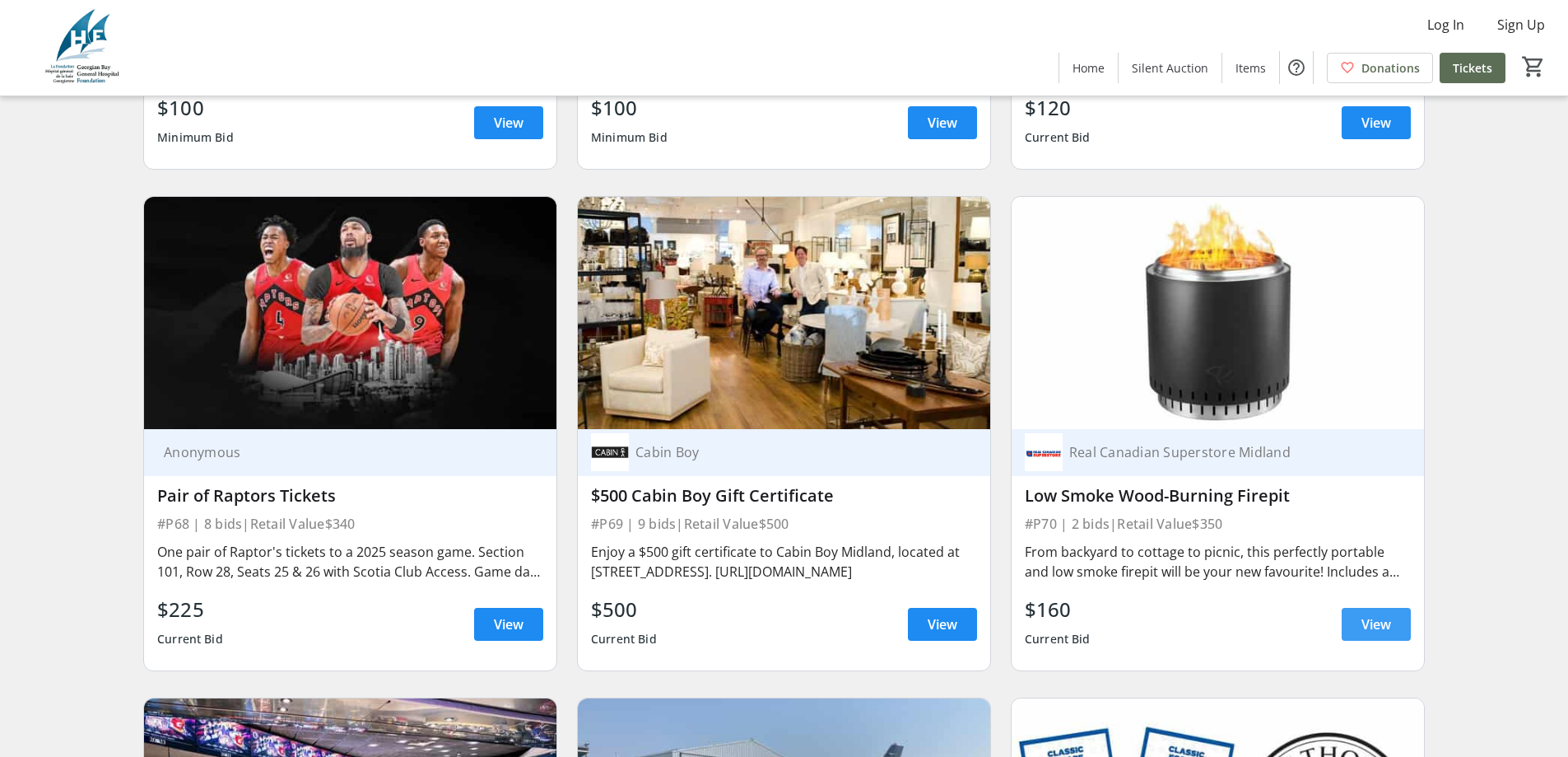
click at [1389, 614] on span "View" at bounding box center [1376, 624] width 30 height 20
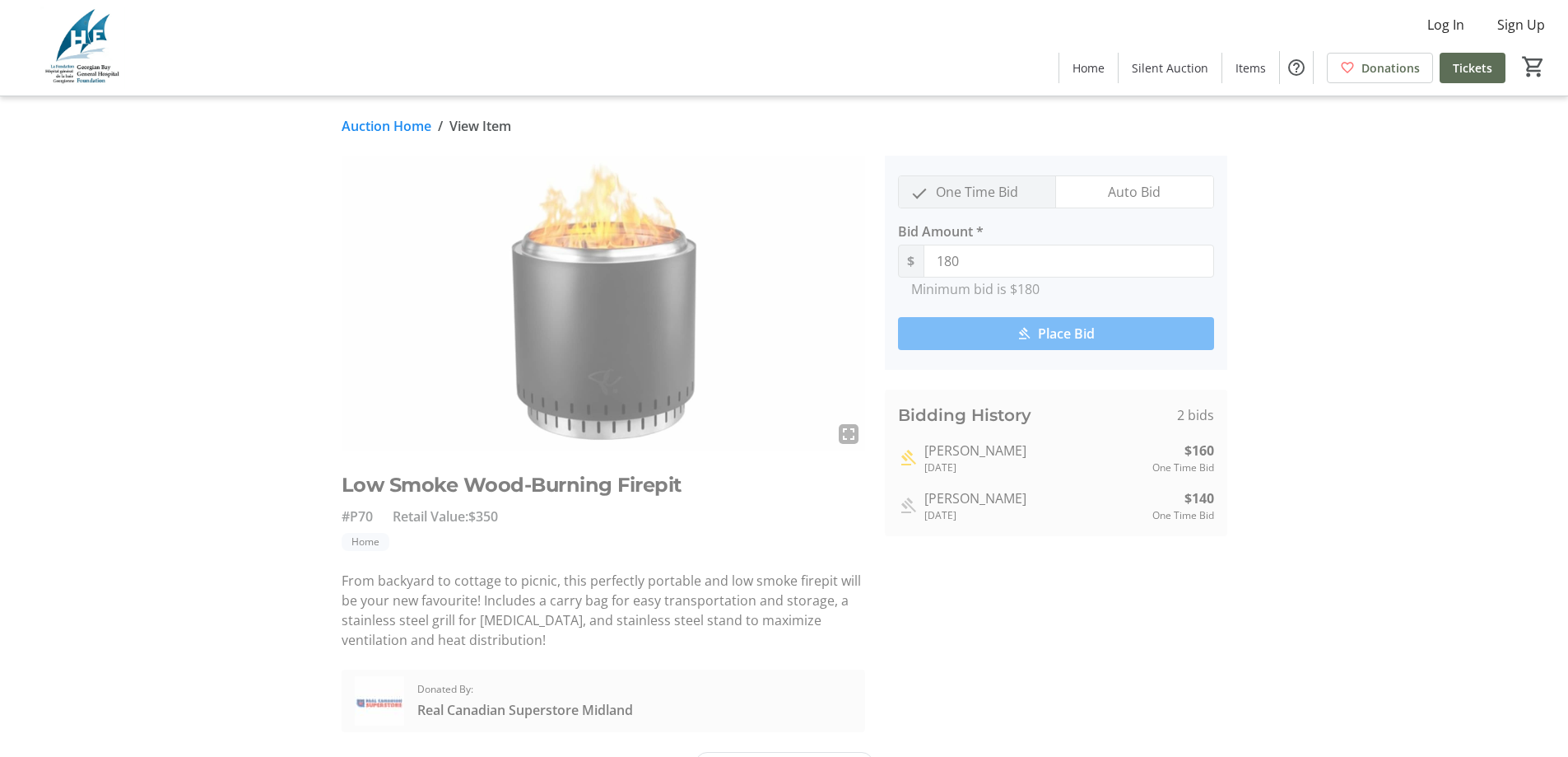
click at [375, 126] on link "Auction Home" at bounding box center [386, 126] width 90 height 20
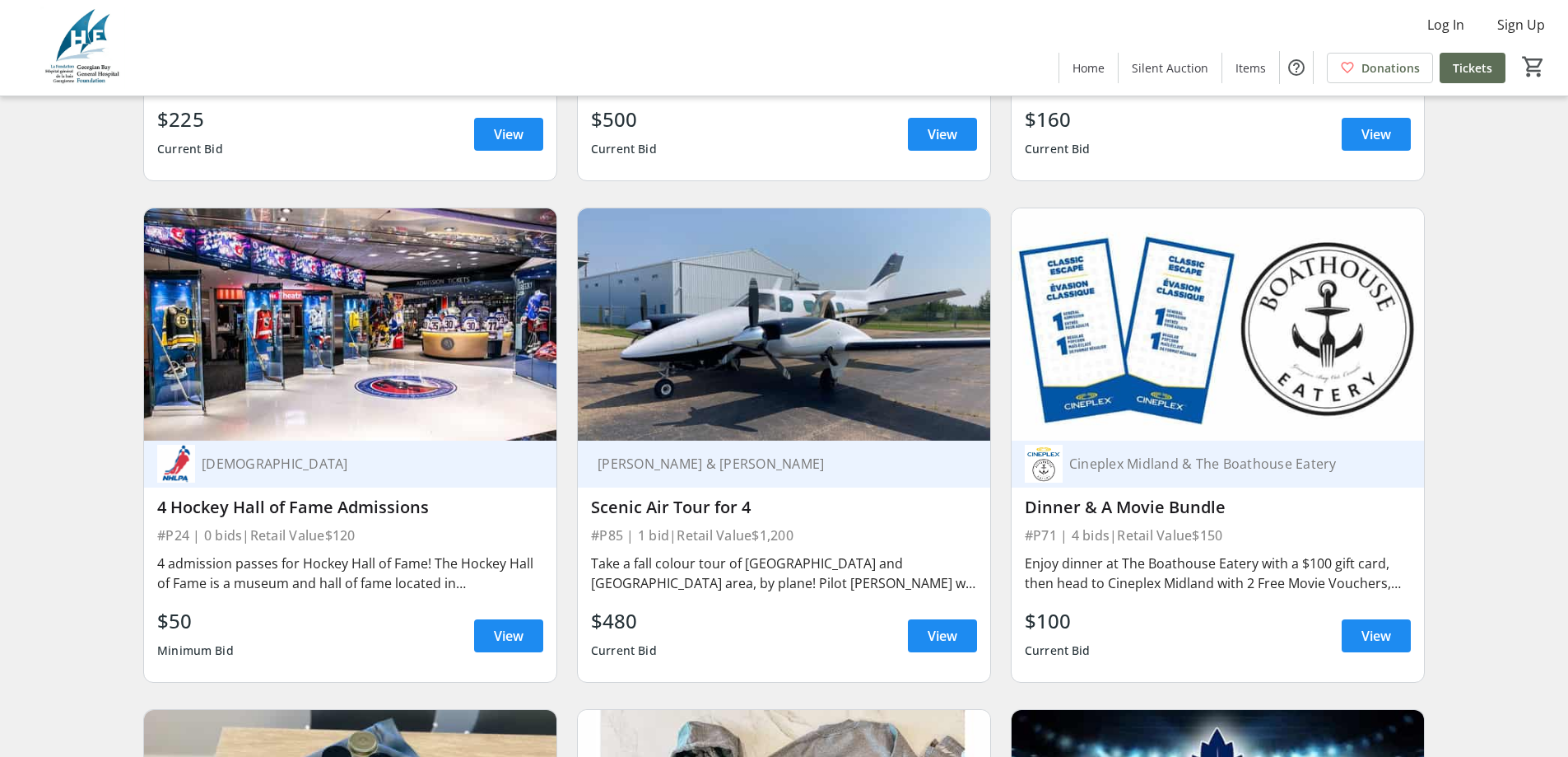
scroll to position [13420, 0]
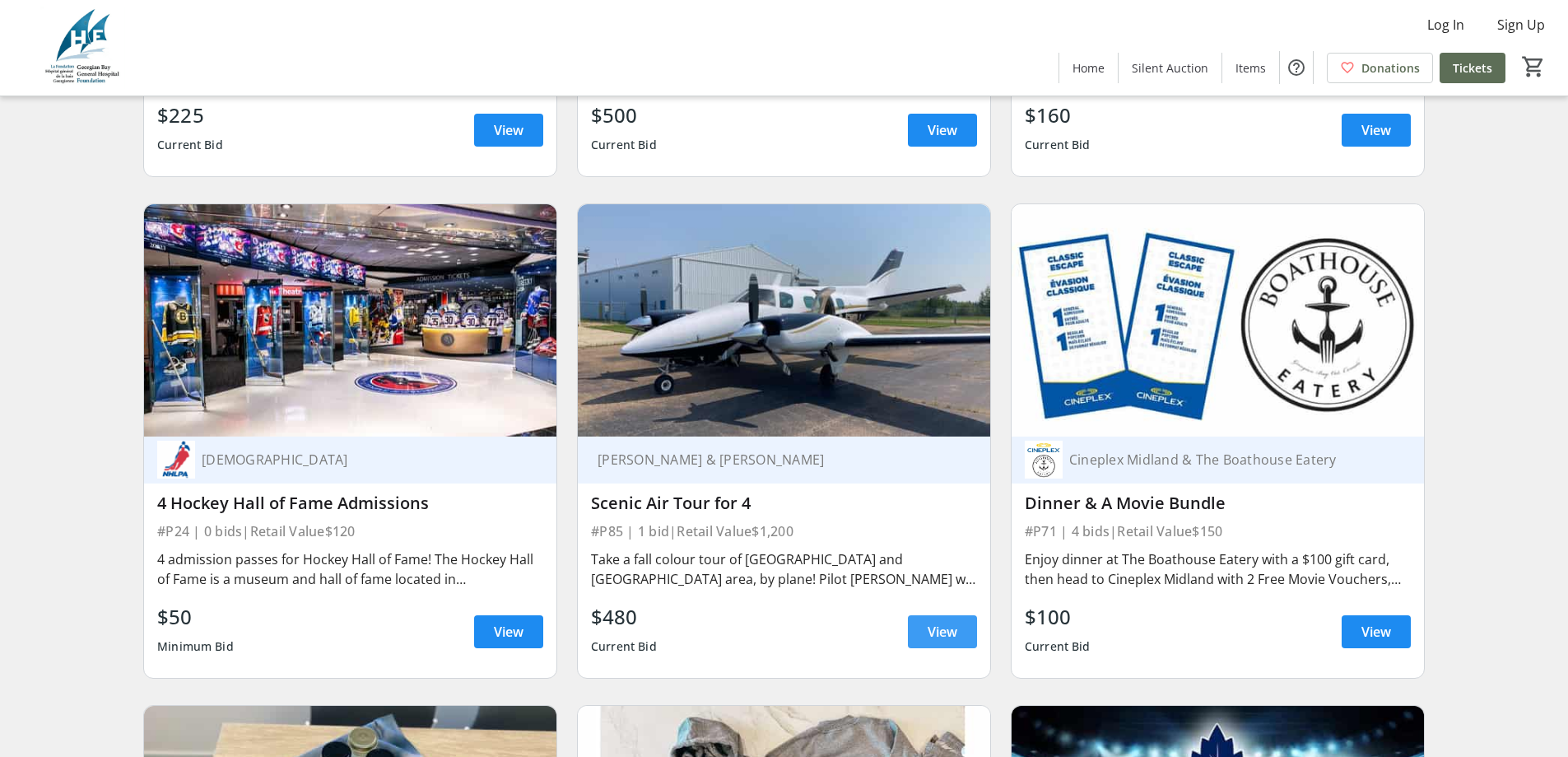
click at [937, 622] on span "View" at bounding box center [942, 631] width 30 height 20
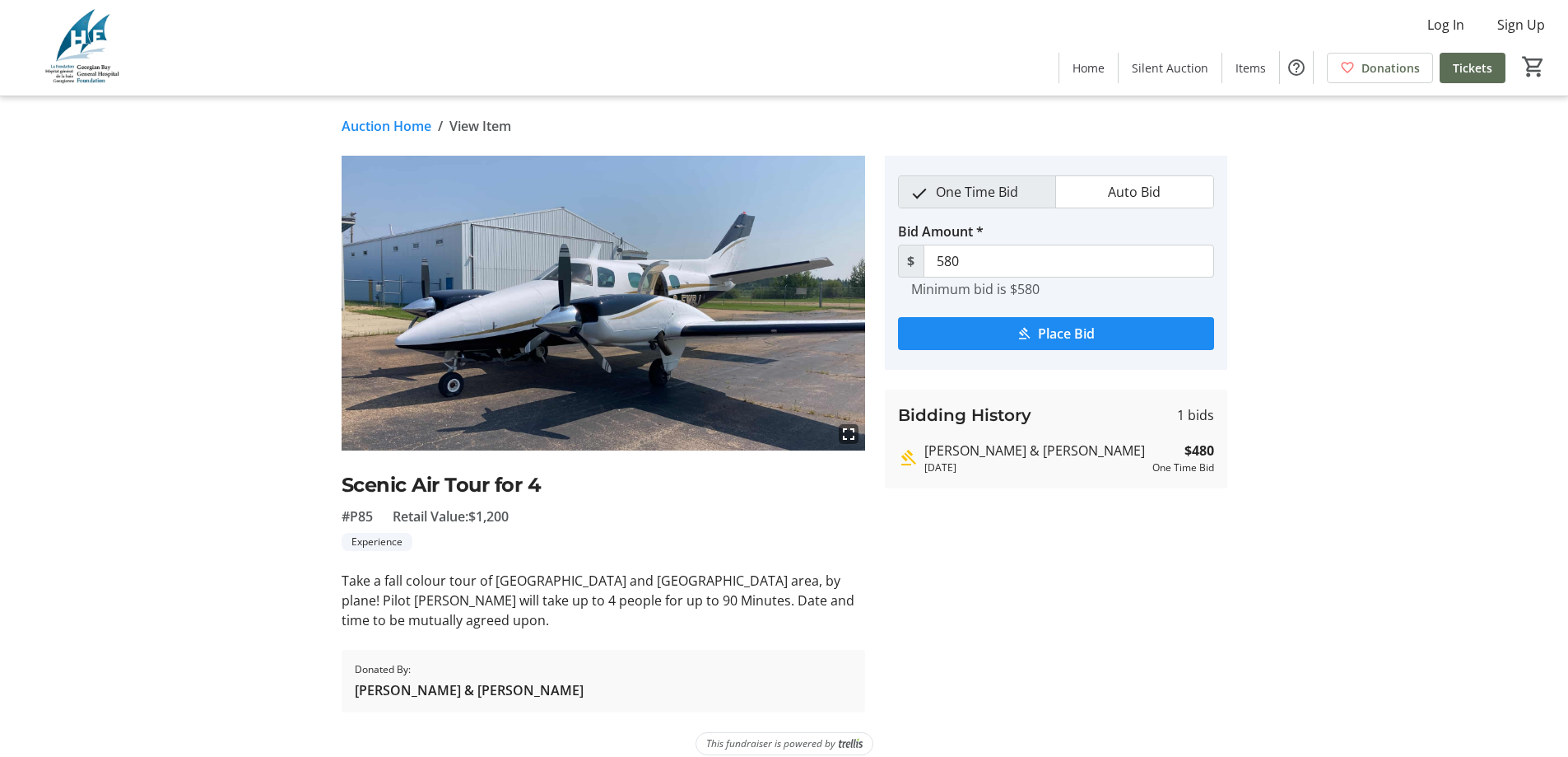
click at [383, 127] on link "Auction Home" at bounding box center [386, 126] width 90 height 20
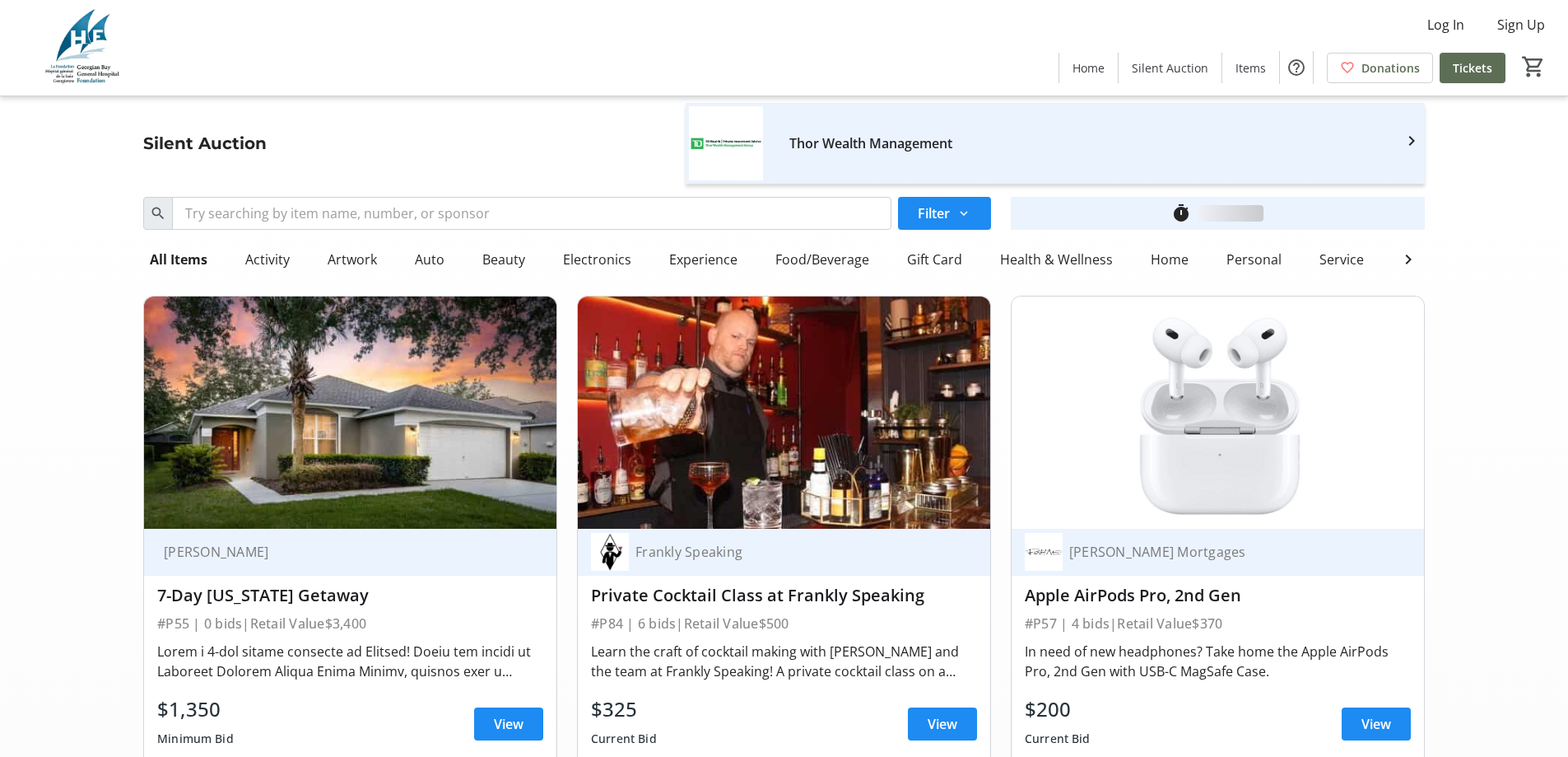
scroll to position [13420, 0]
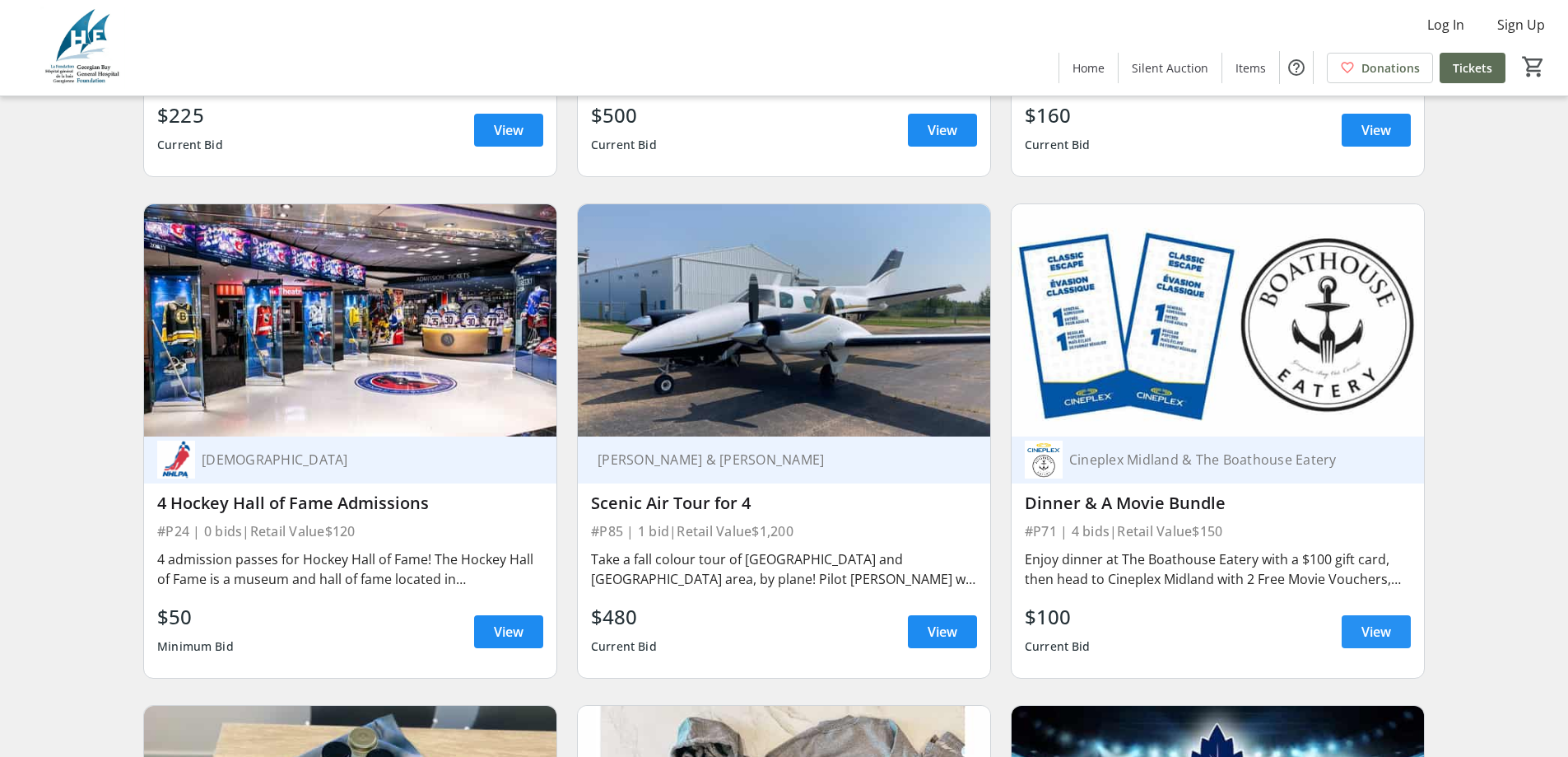
click at [1368, 622] on span "View" at bounding box center [1376, 631] width 30 height 20
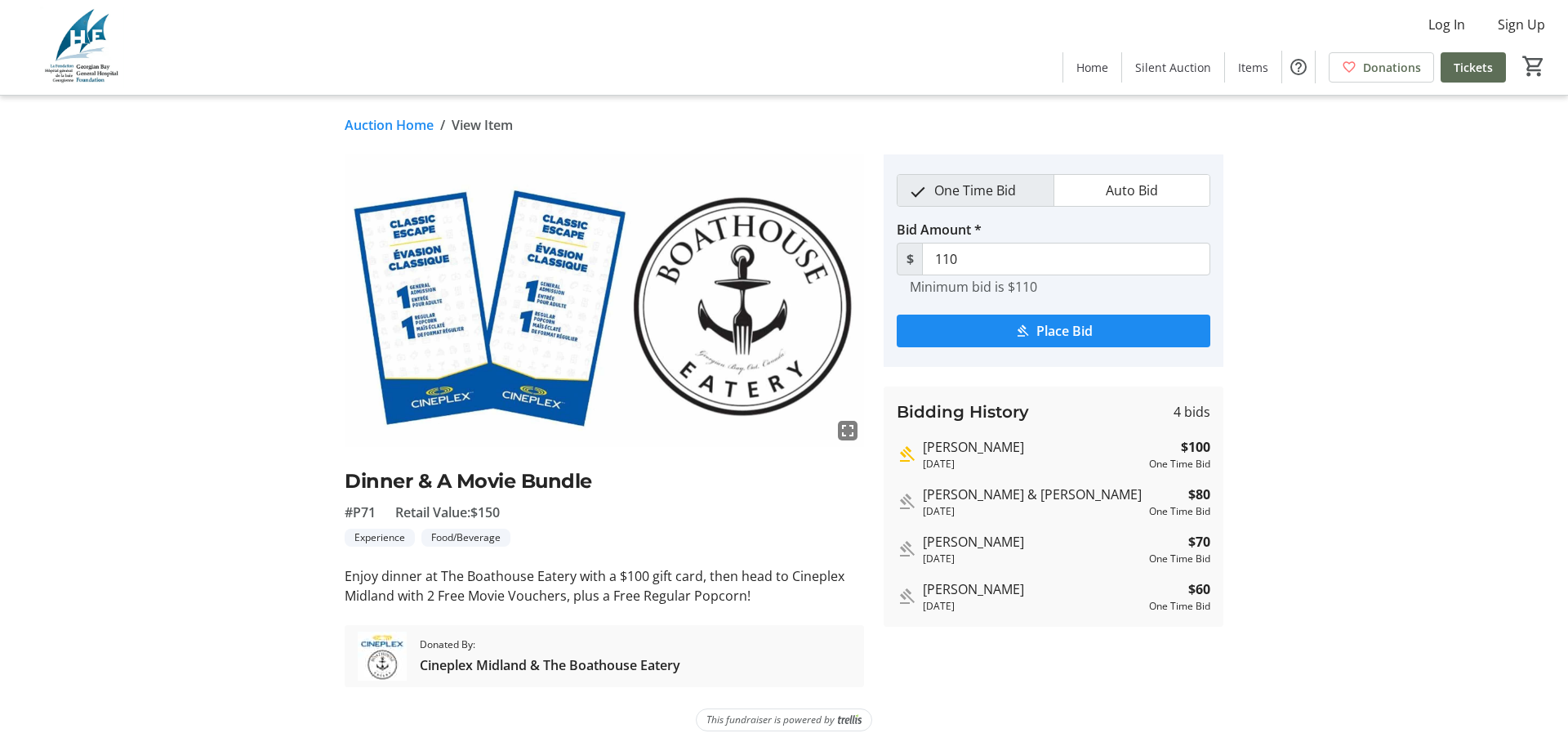
click at [393, 125] on link "Auction Home" at bounding box center [389, 125] width 89 height 19
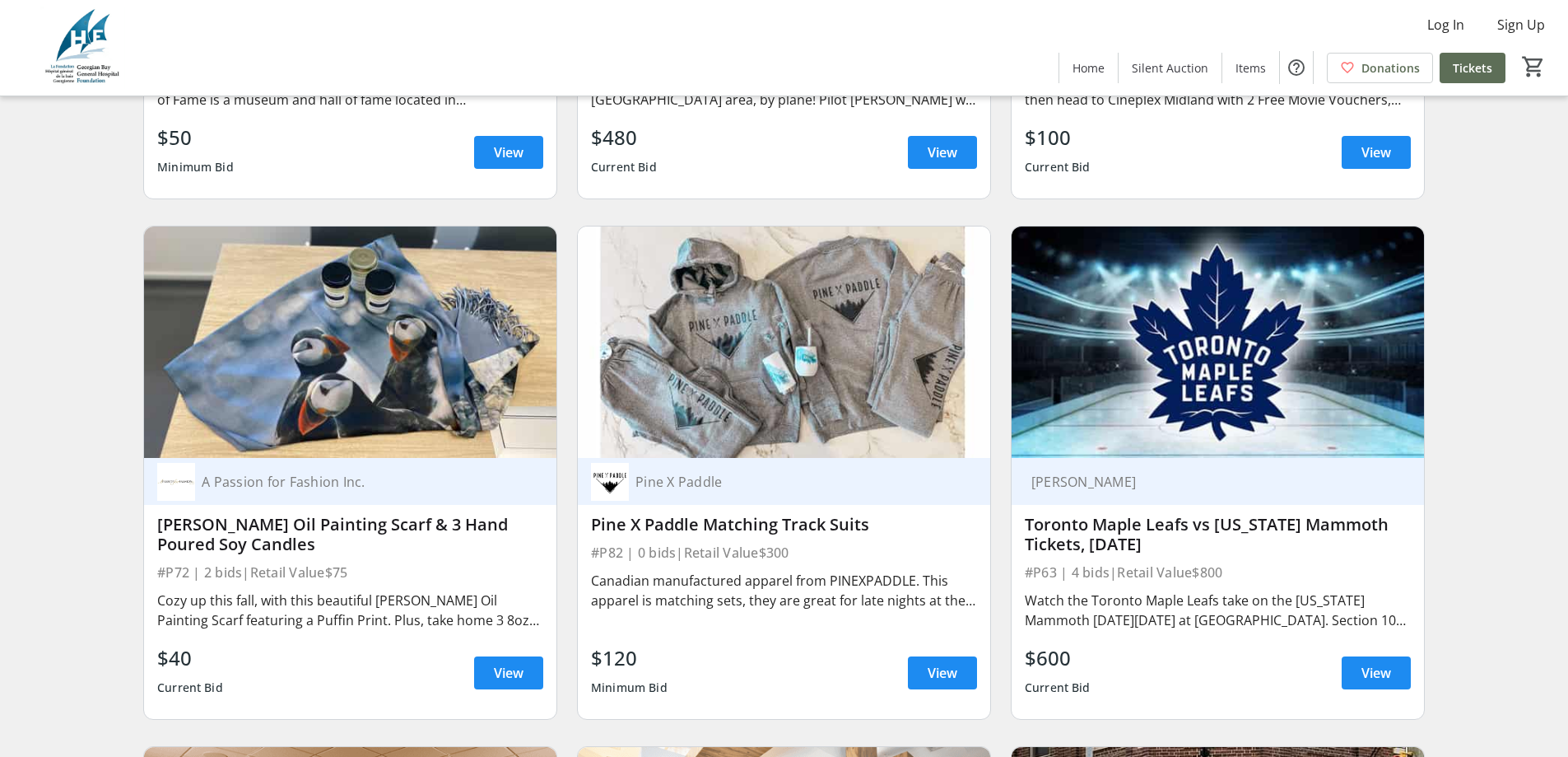
scroll to position [13996, 0]
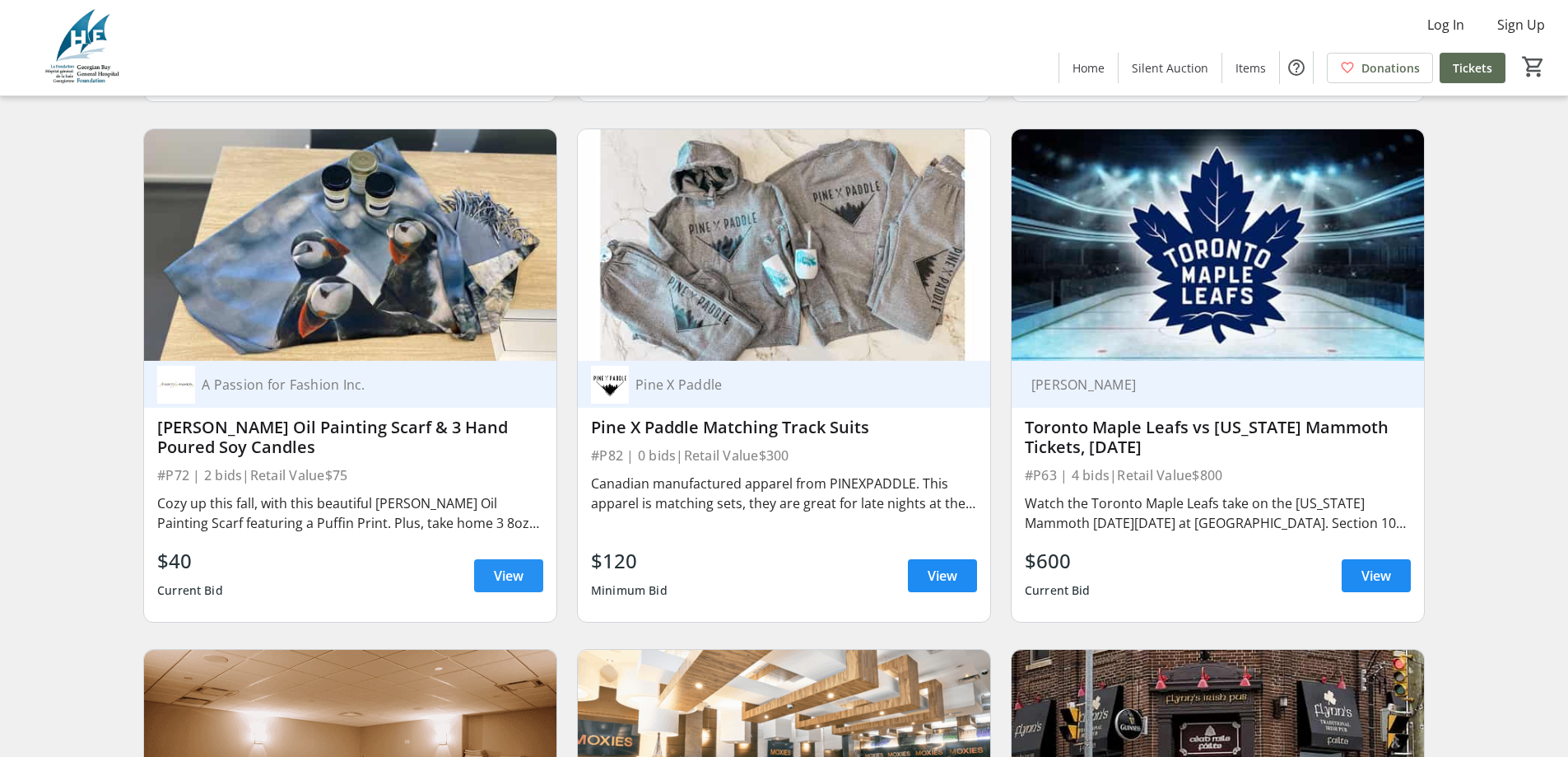
click at [520, 566] on span "View" at bounding box center [508, 575] width 30 height 20
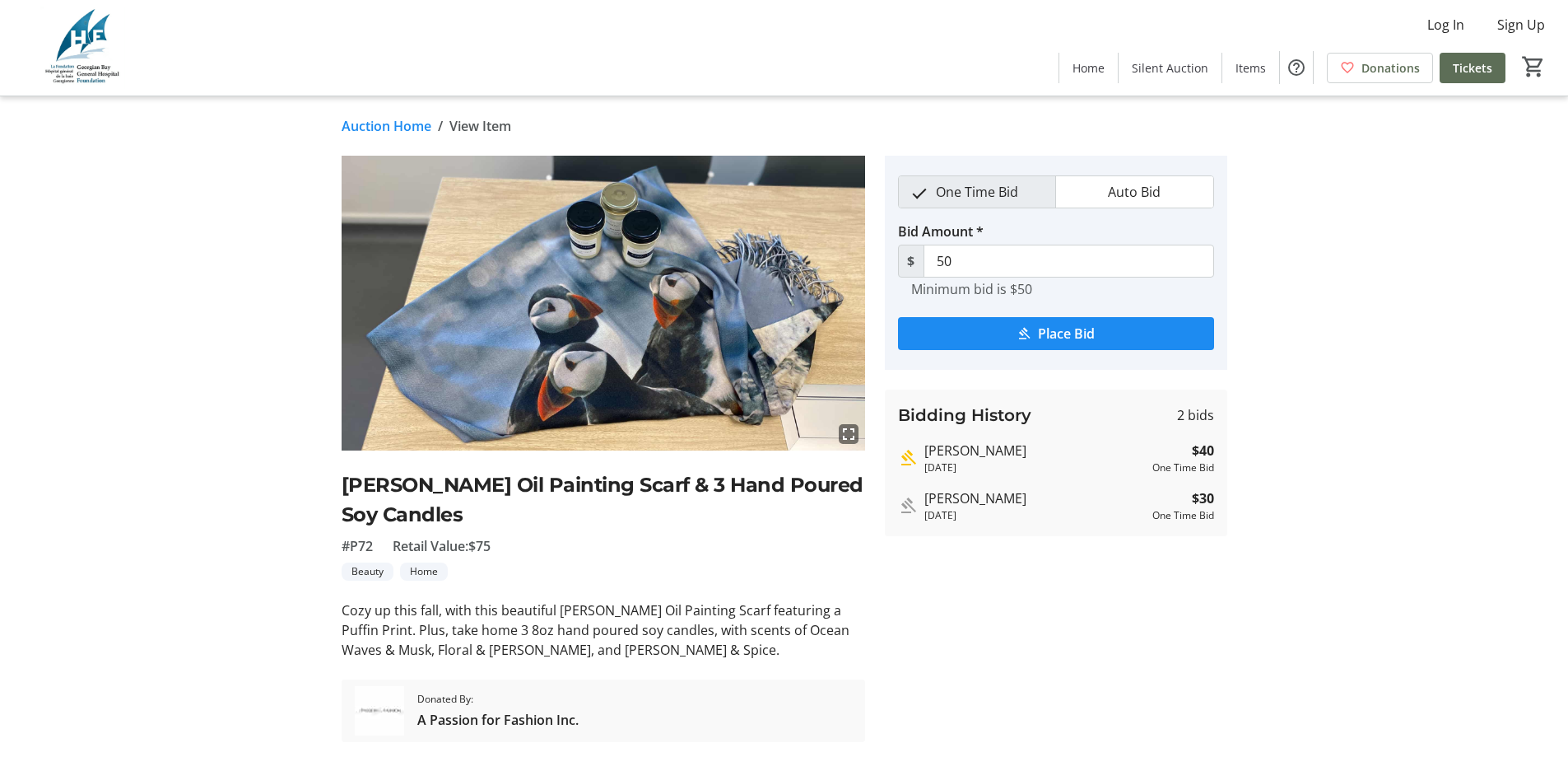
click at [386, 126] on link "Auction Home" at bounding box center [386, 126] width 90 height 20
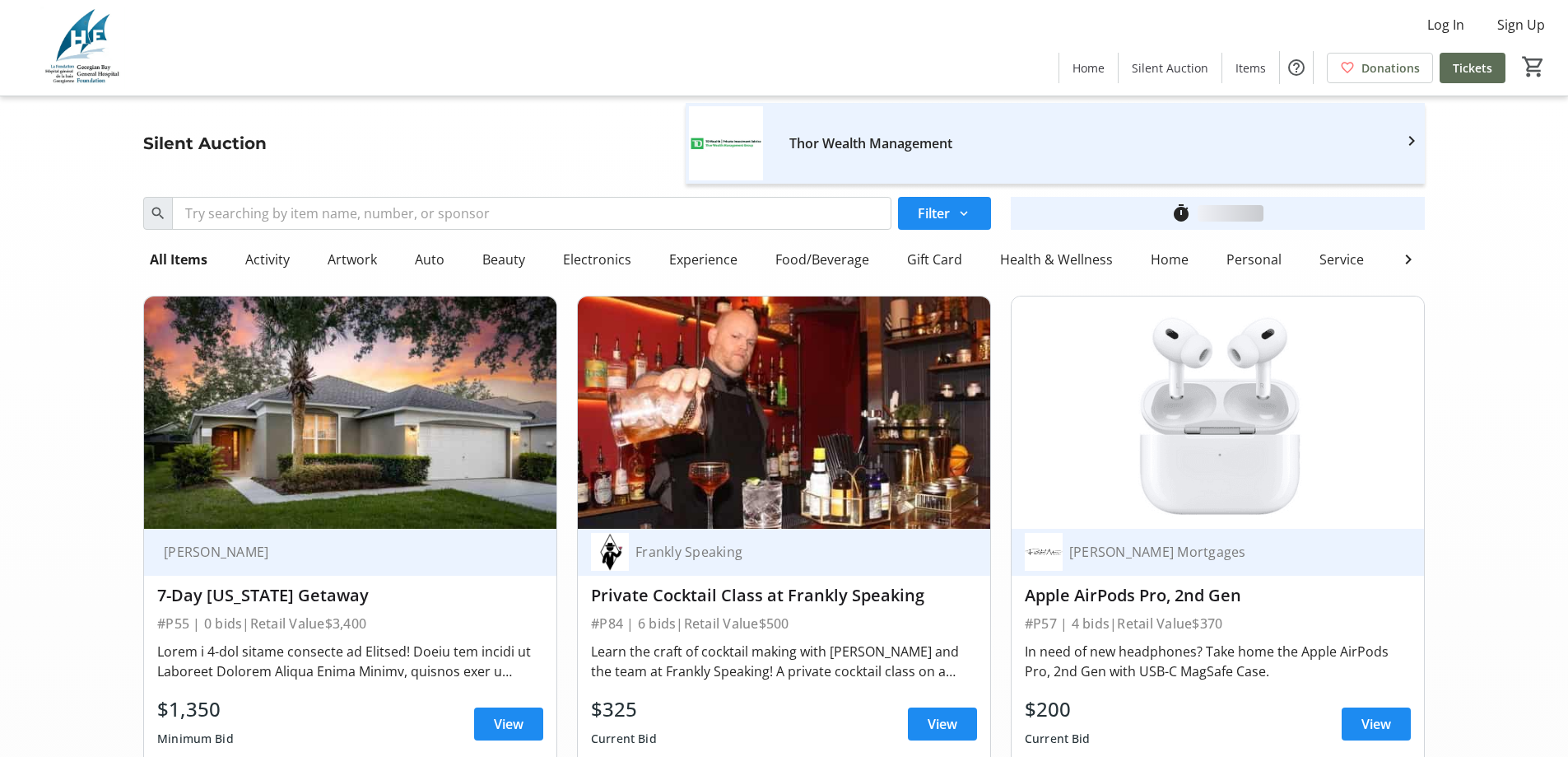
scroll to position [13996, 0]
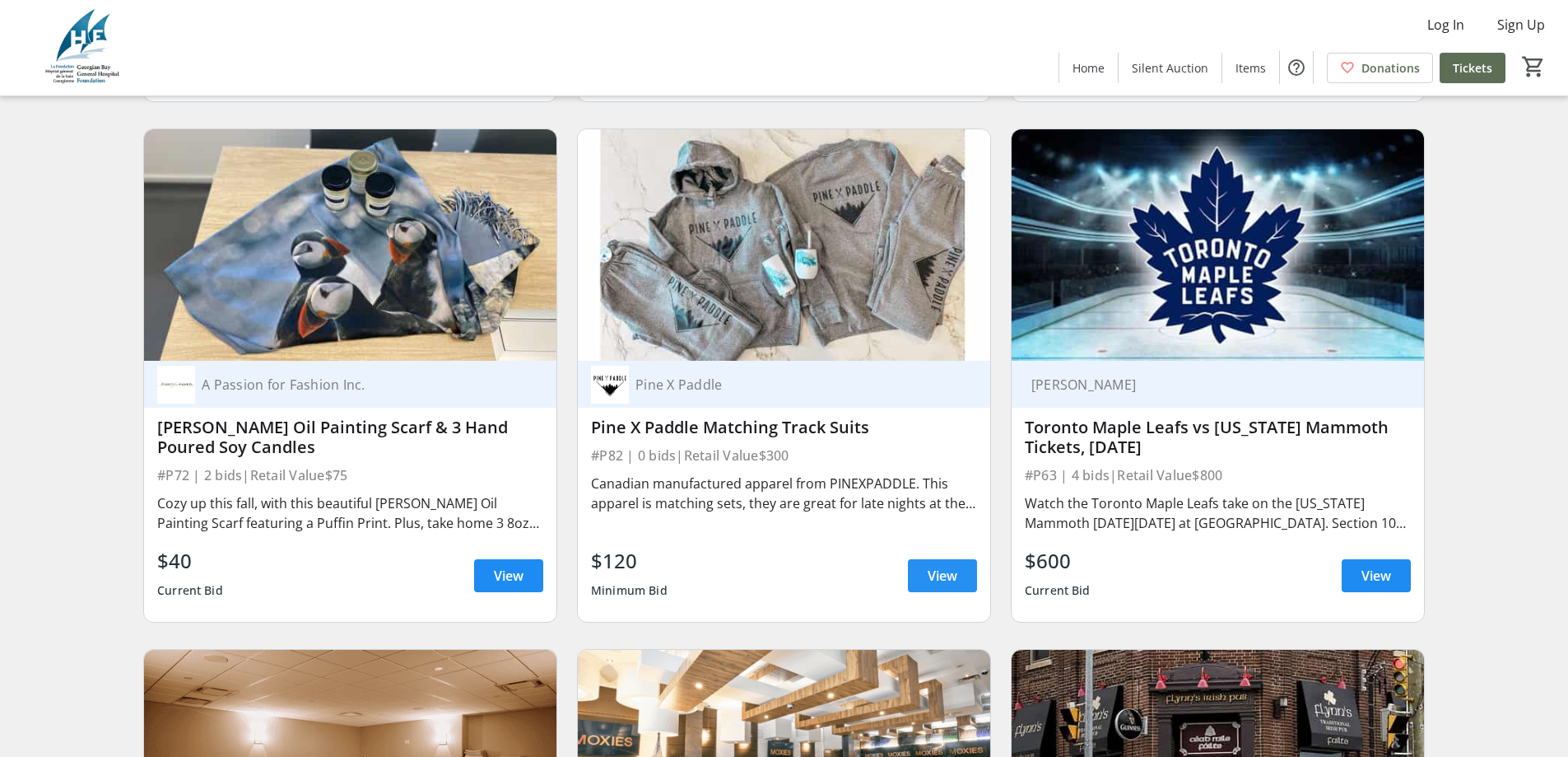
click at [937, 566] on span "View" at bounding box center [942, 575] width 30 height 20
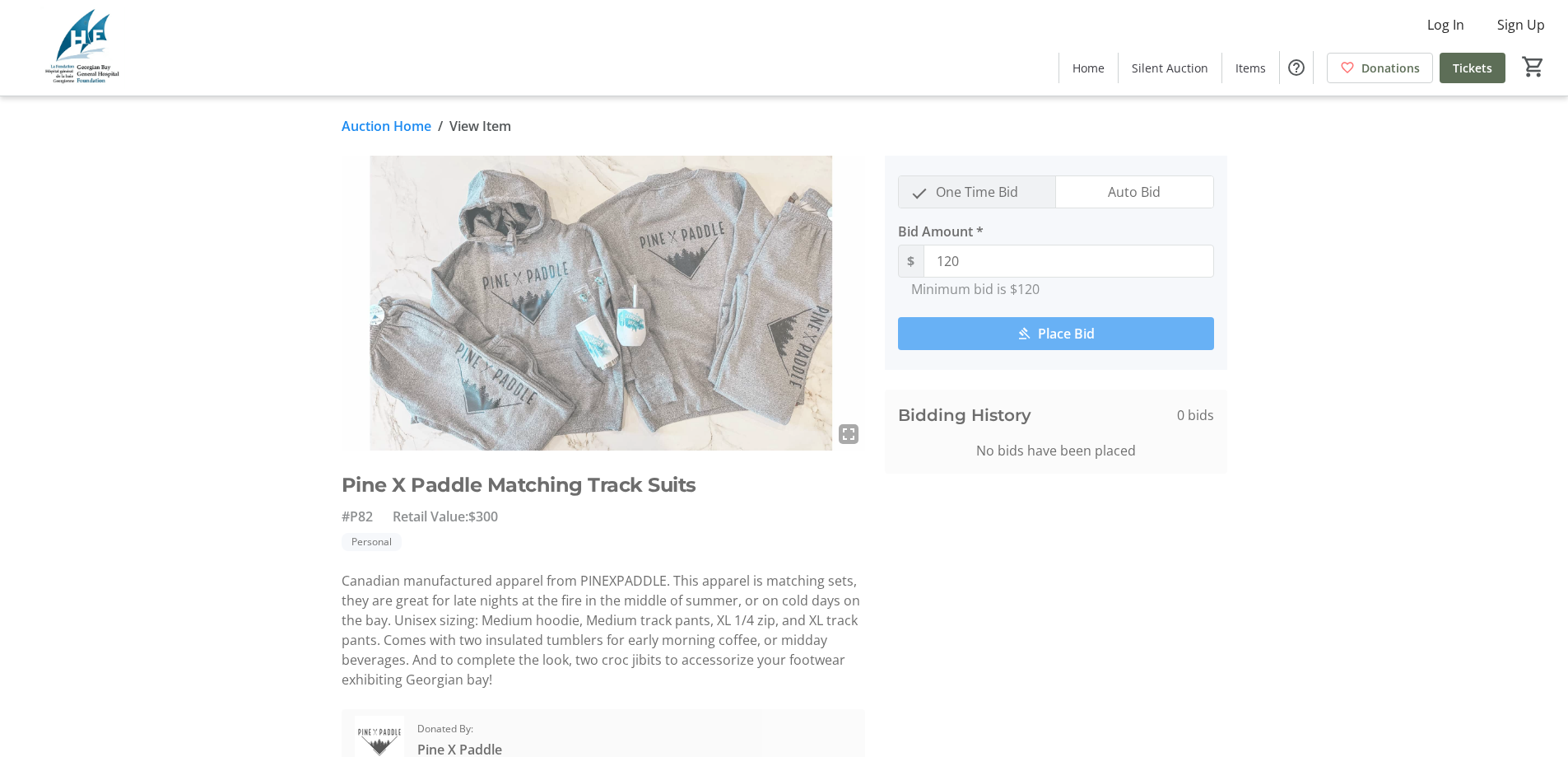
click at [389, 118] on link "Auction Home" at bounding box center [386, 126] width 90 height 20
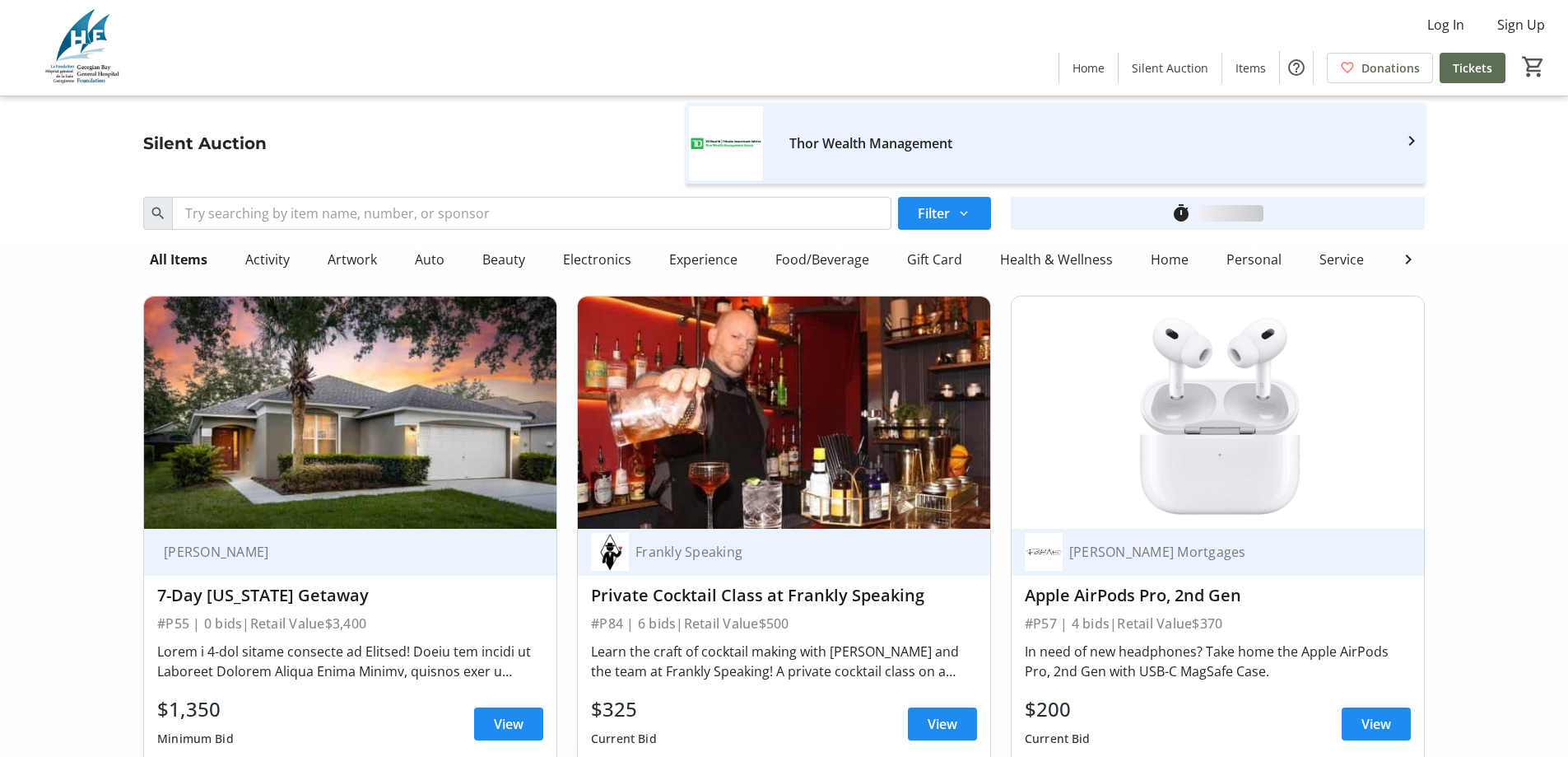
scroll to position [13996, 0]
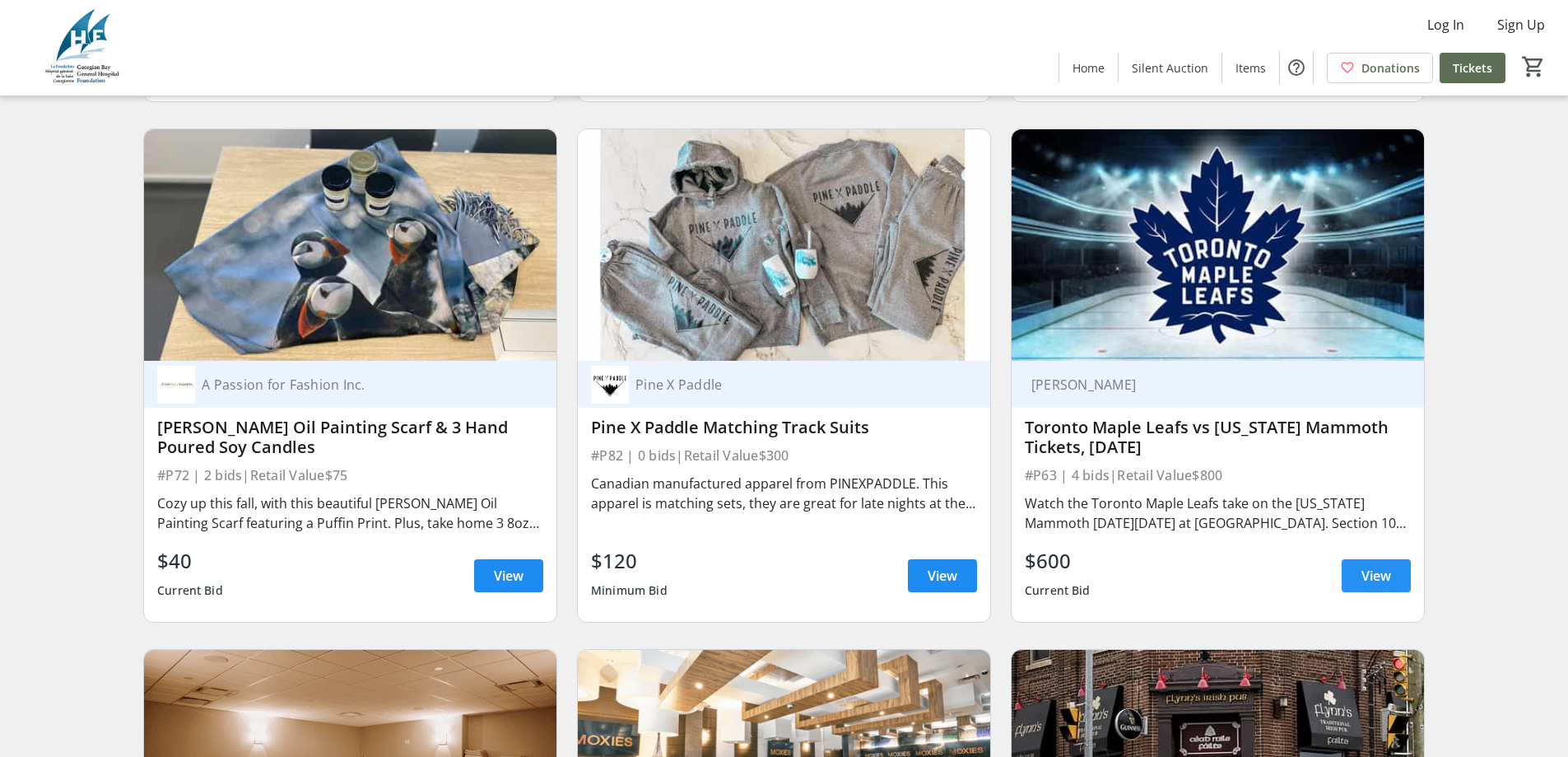
click at [1375, 566] on span "View" at bounding box center [1376, 575] width 30 height 20
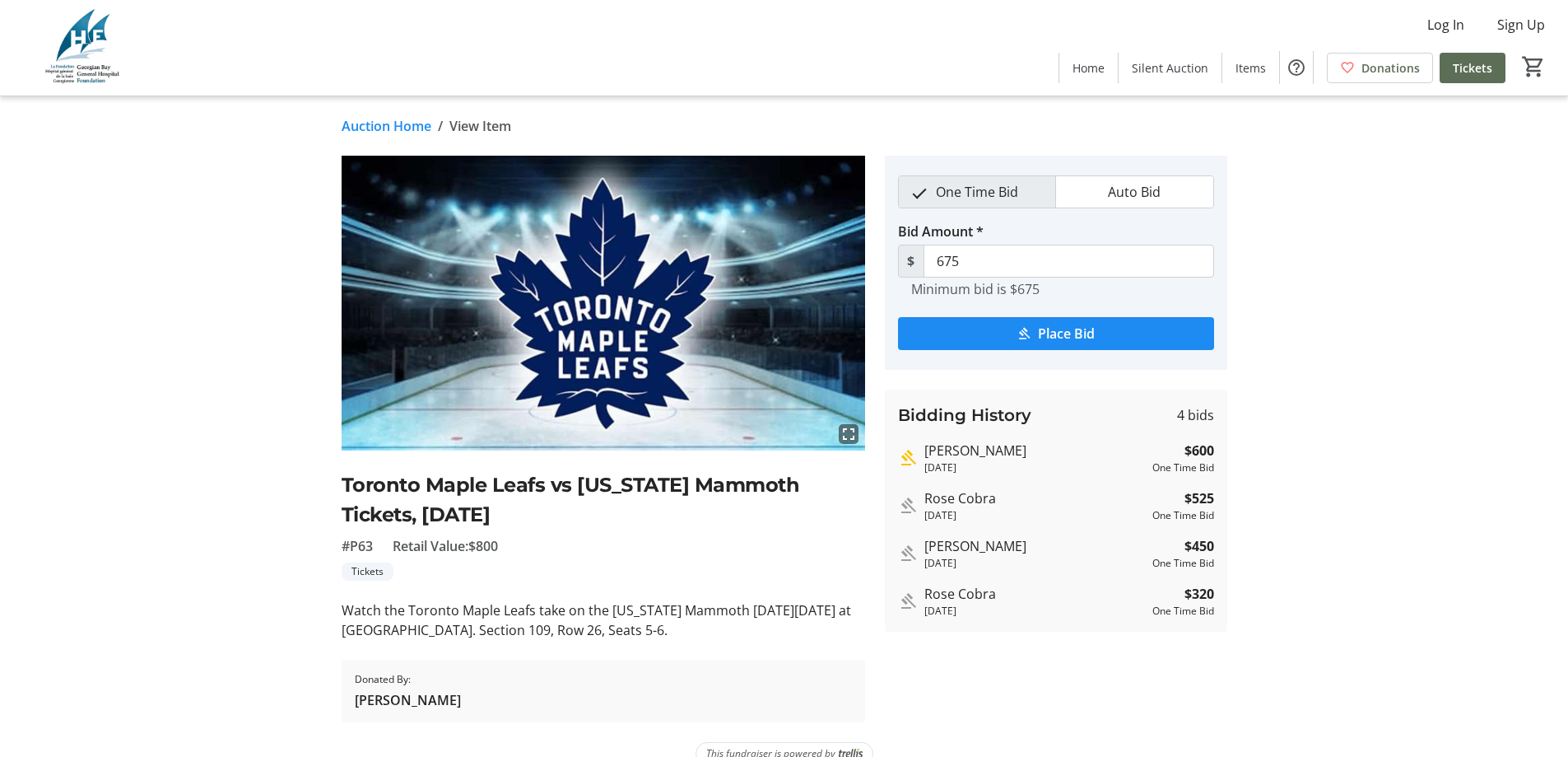
click at [409, 120] on link "Auction Home" at bounding box center [386, 126] width 90 height 20
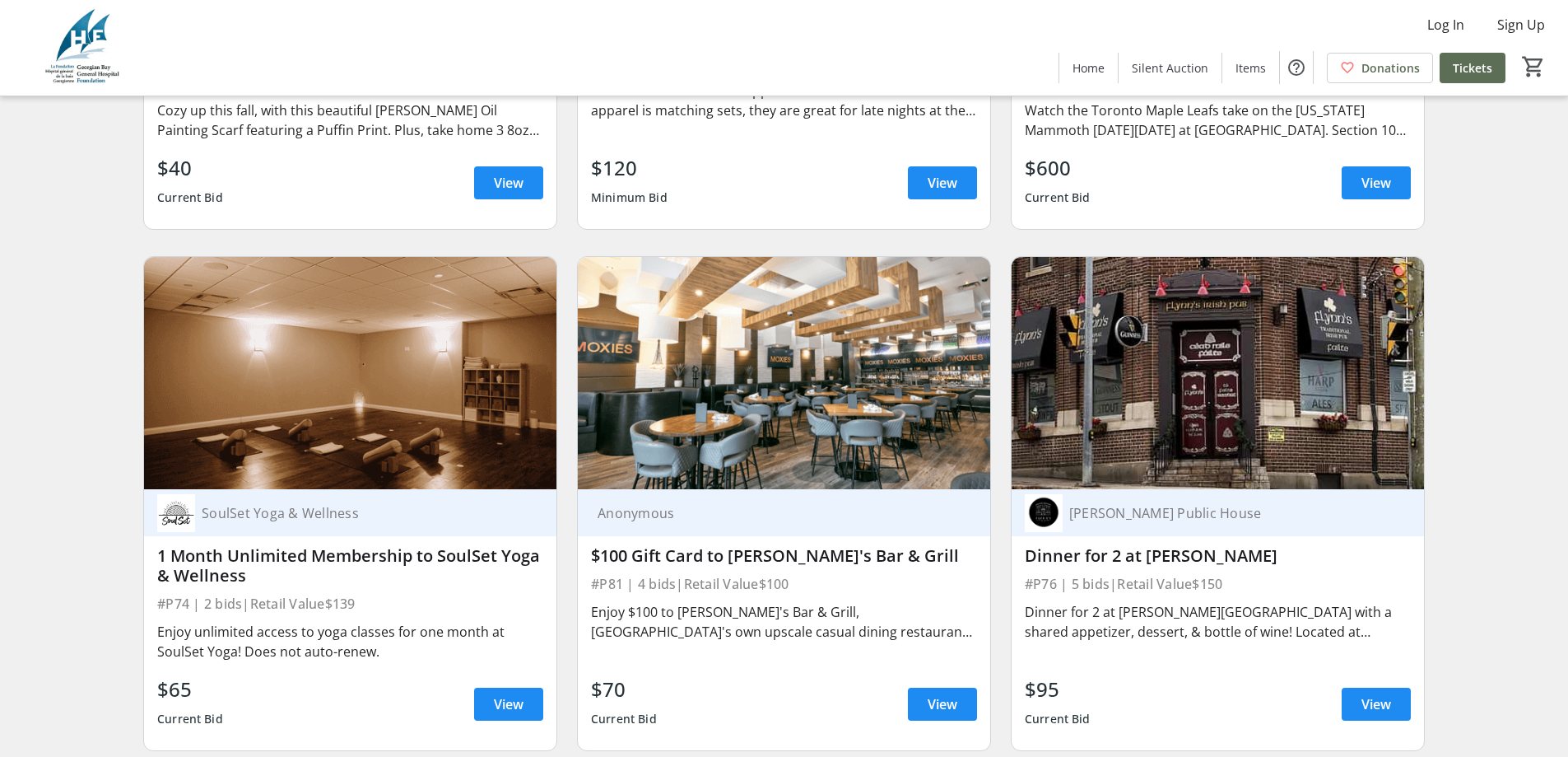
scroll to position [14408, 0]
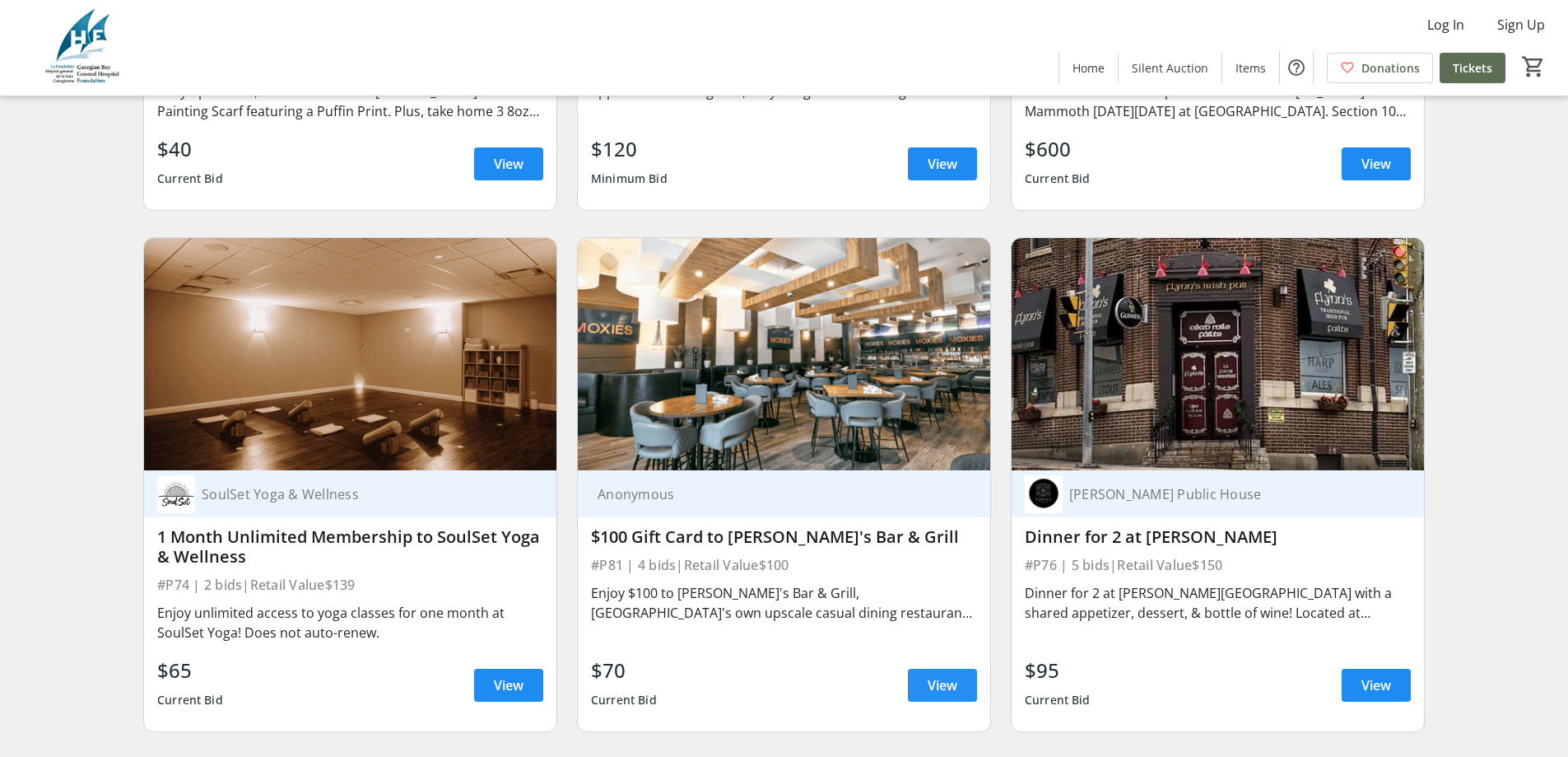
click at [952, 675] on span "View" at bounding box center [942, 685] width 30 height 20
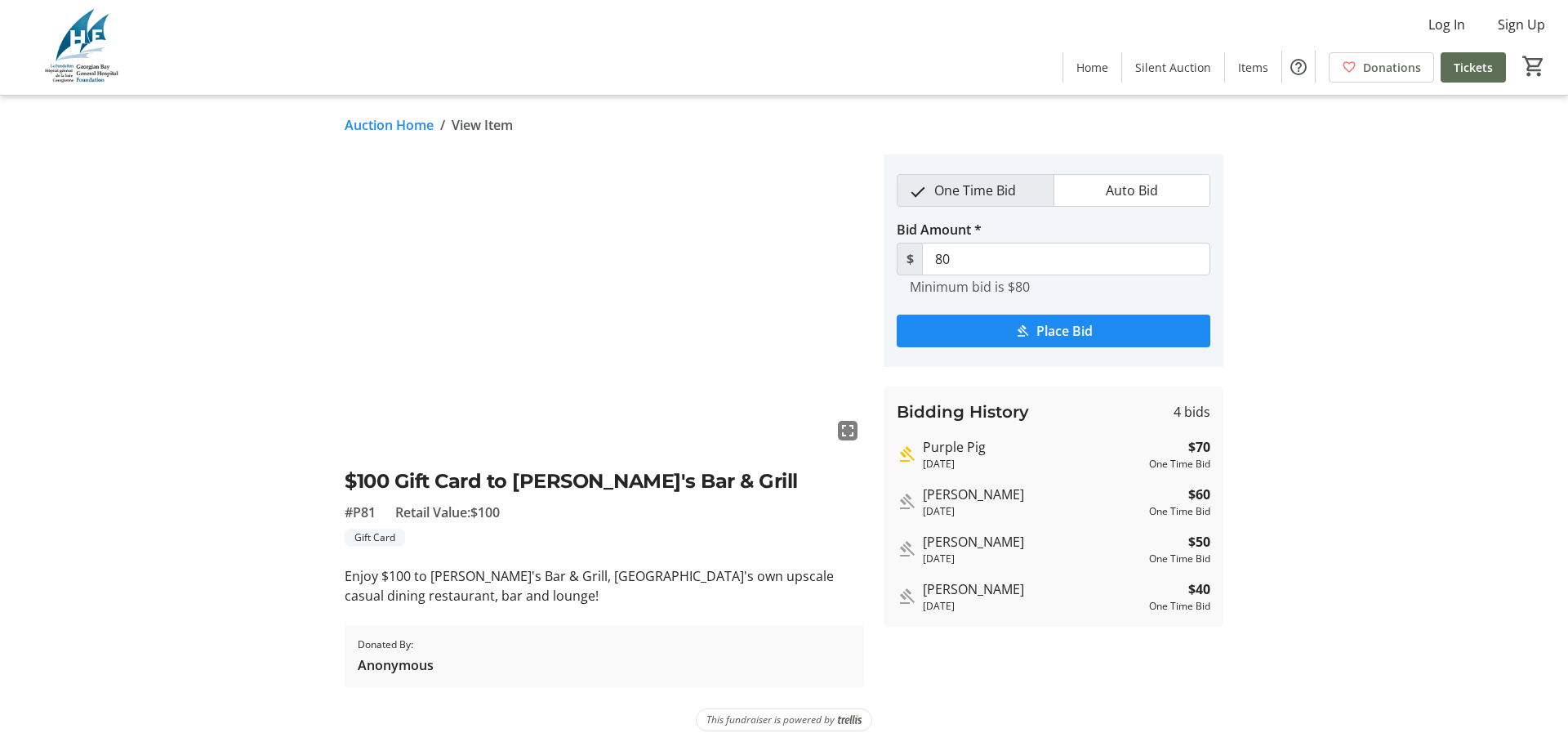
click at [388, 116] on link "Auction Home" at bounding box center [389, 125] width 89 height 19
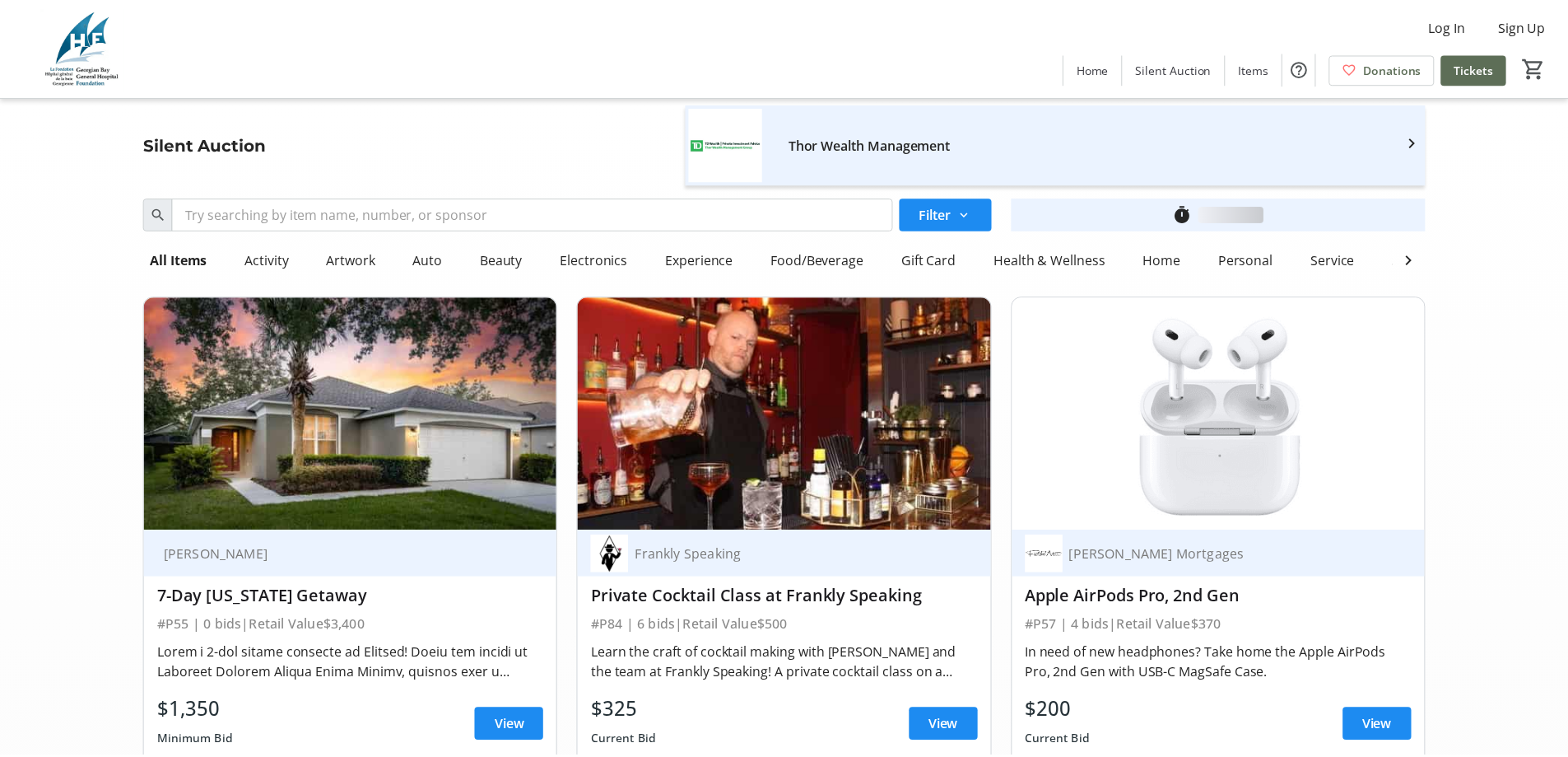
scroll to position [14408, 0]
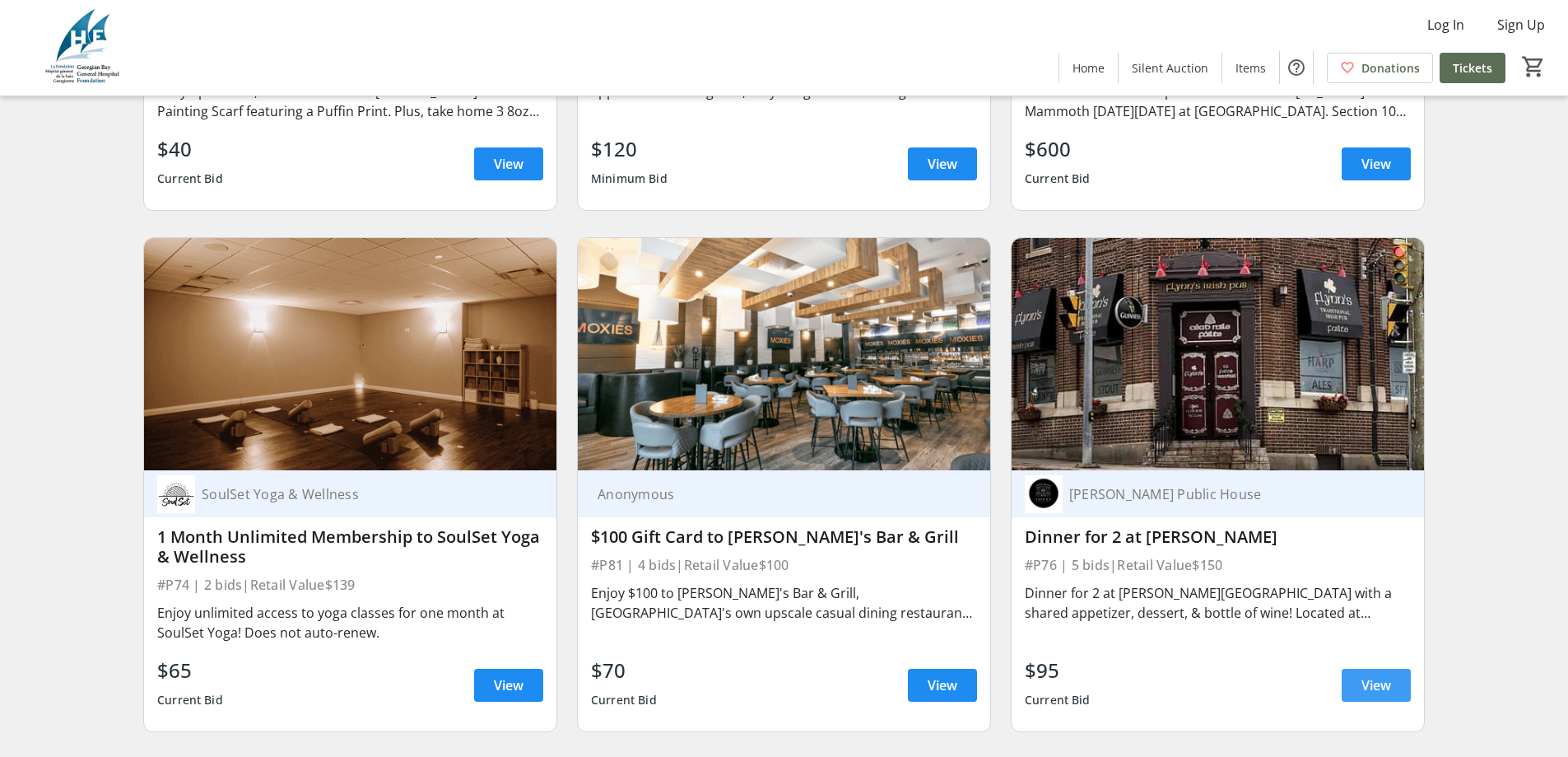
click at [1380, 675] on span "View" at bounding box center [1376, 685] width 30 height 20
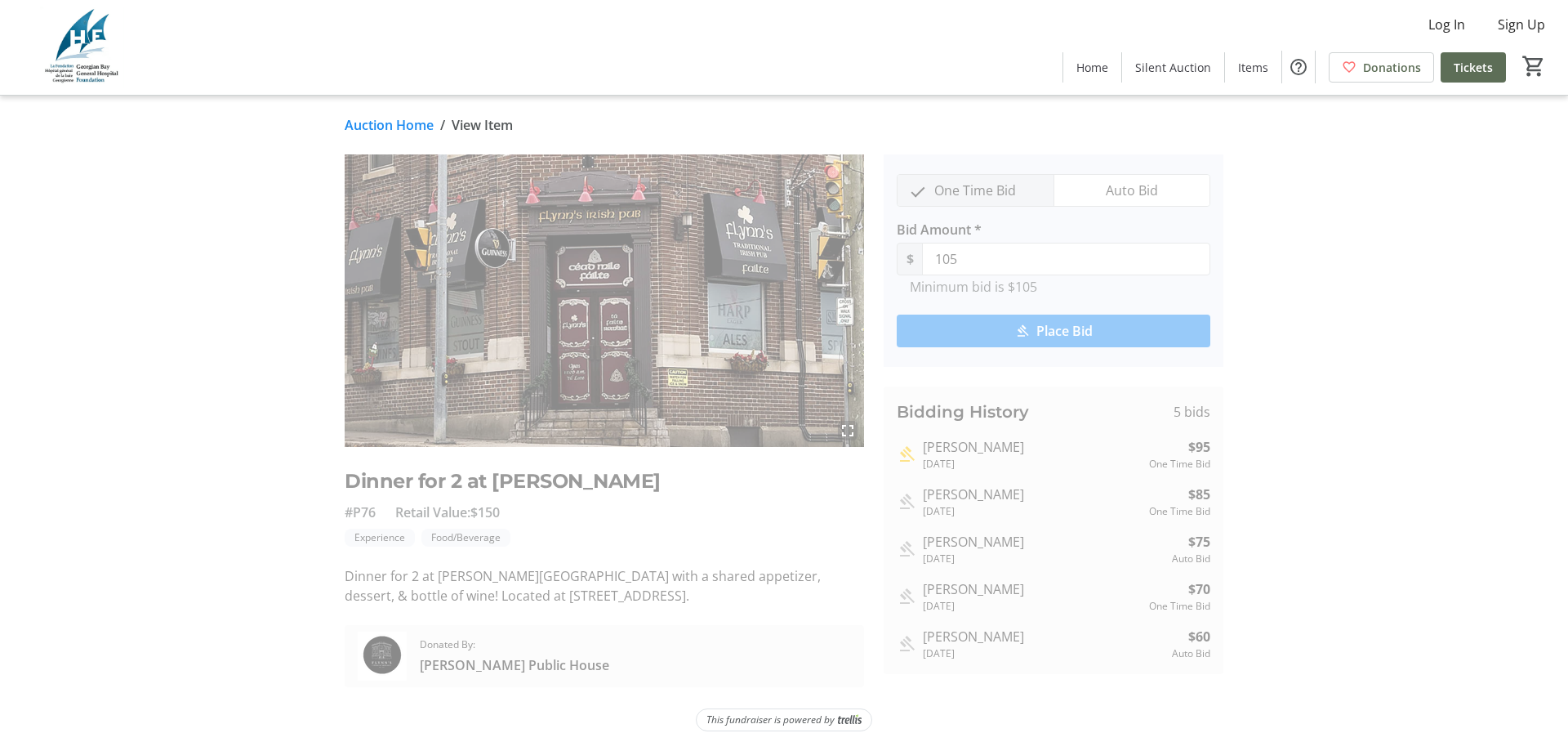
click at [412, 126] on link "Auction Home" at bounding box center [389, 125] width 89 height 19
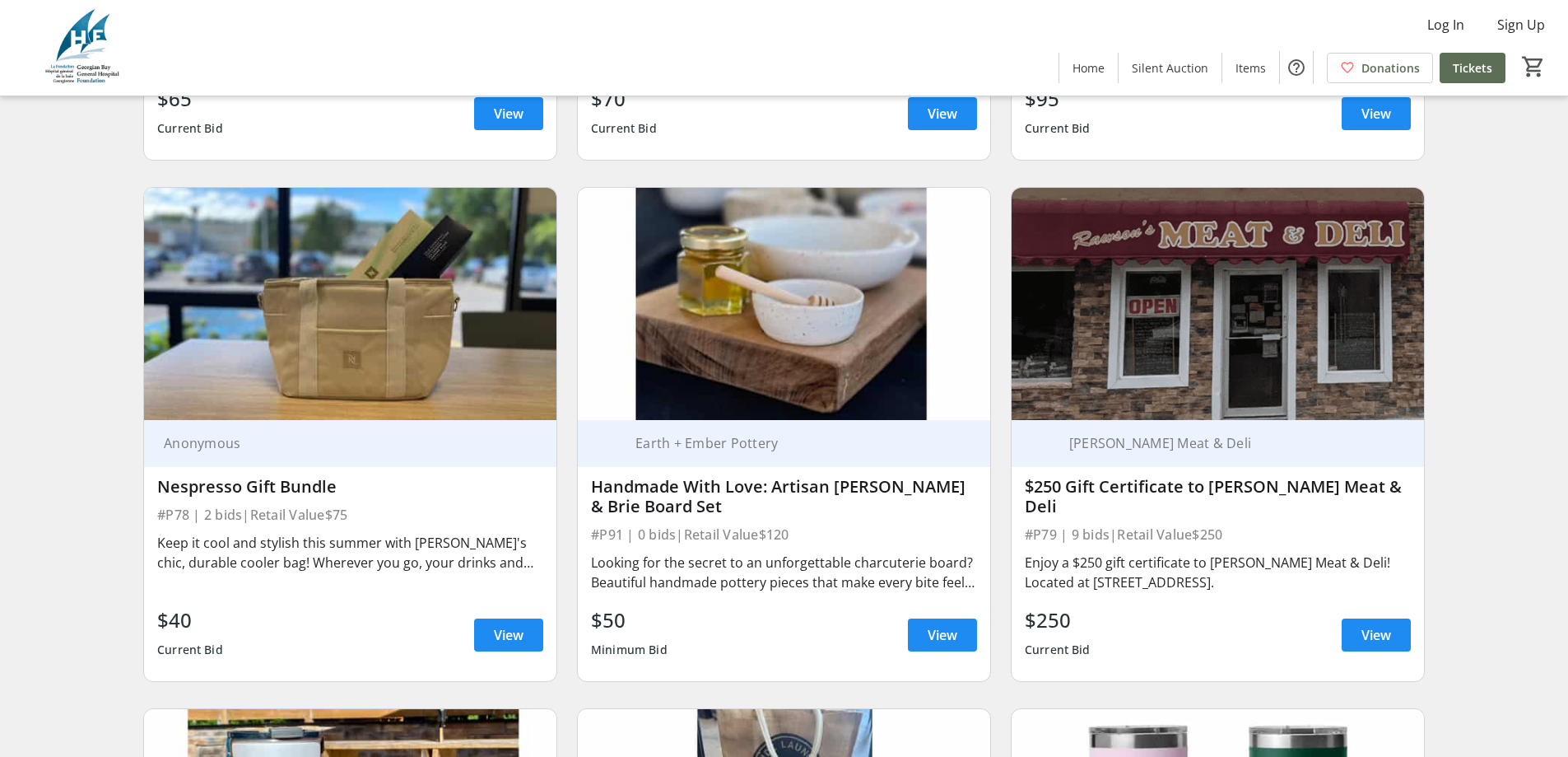
scroll to position [14984, 0]
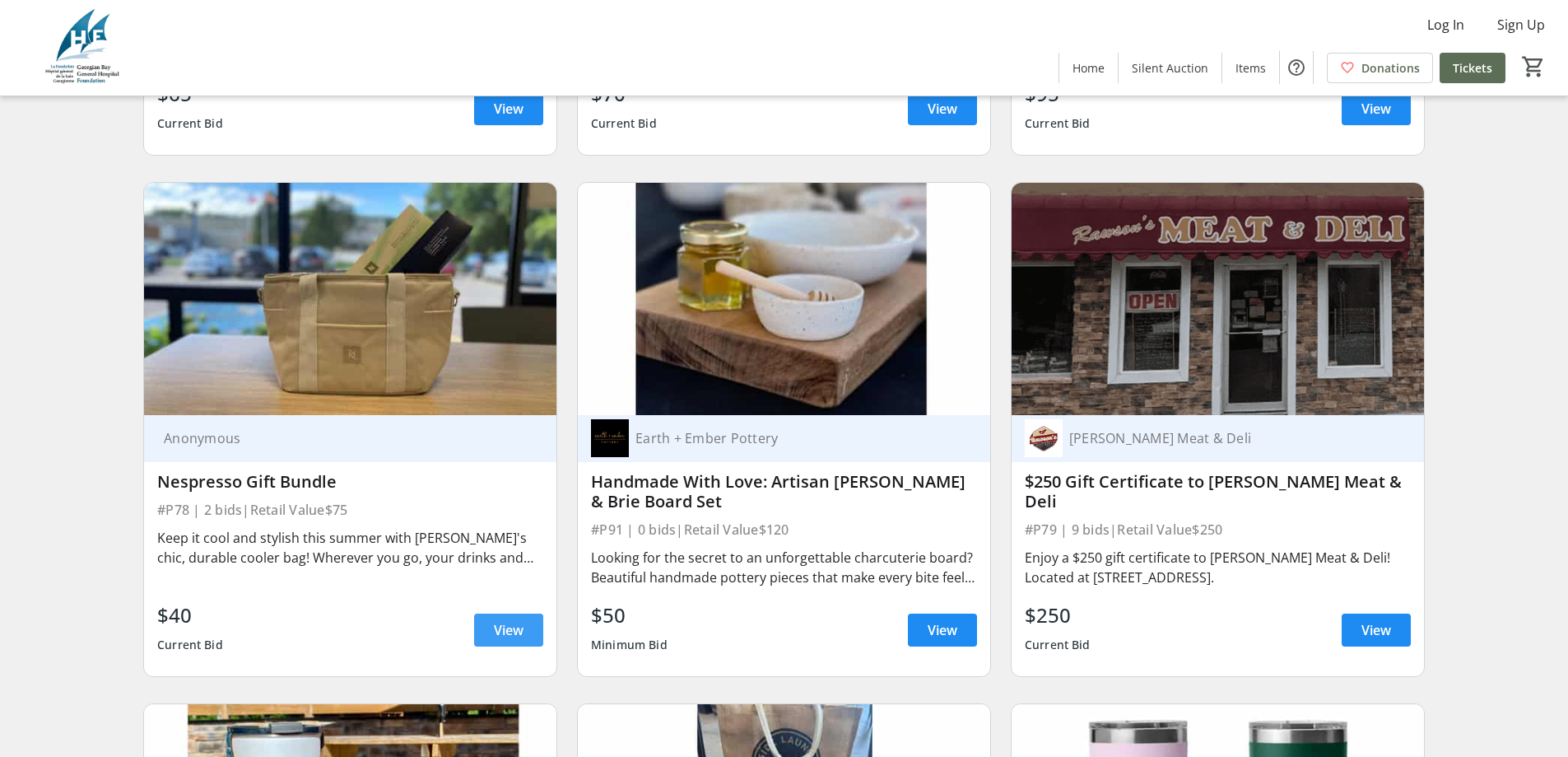
click at [502, 620] on span "View" at bounding box center [508, 630] width 30 height 20
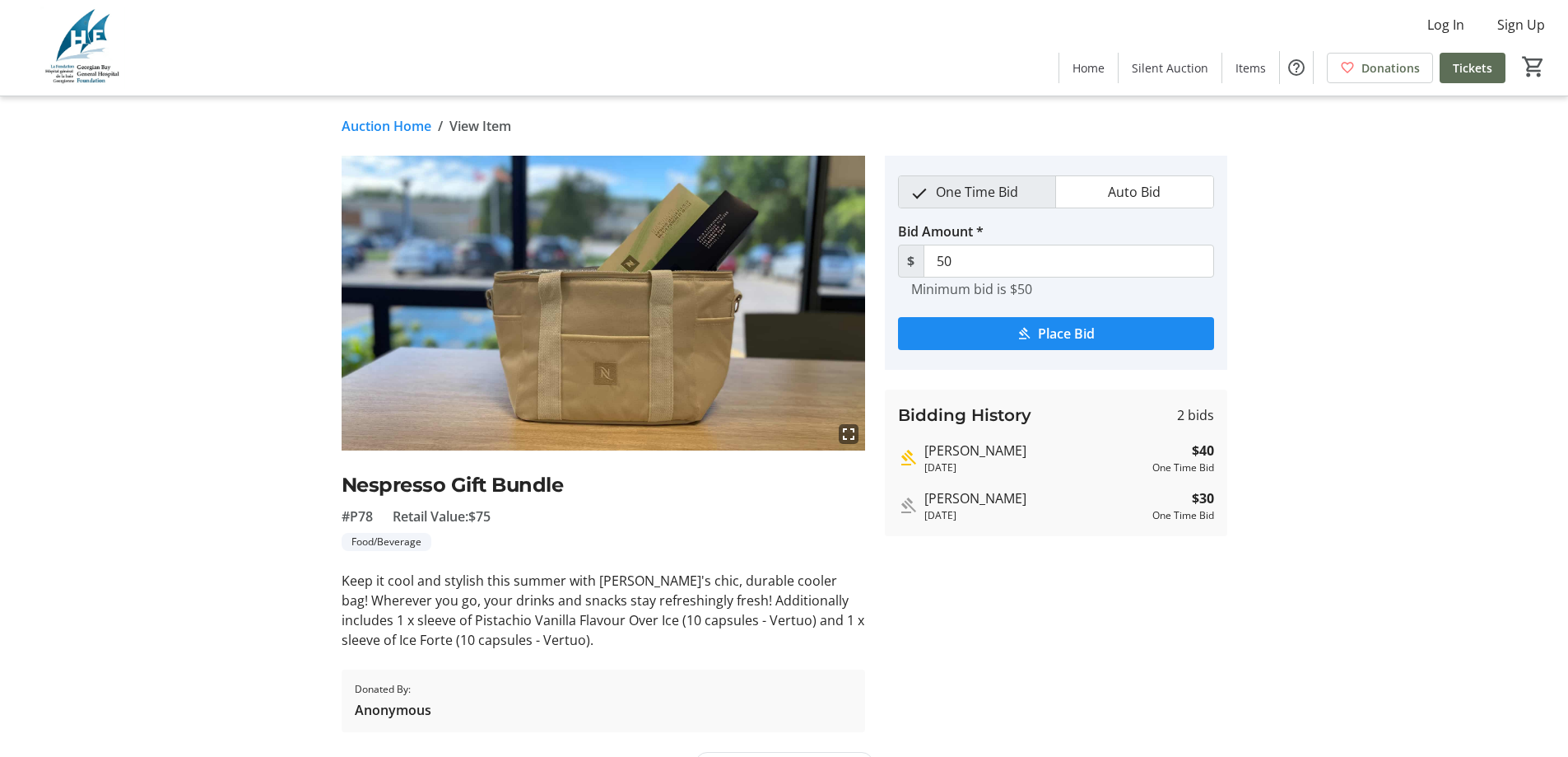
click at [393, 124] on link "Auction Home" at bounding box center [386, 126] width 90 height 20
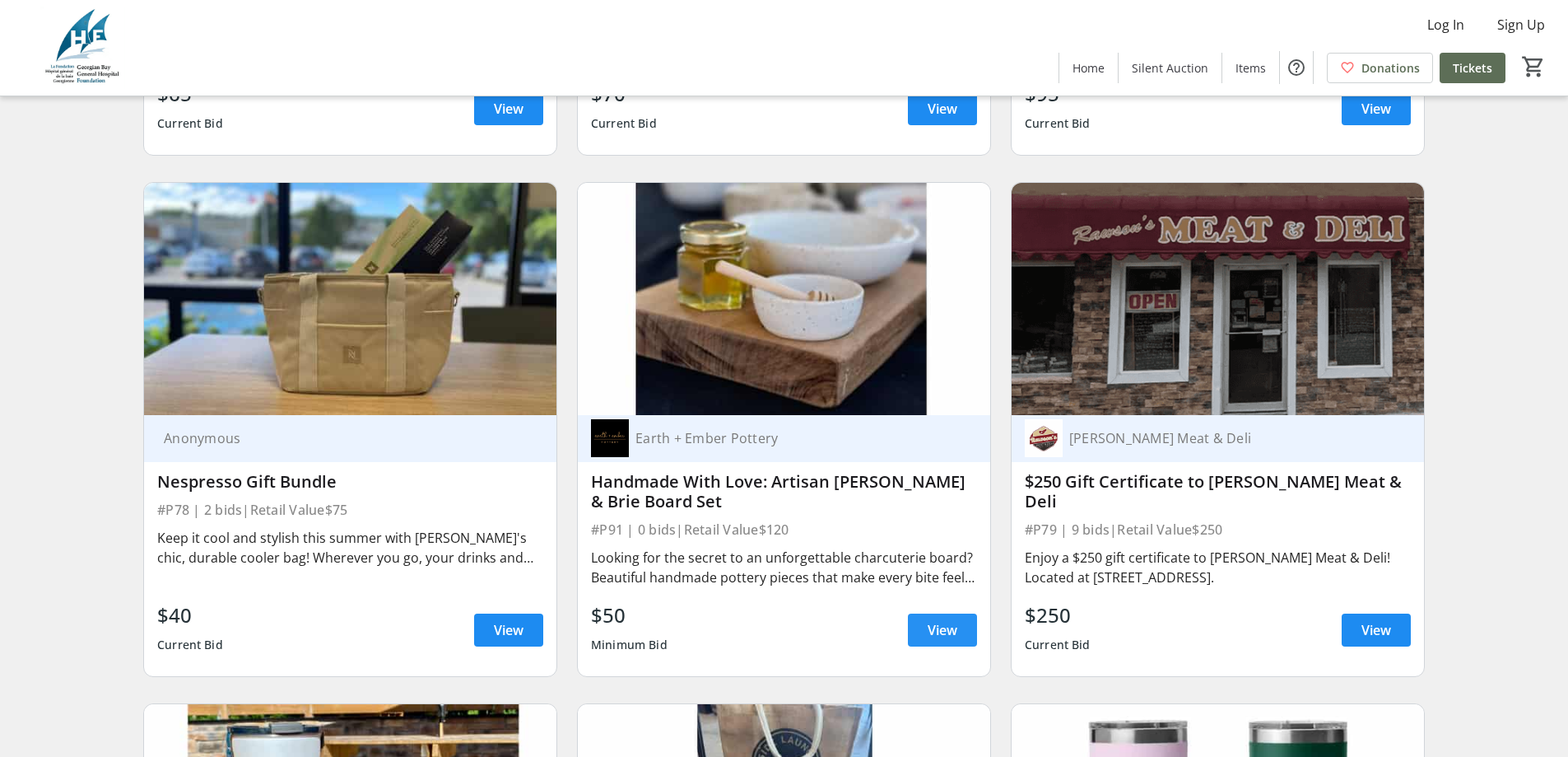
click at [945, 620] on span "View" at bounding box center [942, 630] width 30 height 20
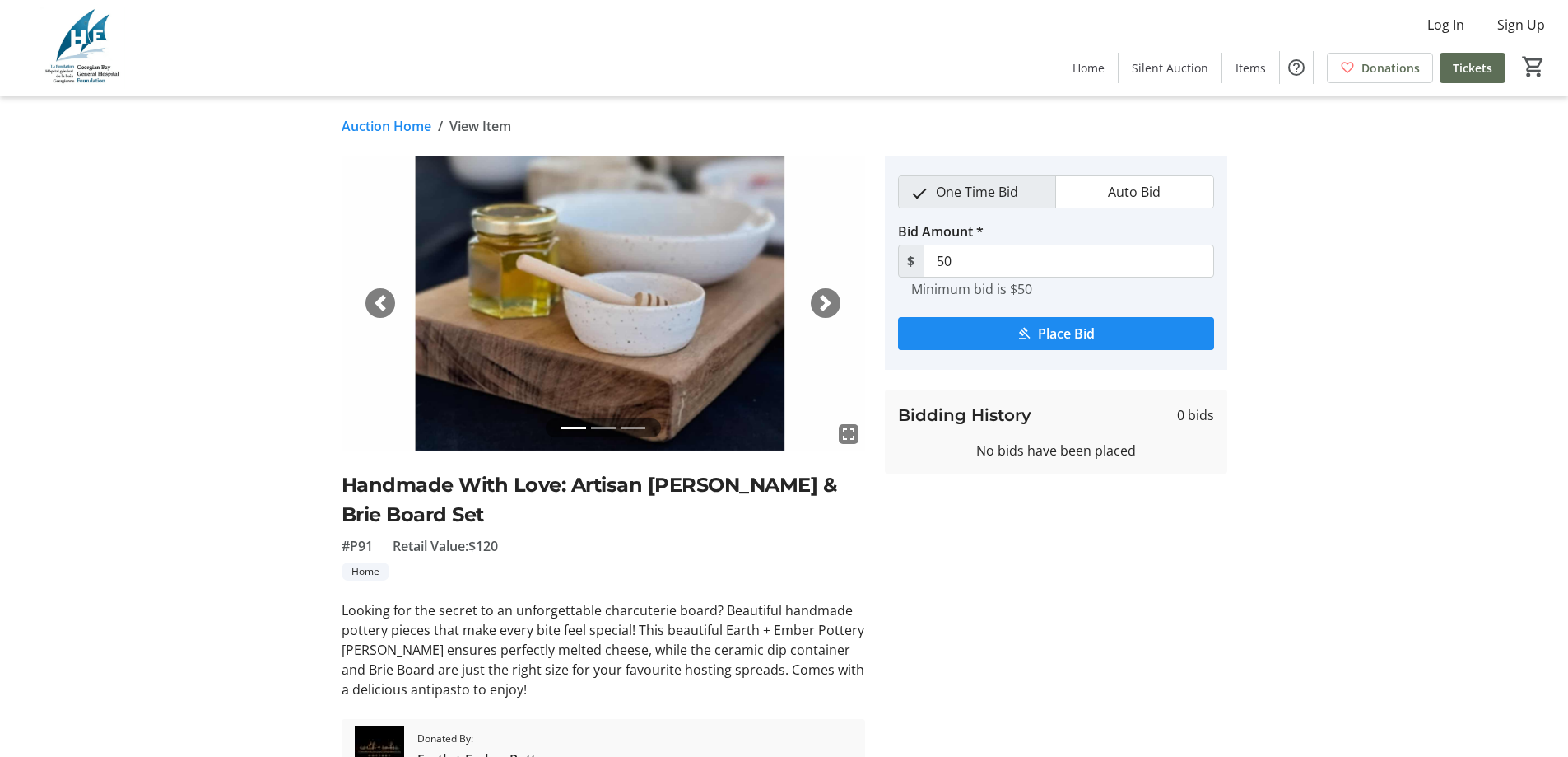
click at [379, 126] on link "Auction Home" at bounding box center [386, 126] width 90 height 20
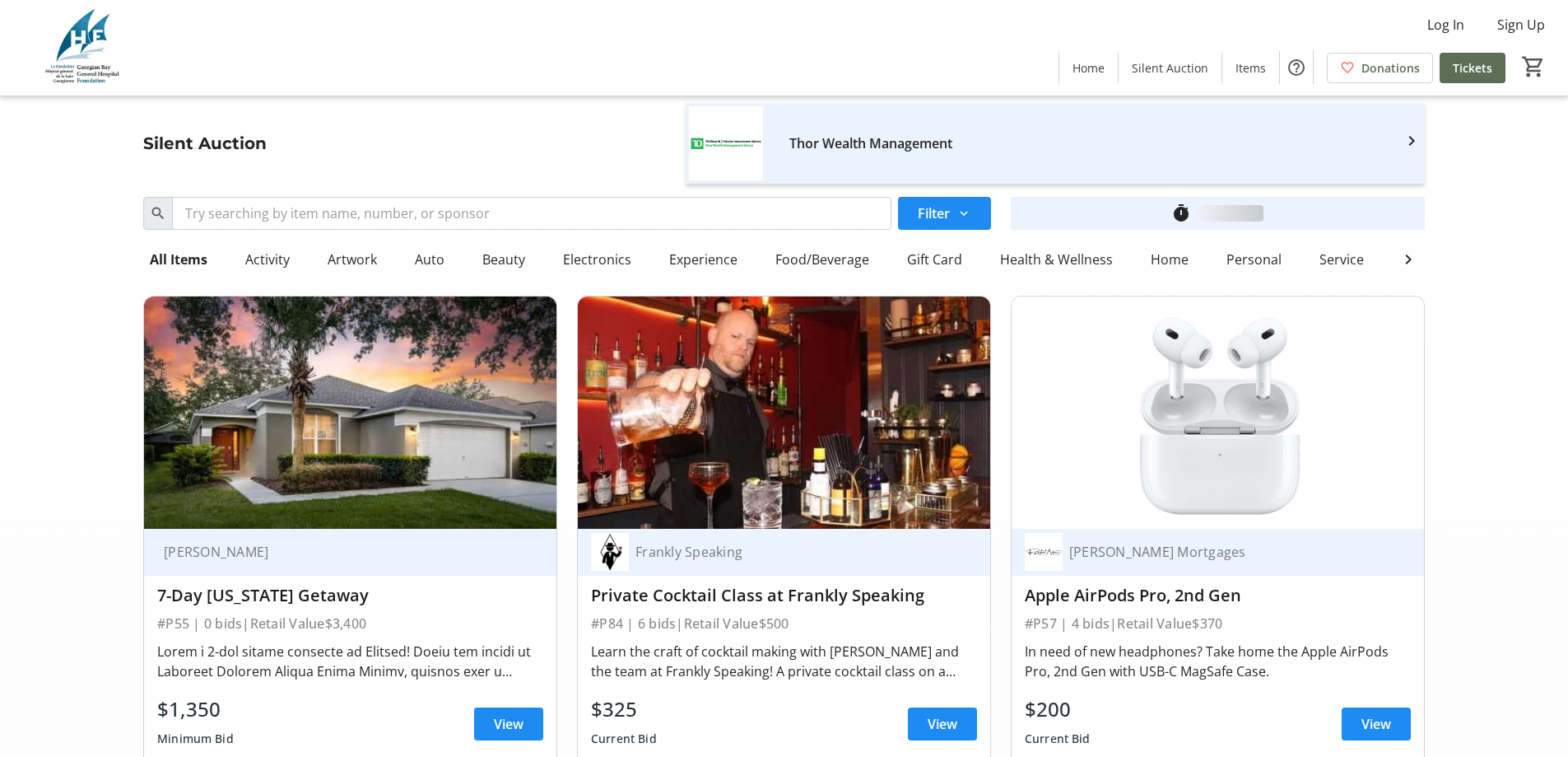
scroll to position [14984, 0]
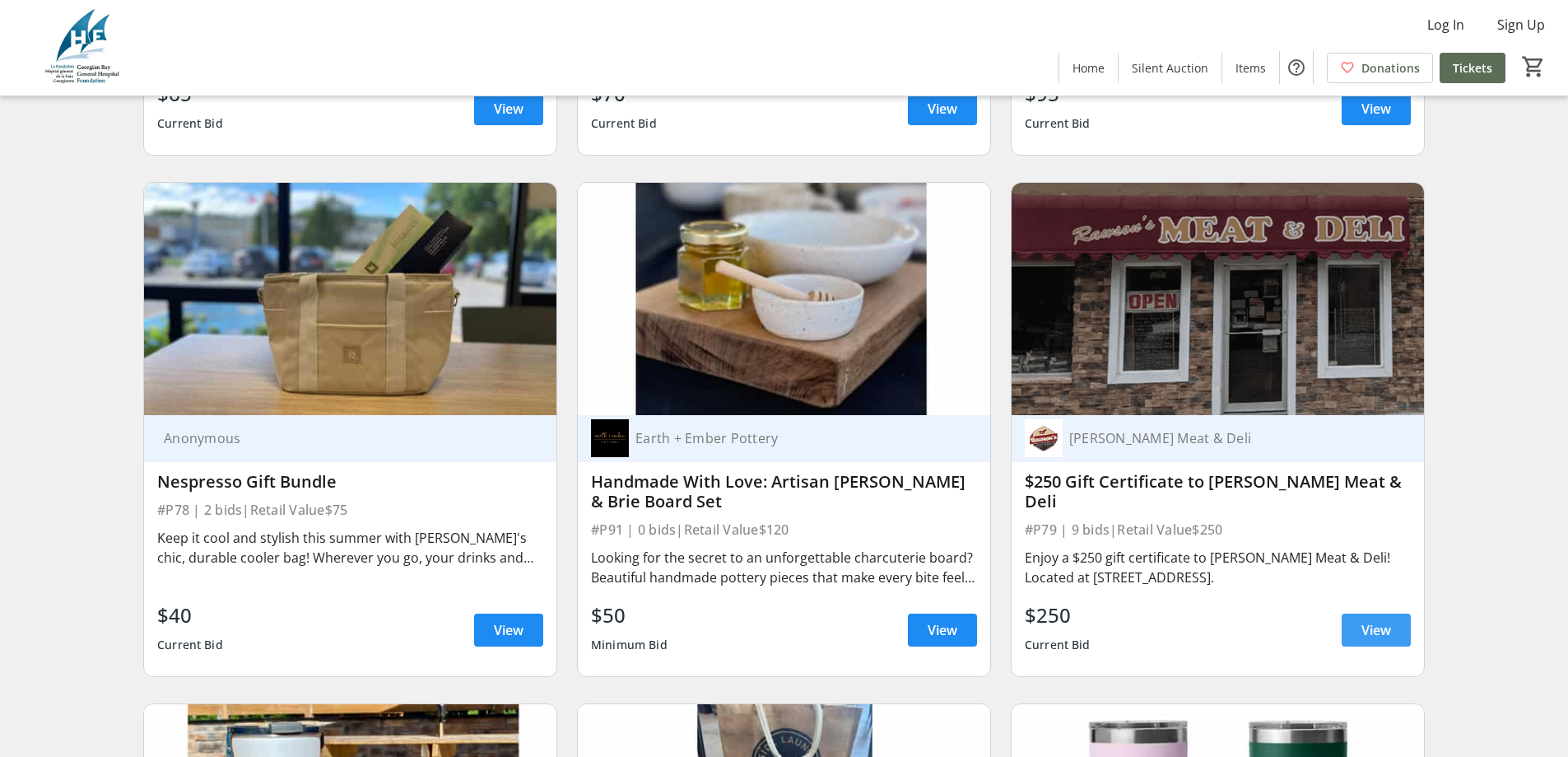
click at [1372, 620] on span "View" at bounding box center [1376, 630] width 30 height 20
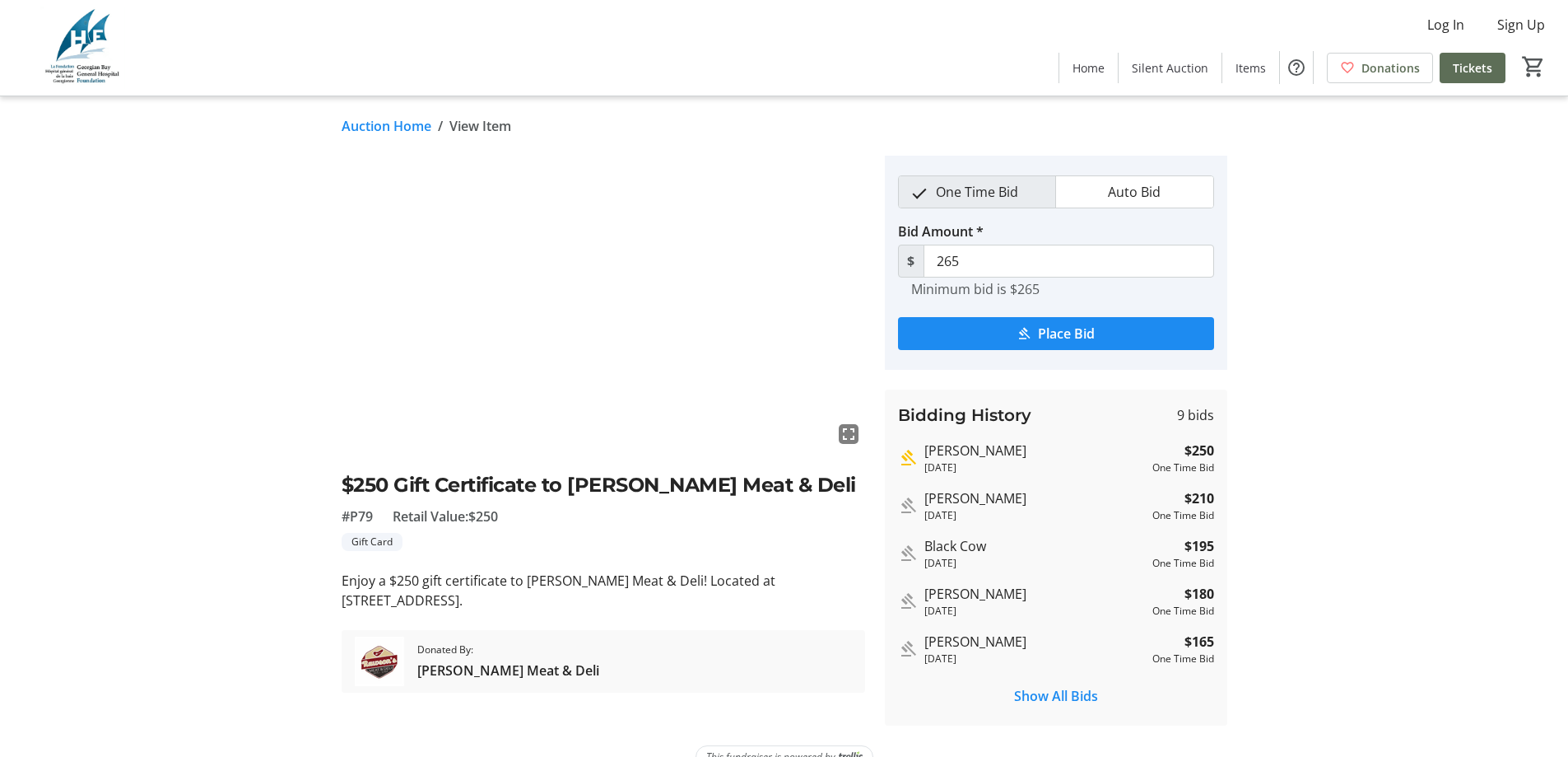
click at [363, 122] on link "Auction Home" at bounding box center [386, 126] width 90 height 20
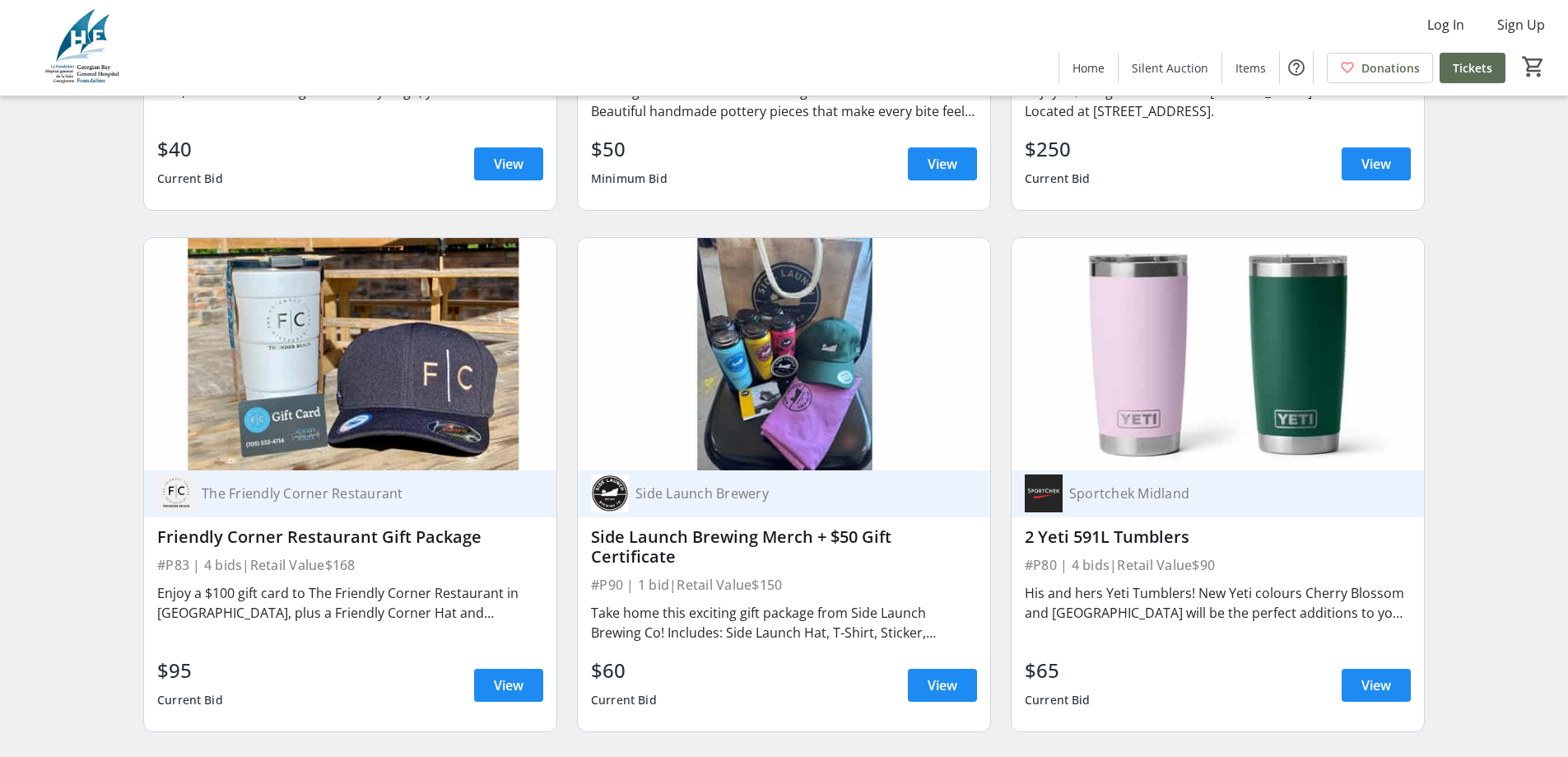
scroll to position [15560, 0]
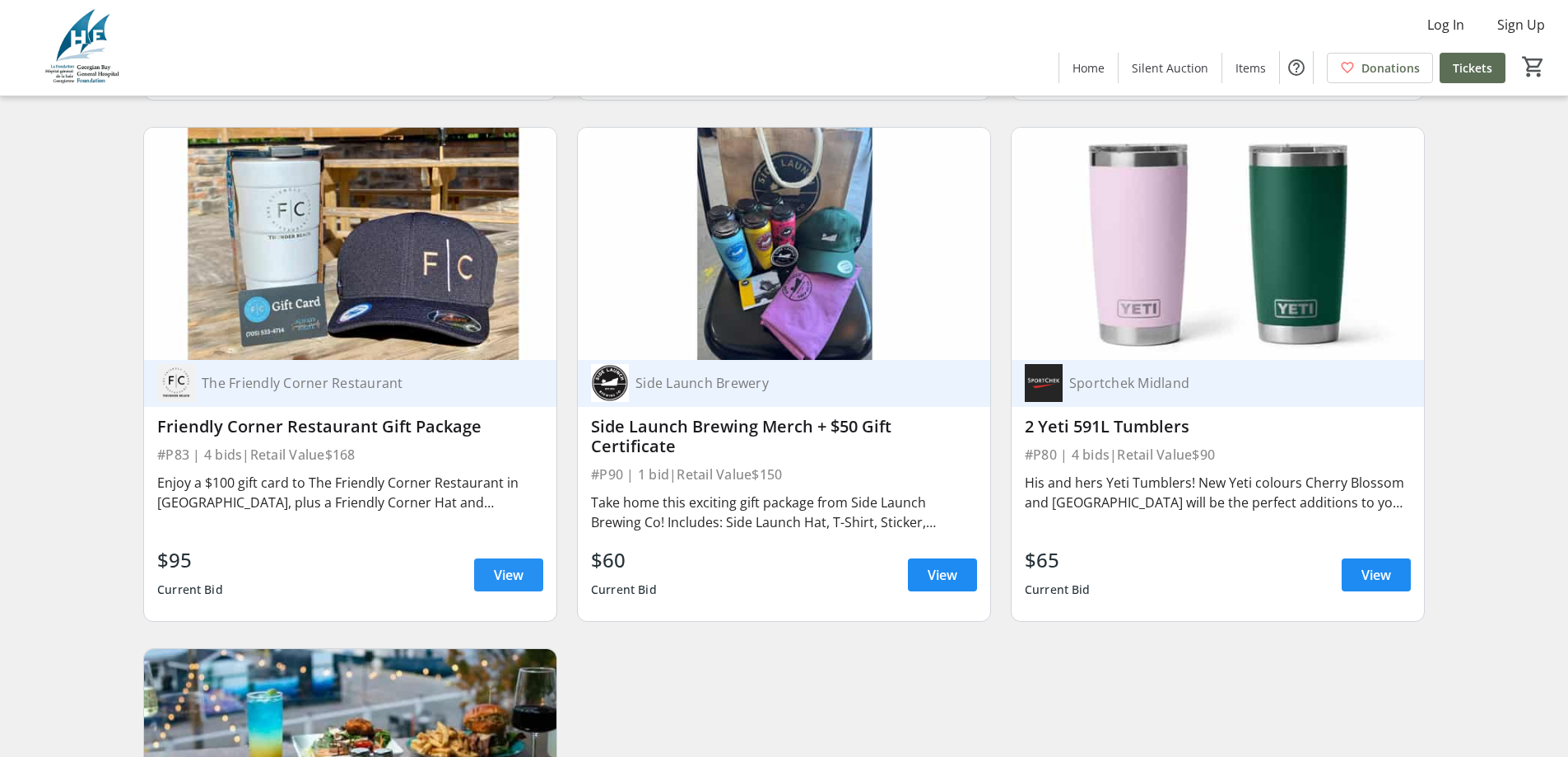
click at [494, 565] on span "View" at bounding box center [508, 574] width 30 height 20
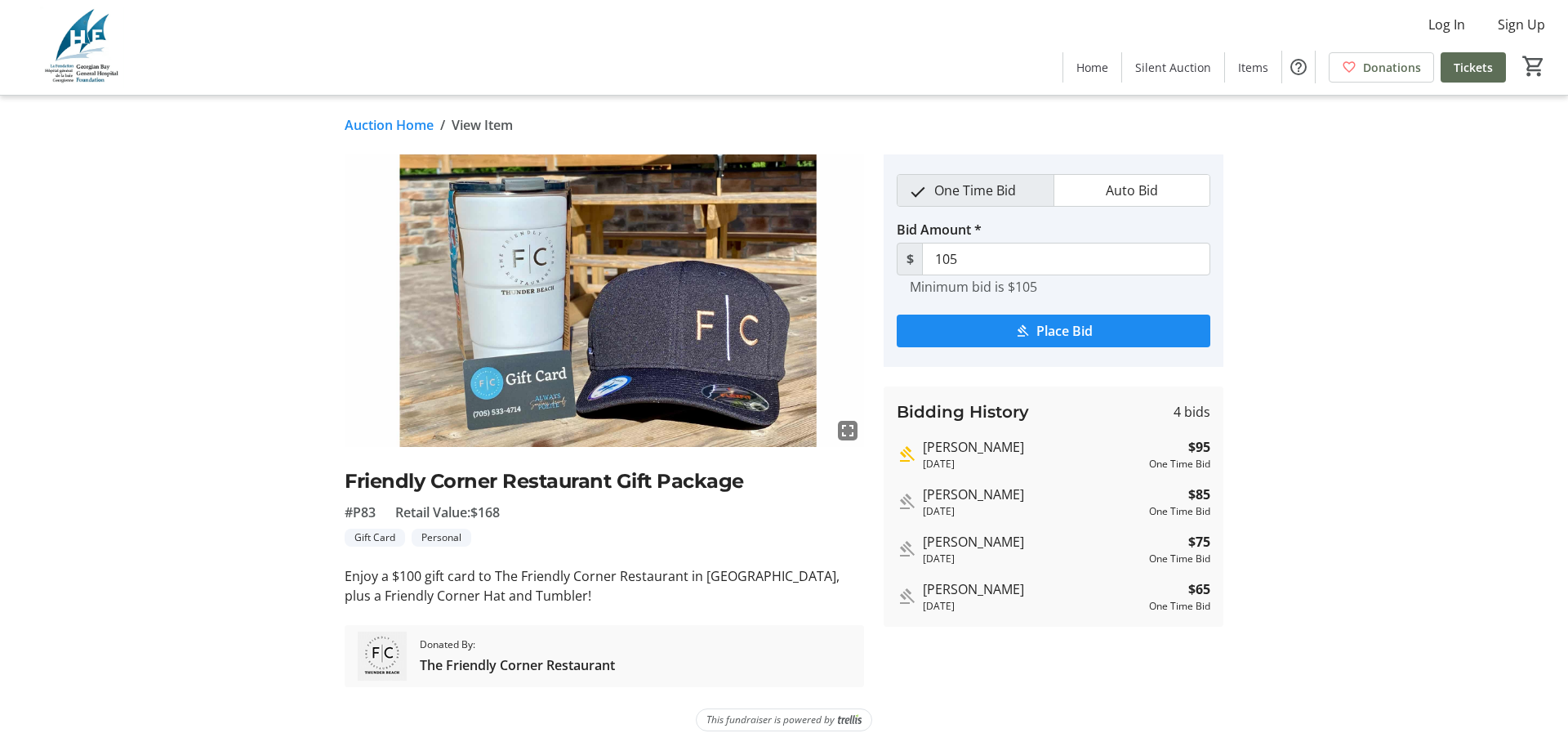
click at [407, 126] on link "Auction Home" at bounding box center [389, 125] width 89 height 19
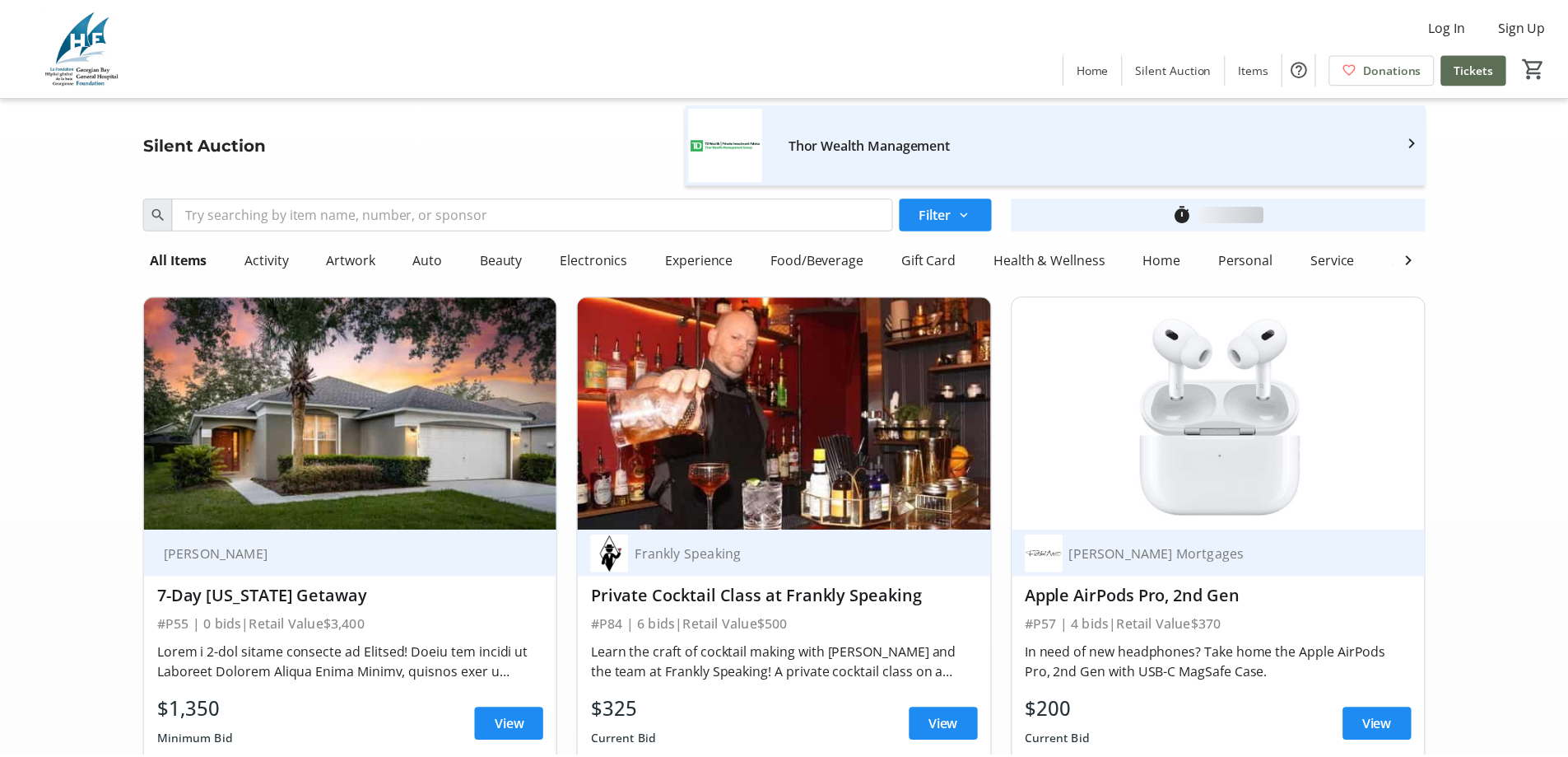
scroll to position [15560, 0]
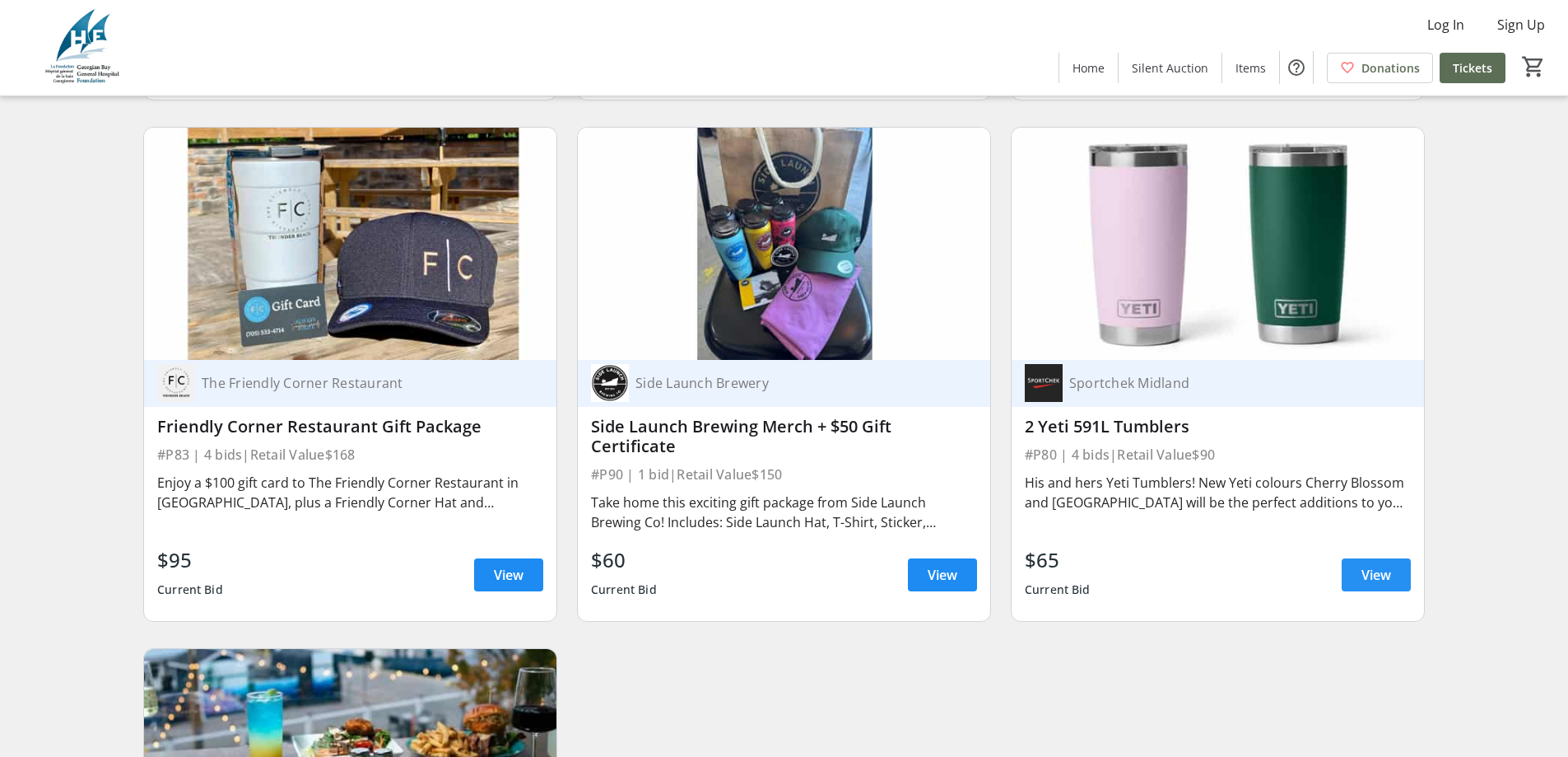
click at [1377, 565] on span "View" at bounding box center [1376, 574] width 30 height 20
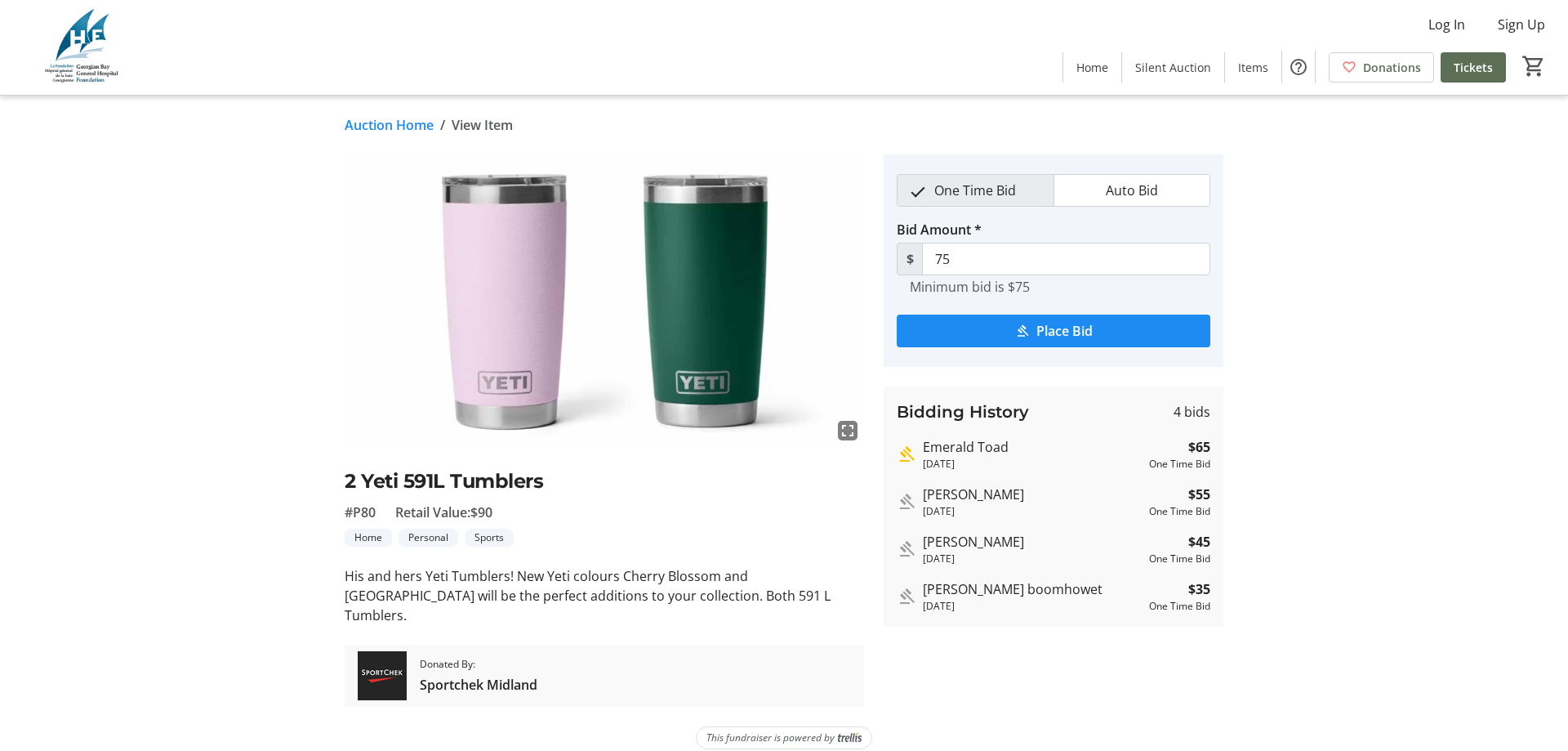
click at [419, 121] on link "Auction Home" at bounding box center [389, 125] width 89 height 19
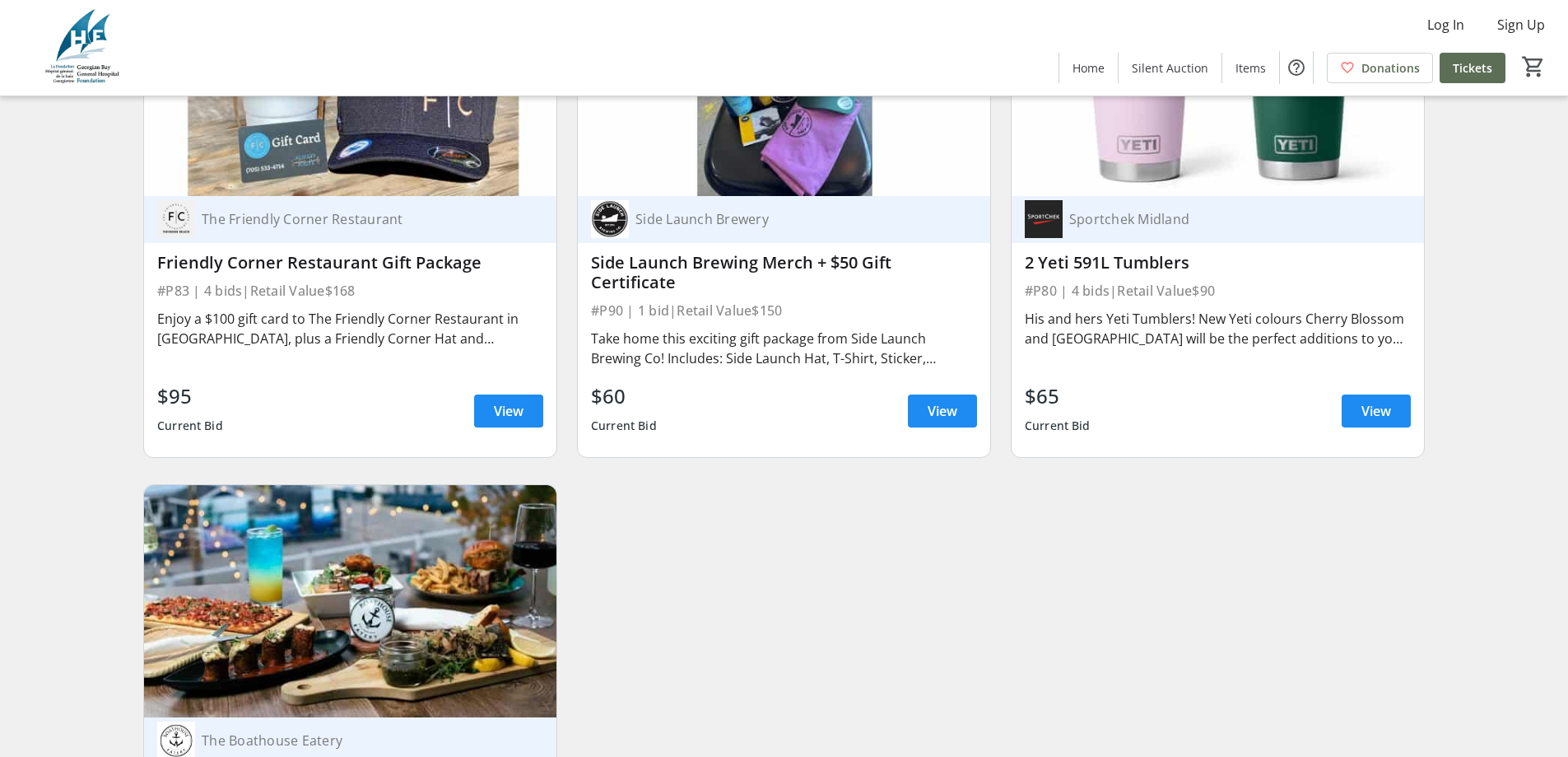
scroll to position [15889, 0]
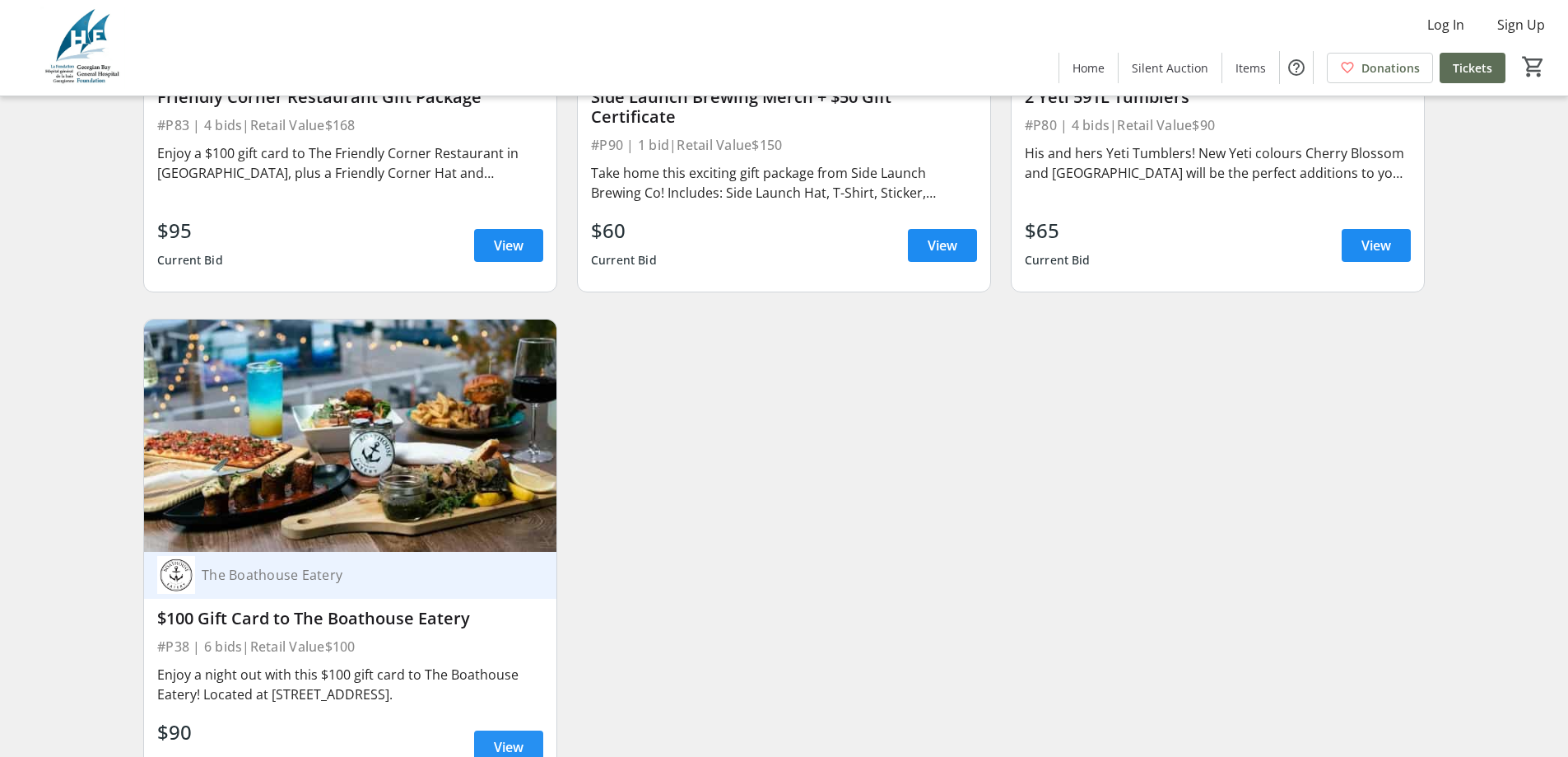
click at [513, 737] on span "View" at bounding box center [508, 746] width 30 height 20
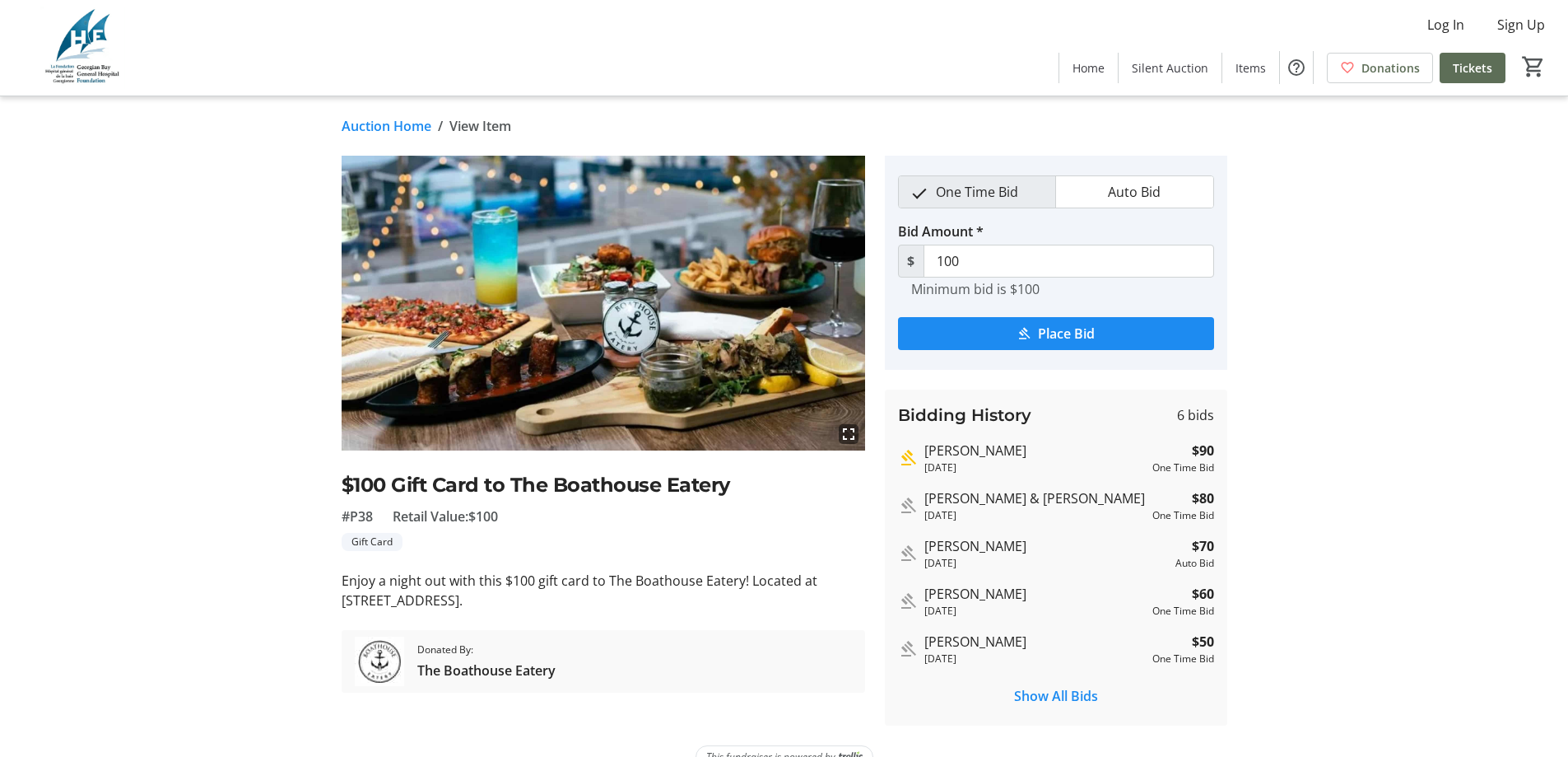
click at [385, 127] on link "Auction Home" at bounding box center [386, 126] width 90 height 20
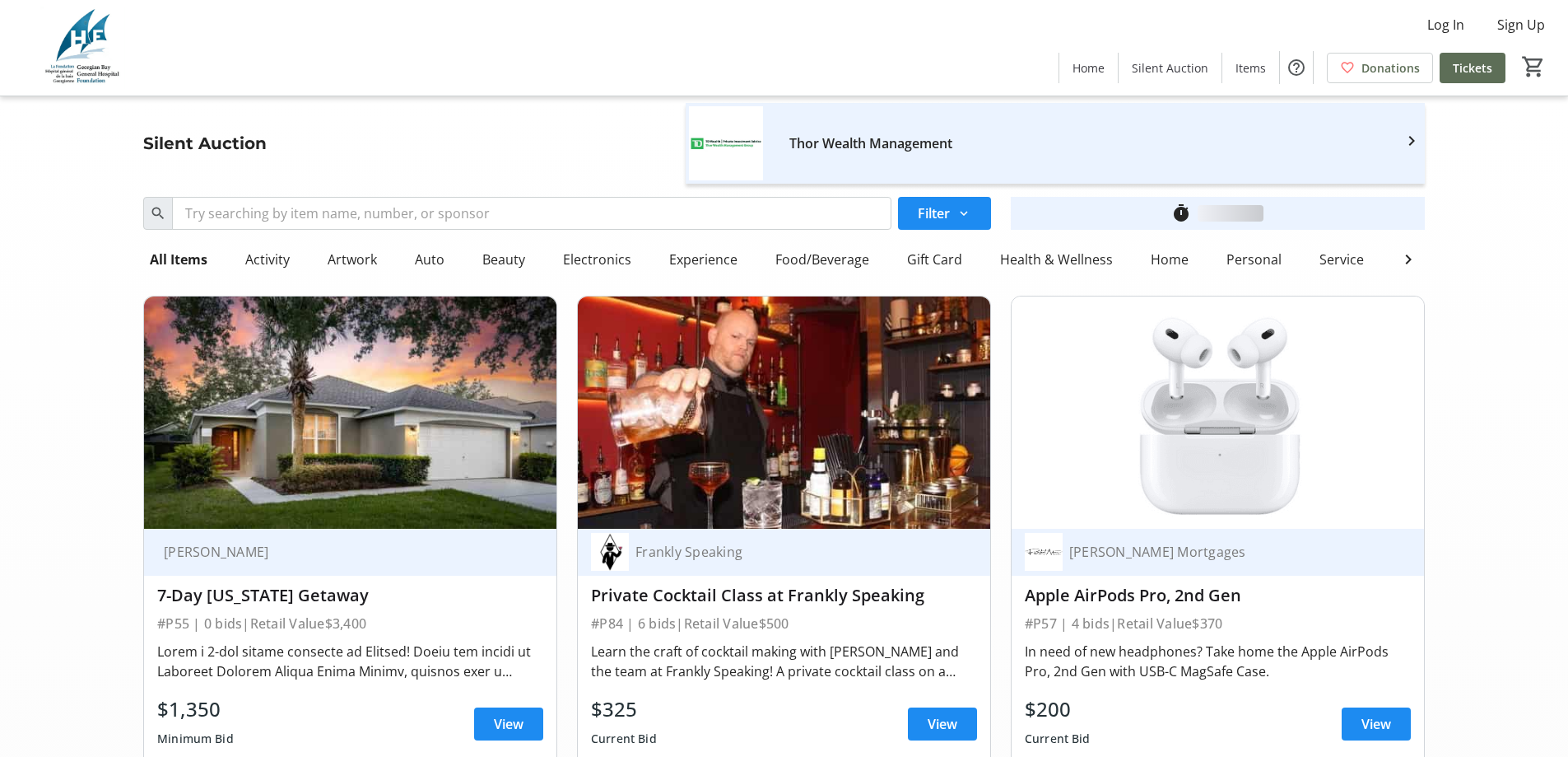
scroll to position [15889, 0]
